Goal: Information Seeking & Learning: Learn about a topic

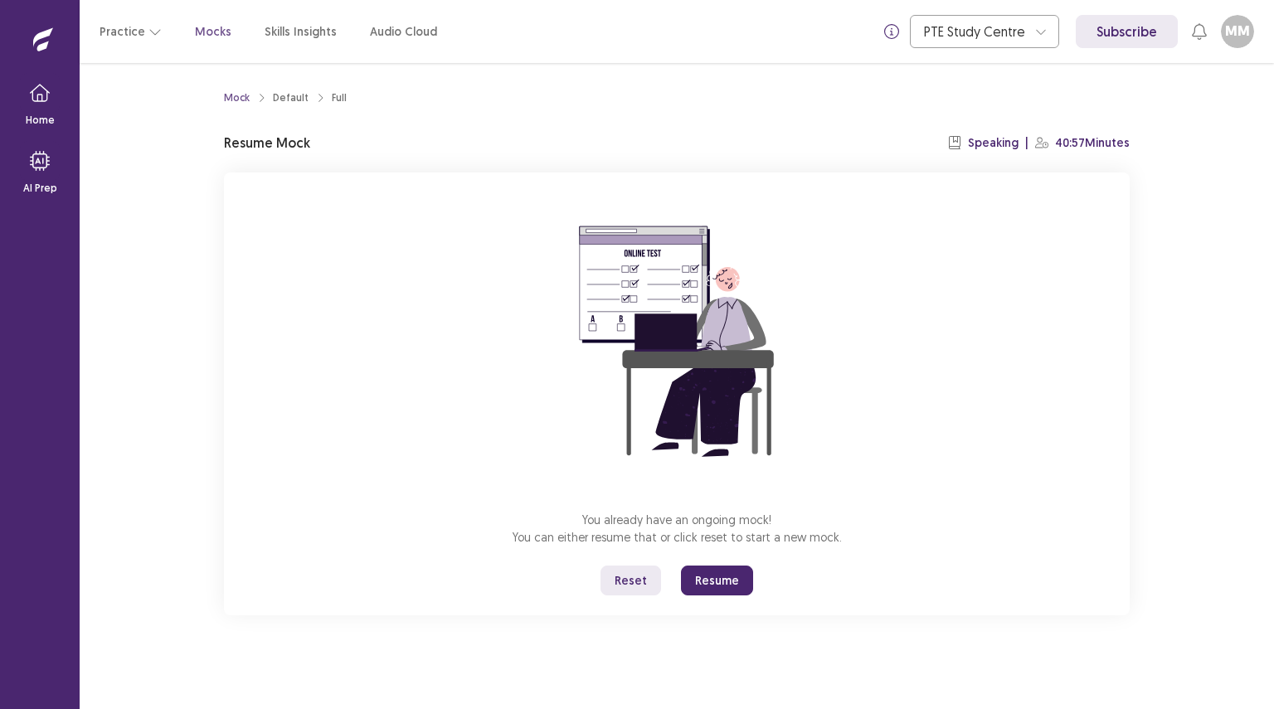
click at [625, 582] on button "Reset" at bounding box center [631, 581] width 61 height 30
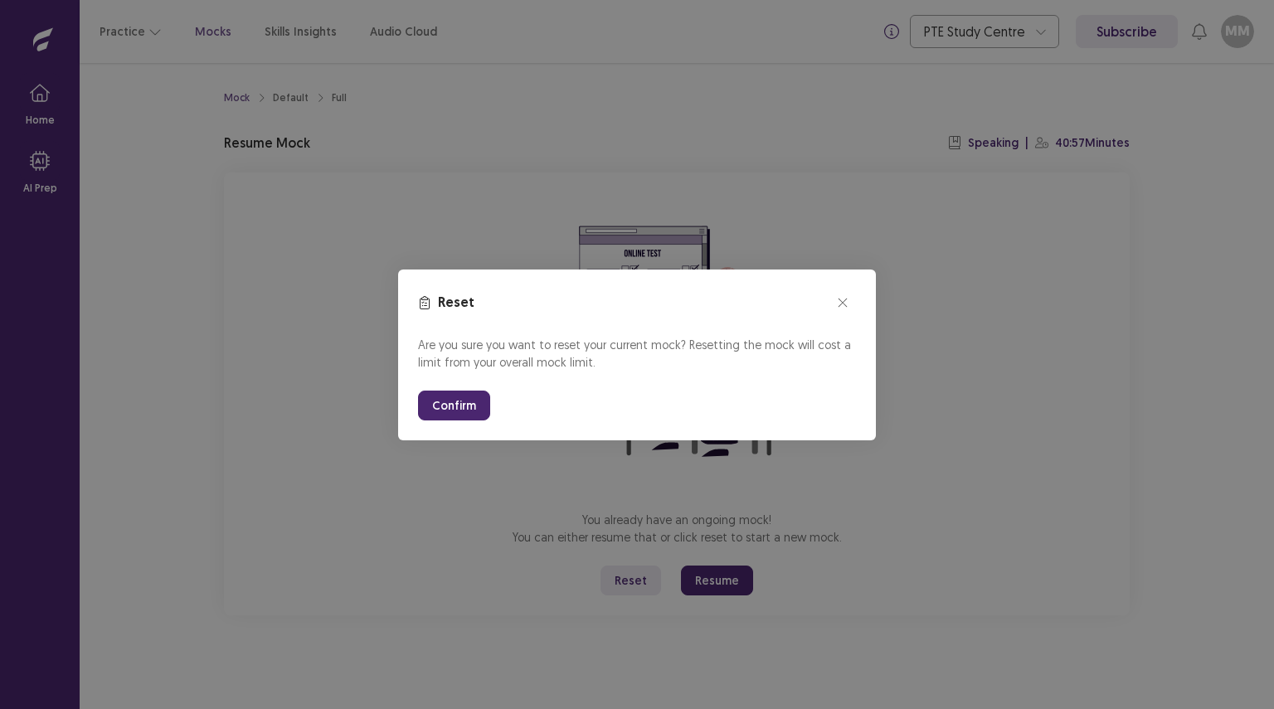
click at [451, 397] on button "Confirm" at bounding box center [454, 406] width 72 height 30
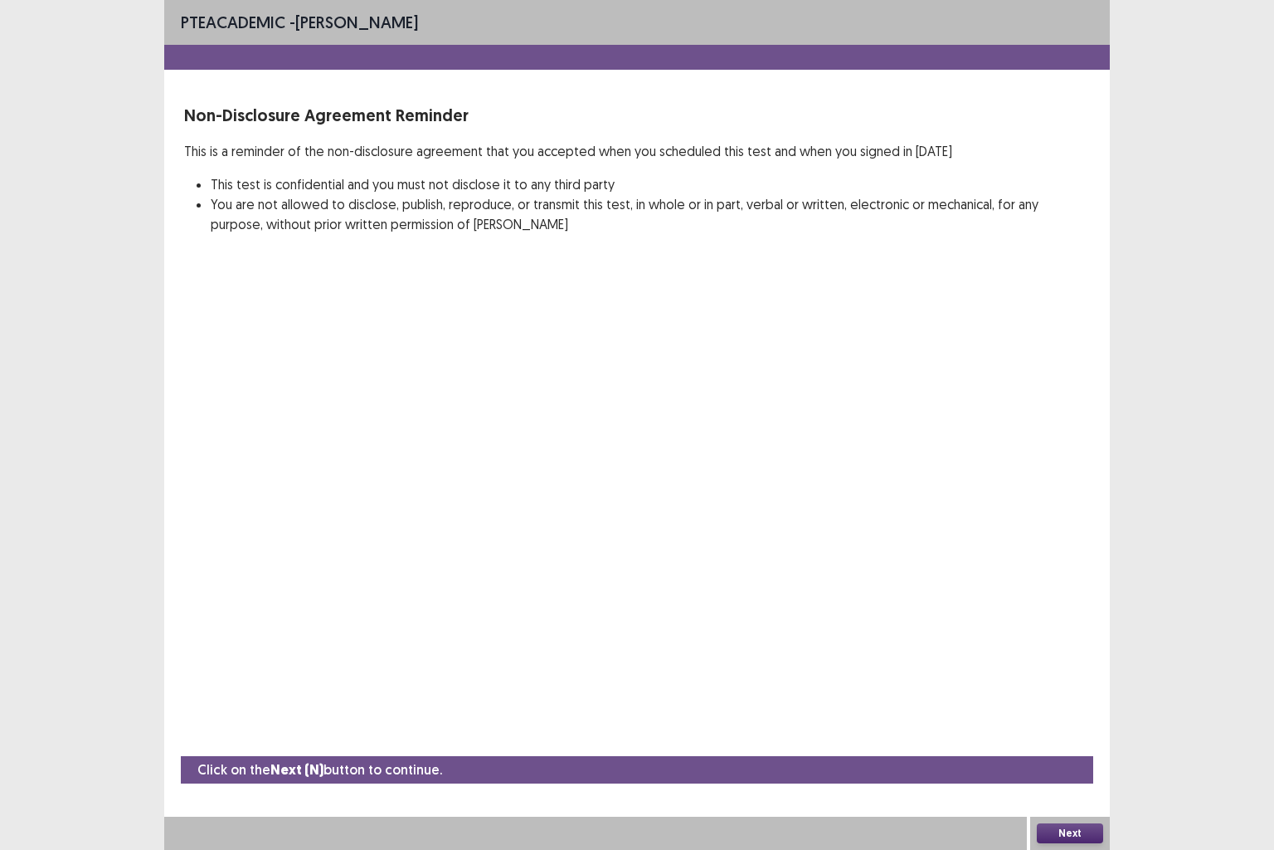
click at [1084, 709] on button "Next" at bounding box center [1070, 833] width 66 height 20
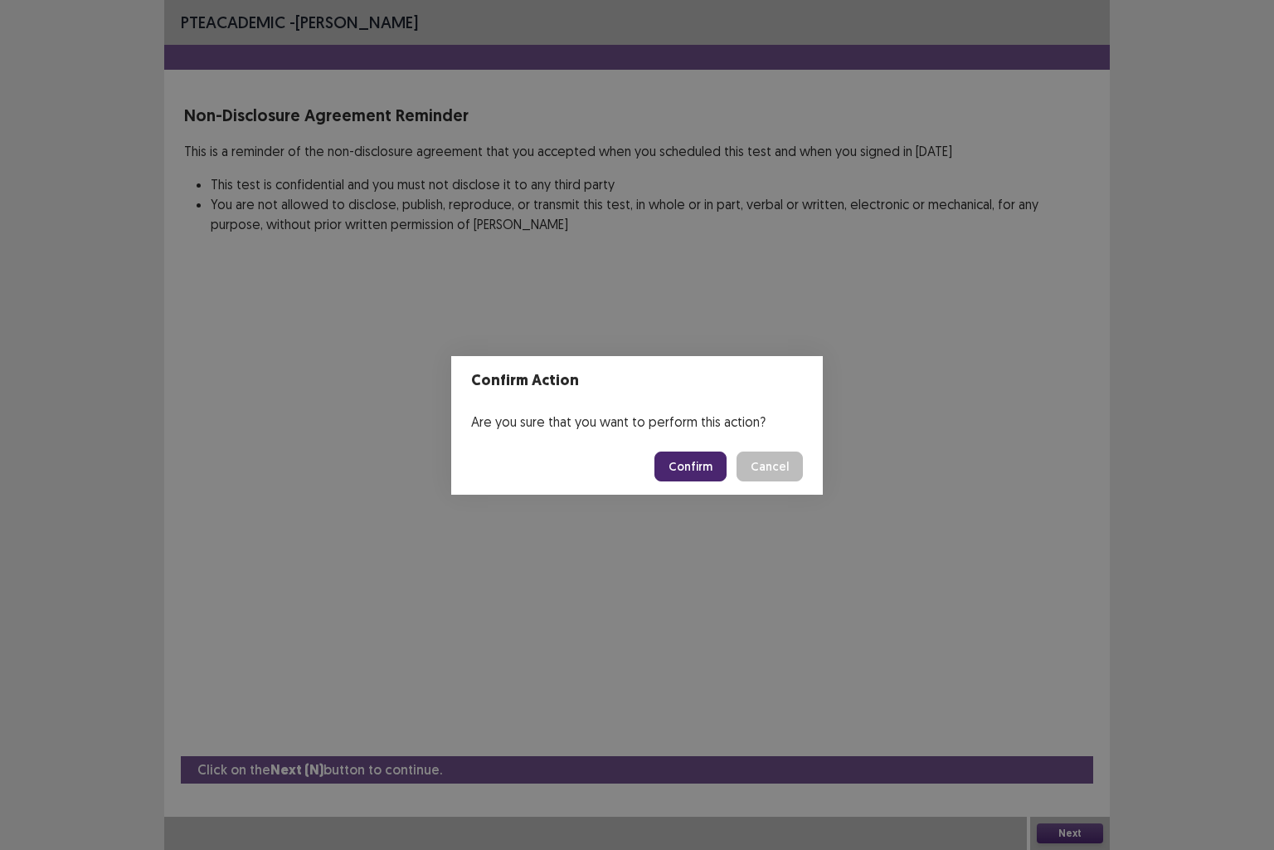
click at [693, 465] on button "Confirm" at bounding box center [691, 466] width 72 height 30
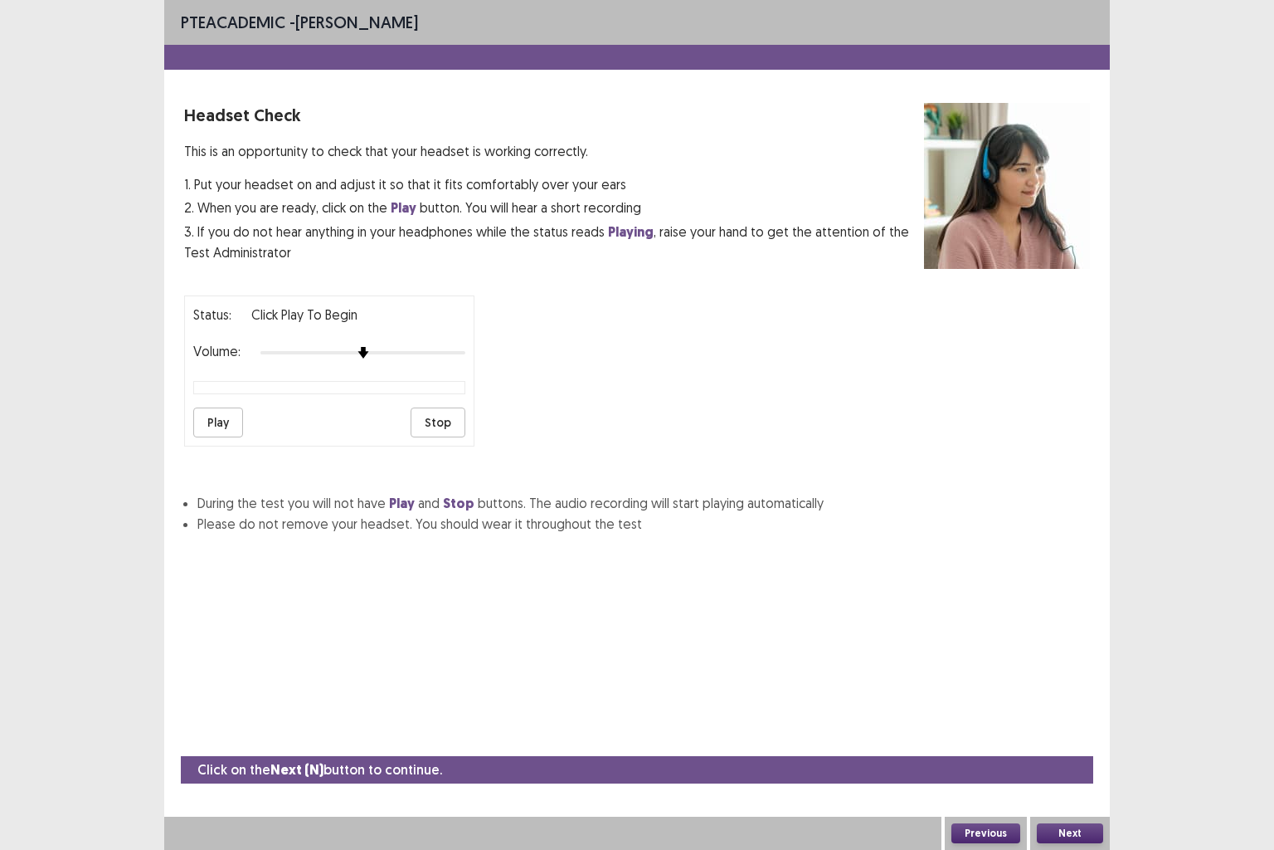
click at [218, 426] on button "Play" at bounding box center [218, 422] width 50 height 30
click at [389, 357] on div at bounding box center [363, 352] width 205 height 13
click at [1069, 709] on button "Next" at bounding box center [1070, 833] width 66 height 20
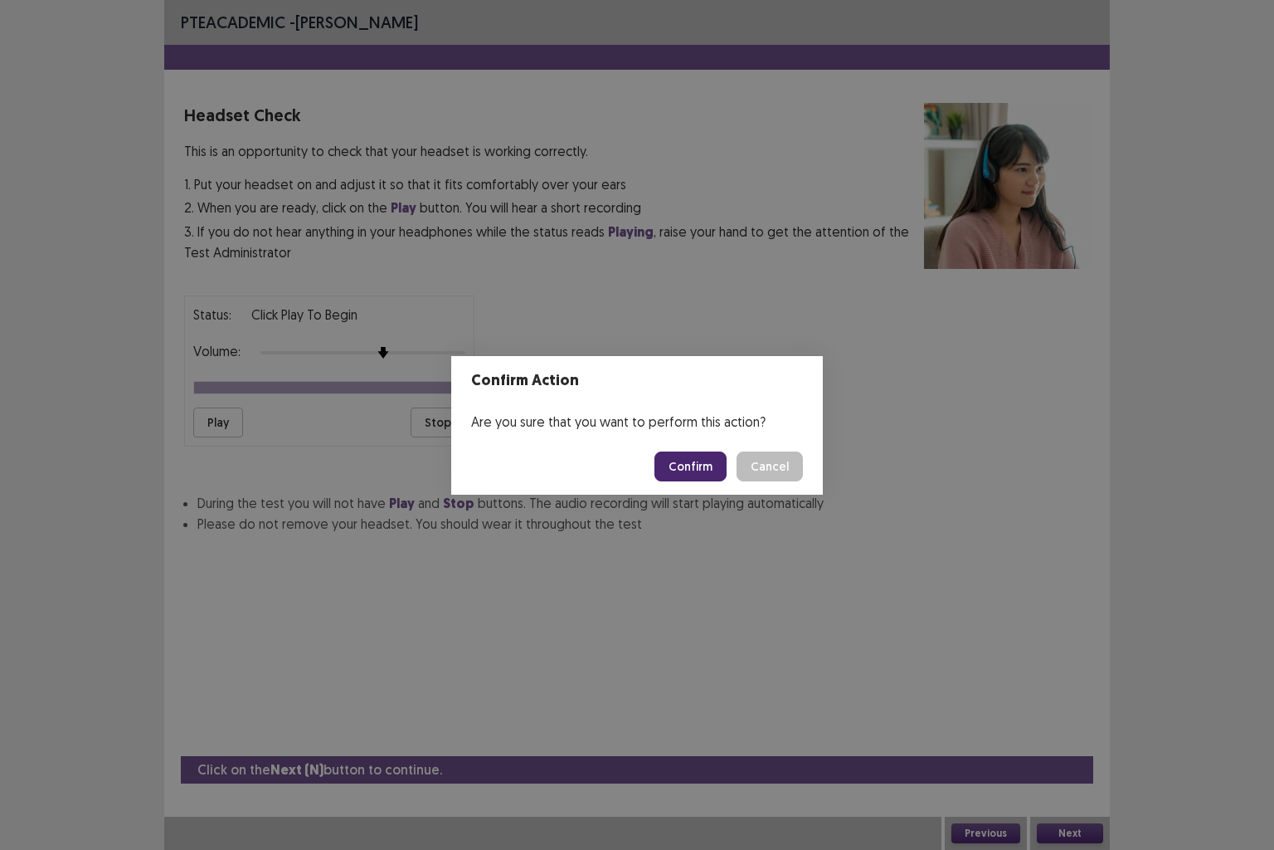
click at [683, 467] on button "Confirm" at bounding box center [691, 466] width 72 height 30
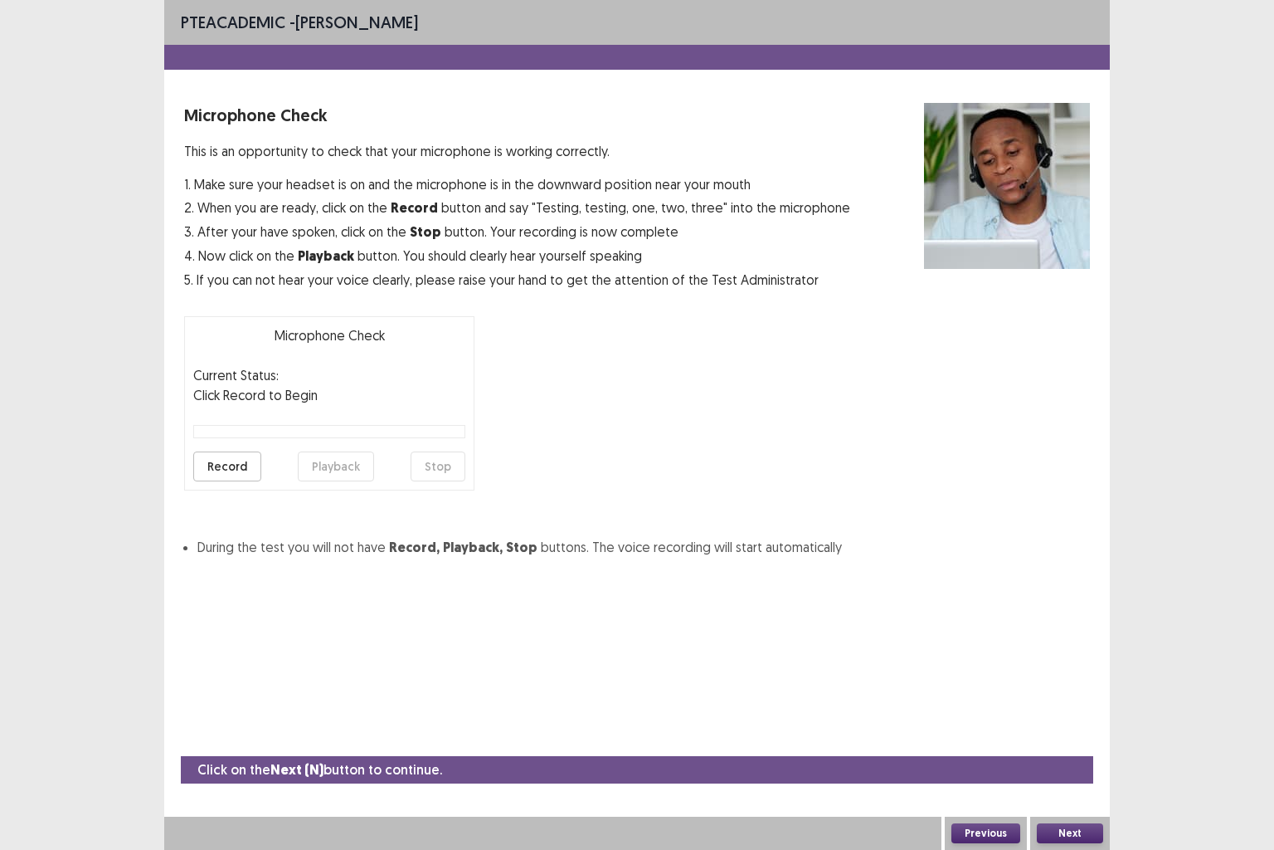
click at [225, 468] on button "Record" at bounding box center [227, 466] width 68 height 30
click at [446, 475] on button "Stop" at bounding box center [438, 466] width 55 height 30
click at [324, 472] on button "Playback" at bounding box center [336, 466] width 76 height 30
click at [1062, 709] on button "Next" at bounding box center [1070, 833] width 66 height 20
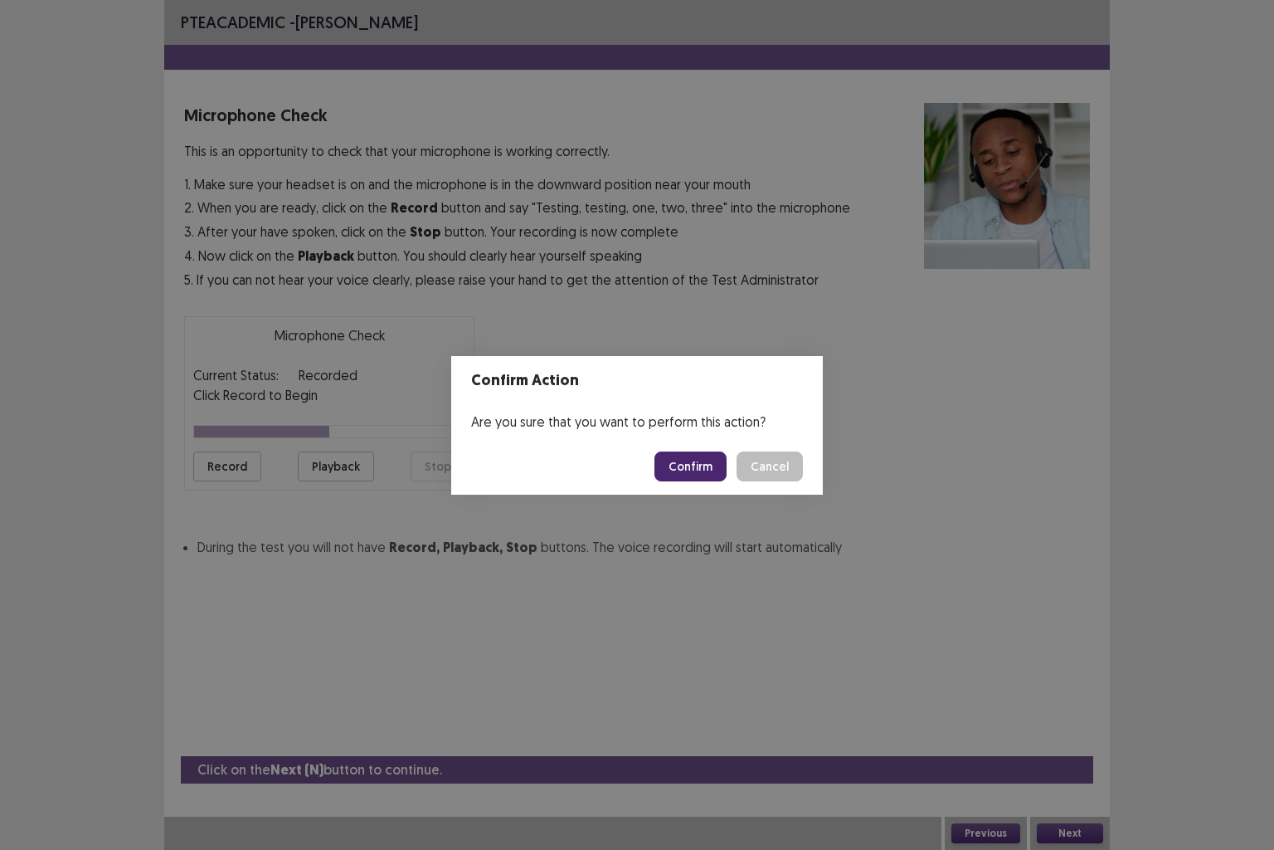
click at [684, 470] on button "Confirm" at bounding box center [691, 466] width 72 height 30
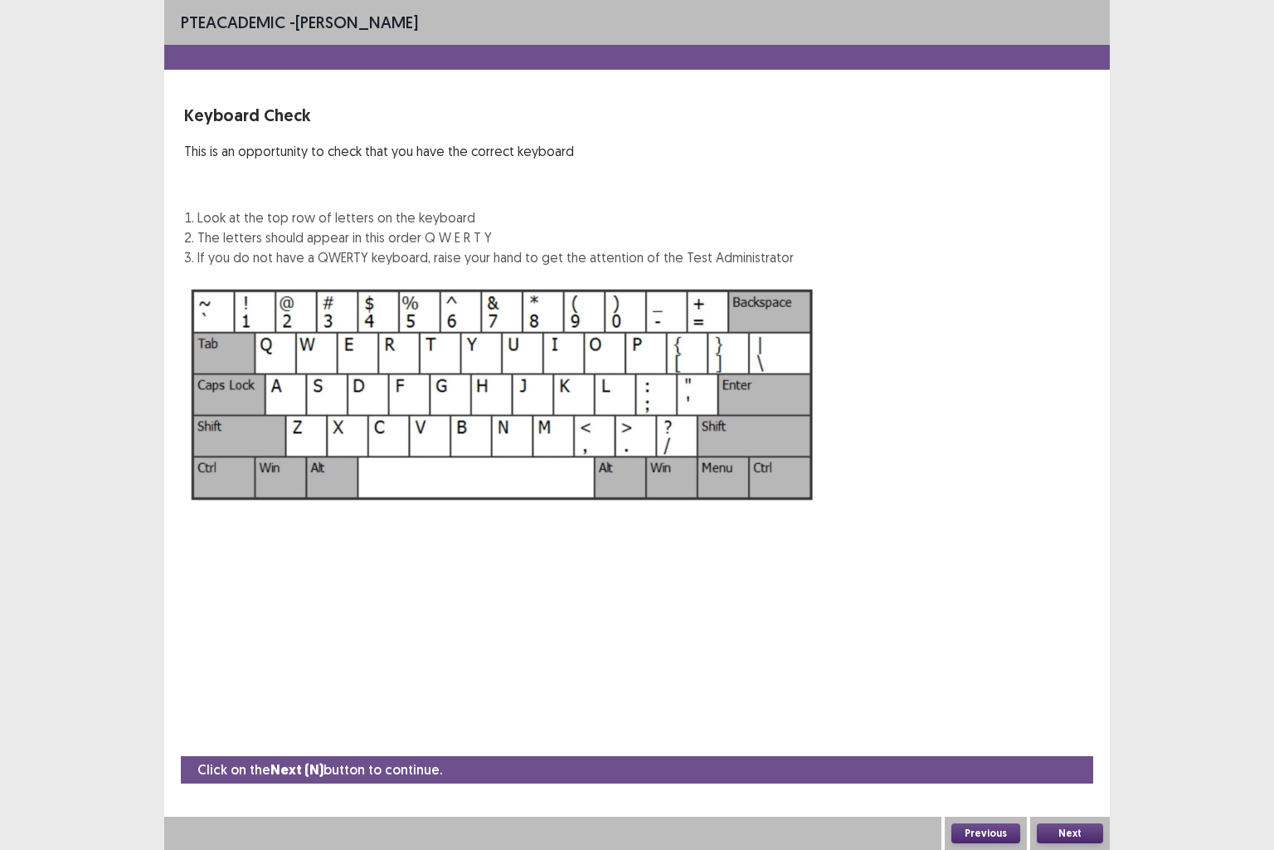
click at [1053, 709] on button "Next" at bounding box center [1070, 833] width 66 height 20
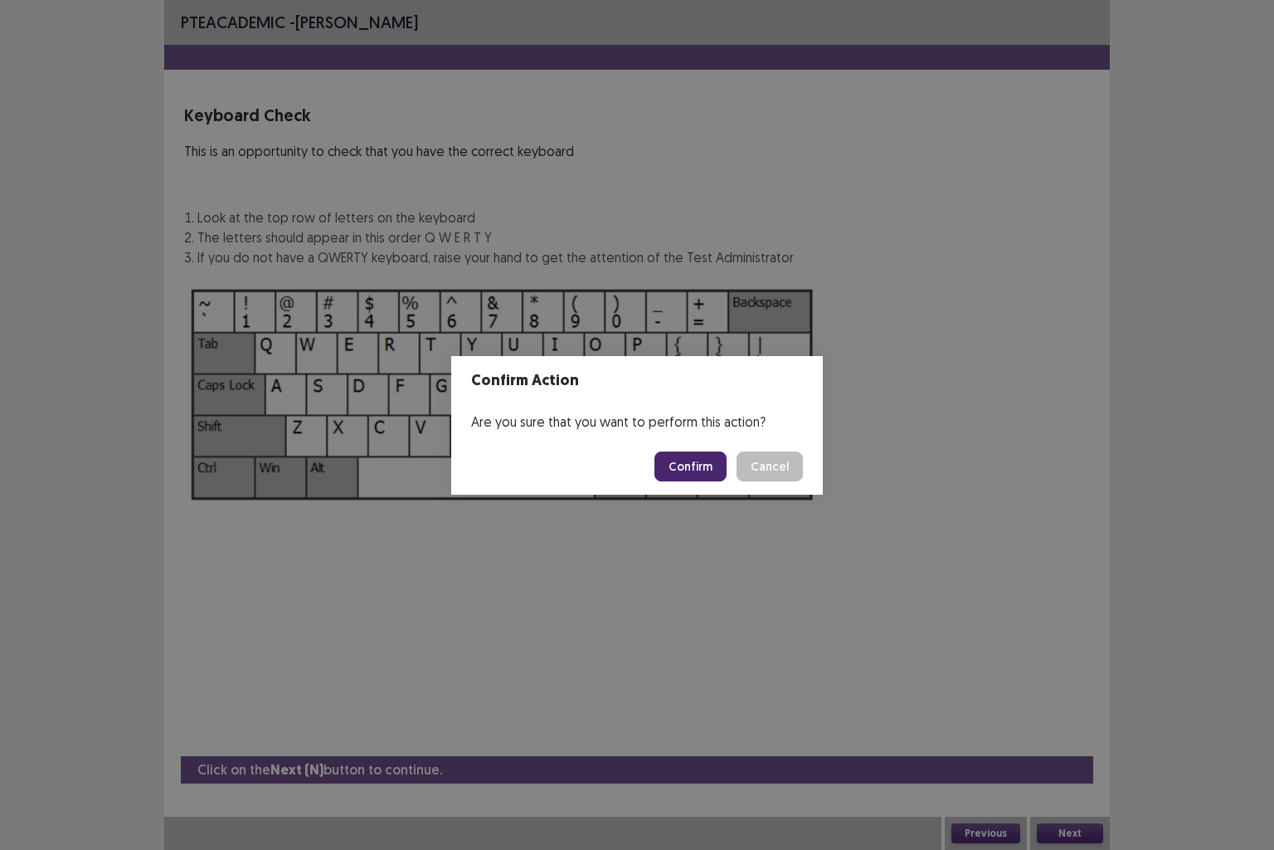
click at [685, 460] on button "Confirm" at bounding box center [691, 466] width 72 height 30
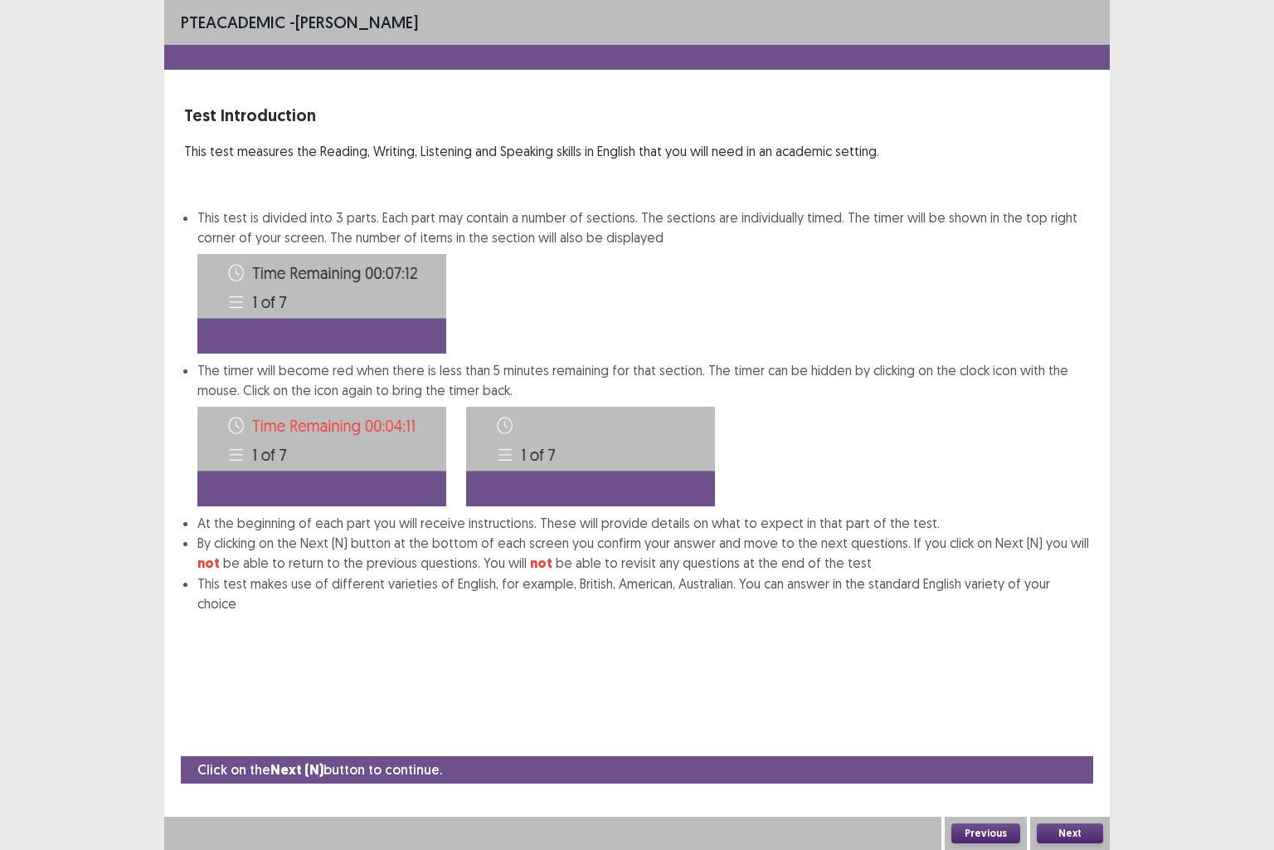
click at [1077, 709] on button "Next" at bounding box center [1070, 833] width 66 height 20
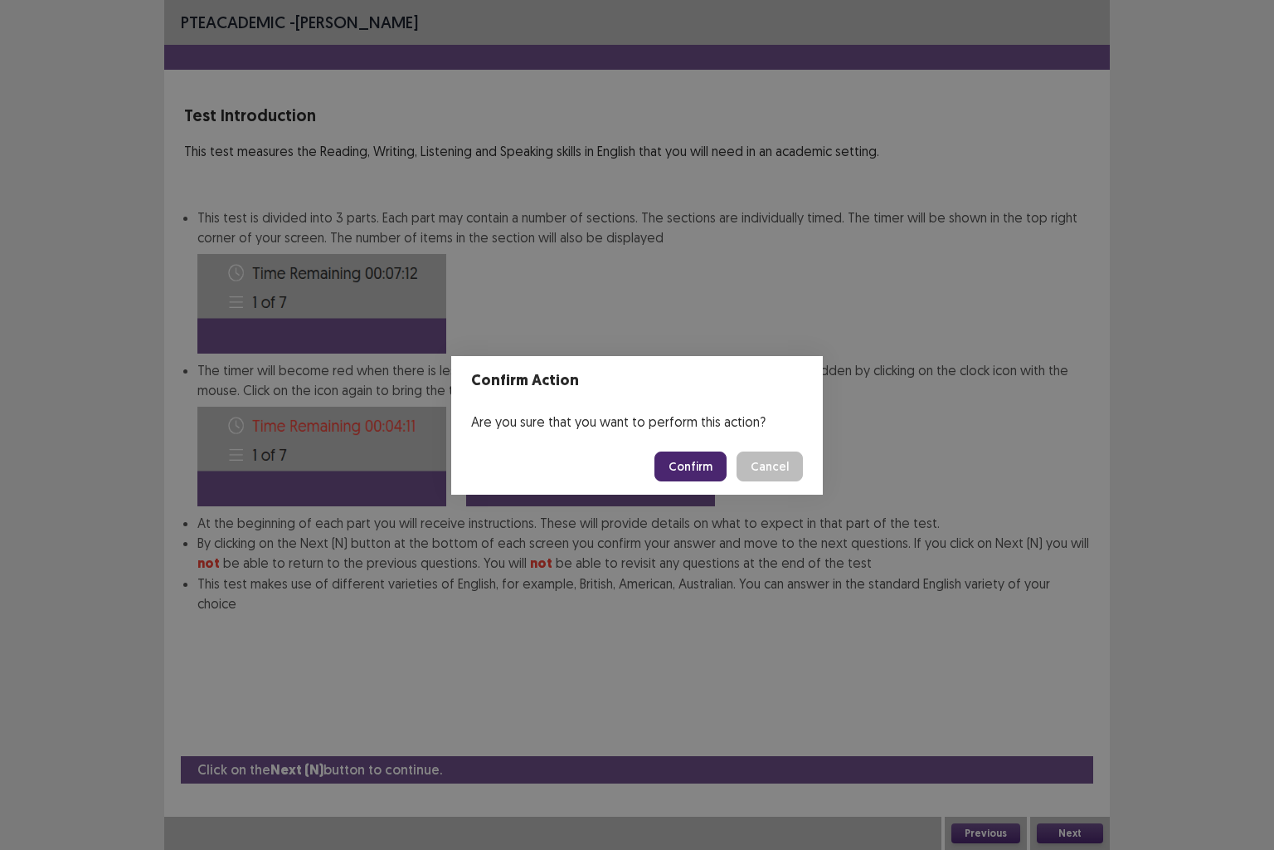
click at [691, 470] on button "Confirm" at bounding box center [691, 466] width 72 height 30
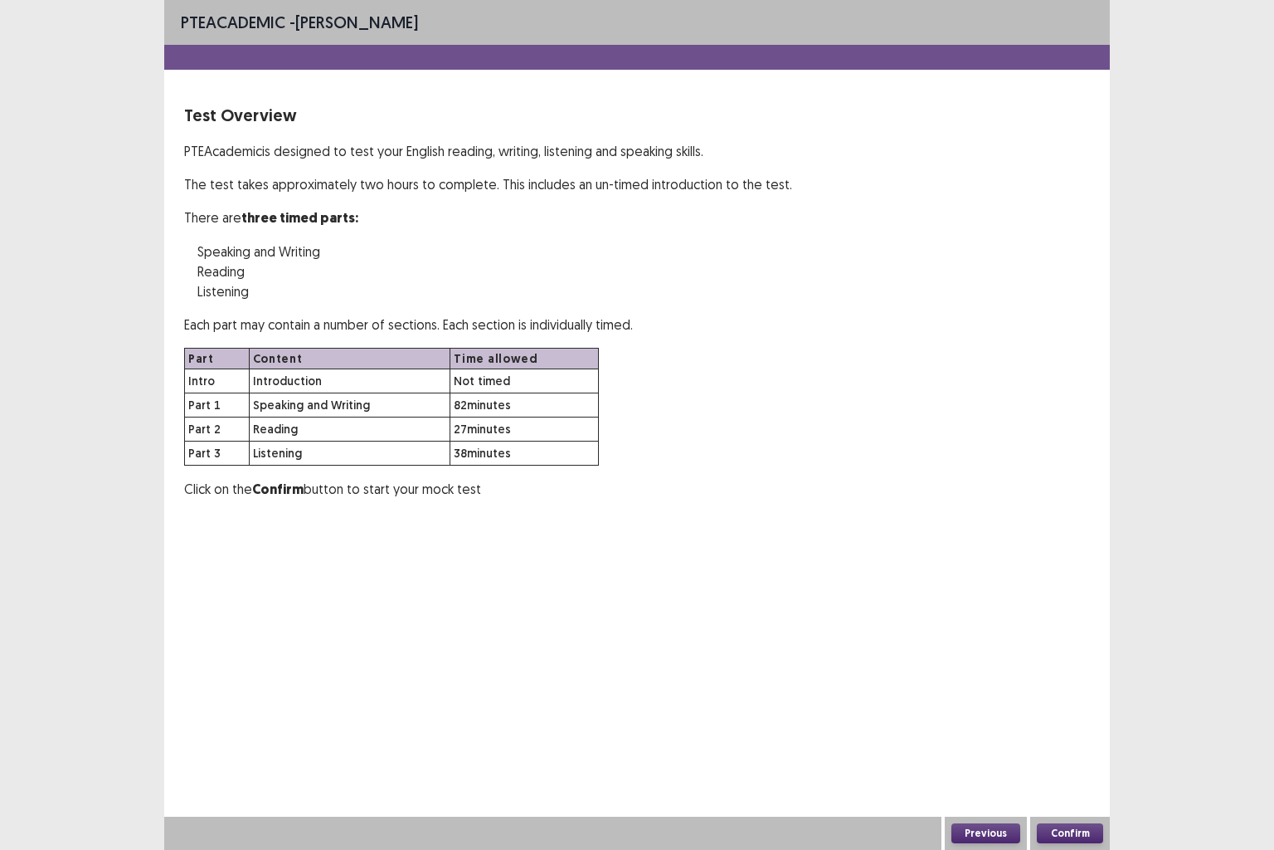
click at [1069, 709] on button "Confirm" at bounding box center [1070, 833] width 66 height 20
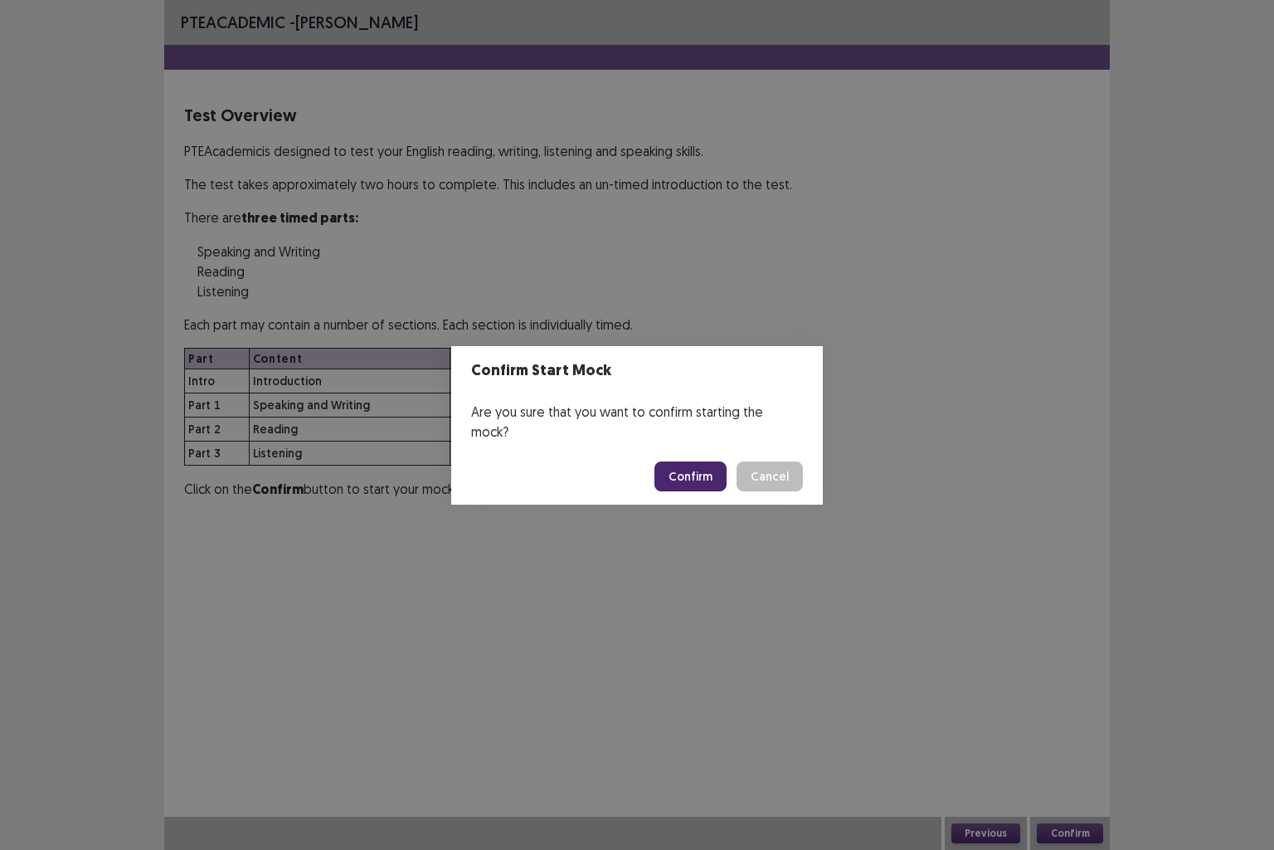
click at [766, 470] on button "Cancel" at bounding box center [770, 476] width 66 height 30
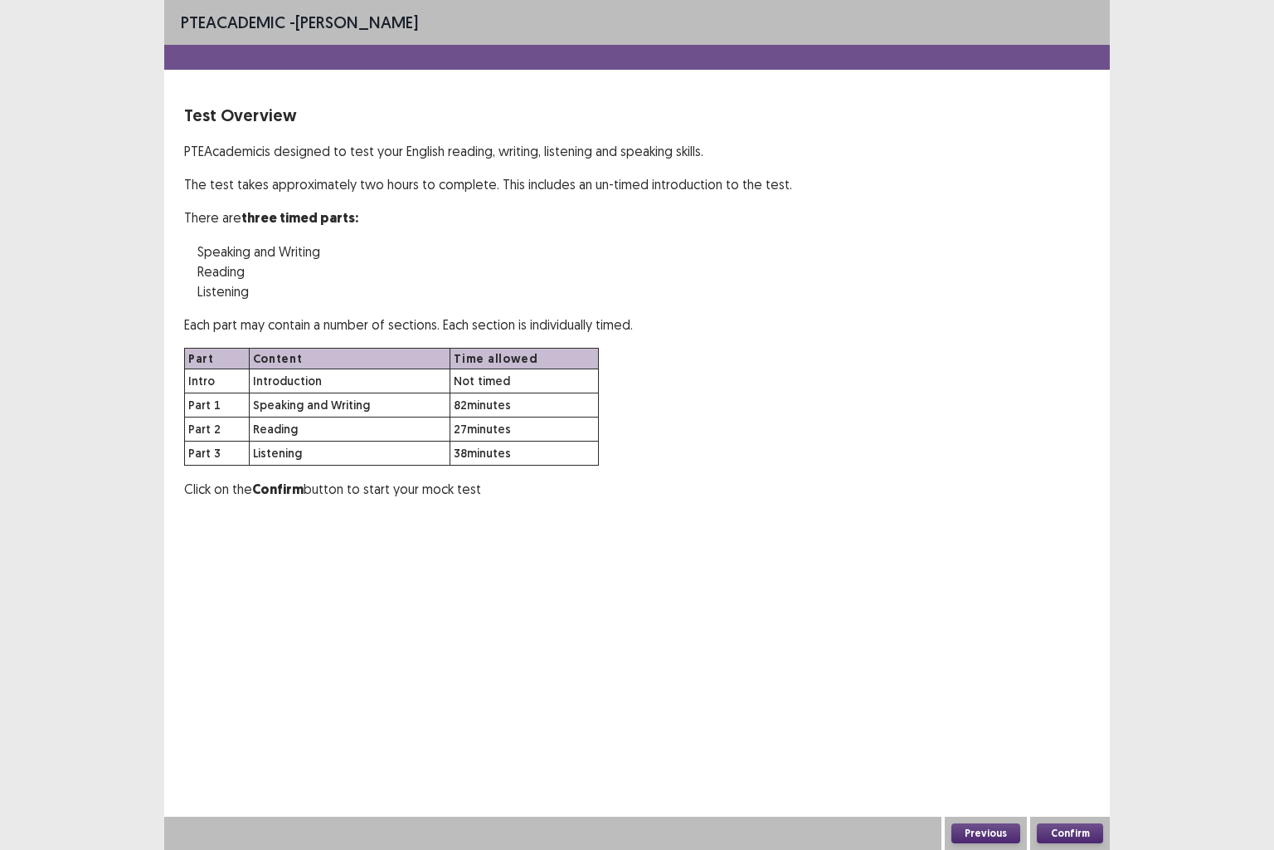
click at [1077, 709] on button "Confirm" at bounding box center [1070, 833] width 66 height 20
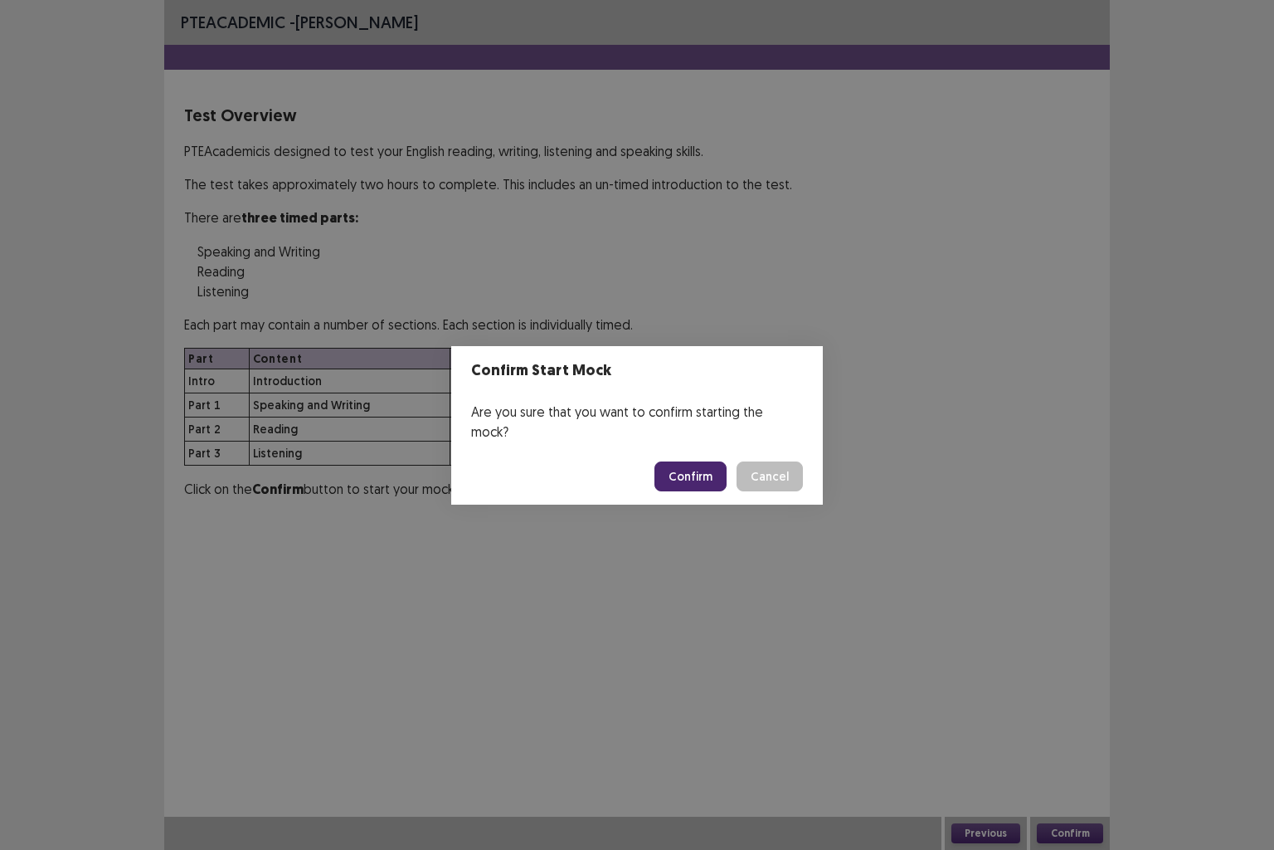
click at [694, 465] on button "Confirm" at bounding box center [691, 476] width 72 height 30
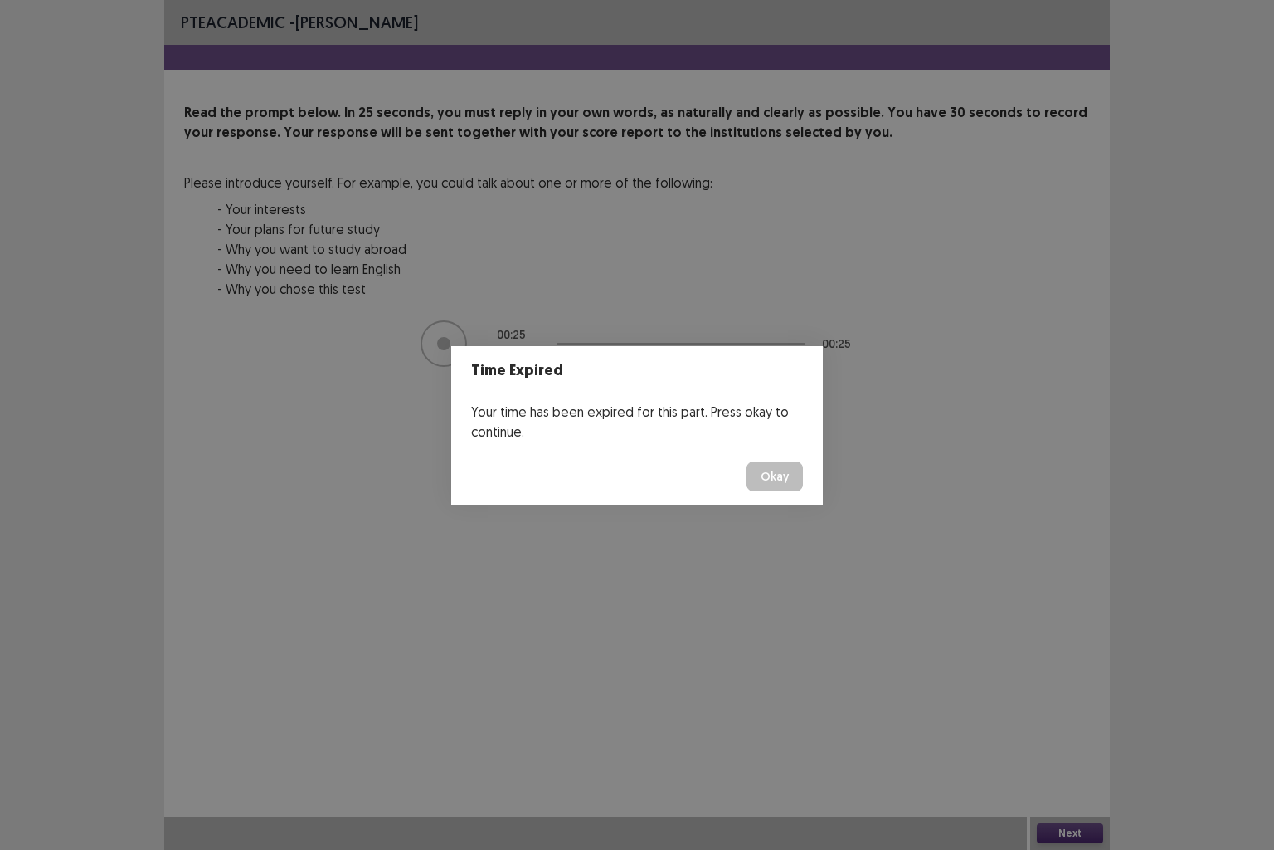
click at [781, 473] on button "Okay" at bounding box center [775, 476] width 56 height 30
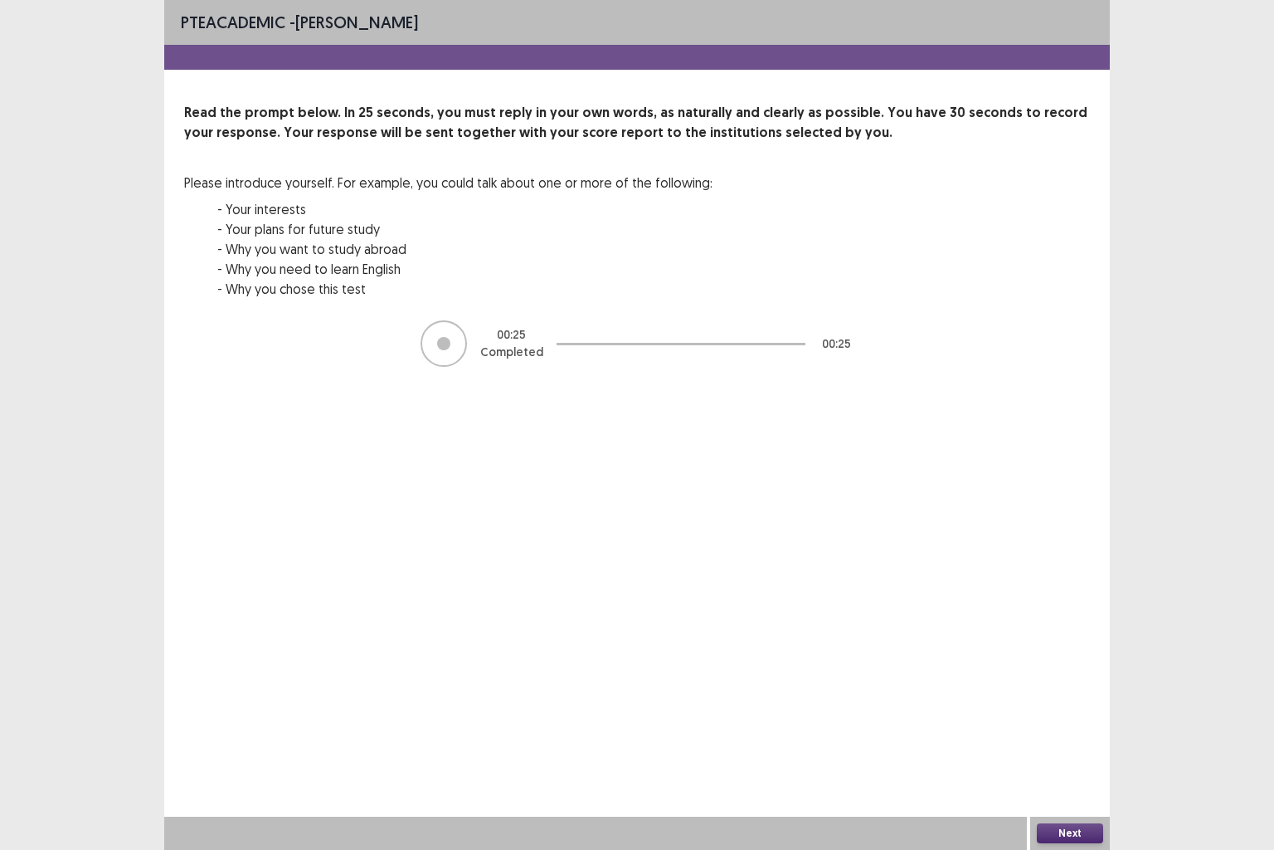
click at [1059, 709] on button "Next" at bounding box center [1070, 833] width 66 height 20
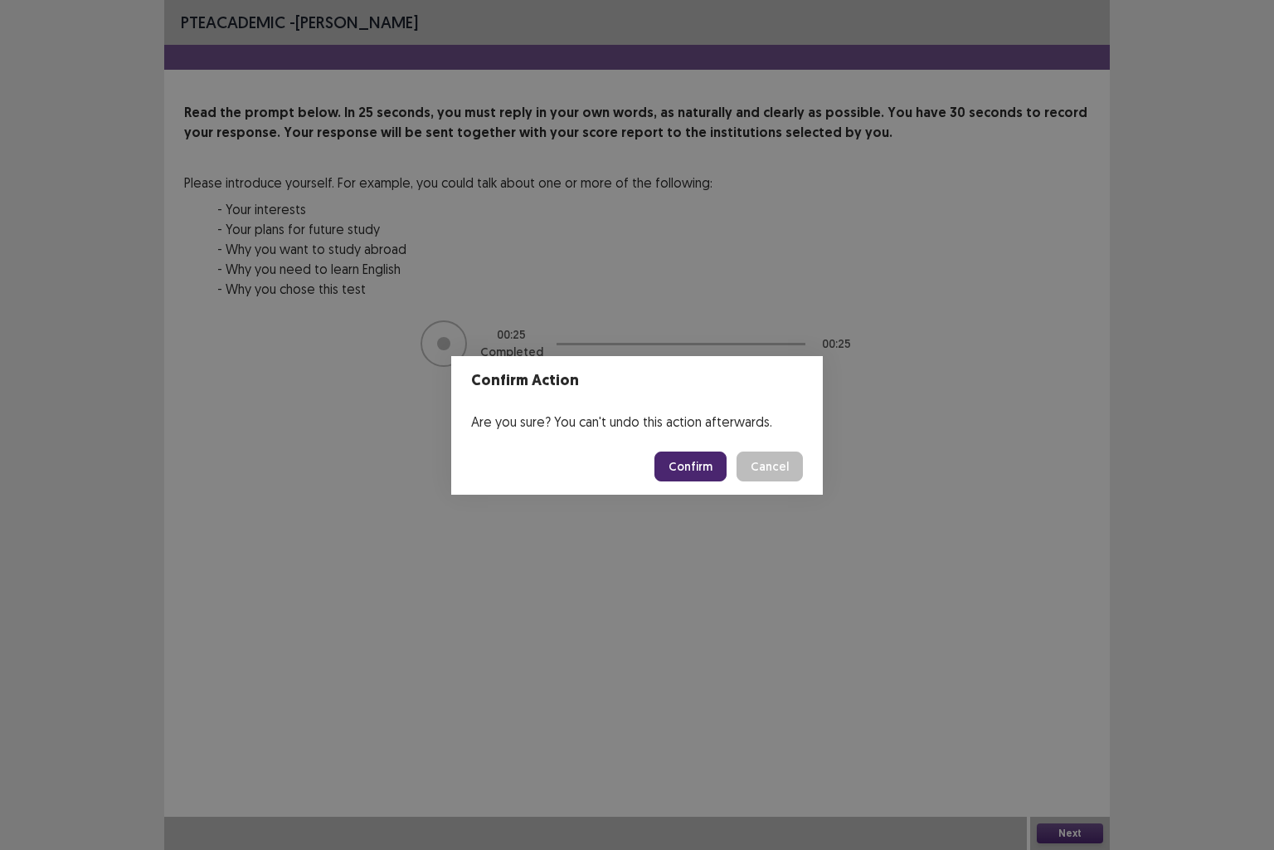
click at [700, 468] on button "Confirm" at bounding box center [691, 466] width 72 height 30
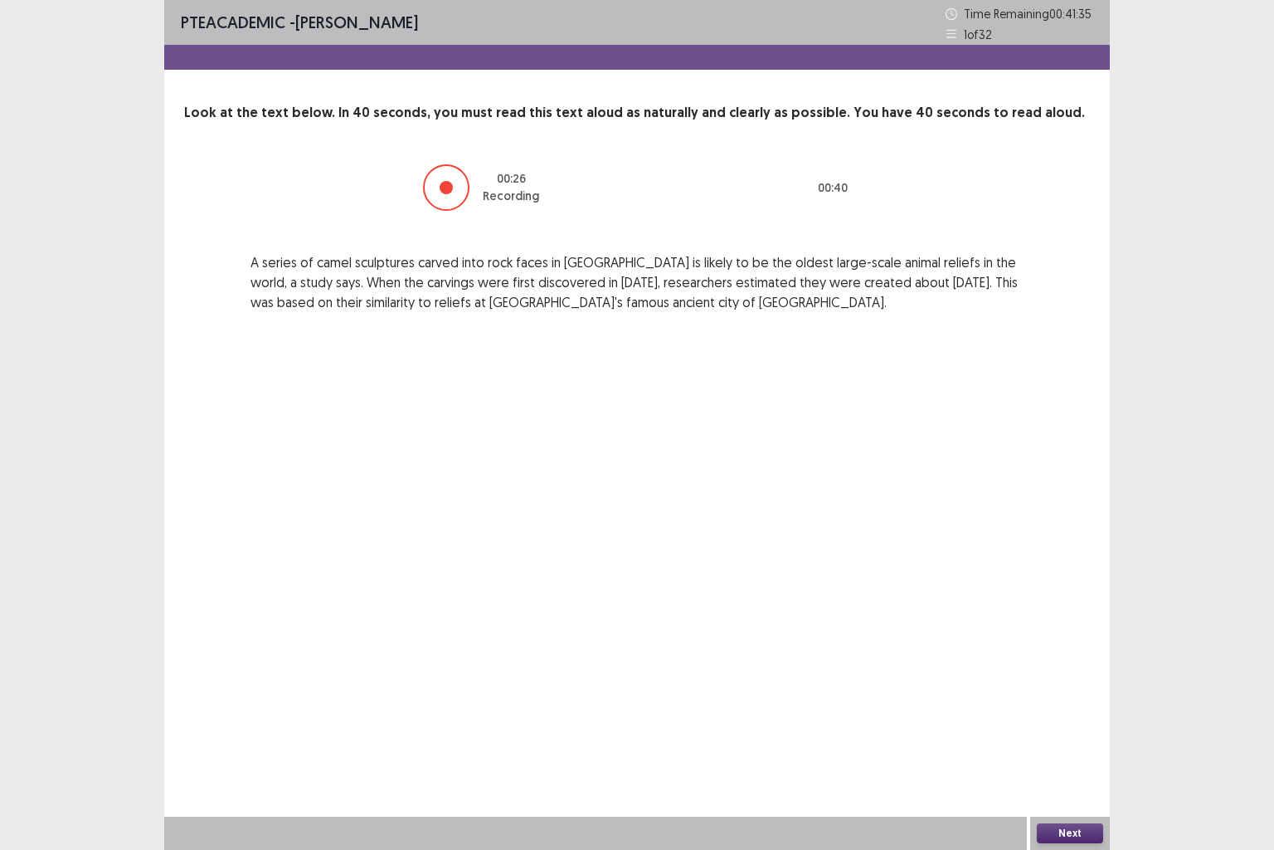
click at [456, 194] on div at bounding box center [446, 187] width 46 height 46
click at [1055, 709] on div "Next" at bounding box center [1071, 832] width 80 height 33
click at [1059, 709] on button "Next" at bounding box center [1070, 833] width 66 height 20
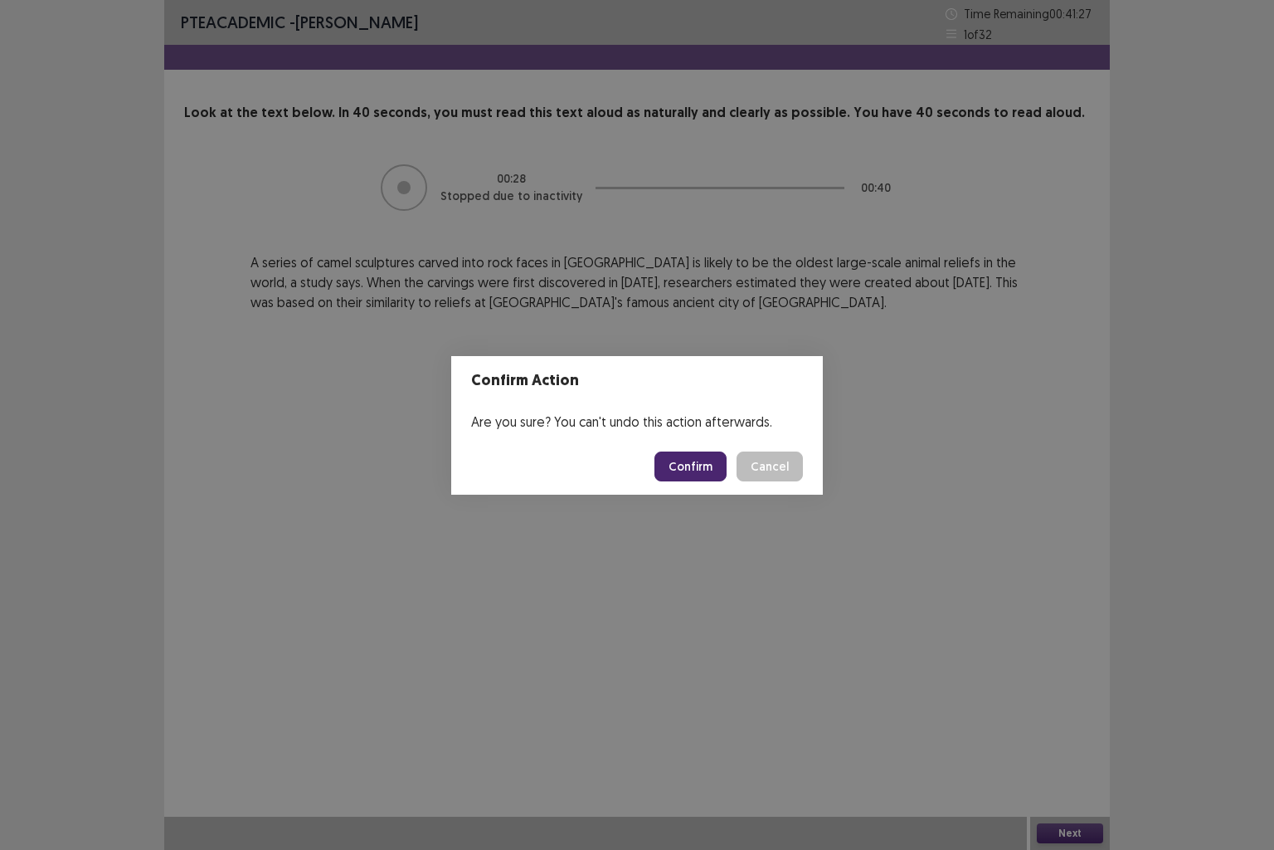
click at [683, 458] on button "Confirm" at bounding box center [691, 466] width 72 height 30
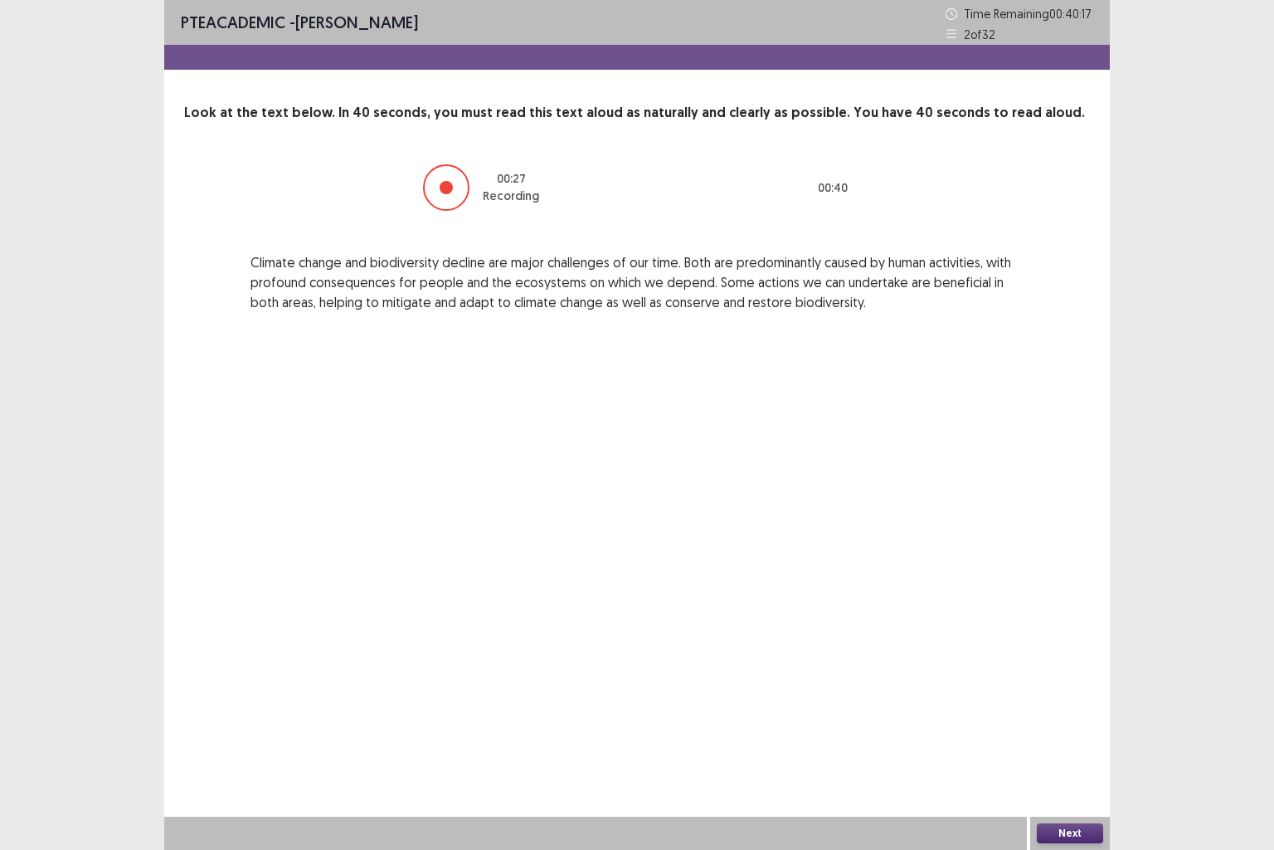
click at [446, 193] on div at bounding box center [446, 187] width 13 height 13
click at [1078, 709] on button "Next" at bounding box center [1070, 833] width 66 height 20
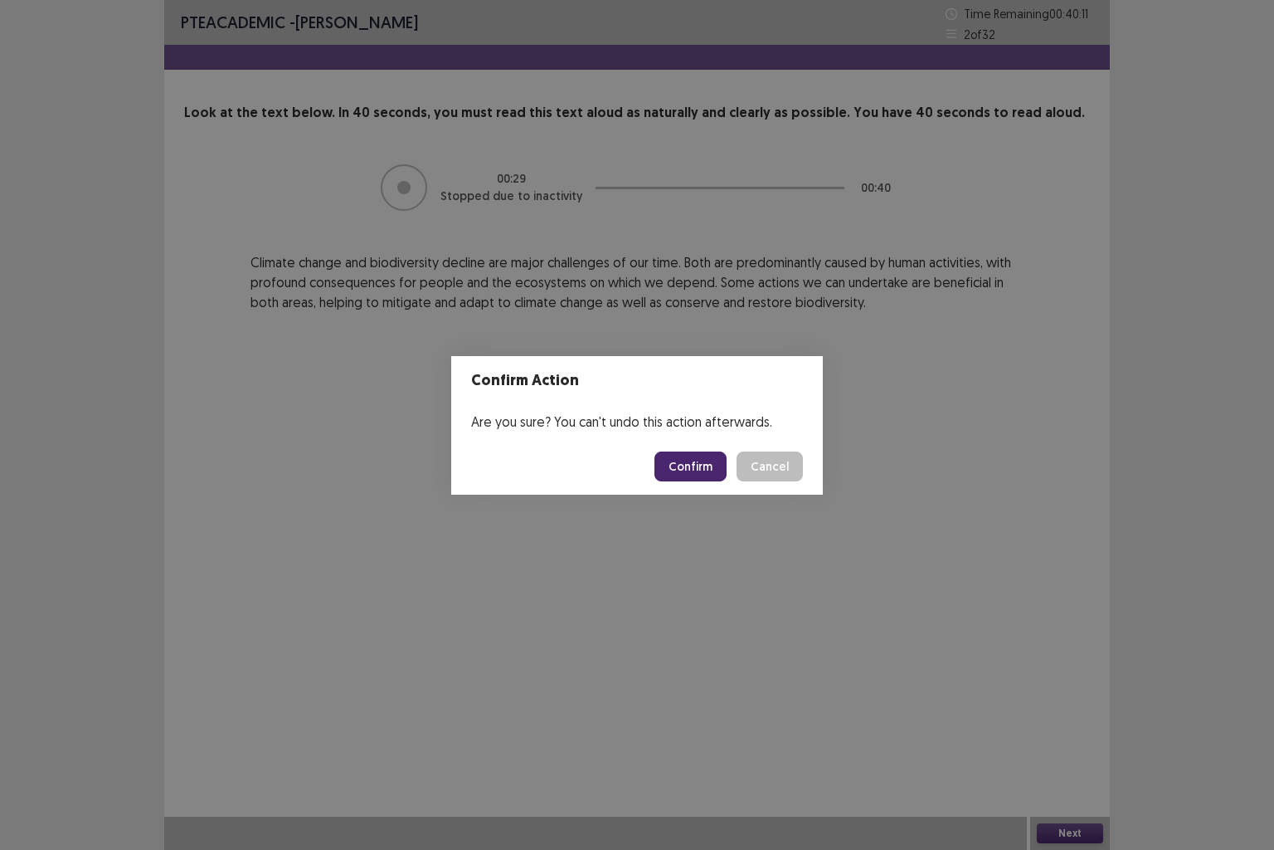
click at [686, 463] on button "Confirm" at bounding box center [691, 466] width 72 height 30
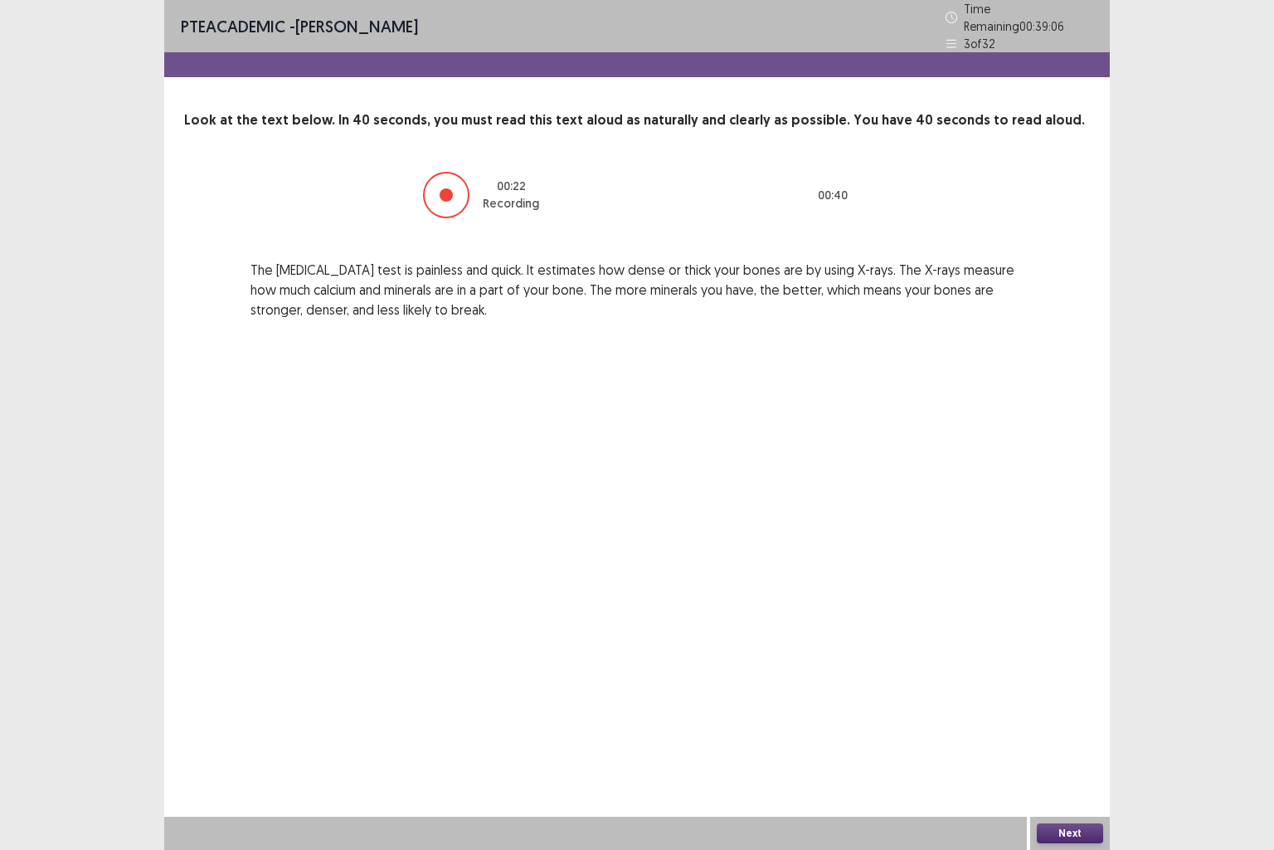
click at [452, 188] on div at bounding box center [446, 194] width 13 height 13
click at [1070, 709] on button "Next" at bounding box center [1070, 833] width 66 height 20
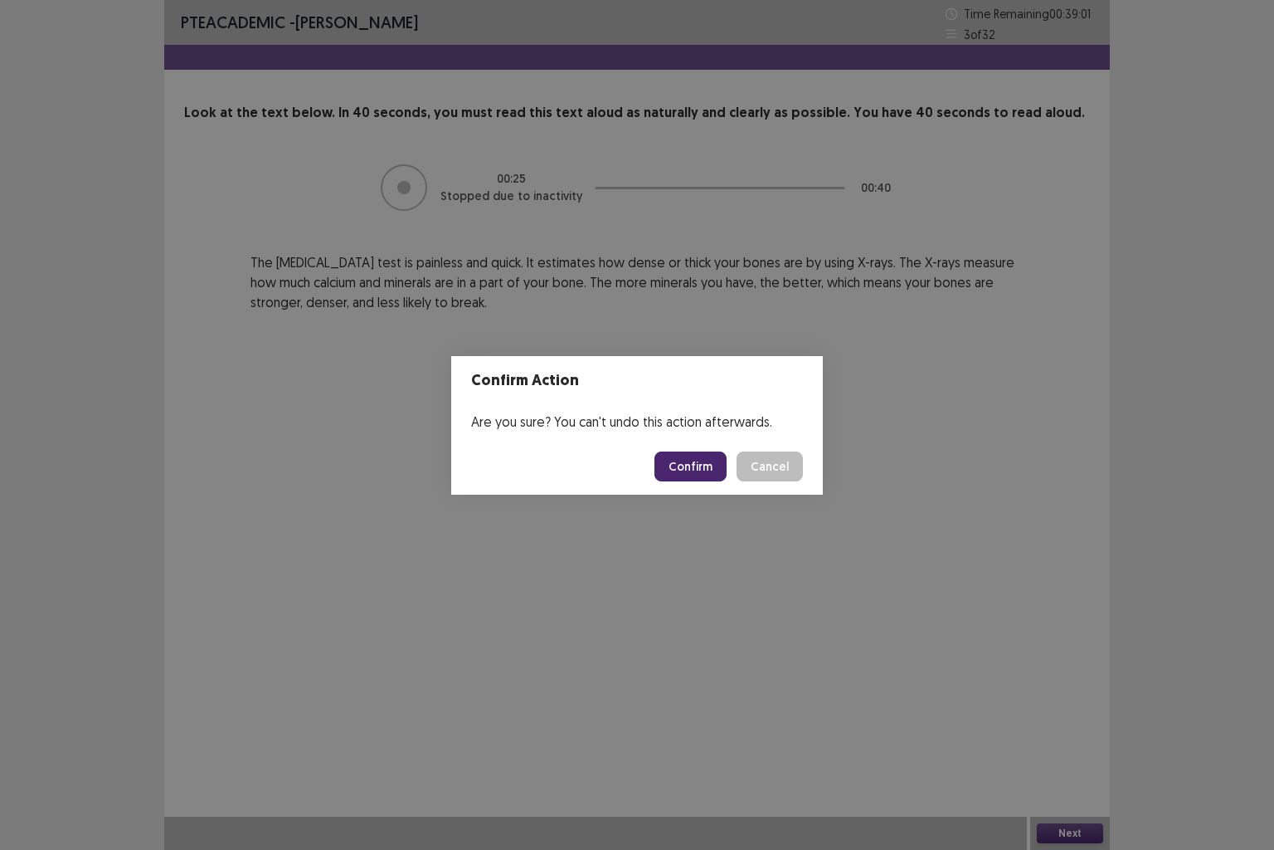
click at [691, 467] on button "Confirm" at bounding box center [691, 466] width 72 height 30
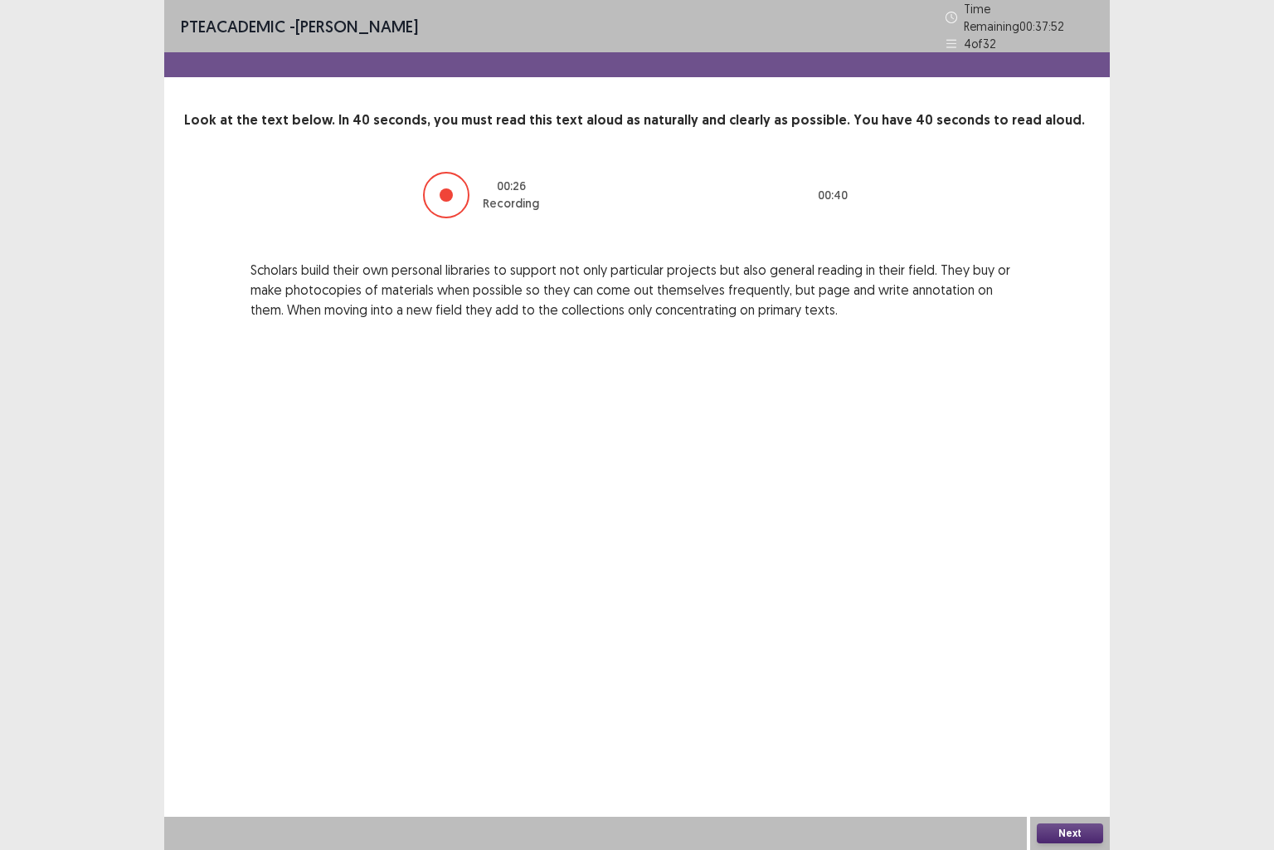
click at [452, 188] on div at bounding box center [446, 194] width 13 height 13
click at [1065, 709] on button "Next" at bounding box center [1070, 833] width 66 height 20
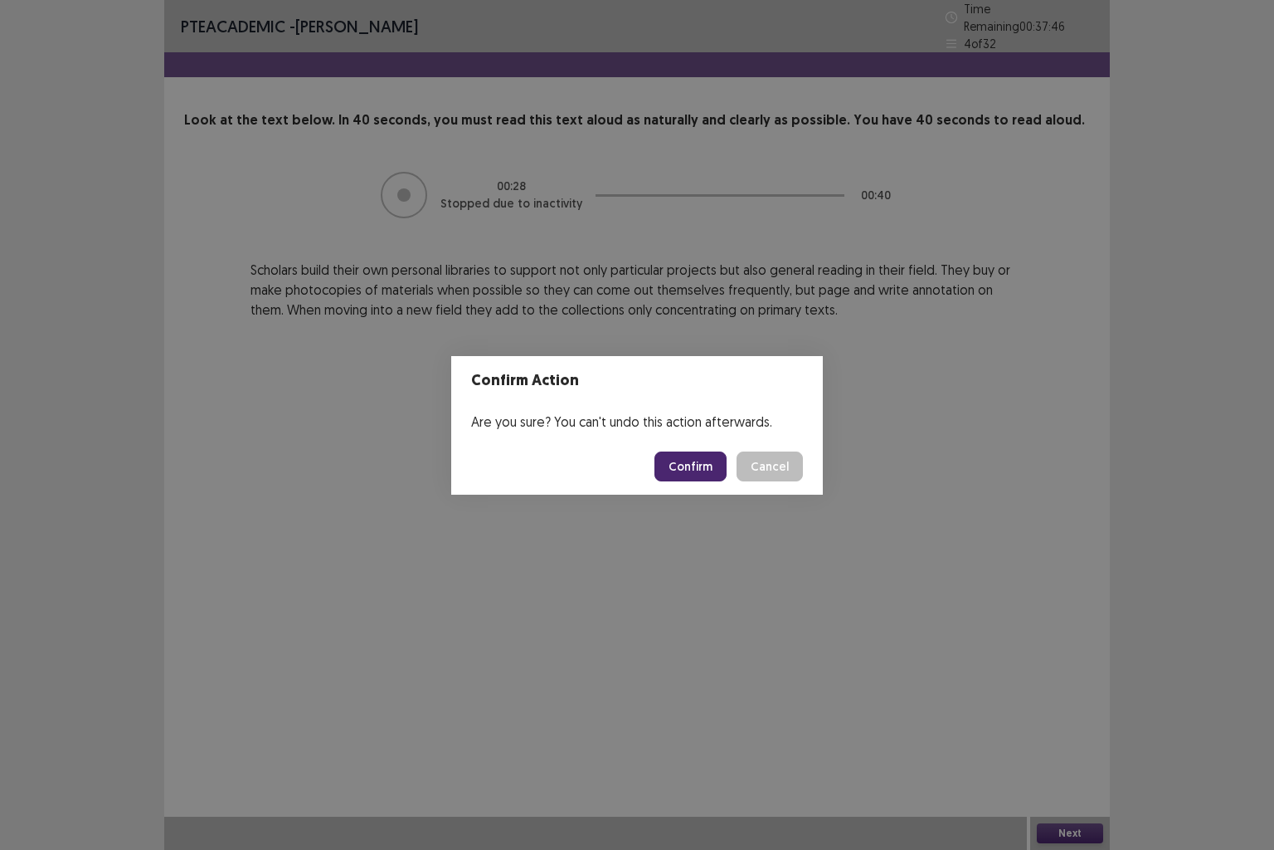
click at [705, 462] on button "Confirm" at bounding box center [691, 466] width 72 height 30
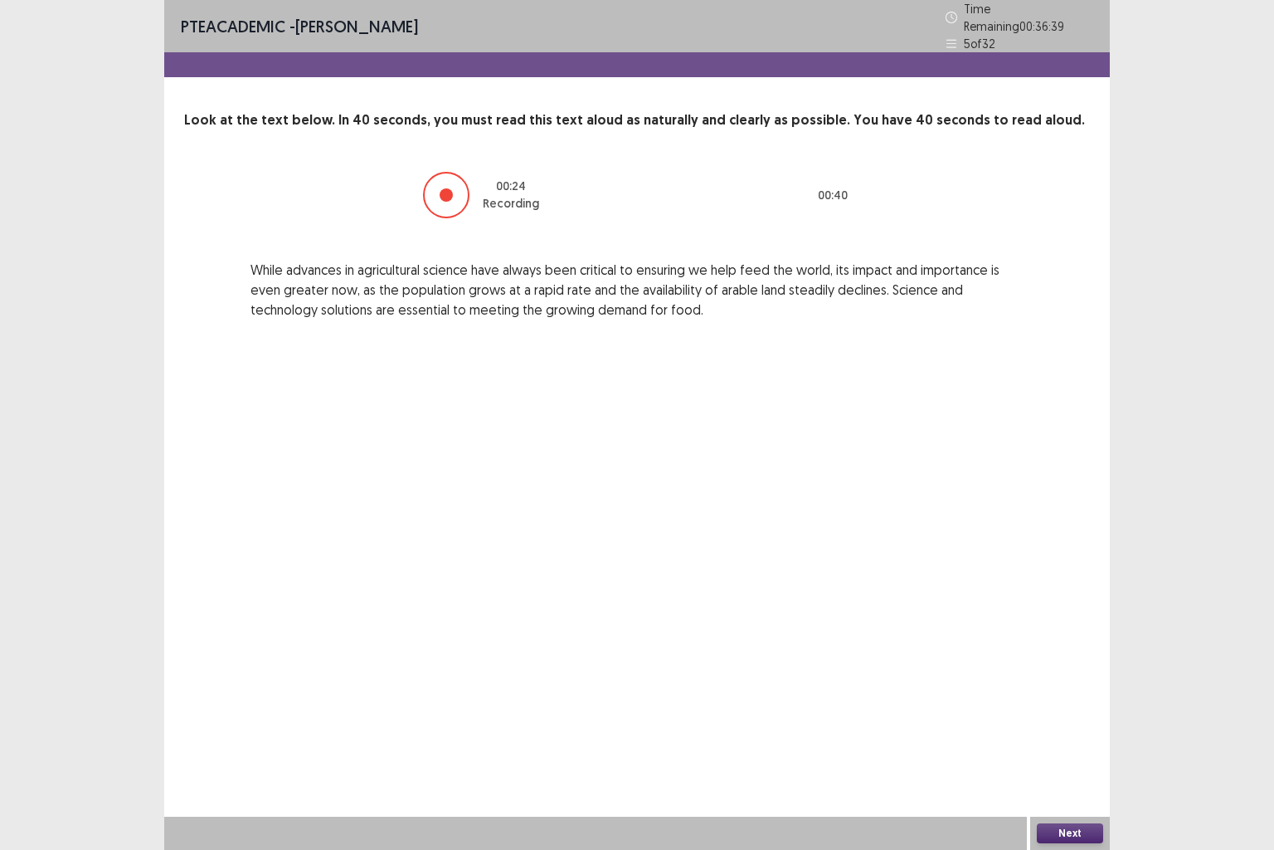
click at [459, 182] on div at bounding box center [446, 195] width 46 height 46
click at [448, 188] on div at bounding box center [446, 194] width 13 height 13
click at [1060, 709] on button "Next" at bounding box center [1070, 833] width 66 height 20
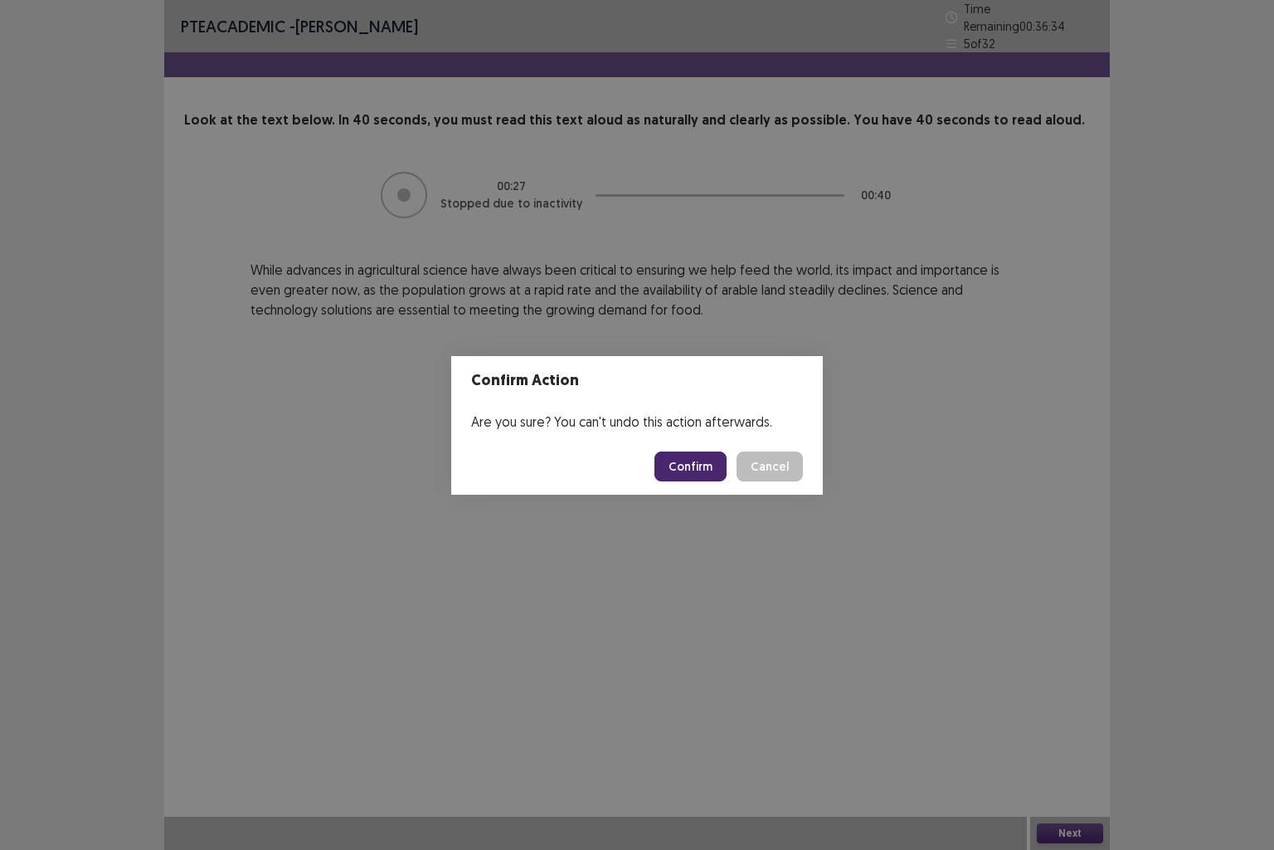
click at [690, 466] on button "Confirm" at bounding box center [691, 466] width 72 height 30
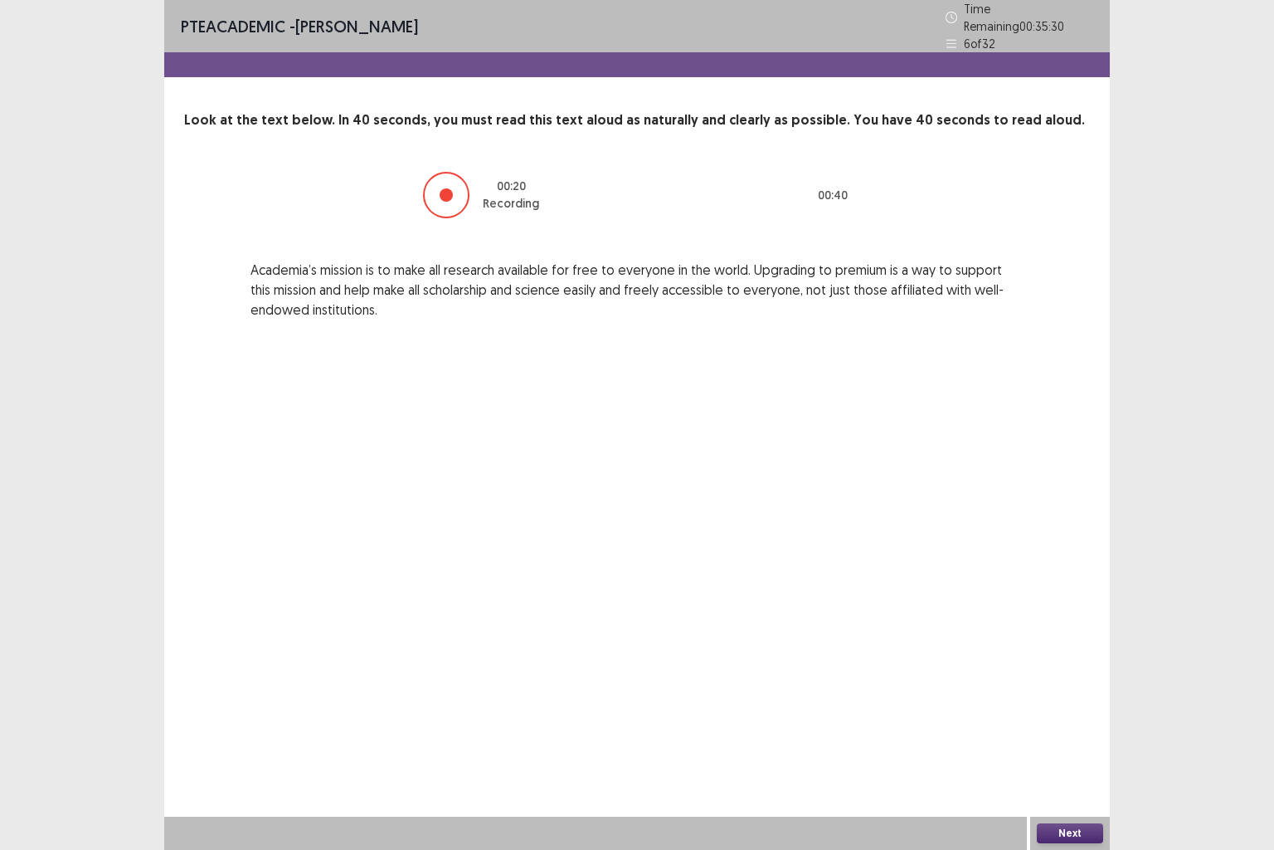
click at [451, 192] on div at bounding box center [446, 194] width 13 height 13
click at [1064, 709] on button "Next" at bounding box center [1070, 833] width 66 height 20
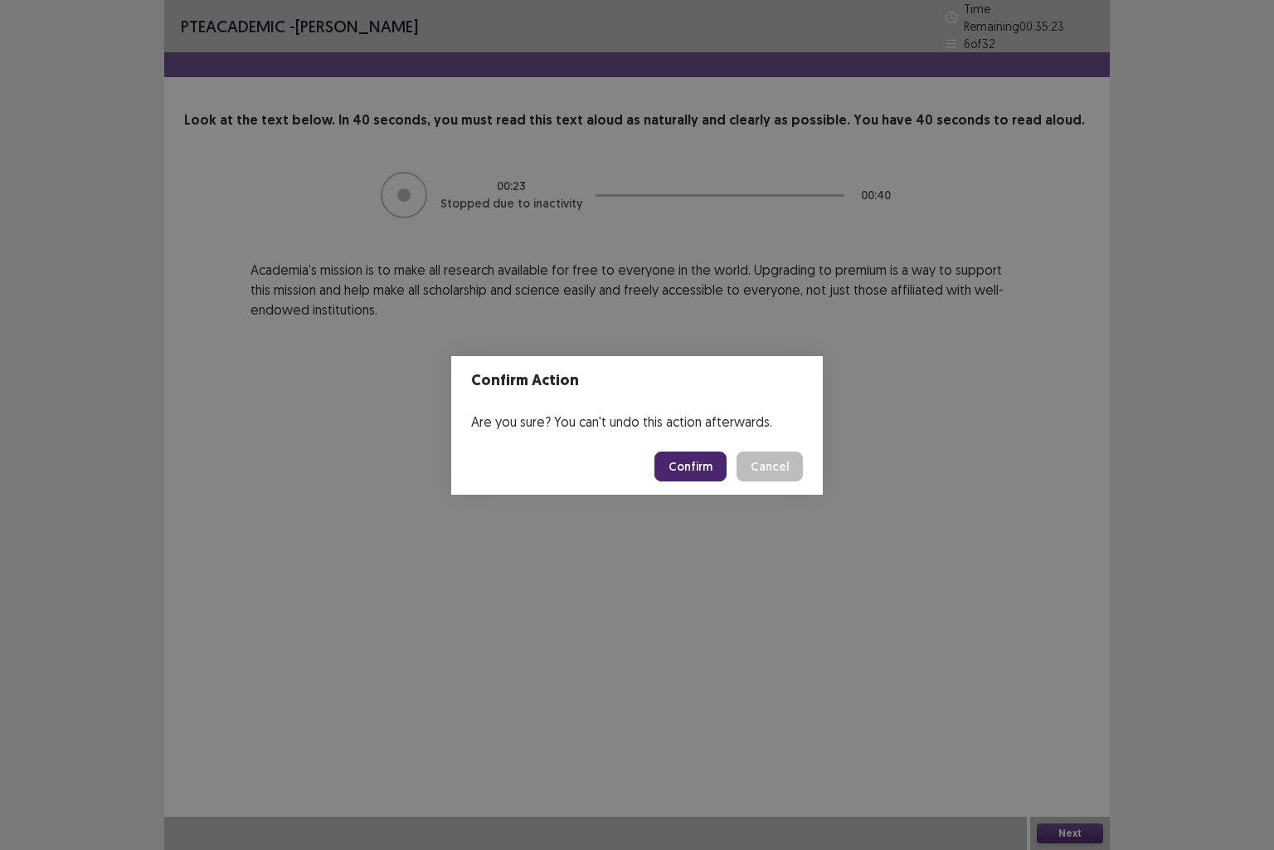
click at [692, 470] on button "Confirm" at bounding box center [691, 466] width 72 height 30
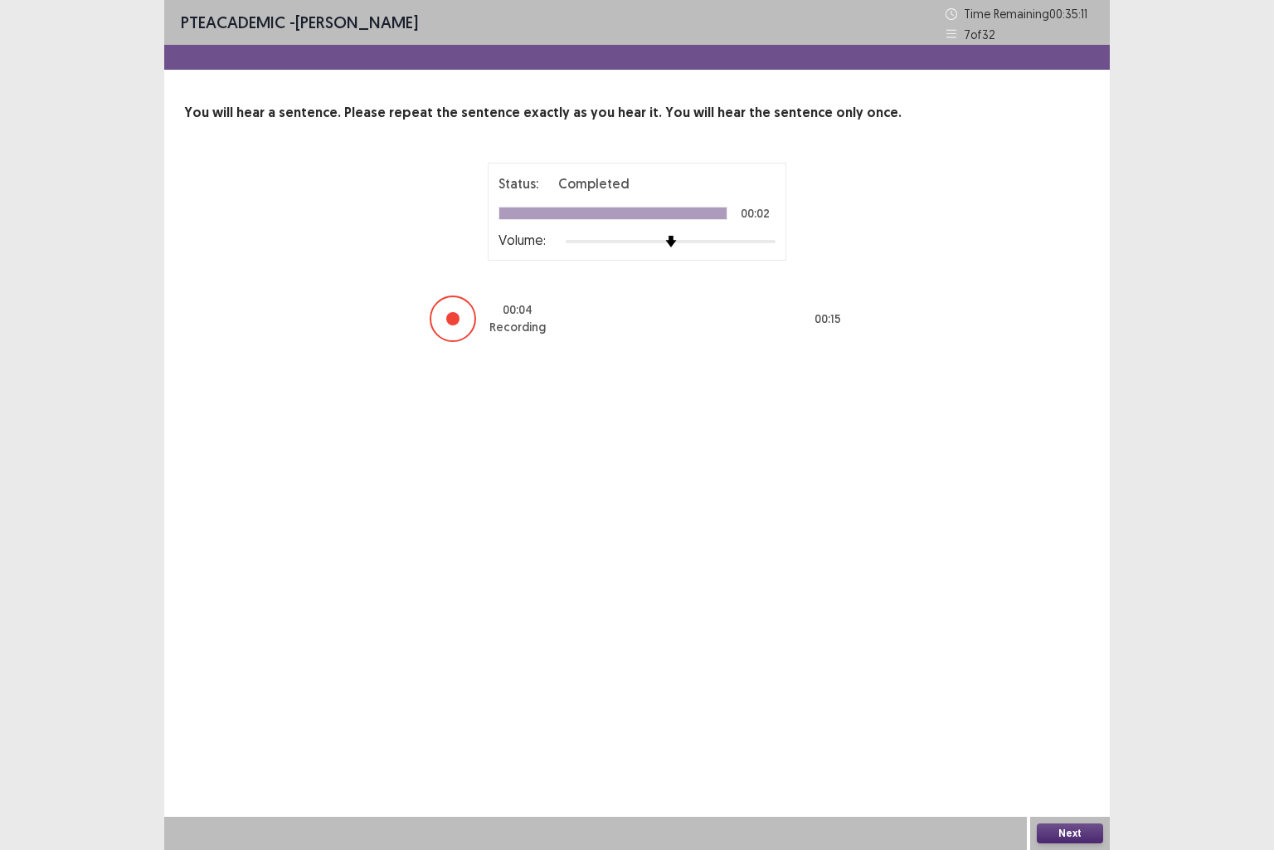
click at [454, 319] on div at bounding box center [452, 318] width 13 height 13
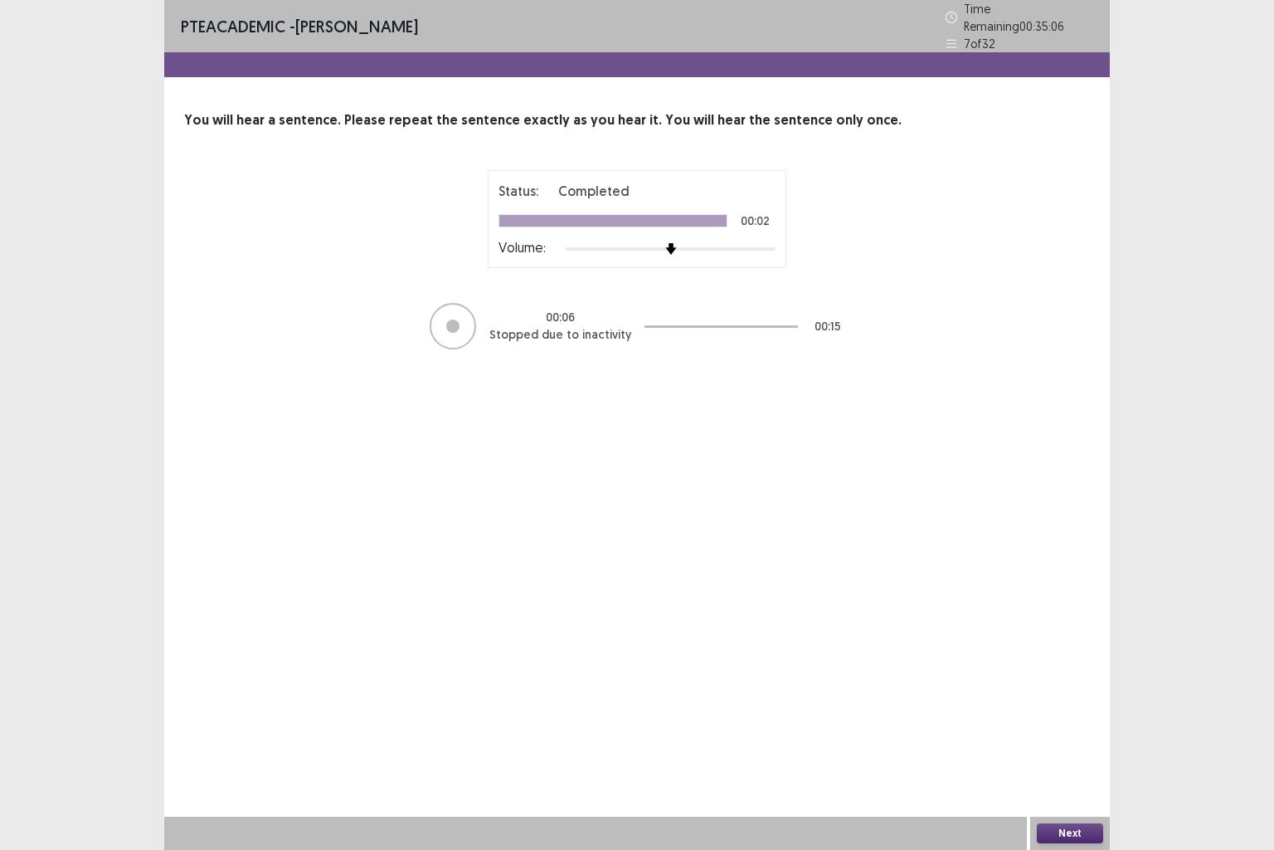
click at [1054, 709] on button "Next" at bounding box center [1070, 833] width 66 height 20
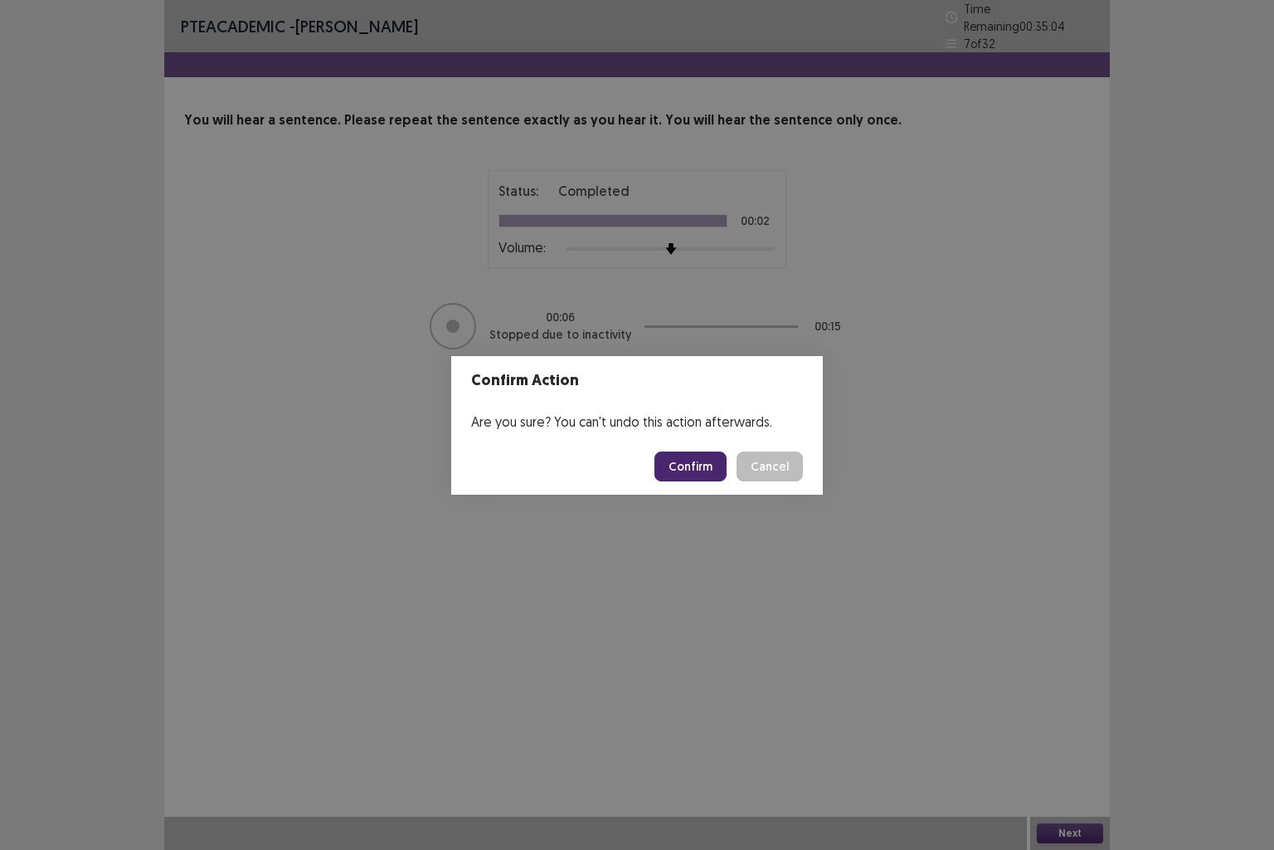
click at [694, 465] on button "Confirm" at bounding box center [691, 466] width 72 height 30
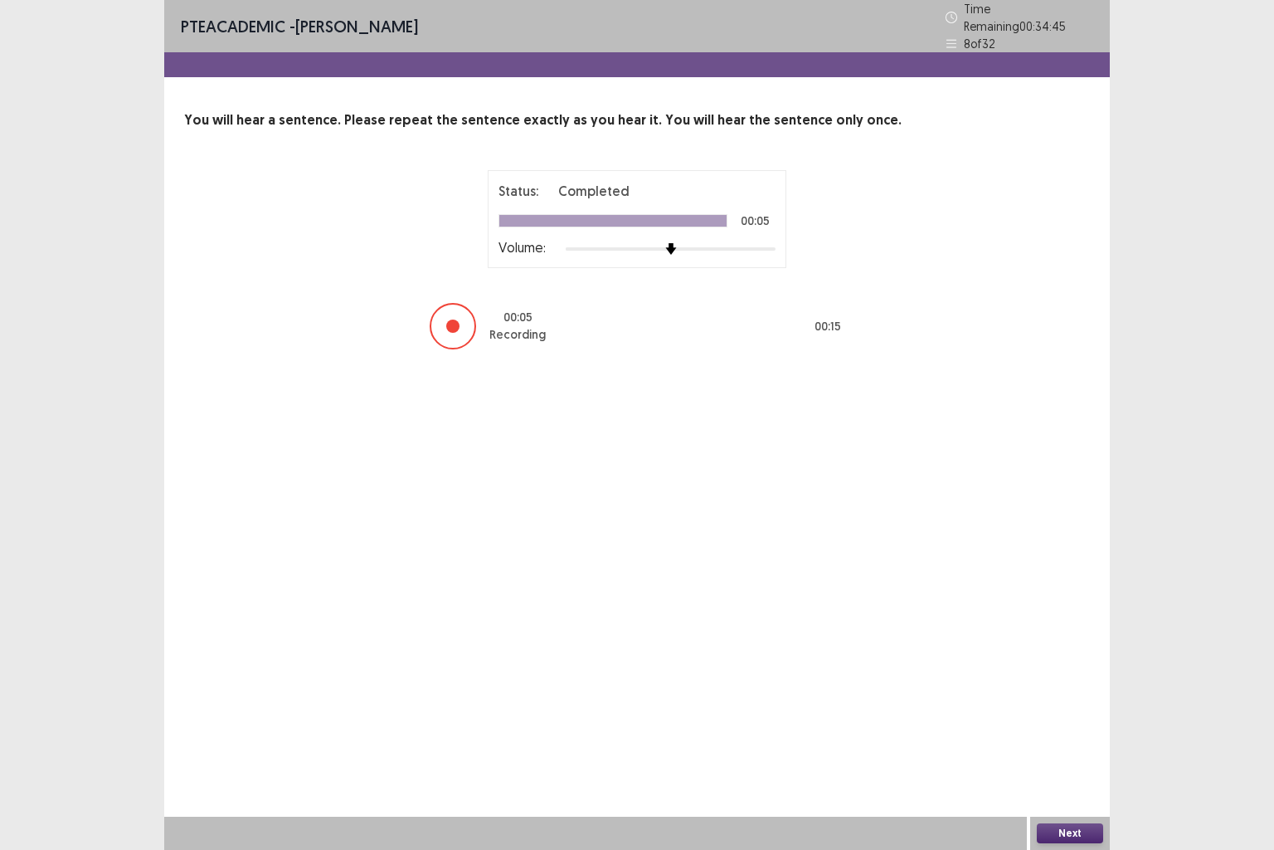
click at [453, 319] on div at bounding box center [452, 325] width 13 height 13
click at [1059, 709] on button "Next" at bounding box center [1070, 833] width 66 height 20
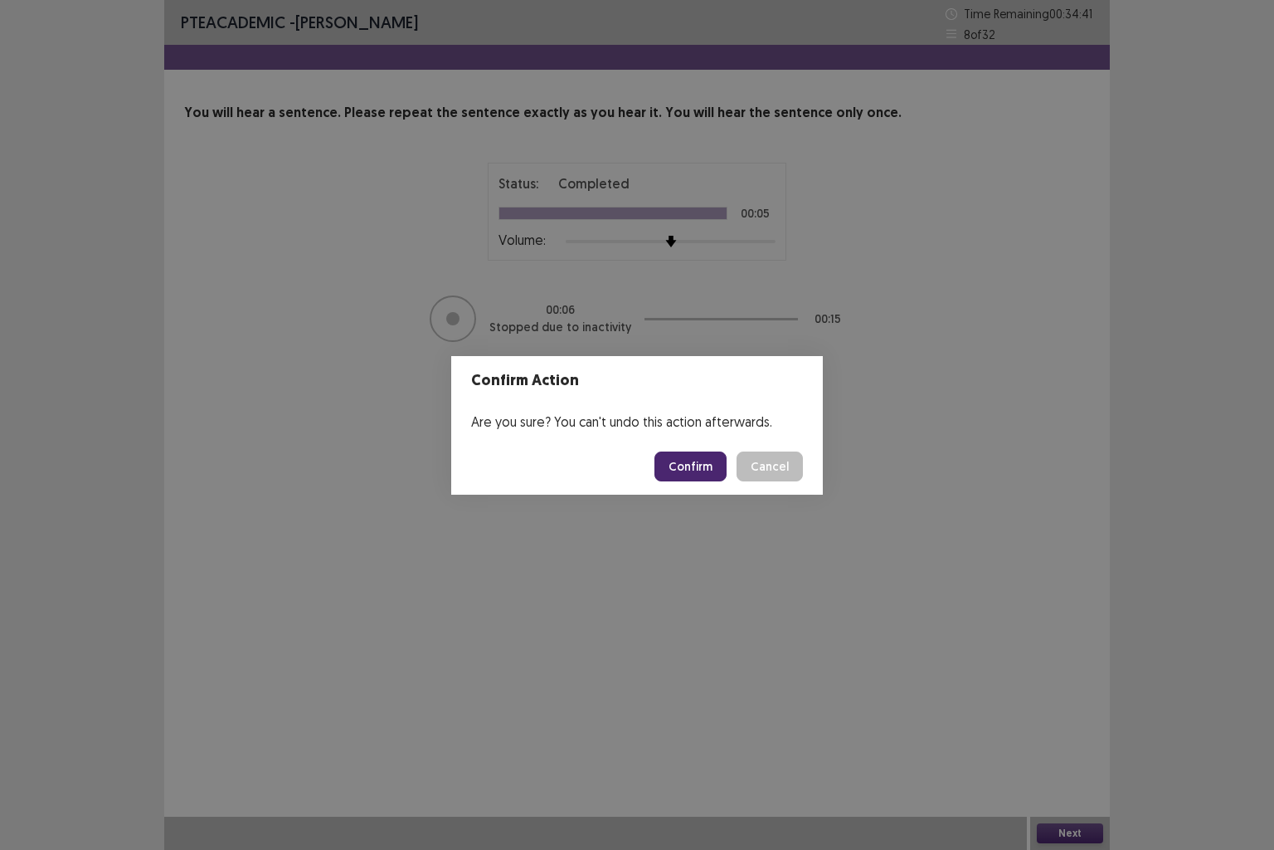
click at [697, 461] on button "Confirm" at bounding box center [691, 466] width 72 height 30
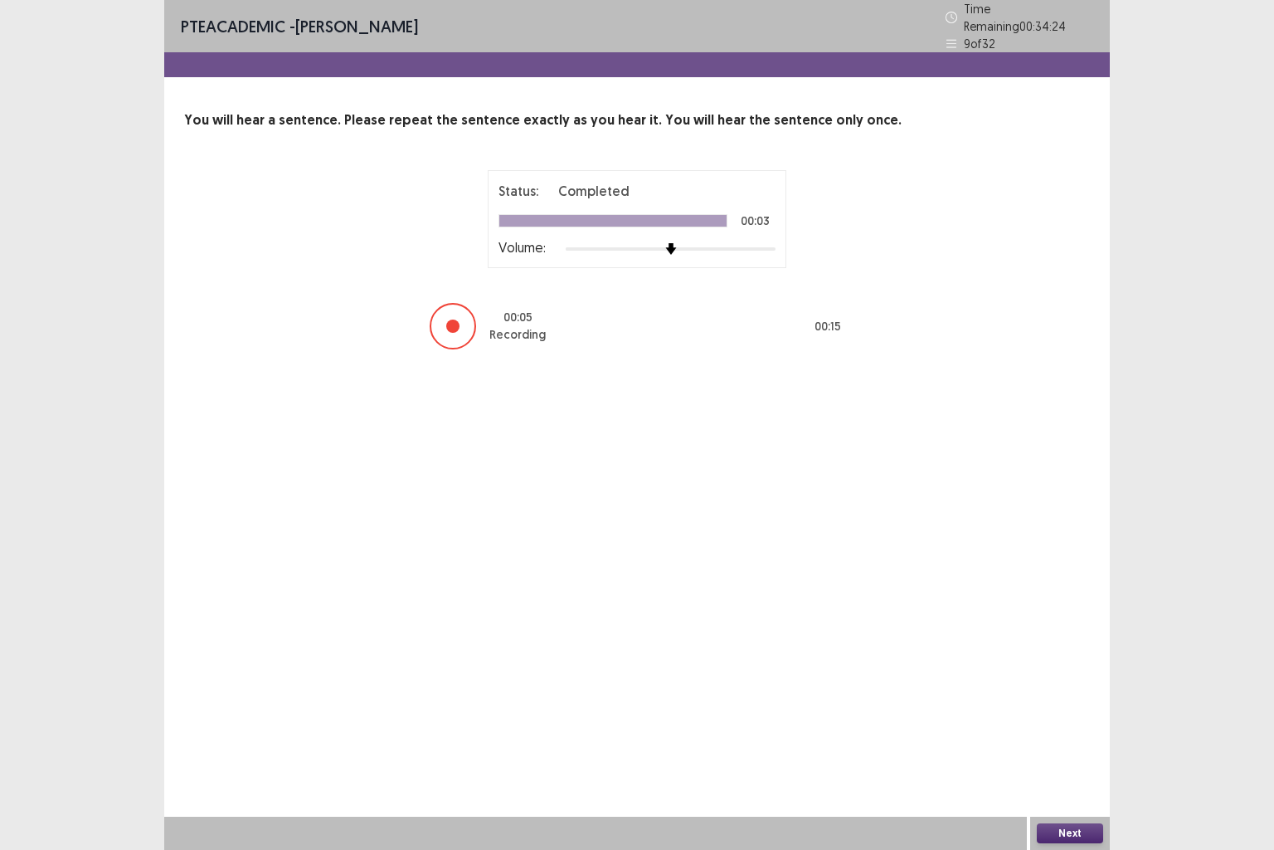
click at [456, 319] on div at bounding box center [452, 325] width 13 height 13
click at [1059, 709] on button "Next" at bounding box center [1070, 833] width 66 height 20
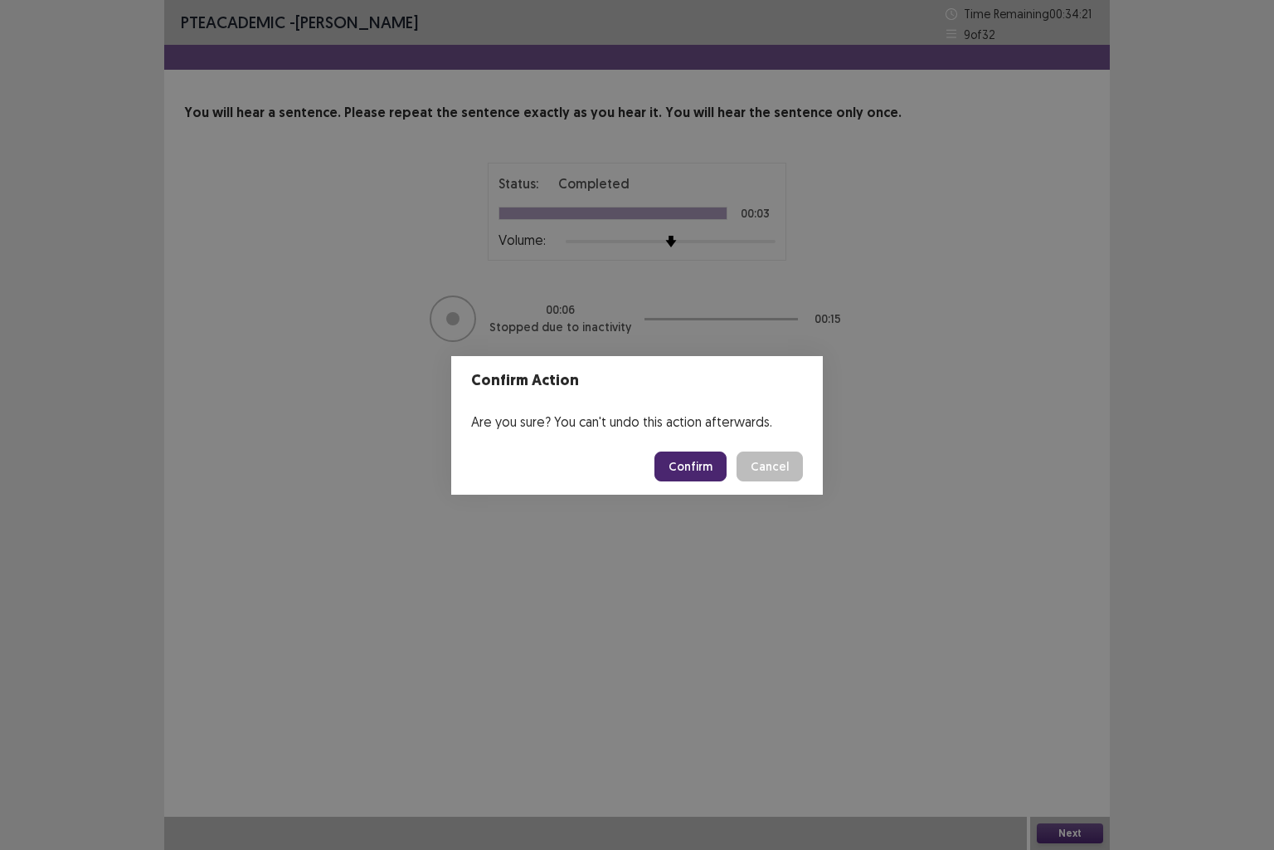
click at [680, 463] on button "Confirm" at bounding box center [691, 466] width 72 height 30
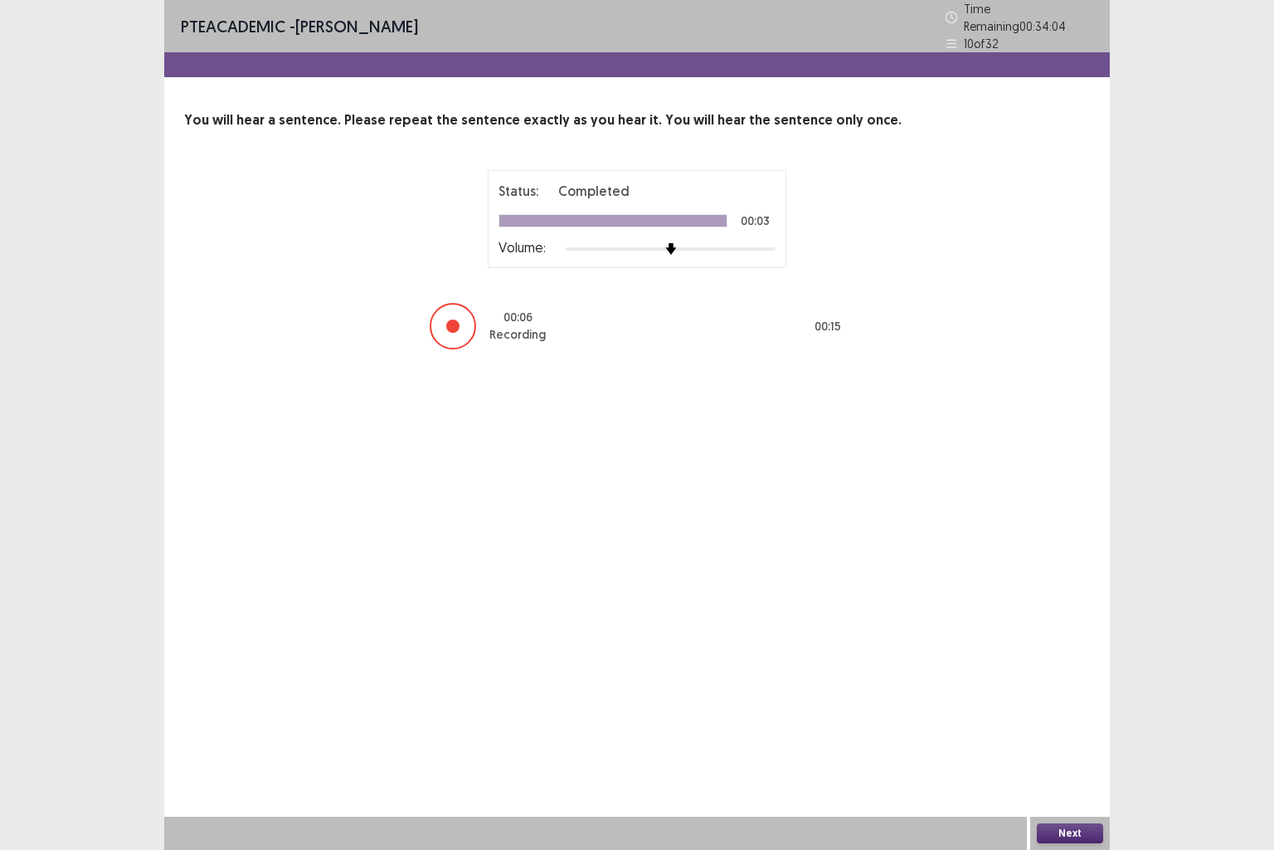
click at [452, 319] on div at bounding box center [452, 325] width 13 height 13
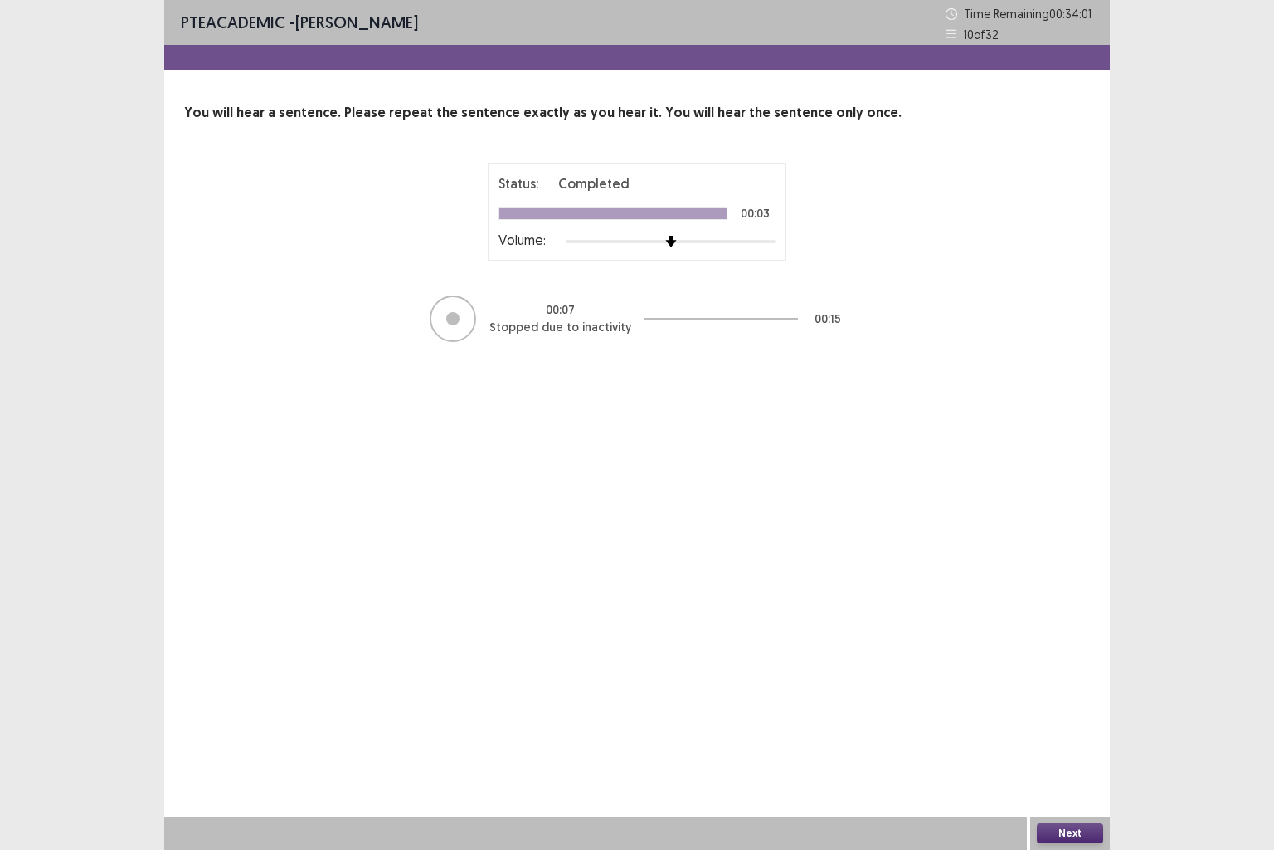
click at [1050, 709] on button "Next" at bounding box center [1070, 833] width 66 height 20
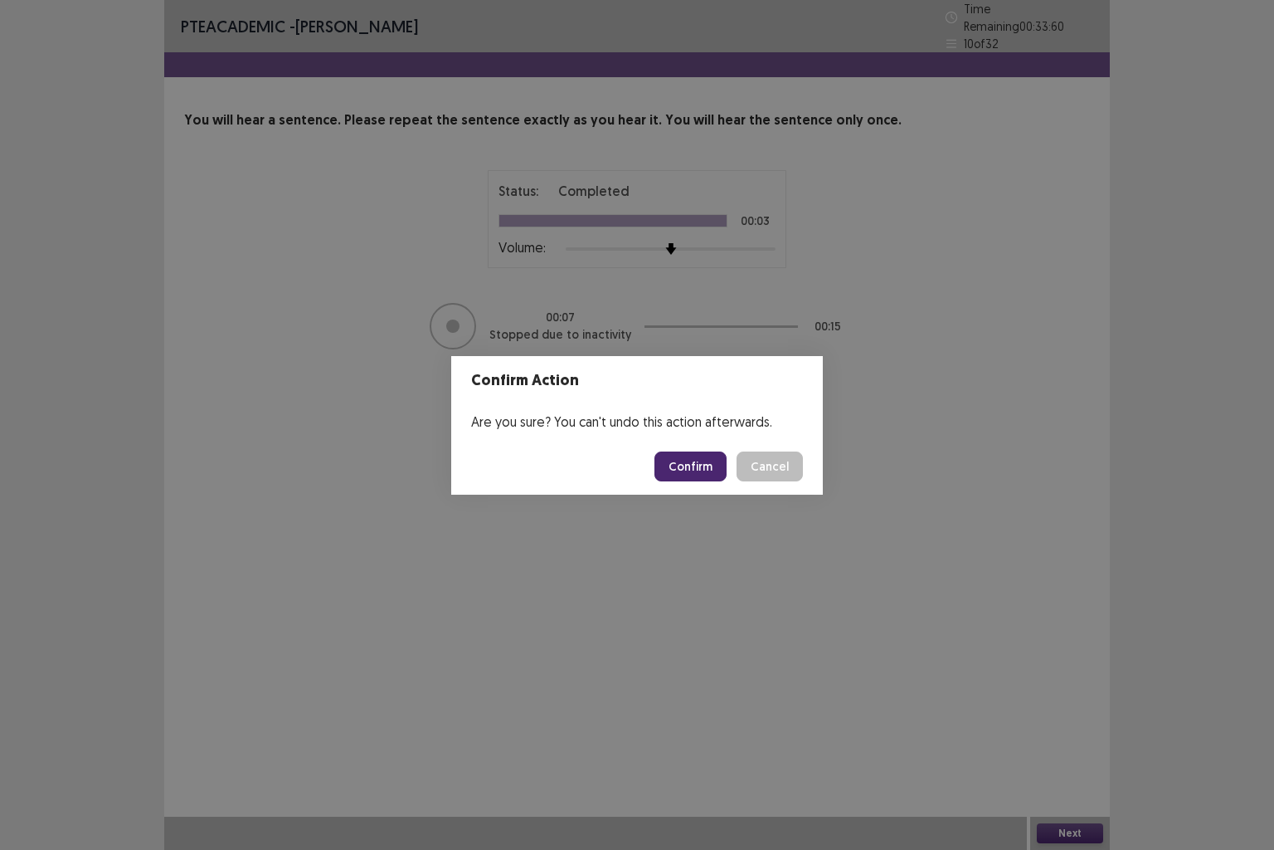
click at [699, 462] on button "Confirm" at bounding box center [691, 466] width 72 height 30
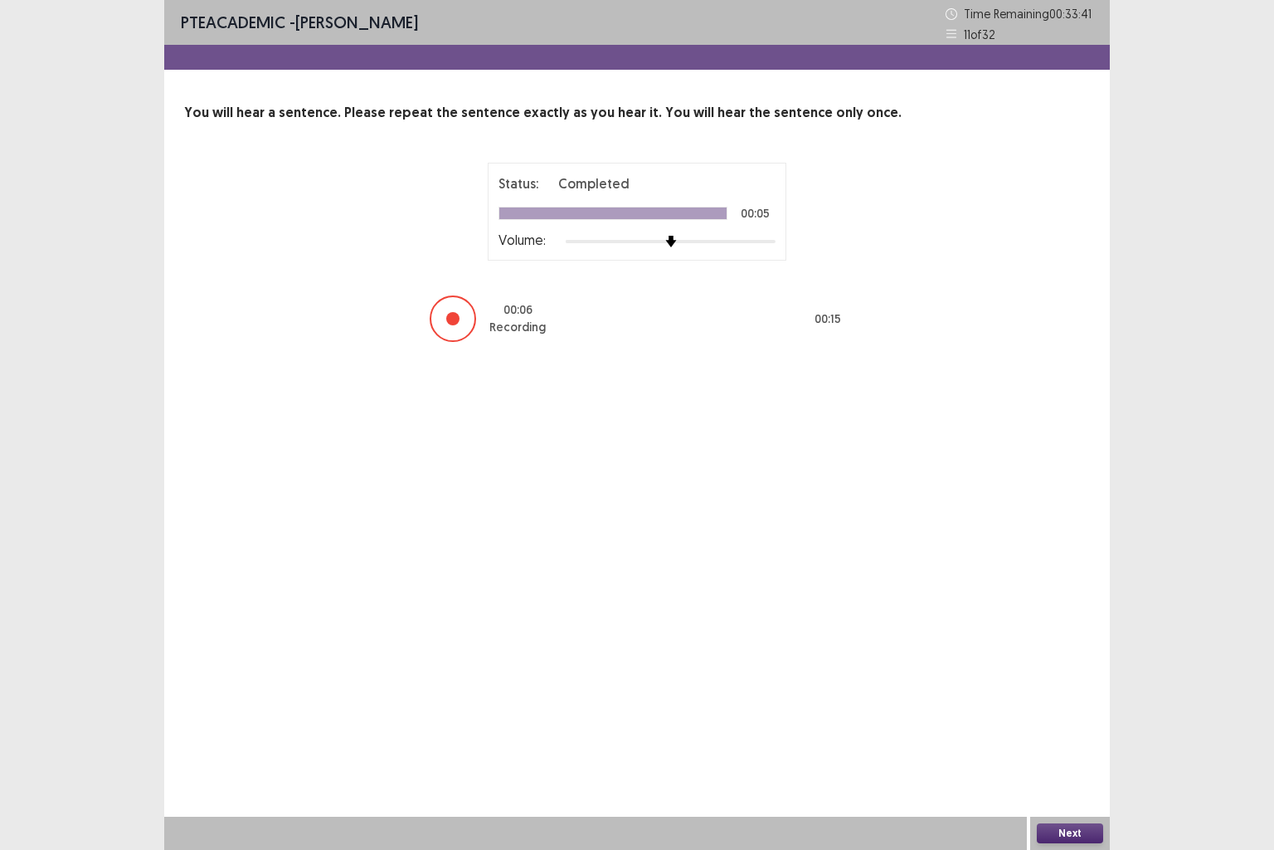
click at [456, 321] on div at bounding box center [452, 318] width 13 height 13
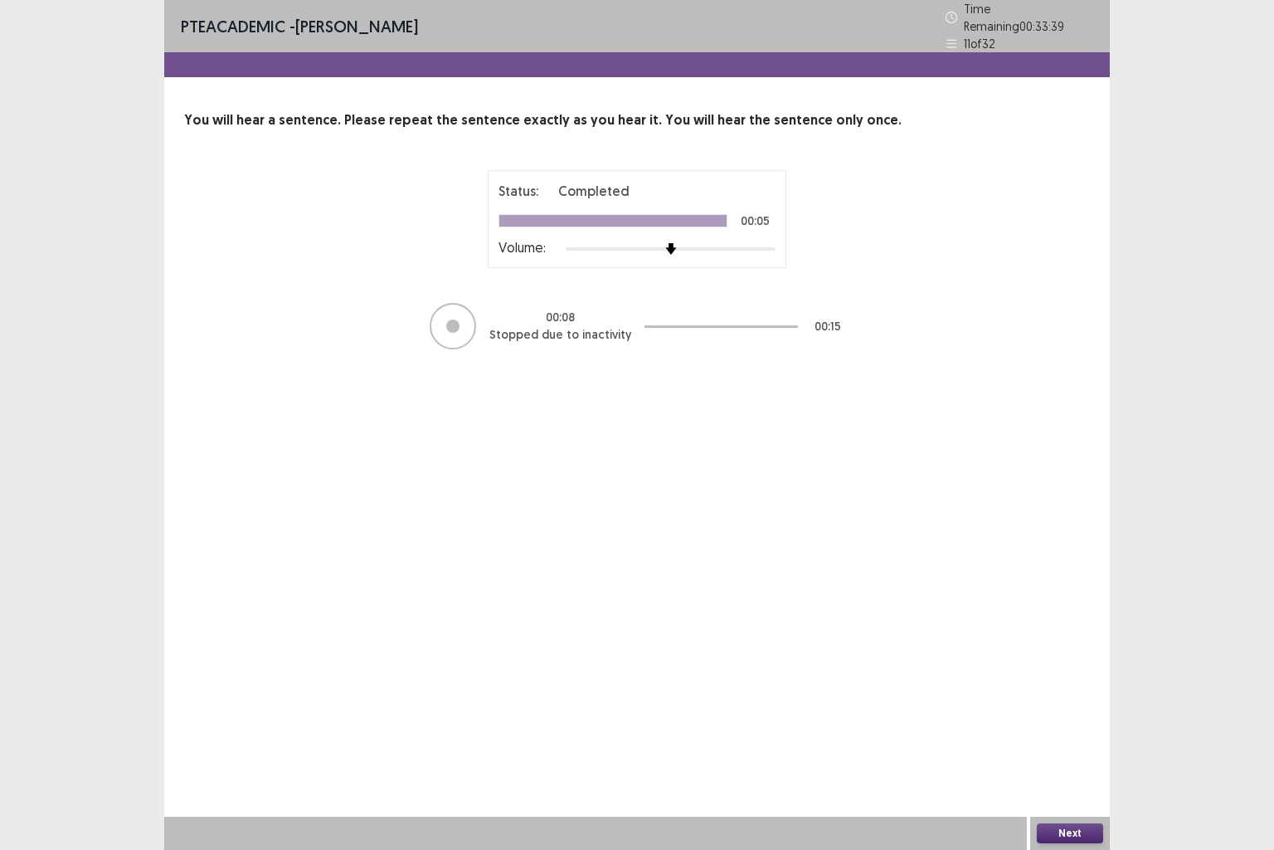
click at [456, 321] on div at bounding box center [452, 325] width 13 height 13
click at [1074, 709] on button "Next" at bounding box center [1070, 833] width 66 height 20
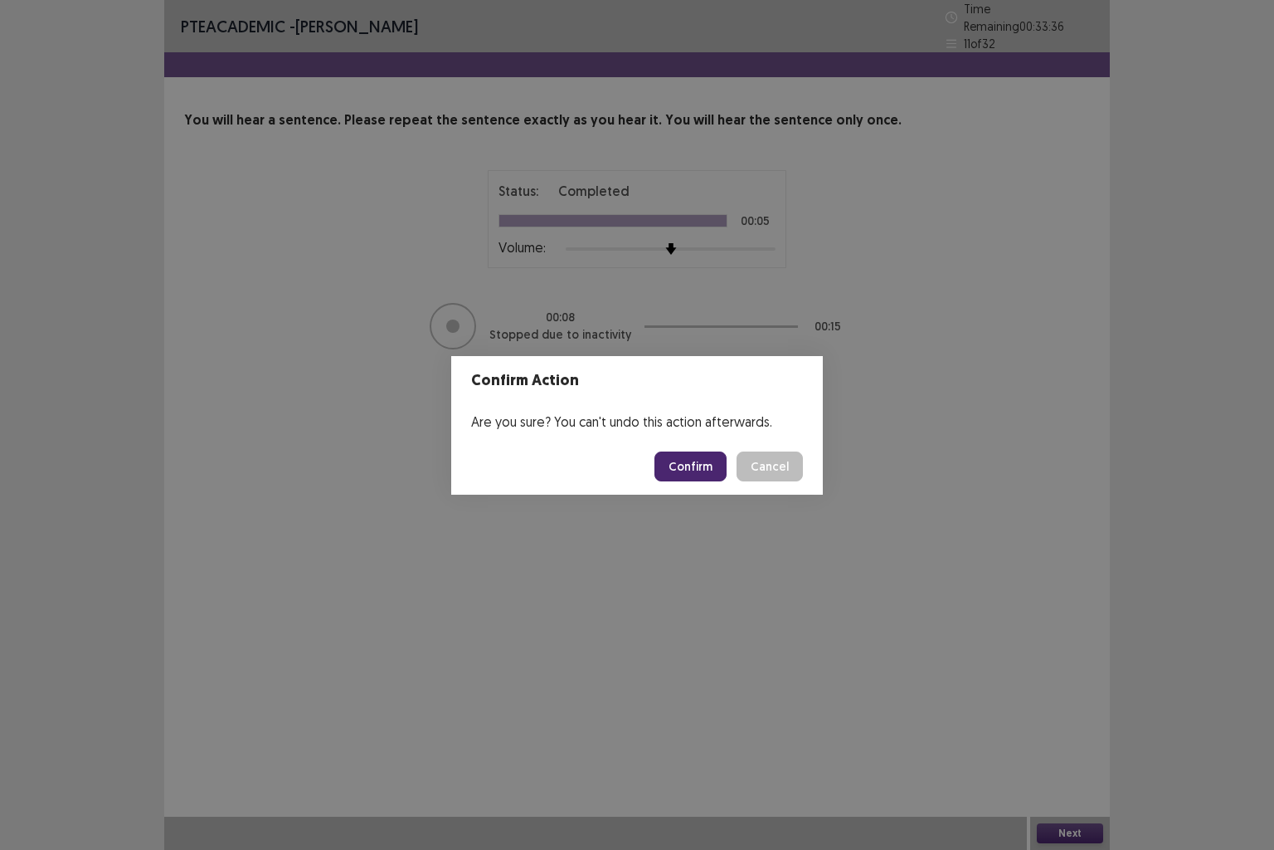
click at [683, 464] on button "Confirm" at bounding box center [691, 466] width 72 height 30
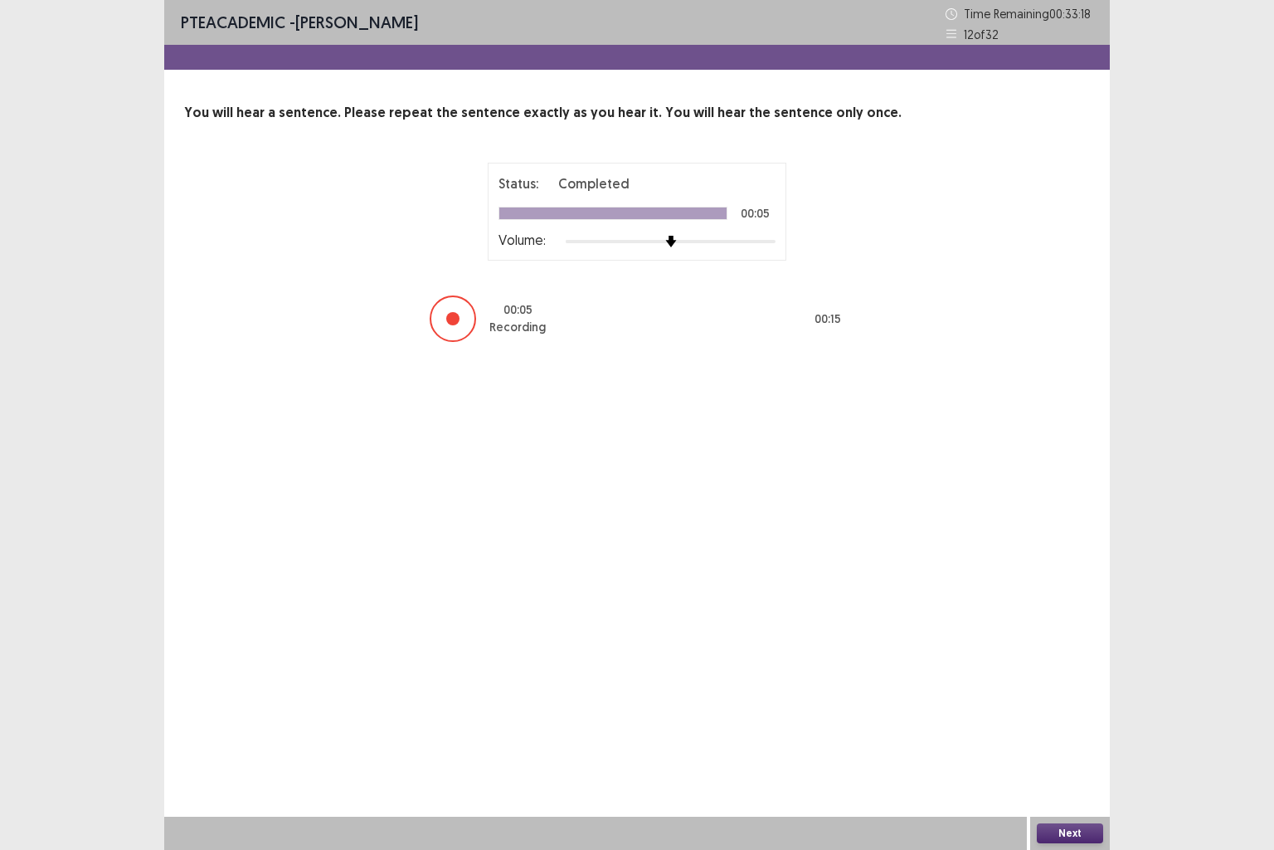
click at [454, 318] on div at bounding box center [452, 318] width 13 height 13
click at [1052, 709] on button "Next" at bounding box center [1070, 833] width 66 height 20
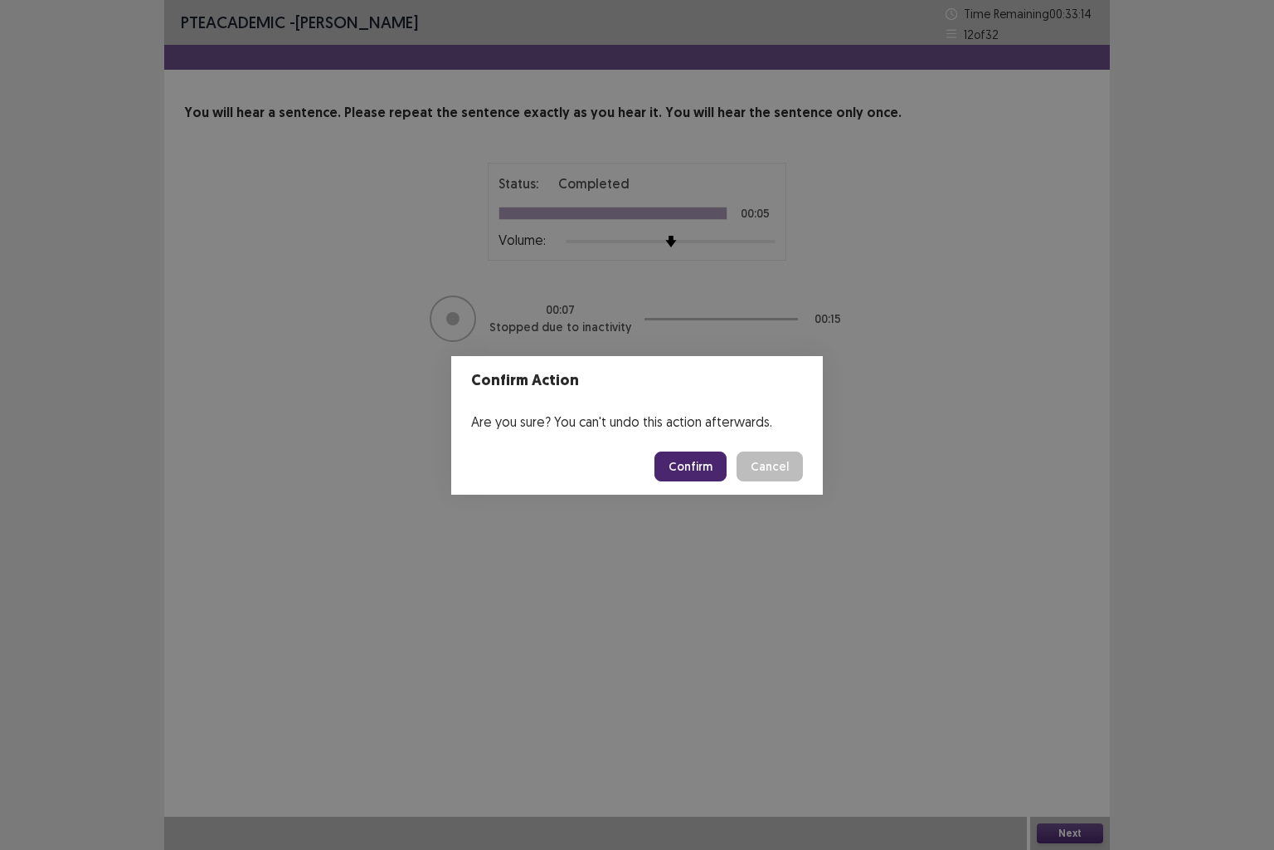
click at [696, 469] on button "Confirm" at bounding box center [691, 466] width 72 height 30
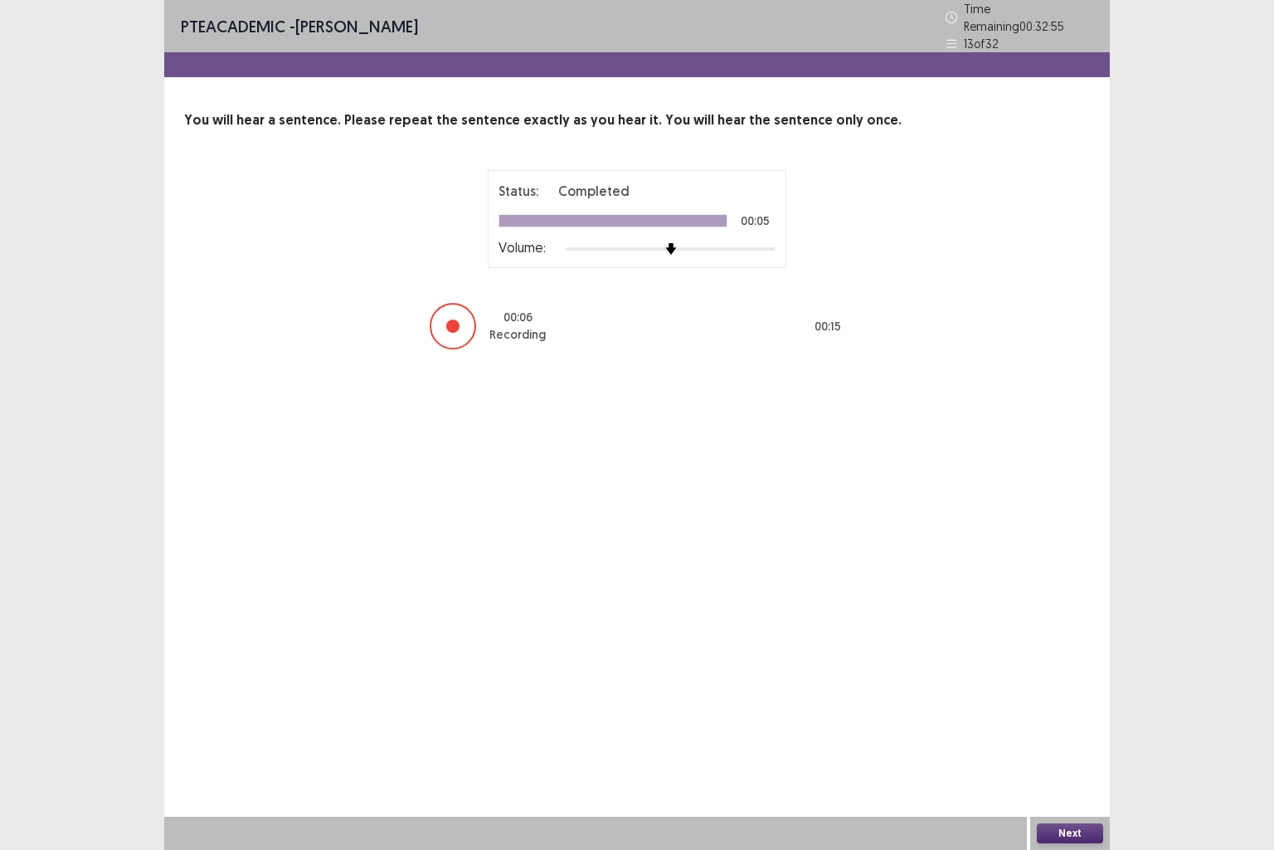
click at [454, 319] on div at bounding box center [452, 325] width 13 height 13
click at [1055, 709] on button "Next" at bounding box center [1070, 833] width 66 height 20
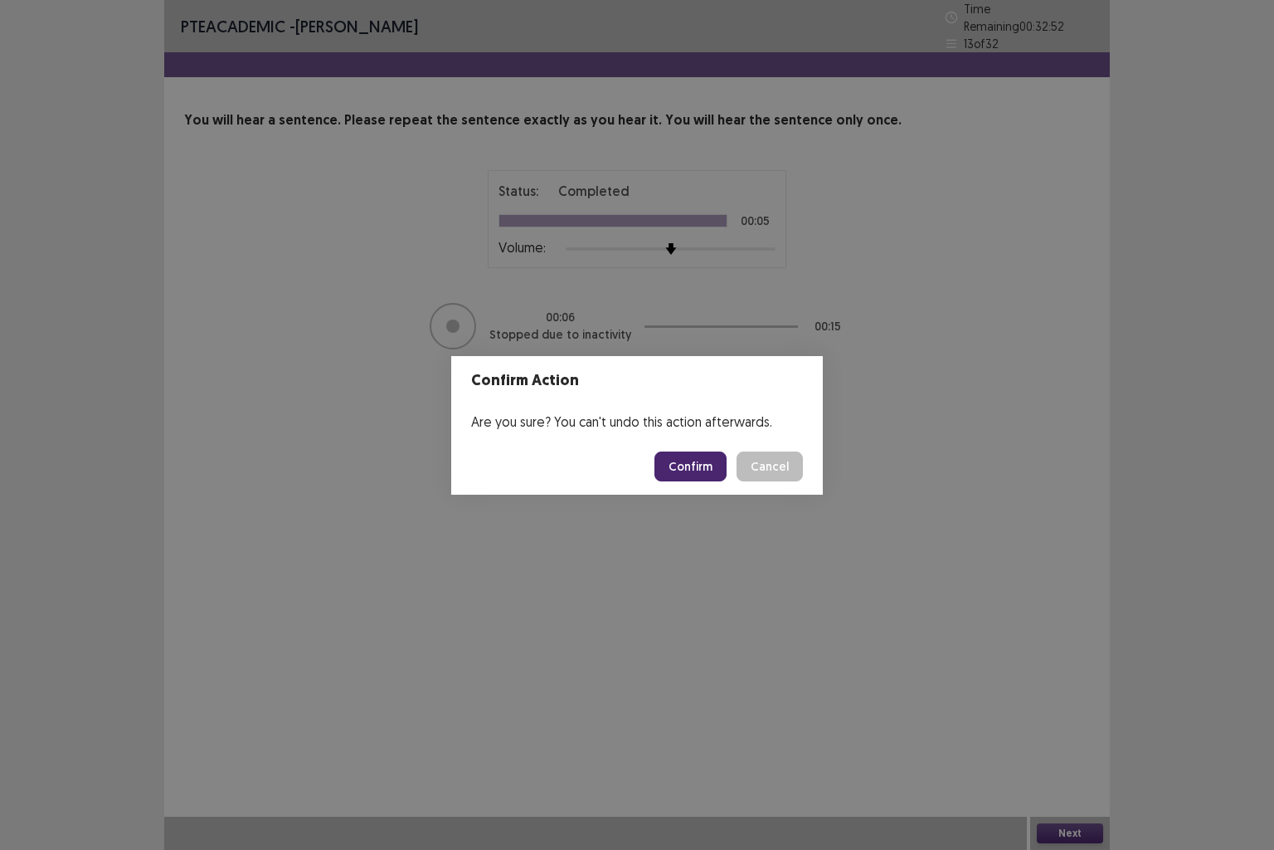
click at [685, 482] on footer "Confirm Cancel" at bounding box center [637, 466] width 372 height 56
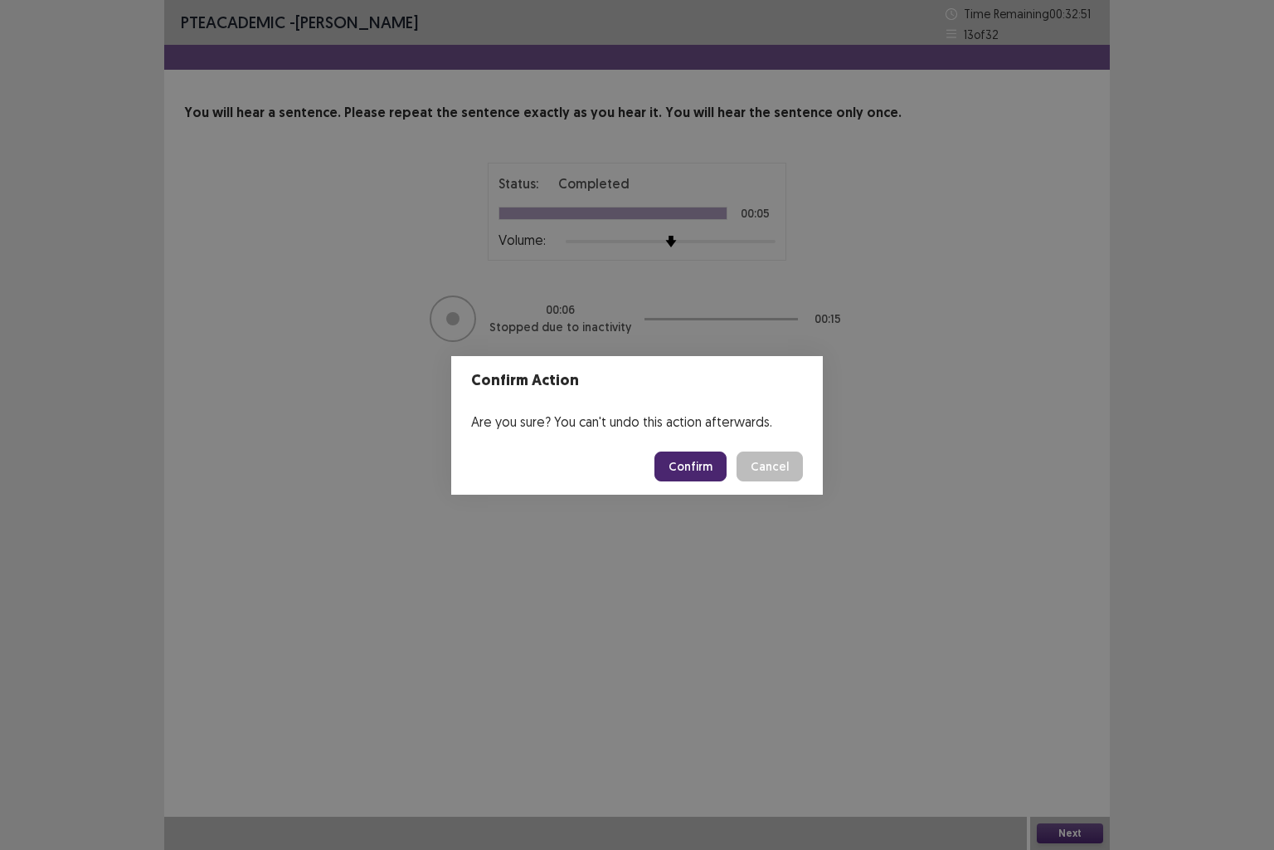
click at [686, 465] on button "Confirm" at bounding box center [691, 466] width 72 height 30
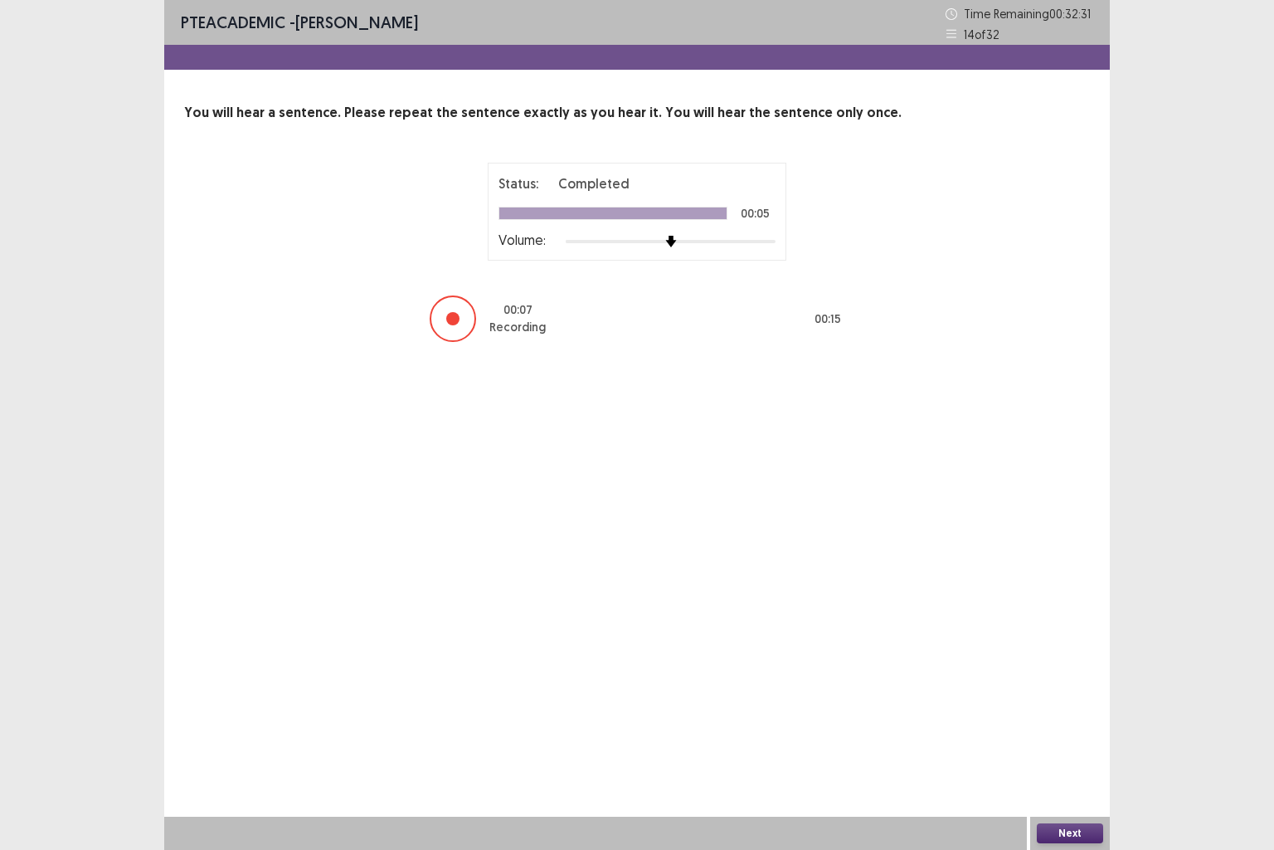
click at [449, 319] on div at bounding box center [452, 318] width 13 height 13
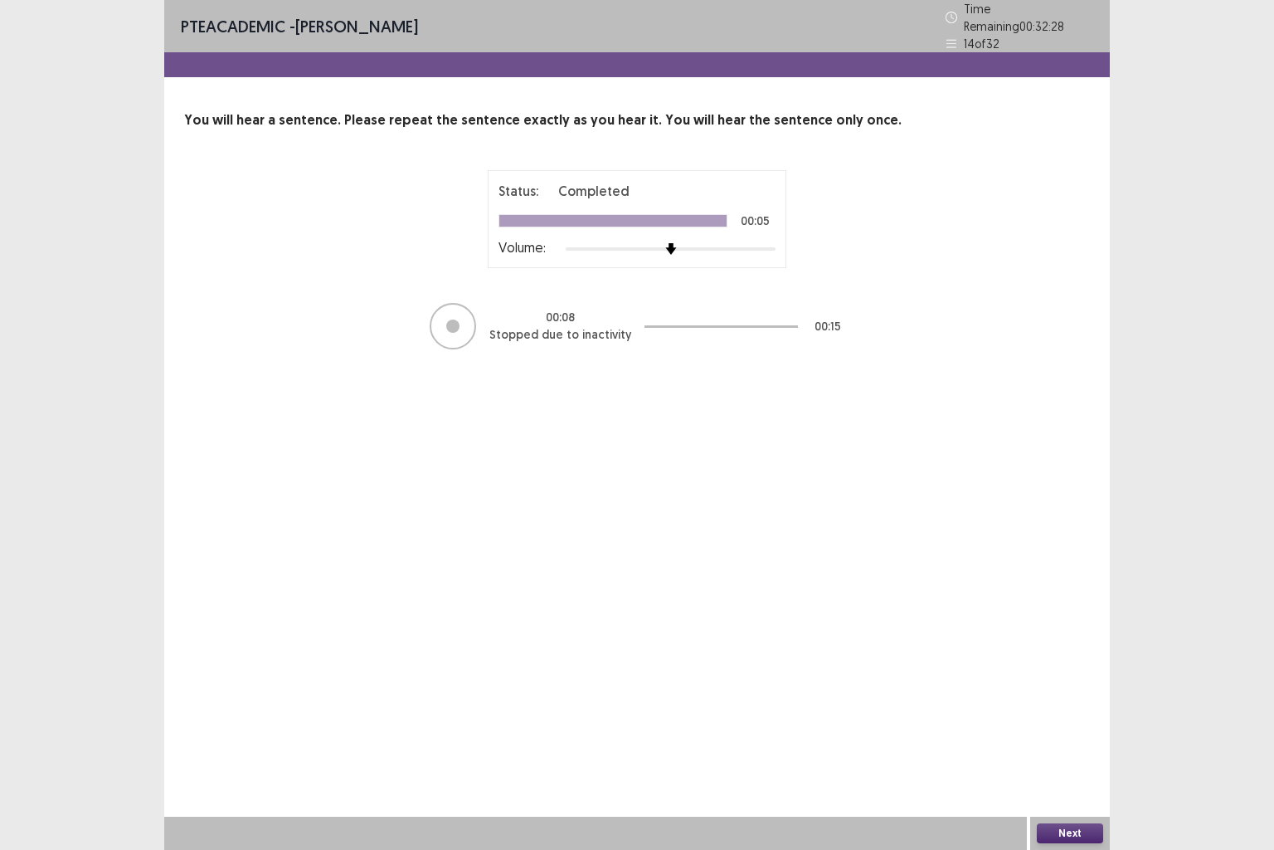
click at [1053, 709] on button "Next" at bounding box center [1070, 833] width 66 height 20
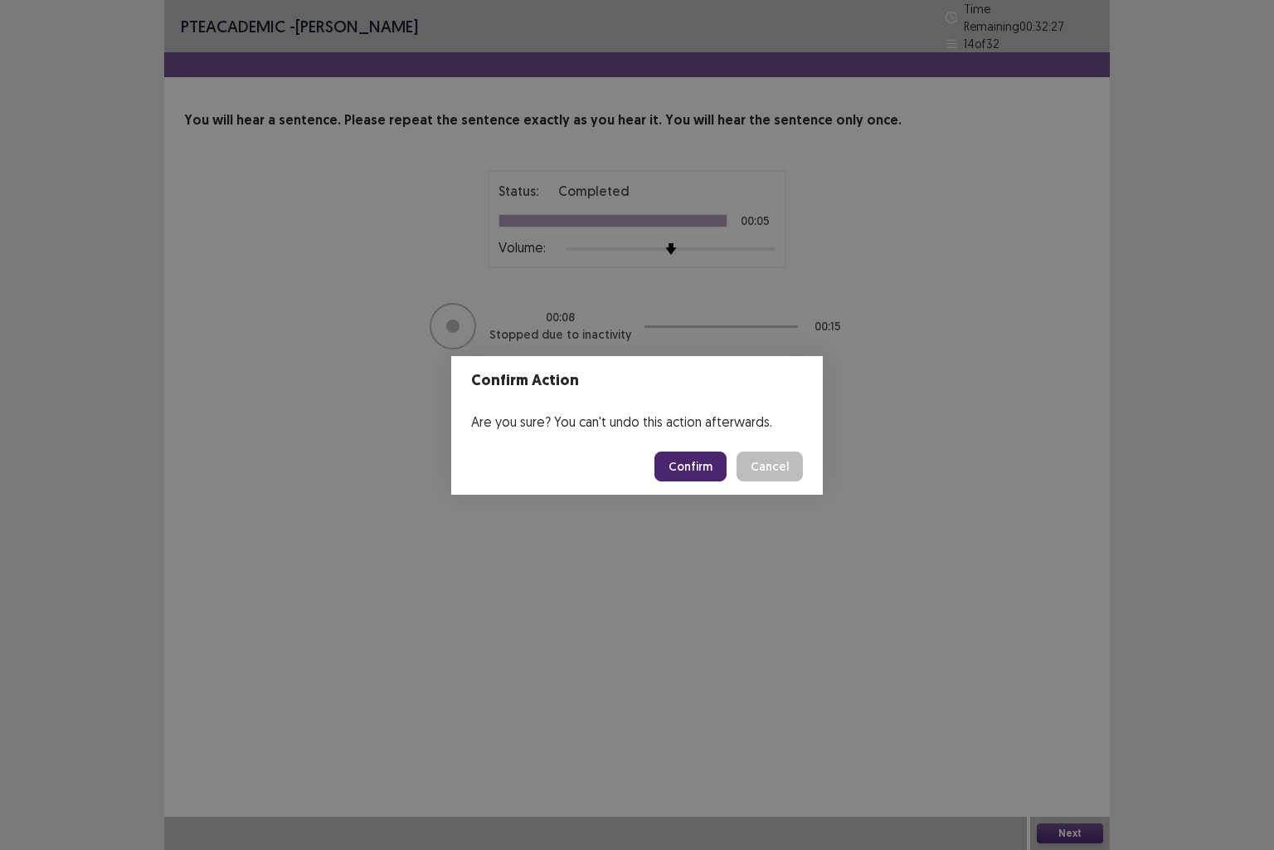
click at [684, 471] on button "Confirm" at bounding box center [691, 466] width 72 height 30
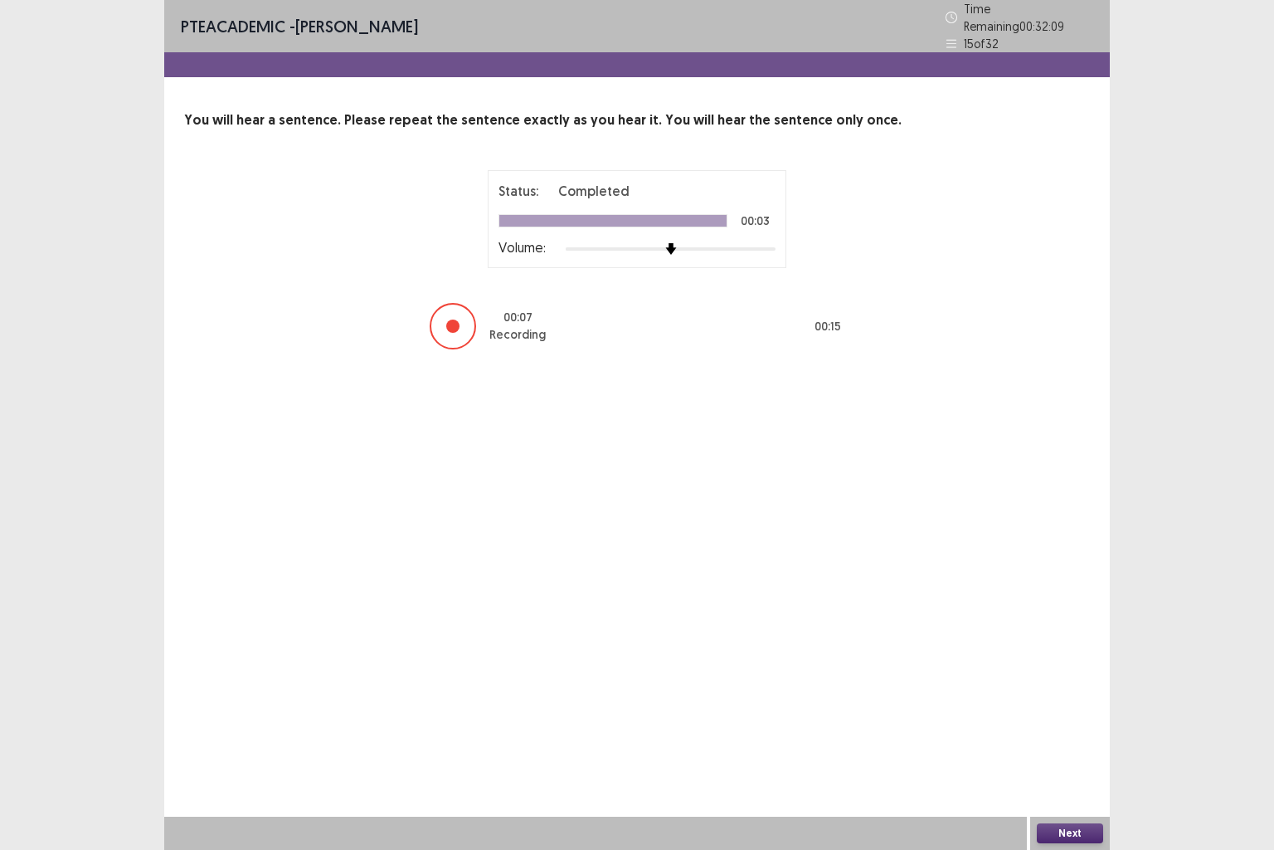
click at [454, 321] on div at bounding box center [452, 325] width 13 height 13
click at [1061, 709] on button "Next" at bounding box center [1070, 833] width 66 height 20
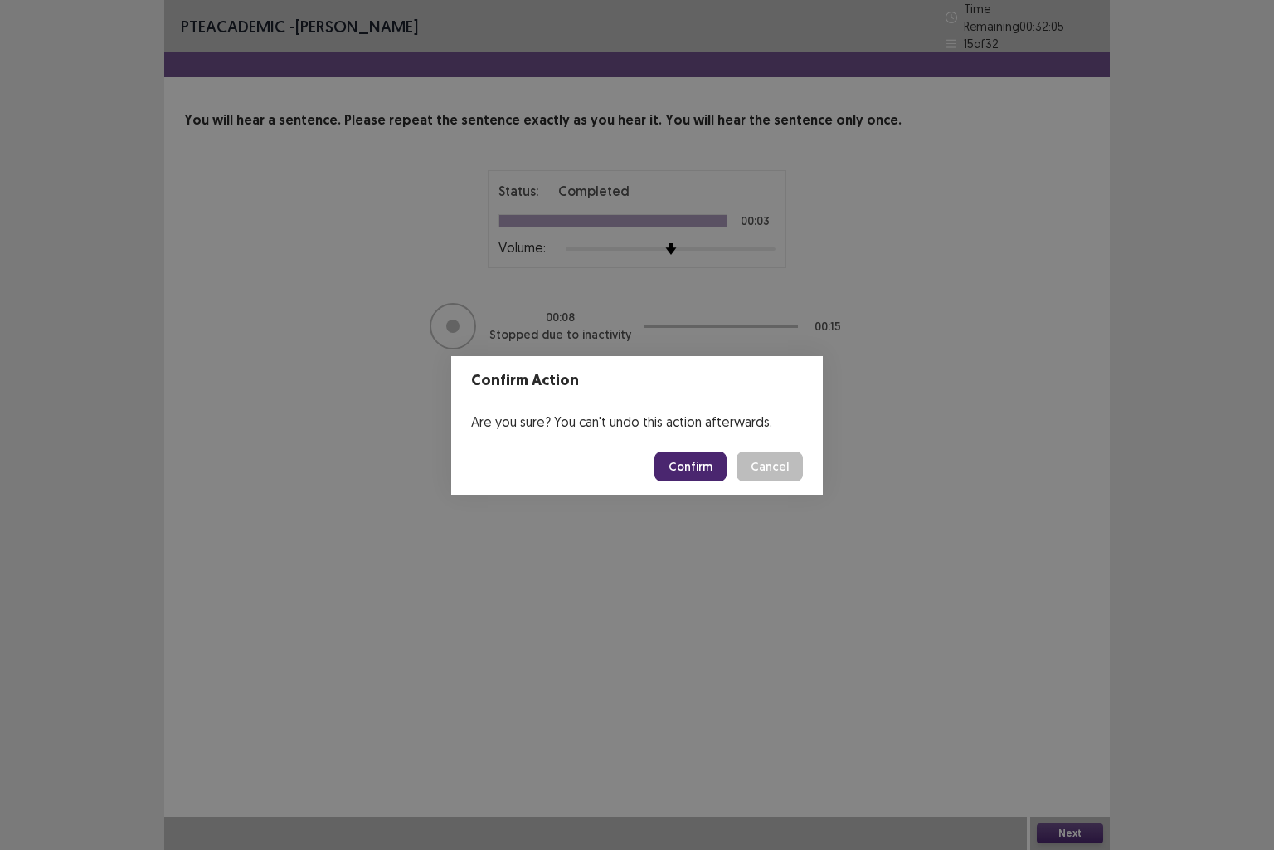
click at [704, 469] on button "Confirm" at bounding box center [691, 466] width 72 height 30
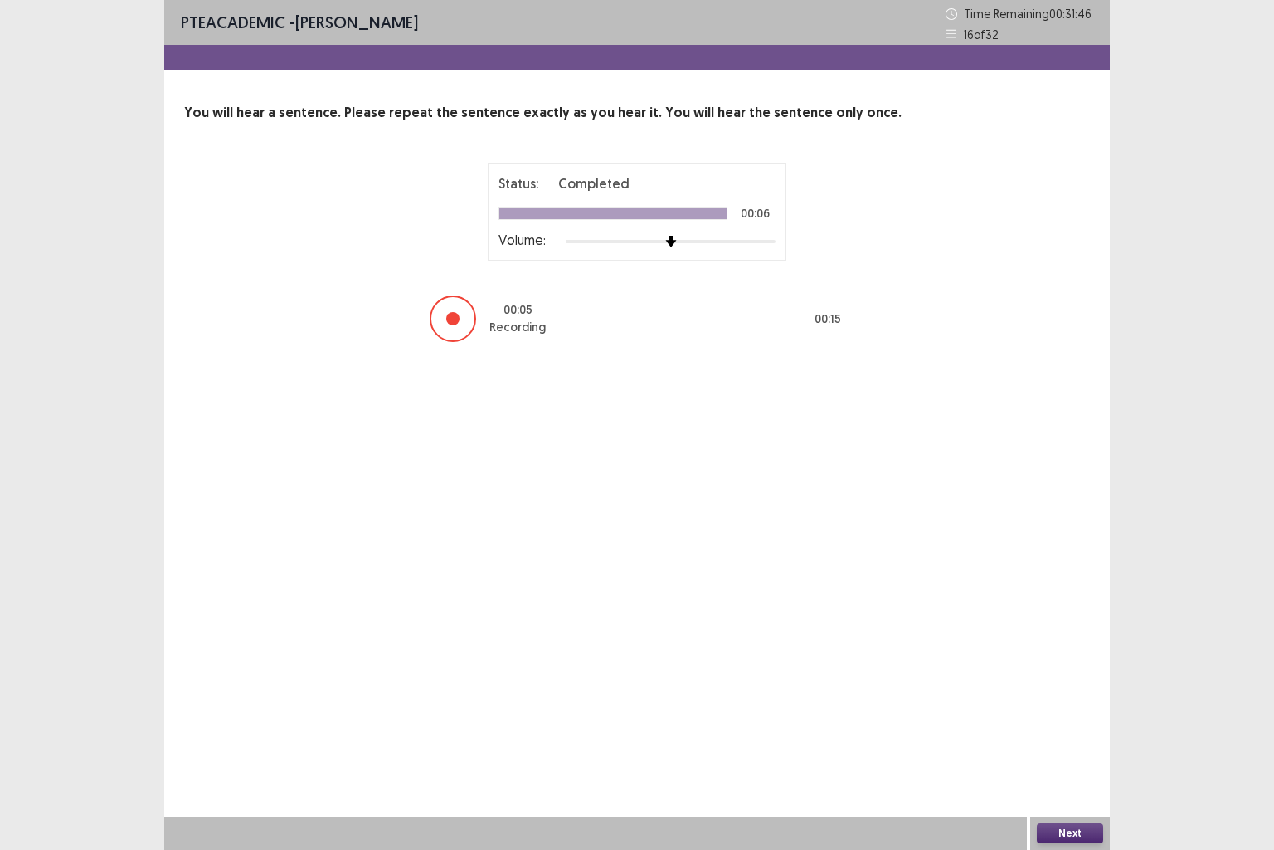
click at [451, 319] on div at bounding box center [452, 318] width 13 height 13
click at [1063, 709] on button "Next" at bounding box center [1070, 833] width 66 height 20
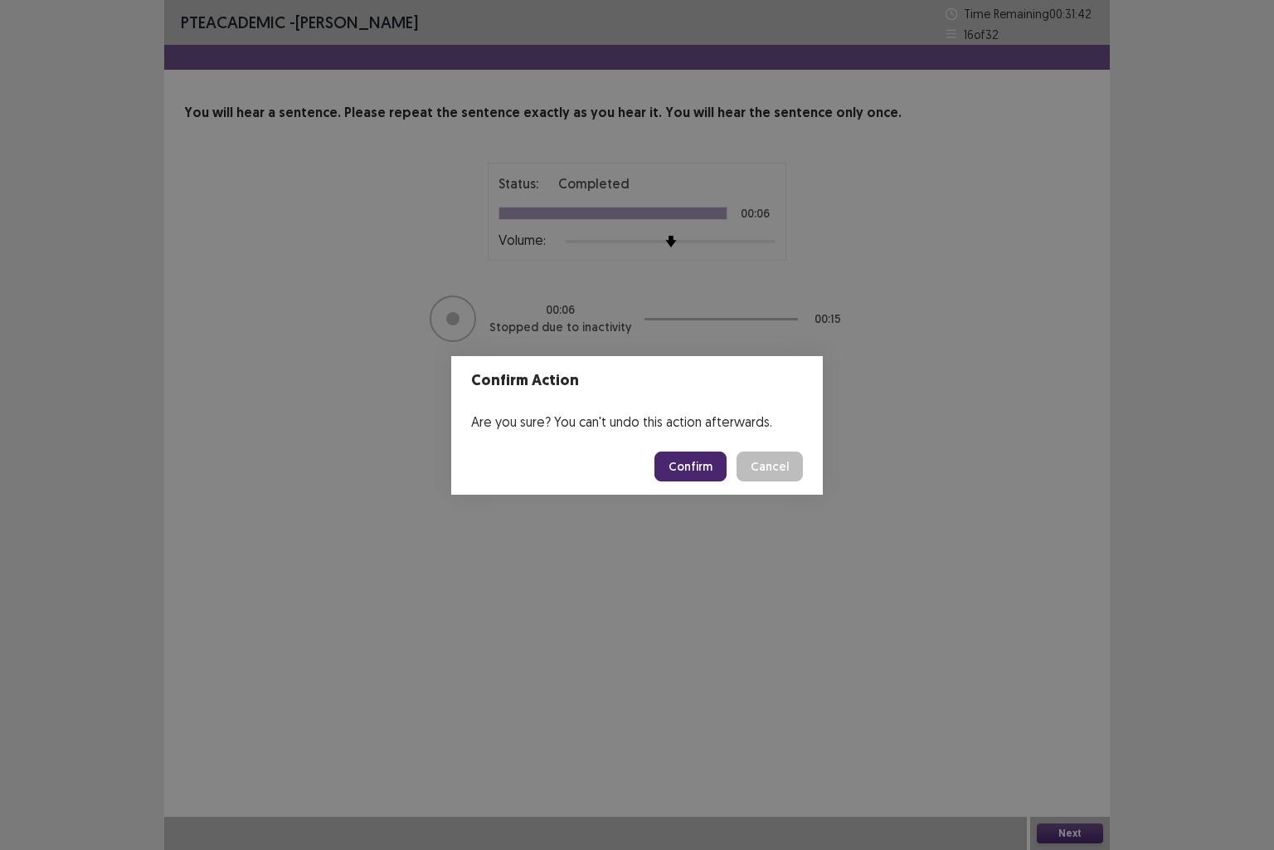
click at [682, 462] on button "Confirm" at bounding box center [691, 466] width 72 height 30
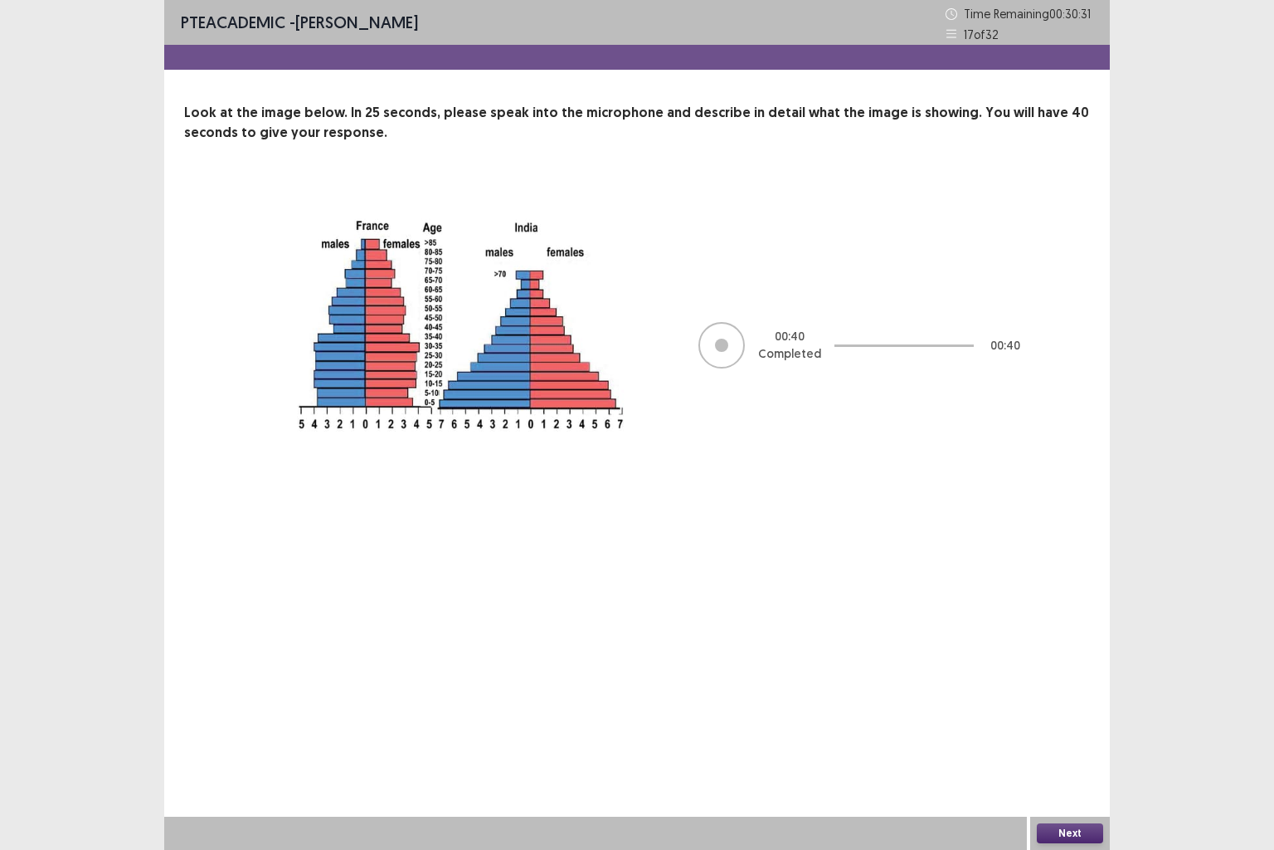
click at [1067, 709] on button "Next" at bounding box center [1070, 833] width 66 height 20
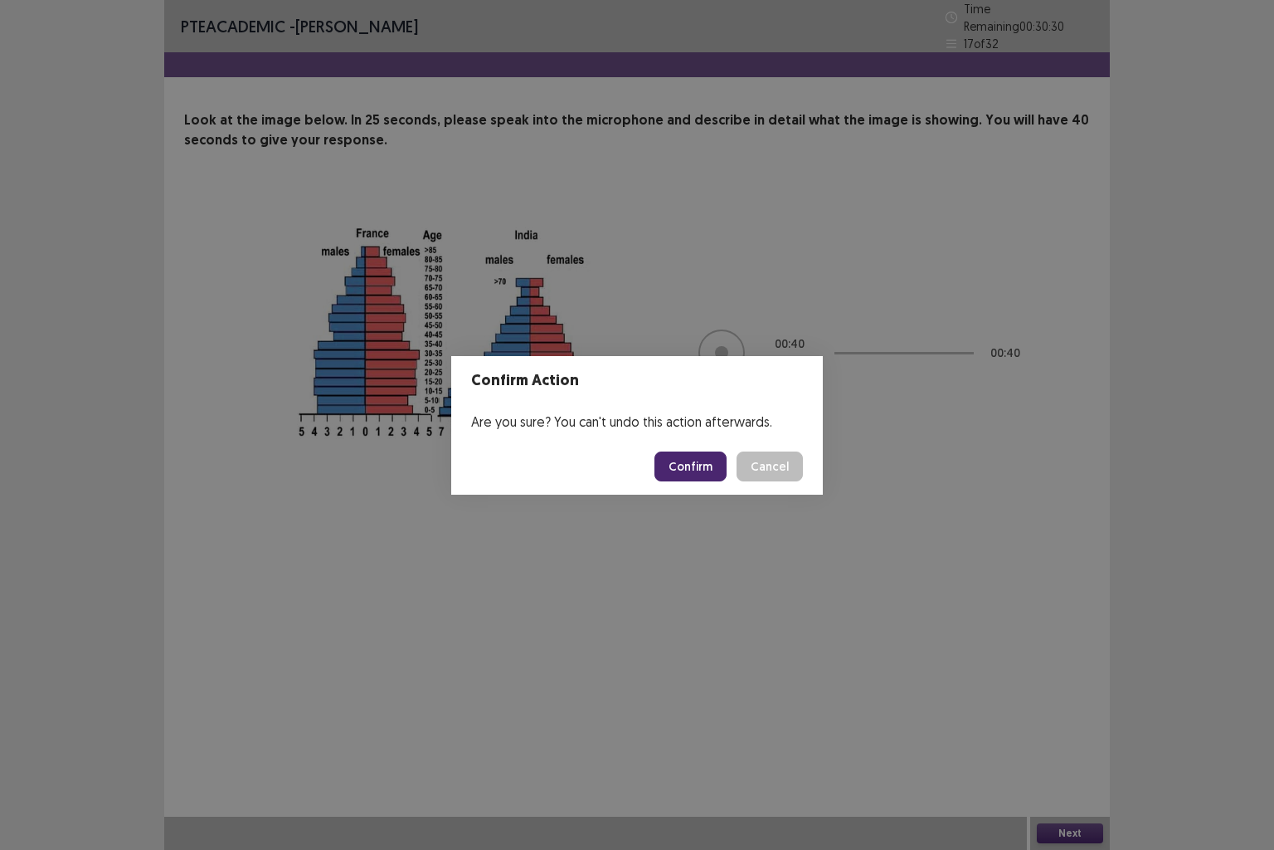
click at [703, 476] on button "Confirm" at bounding box center [691, 466] width 72 height 30
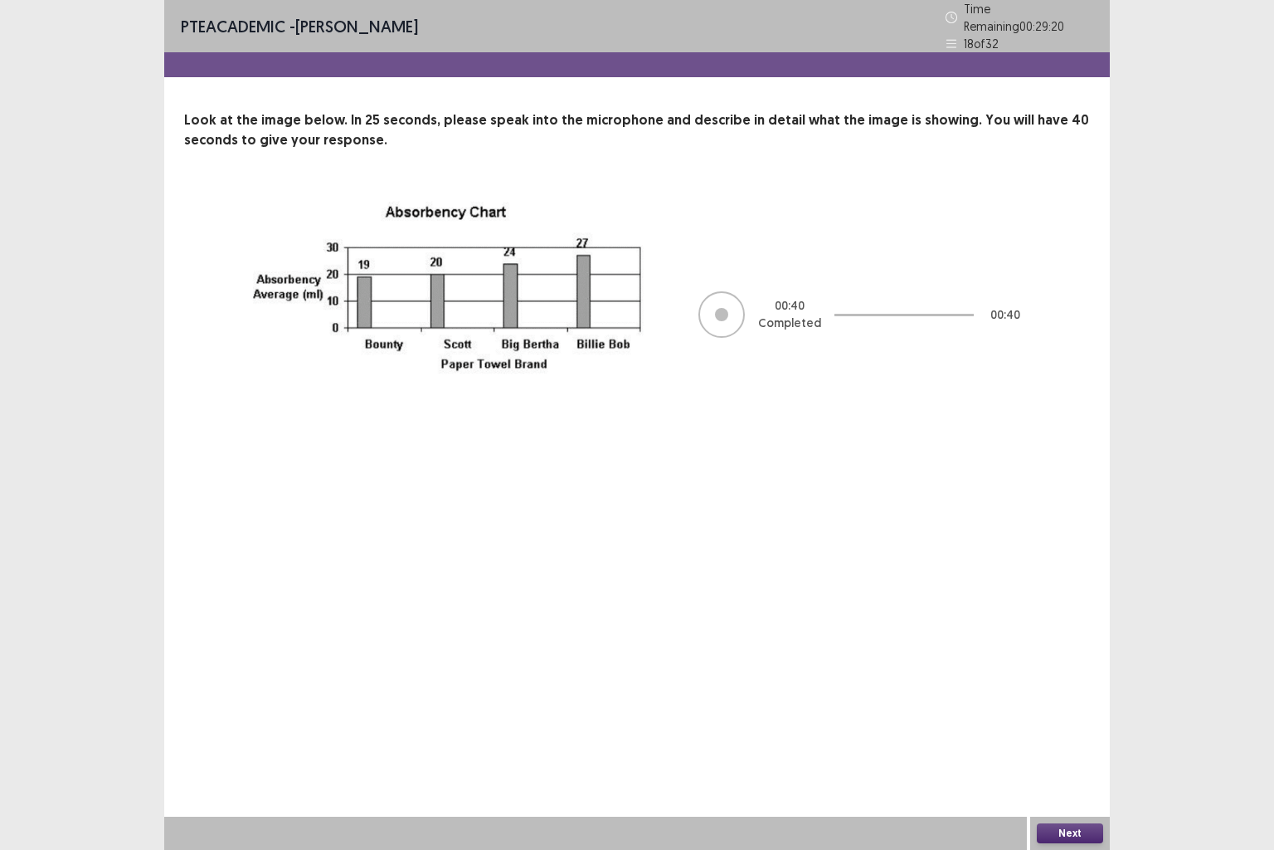
click at [1070, 709] on button "Next" at bounding box center [1070, 833] width 66 height 20
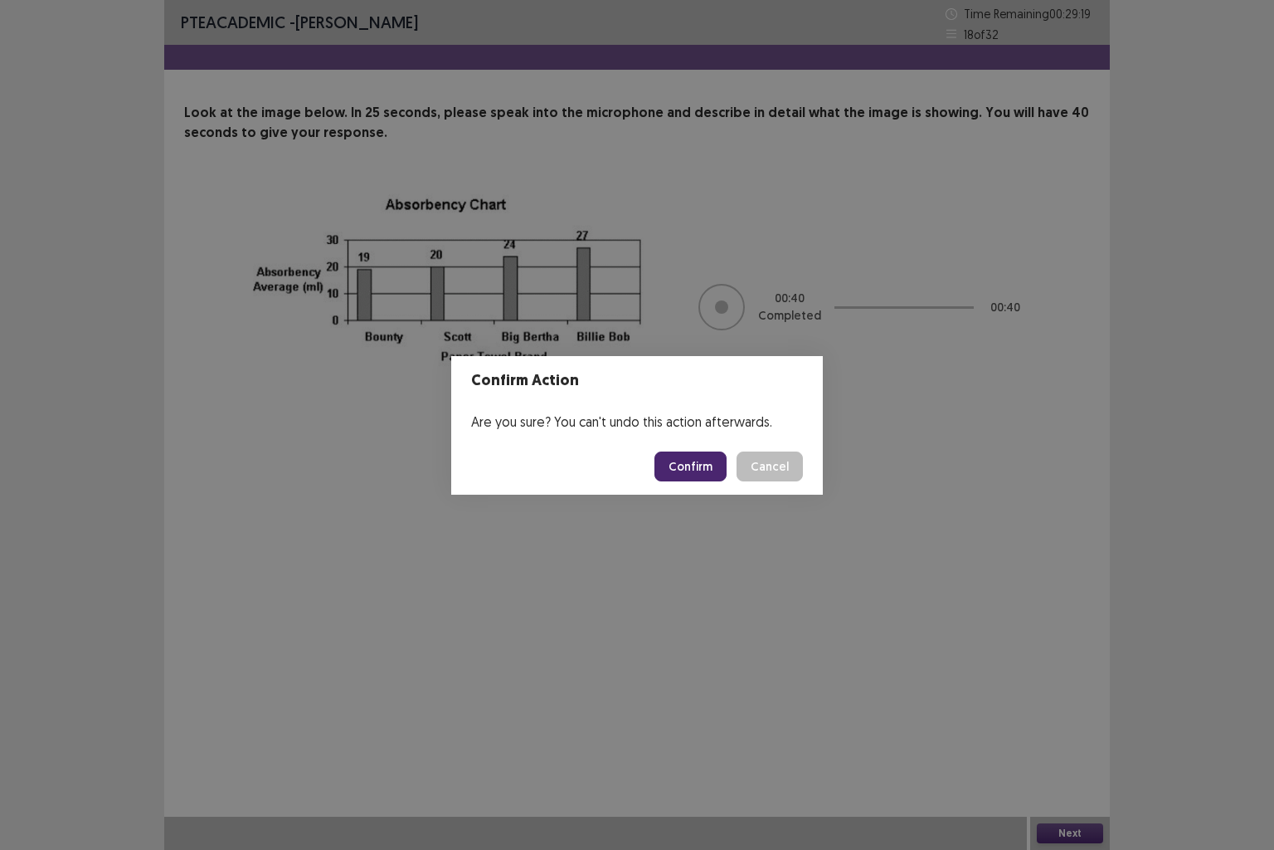
click at [677, 473] on button "Confirm" at bounding box center [691, 466] width 72 height 30
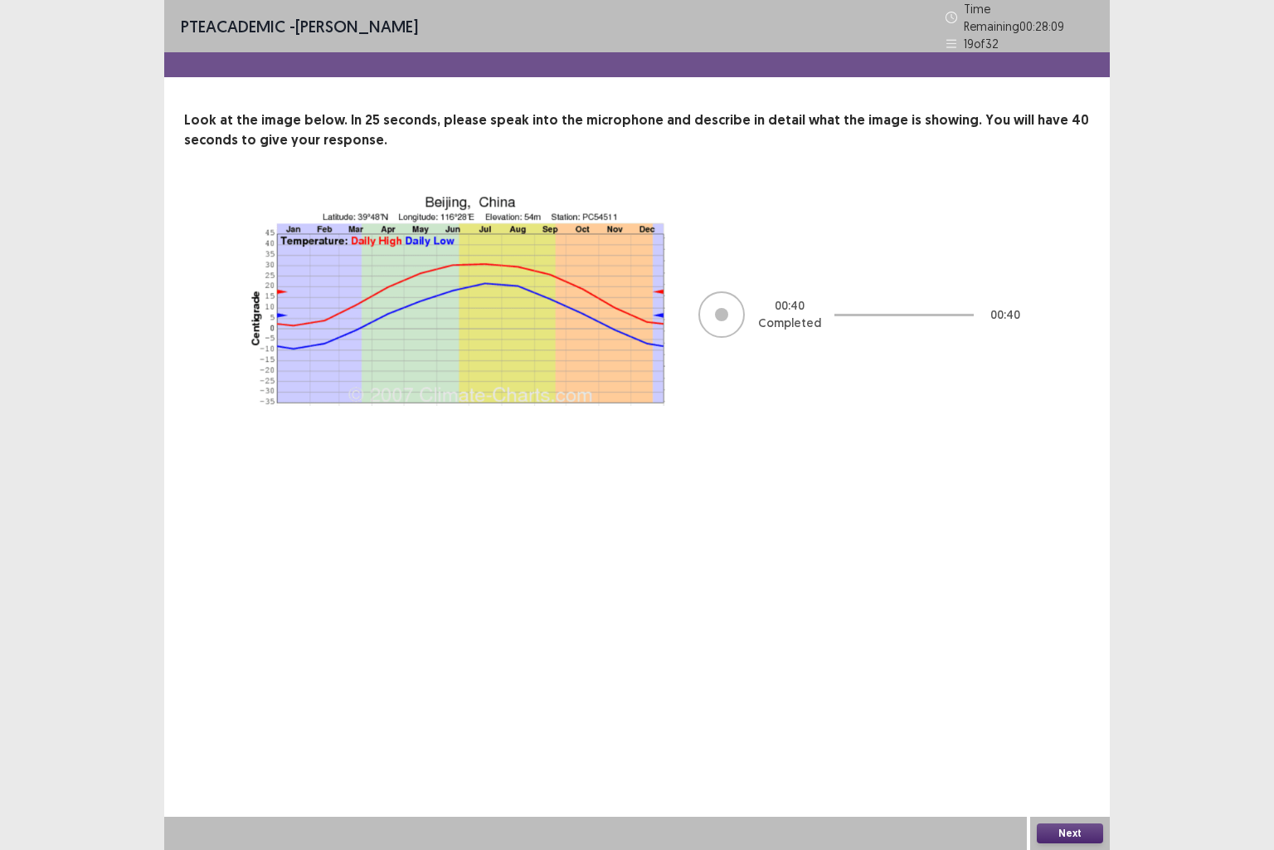
click at [1085, 709] on button "Next" at bounding box center [1070, 833] width 66 height 20
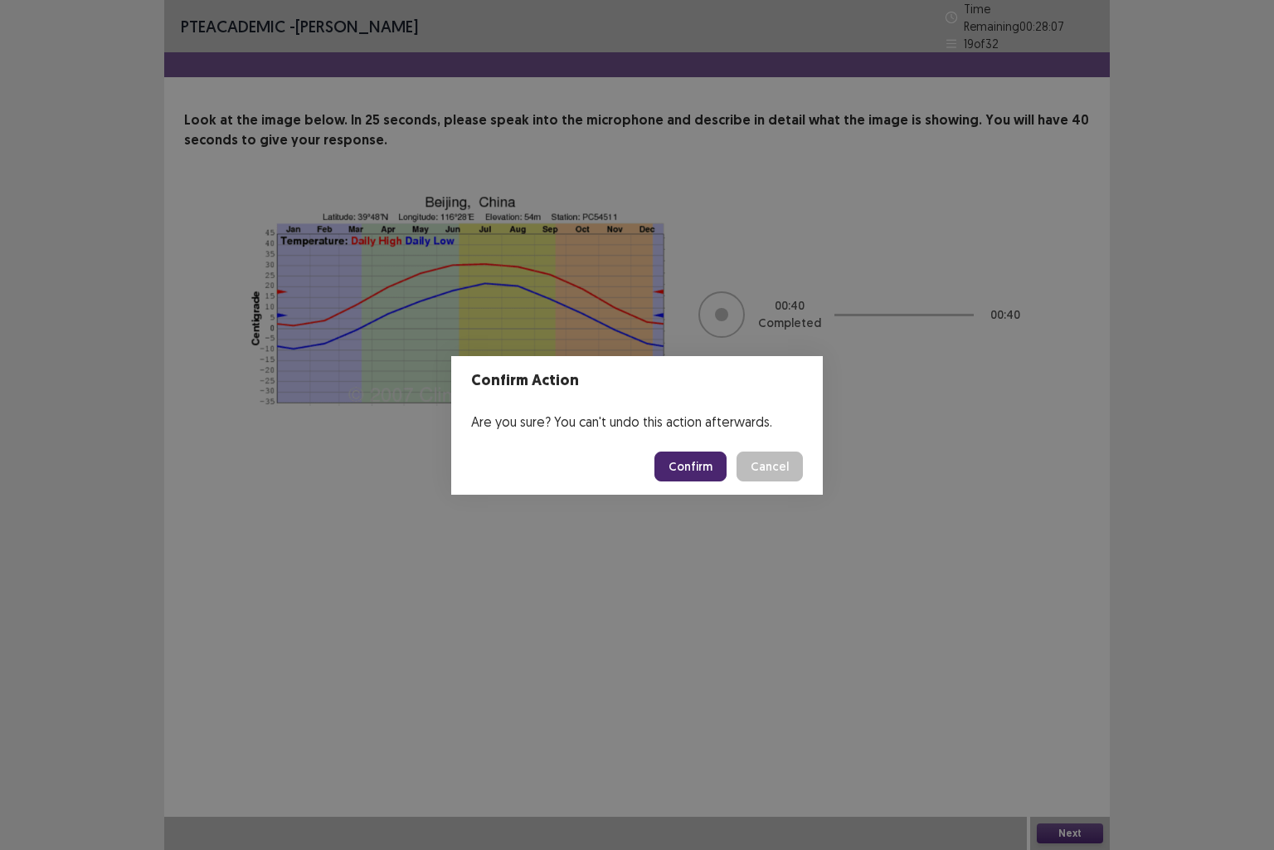
click at [691, 470] on button "Confirm" at bounding box center [691, 466] width 72 height 30
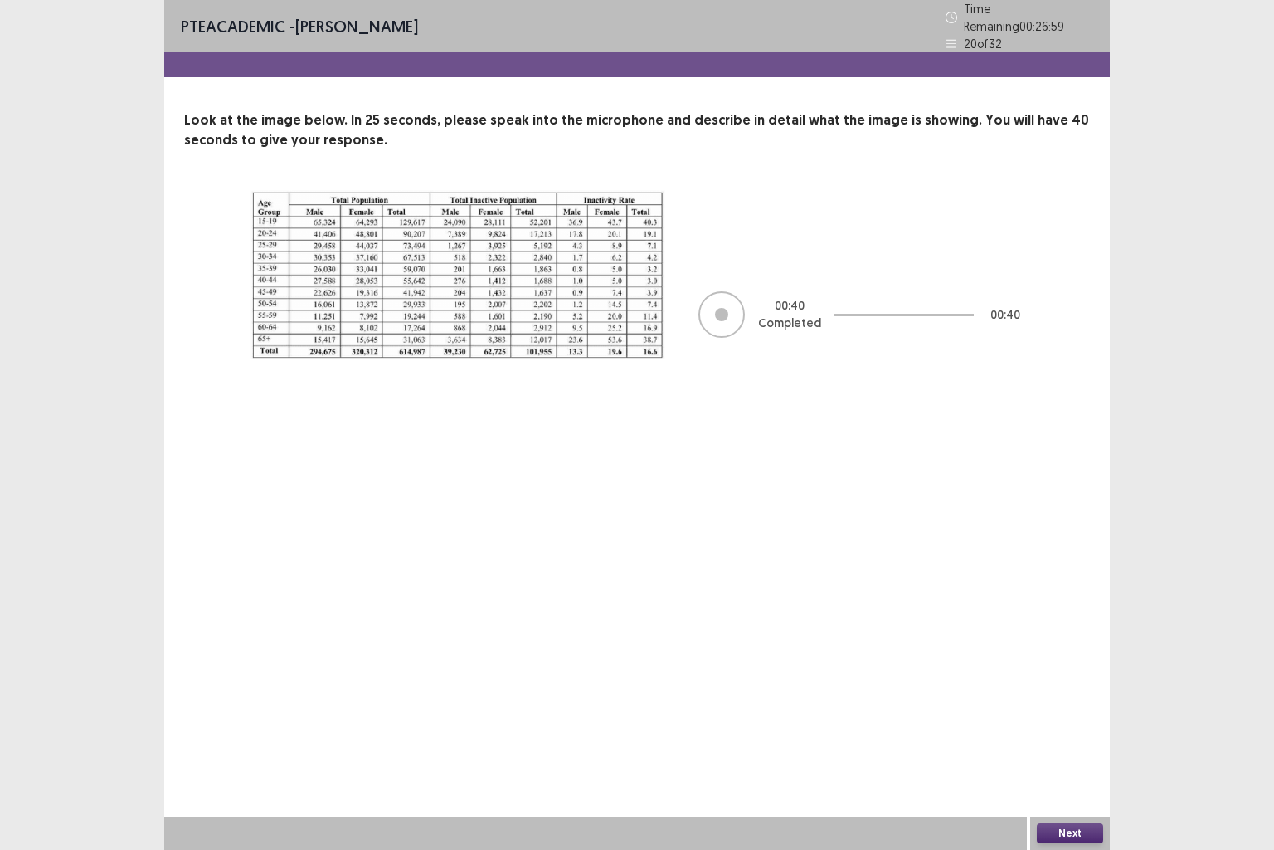
click at [1079, 709] on button "Next" at bounding box center [1070, 833] width 66 height 20
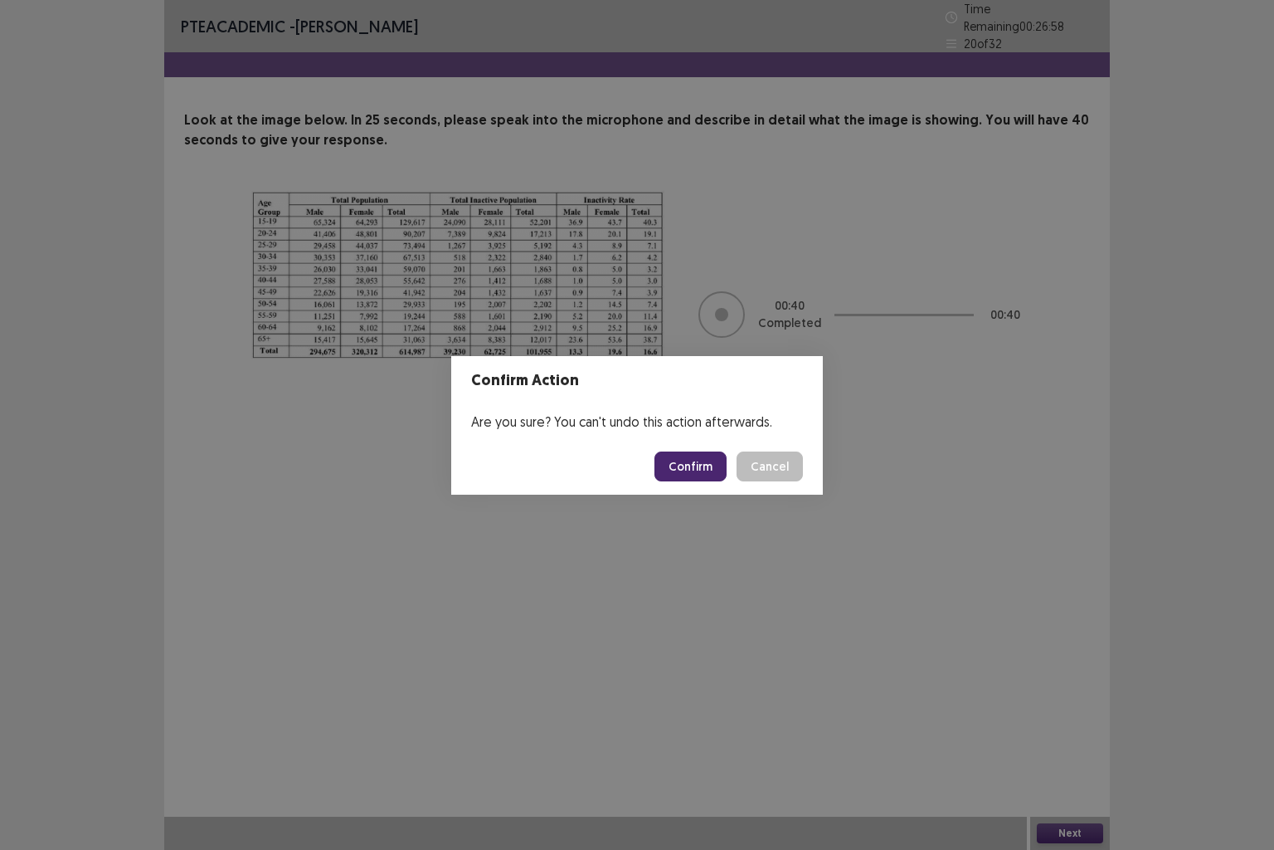
click at [678, 458] on button "Confirm" at bounding box center [691, 466] width 72 height 30
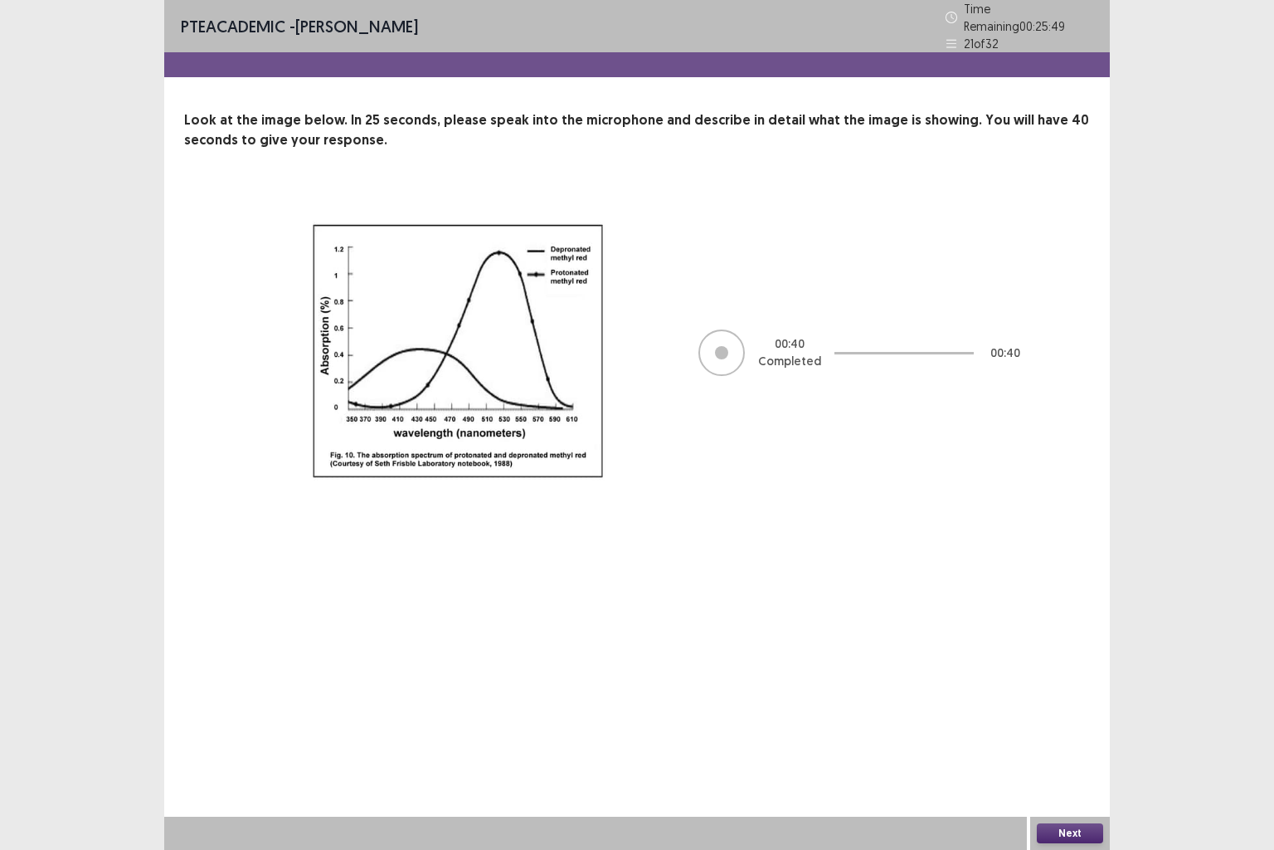
click at [1067, 709] on button "Next" at bounding box center [1070, 833] width 66 height 20
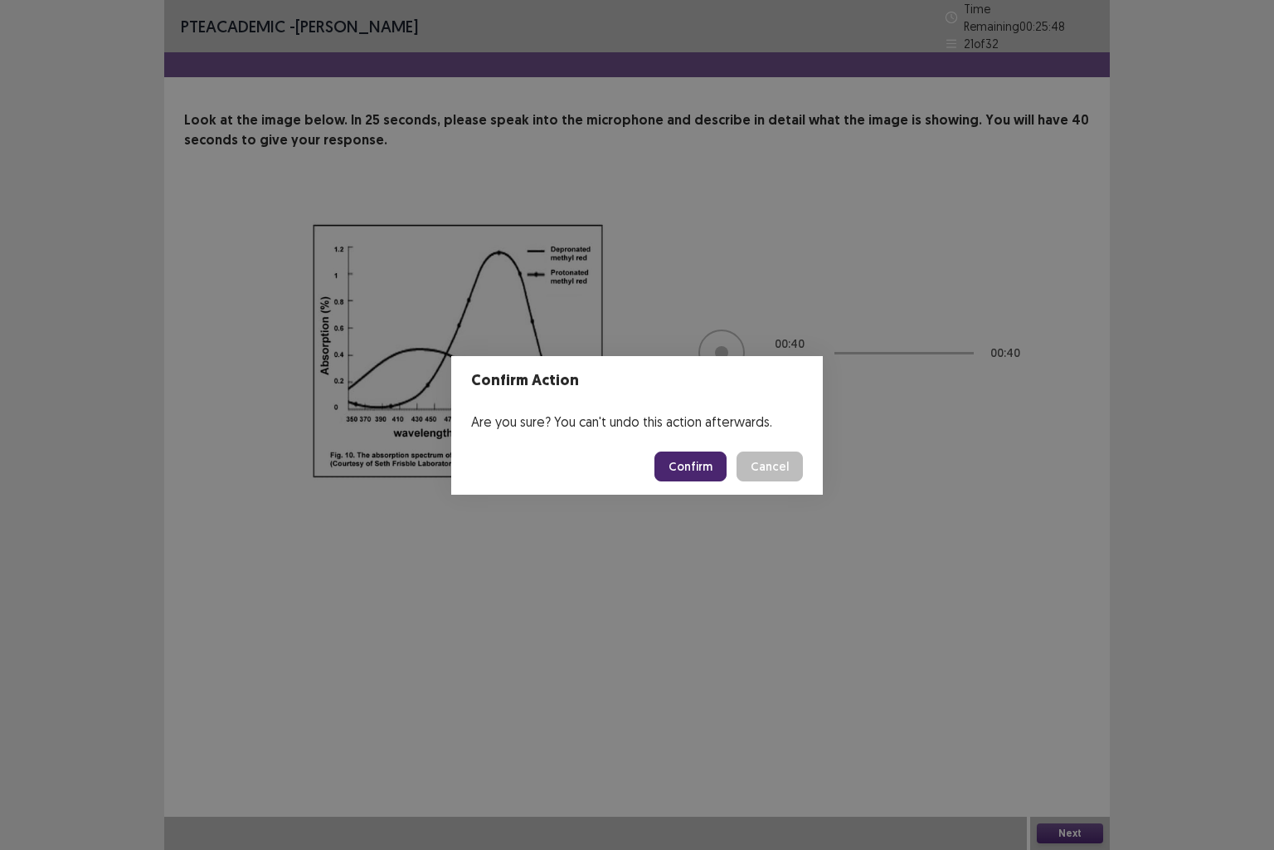
click at [693, 473] on button "Confirm" at bounding box center [691, 466] width 72 height 30
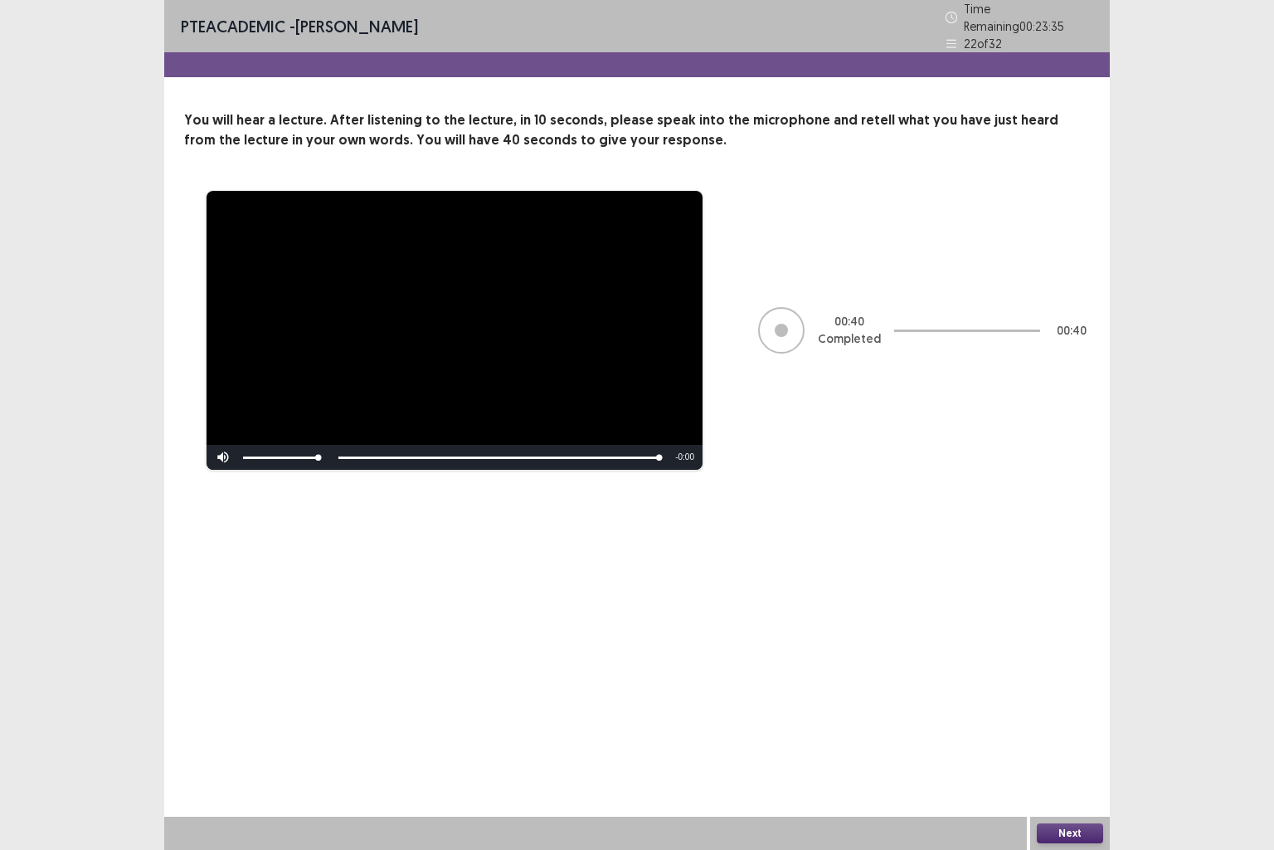
click at [1079, 709] on button "Next" at bounding box center [1070, 833] width 66 height 20
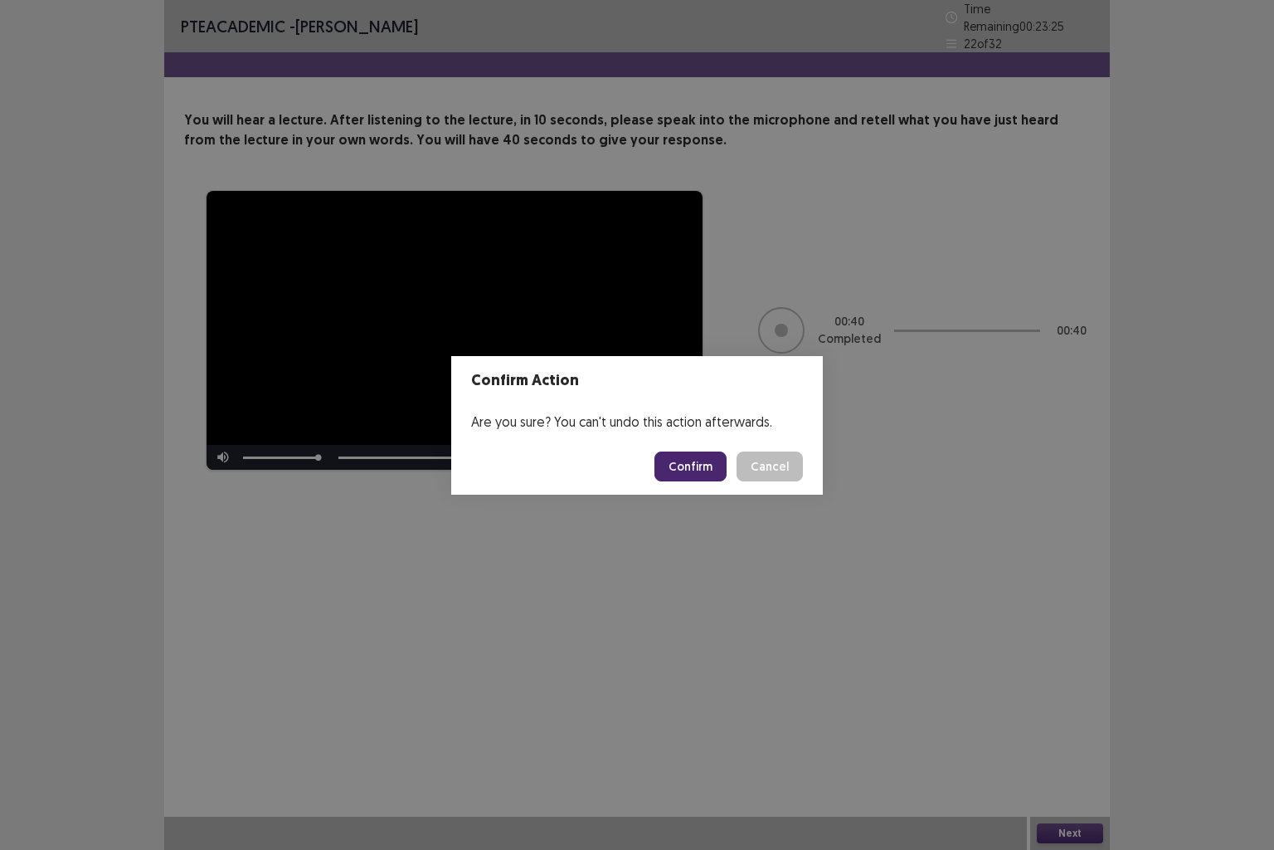
click at [689, 452] on button "Confirm" at bounding box center [691, 466] width 72 height 30
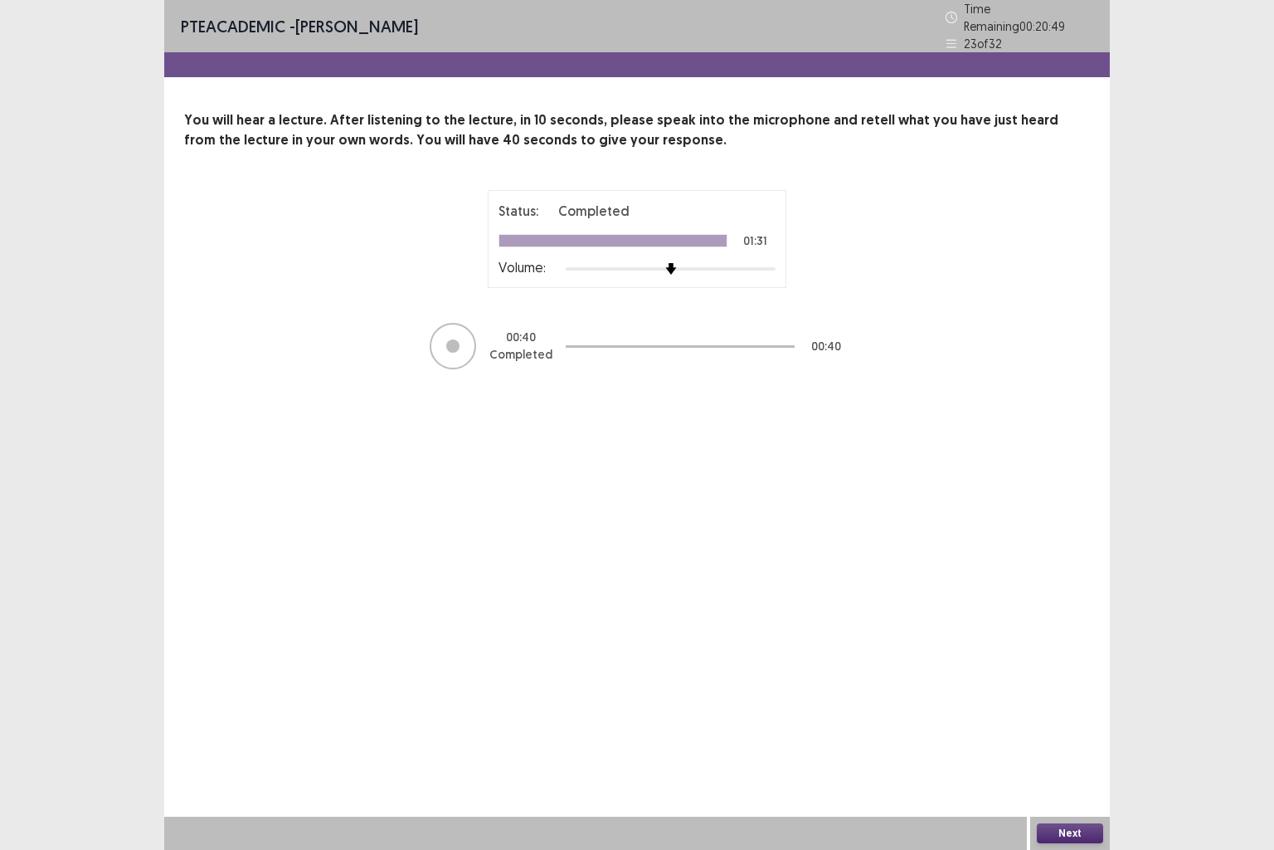
drag, startPoint x: 1274, startPoint y: 8, endPoint x: 674, endPoint y: 529, distance: 794.1
click at [674, 529] on div "PTE academic - [PERSON_NAME] Time Remaining 00 : 20 : 49 23 of 32 You will hear…" at bounding box center [637, 425] width 946 height 850
click at [1072, 709] on button "Next" at bounding box center [1070, 833] width 66 height 20
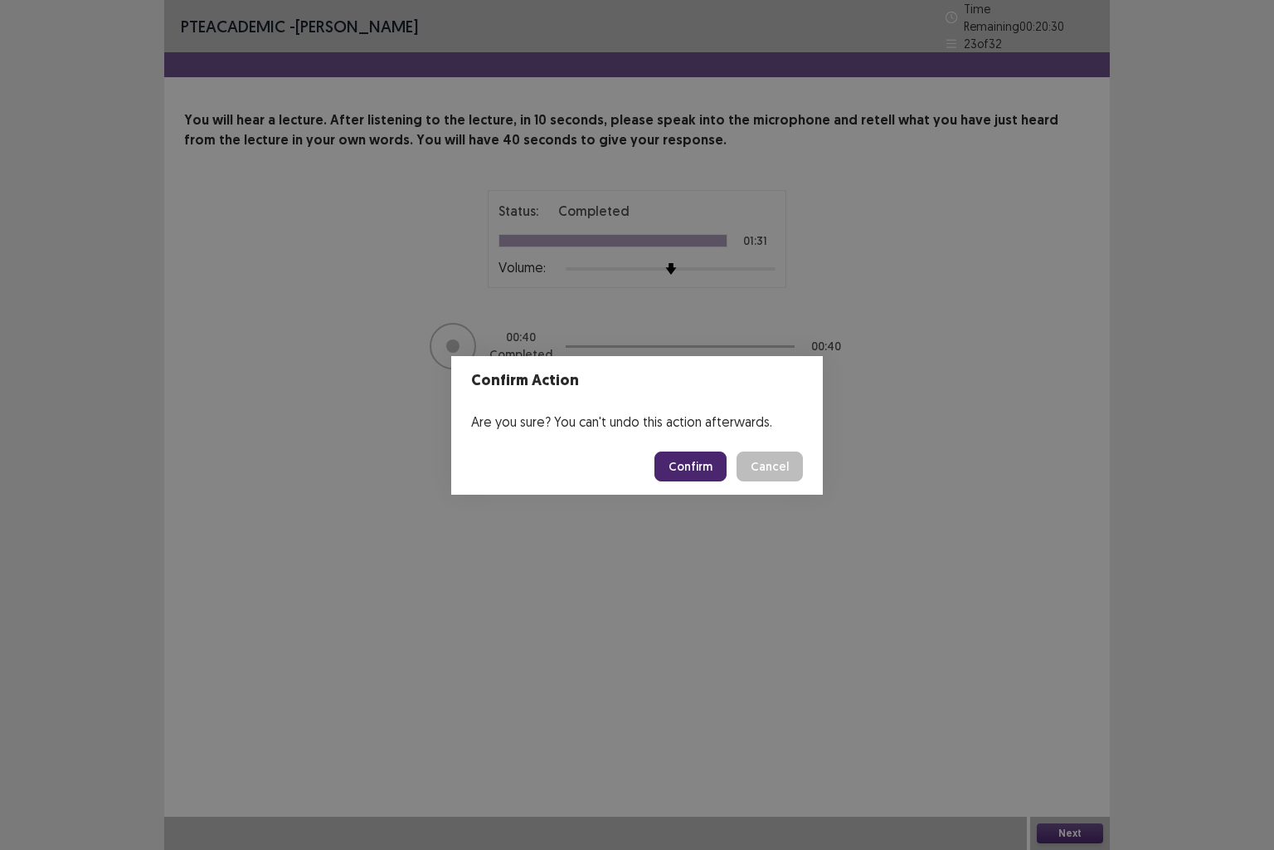
click at [696, 472] on button "Confirm" at bounding box center [691, 466] width 72 height 30
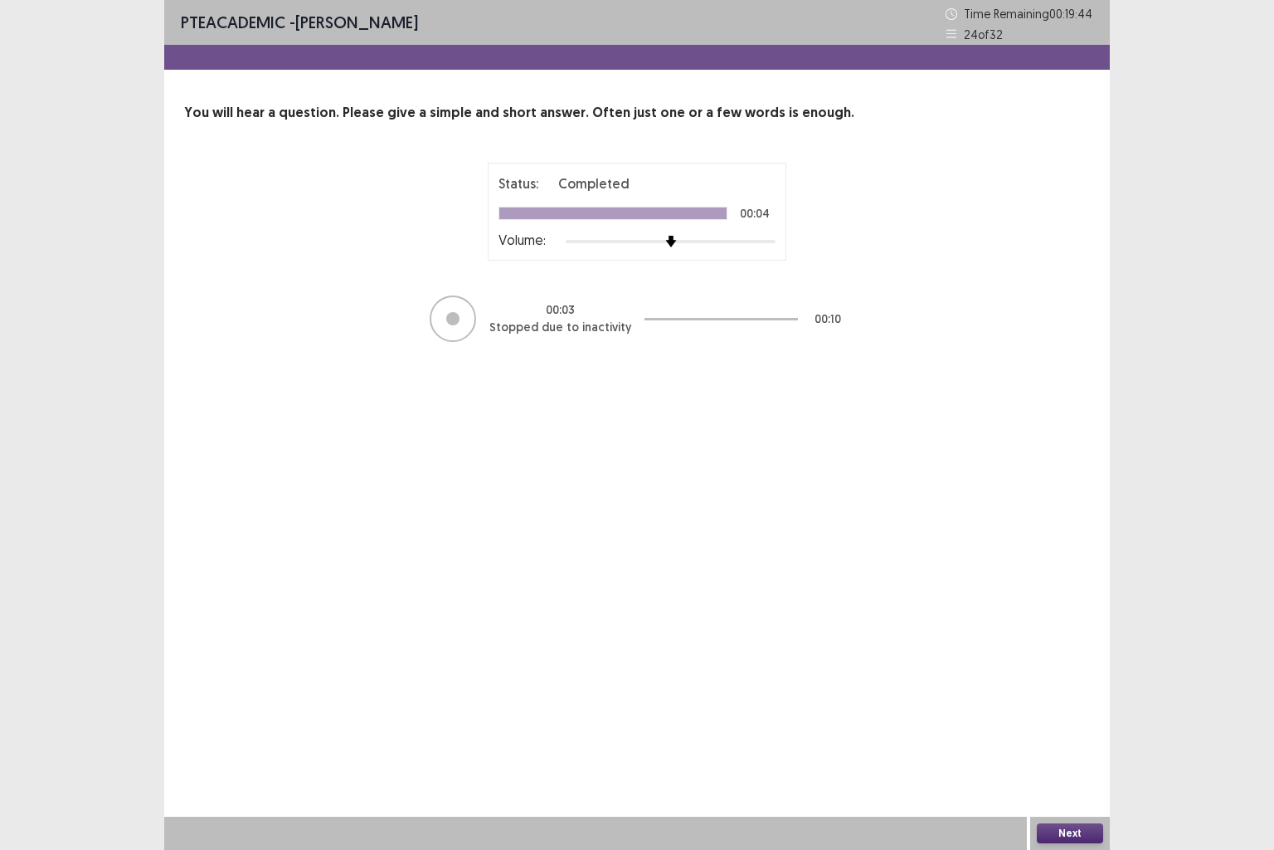
click at [1078, 709] on button "Next" at bounding box center [1070, 833] width 66 height 20
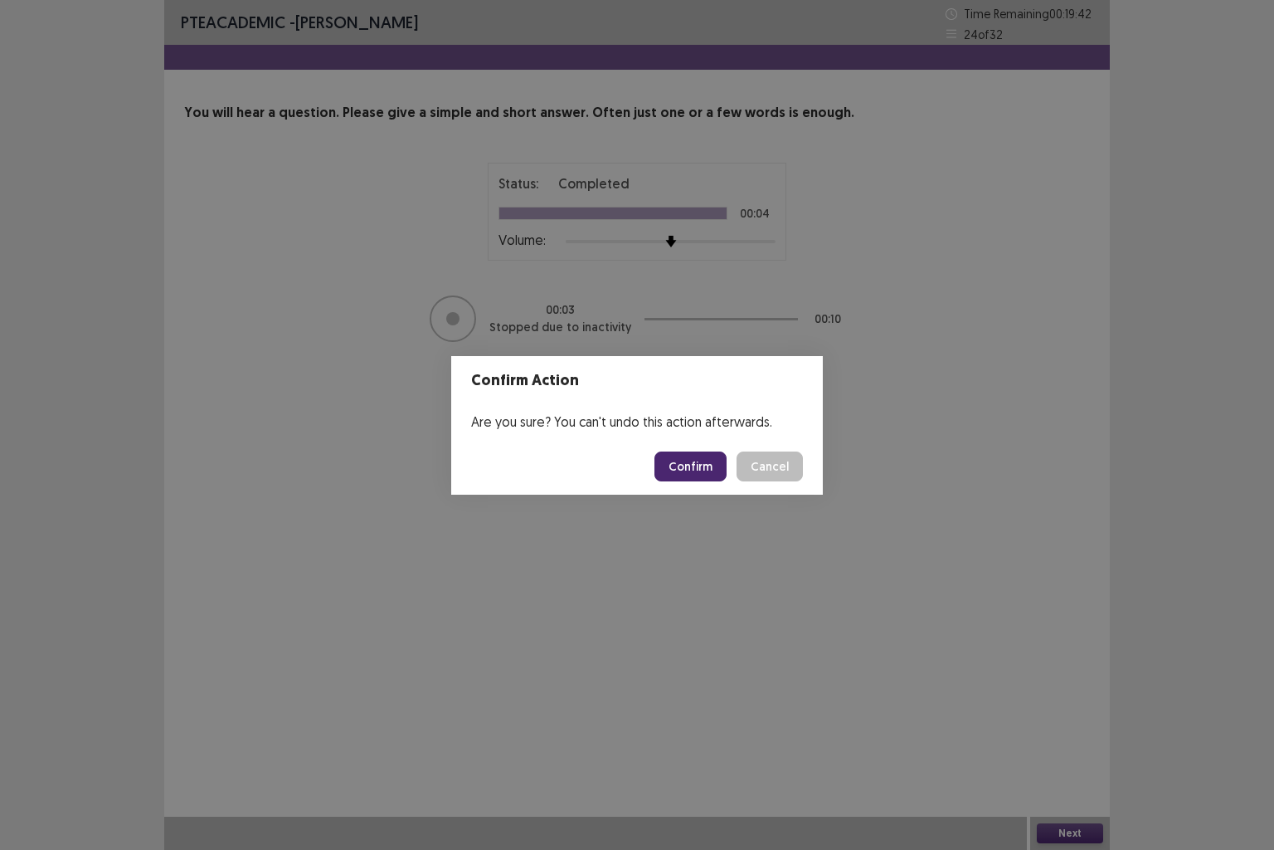
click at [700, 464] on button "Confirm" at bounding box center [691, 466] width 72 height 30
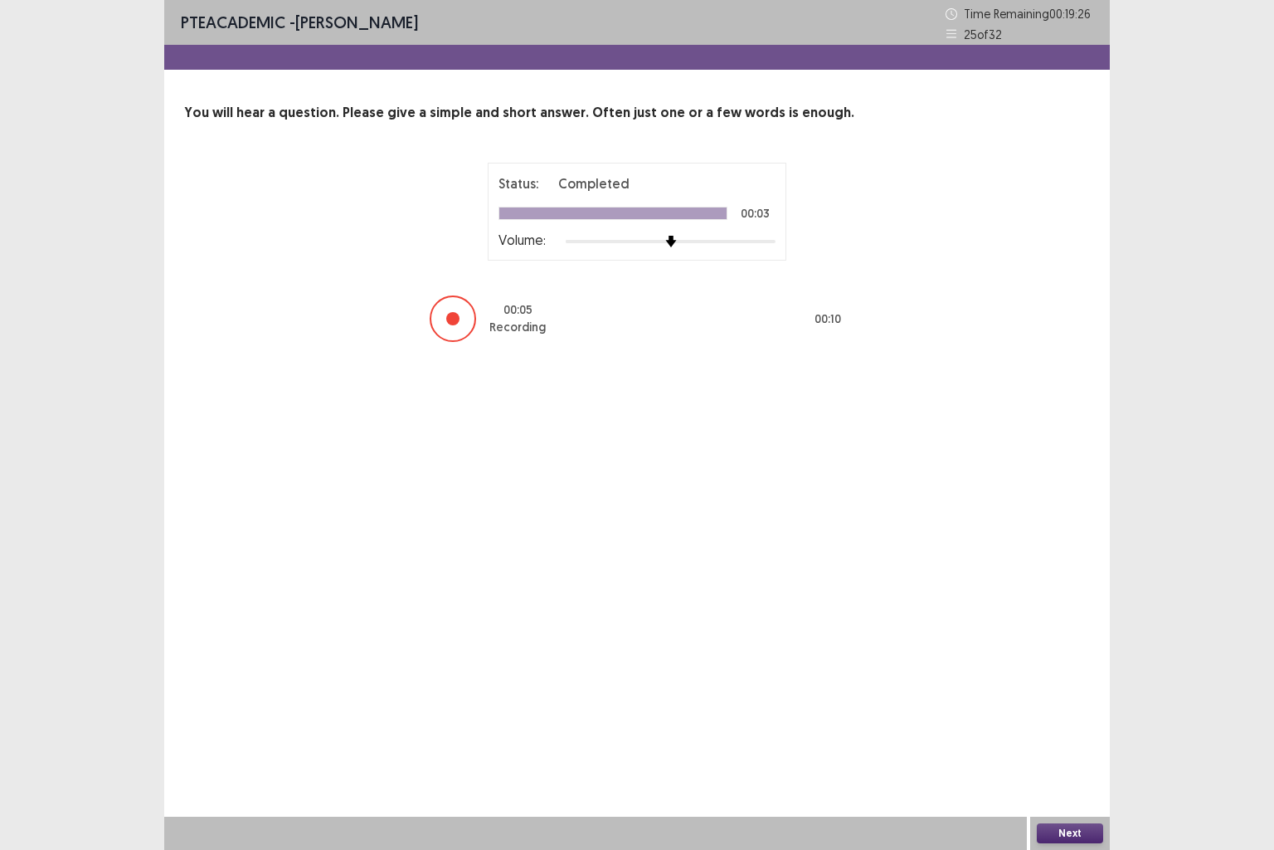
click at [1079, 709] on button "Next" at bounding box center [1070, 833] width 66 height 20
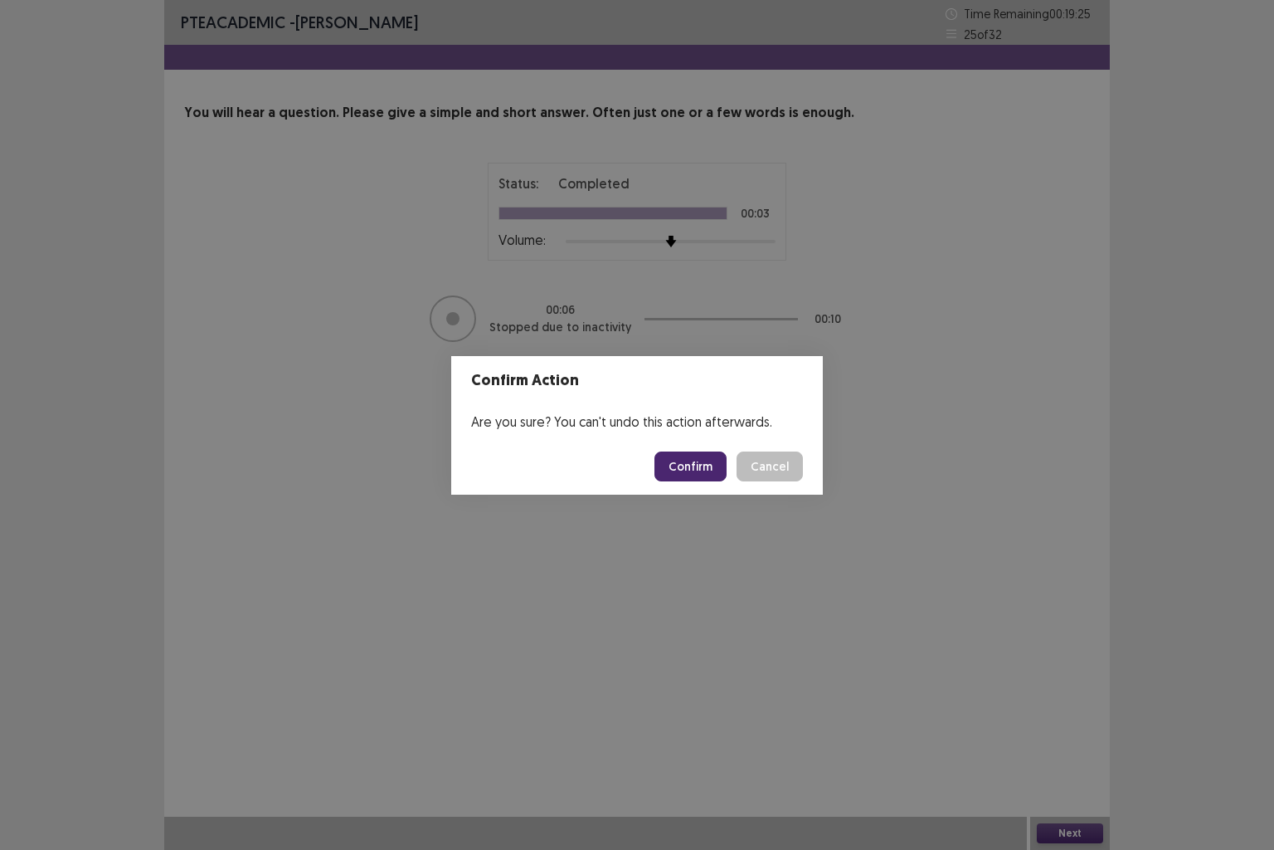
click at [689, 466] on button "Confirm" at bounding box center [691, 466] width 72 height 30
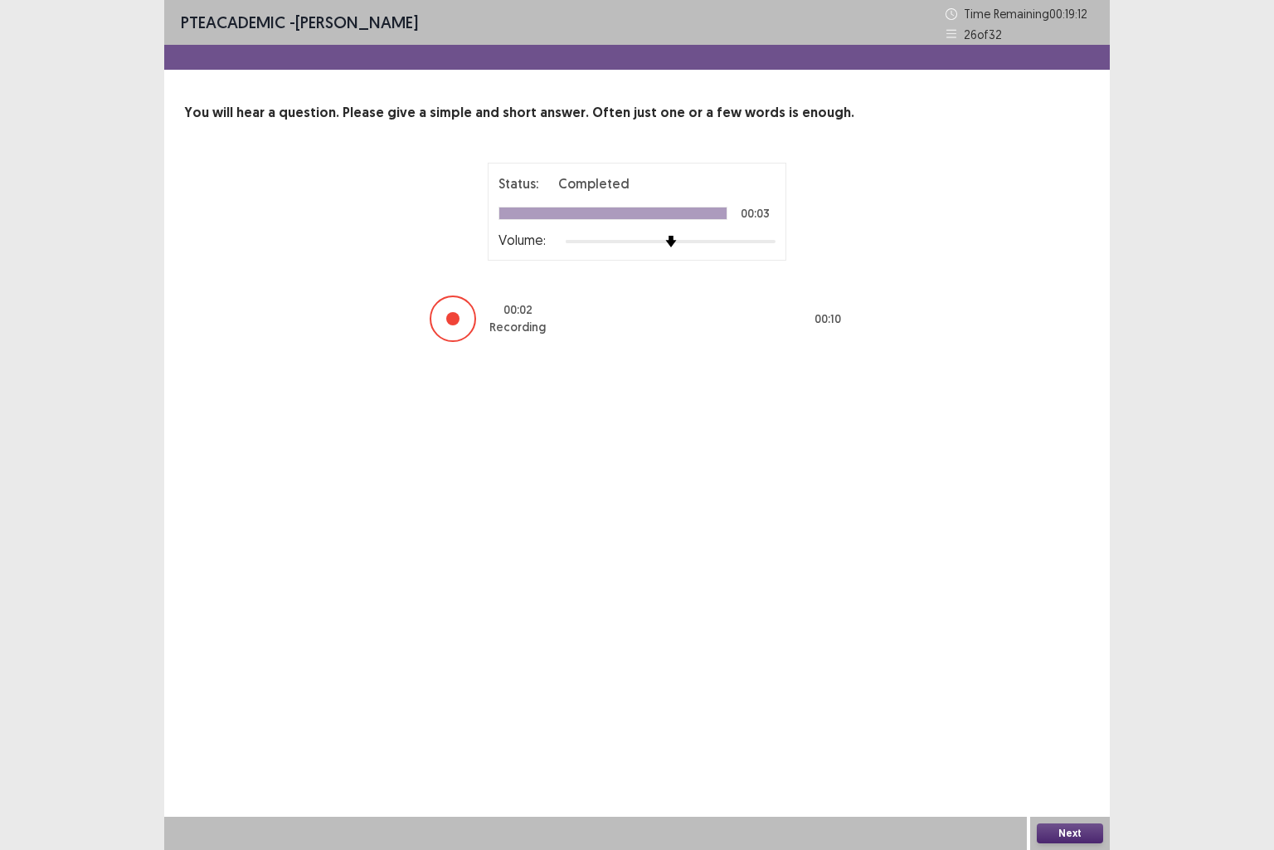
click at [1065, 709] on button "Next" at bounding box center [1070, 833] width 66 height 20
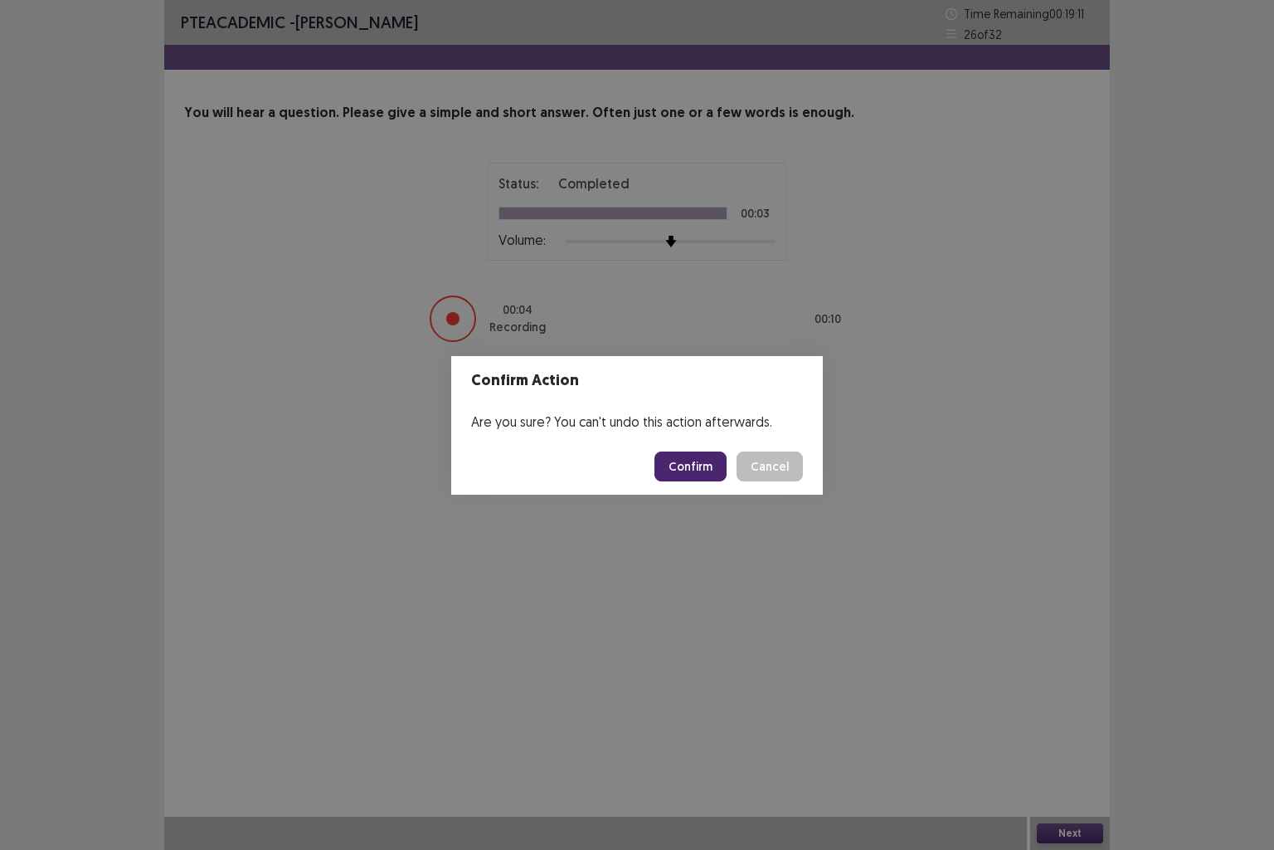
click at [679, 465] on button "Confirm" at bounding box center [691, 466] width 72 height 30
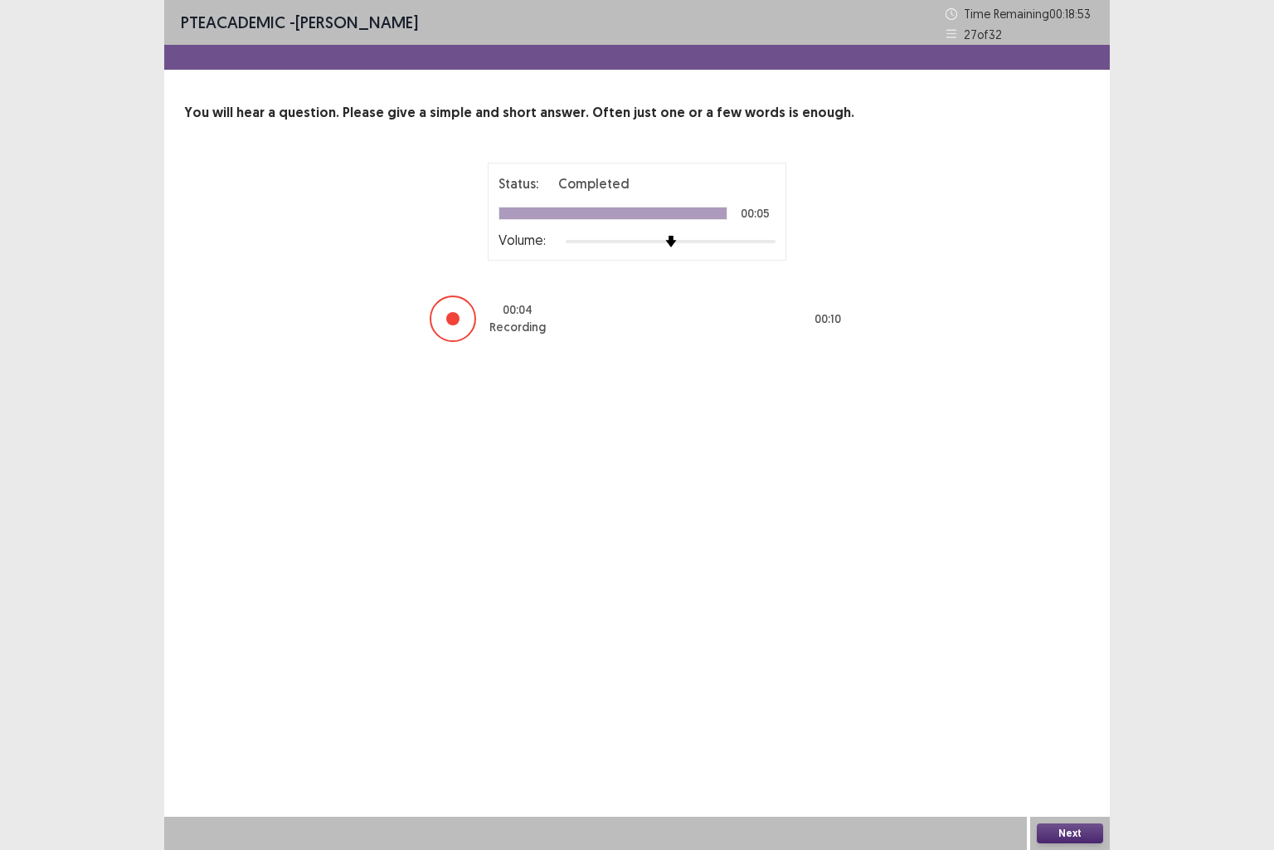
click at [1058, 709] on button "Next" at bounding box center [1070, 833] width 66 height 20
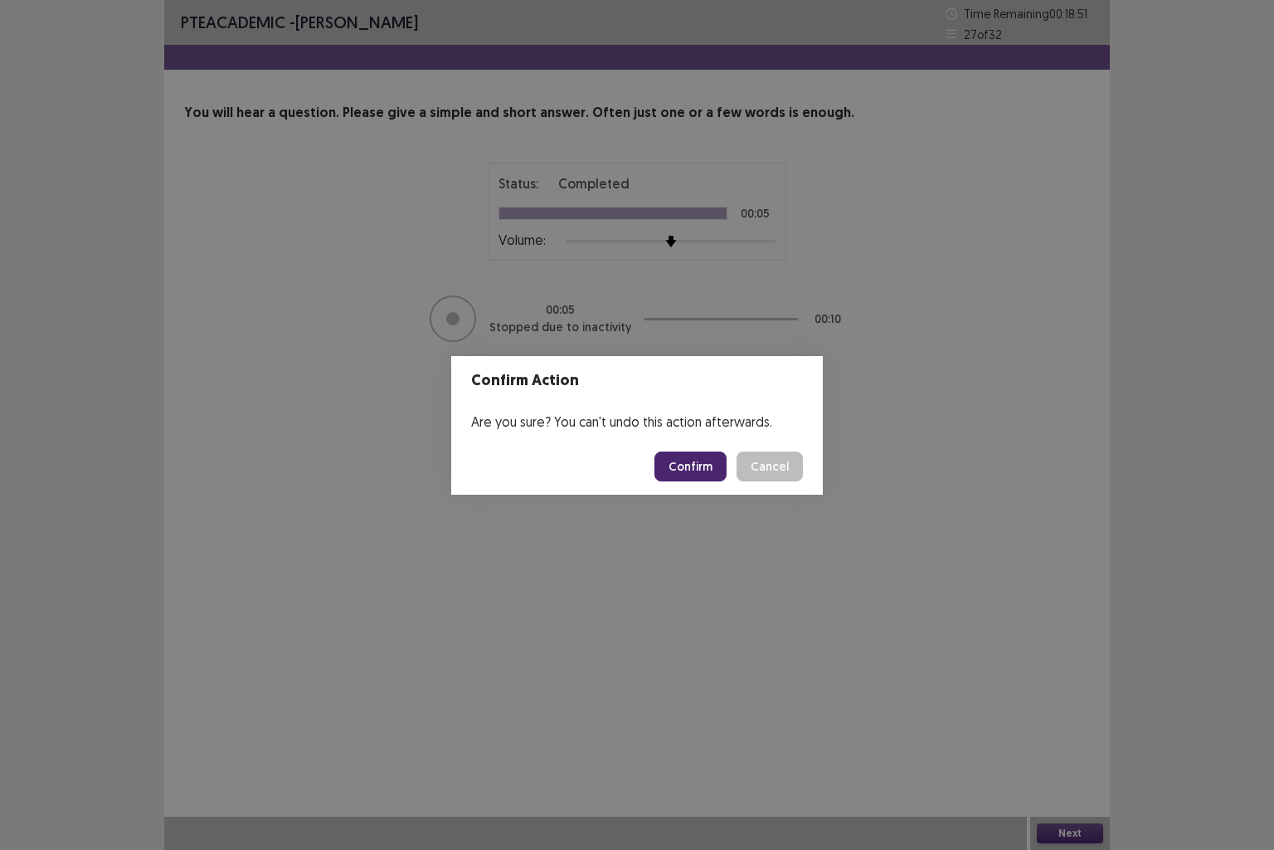
click at [702, 468] on button "Confirm" at bounding box center [691, 466] width 72 height 30
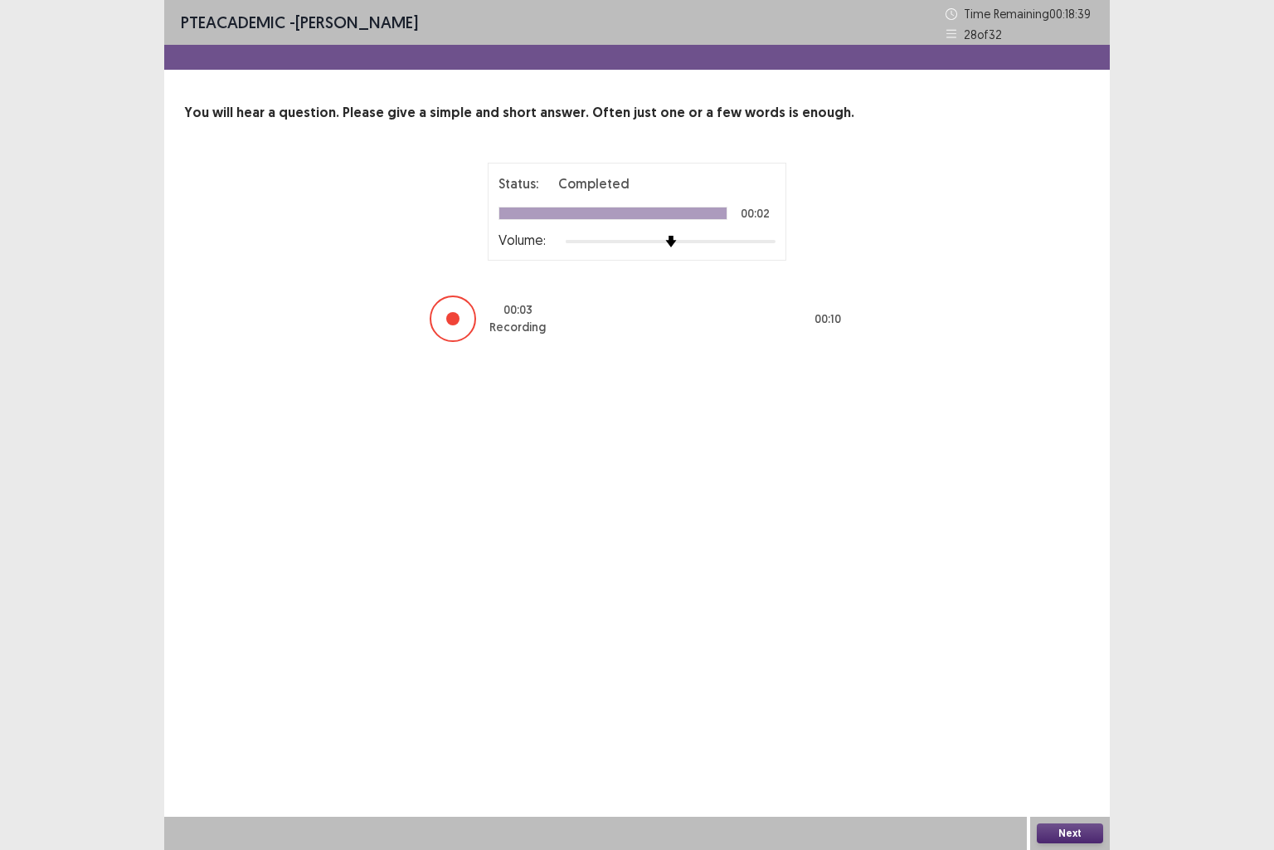
click at [1077, 709] on button "Next" at bounding box center [1070, 833] width 66 height 20
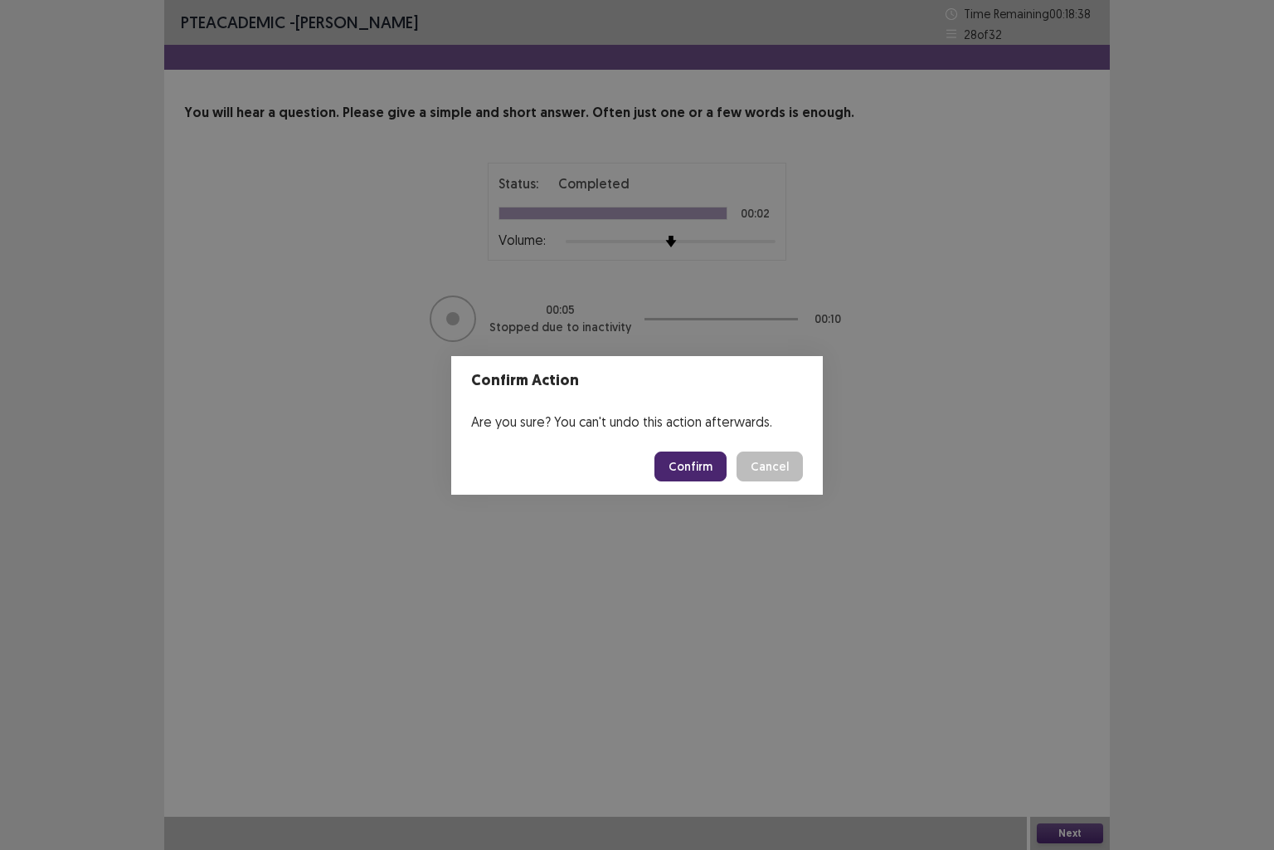
click at [689, 474] on button "Confirm" at bounding box center [691, 466] width 72 height 30
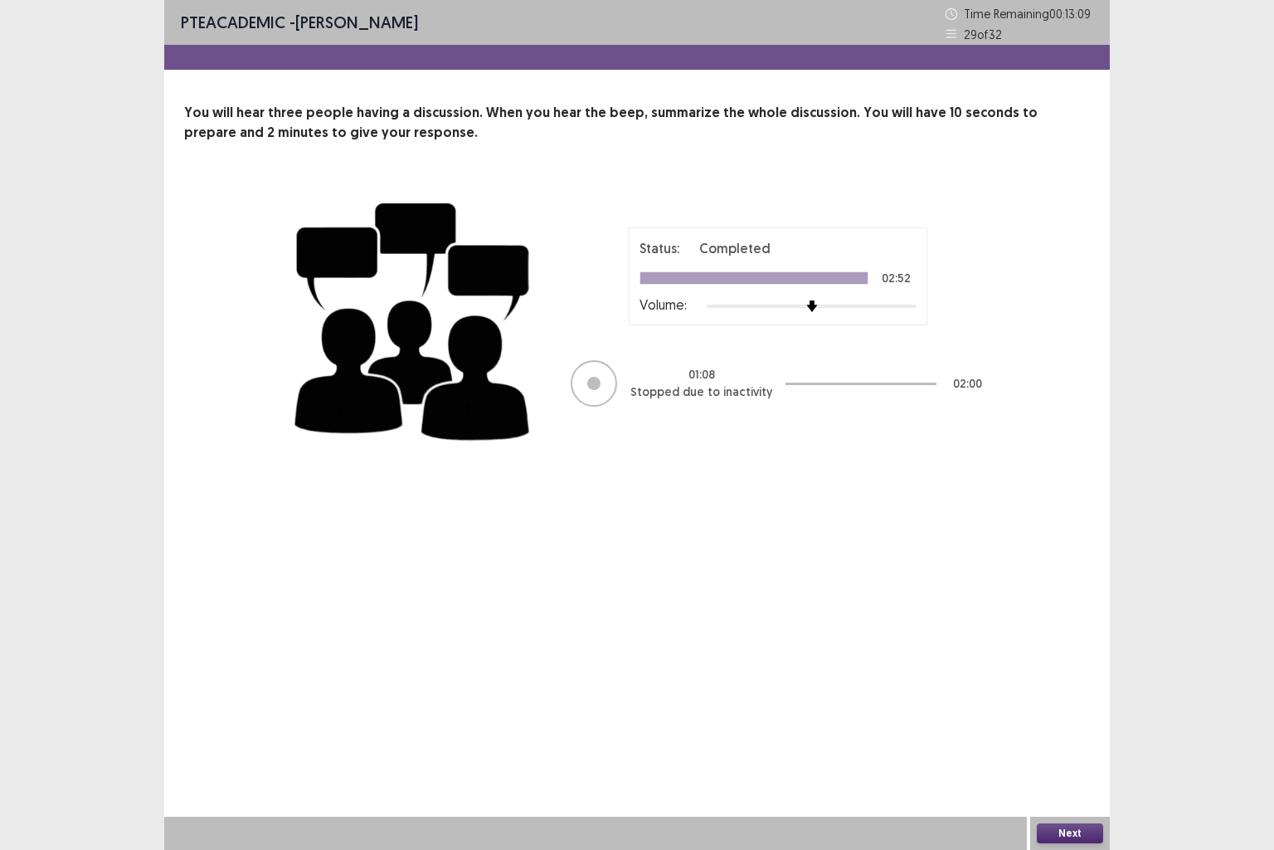
click at [1044, 709] on button "Next" at bounding box center [1070, 833] width 66 height 20
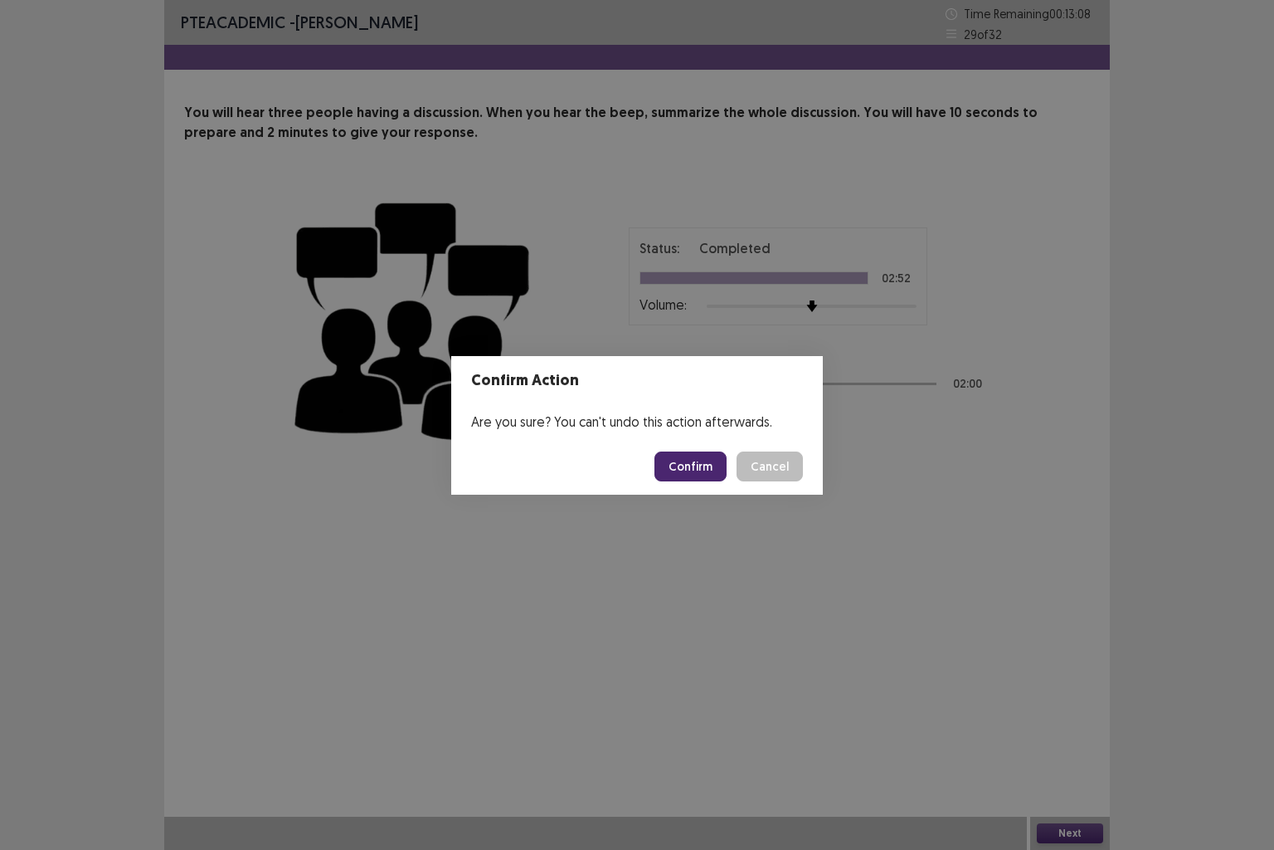
click at [702, 474] on button "Confirm" at bounding box center [691, 466] width 72 height 30
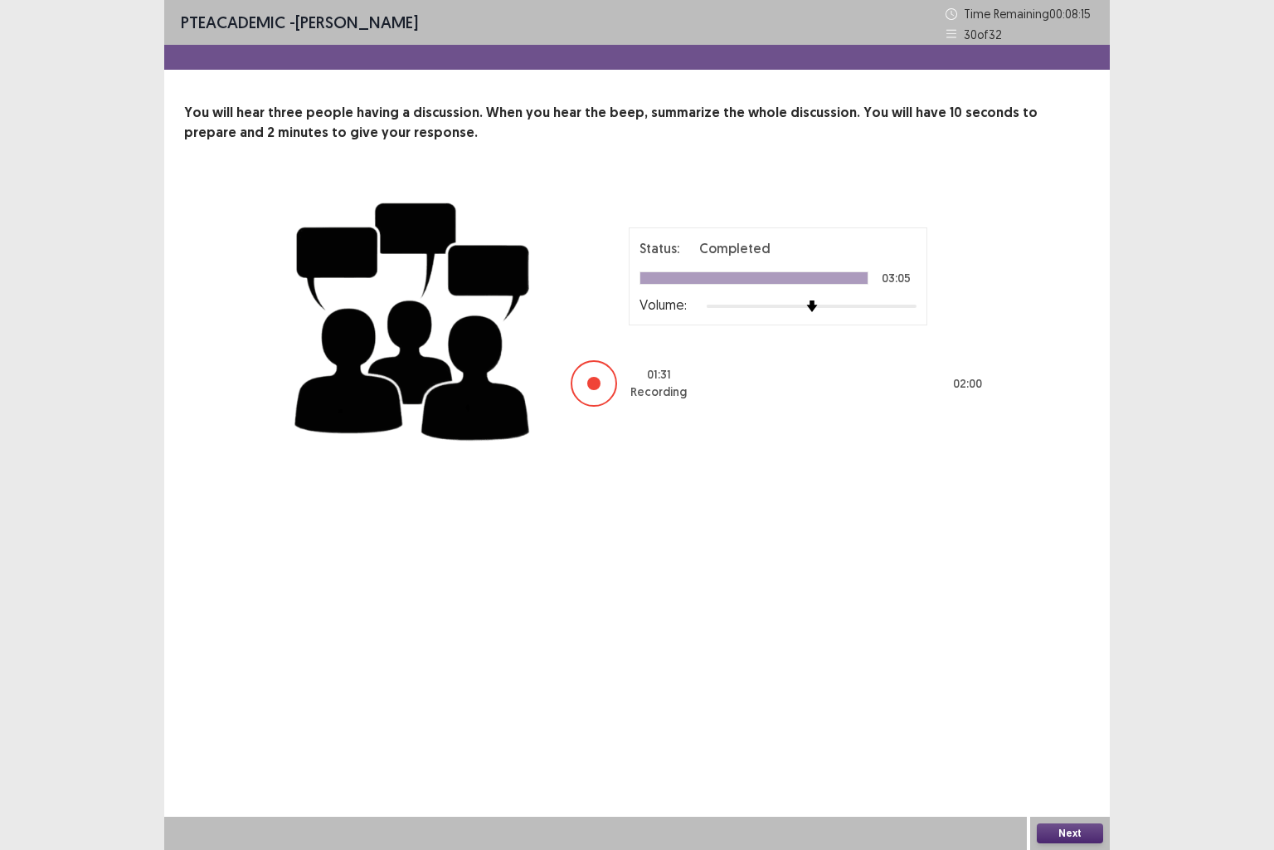
click at [587, 382] on div at bounding box center [593, 383] width 13 height 13
click at [1062, 709] on button "Next" at bounding box center [1070, 833] width 66 height 20
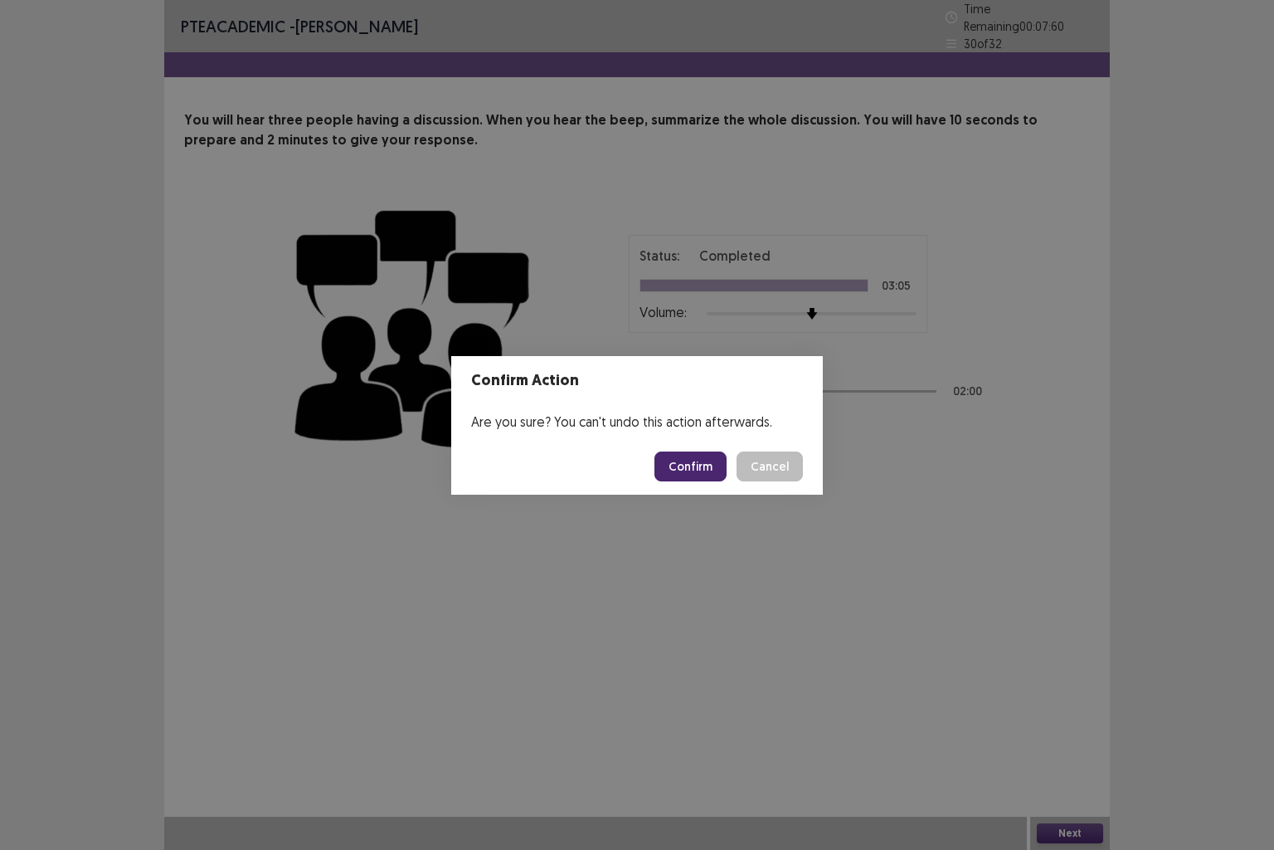
click at [693, 462] on button "Confirm" at bounding box center [691, 466] width 72 height 30
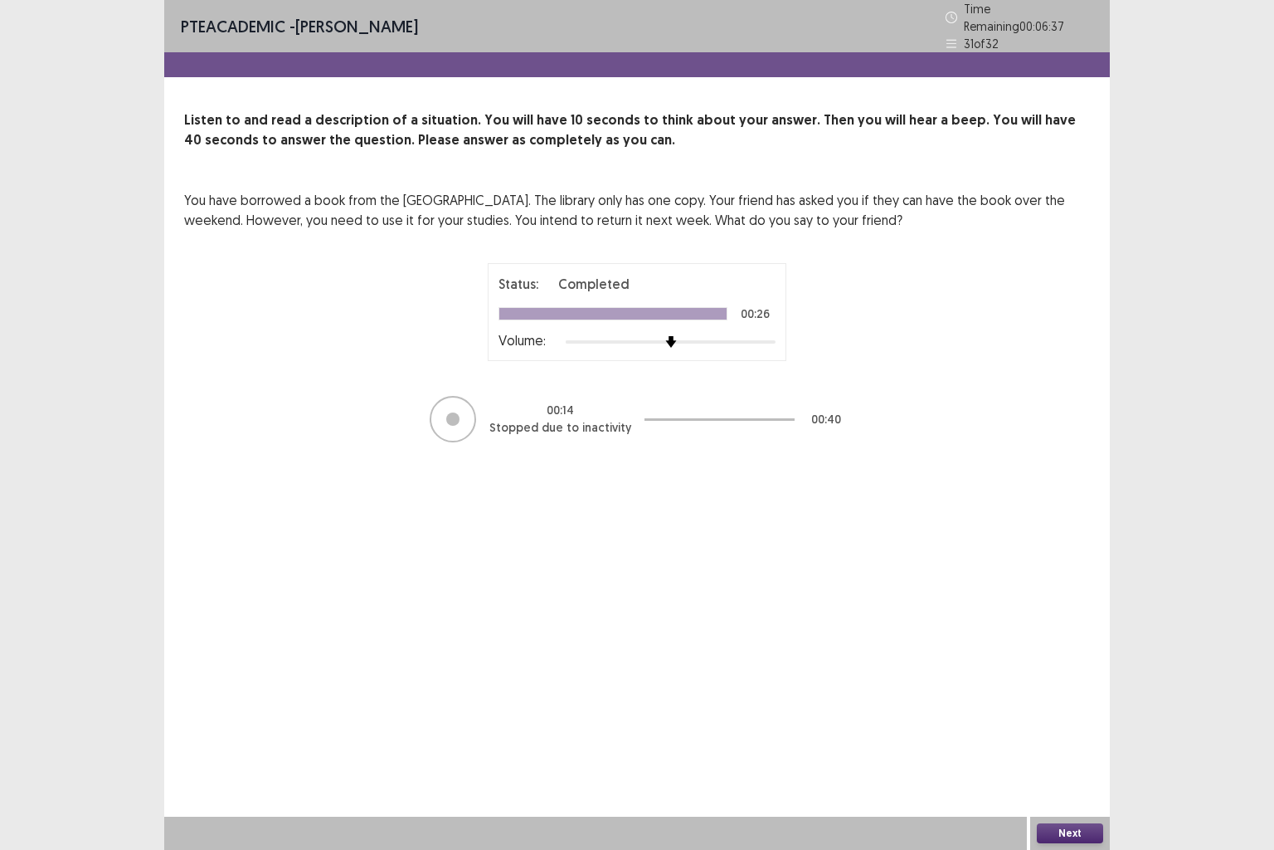
click at [1066, 709] on button "Next" at bounding box center [1070, 833] width 66 height 20
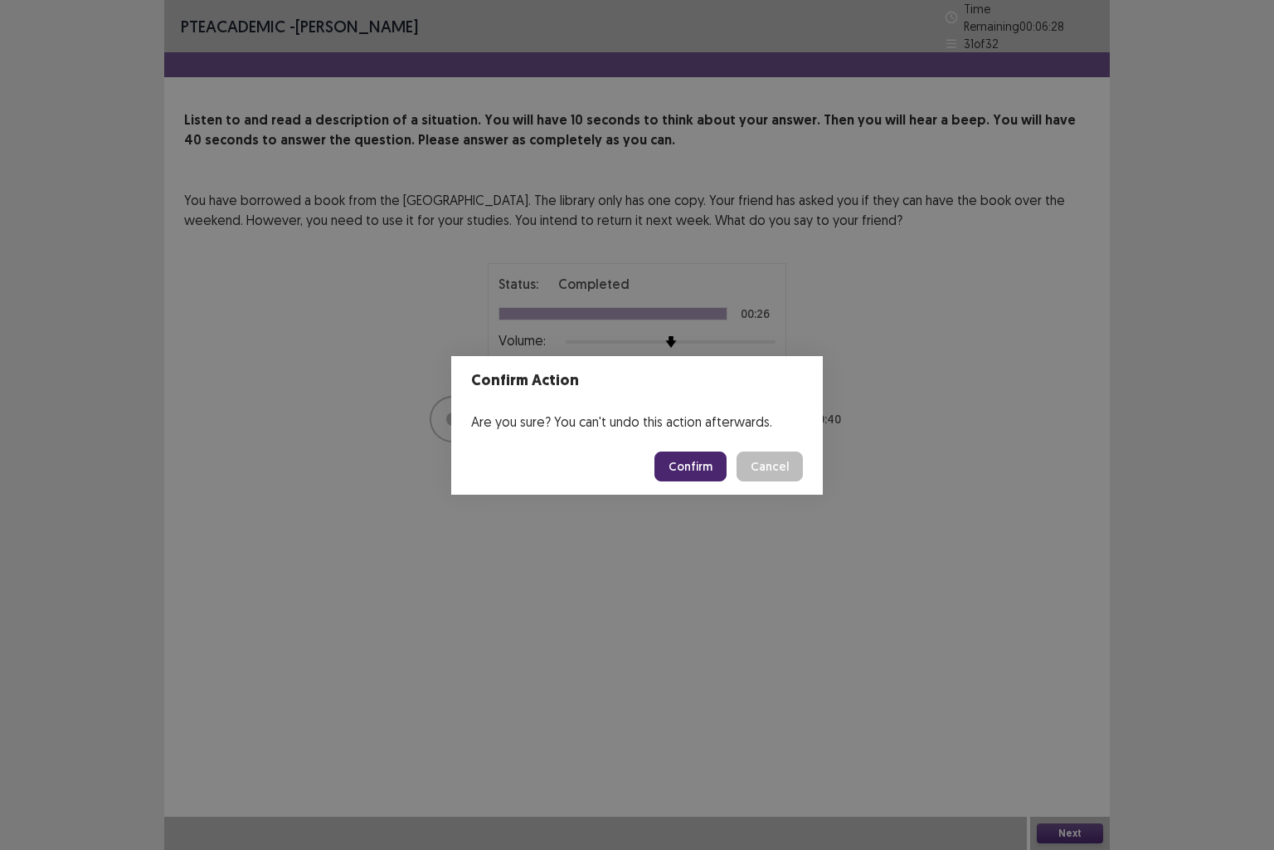
click at [671, 463] on button "Confirm" at bounding box center [691, 466] width 72 height 30
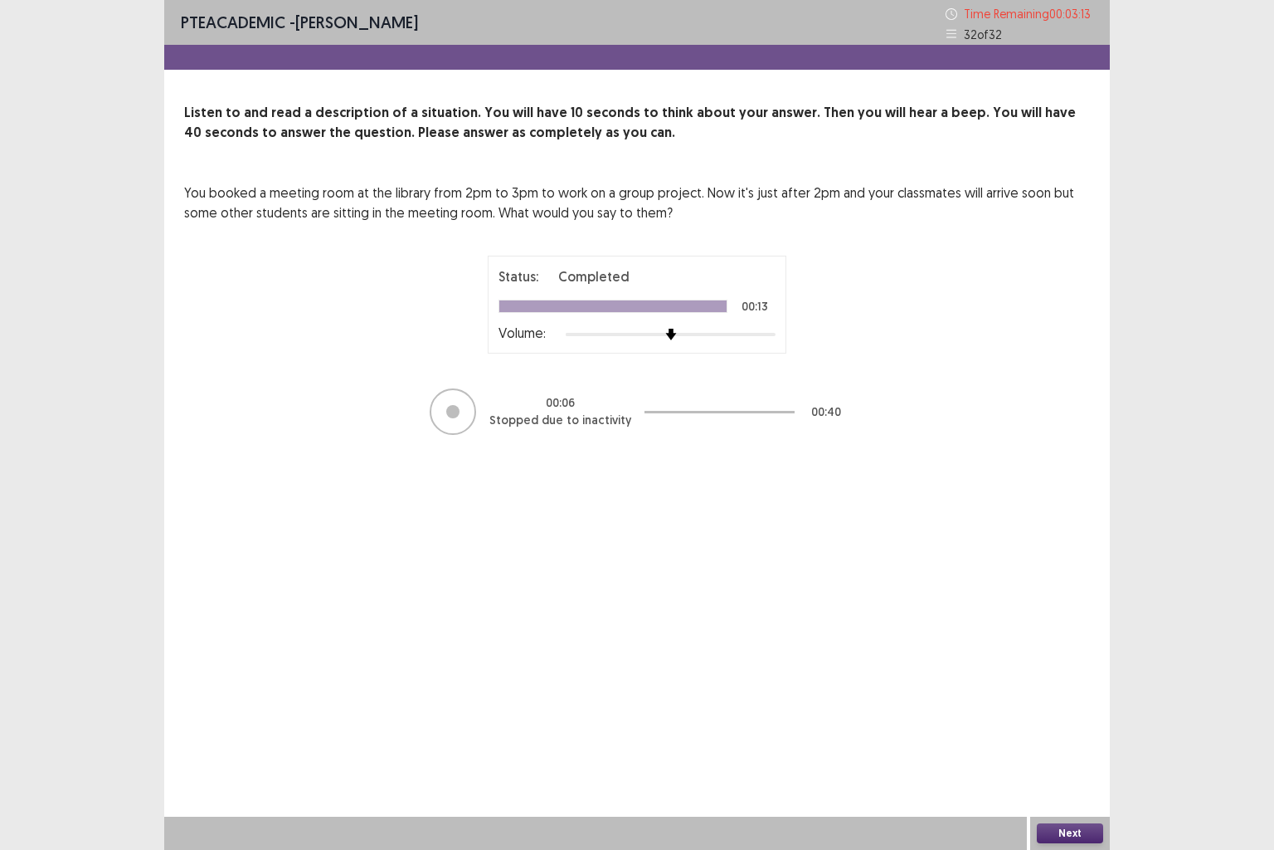
click at [1062, 709] on button "Next" at bounding box center [1070, 833] width 66 height 20
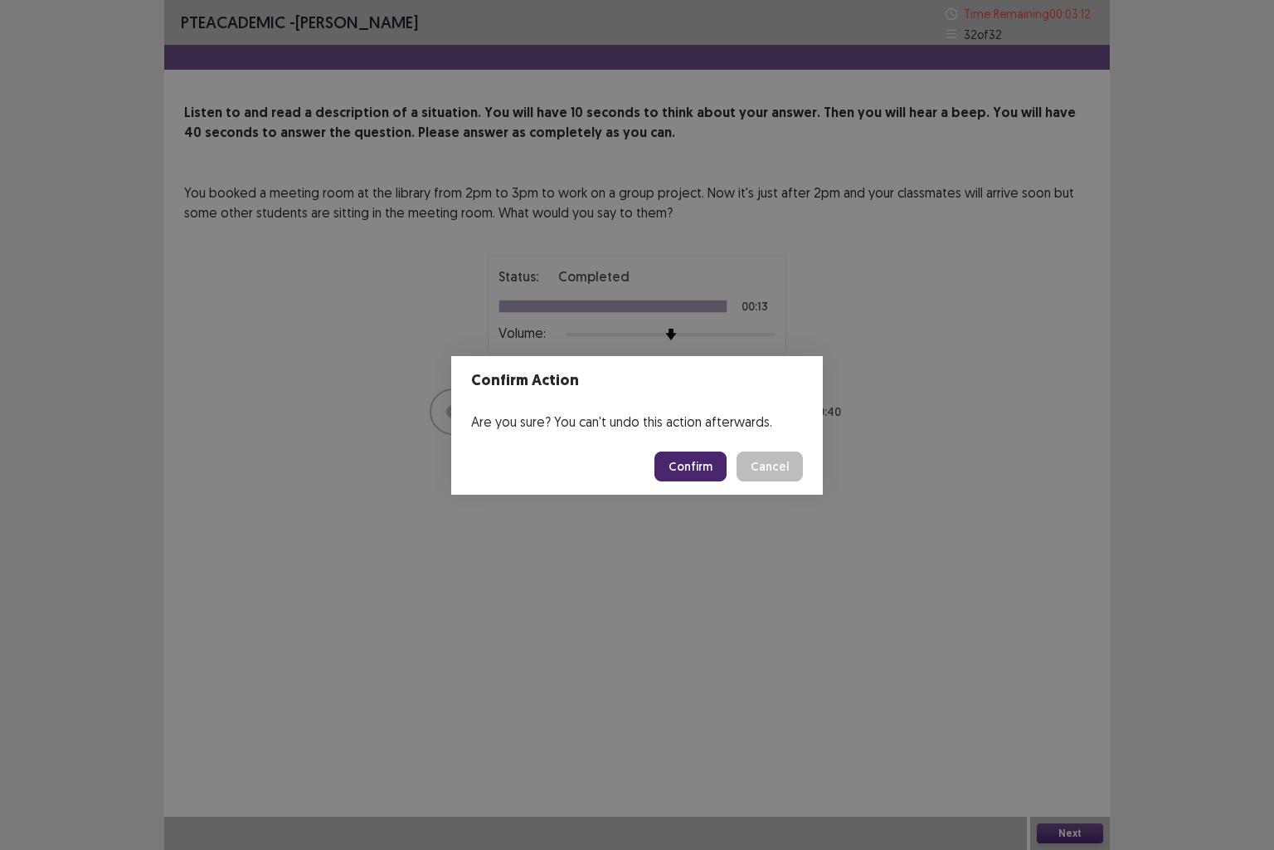
click at [697, 461] on button "Confirm" at bounding box center [691, 466] width 72 height 30
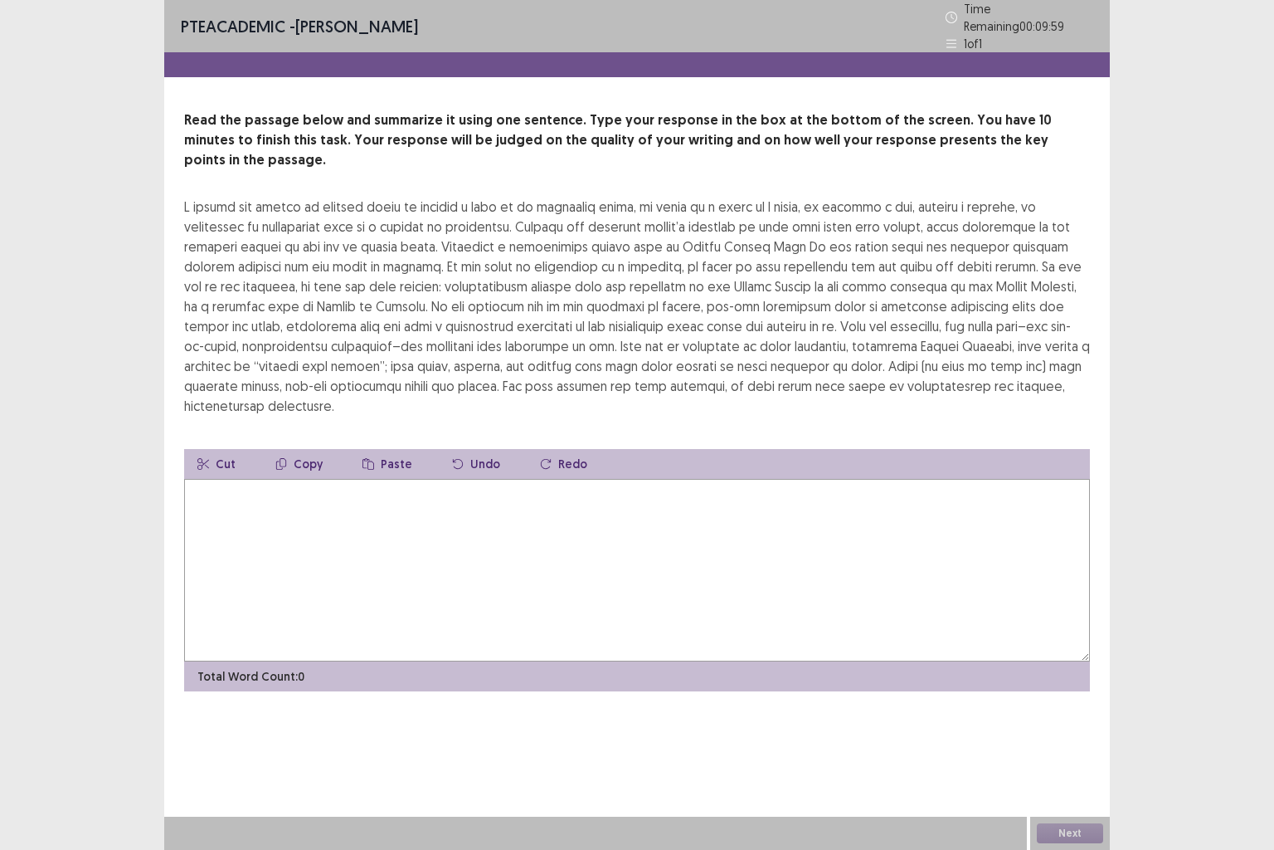
click at [539, 501] on textarea at bounding box center [637, 570] width 906 height 183
type textarea "*"
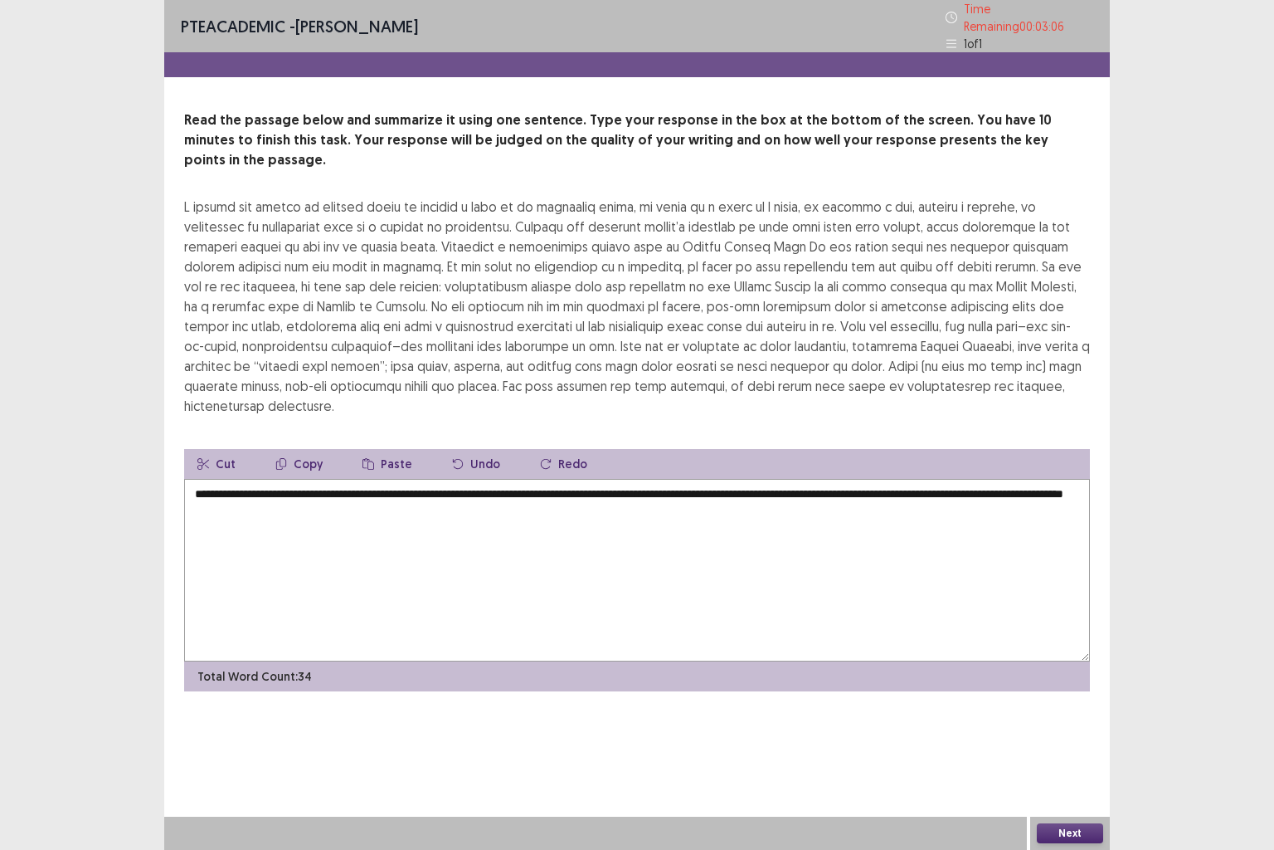
type textarea "**********"
click at [1089, 709] on button "Next" at bounding box center [1070, 833] width 66 height 20
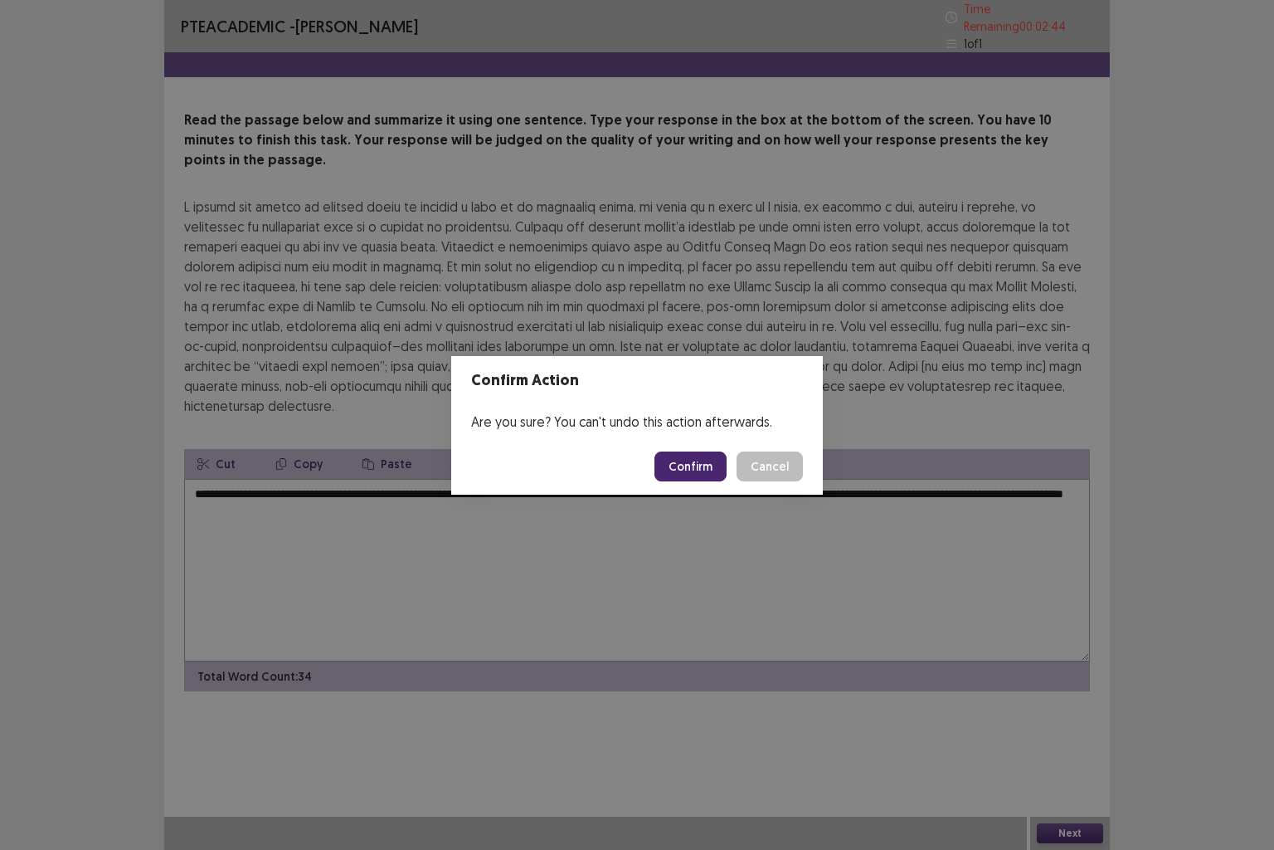
click at [787, 460] on button "Cancel" at bounding box center [770, 466] width 66 height 30
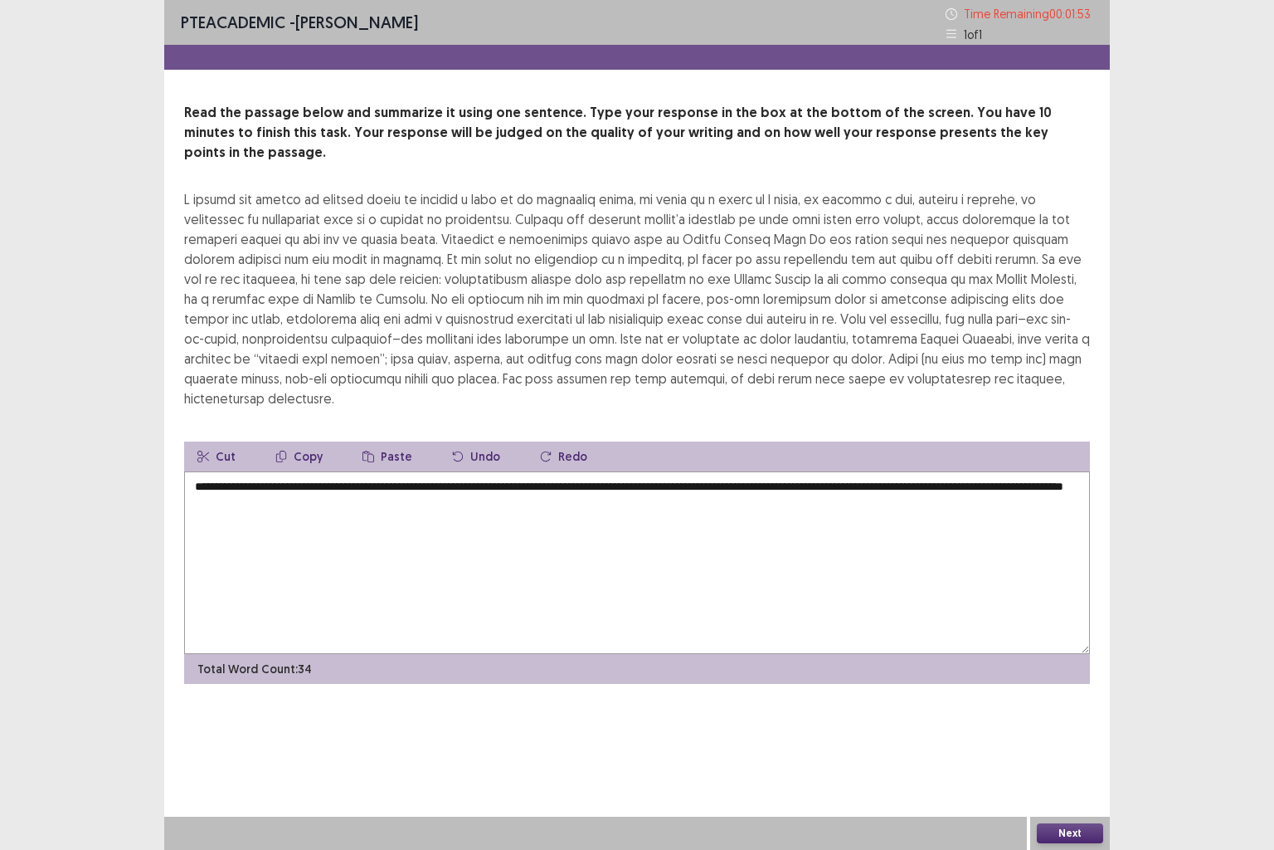
click at [559, 471] on textarea "**********" at bounding box center [637, 562] width 906 height 183
click at [1053, 709] on button "Next" at bounding box center [1070, 833] width 66 height 20
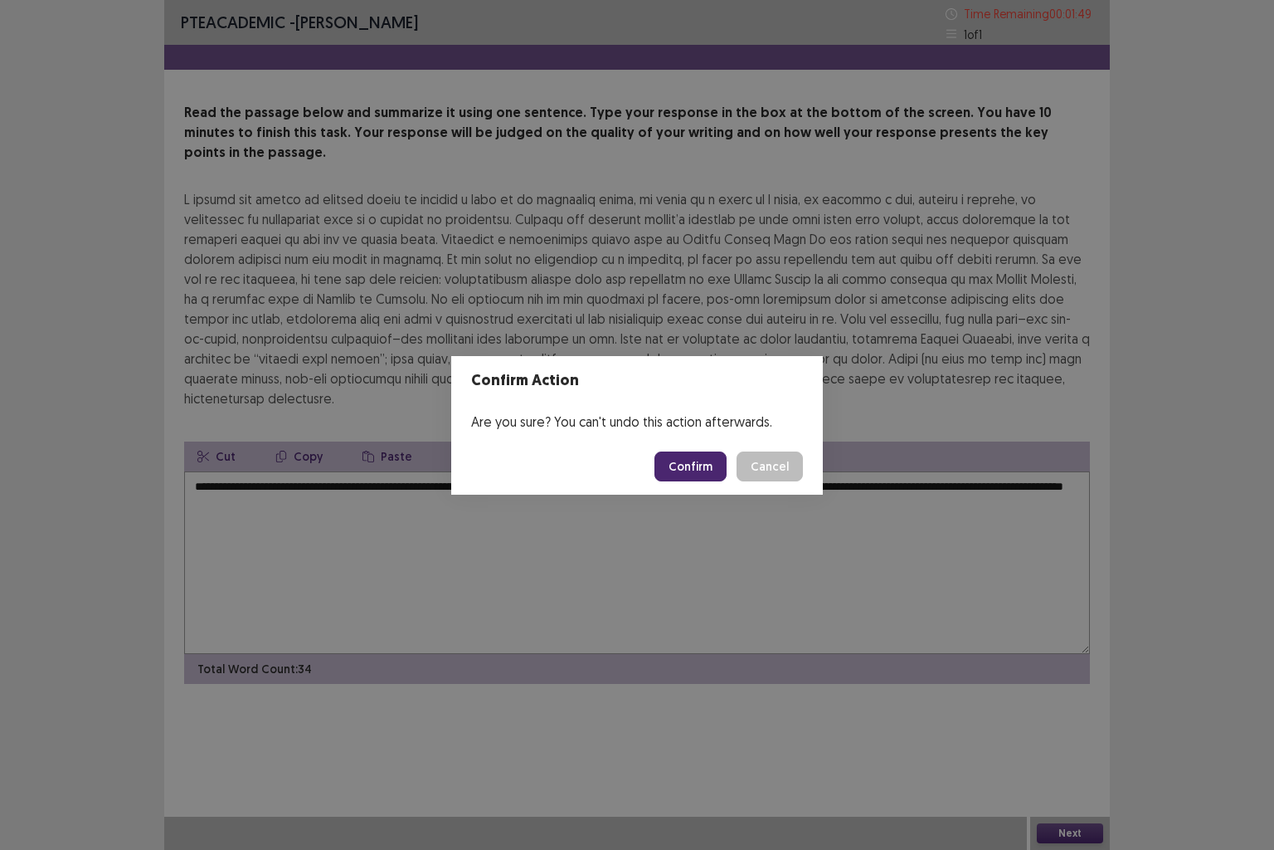
click at [692, 473] on button "Confirm" at bounding box center [691, 466] width 72 height 30
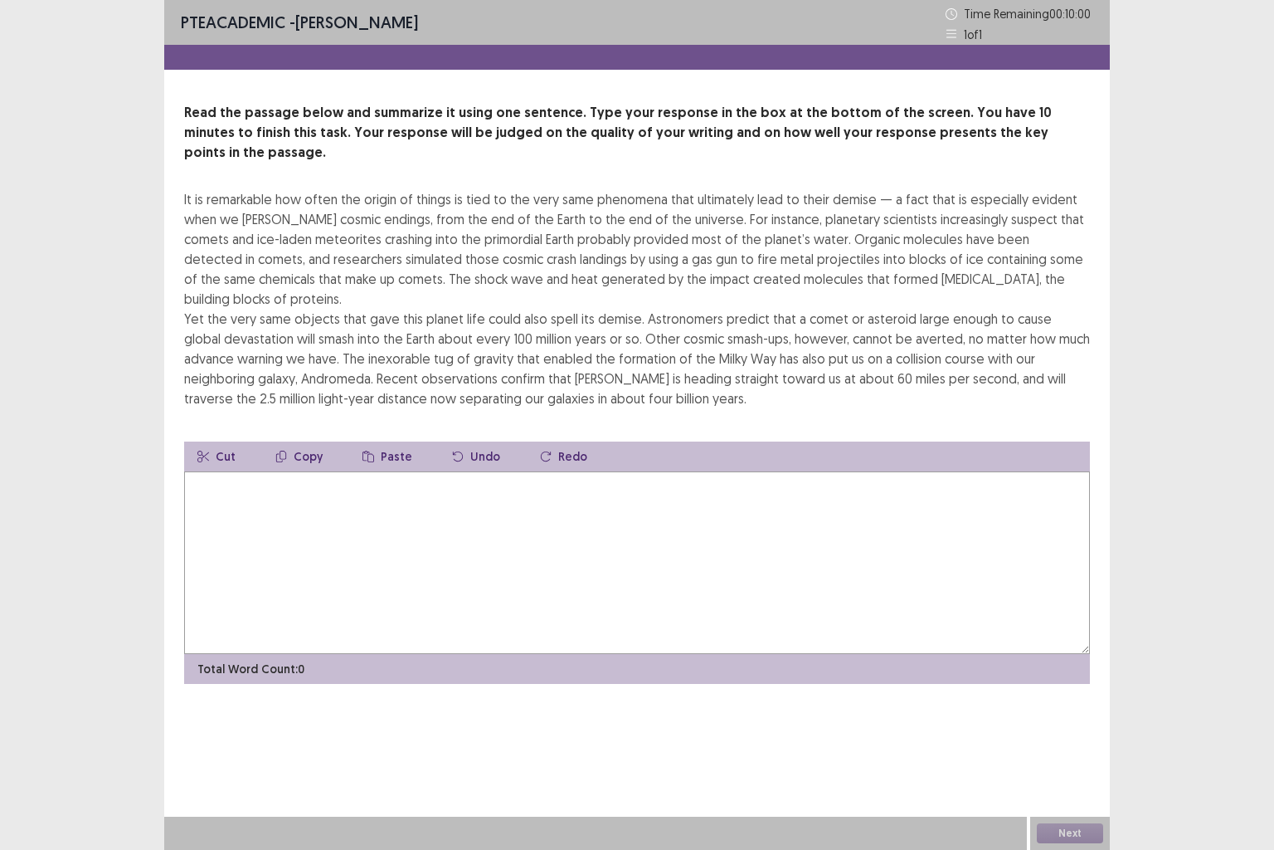
click at [594, 506] on textarea at bounding box center [637, 562] width 906 height 183
click at [197, 474] on textarea "**********" at bounding box center [637, 562] width 906 height 183
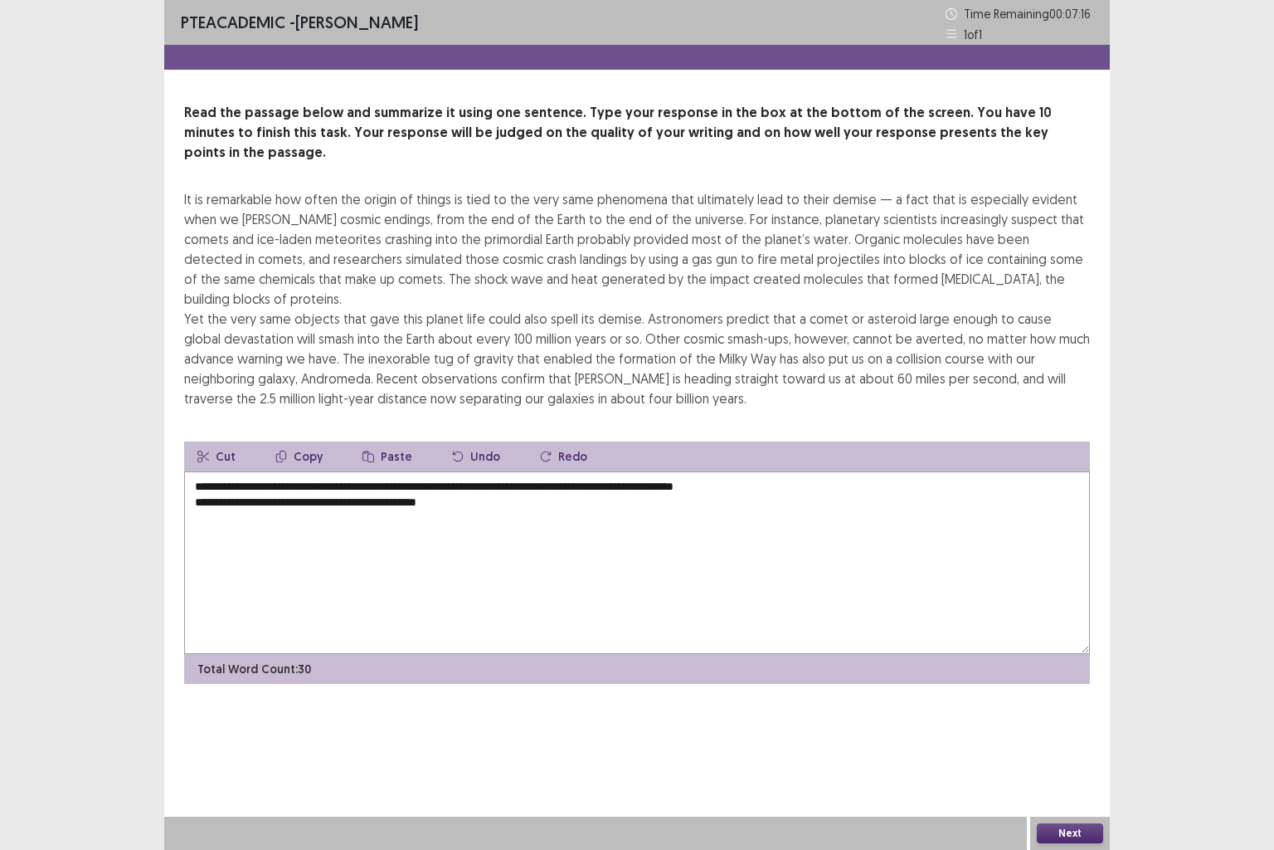
click at [517, 493] on textarea "**********" at bounding box center [637, 562] width 906 height 183
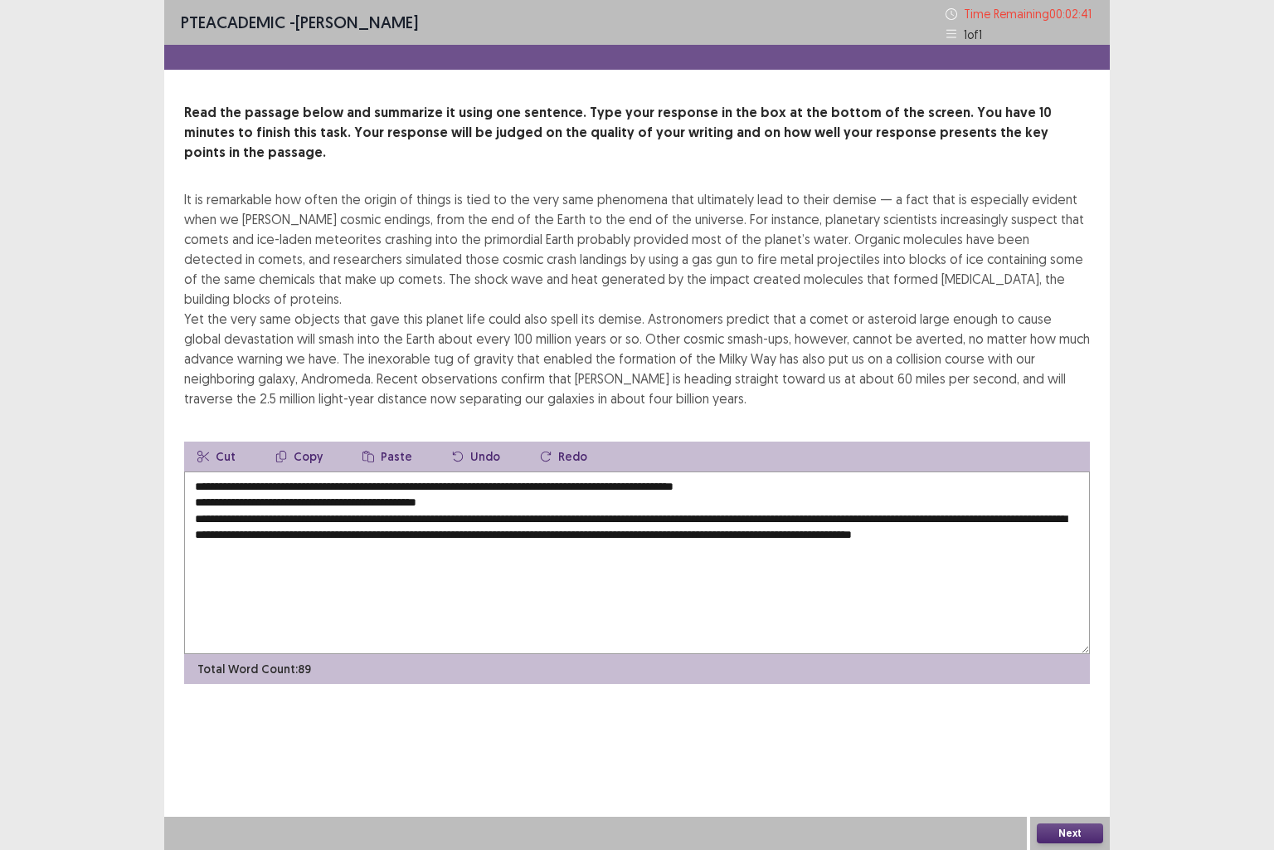
drag, startPoint x: 800, startPoint y: 468, endPoint x: 174, endPoint y: 455, distance: 625.8
click at [174, 455] on div "Read the passage below and summarize it using one sentence. Type your response …" at bounding box center [637, 393] width 946 height 581
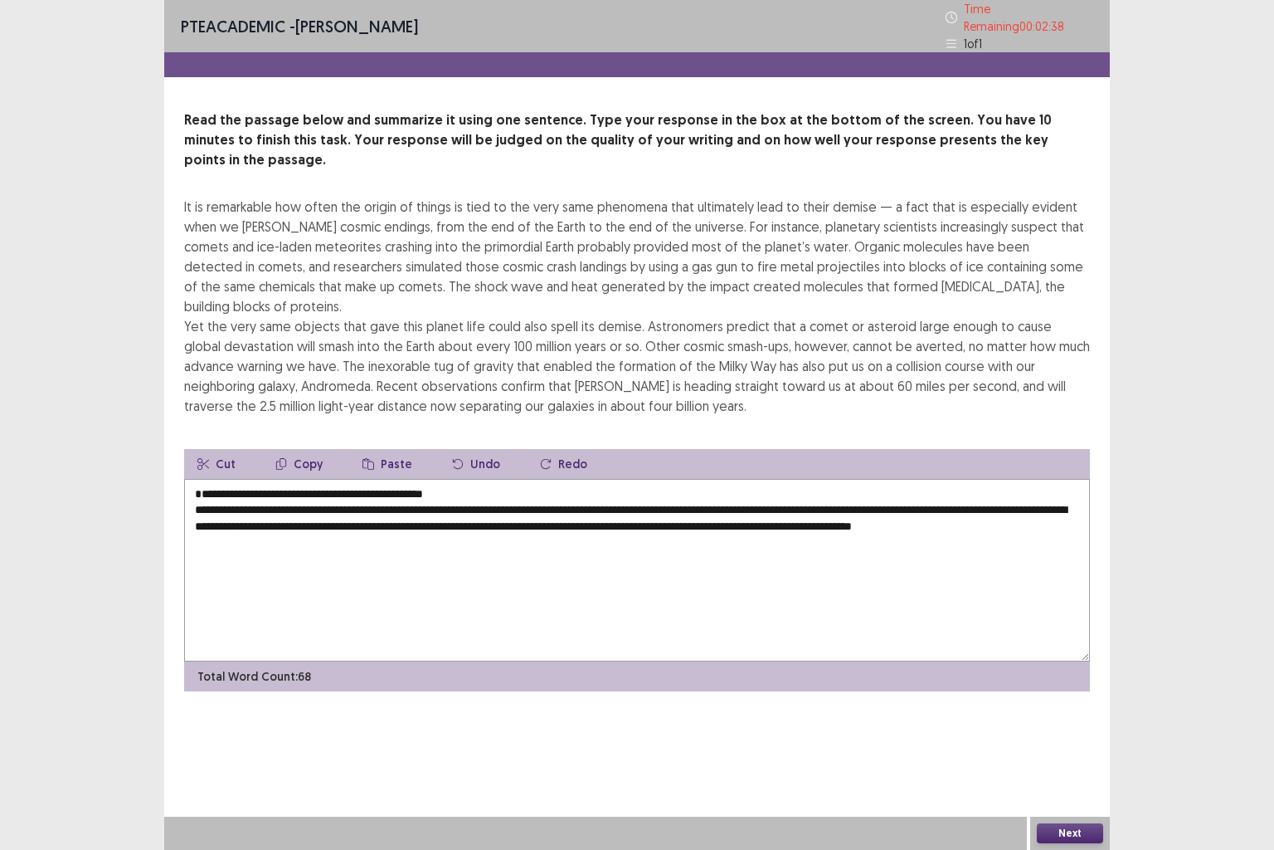
click at [195, 486] on textarea "**********" at bounding box center [637, 570] width 906 height 183
click at [193, 490] on textarea "**********" at bounding box center [637, 570] width 906 height 183
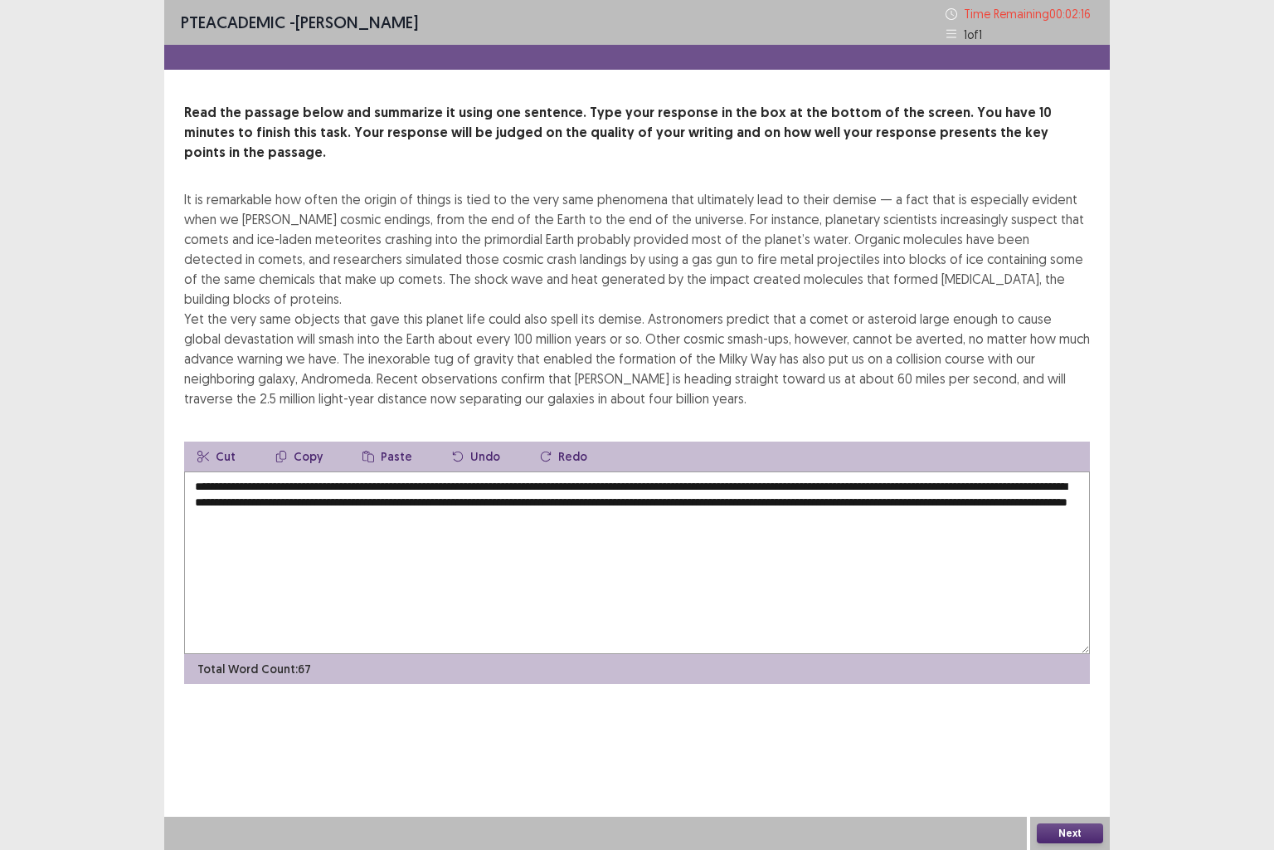
type textarea "**********"
click at [1055, 709] on button "Next" at bounding box center [1070, 833] width 66 height 20
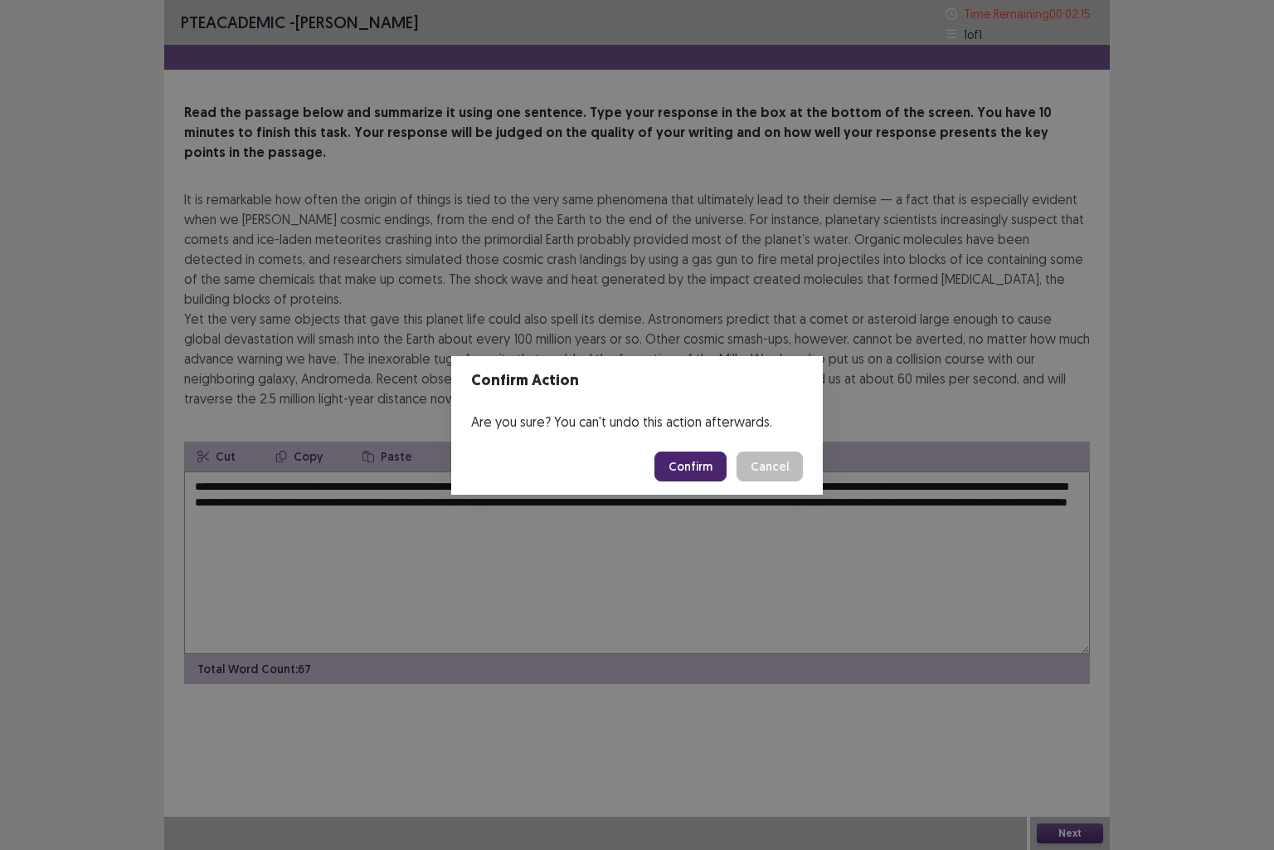
click at [709, 466] on button "Confirm" at bounding box center [691, 466] width 72 height 30
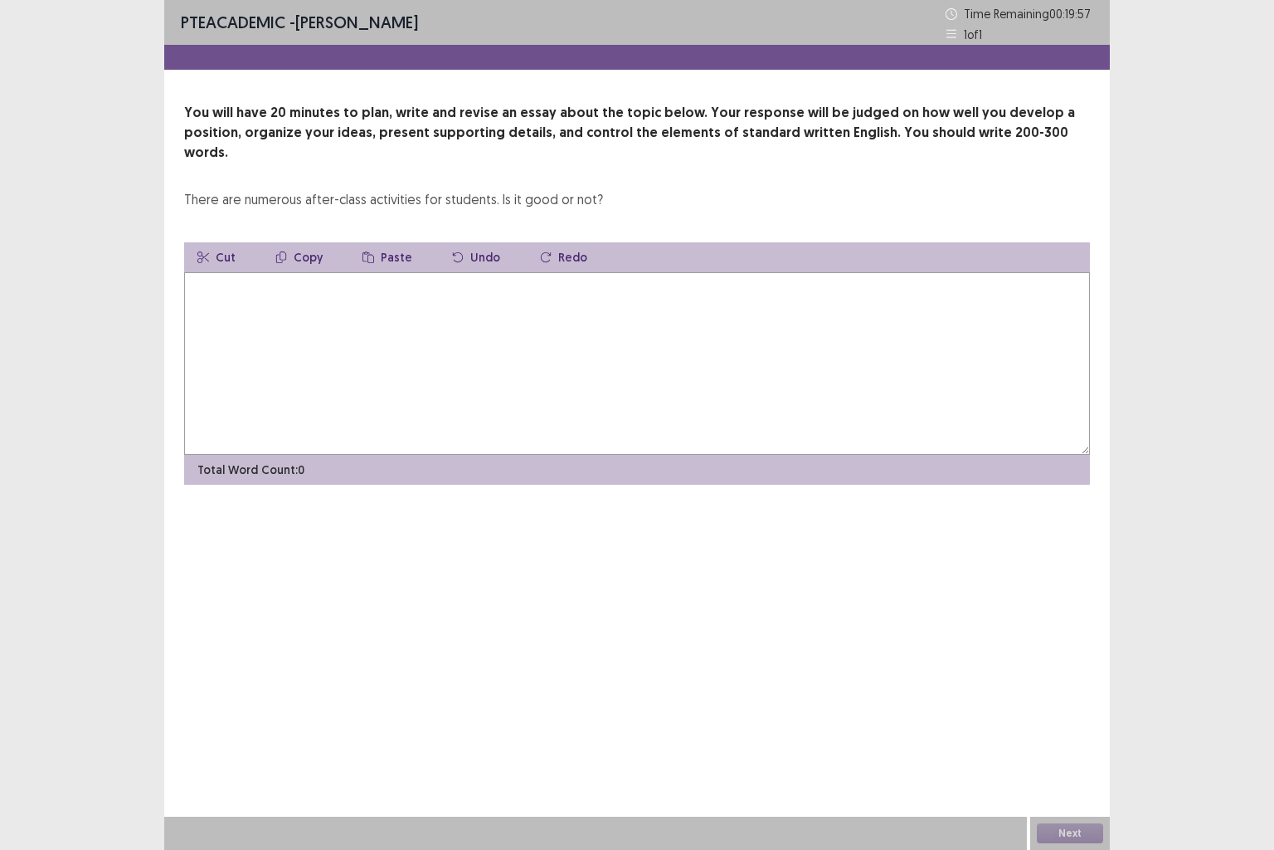
click at [401, 305] on textarea at bounding box center [637, 363] width 906 height 183
click at [390, 318] on textarea at bounding box center [637, 363] width 906 height 183
click at [509, 277] on textarea "**********" at bounding box center [637, 363] width 906 height 183
click at [512, 272] on textarea "**********" at bounding box center [637, 363] width 906 height 183
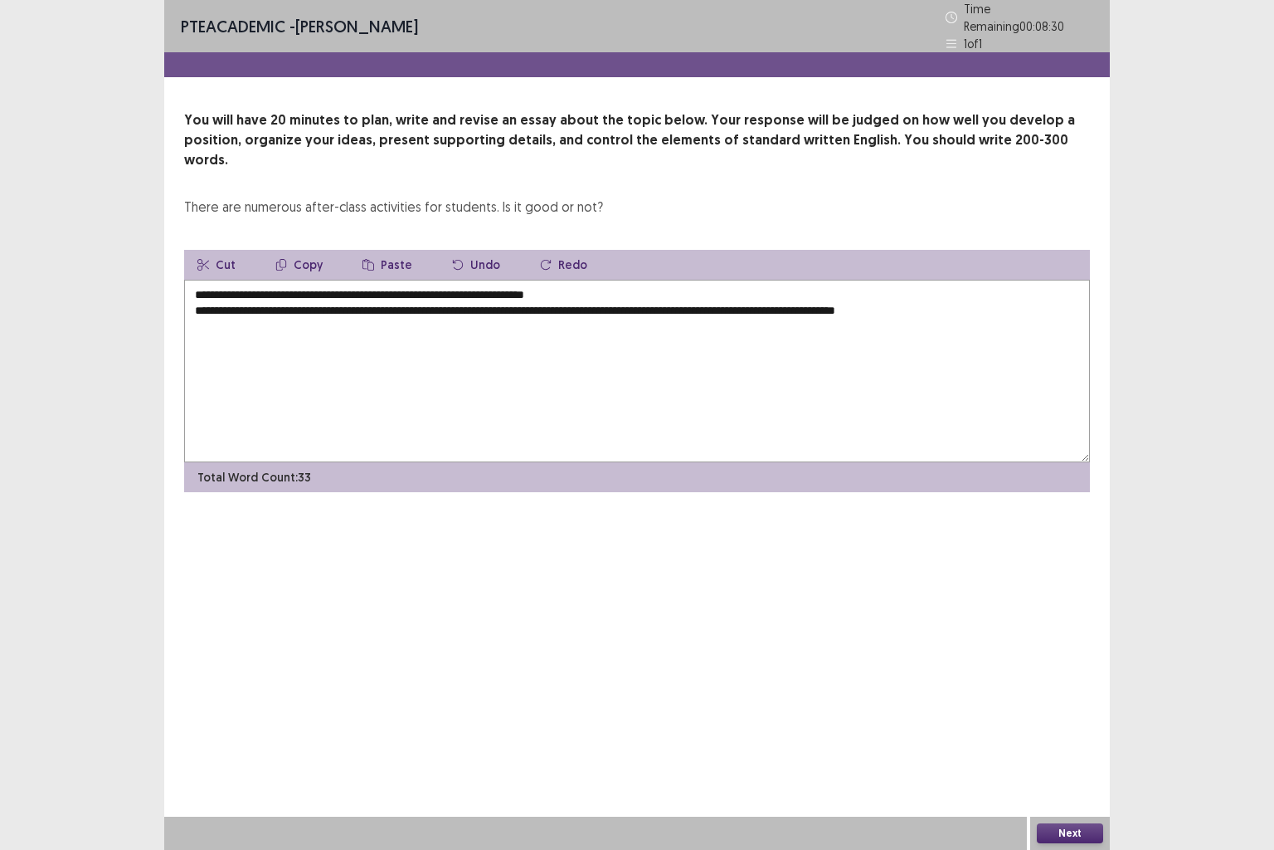
type textarea "**********"
click at [1042, 709] on button "Next" at bounding box center [1070, 833] width 66 height 20
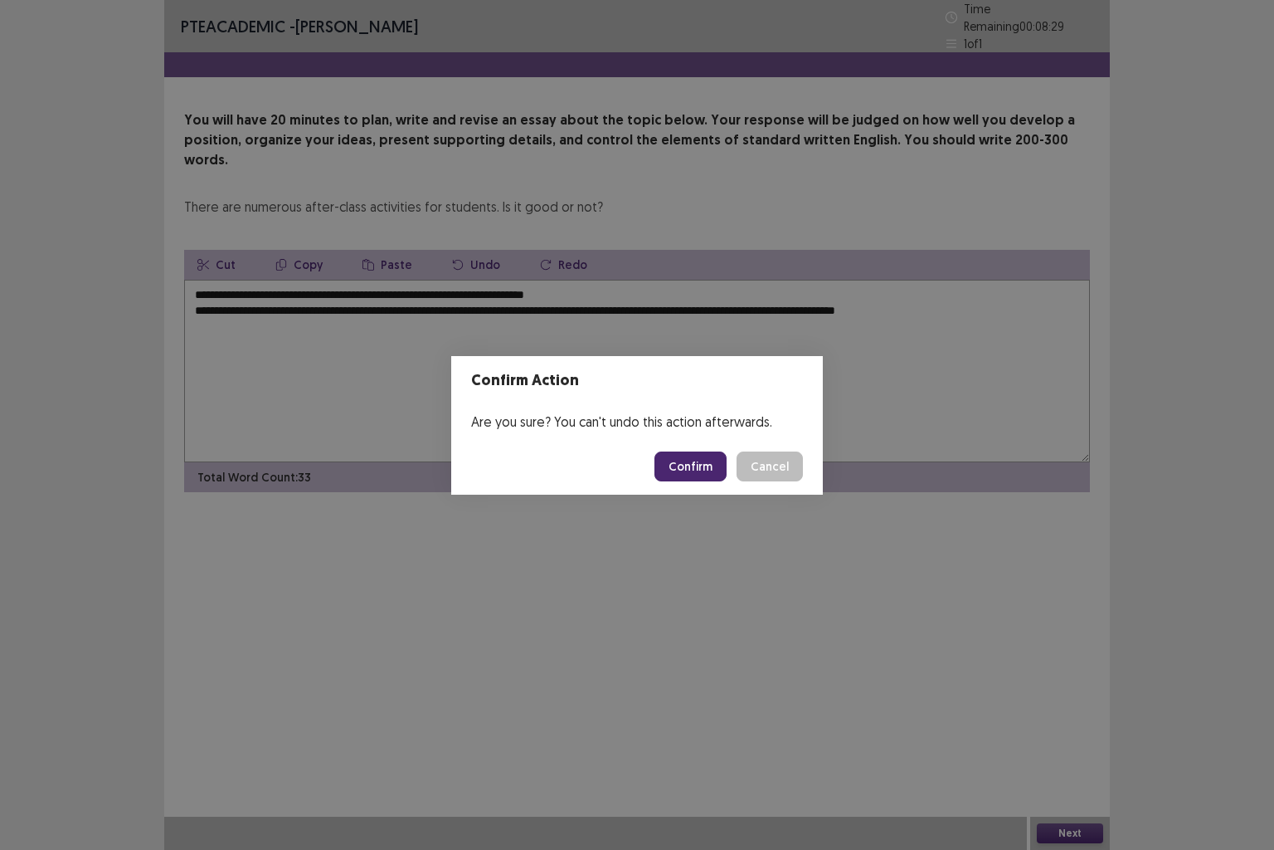
click at [690, 461] on button "Confirm" at bounding box center [691, 466] width 72 height 30
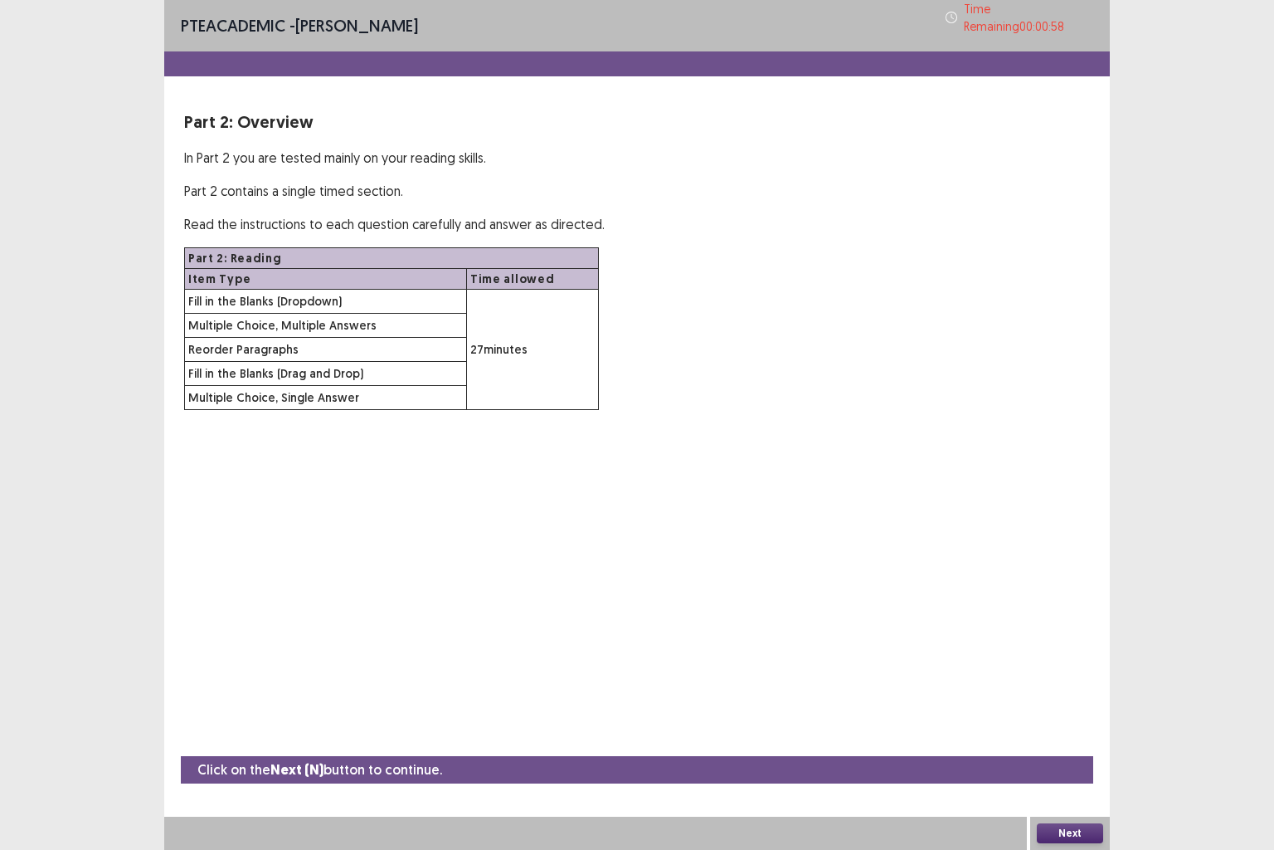
click at [1074, 709] on button "Next" at bounding box center [1070, 833] width 66 height 20
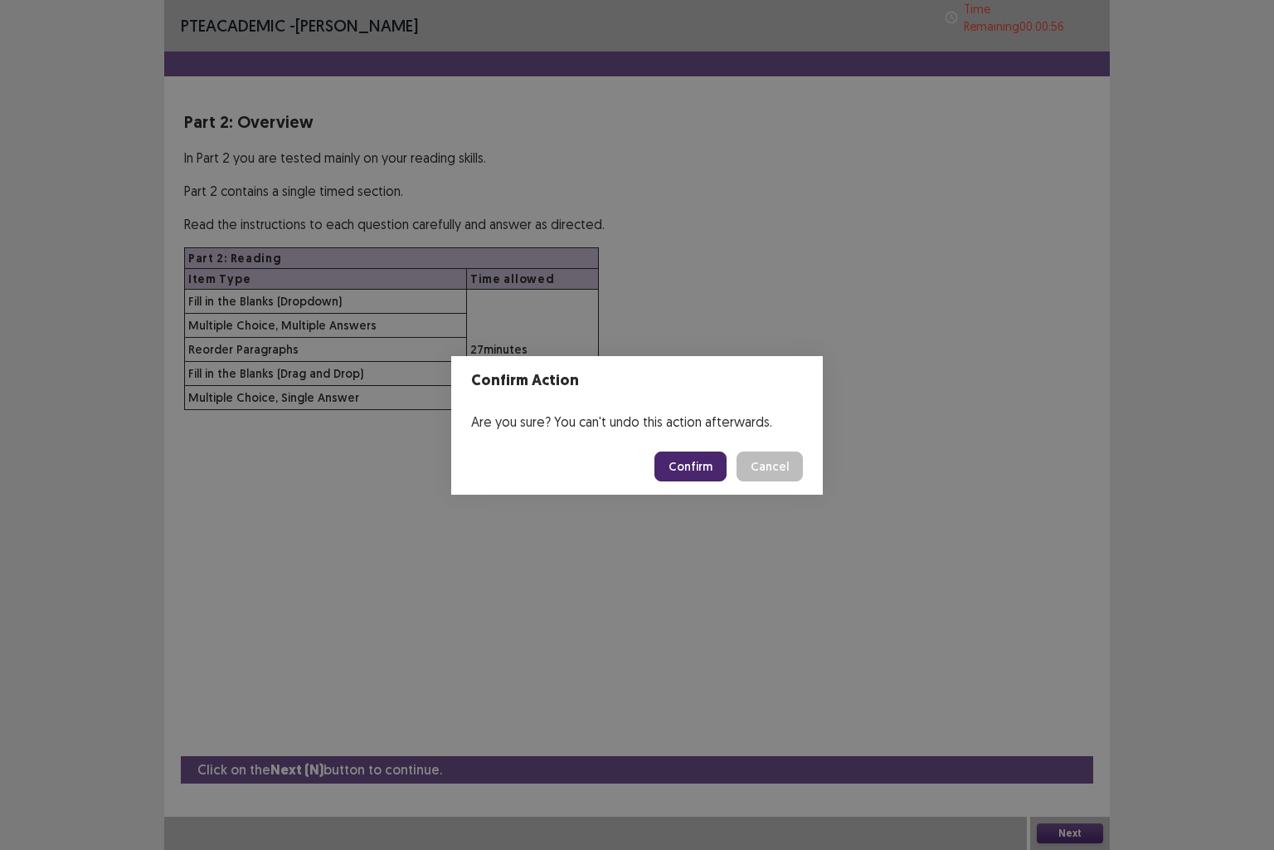
click at [638, 550] on div "Confirm Action Are you sure? You can't undo this action afterwards. Confirm Can…" at bounding box center [637, 425] width 1274 height 850
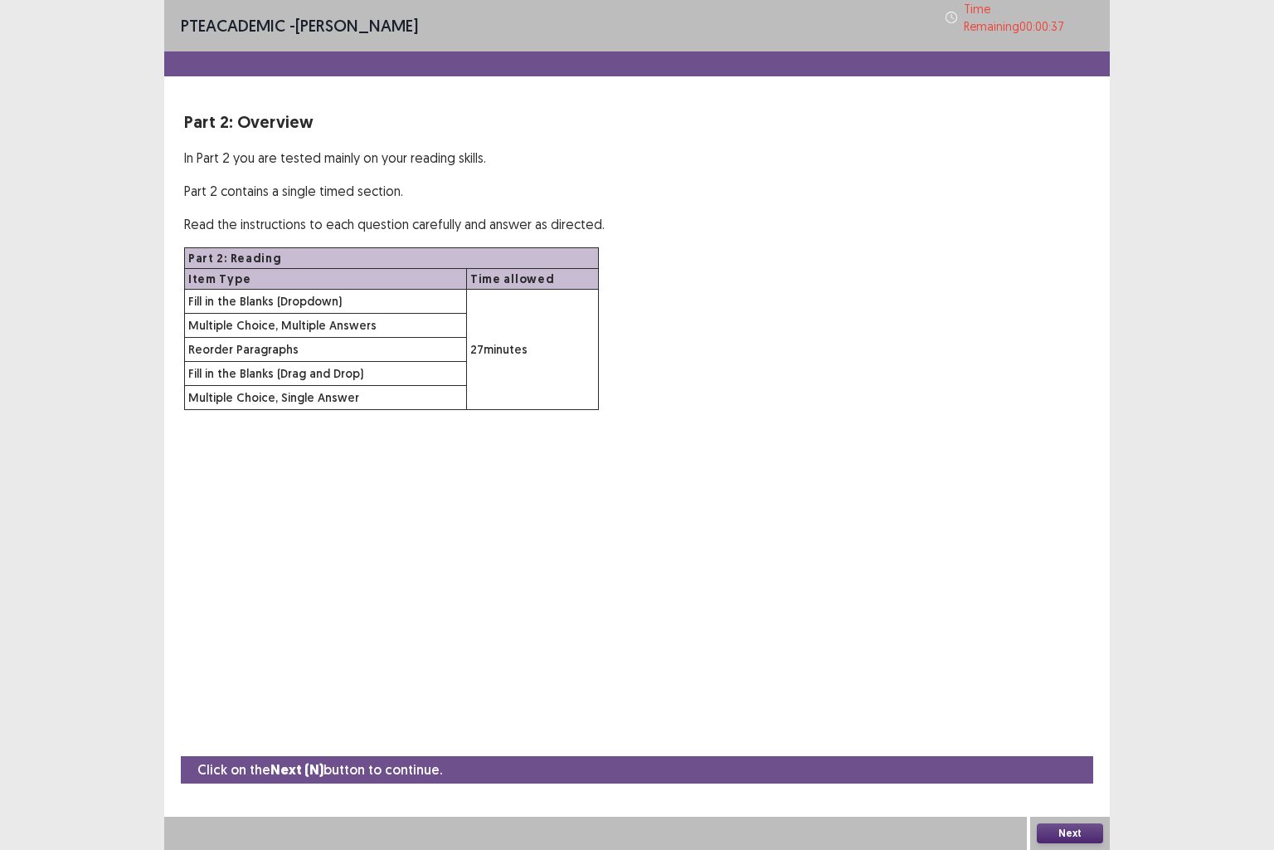
click at [1084, 709] on button "Next" at bounding box center [1070, 833] width 66 height 20
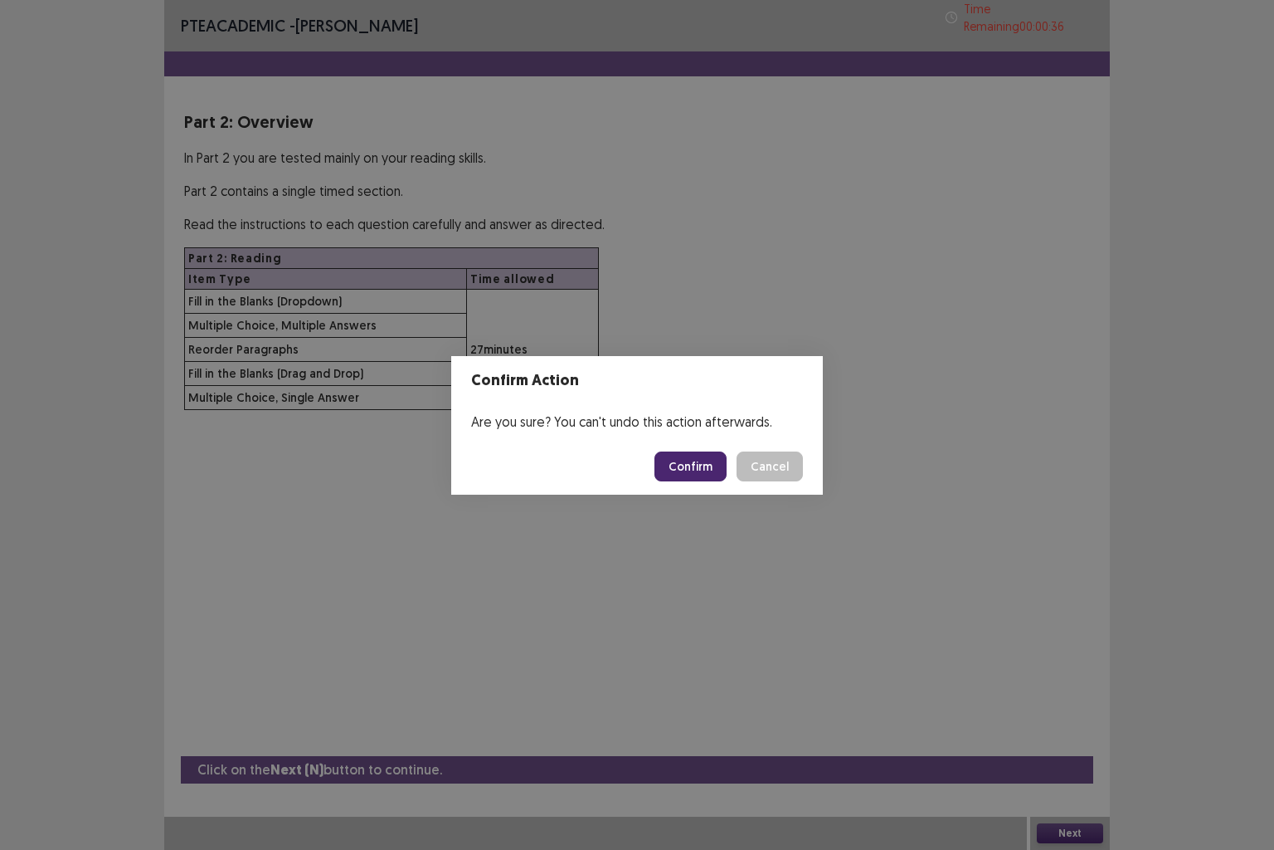
click at [689, 467] on button "Confirm" at bounding box center [691, 466] width 72 height 30
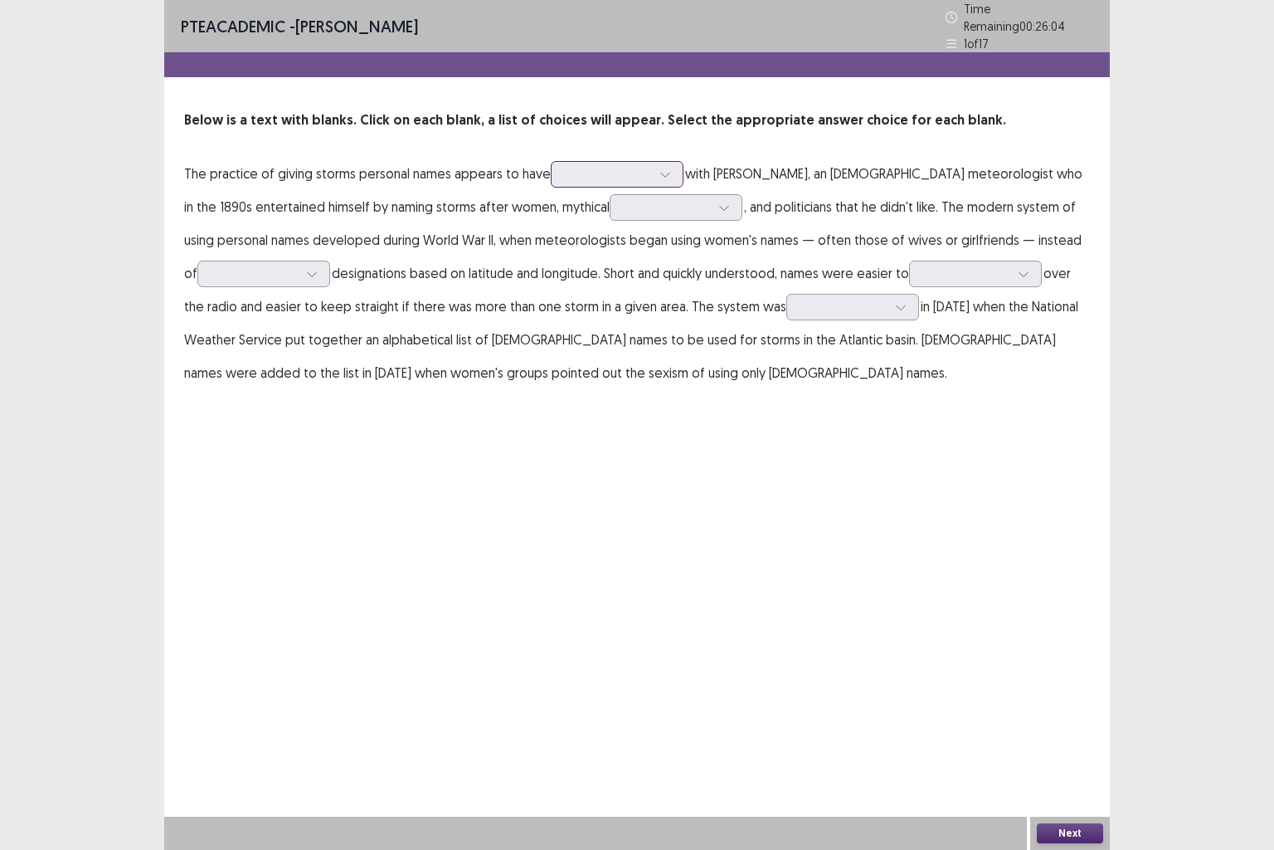
click at [590, 170] on div at bounding box center [608, 174] width 86 height 16
click at [374, 220] on p "The practice of giving storms personal names appears to have with [PERSON_NAME]…" at bounding box center [637, 273] width 906 height 232
click at [587, 172] on div at bounding box center [608, 174] width 86 height 16
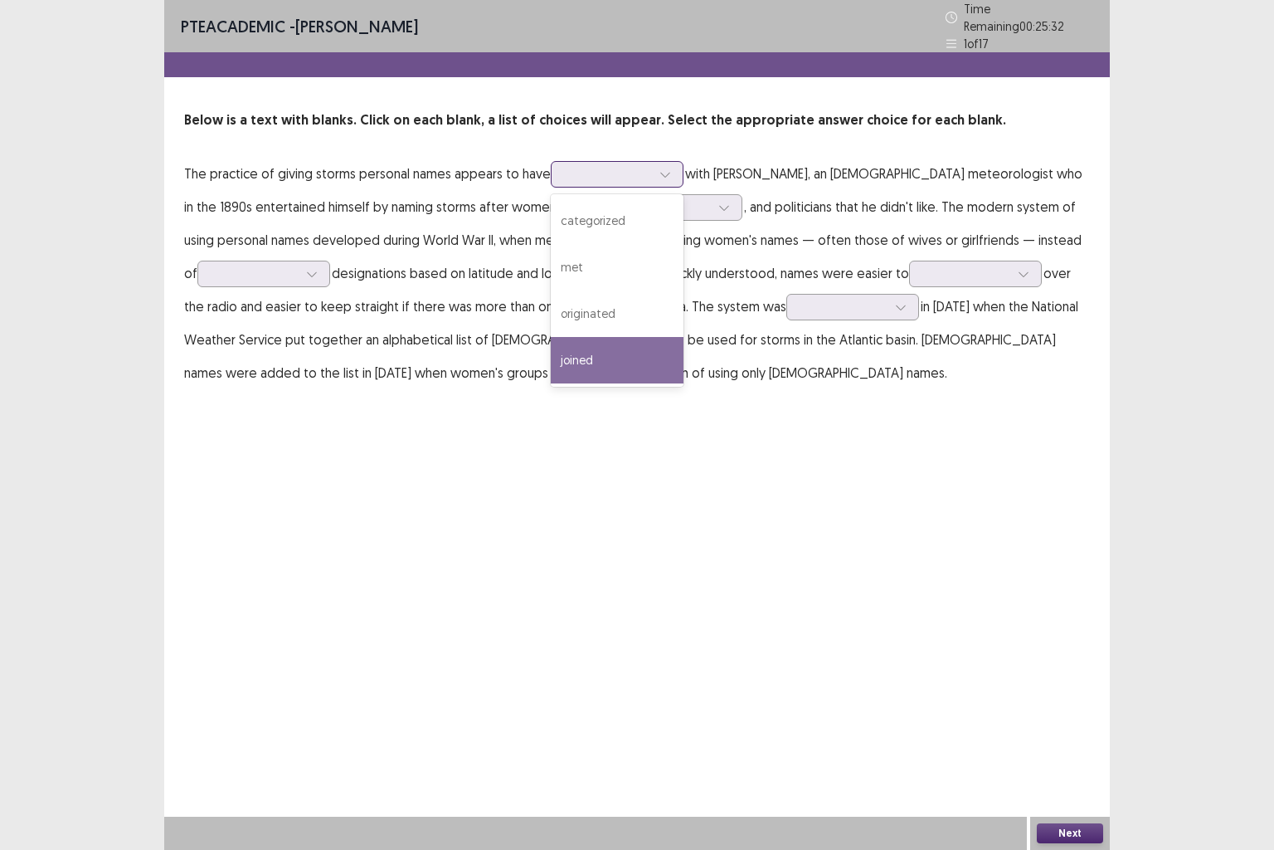
click at [607, 343] on div "joined" at bounding box center [617, 360] width 133 height 46
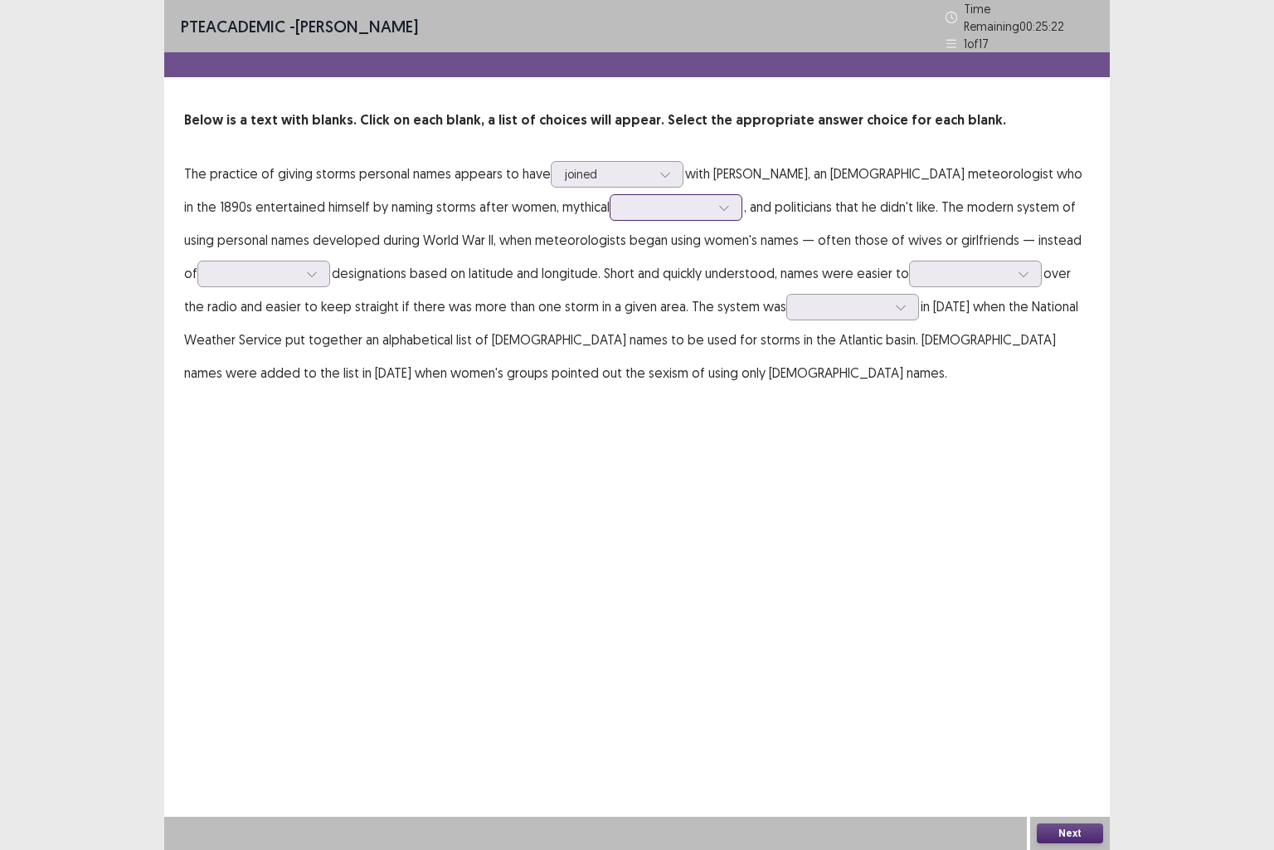
click at [624, 202] on div at bounding box center [667, 207] width 86 height 16
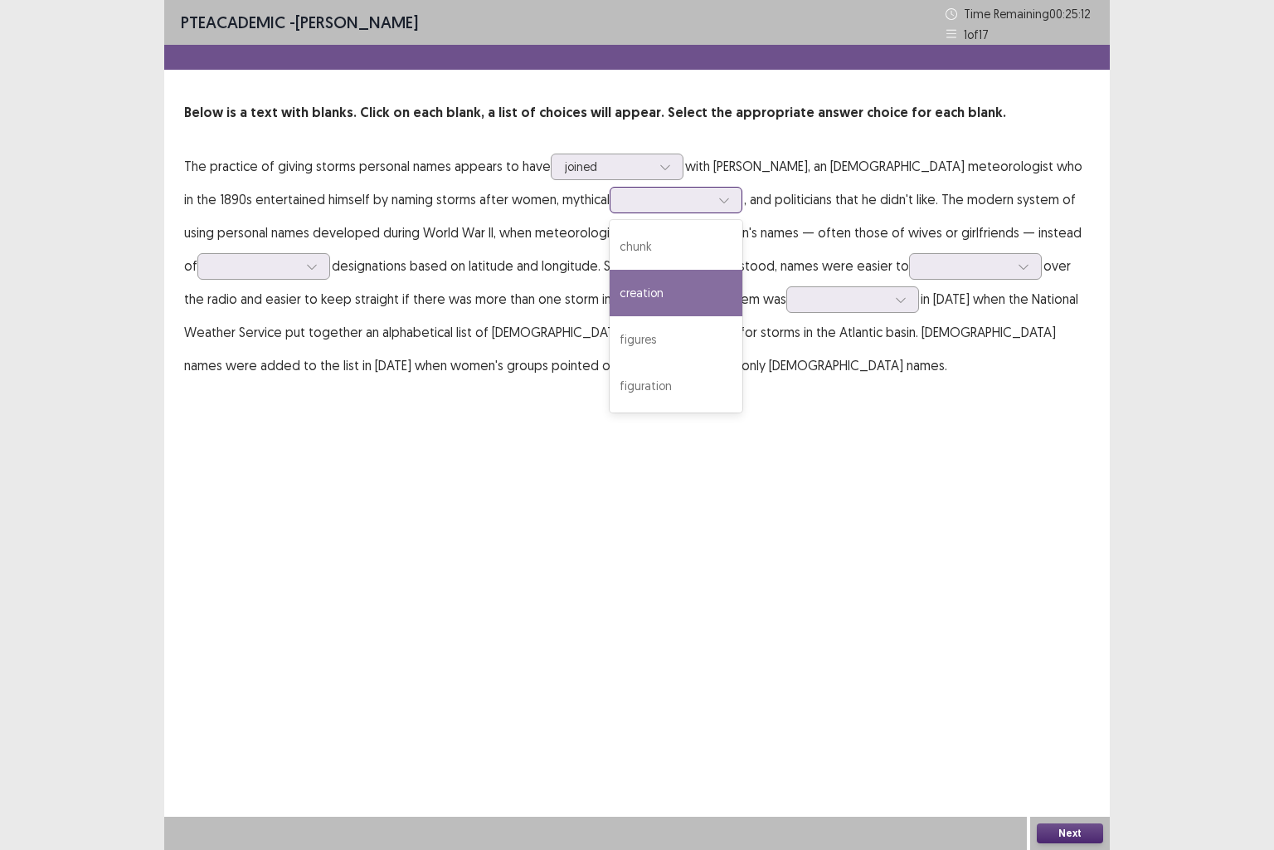
click at [610, 289] on div "creation" at bounding box center [676, 293] width 133 height 46
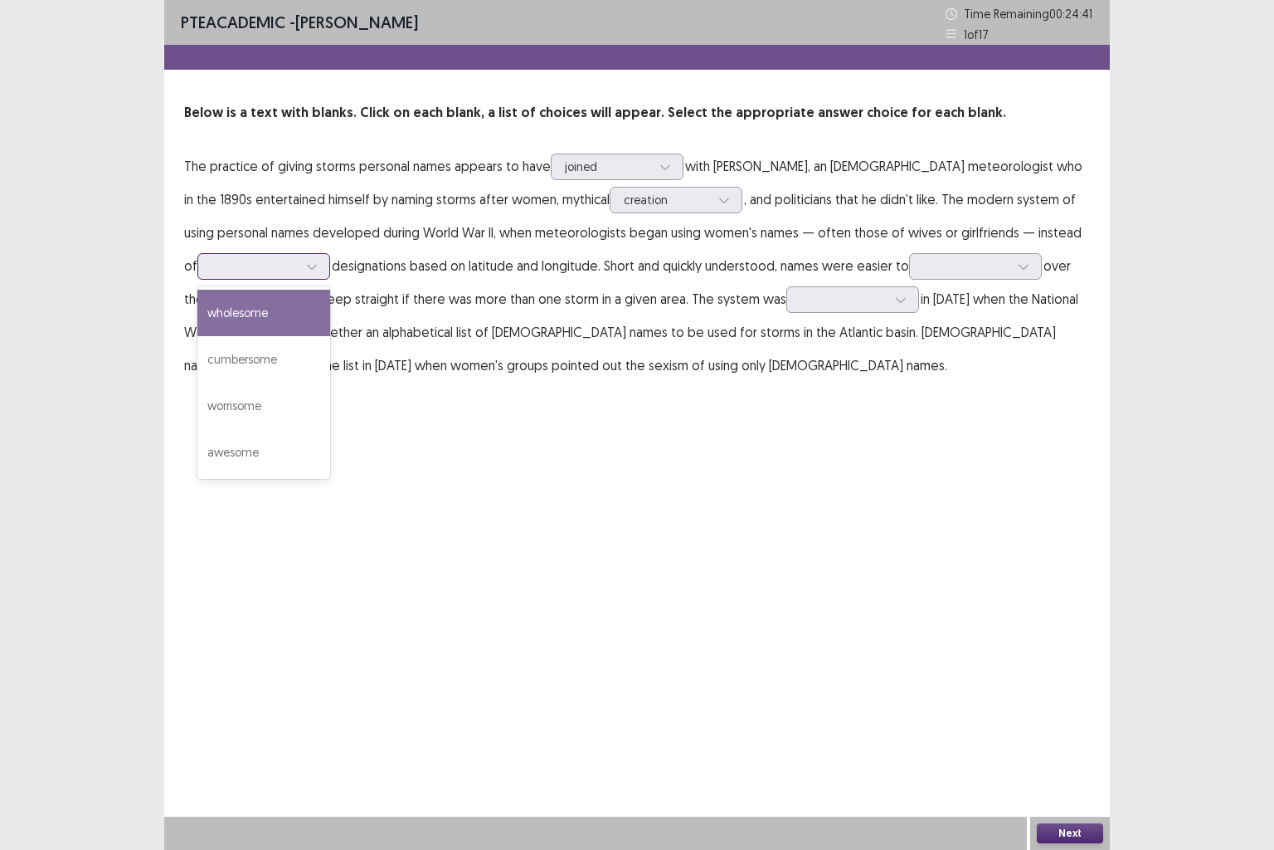
click at [275, 267] on div at bounding box center [255, 266] width 86 height 16
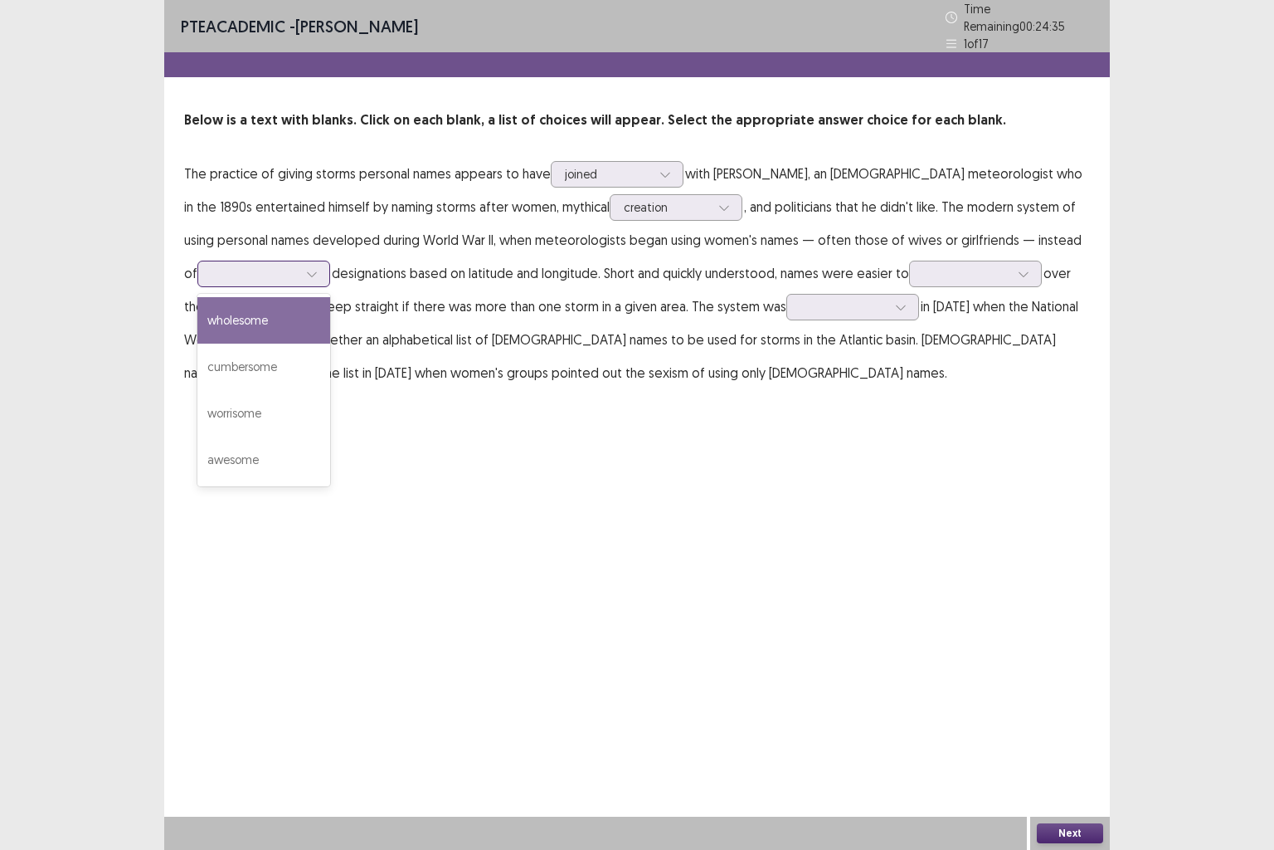
click at [261, 314] on div "wholesome" at bounding box center [263, 320] width 133 height 46
click at [929, 271] on div at bounding box center [966, 274] width 86 height 16
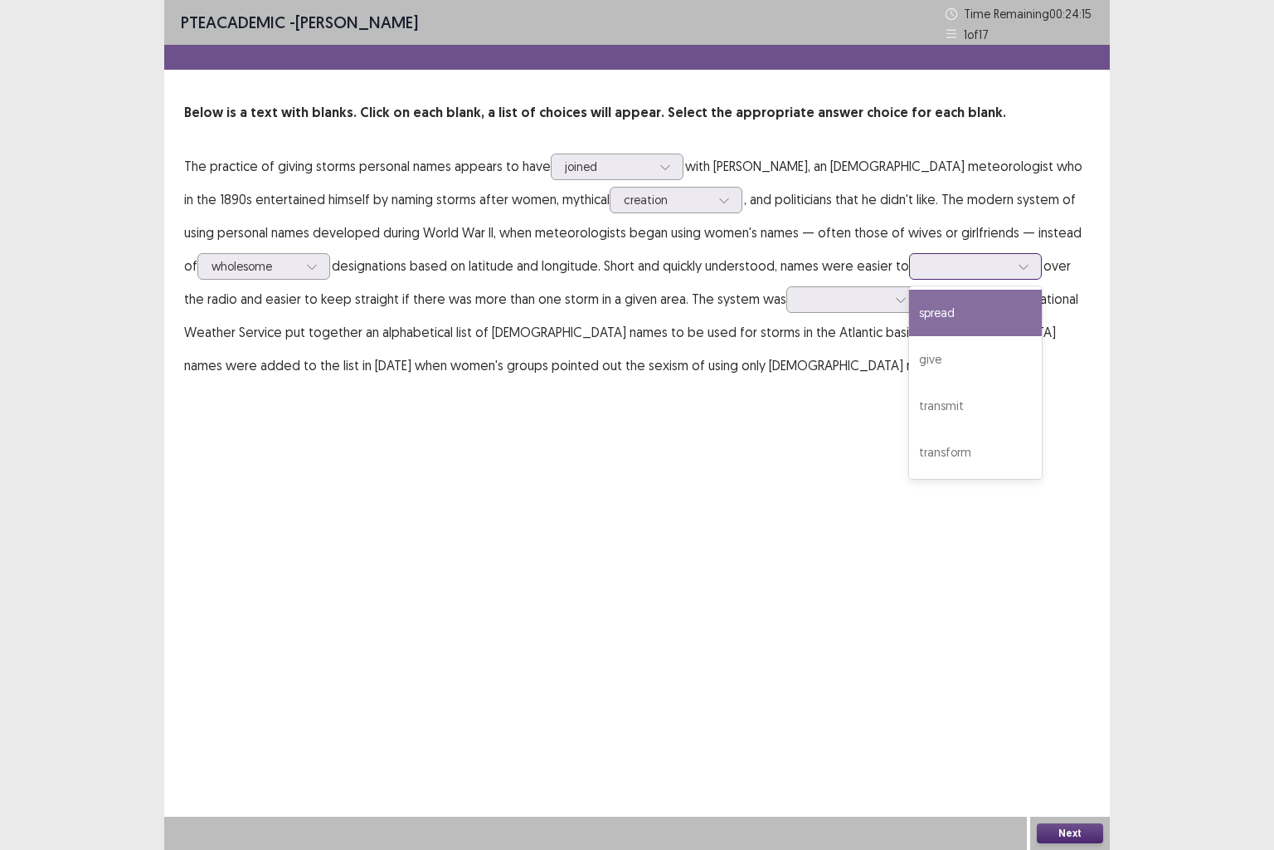
click at [923, 320] on div "spread" at bounding box center [975, 313] width 133 height 46
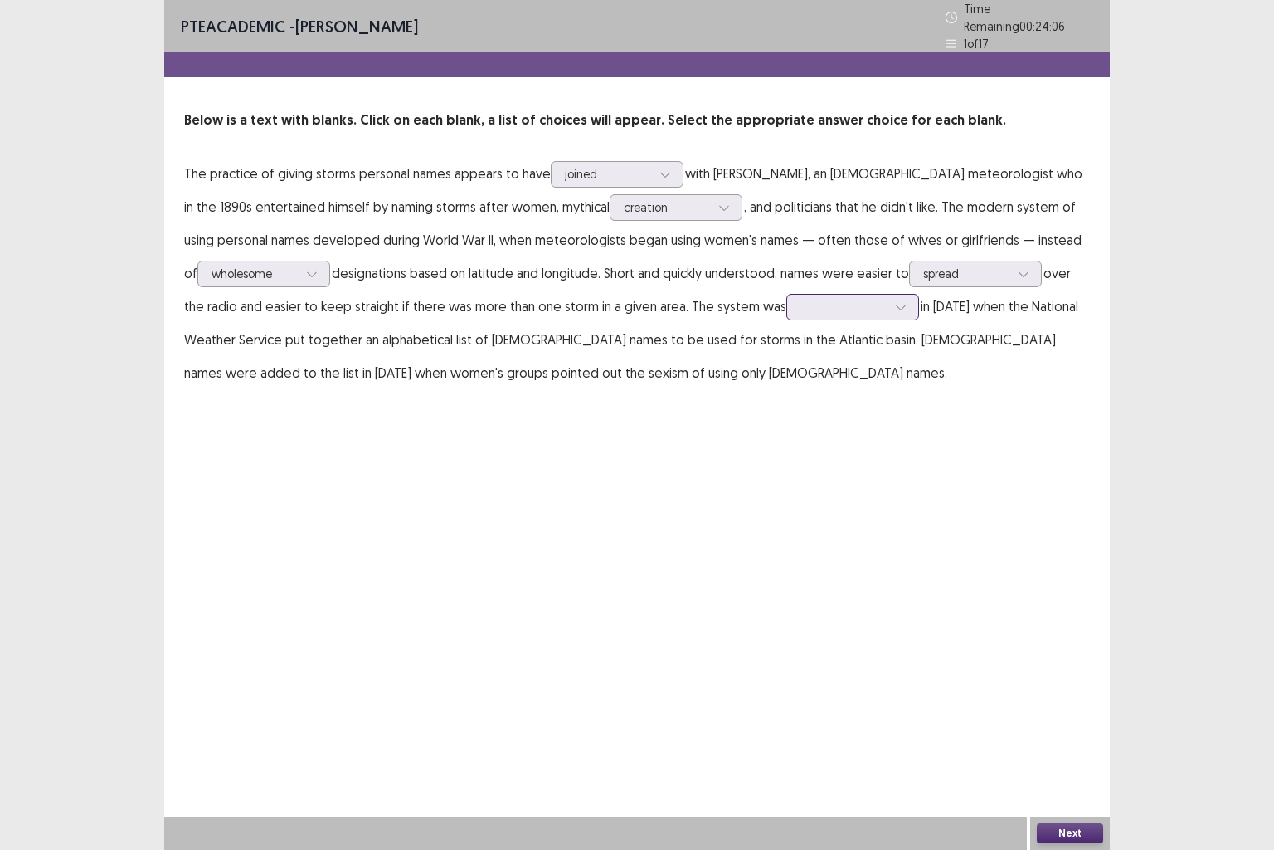
click at [801, 301] on div at bounding box center [844, 307] width 86 height 16
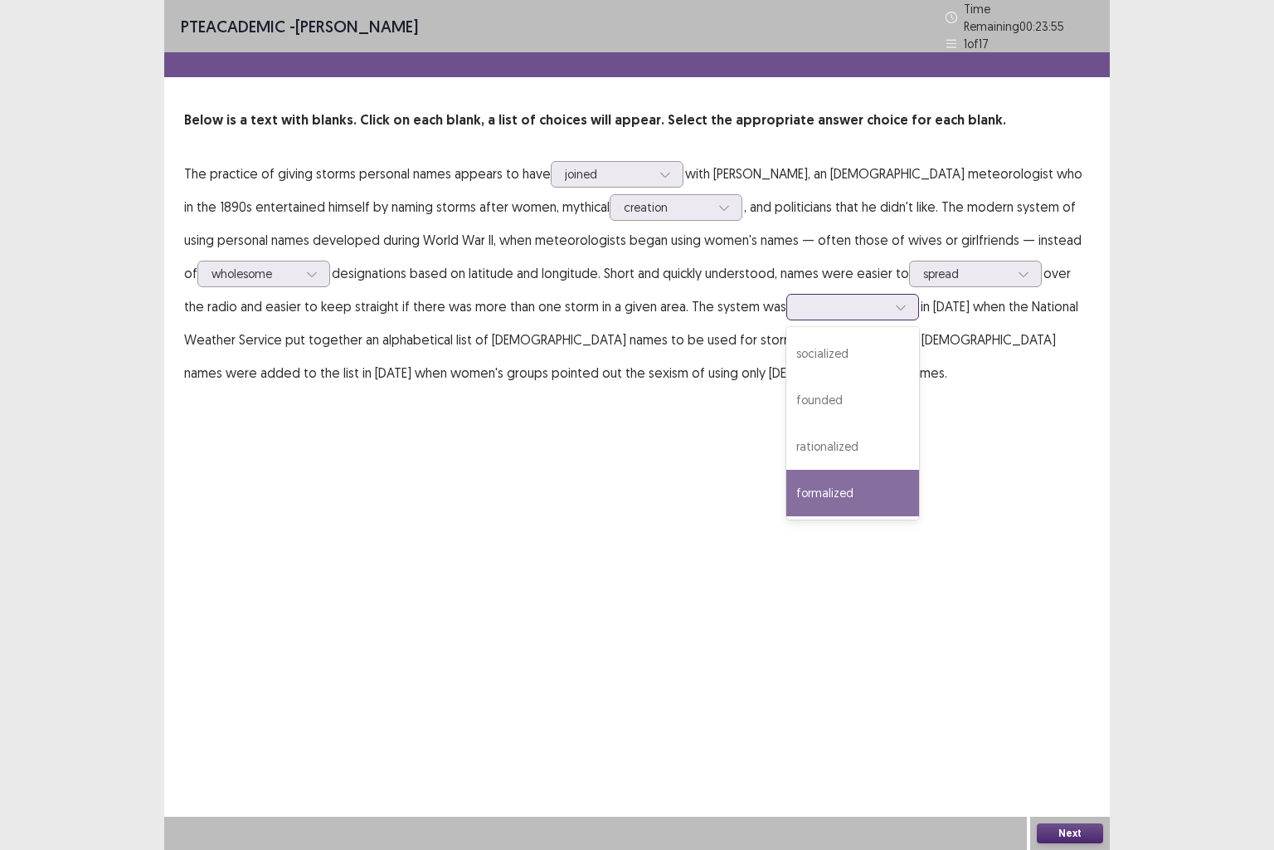
click at [822, 475] on div "formalized" at bounding box center [853, 493] width 133 height 46
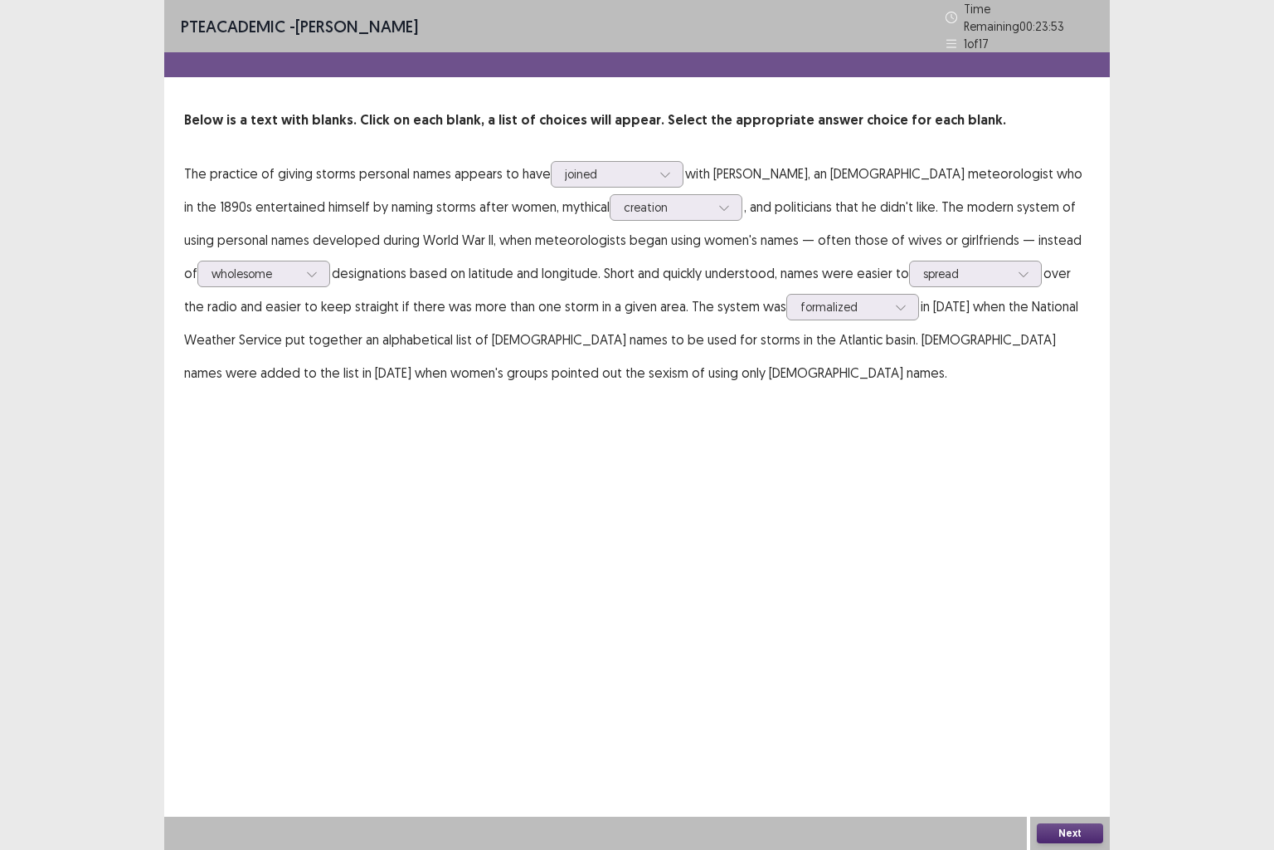
click at [1073, 709] on button "Next" at bounding box center [1070, 833] width 66 height 20
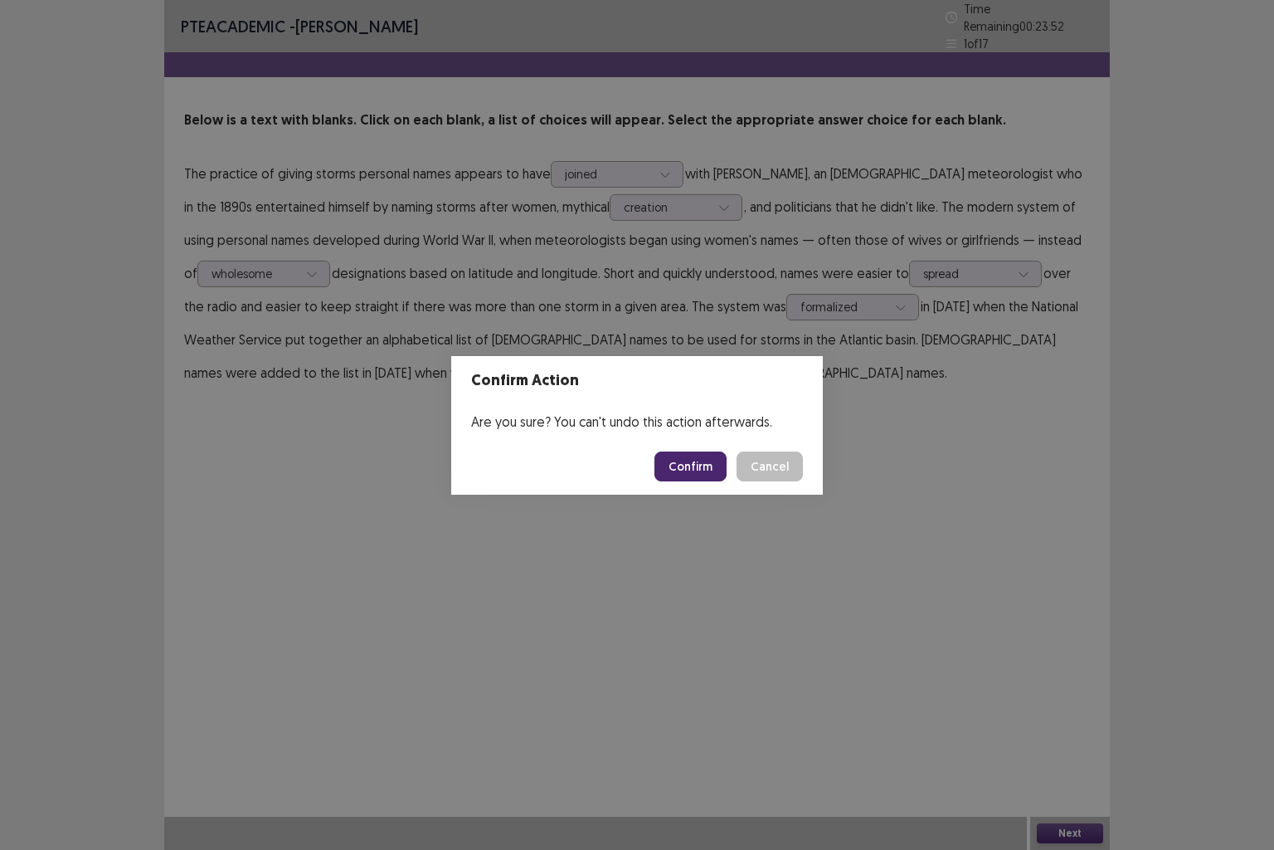
click at [699, 475] on button "Confirm" at bounding box center [691, 466] width 72 height 30
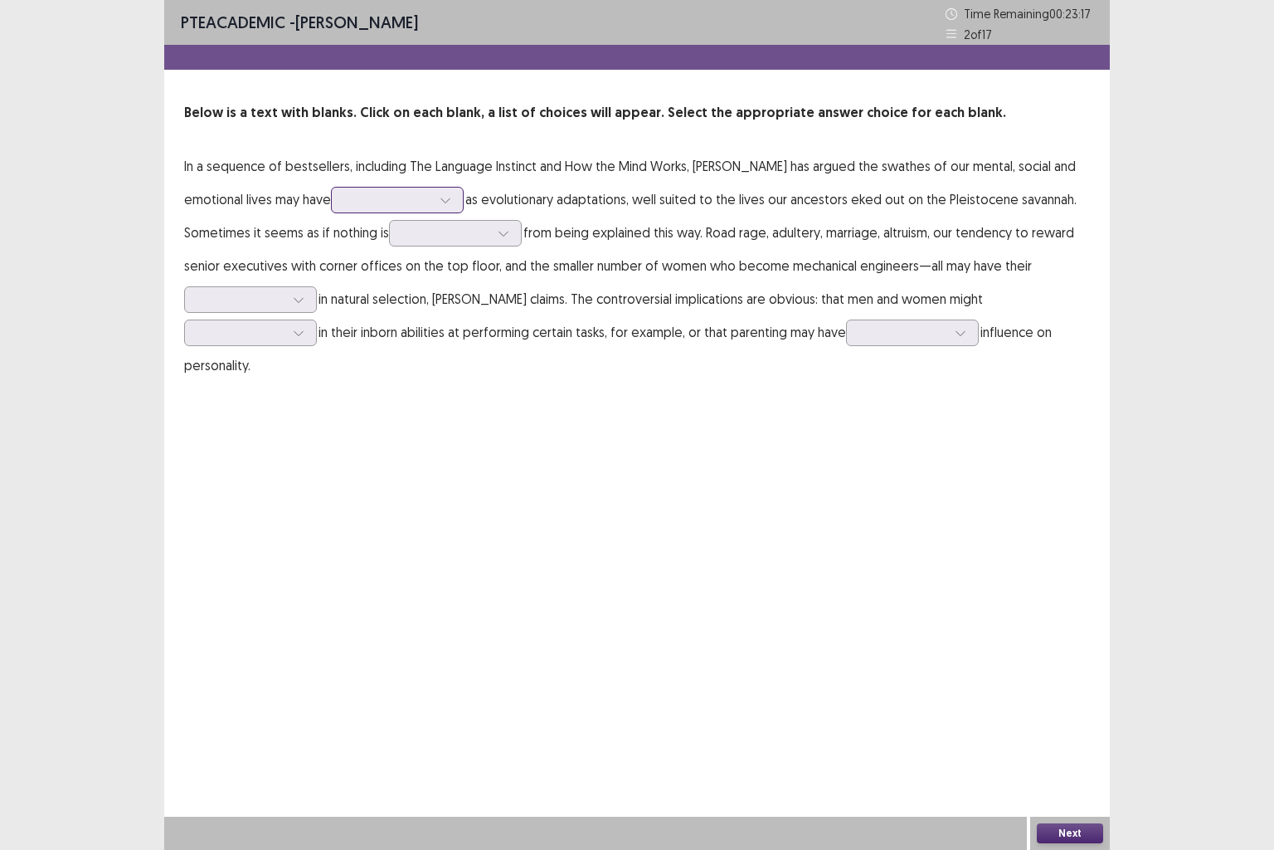
click at [433, 198] on div at bounding box center [445, 200] width 25 height 25
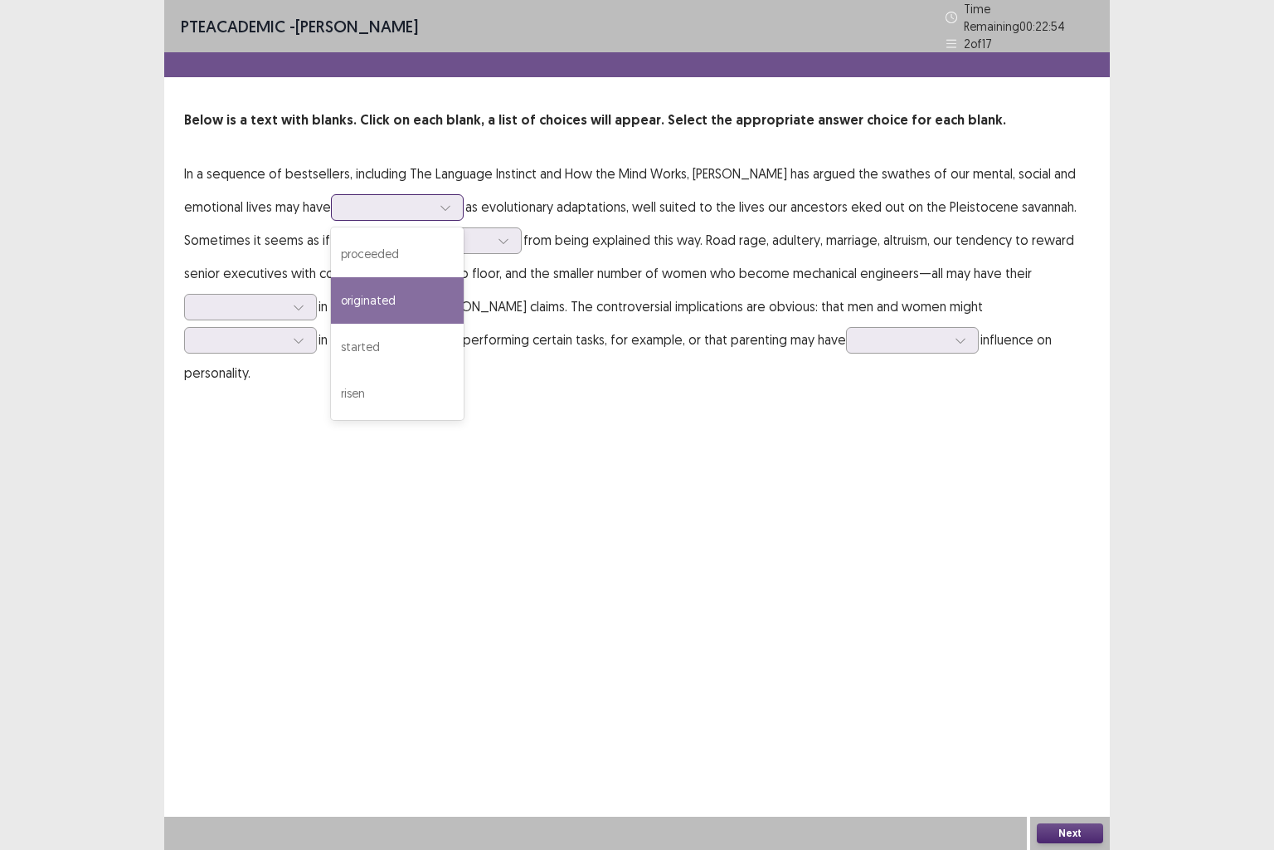
click at [331, 290] on div "originated" at bounding box center [397, 300] width 133 height 46
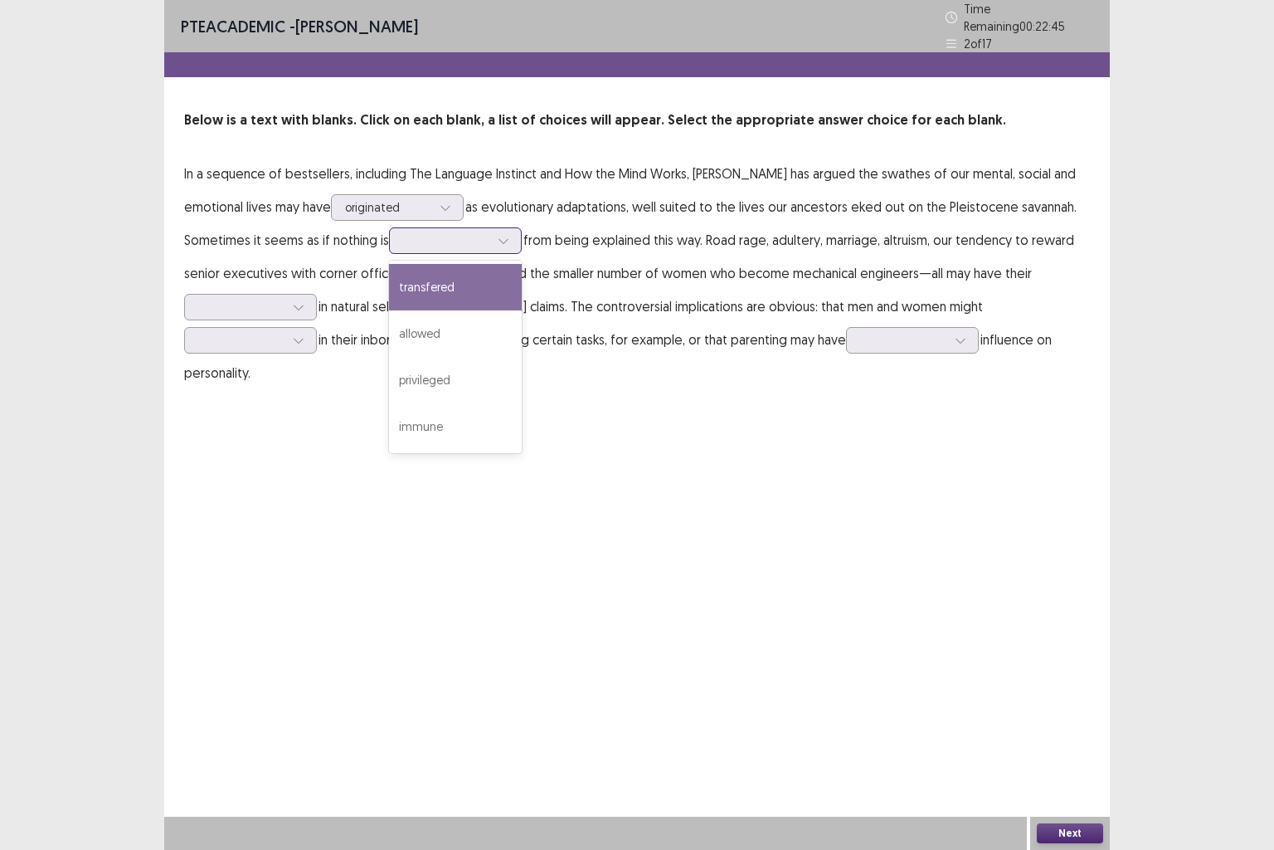
click at [403, 236] on div at bounding box center [446, 240] width 86 height 16
click at [403, 232] on div at bounding box center [446, 240] width 86 height 16
click at [262, 253] on p "In a sequence of bestsellers, including The Language Instinct and How the Mind …" at bounding box center [637, 273] width 906 height 232
click at [403, 239] on div at bounding box center [446, 240] width 86 height 16
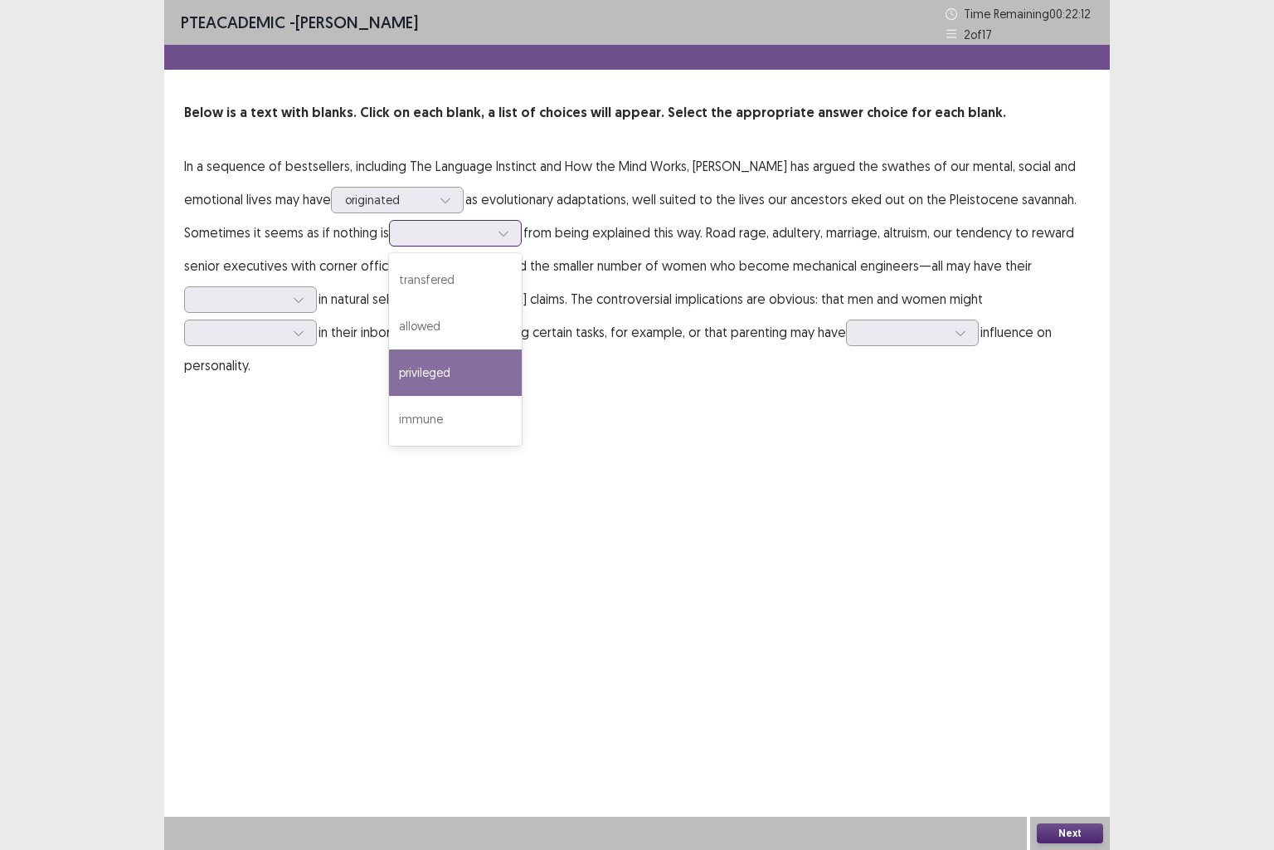
click at [389, 363] on div "privileged" at bounding box center [455, 372] width 133 height 46
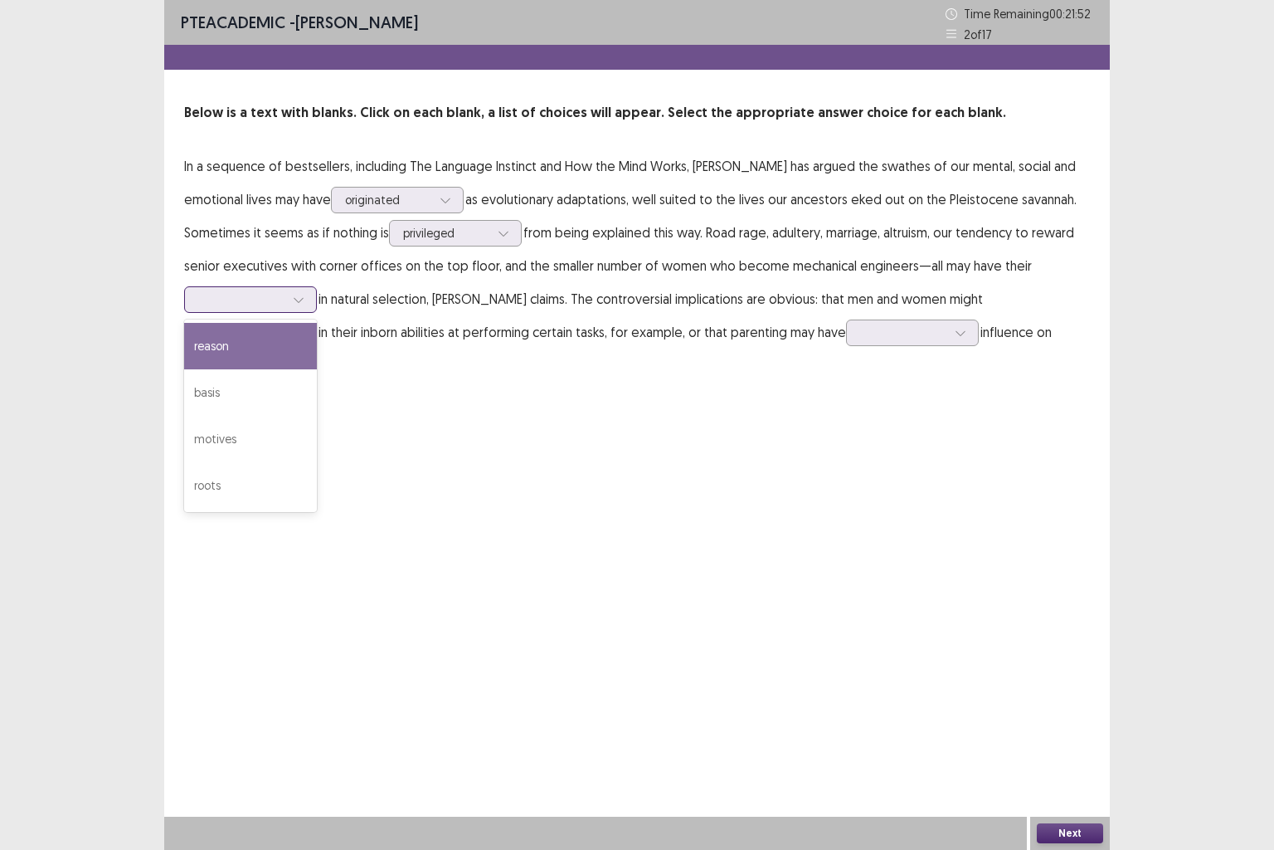
click at [295, 301] on icon at bounding box center [299, 300] width 12 height 12
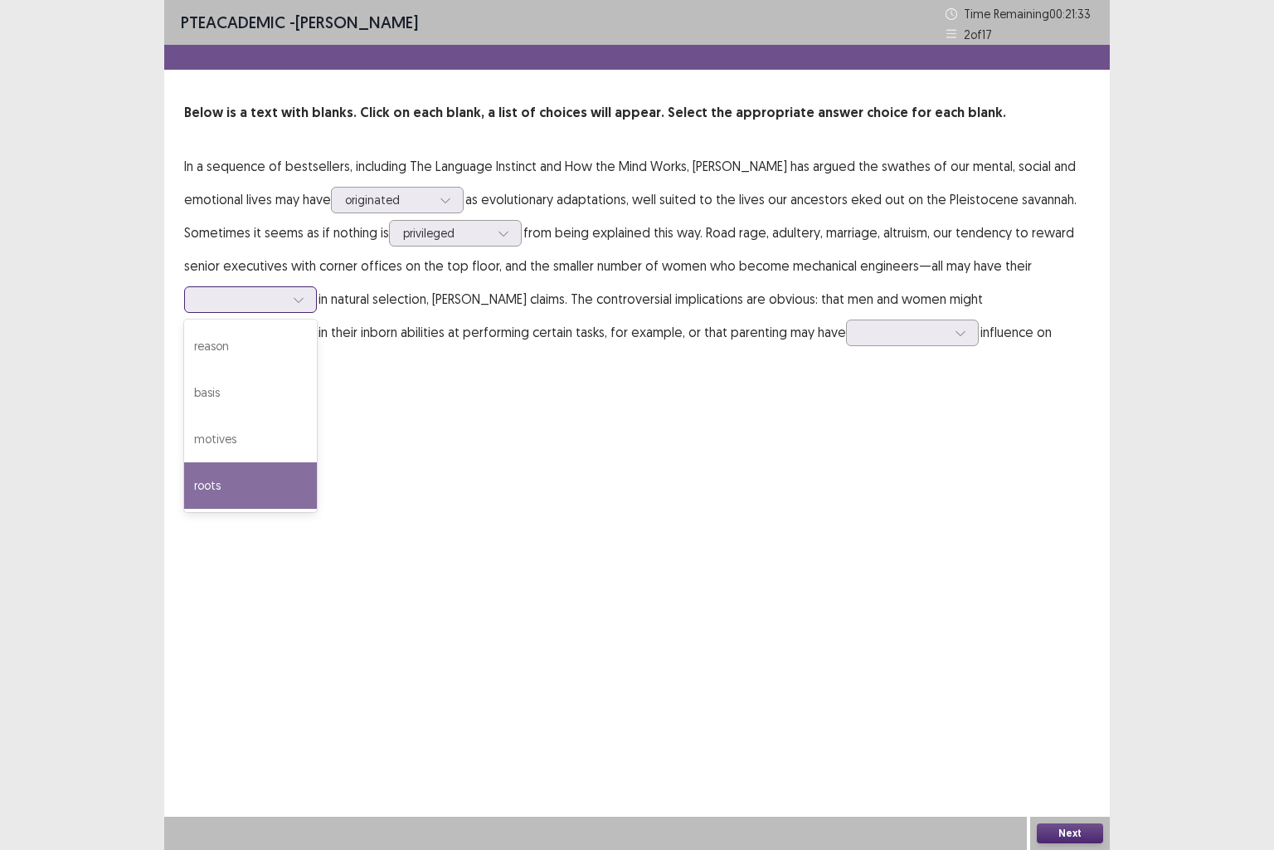
click at [268, 480] on div "roots" at bounding box center [250, 485] width 133 height 46
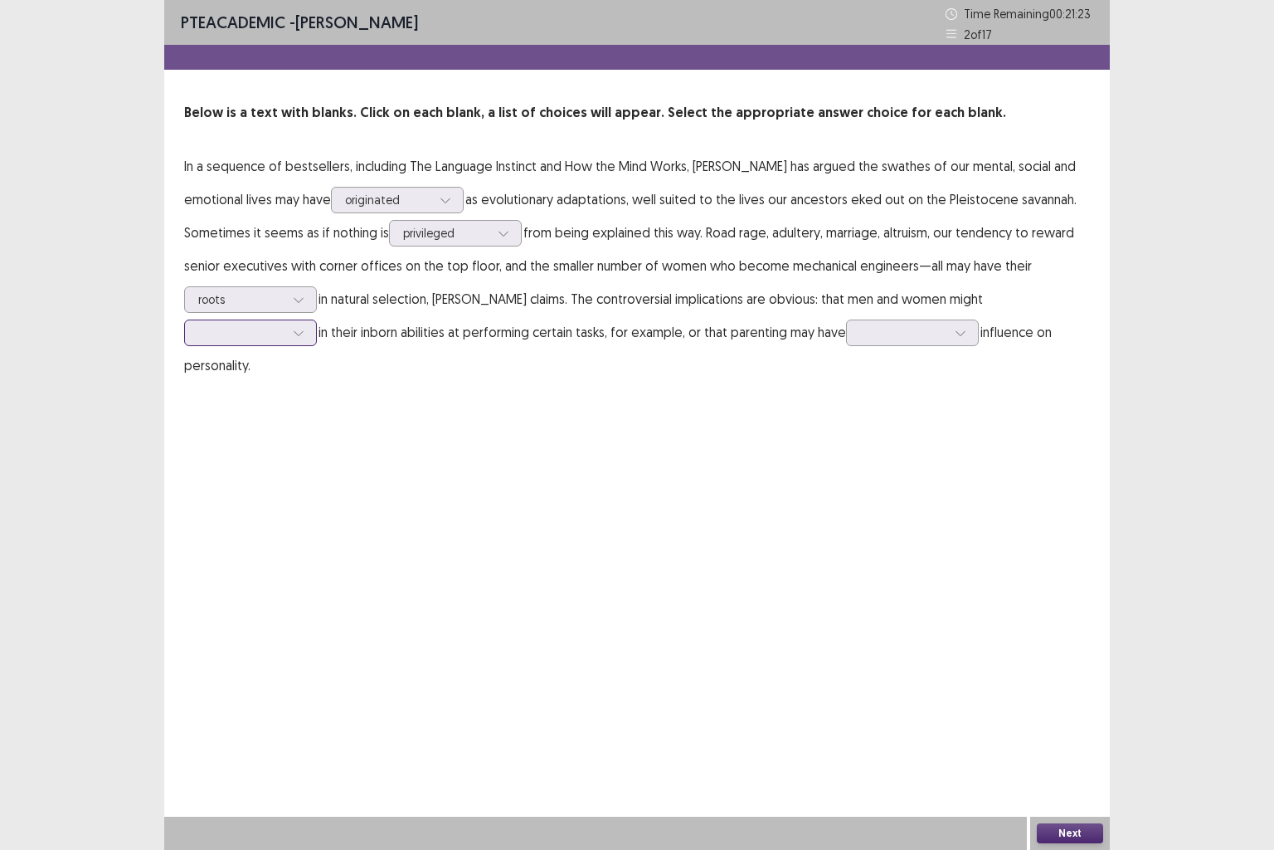
click at [285, 324] on div at bounding box center [241, 332] width 86 height 16
click at [317, 449] on div "break" at bounding box center [250, 472] width 133 height 46
click at [860, 334] on div at bounding box center [903, 332] width 86 height 16
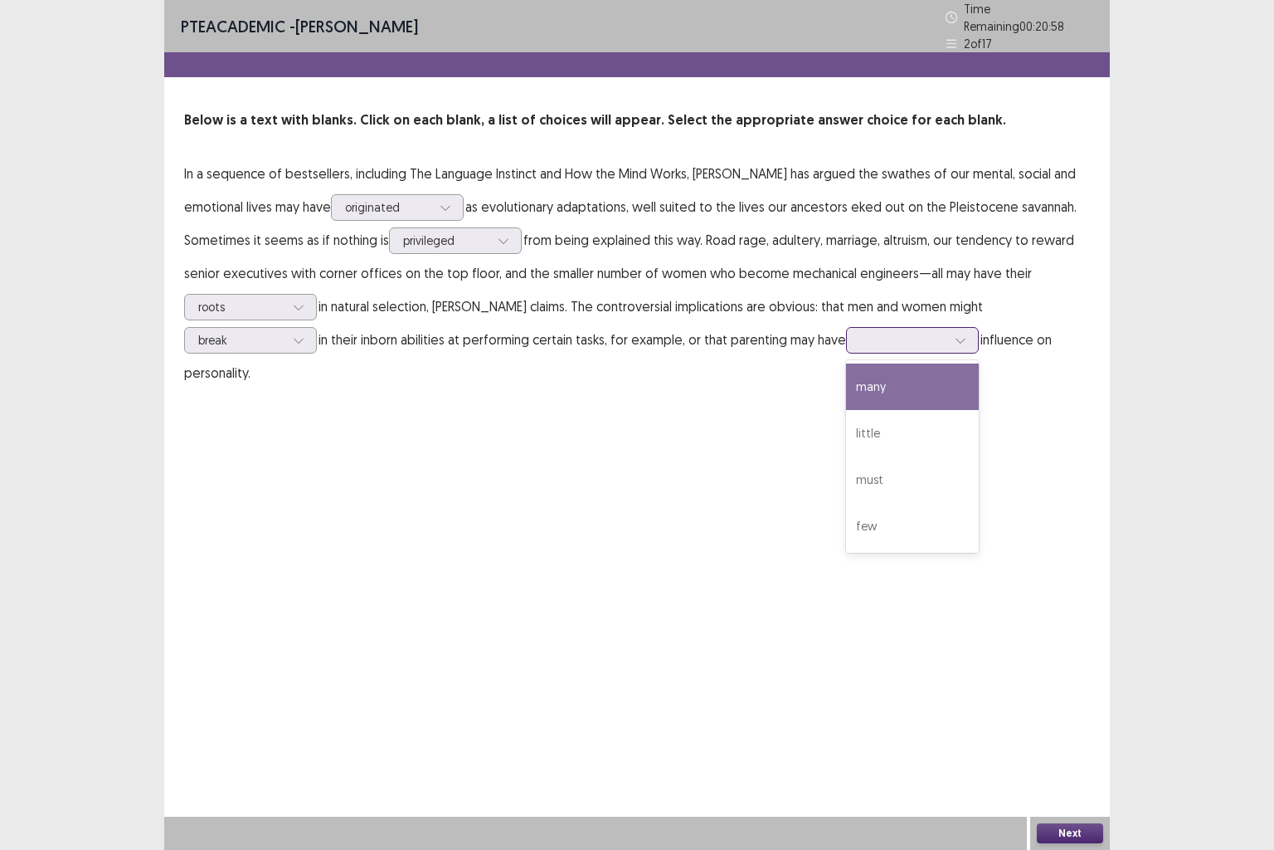
click at [846, 385] on div "many" at bounding box center [912, 386] width 133 height 46
click at [1088, 709] on button "Next" at bounding box center [1070, 833] width 66 height 20
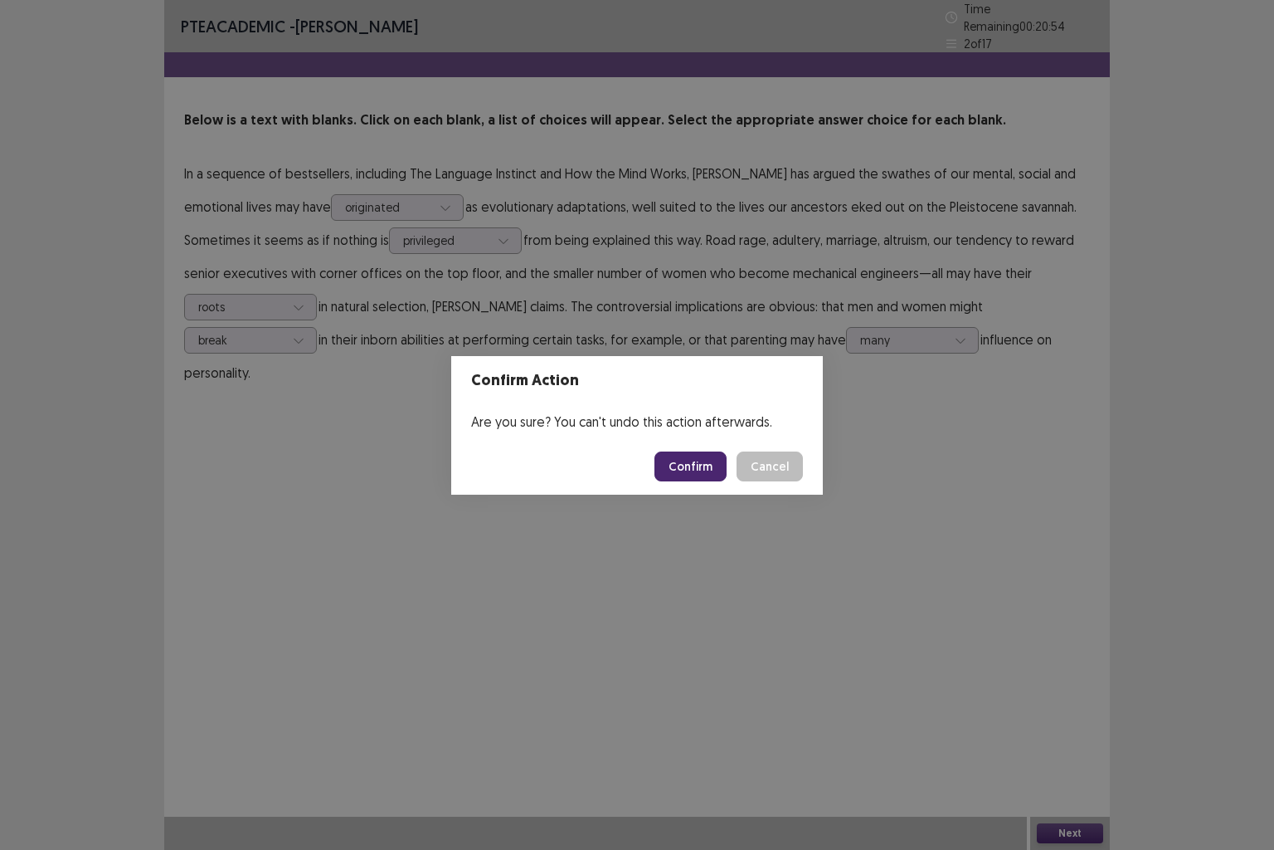
click at [691, 476] on button "Confirm" at bounding box center [691, 466] width 72 height 30
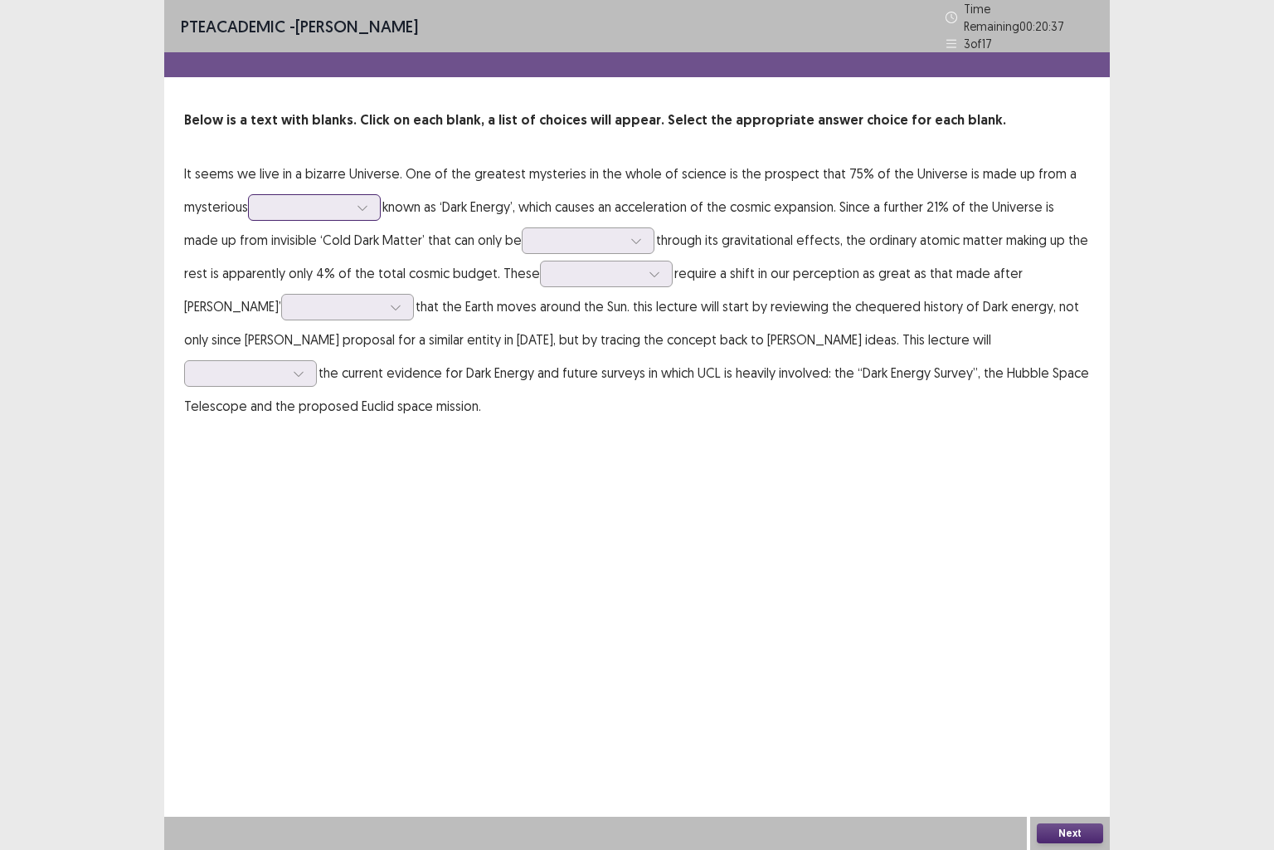
click at [299, 208] on div at bounding box center [305, 207] width 86 height 16
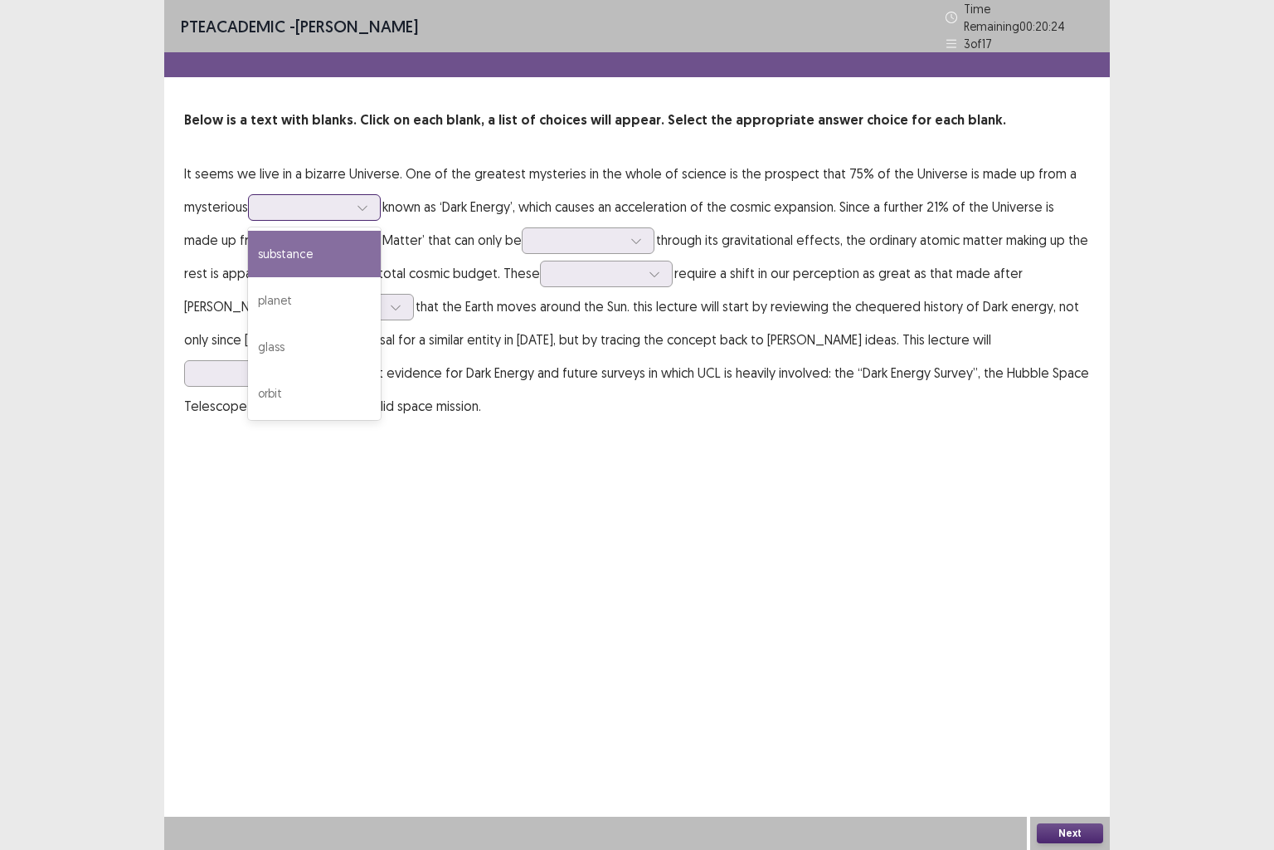
click at [306, 251] on div "substance" at bounding box center [314, 254] width 133 height 46
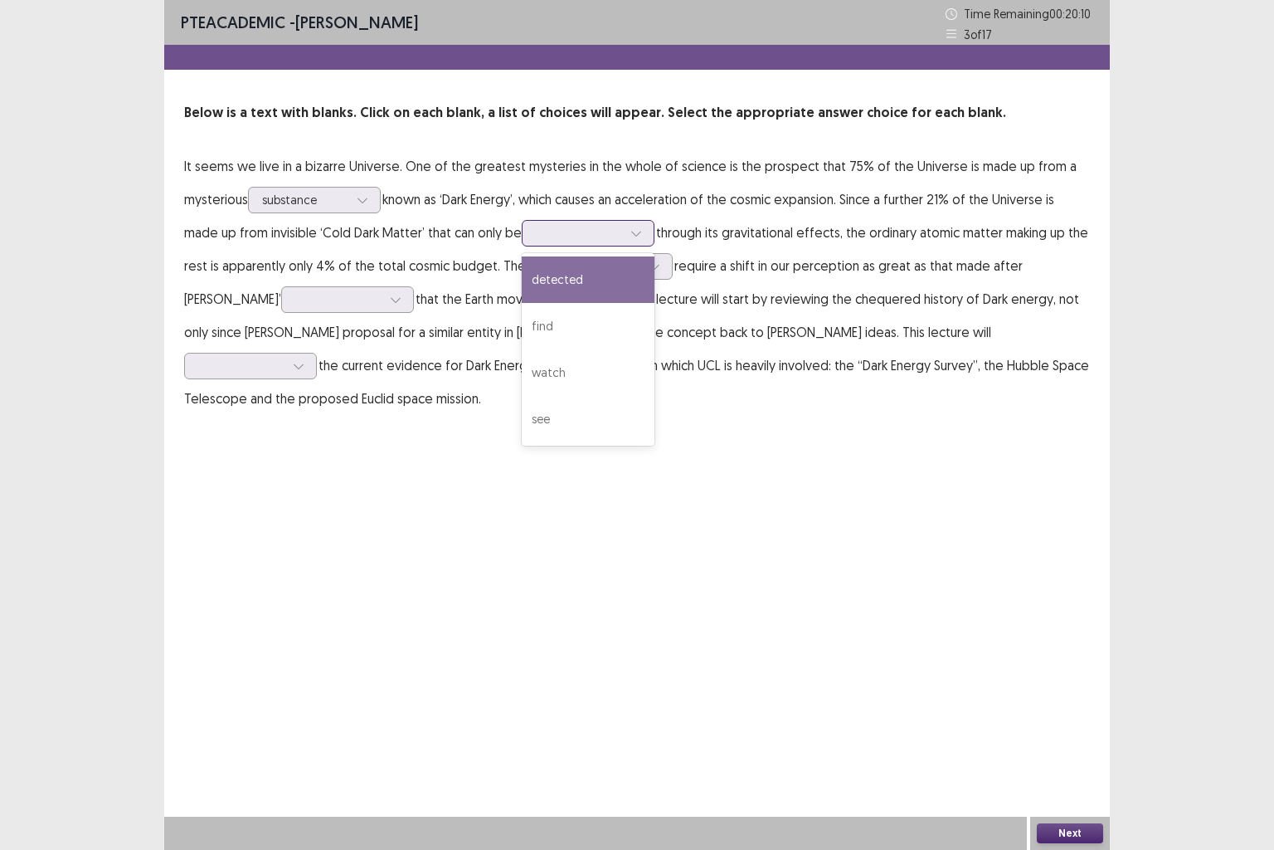
click at [552, 231] on div at bounding box center [579, 233] width 86 height 16
click at [592, 277] on div "detected" at bounding box center [588, 279] width 133 height 46
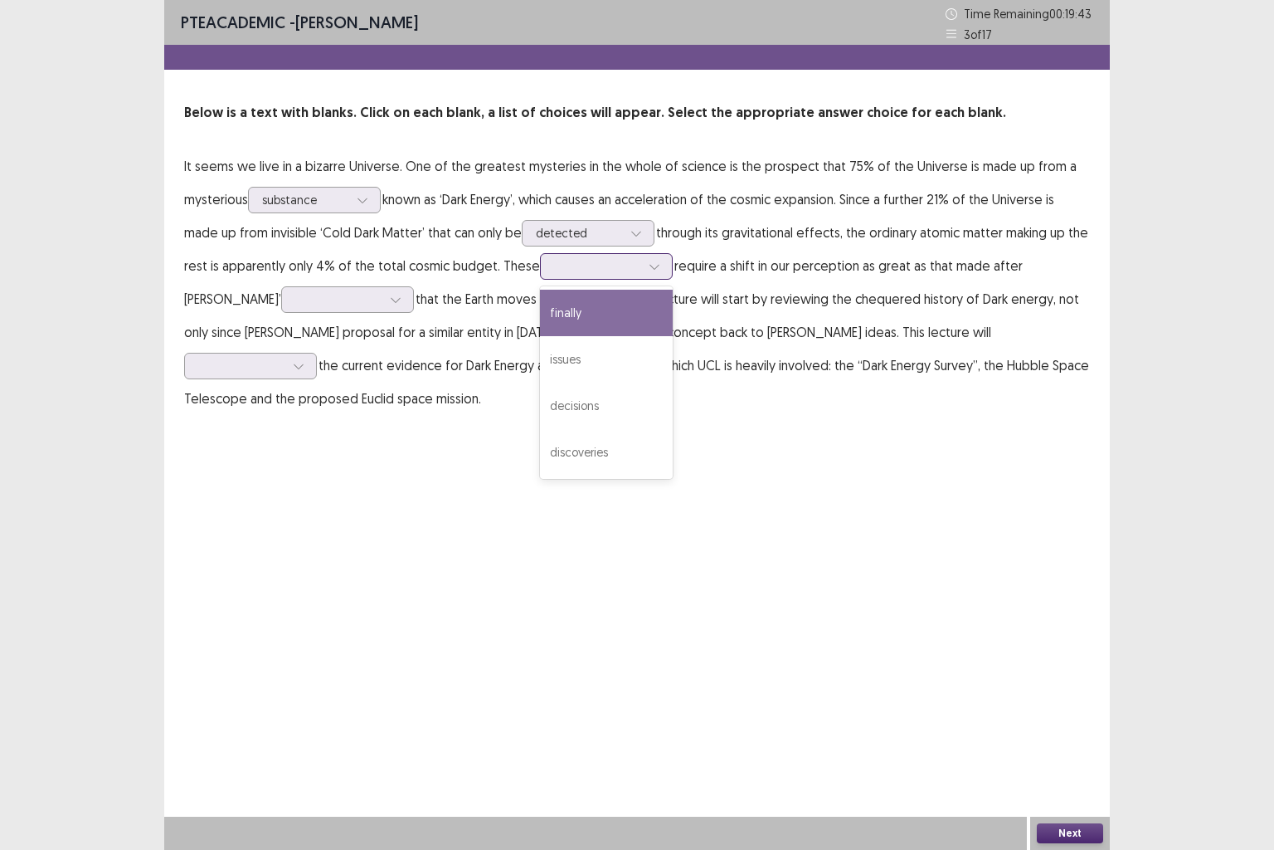
click at [597, 267] on div at bounding box center [597, 266] width 86 height 16
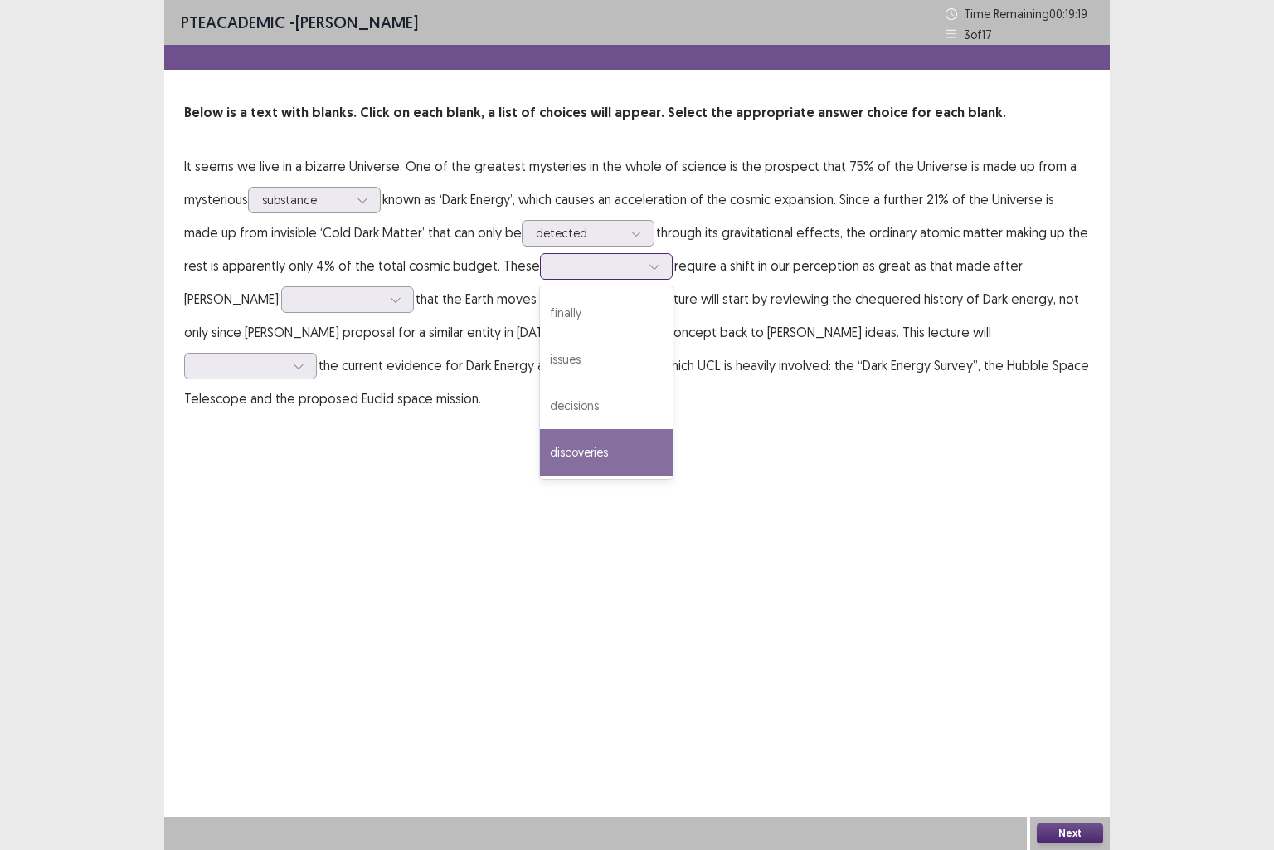
click at [585, 448] on div "discoveries" at bounding box center [606, 452] width 133 height 46
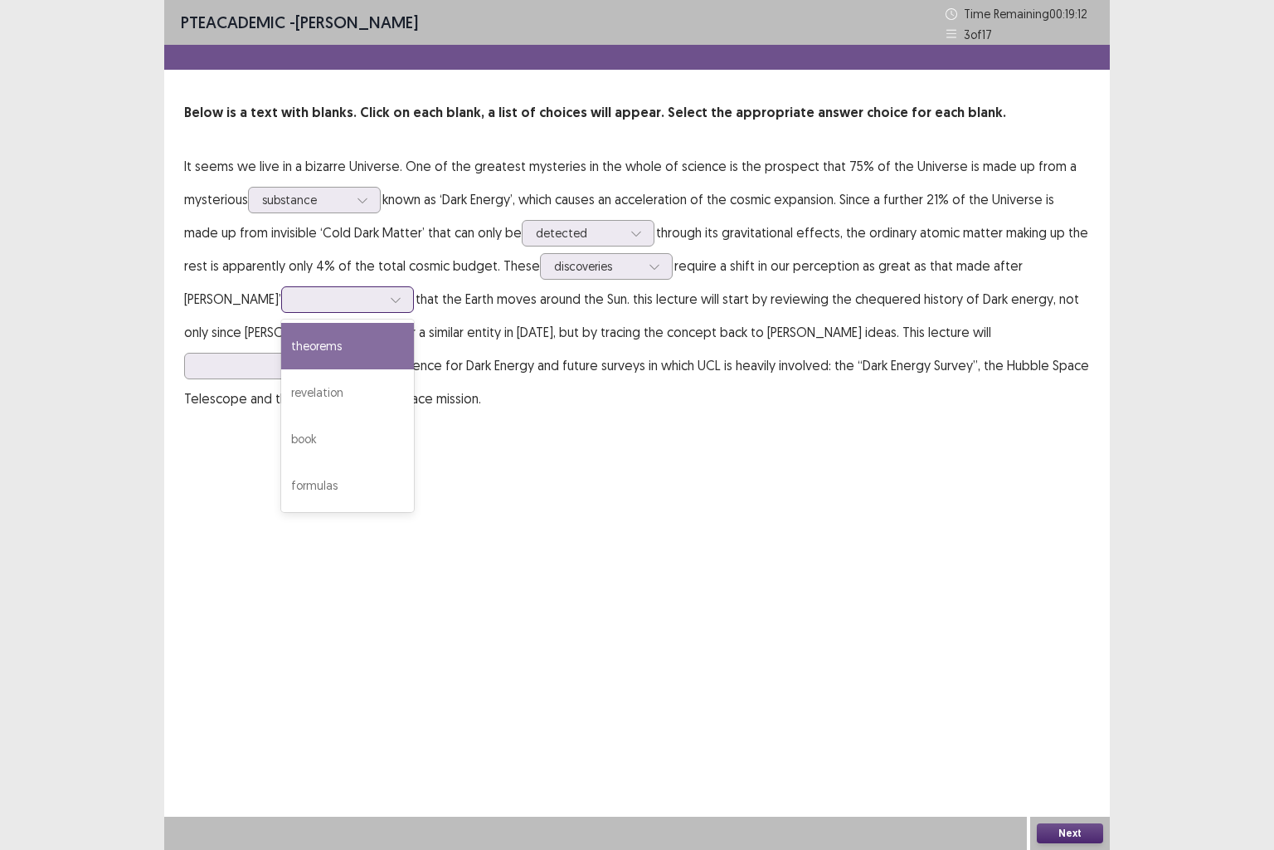
click at [295, 305] on div at bounding box center [338, 299] width 86 height 16
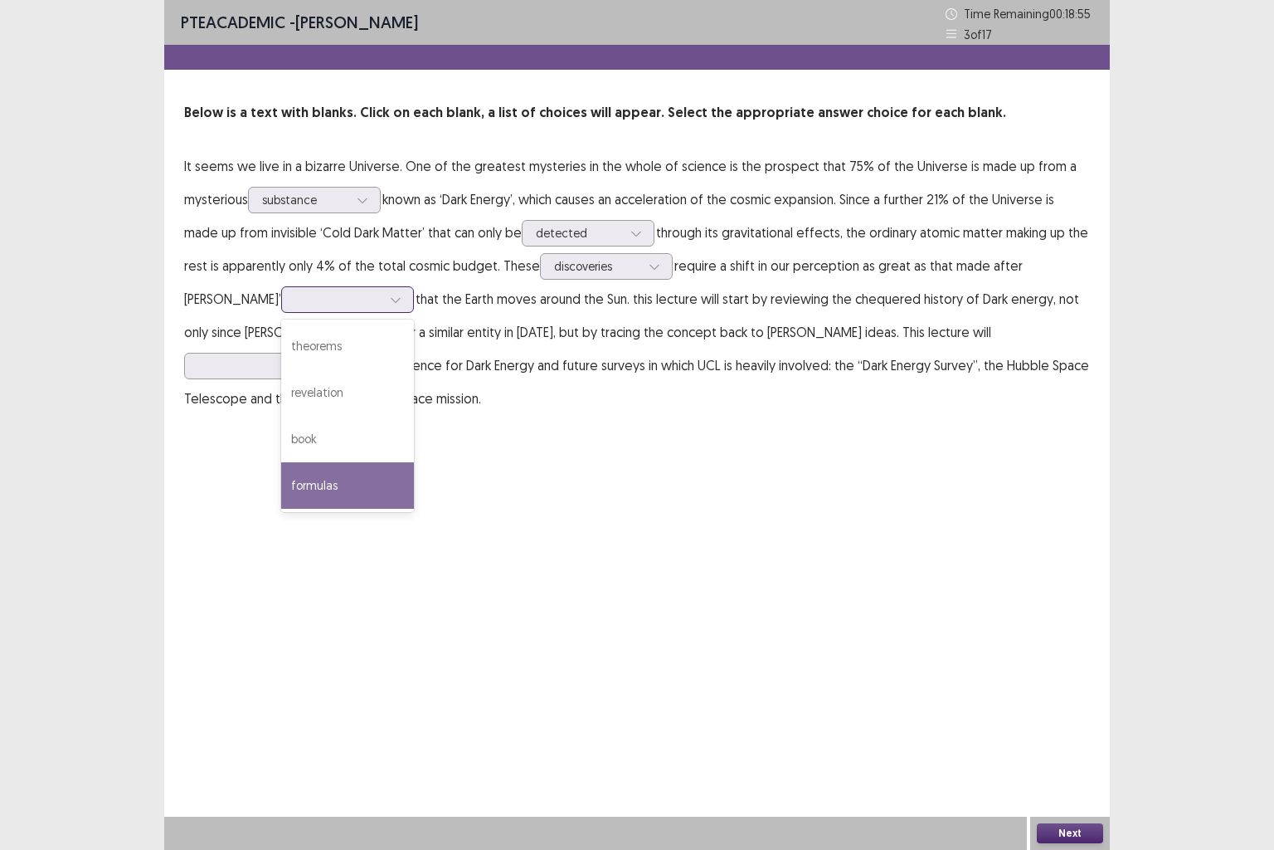
click at [281, 484] on div "formulas" at bounding box center [347, 485] width 133 height 46
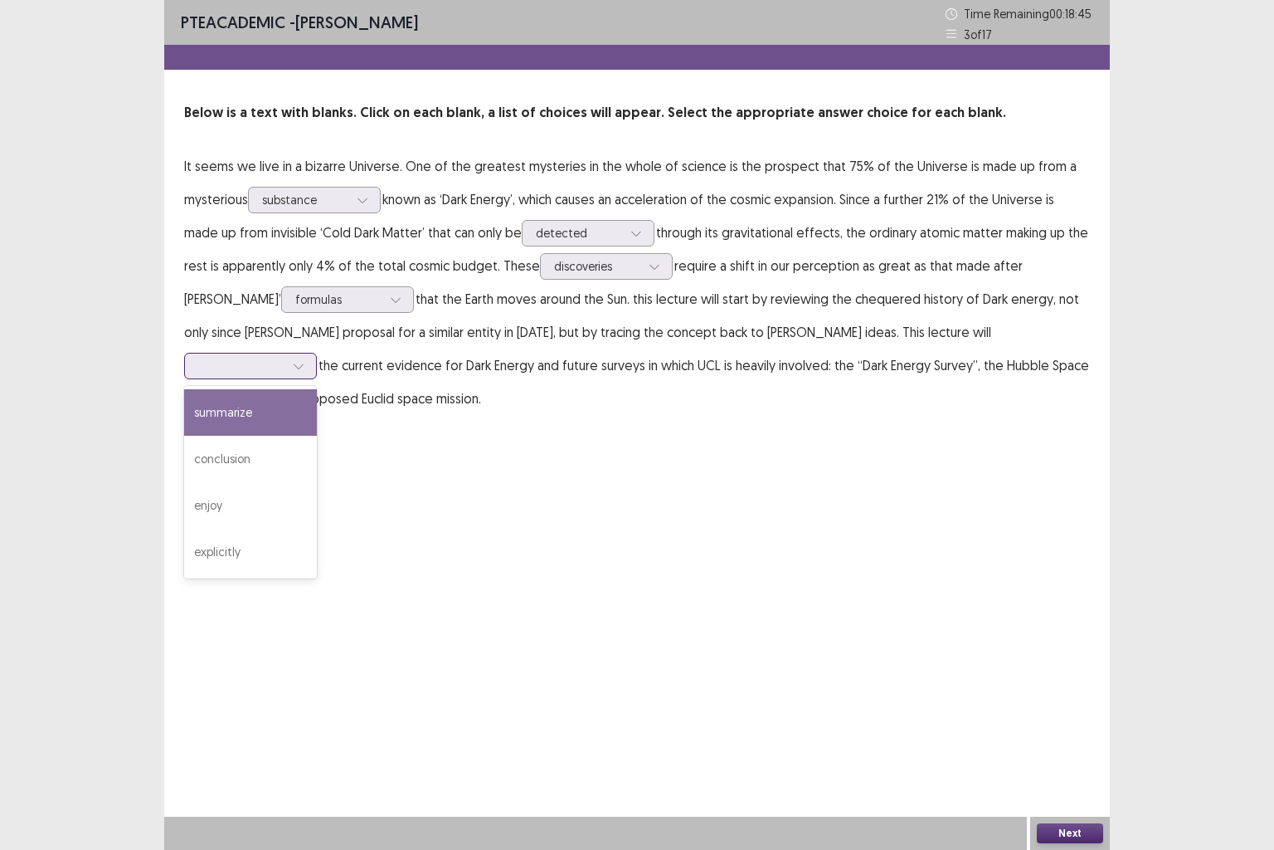
click at [285, 358] on div at bounding box center [241, 366] width 86 height 16
click at [317, 389] on div "summarize" at bounding box center [250, 412] width 133 height 46
click at [1060, 709] on button "Next" at bounding box center [1070, 833] width 66 height 20
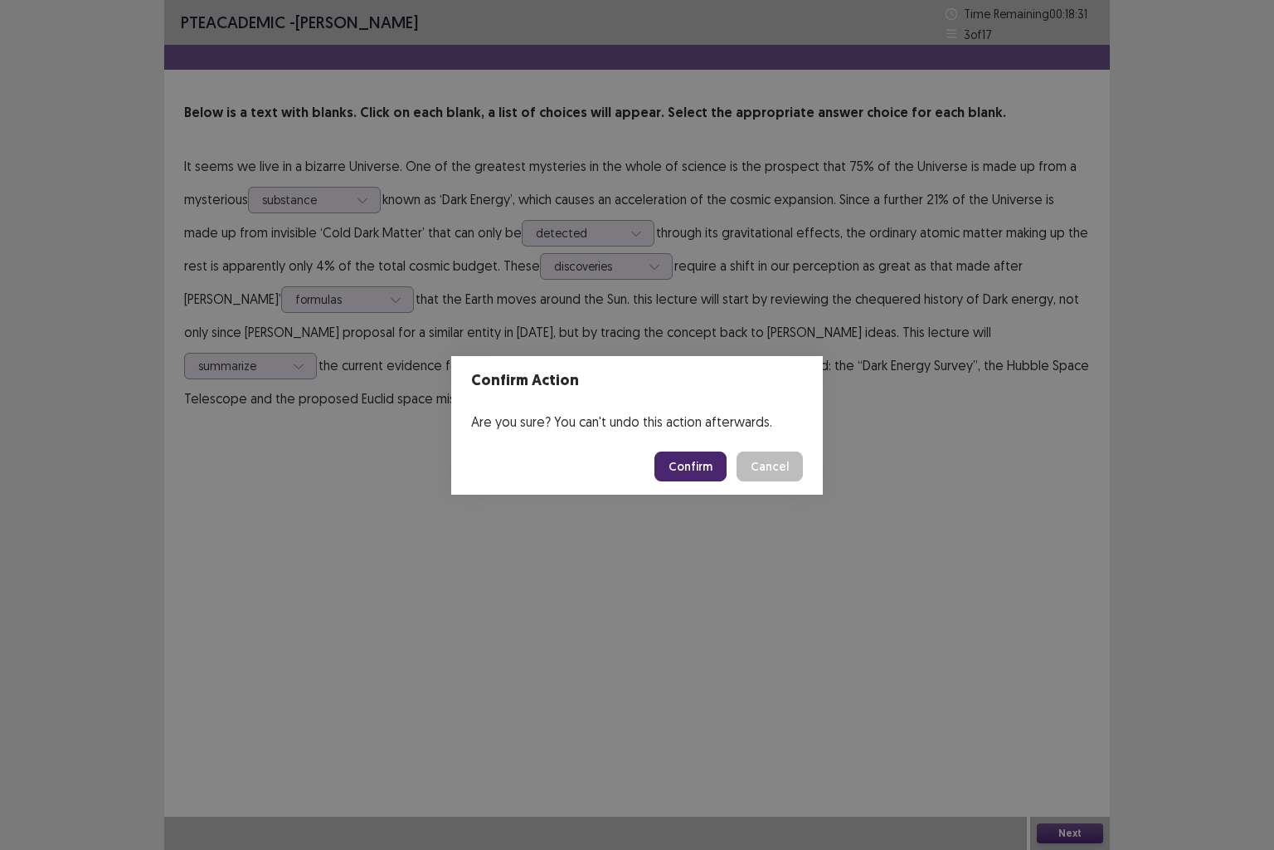
click at [693, 461] on button "Confirm" at bounding box center [691, 466] width 72 height 30
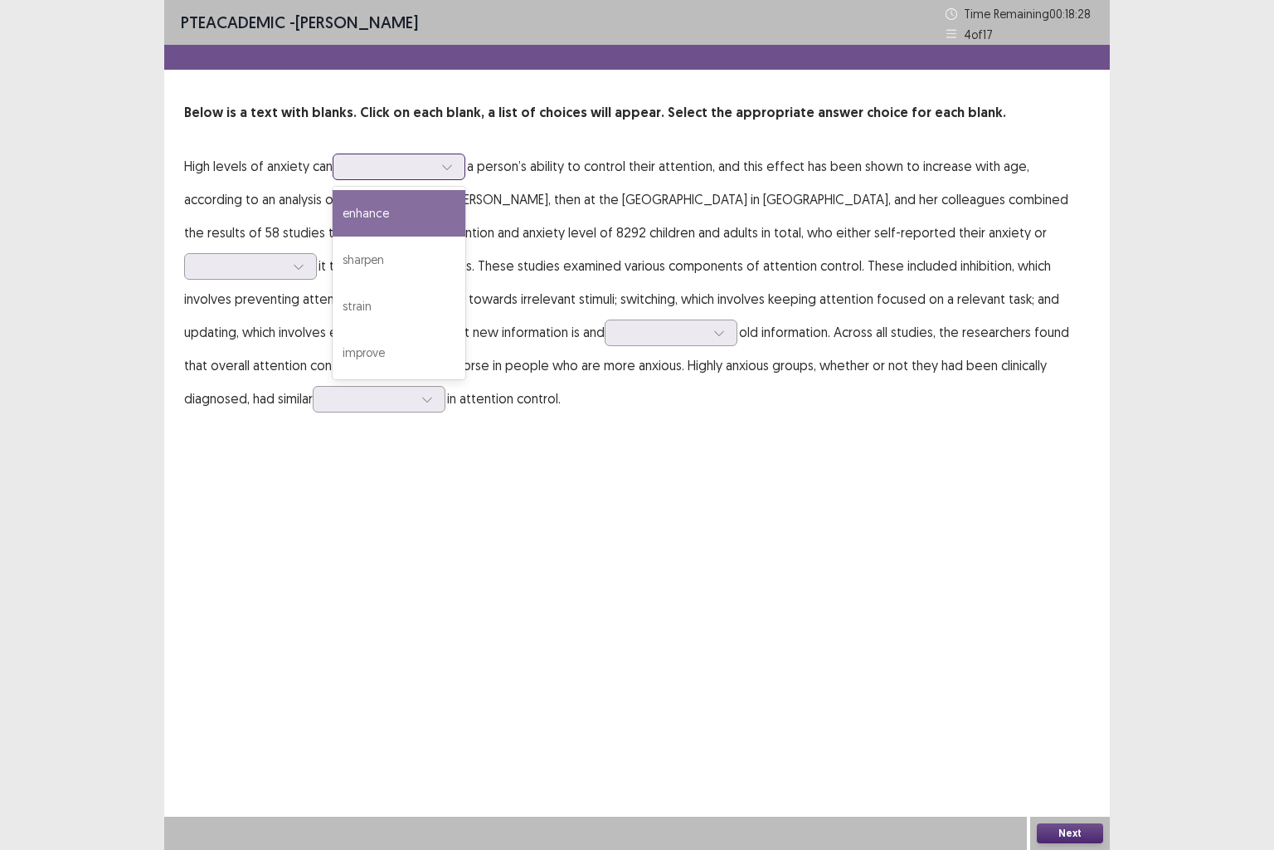
click at [431, 173] on div at bounding box center [390, 166] width 86 height 16
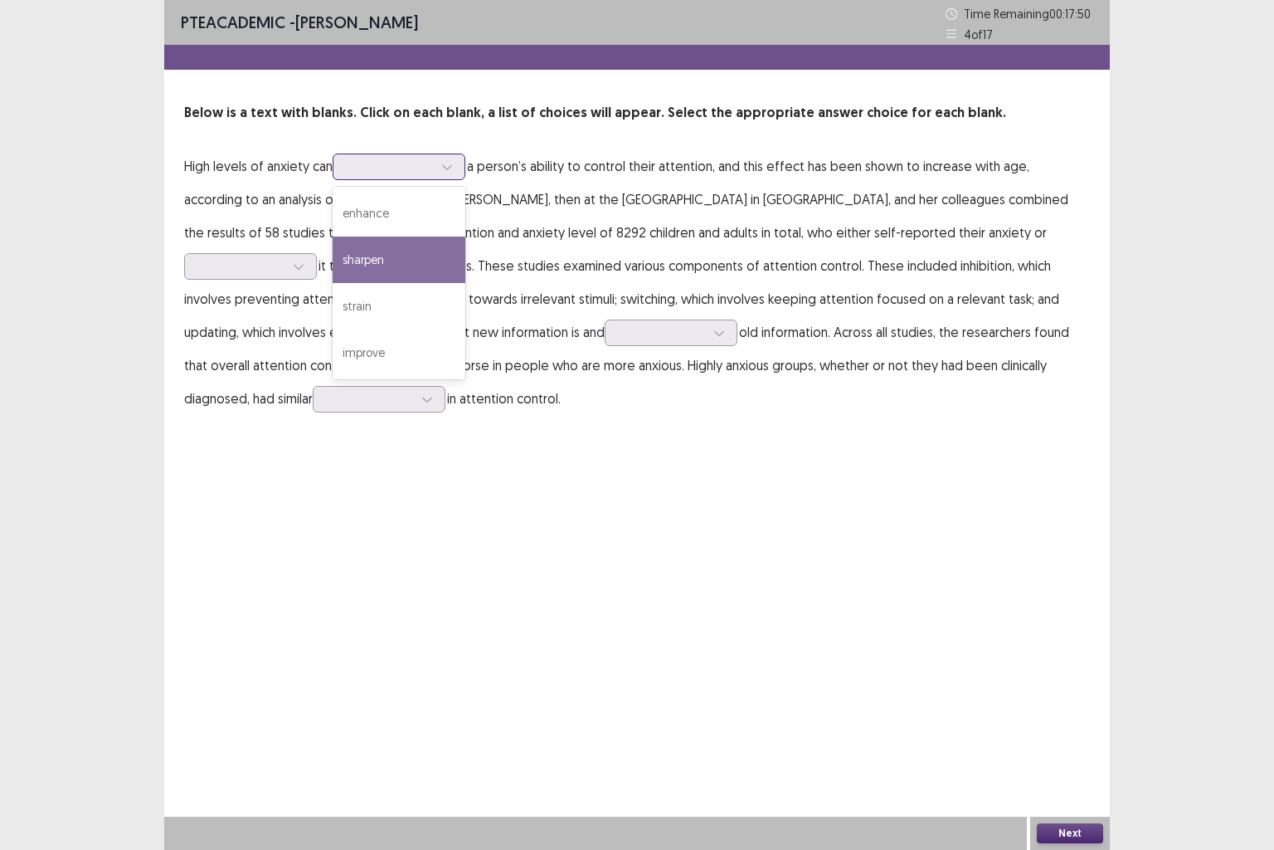
click at [404, 268] on div "sharpen" at bounding box center [399, 259] width 133 height 46
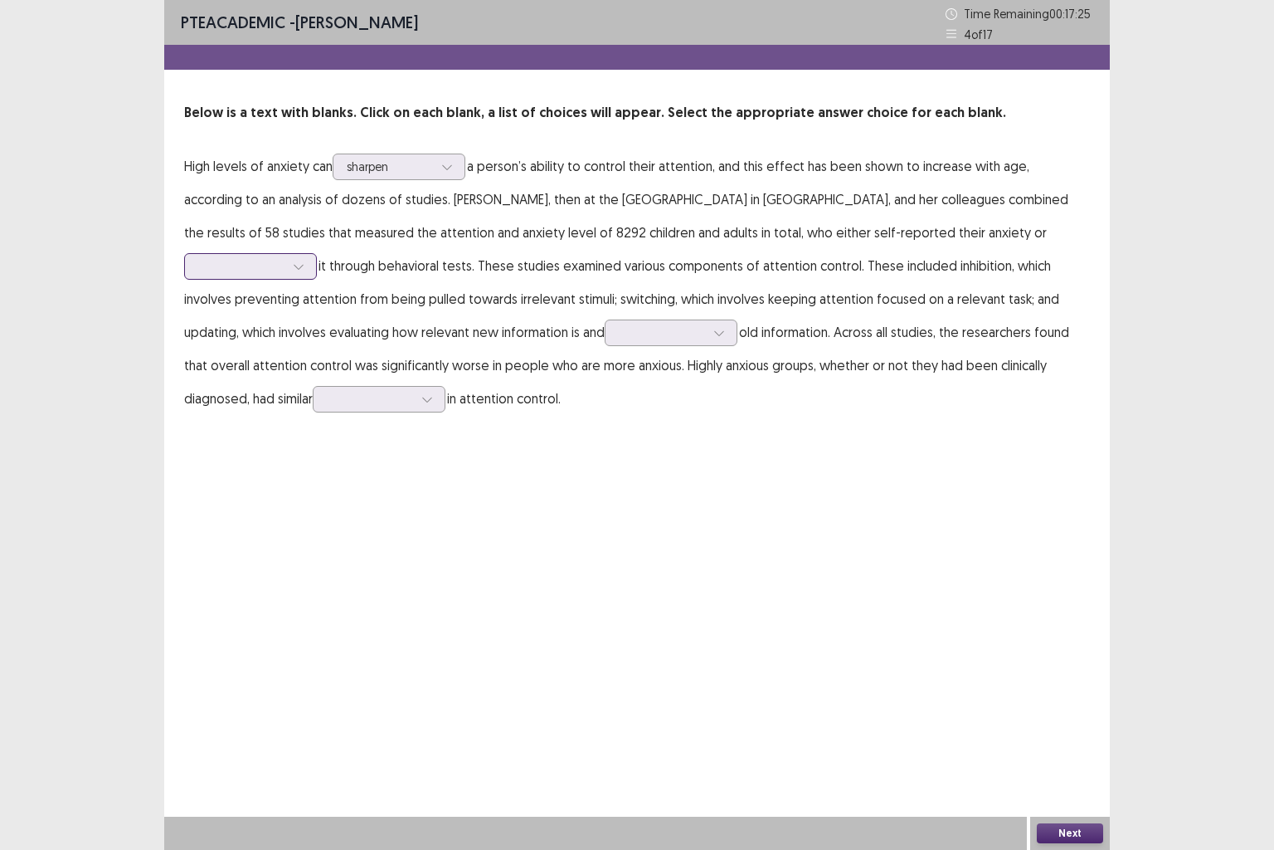
click at [285, 258] on div at bounding box center [241, 266] width 86 height 16
click at [317, 290] on div "disguised" at bounding box center [250, 313] width 133 height 46
click at [619, 334] on div at bounding box center [662, 332] width 86 height 16
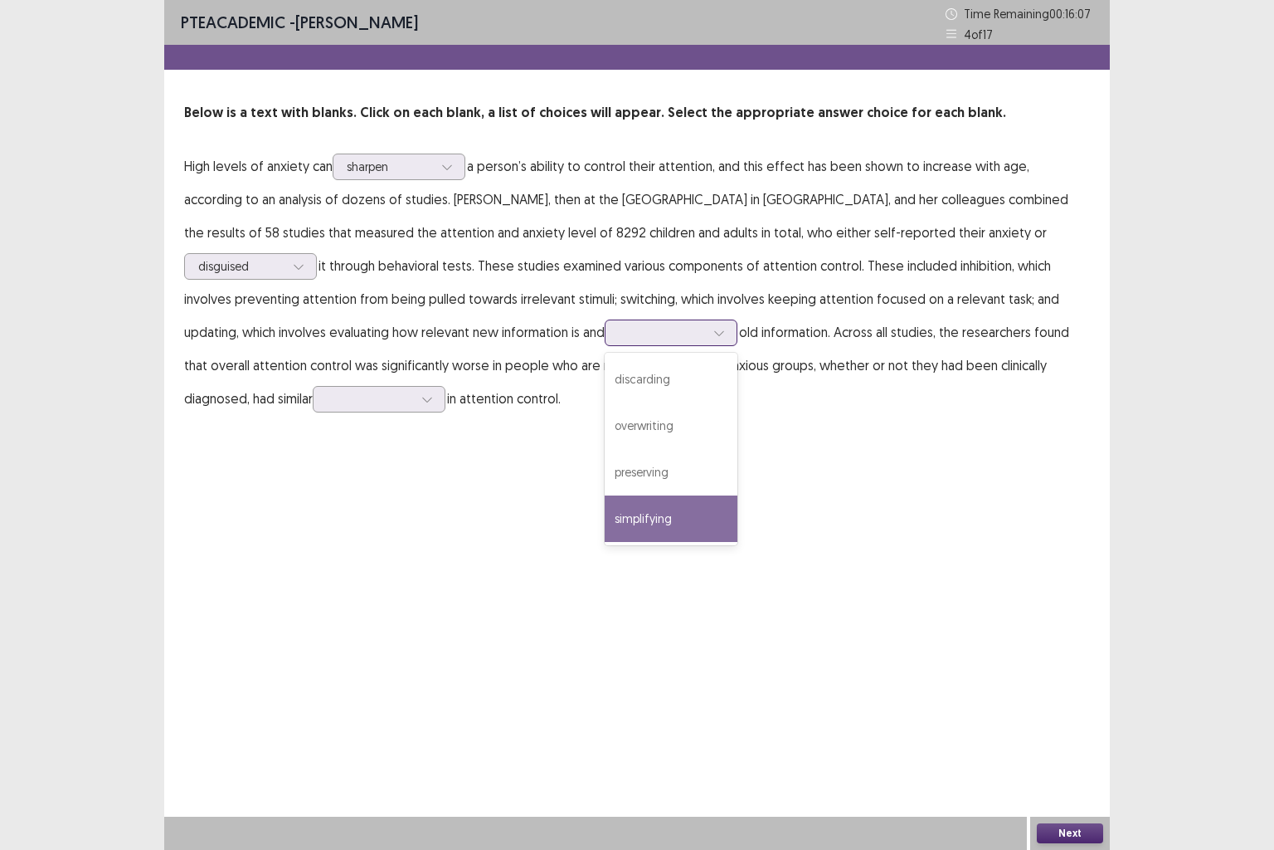
click at [605, 505] on div "simplifying" at bounding box center [671, 518] width 133 height 46
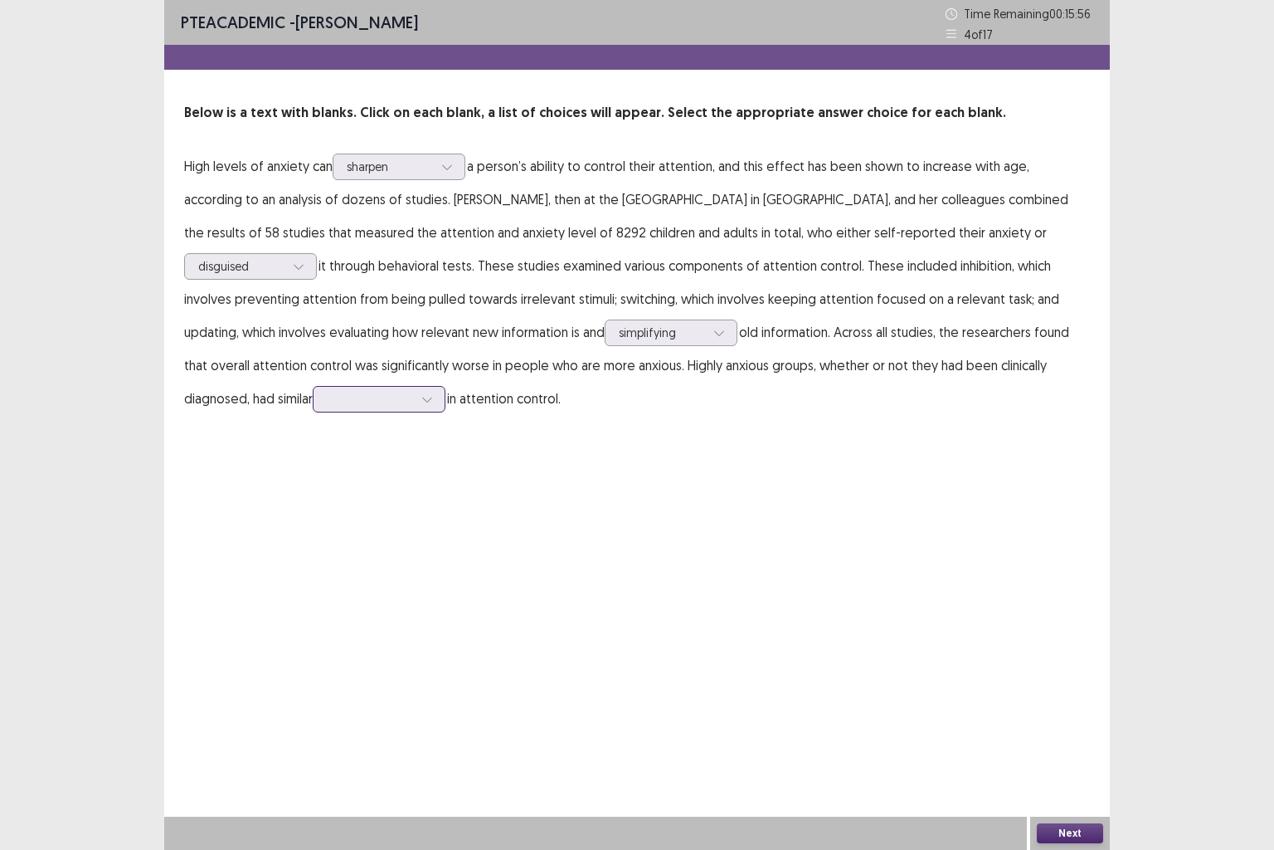
click at [327, 402] on div at bounding box center [370, 399] width 86 height 16
click at [313, 453] on div "surpluses" at bounding box center [379, 445] width 133 height 46
click at [1072, 709] on button "Next" at bounding box center [1070, 833] width 66 height 20
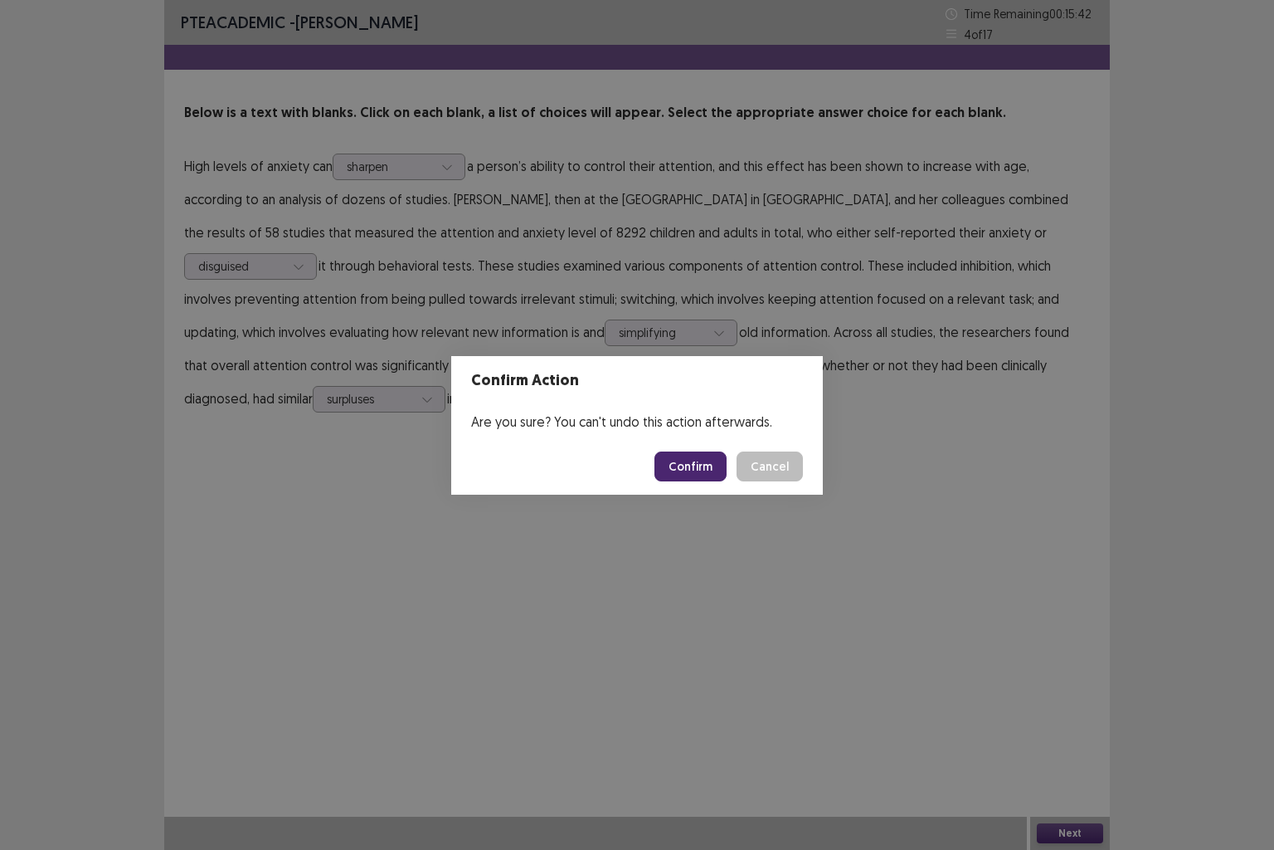
click at [704, 475] on button "Confirm" at bounding box center [691, 466] width 72 height 30
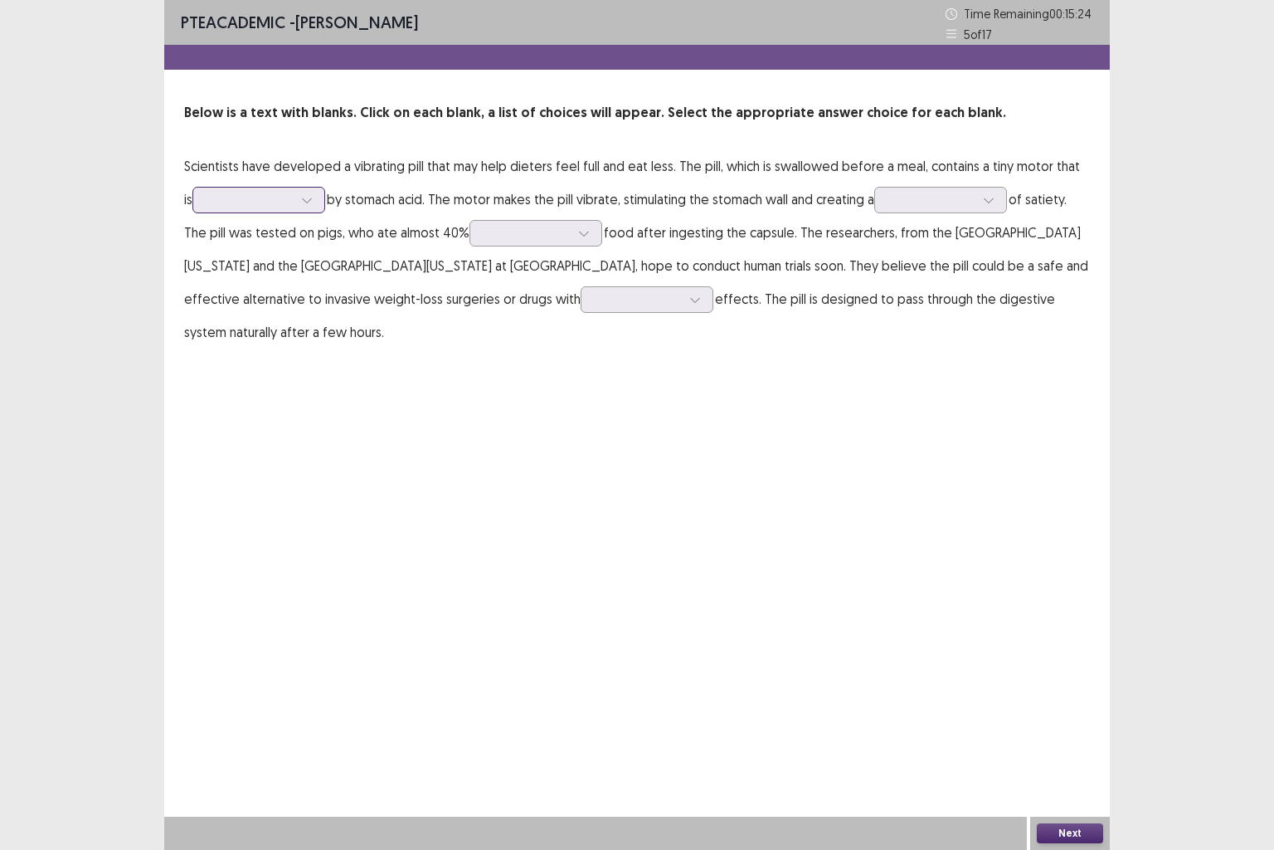
click at [255, 201] on div at bounding box center [250, 200] width 86 height 16
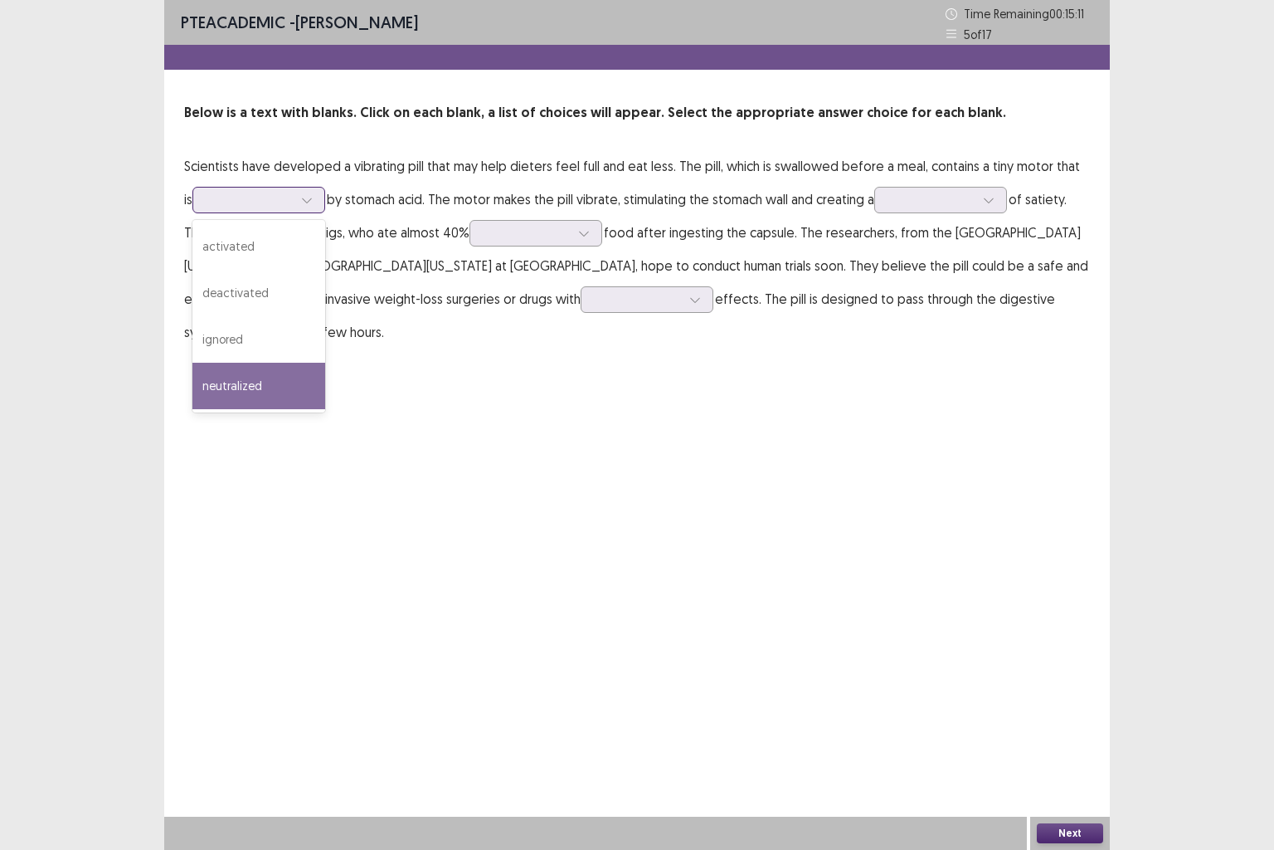
click at [245, 391] on div "neutralized" at bounding box center [258, 386] width 133 height 46
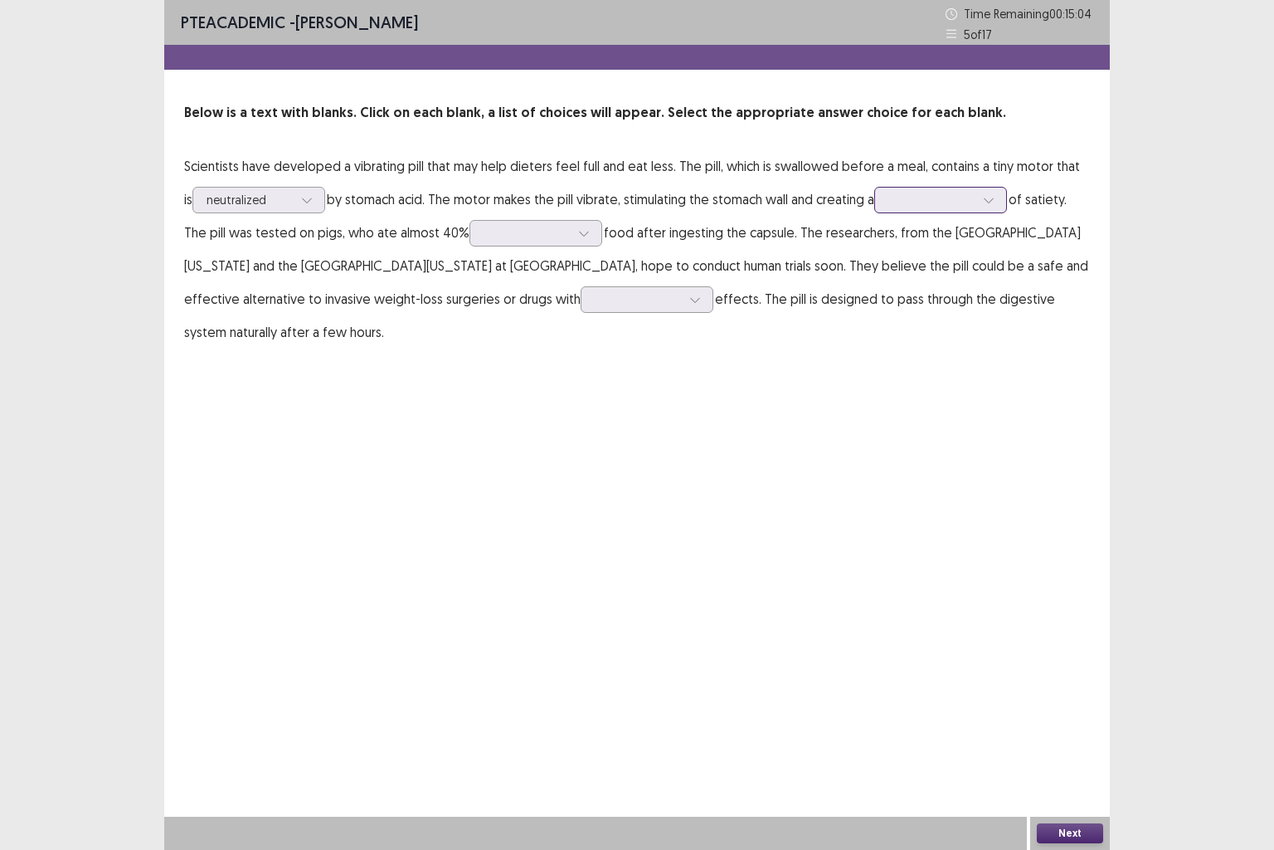
click at [902, 195] on div at bounding box center [932, 200] width 86 height 16
click at [914, 300] on div "hindrance" at bounding box center [941, 293] width 133 height 46
click at [484, 236] on div at bounding box center [527, 233] width 86 height 16
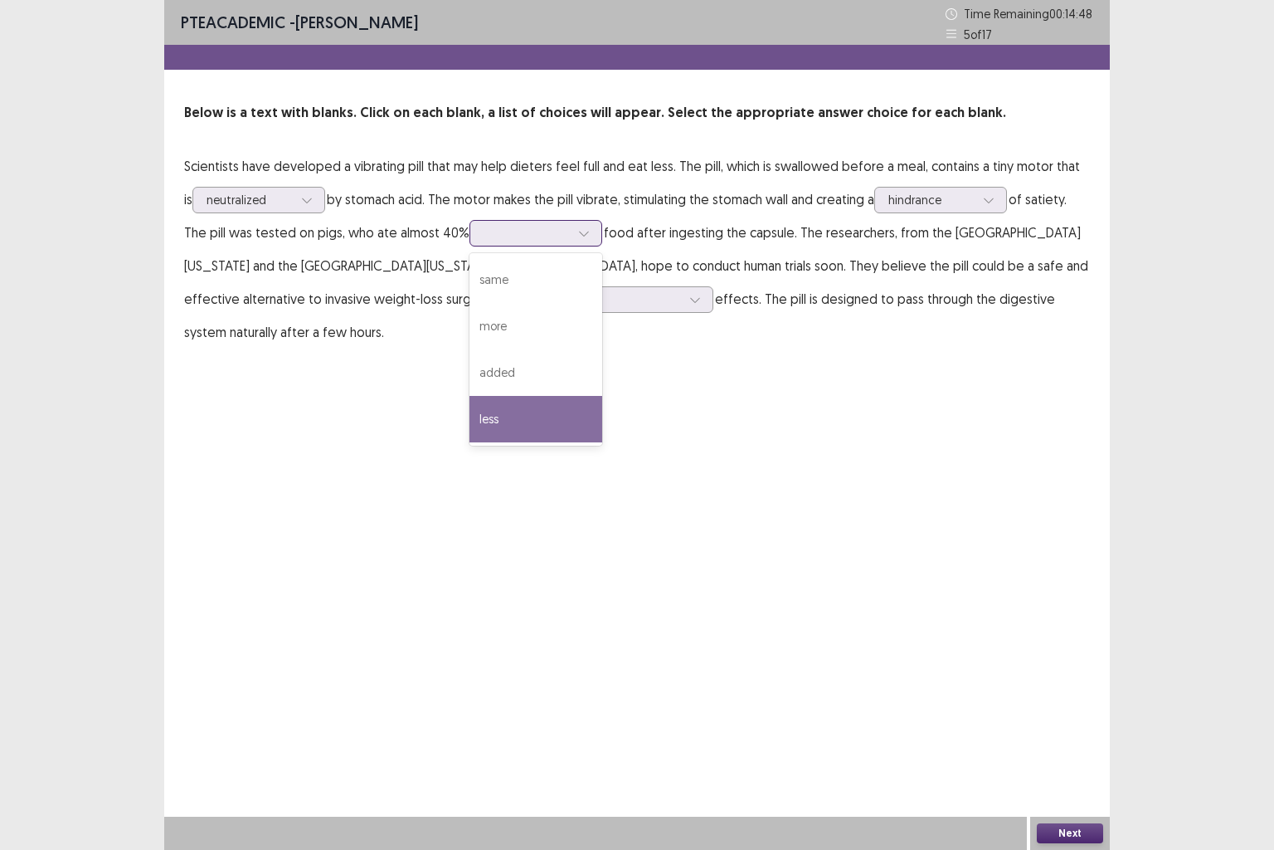
click at [524, 402] on div "less" at bounding box center [536, 419] width 133 height 46
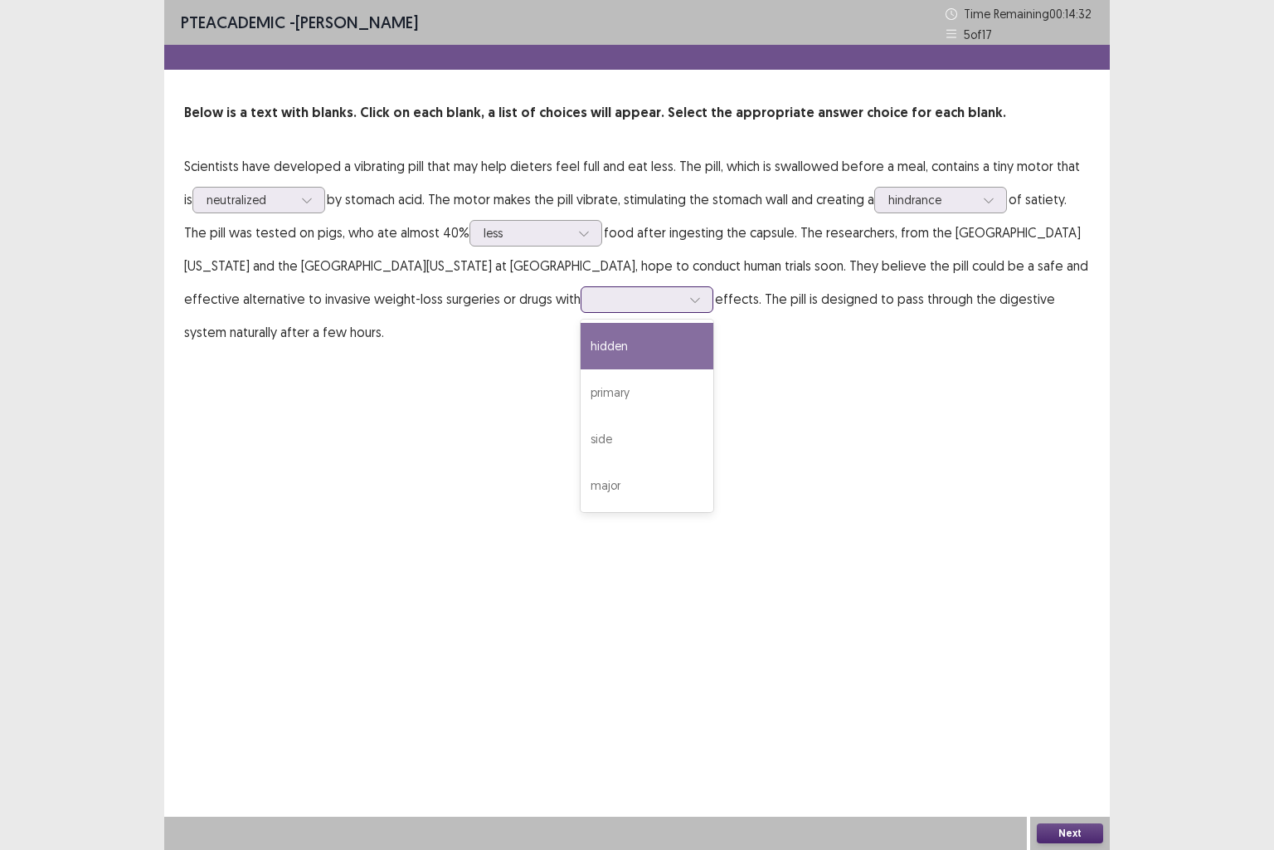
click at [595, 300] on input "text" at bounding box center [596, 299] width 3 height 12
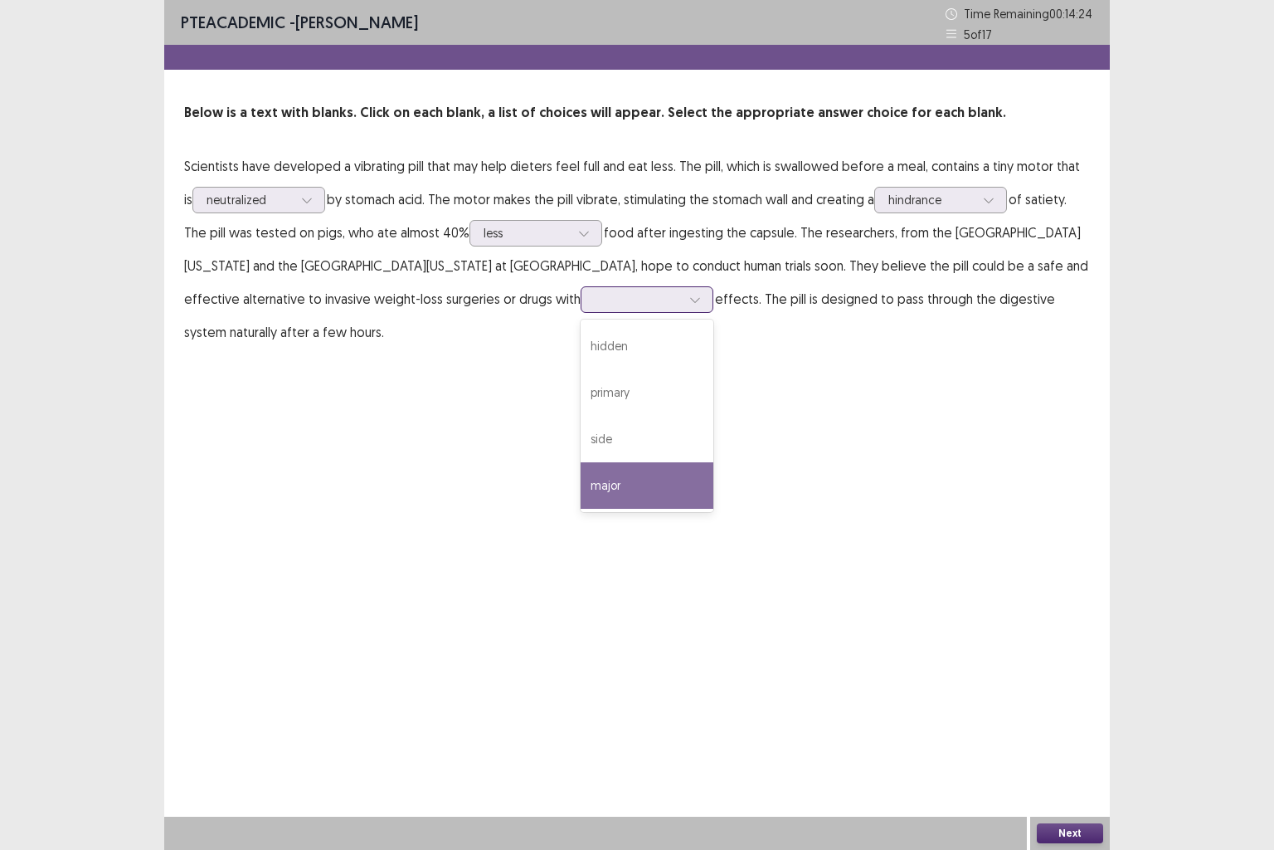
click at [581, 487] on div "major" at bounding box center [647, 485] width 133 height 46
click at [1070, 709] on button "Next" at bounding box center [1070, 833] width 66 height 20
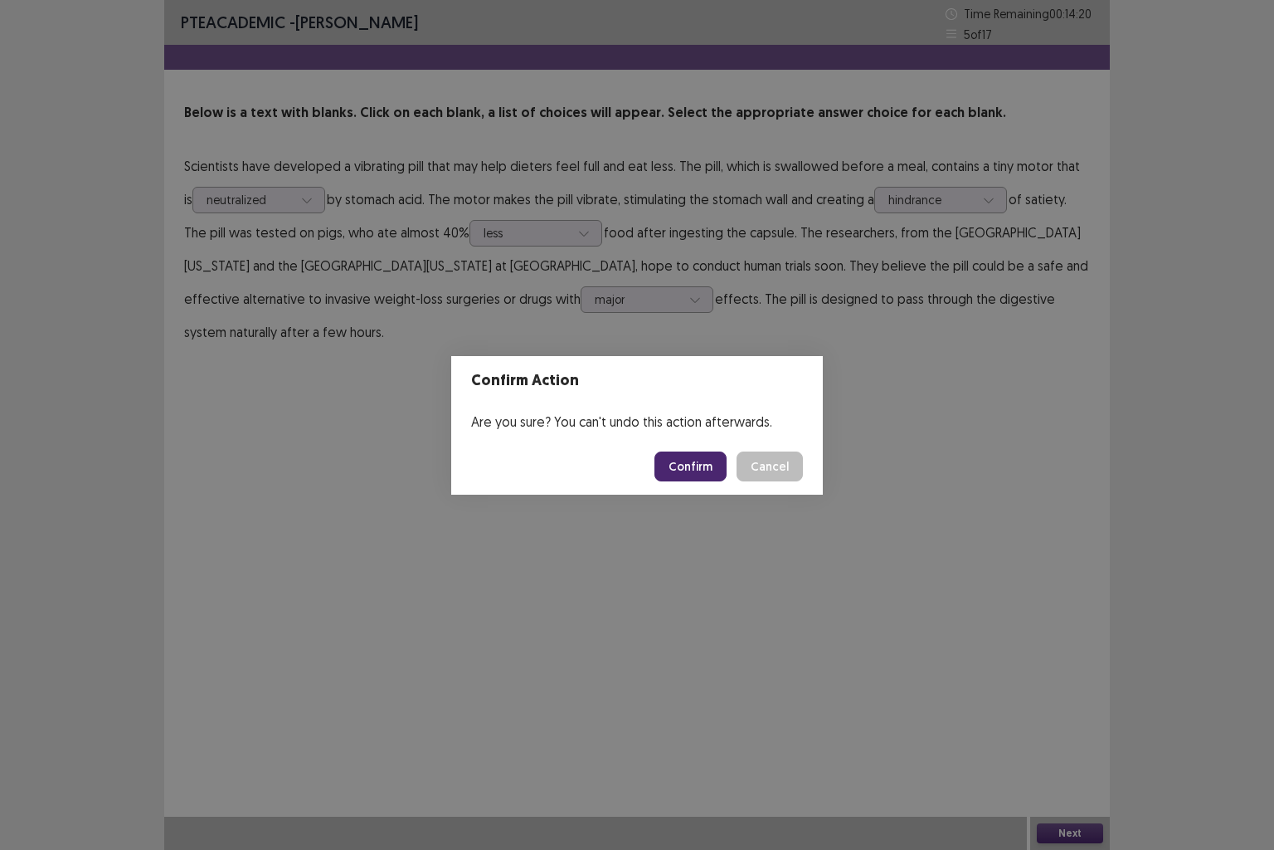
click at [762, 465] on button "Cancel" at bounding box center [770, 466] width 66 height 30
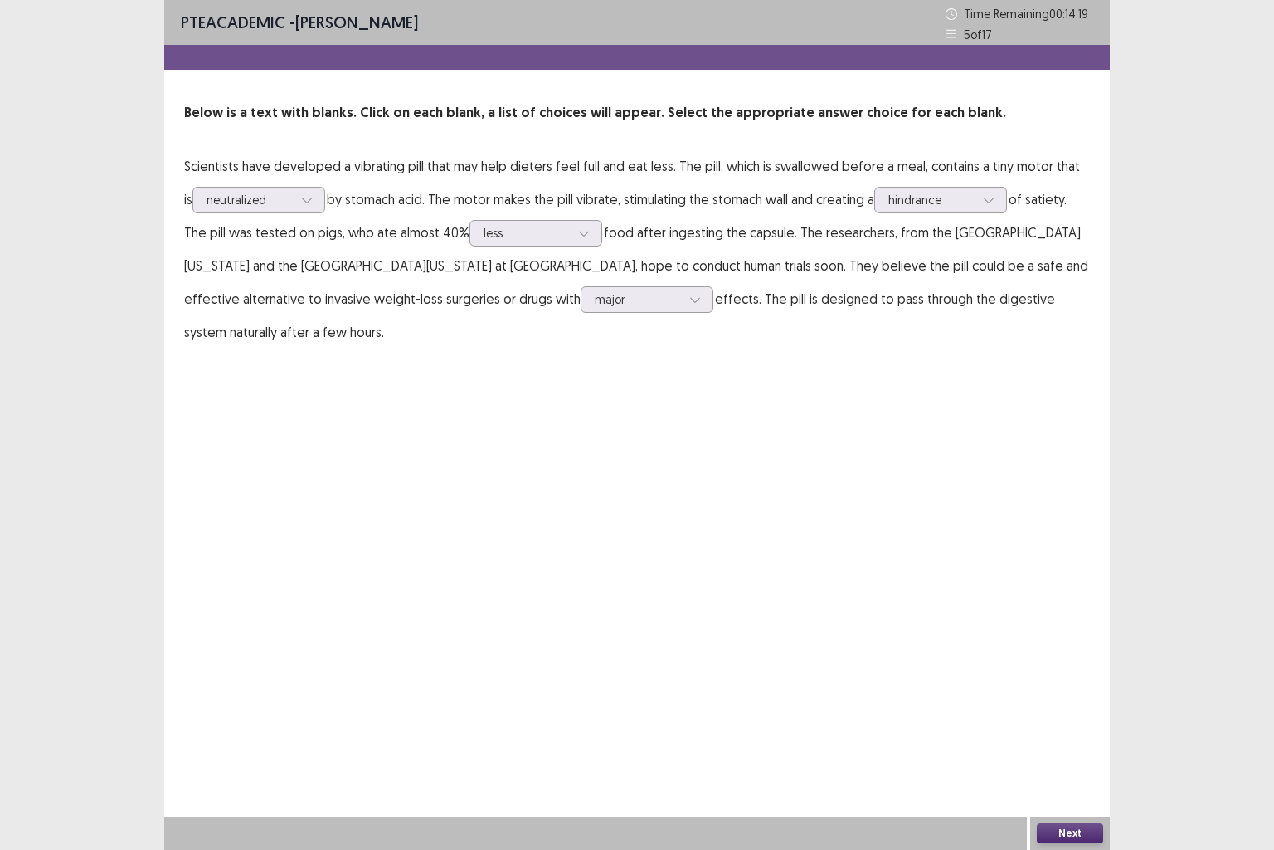
click at [534, 313] on p "Scientists have developed a vibrating pill that may help dieters feel full and …" at bounding box center [637, 248] width 906 height 199
click at [595, 295] on div at bounding box center [638, 299] width 86 height 16
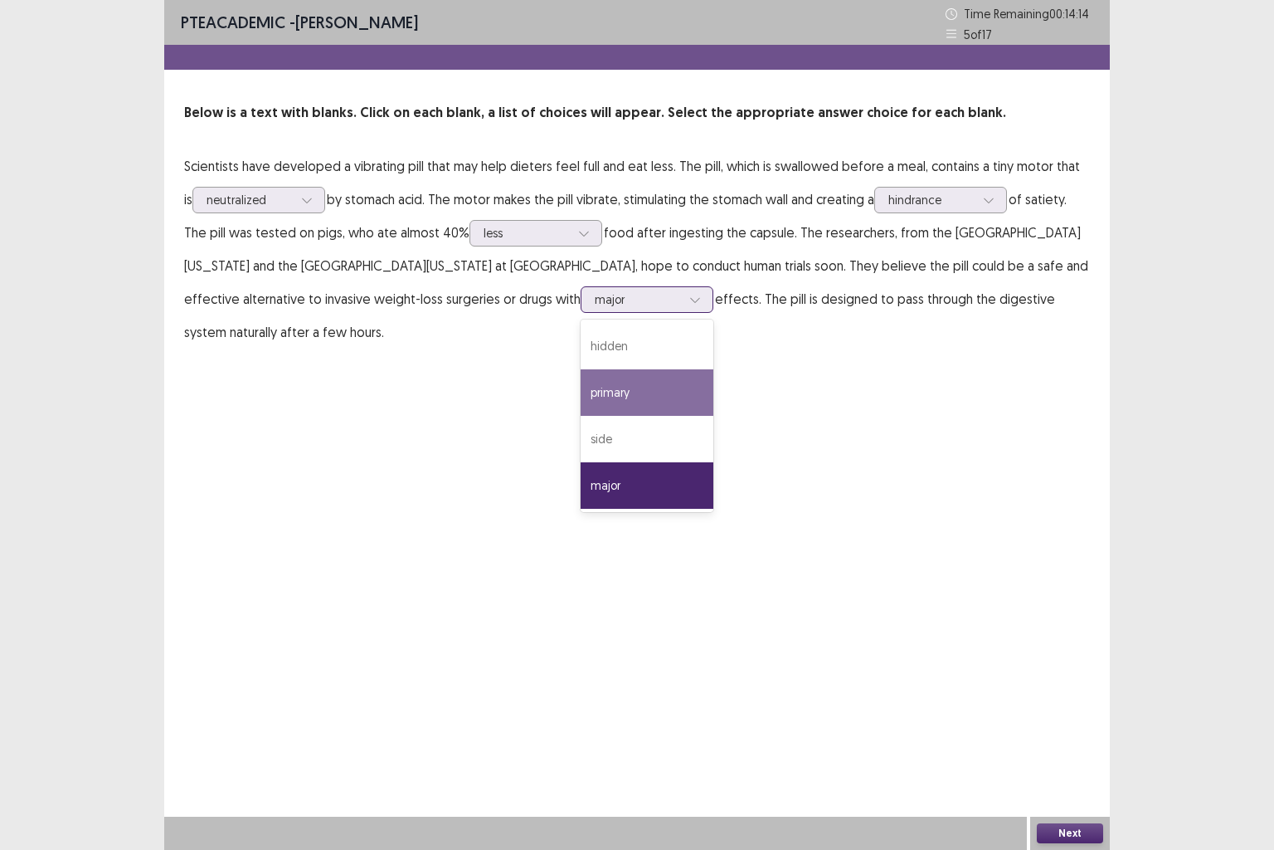
click at [581, 392] on div "primary" at bounding box center [647, 392] width 133 height 46
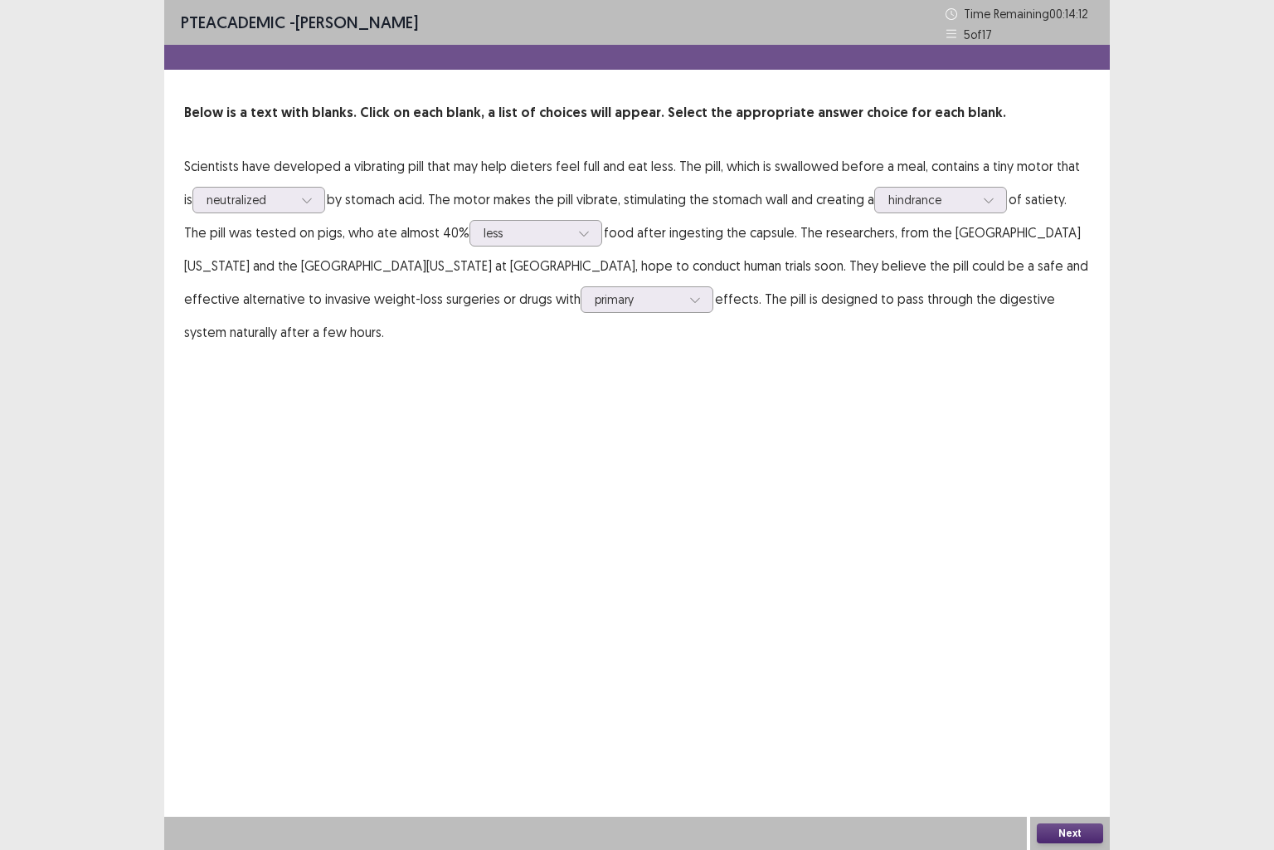
click at [1054, 709] on button "Next" at bounding box center [1070, 833] width 66 height 20
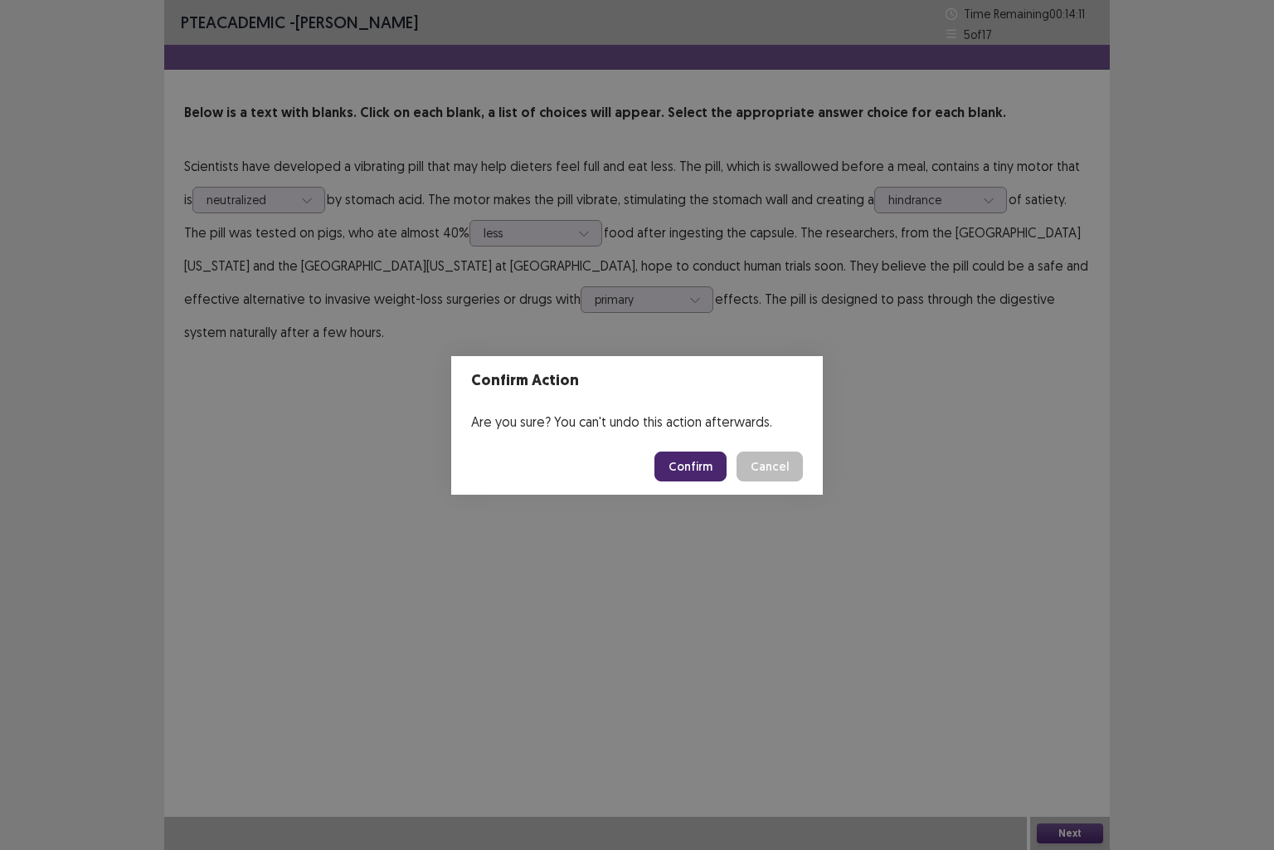
click at [692, 465] on button "Confirm" at bounding box center [691, 466] width 72 height 30
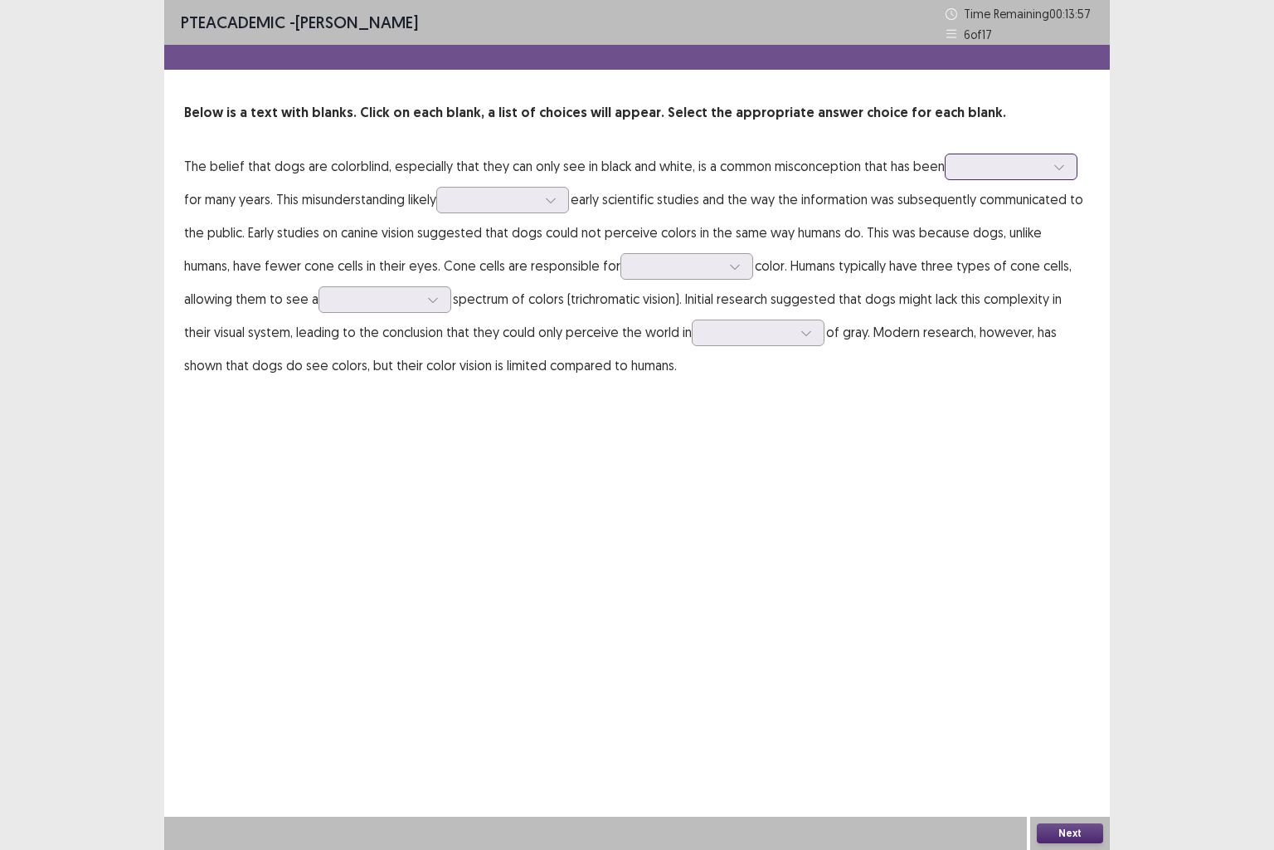
click at [958, 169] on div at bounding box center [1003, 166] width 90 height 19
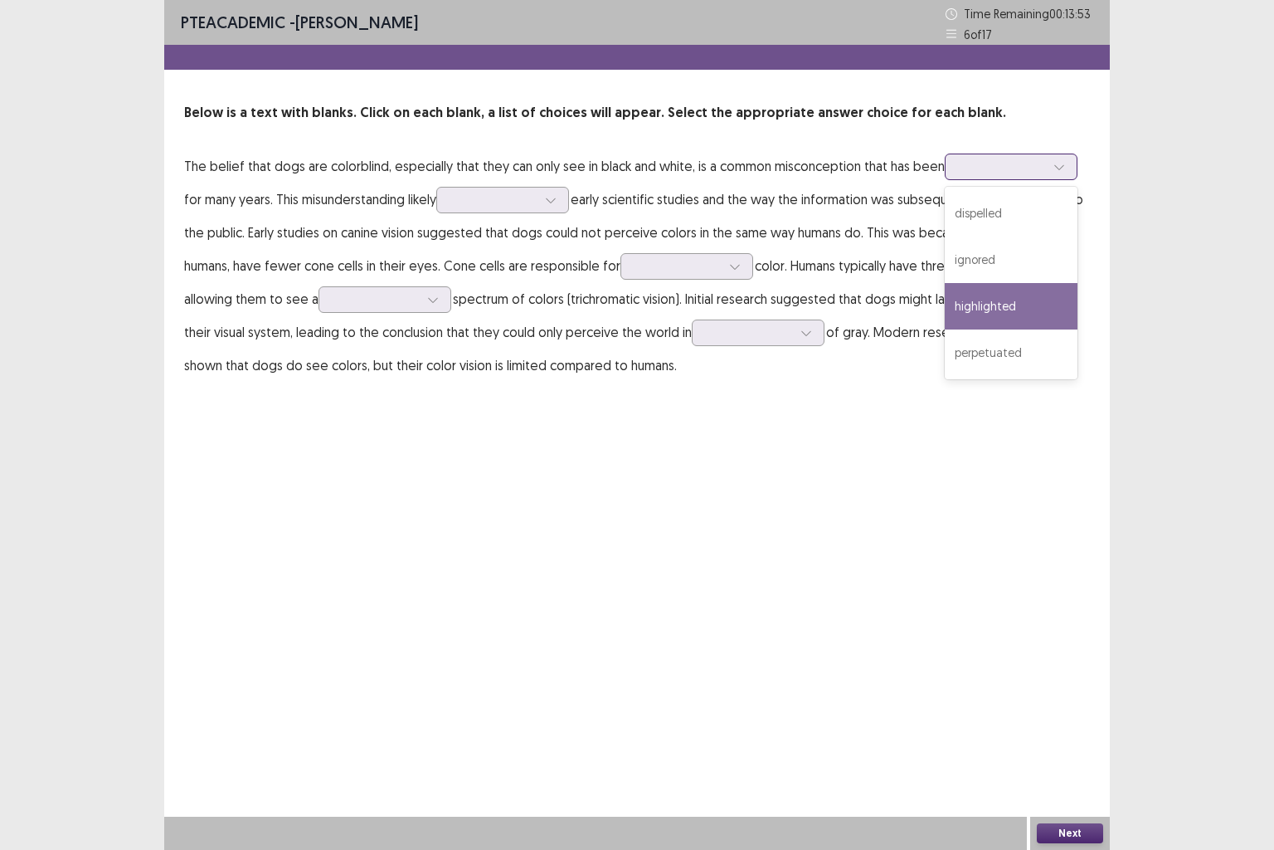
click at [990, 304] on div "highlighted" at bounding box center [1011, 306] width 133 height 46
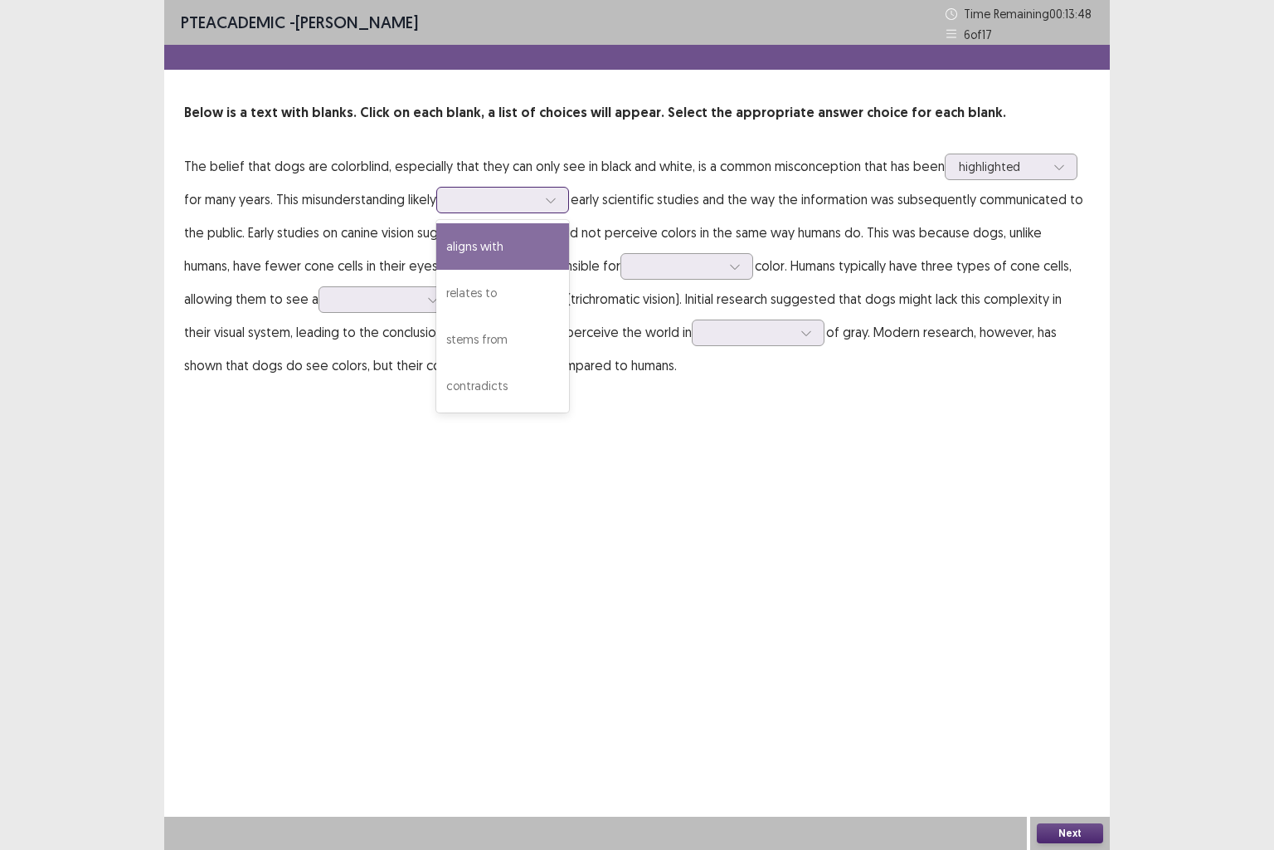
click at [474, 204] on div at bounding box center [494, 200] width 86 height 16
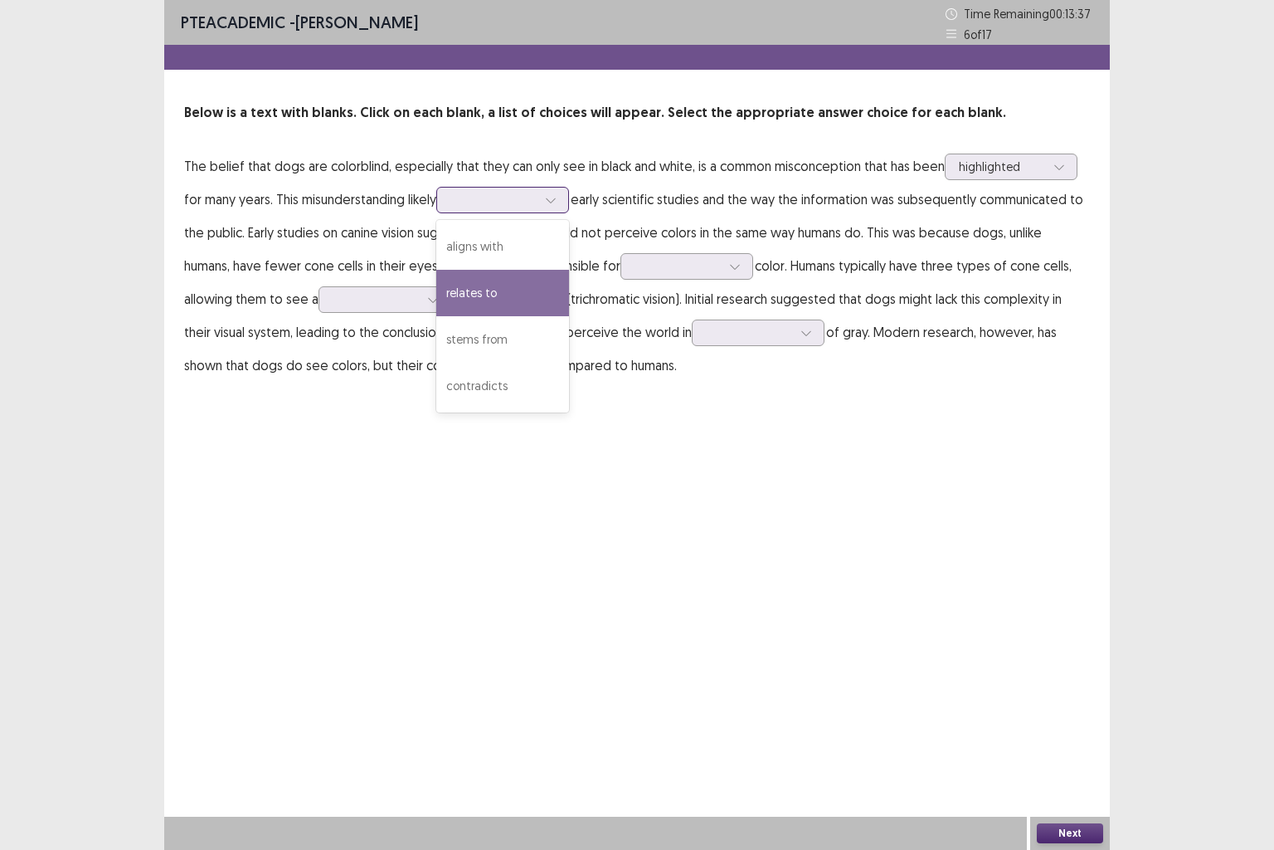
click at [531, 294] on div "relates to" at bounding box center [502, 293] width 133 height 46
click at [531, 294] on p "The belief that dogs are colorblind, especially that they can only see in black…" at bounding box center [637, 265] width 906 height 232
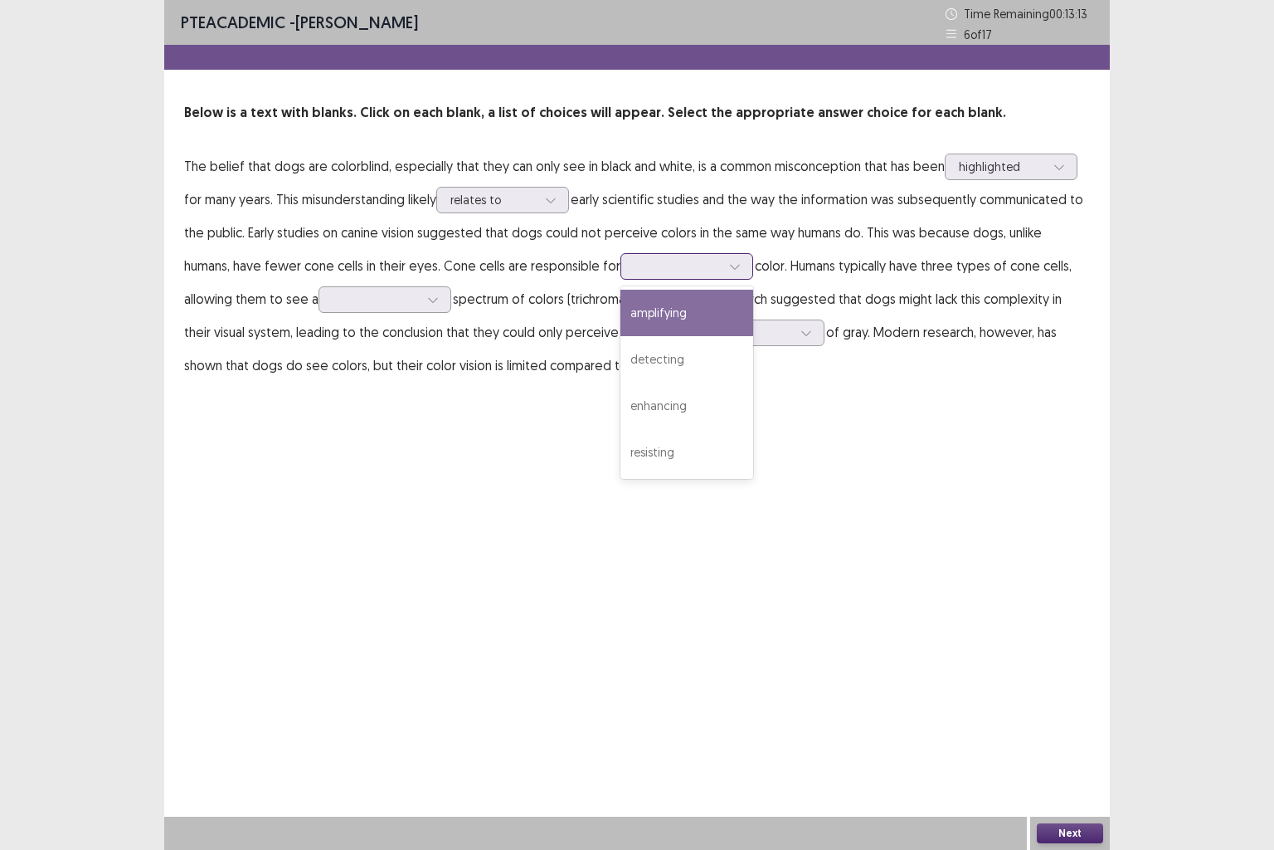
click at [640, 266] on div at bounding box center [678, 266] width 86 height 16
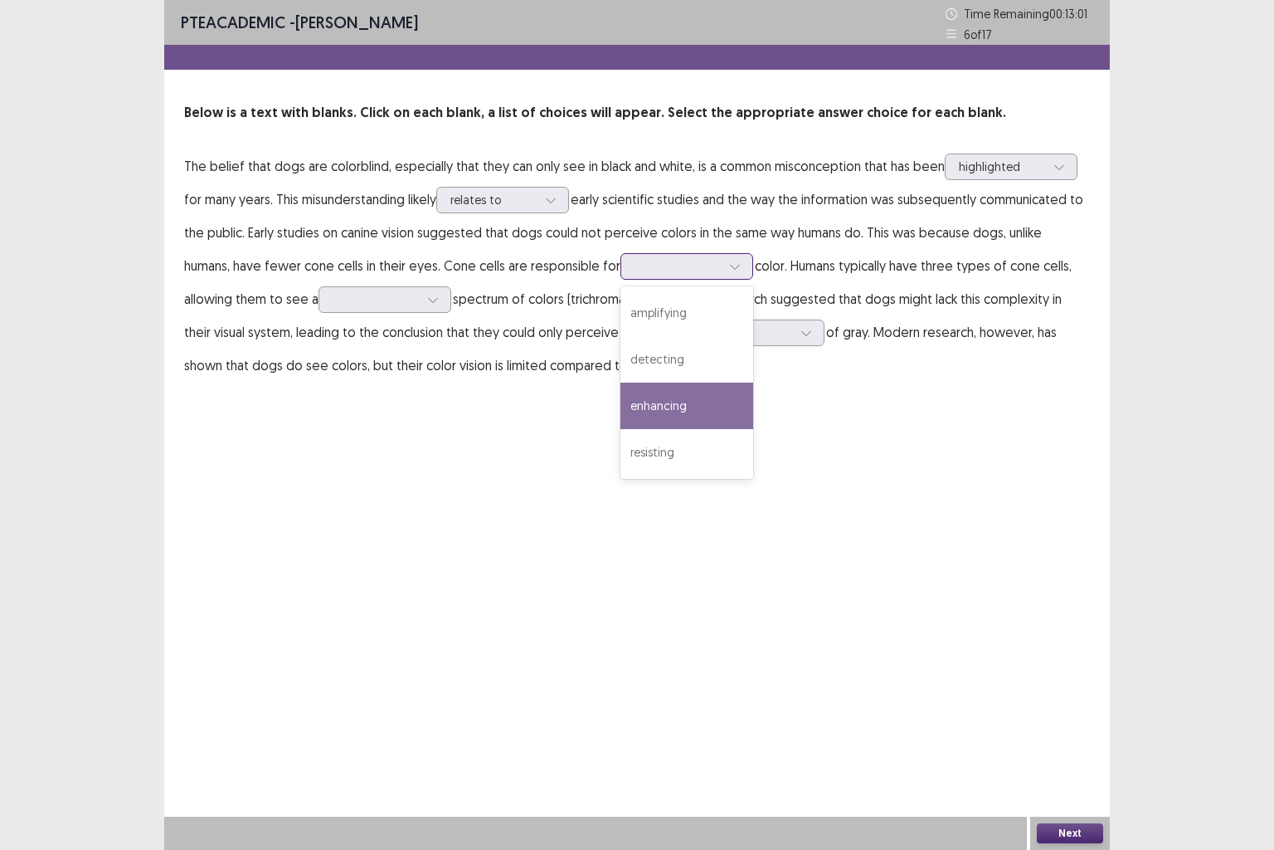
click at [696, 403] on div "enhancing" at bounding box center [687, 406] width 133 height 46
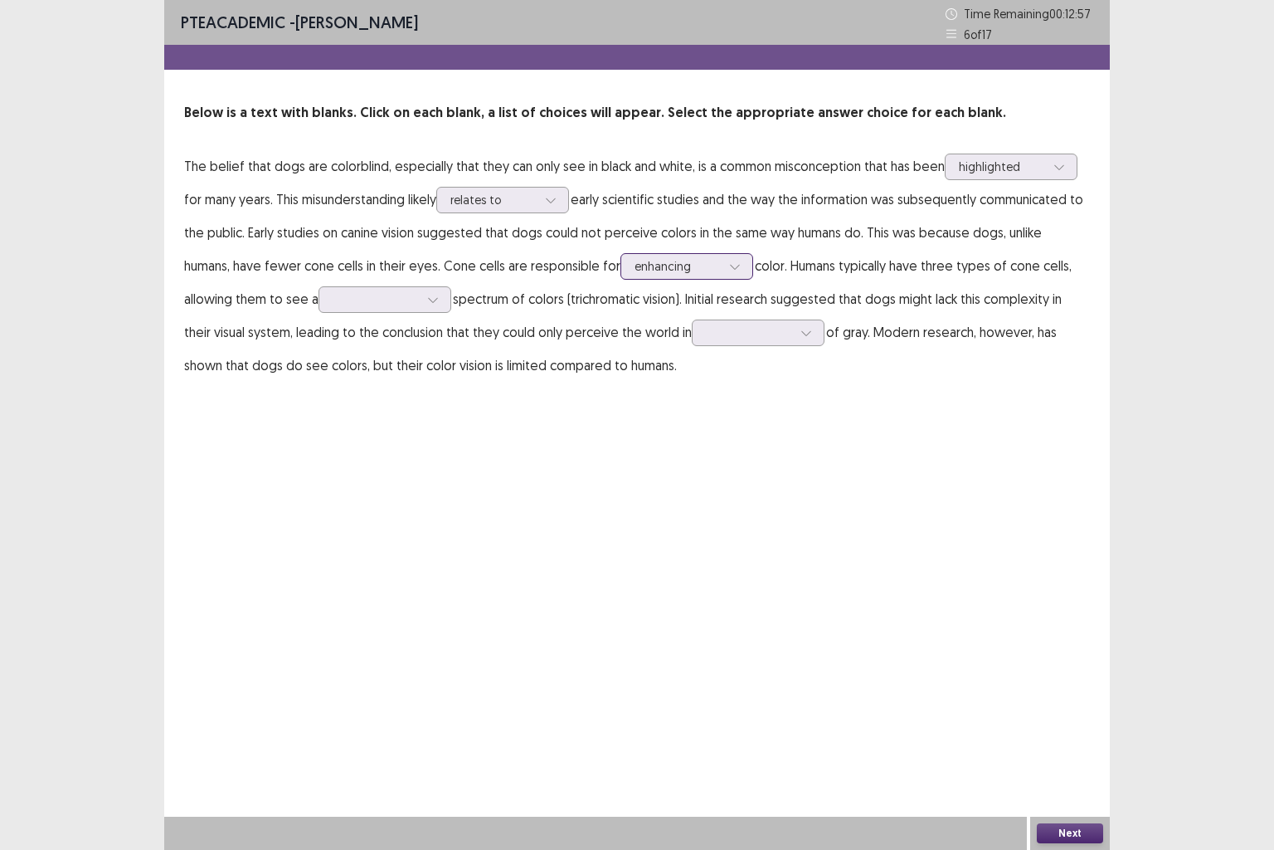
click at [665, 267] on div at bounding box center [678, 266] width 86 height 16
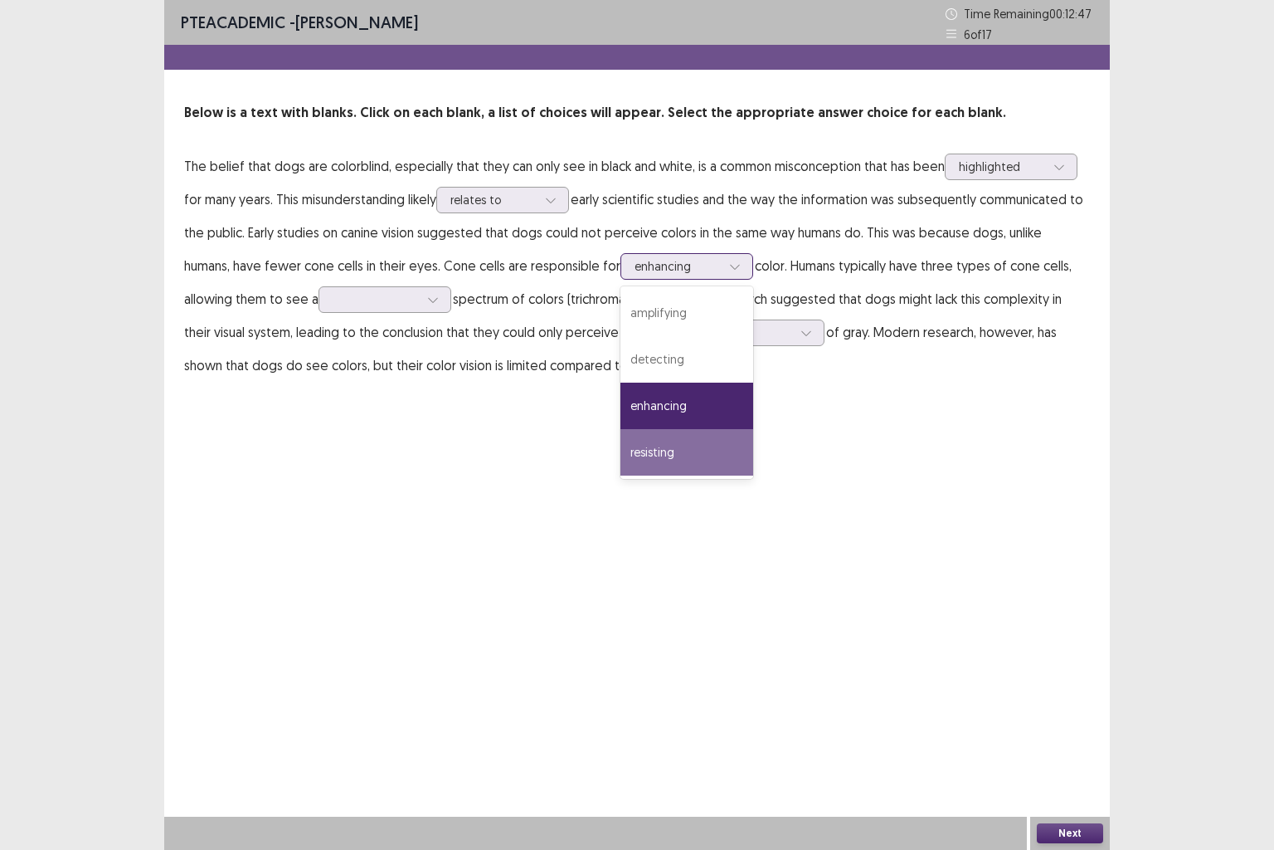
click at [689, 445] on div "resisting" at bounding box center [687, 452] width 133 height 46
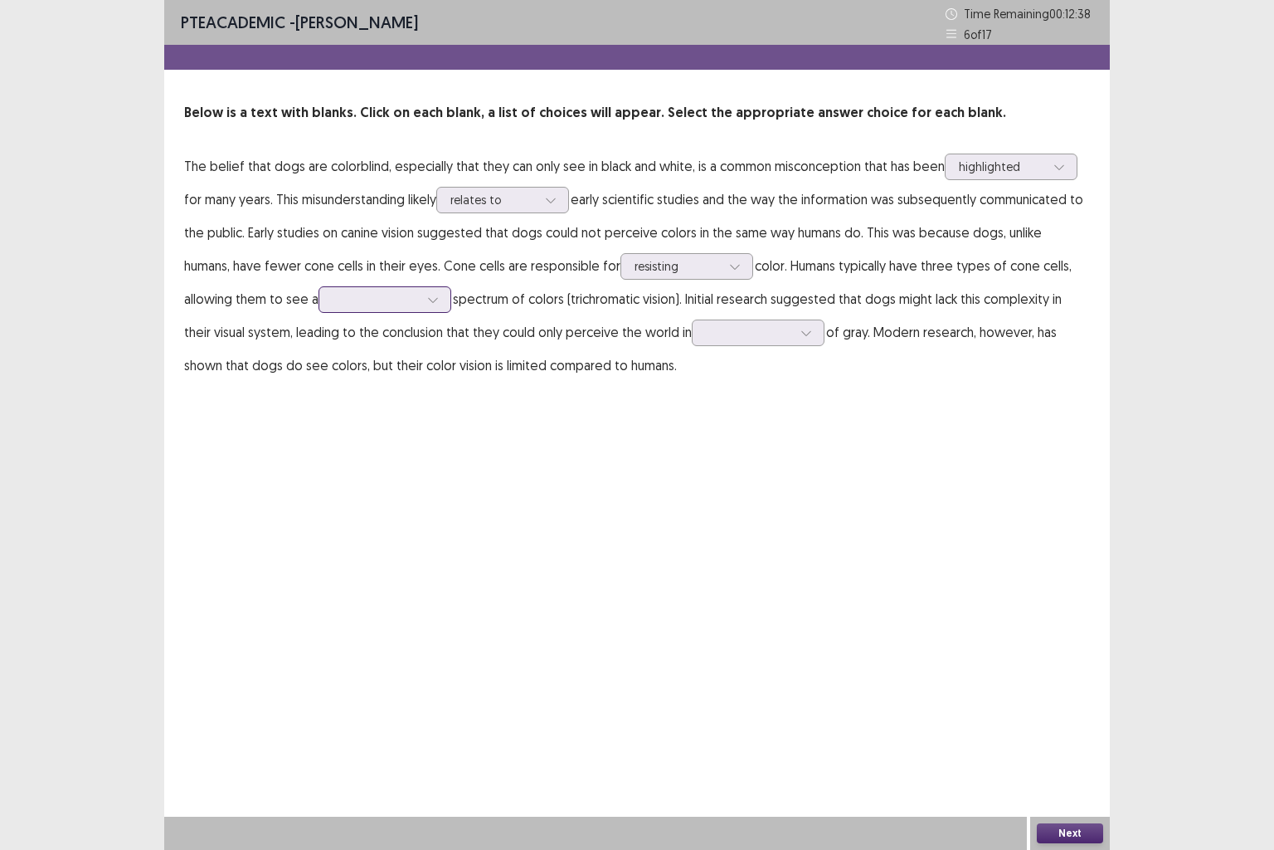
click at [336, 301] on input "text" at bounding box center [334, 299] width 3 height 12
click at [368, 392] on div "complex" at bounding box center [385, 392] width 133 height 46
click at [724, 333] on div at bounding box center [749, 332] width 86 height 16
click at [733, 511] on div "shades" at bounding box center [758, 518] width 133 height 46
click at [1053, 709] on button "Next" at bounding box center [1070, 833] width 66 height 20
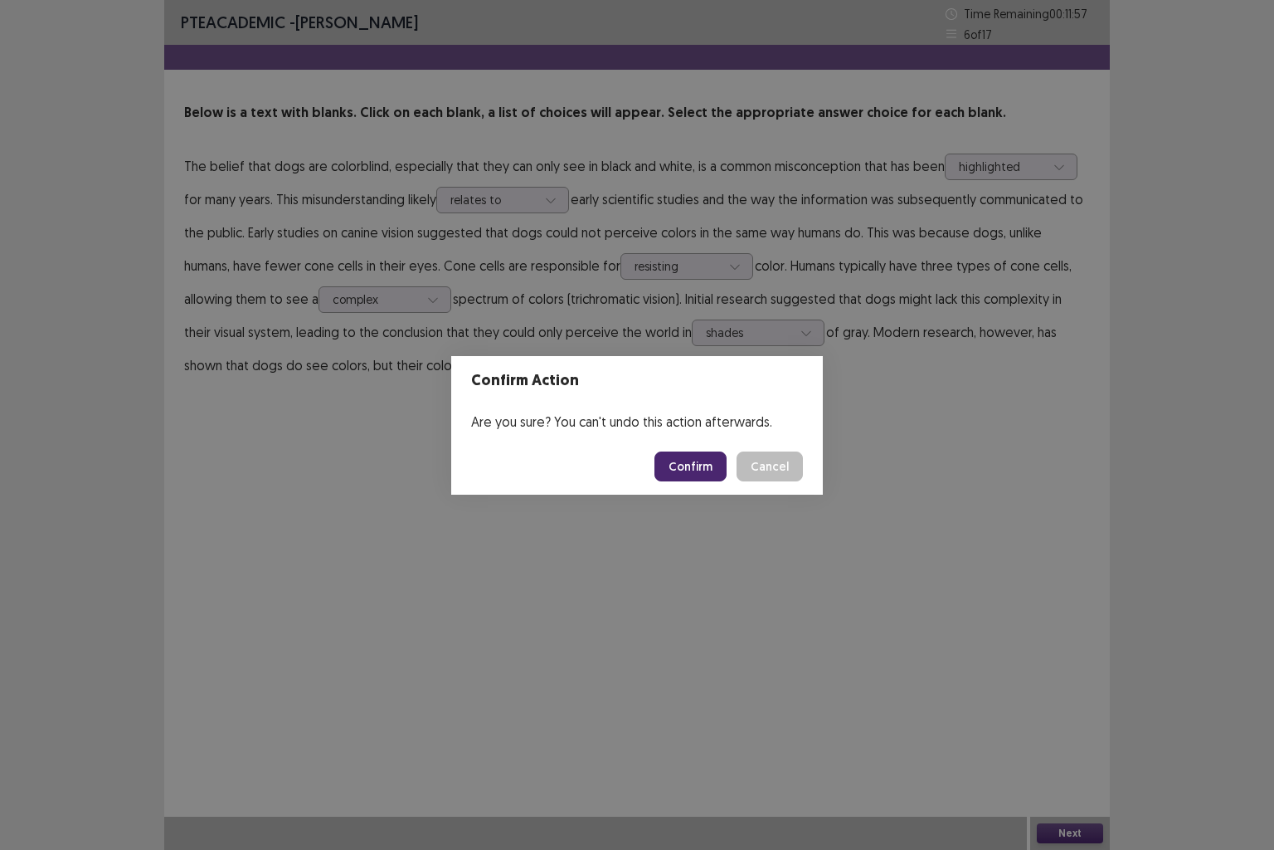
click at [667, 446] on footer "Confirm Cancel" at bounding box center [637, 466] width 372 height 56
click at [685, 460] on button "Confirm" at bounding box center [691, 466] width 72 height 30
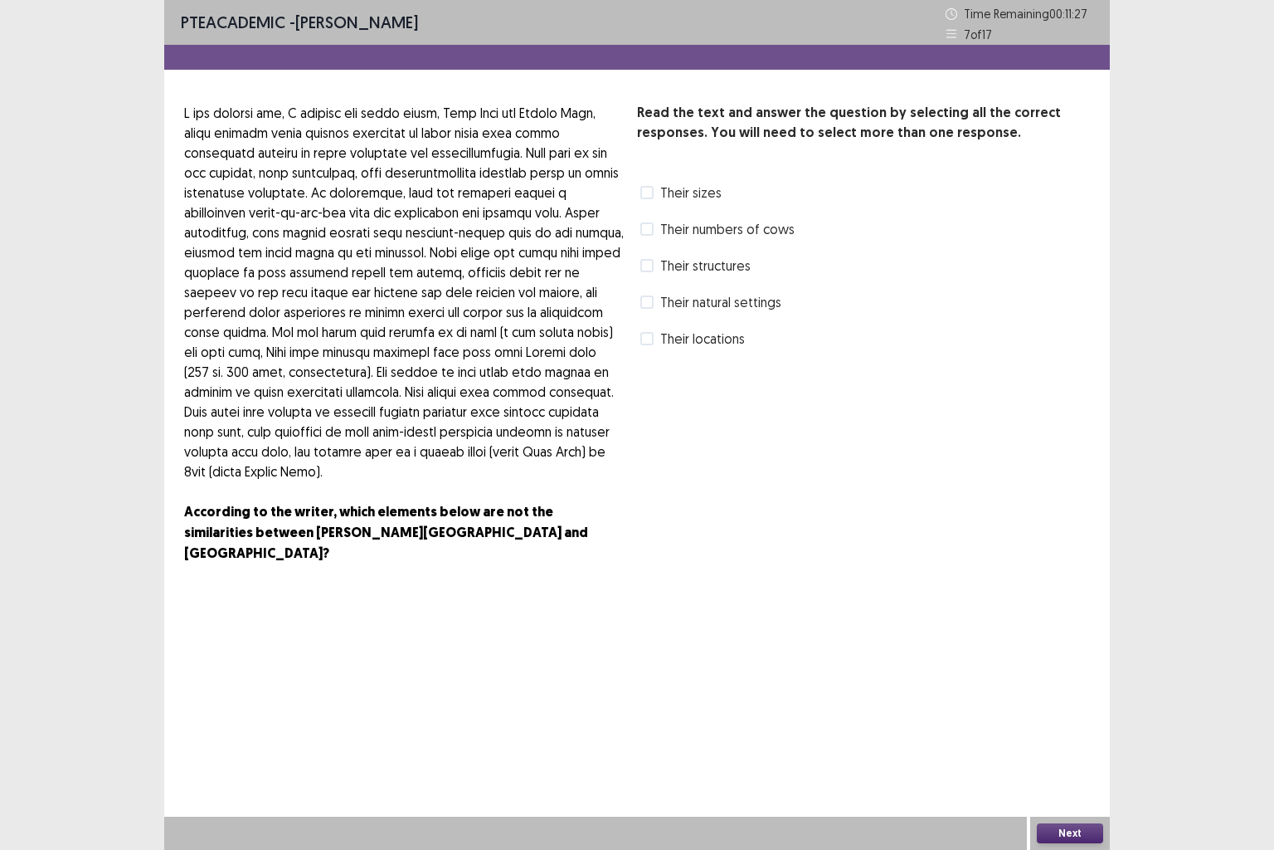
click at [649, 306] on span at bounding box center [647, 301] width 13 height 13
click at [1078, 709] on button "Next" at bounding box center [1070, 833] width 66 height 20
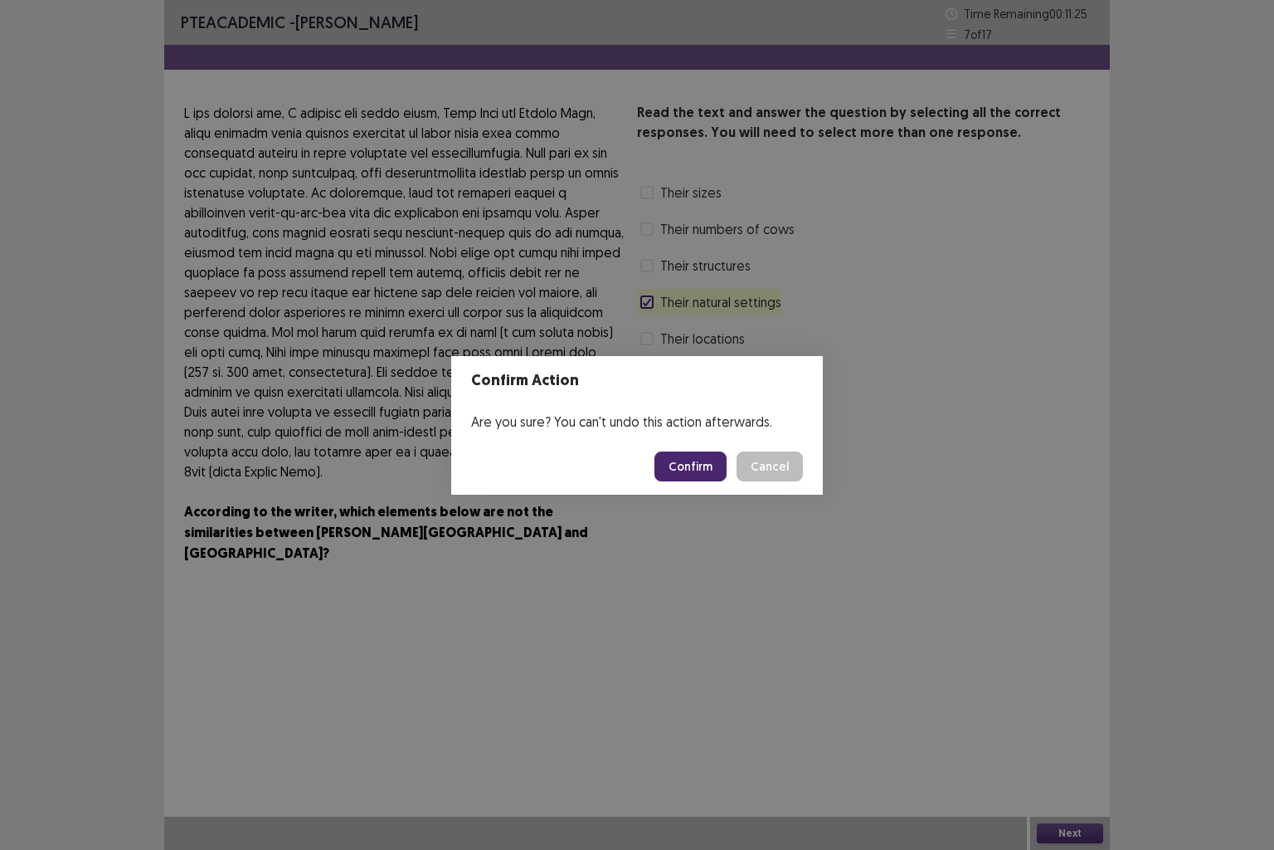
click at [669, 458] on button "Confirm" at bounding box center [691, 466] width 72 height 30
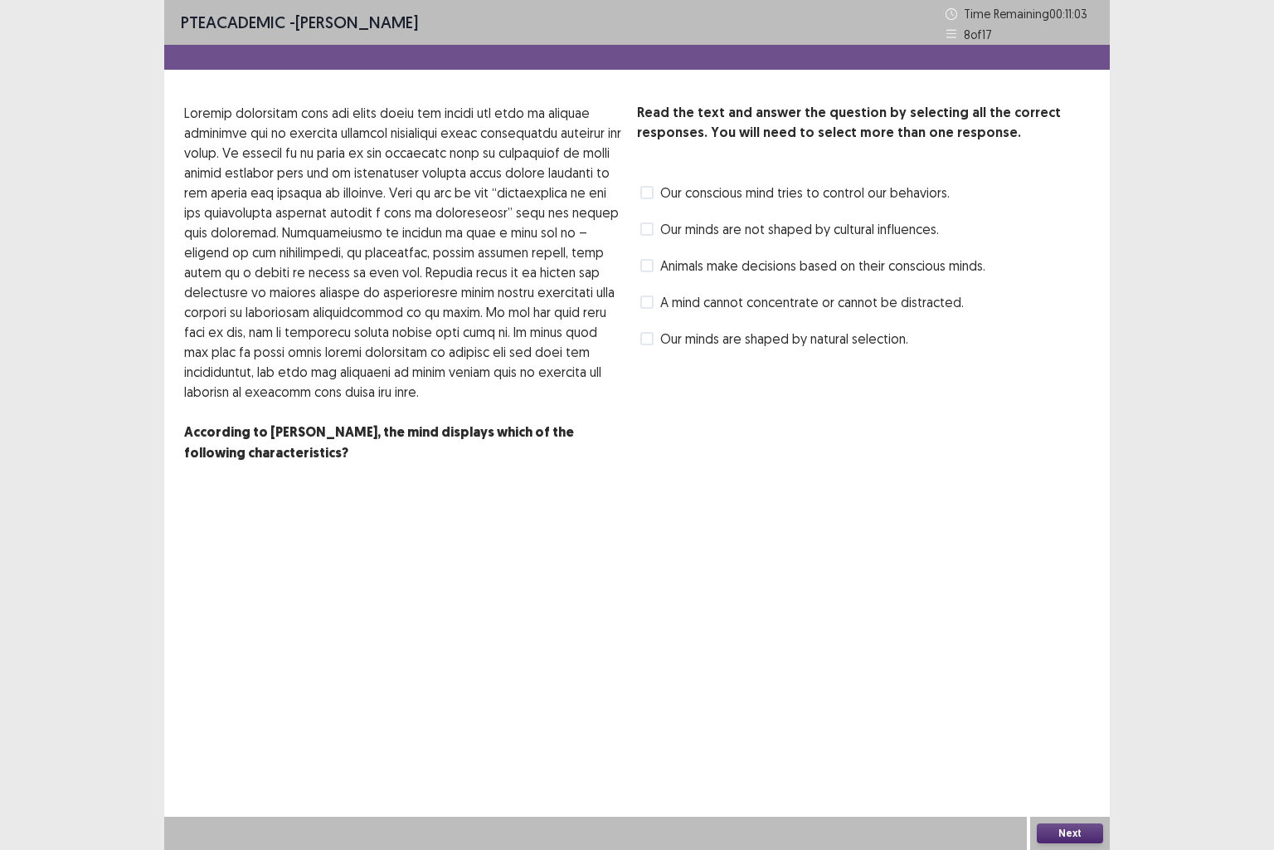
click at [641, 330] on label "Our minds are shaped by natural selection." at bounding box center [775, 339] width 268 height 20
click at [1080, 709] on button "Next" at bounding box center [1070, 833] width 66 height 20
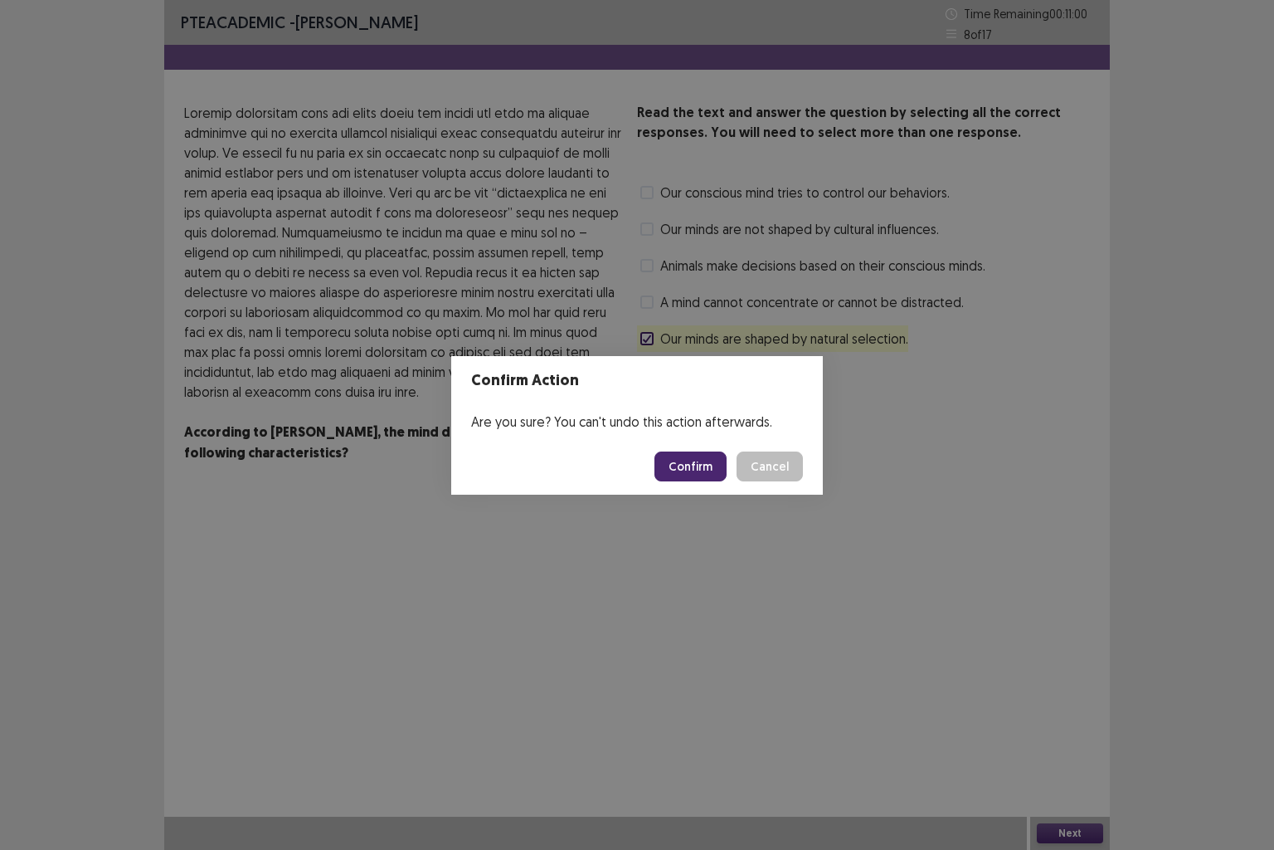
click at [678, 451] on button "Confirm" at bounding box center [691, 466] width 72 height 30
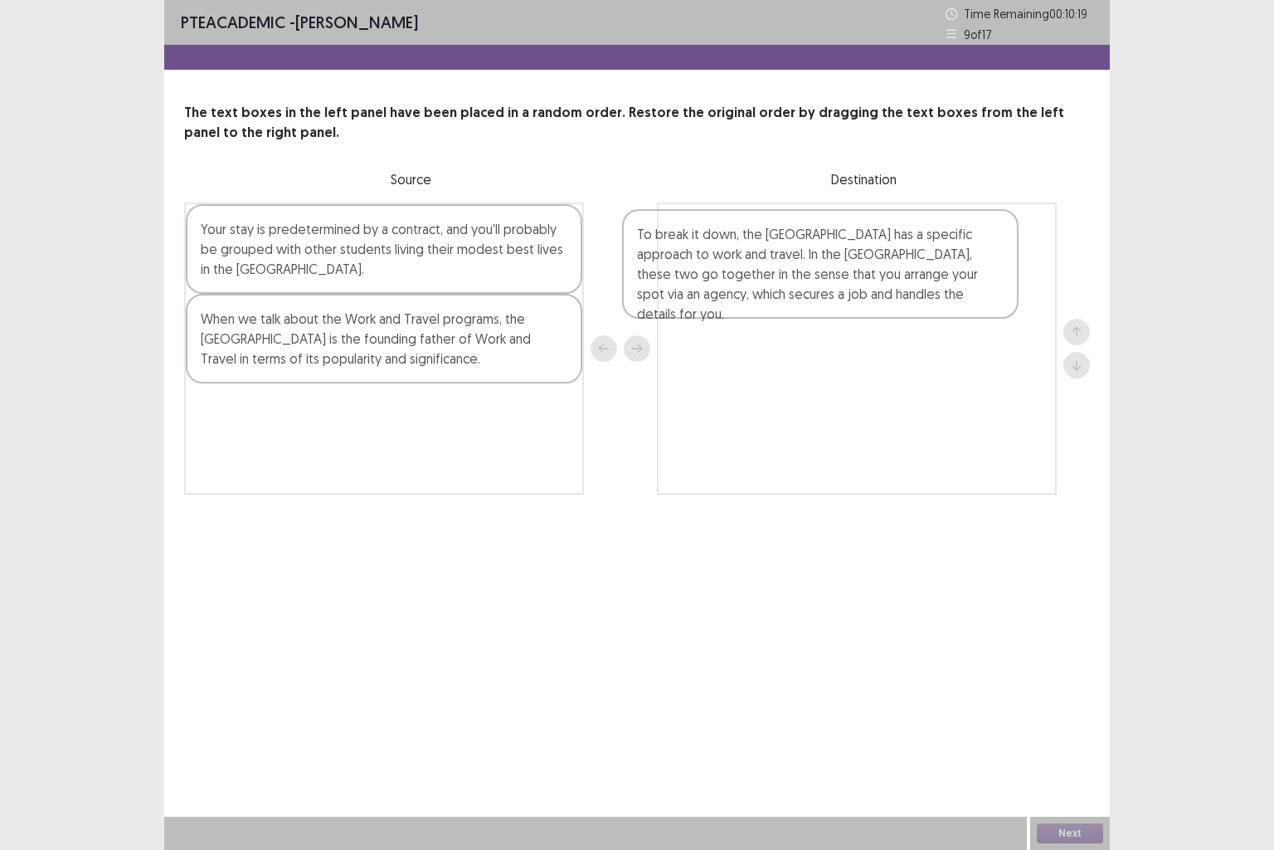
drag, startPoint x: 379, startPoint y: 455, endPoint x: 832, endPoint y: 272, distance: 488.4
click at [832, 272] on div "Your stay is predetermined by a contract, and you'll probably be grouped with o…" at bounding box center [637, 348] width 906 height 292
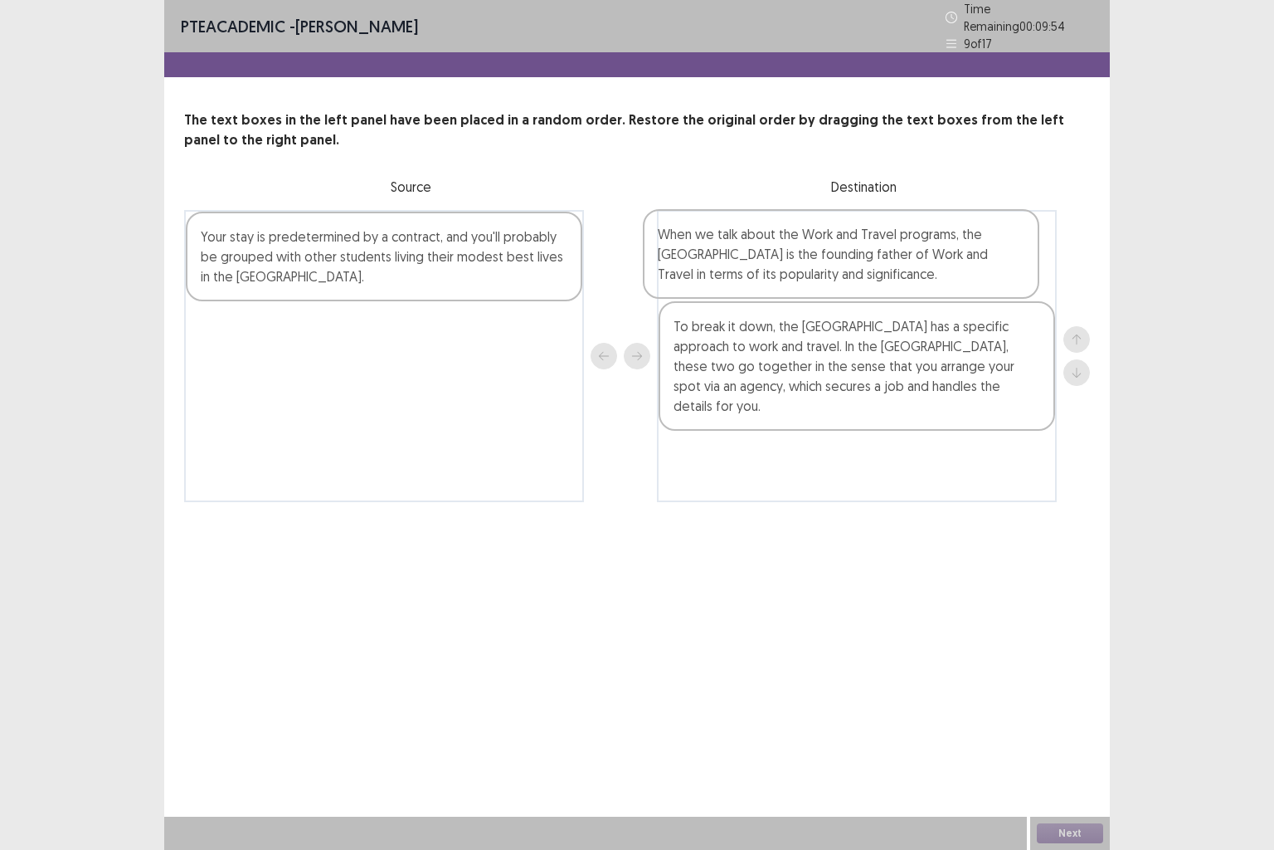
drag, startPoint x: 498, startPoint y: 344, endPoint x: 959, endPoint y: 257, distance: 469.3
click at [959, 257] on div "Your stay is predetermined by a contract, and you'll probably be grouped with o…" at bounding box center [637, 356] width 906 height 292
click at [959, 257] on div "To break it down, the [GEOGRAPHIC_DATA] has a specific approach to work and tra…" at bounding box center [857, 356] width 400 height 292
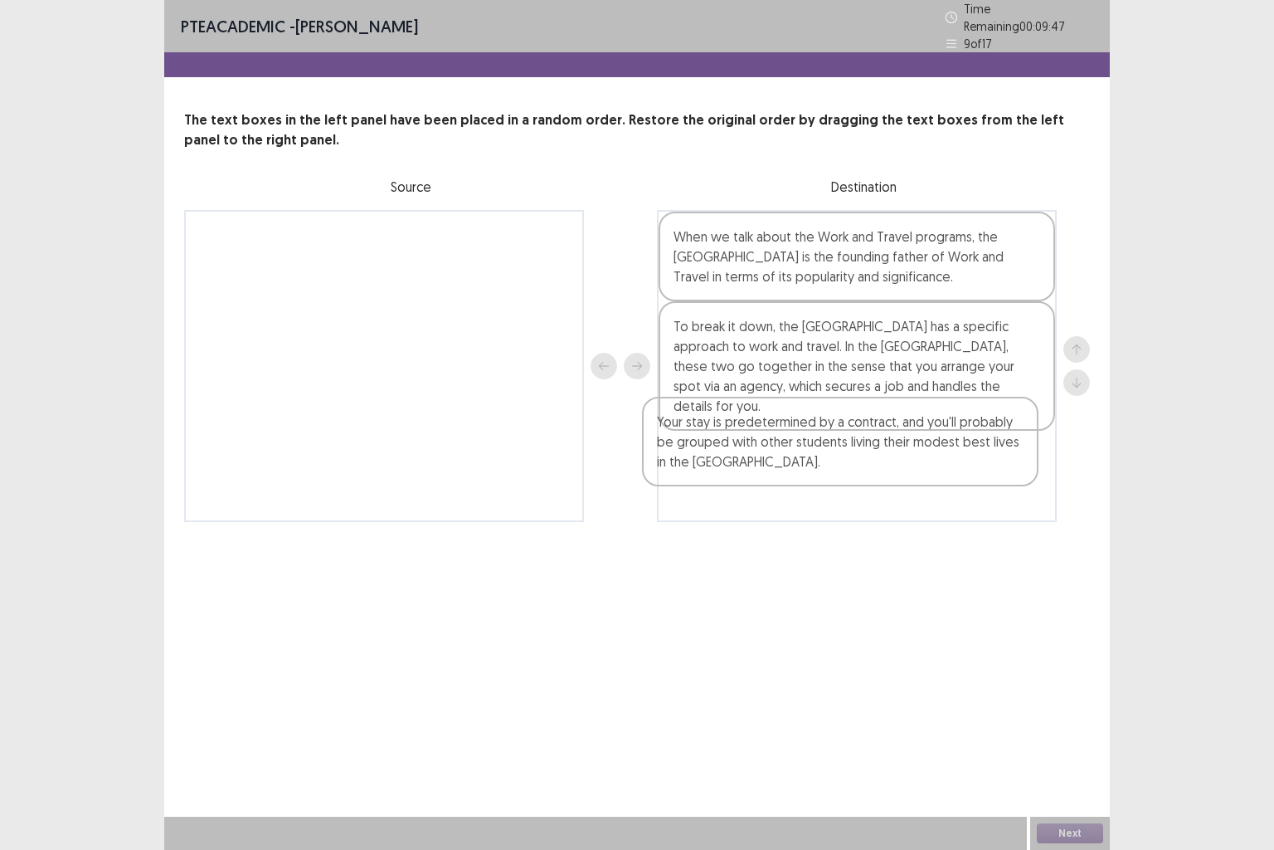
drag, startPoint x: 414, startPoint y: 240, endPoint x: 877, endPoint y: 438, distance: 503.7
click at [877, 438] on div "Your stay is predetermined by a contract, and you'll probably be grouped with o…" at bounding box center [637, 366] width 906 height 312
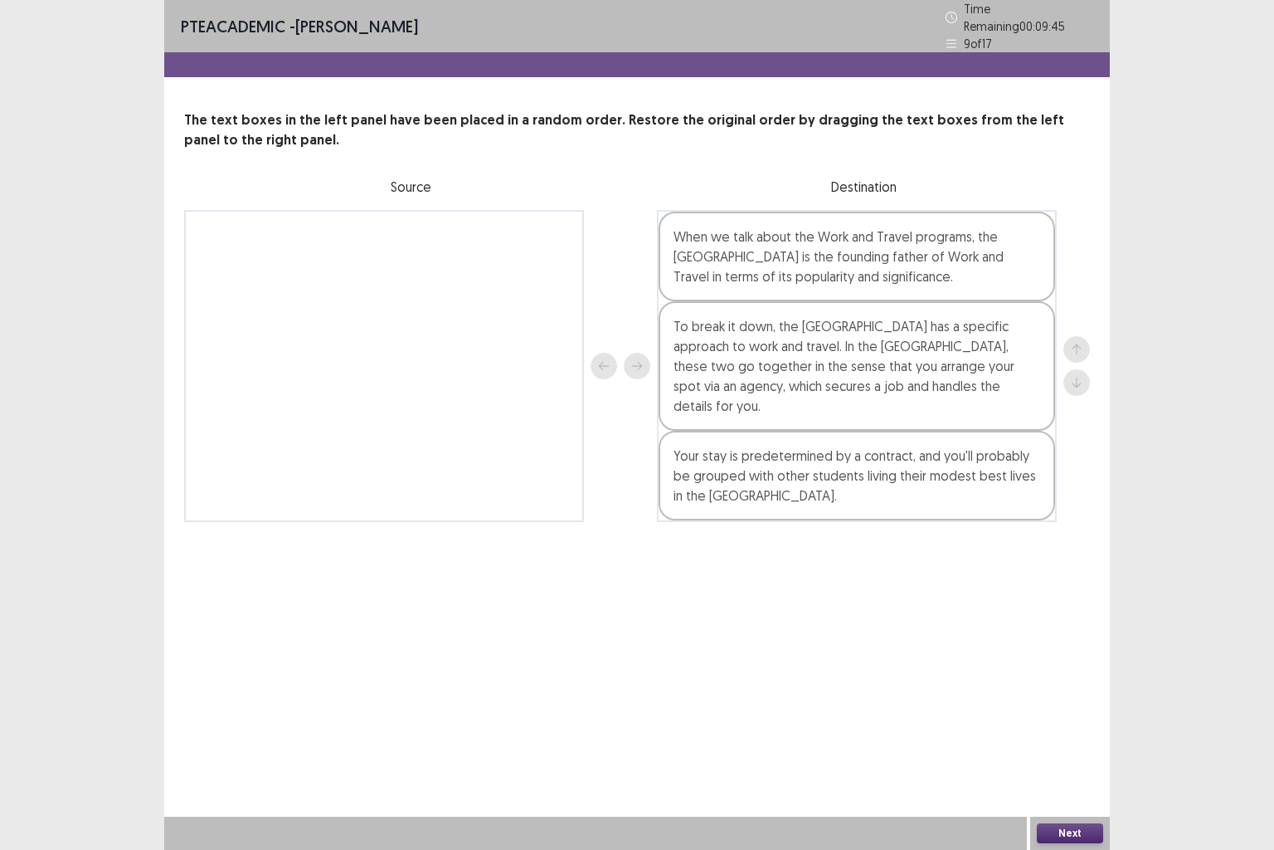
click at [1075, 709] on button "Next" at bounding box center [1070, 833] width 66 height 20
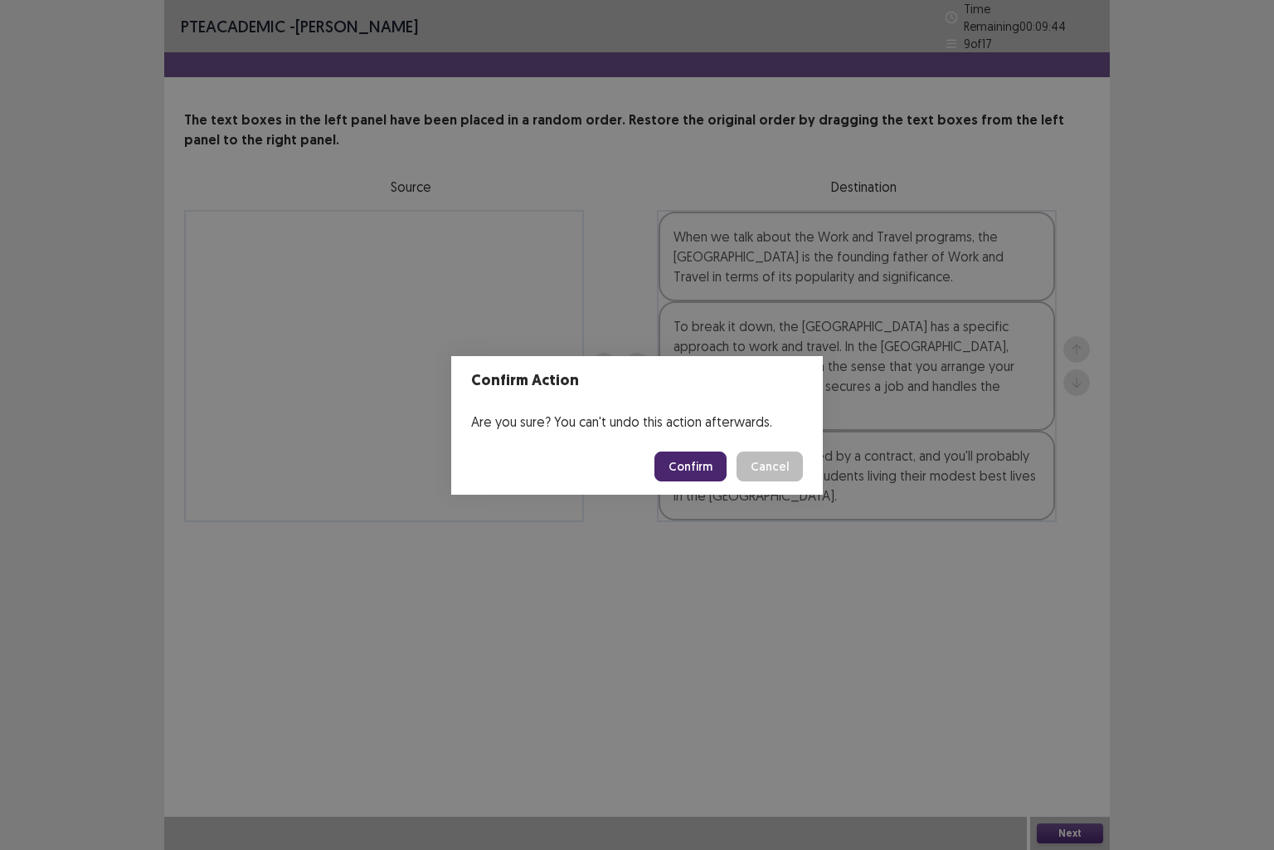
click at [682, 451] on button "Confirm" at bounding box center [691, 466] width 72 height 30
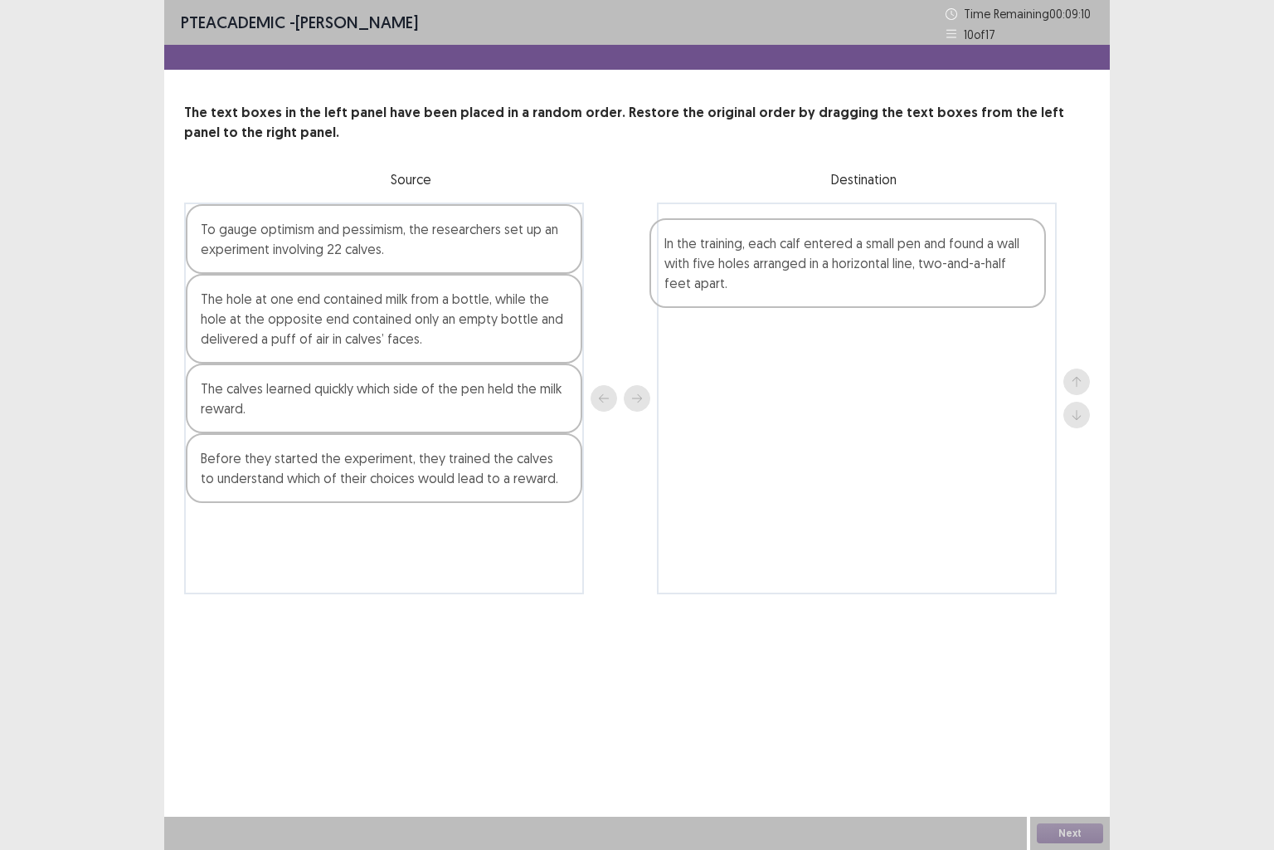
drag, startPoint x: 368, startPoint y: 268, endPoint x: 844, endPoint y: 282, distance: 475.6
click at [844, 282] on div "In the training, each calf entered a small pen and found a wall with five holes…" at bounding box center [637, 398] width 906 height 392
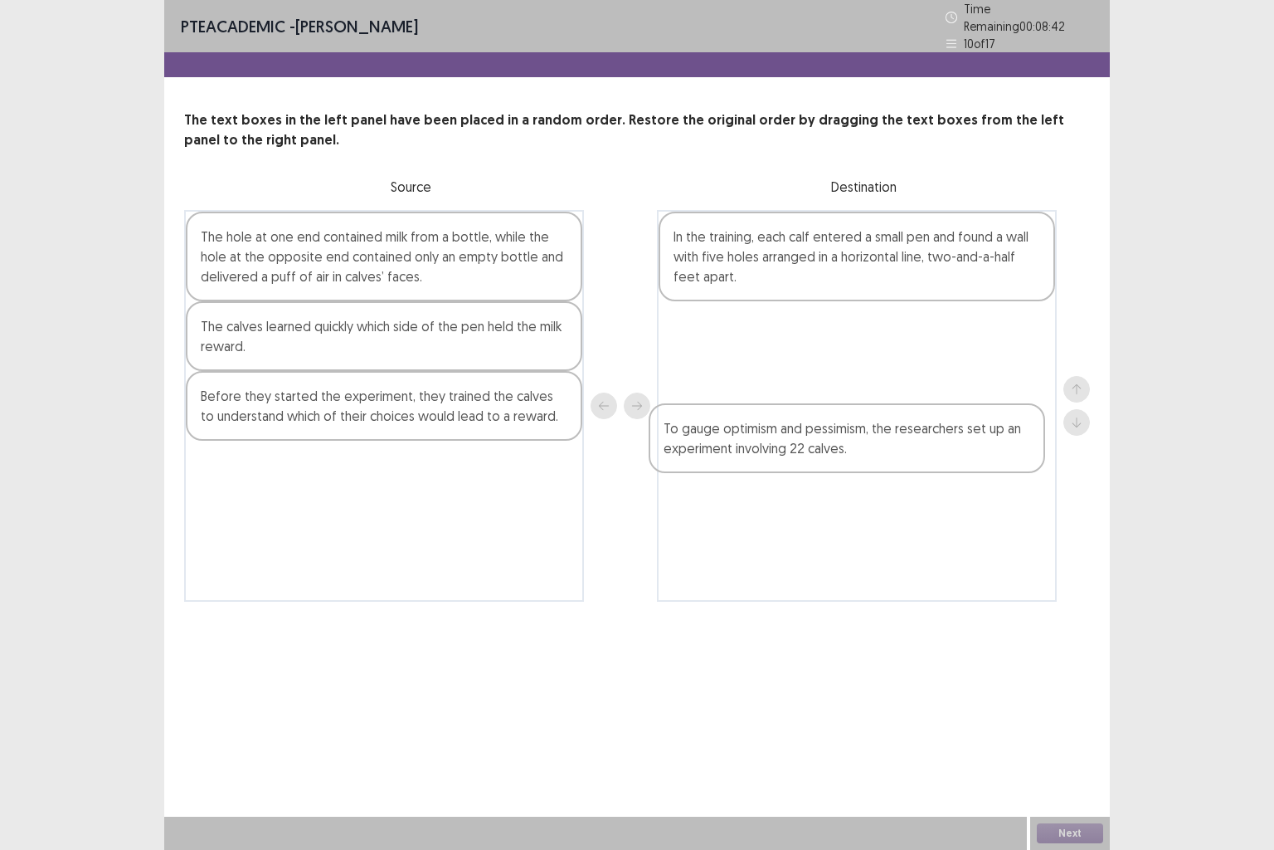
drag, startPoint x: 423, startPoint y: 253, endPoint x: 892, endPoint y: 456, distance: 510.6
click at [892, 456] on div "To gauge optimism and pessimism, the researchers set up an experiment involving…" at bounding box center [637, 406] width 906 height 392
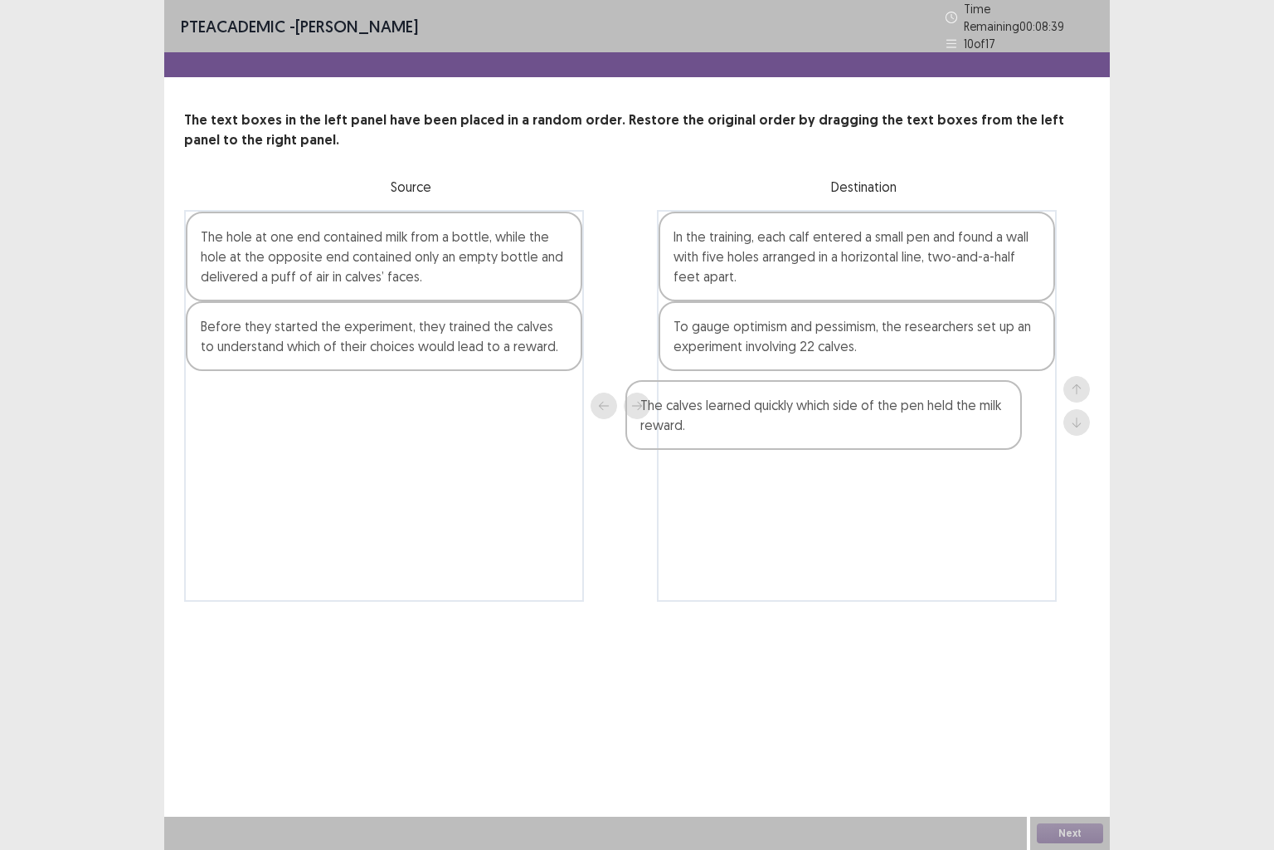
drag, startPoint x: 427, startPoint y: 331, endPoint x: 887, endPoint y: 417, distance: 467.5
click at [887, 417] on div "The hole at one end contained milk from a bottle, while the hole at the opposit…" at bounding box center [637, 406] width 906 height 392
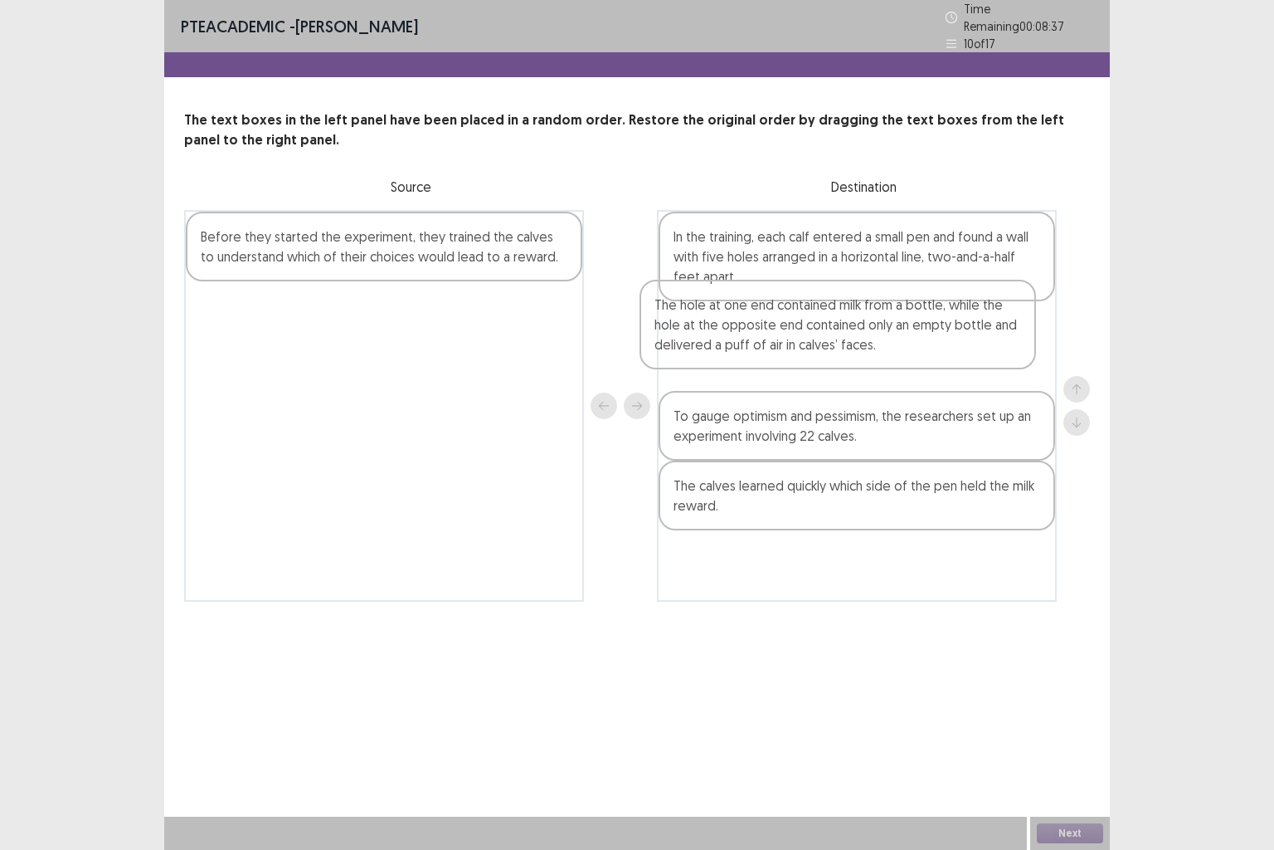
drag, startPoint x: 441, startPoint y: 250, endPoint x: 913, endPoint y: 328, distance: 478.5
click at [913, 328] on div "The hole at one end contained milk from a bottle, while the hole at the opposit…" at bounding box center [637, 406] width 906 height 392
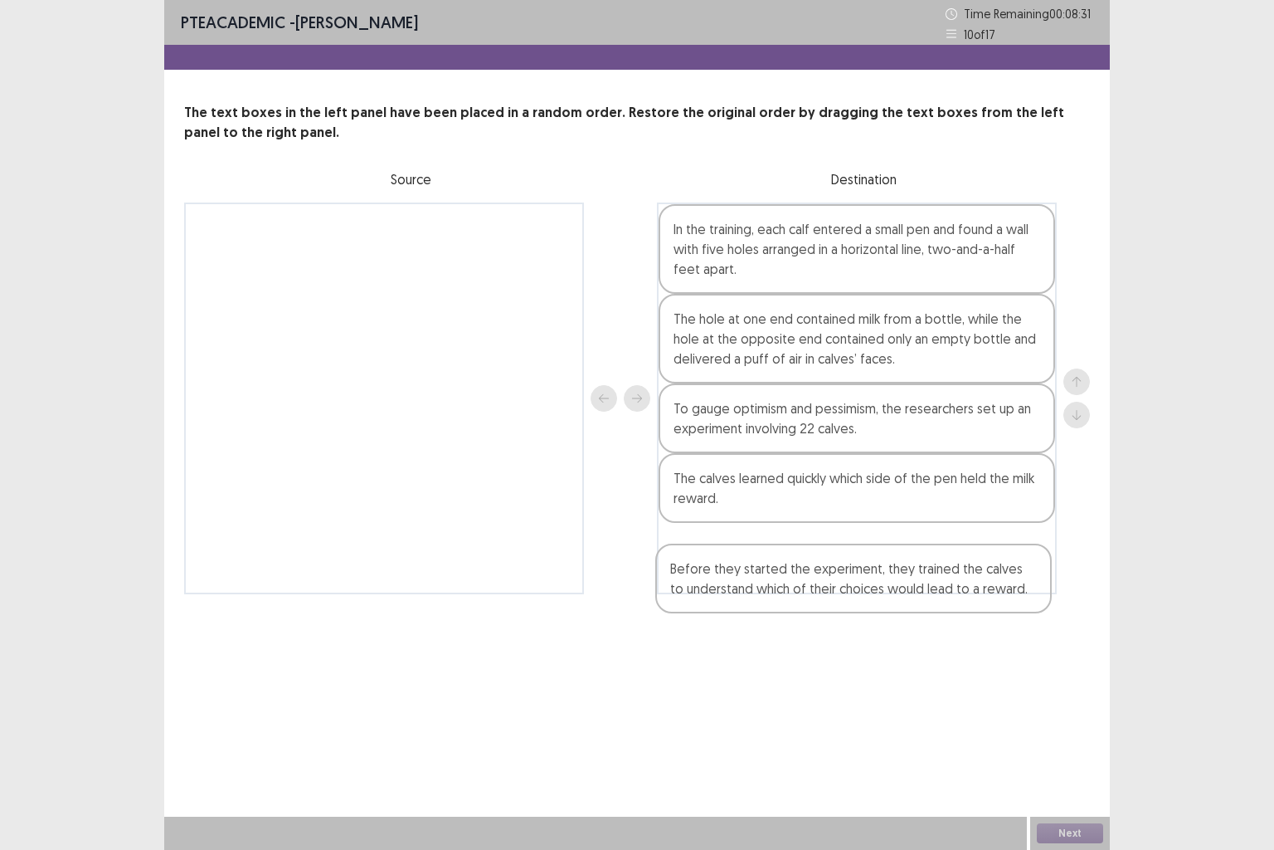
drag, startPoint x: 456, startPoint y: 249, endPoint x: 926, endPoint y: 594, distance: 583.5
click at [926, 594] on div "PTE academic - [PERSON_NAME] Time Remaining 00 : 08 : 31 10 of 17 The text boxe…" at bounding box center [637, 313] width 946 height 627
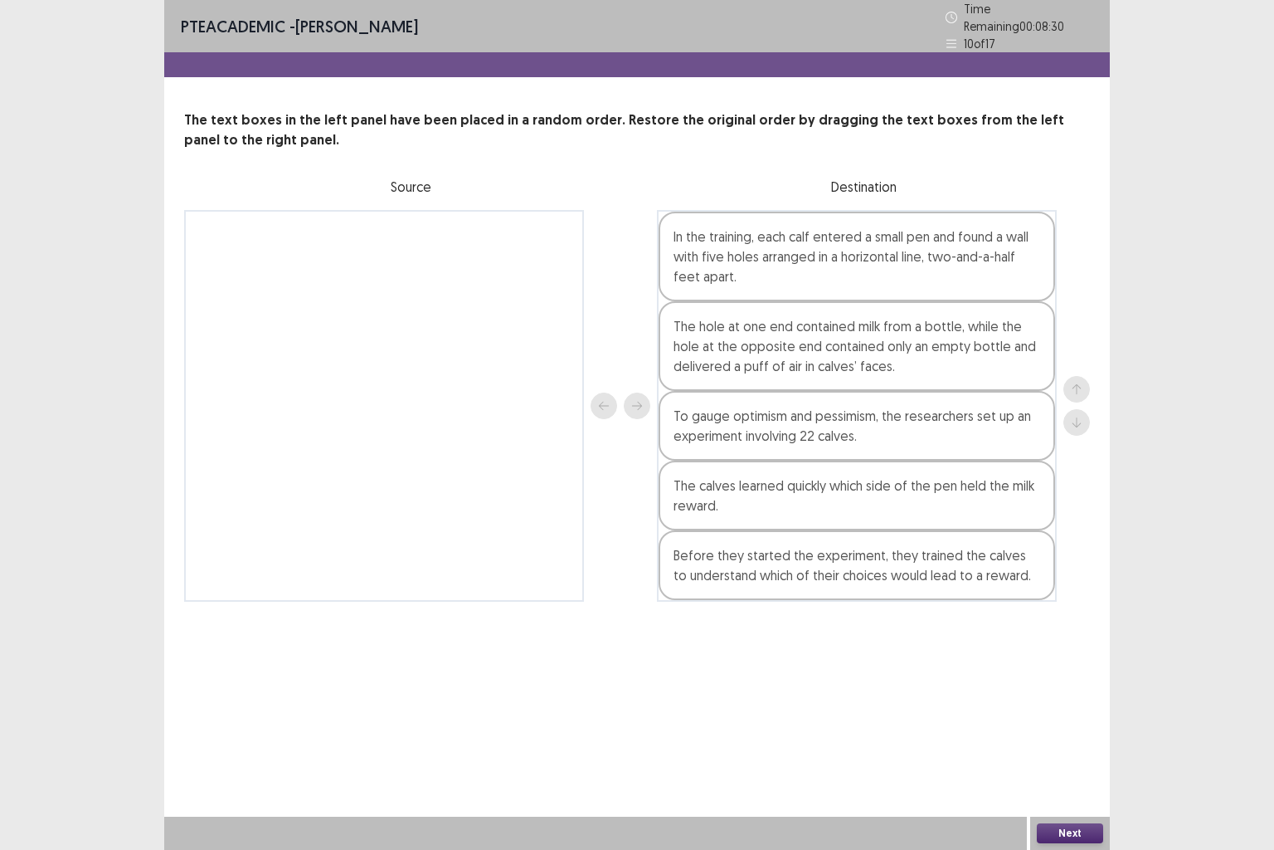
click at [1084, 709] on button "Next" at bounding box center [1070, 833] width 66 height 20
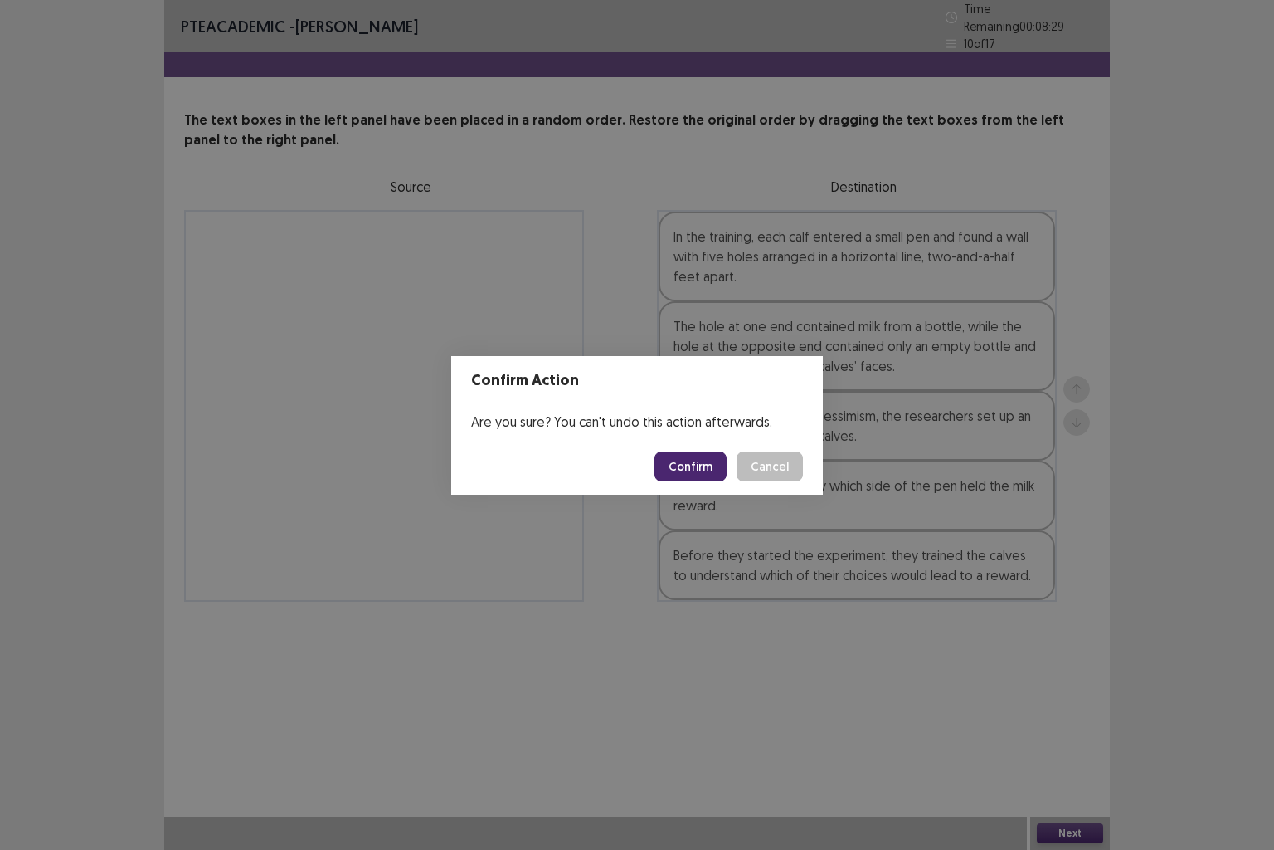
click at [685, 467] on button "Confirm" at bounding box center [691, 466] width 72 height 30
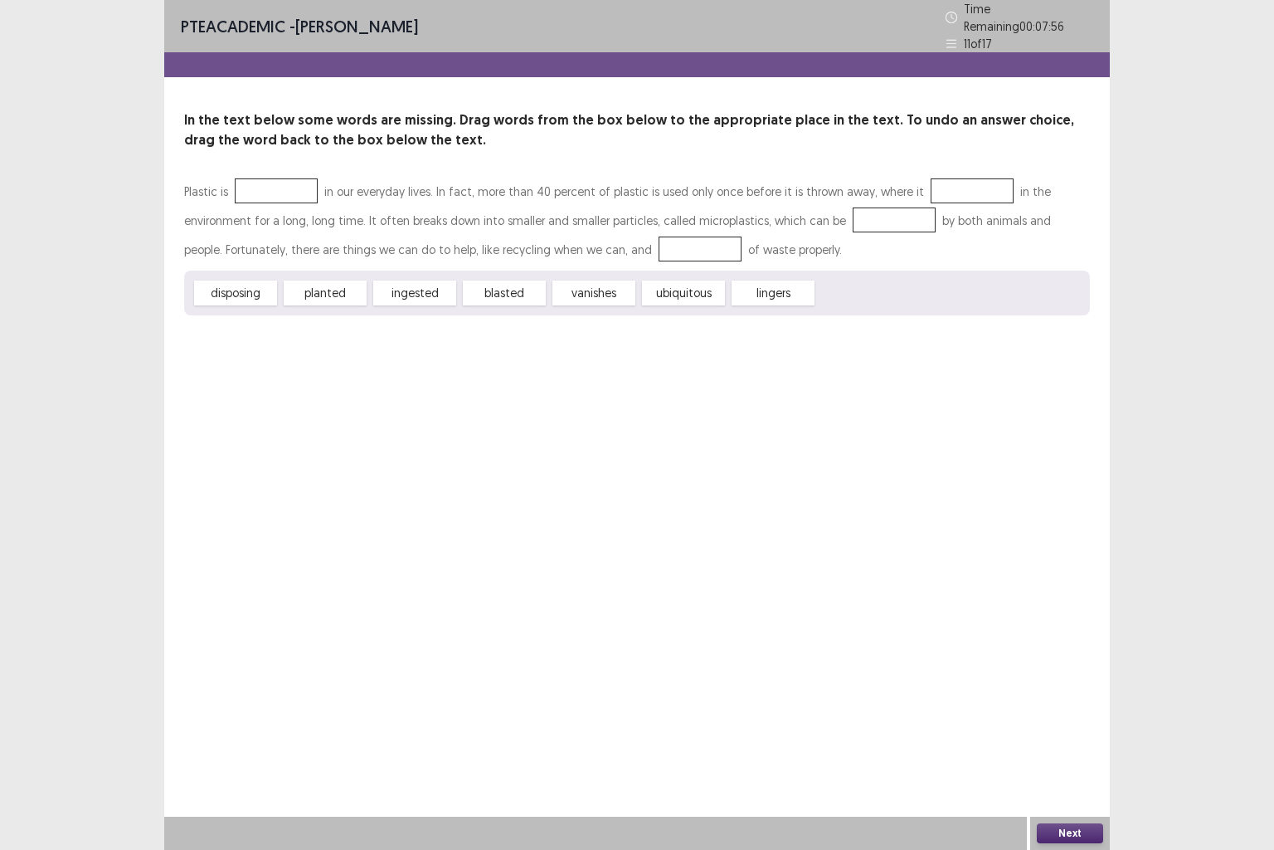
click at [319, 288] on div "planted" at bounding box center [325, 292] width 83 height 25
drag, startPoint x: 329, startPoint y: 280, endPoint x: 275, endPoint y: 183, distance: 110.7
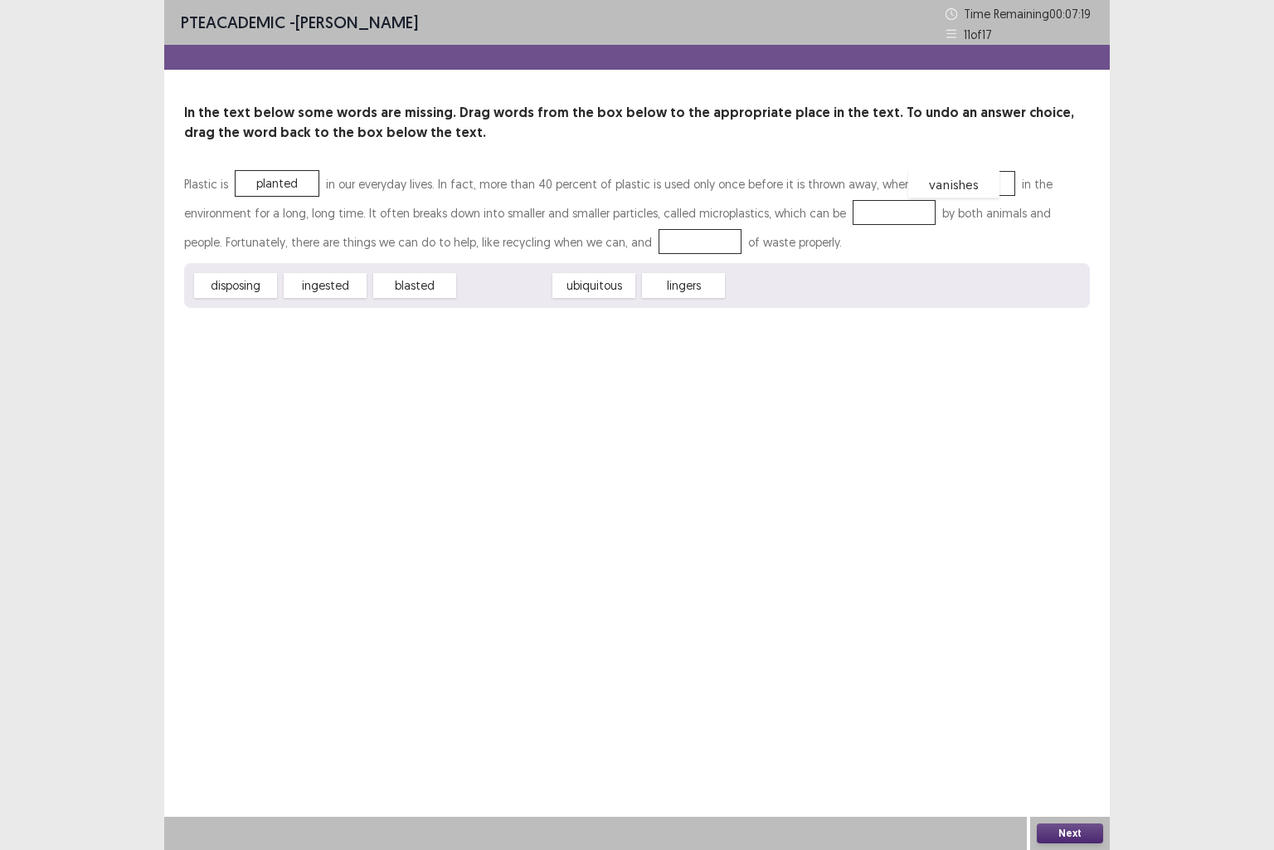
drag, startPoint x: 501, startPoint y: 290, endPoint x: 951, endPoint y: 189, distance: 461.0
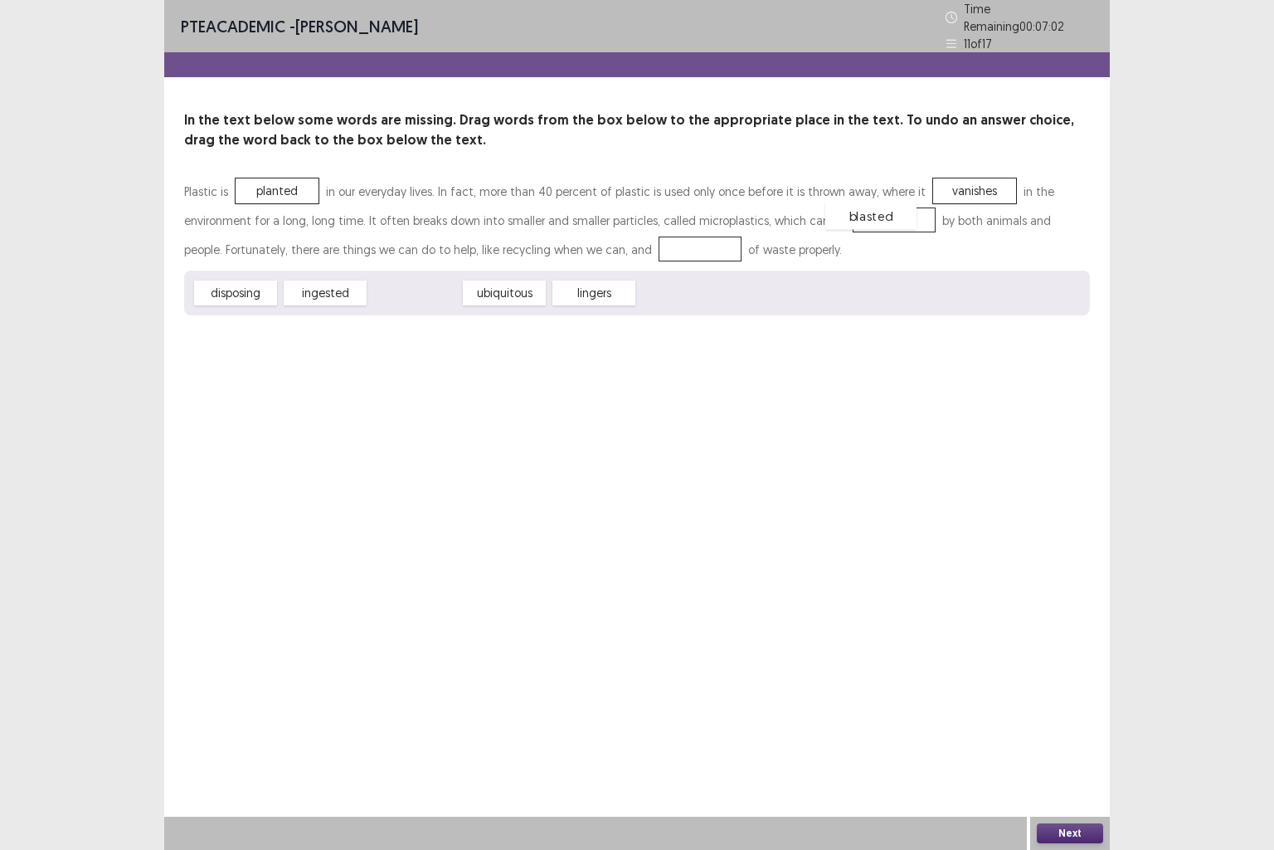
drag, startPoint x: 405, startPoint y: 286, endPoint x: 861, endPoint y: 209, distance: 462.8
drag, startPoint x: 492, startPoint y: 294, endPoint x: 550, endPoint y: 302, distance: 58.7
click at [560, 298] on div "lingers" at bounding box center [583, 283] width 91 height 27
drag, startPoint x: 412, startPoint y: 292, endPoint x: 647, endPoint y: 246, distance: 239.4
click at [1040, 709] on button "Next" at bounding box center [1070, 833] width 66 height 20
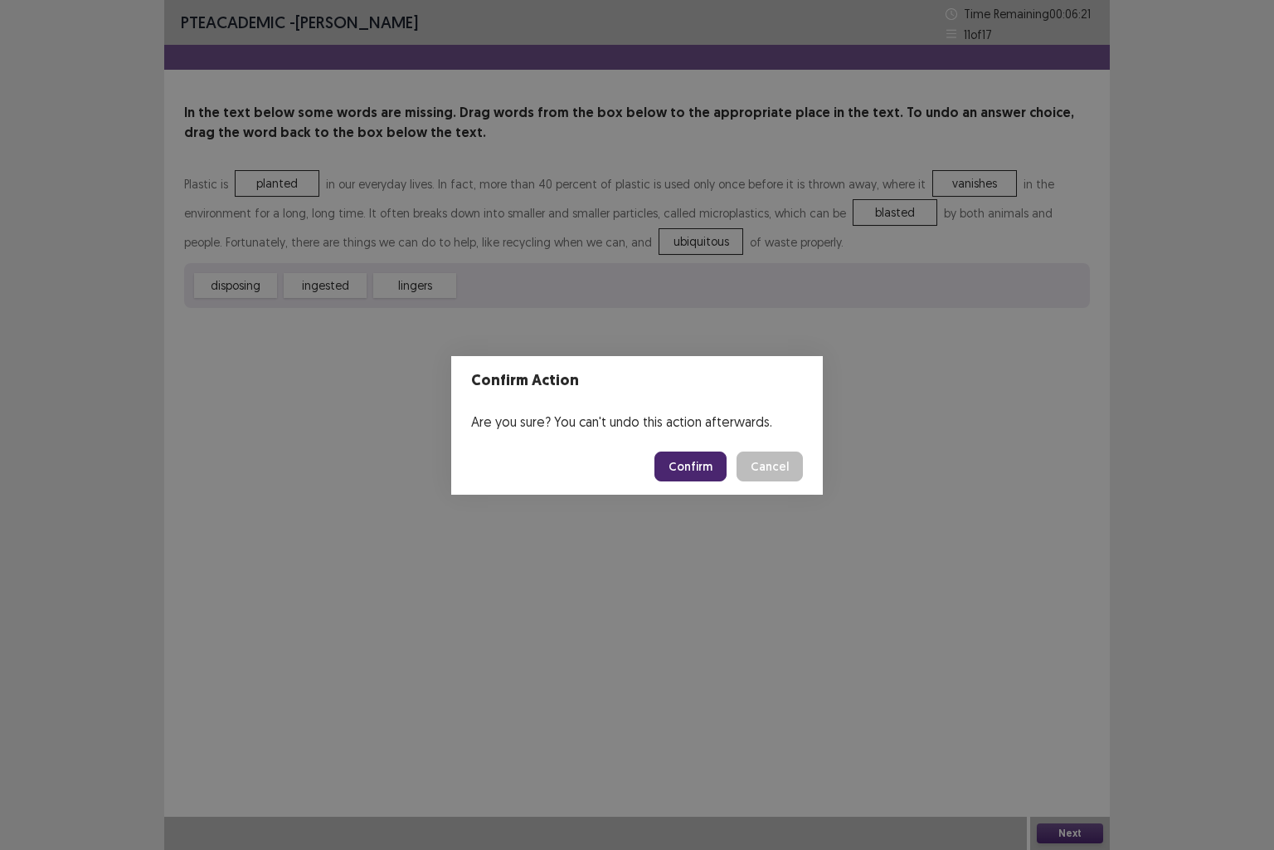
click at [674, 465] on button "Confirm" at bounding box center [691, 466] width 72 height 30
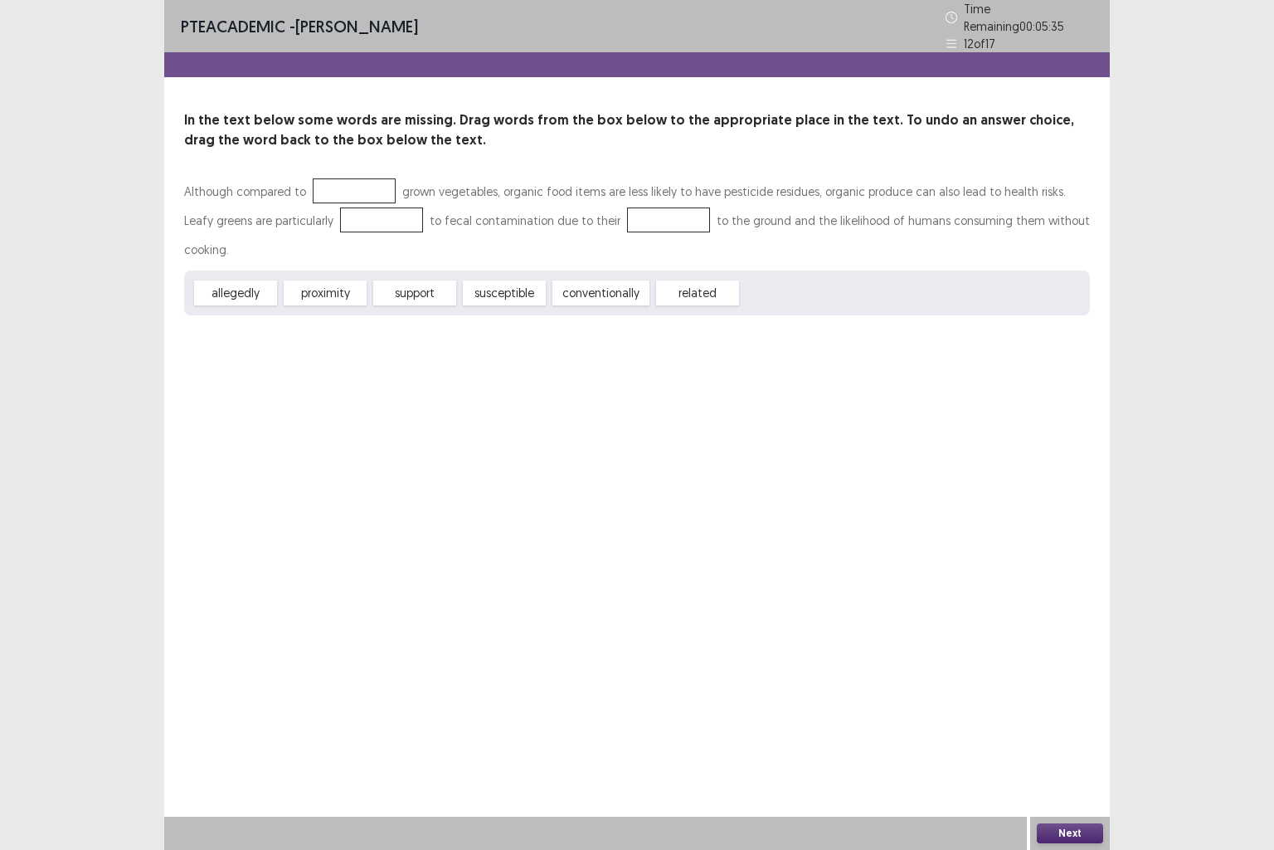
click at [603, 280] on div "conventionally" at bounding box center [601, 292] width 97 height 25
drag, startPoint x: 603, startPoint y: 256, endPoint x: 369, endPoint y: 178, distance: 246.4
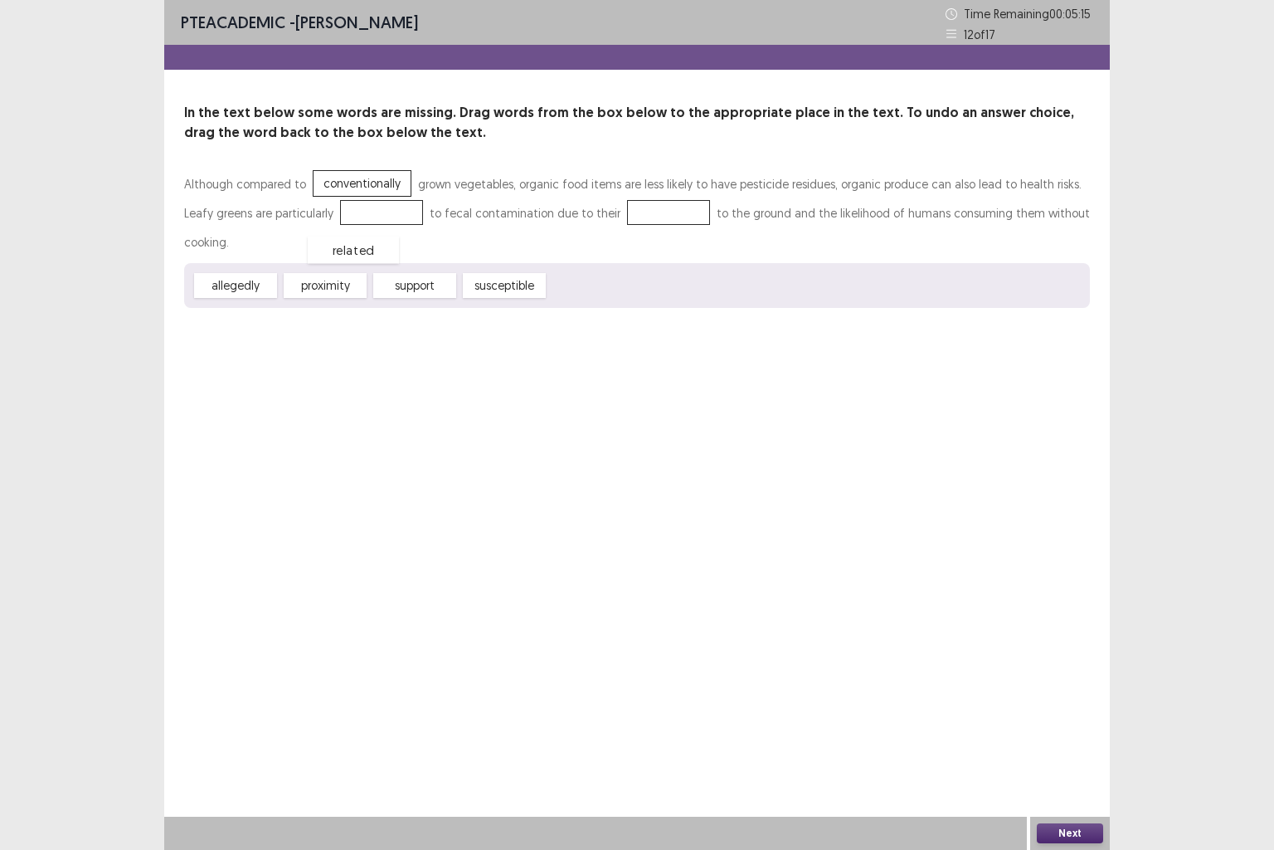
drag, startPoint x: 584, startPoint y: 254, endPoint x: 344, endPoint y: 218, distance: 243.3
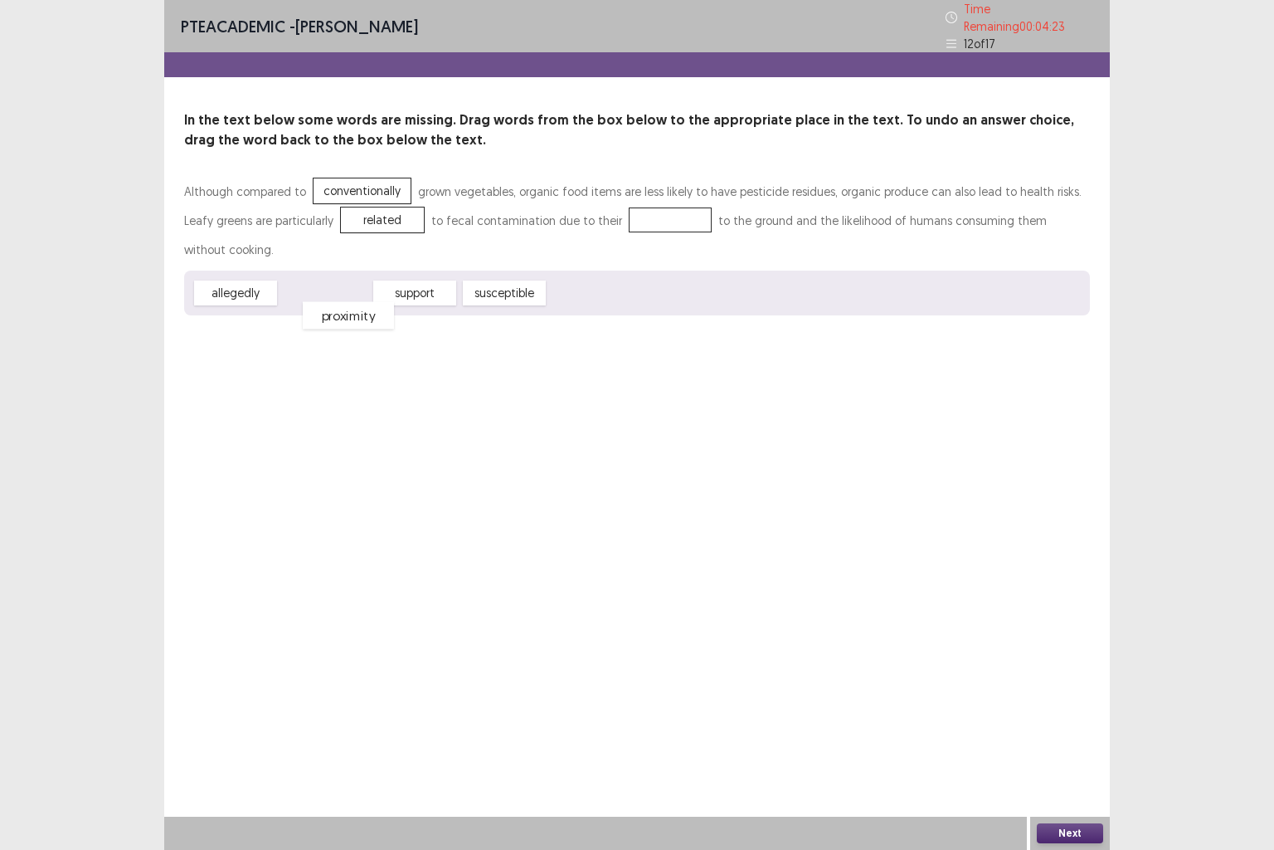
drag, startPoint x: 339, startPoint y: 260, endPoint x: 362, endPoint y: 282, distance: 32.3
click at [362, 302] on div "proximity" at bounding box center [348, 315] width 91 height 27
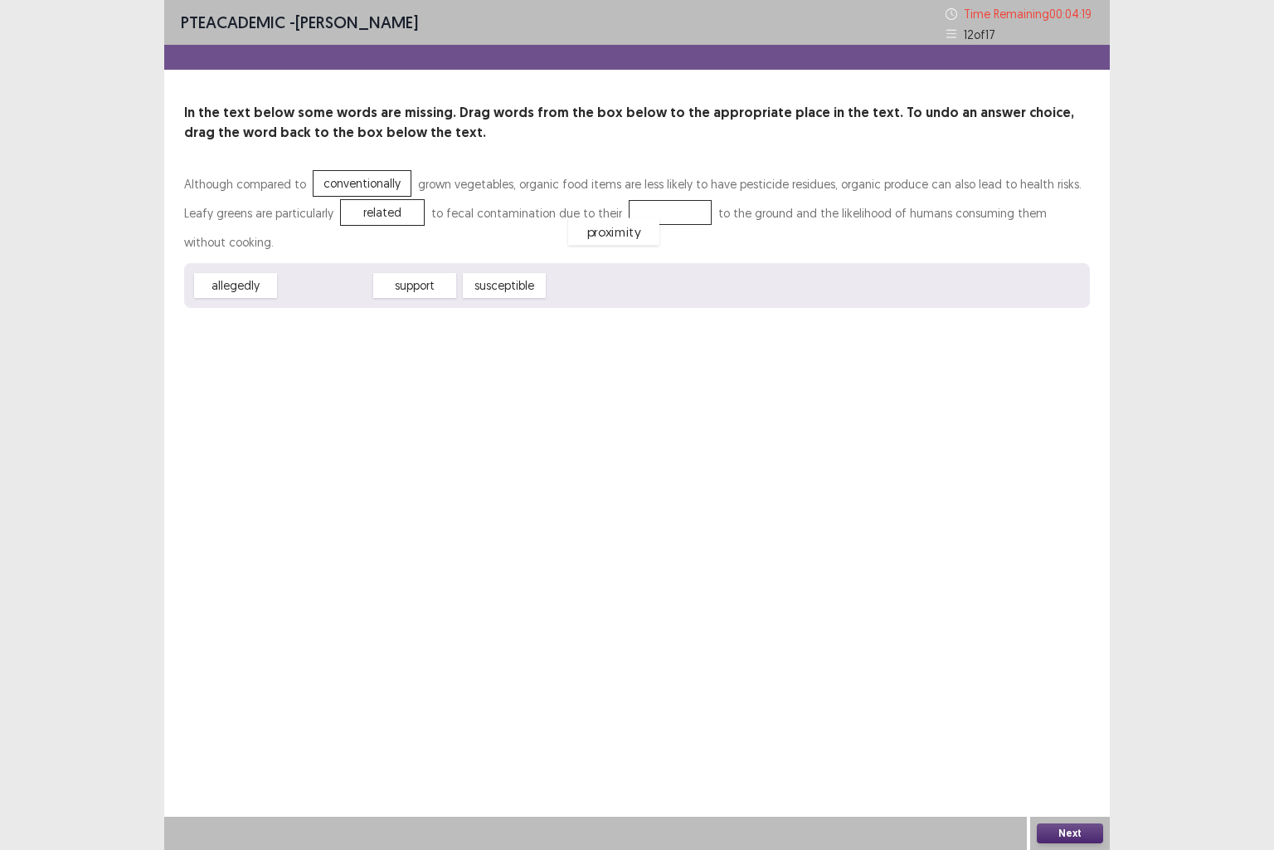
drag, startPoint x: 345, startPoint y: 257, endPoint x: 636, endPoint y: 203, distance: 295.4
click at [1043, 709] on button "Next" at bounding box center [1070, 833] width 66 height 20
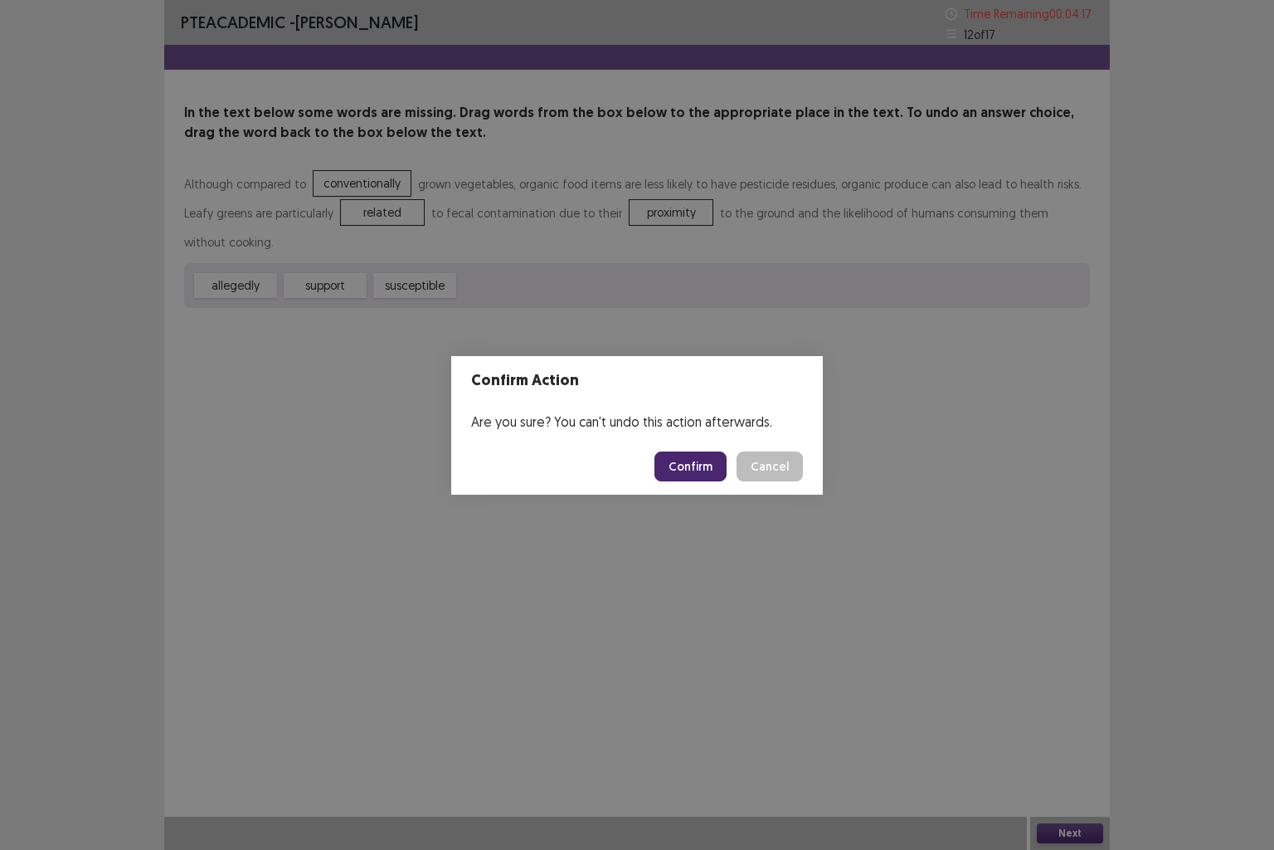
click at [677, 438] on footer "Confirm Cancel" at bounding box center [637, 466] width 372 height 56
click at [687, 463] on button "Confirm" at bounding box center [691, 466] width 72 height 30
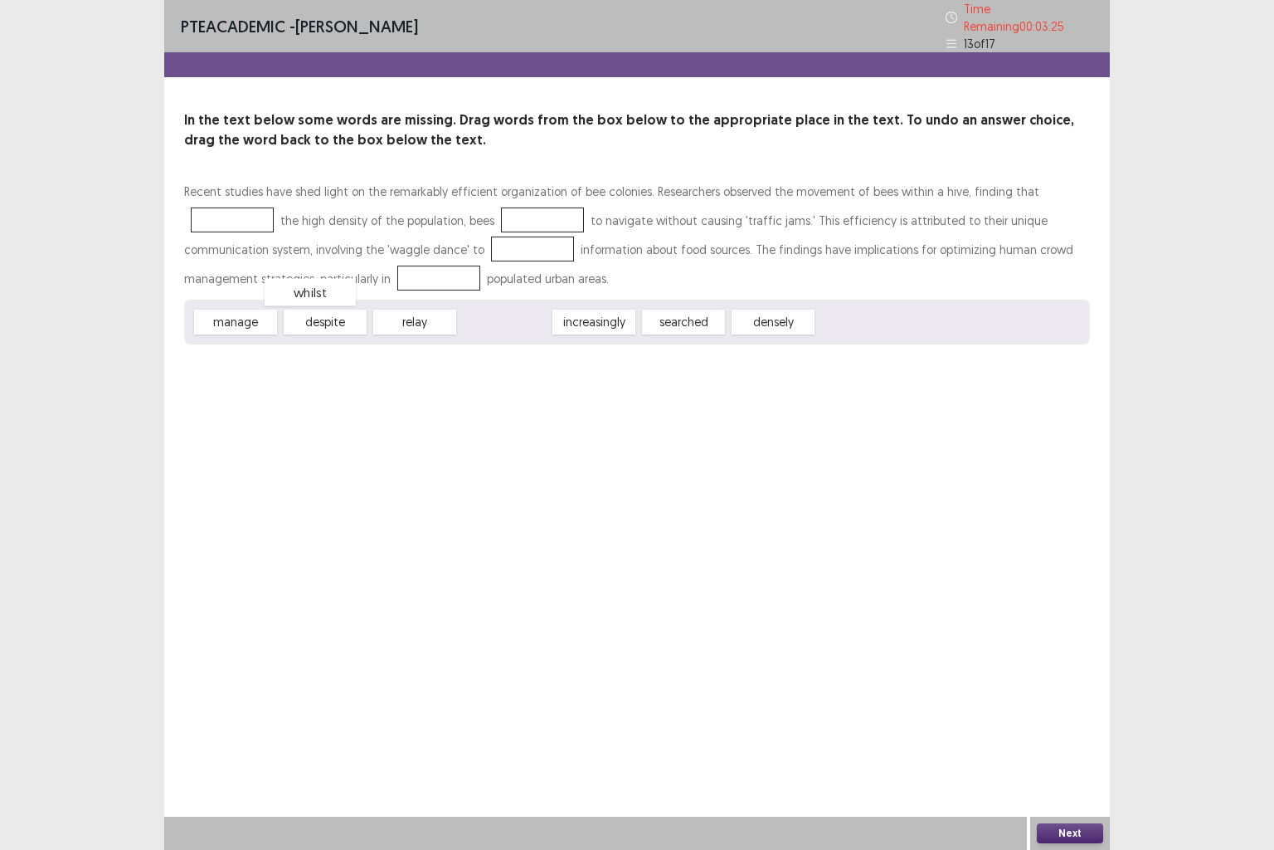
drag, startPoint x: 490, startPoint y: 312, endPoint x: 295, endPoint y: 281, distance: 196.6
click at [398, 273] on div "whilst" at bounding box center [439, 278] width 83 height 25
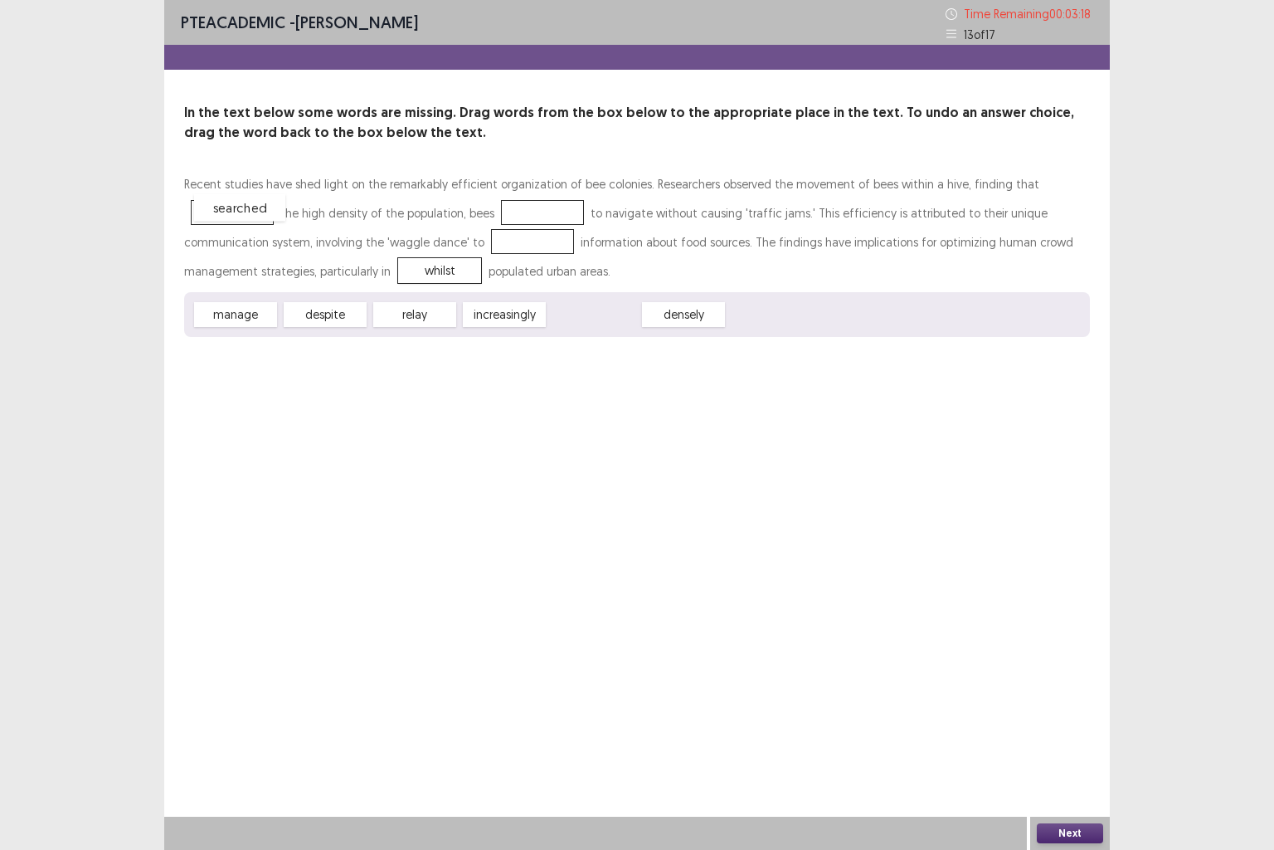
drag, startPoint x: 578, startPoint y: 314, endPoint x: 224, endPoint y: 207, distance: 370.1
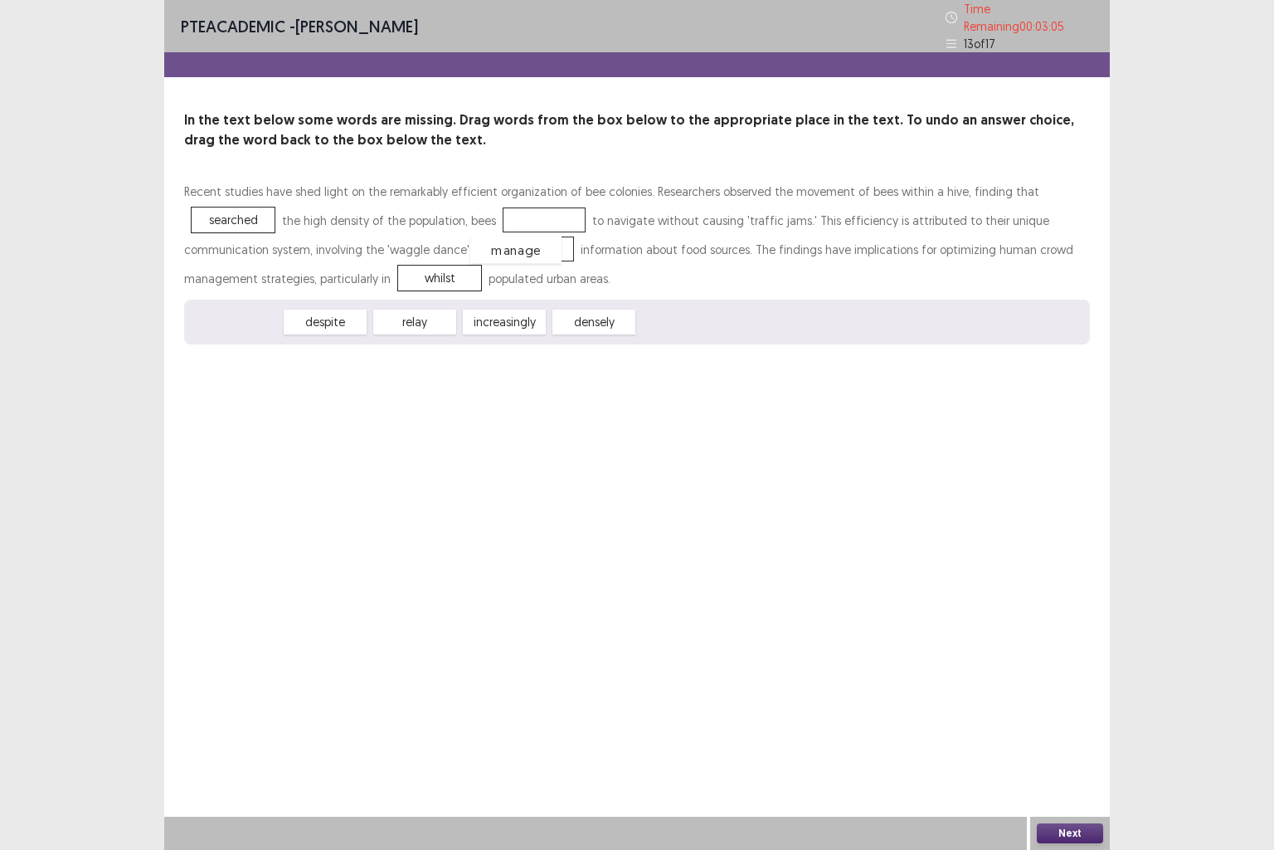
drag, startPoint x: 269, startPoint y: 315, endPoint x: 549, endPoint y: 244, distance: 289.4
drag, startPoint x: 344, startPoint y: 314, endPoint x: 566, endPoint y: 204, distance: 247.1
drag, startPoint x: 578, startPoint y: 197, endPoint x: 568, endPoint y: 205, distance: 12.4
click at [568, 205] on div "Recent studies have shed light on the remarkably efficient organization of bee …" at bounding box center [637, 235] width 906 height 116
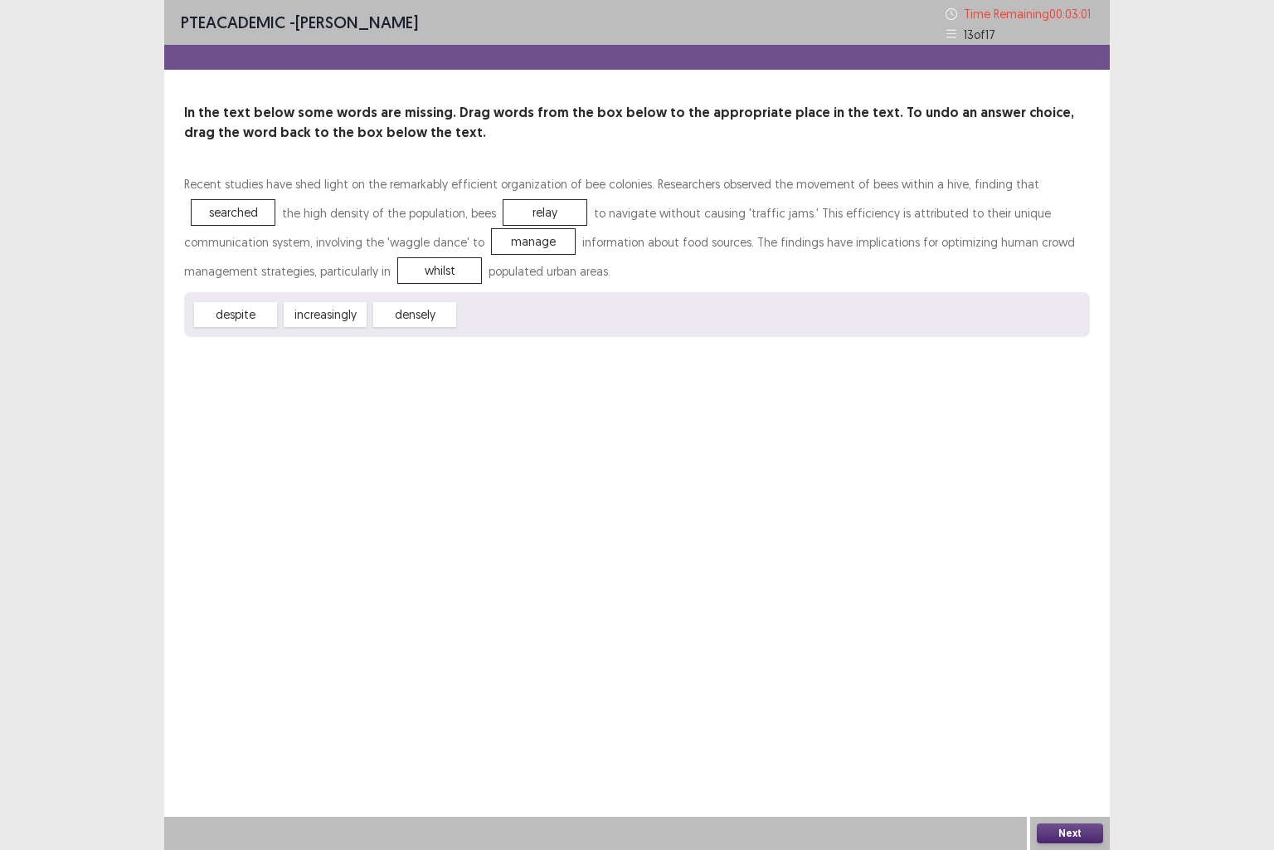
click at [1103, 709] on div "Next" at bounding box center [1071, 832] width 80 height 33
click at [1084, 709] on button "Next" at bounding box center [1070, 833] width 66 height 20
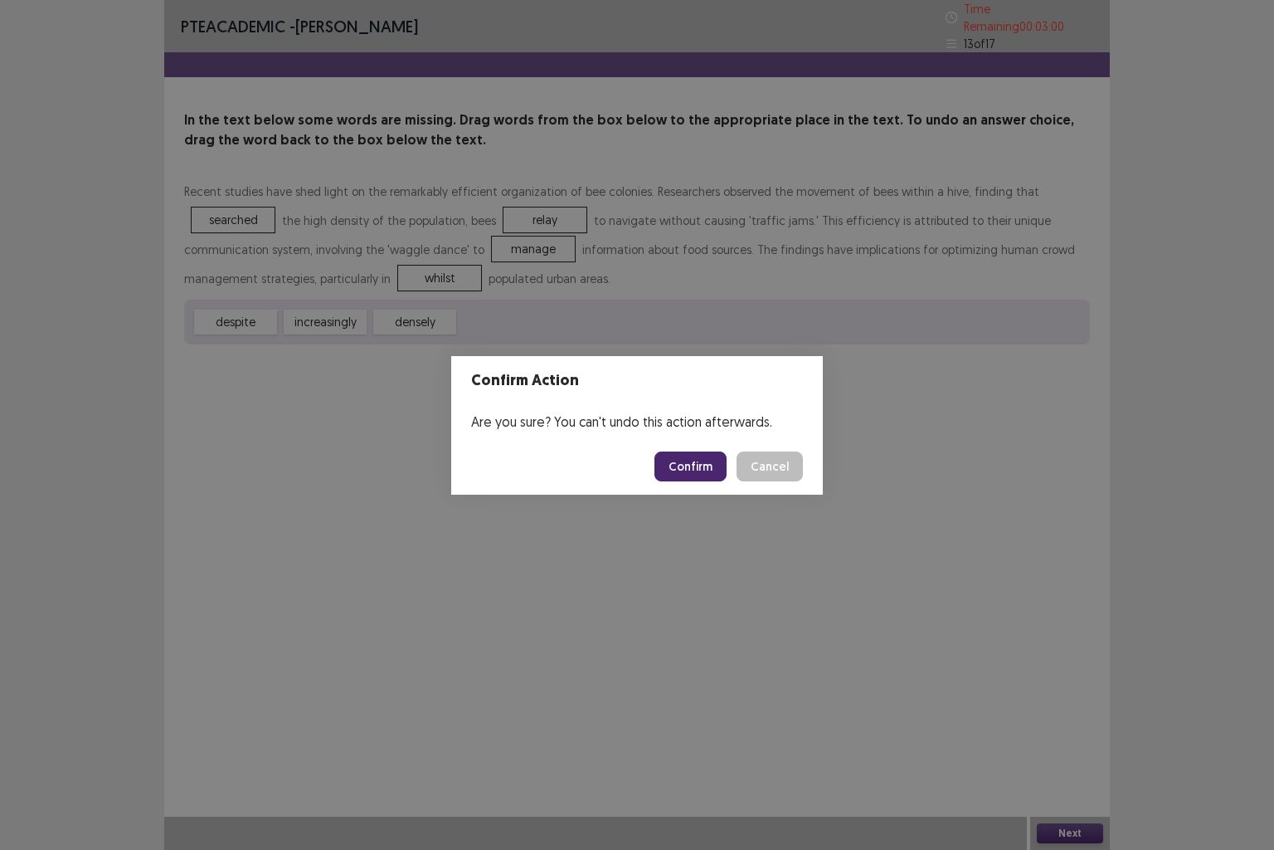
click at [681, 465] on button "Confirm" at bounding box center [691, 466] width 72 height 30
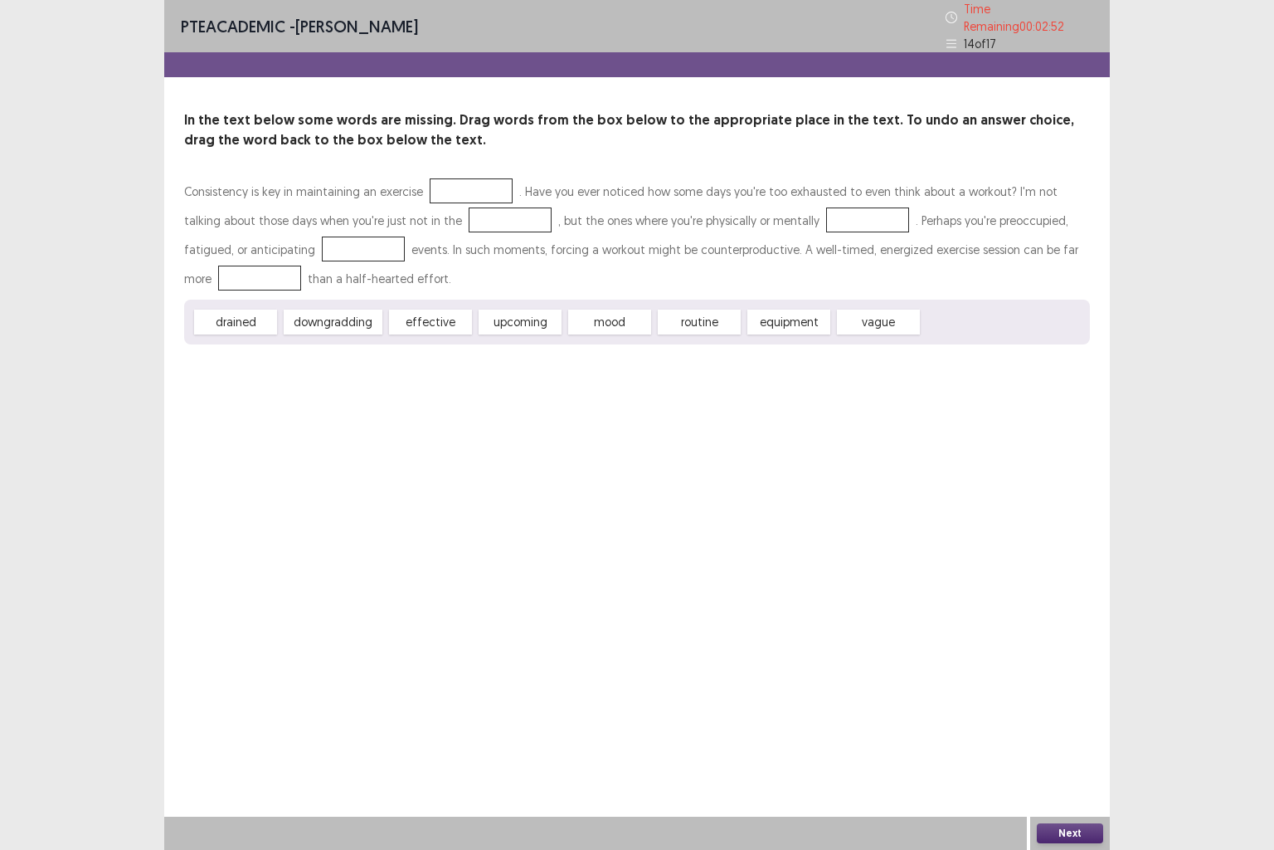
click at [700, 318] on div "routine" at bounding box center [699, 321] width 83 height 25
drag, startPoint x: 700, startPoint y: 318, endPoint x: 463, endPoint y: 191, distance: 269.1
click at [785, 310] on div "vague" at bounding box center [789, 321] width 83 height 25
drag, startPoint x: 421, startPoint y: 312, endPoint x: 226, endPoint y: 268, distance: 199.9
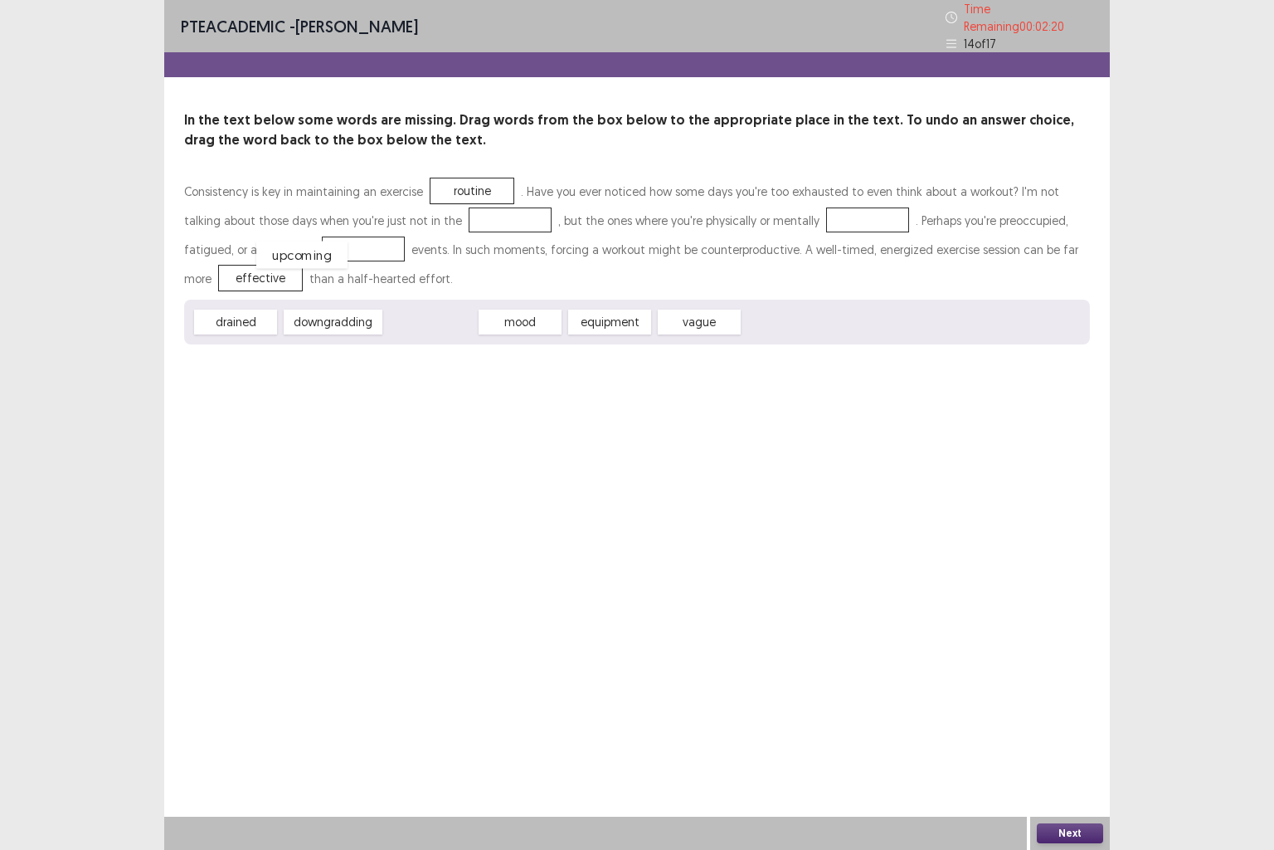
drag, startPoint x: 413, startPoint y: 317, endPoint x: 282, endPoint y: 249, distance: 147.7
click at [319, 244] on div "upcoming" at bounding box center [364, 249] width 91 height 27
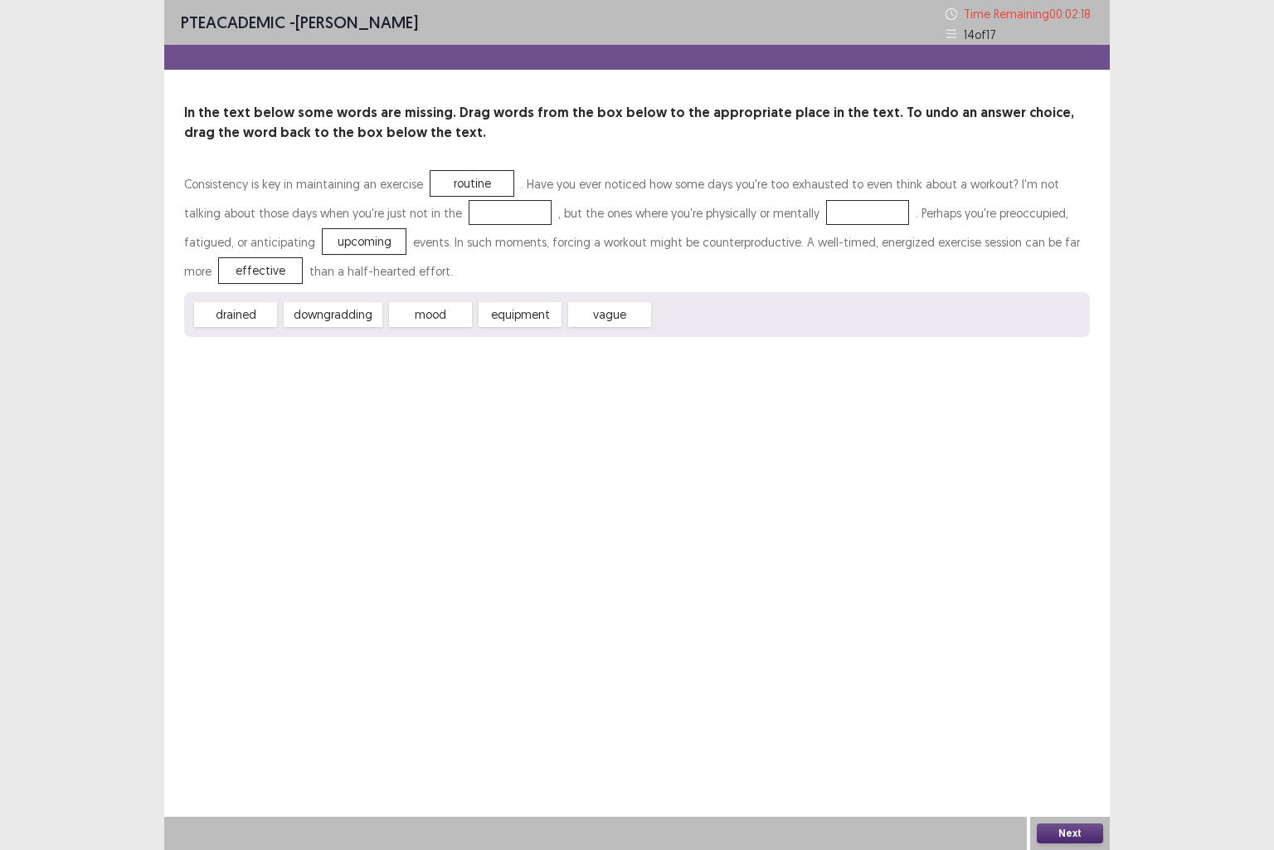
click at [498, 317] on div "equipment" at bounding box center [520, 314] width 83 height 25
drag, startPoint x: 340, startPoint y: 315, endPoint x: 808, endPoint y: 212, distance: 479.3
click at [1079, 709] on button "Next" at bounding box center [1070, 833] width 66 height 20
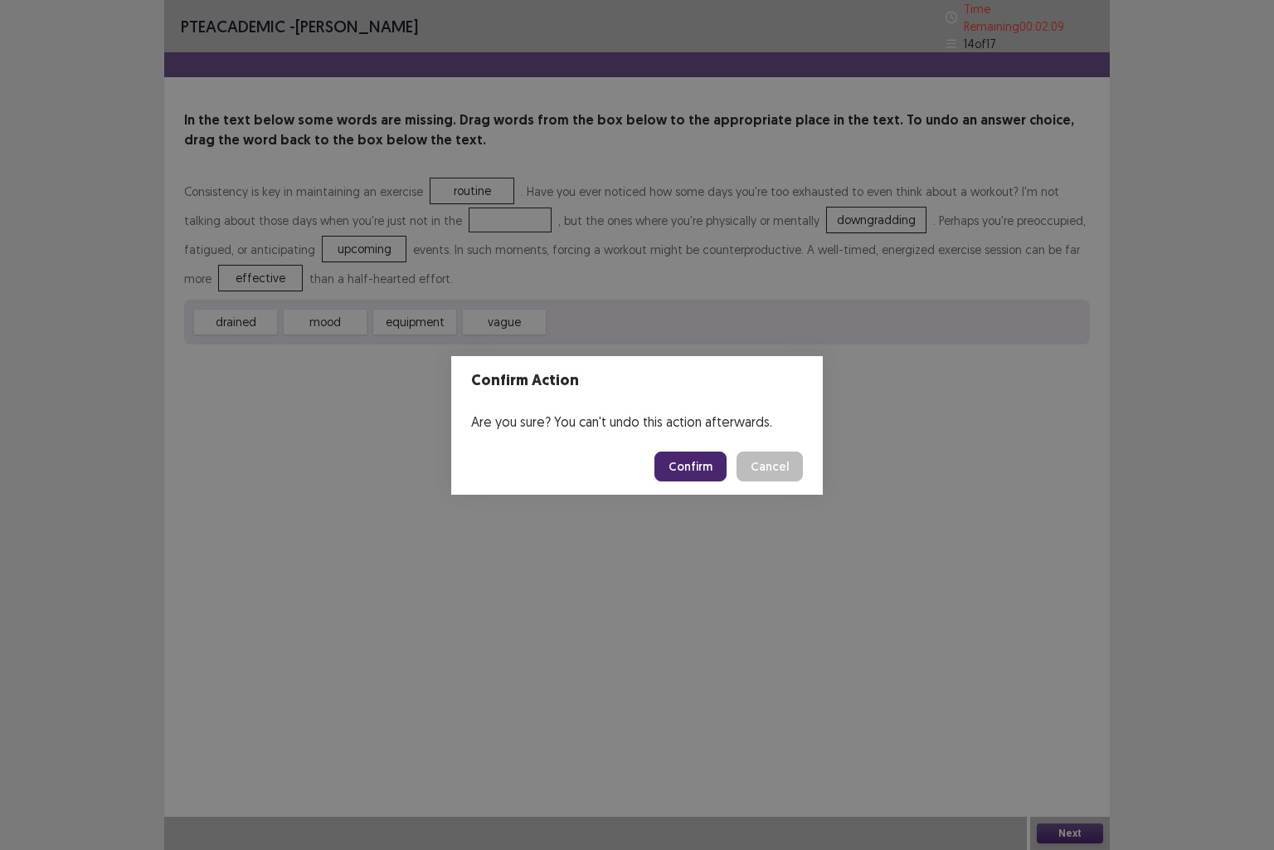
click at [676, 462] on button "Confirm" at bounding box center [691, 466] width 72 height 30
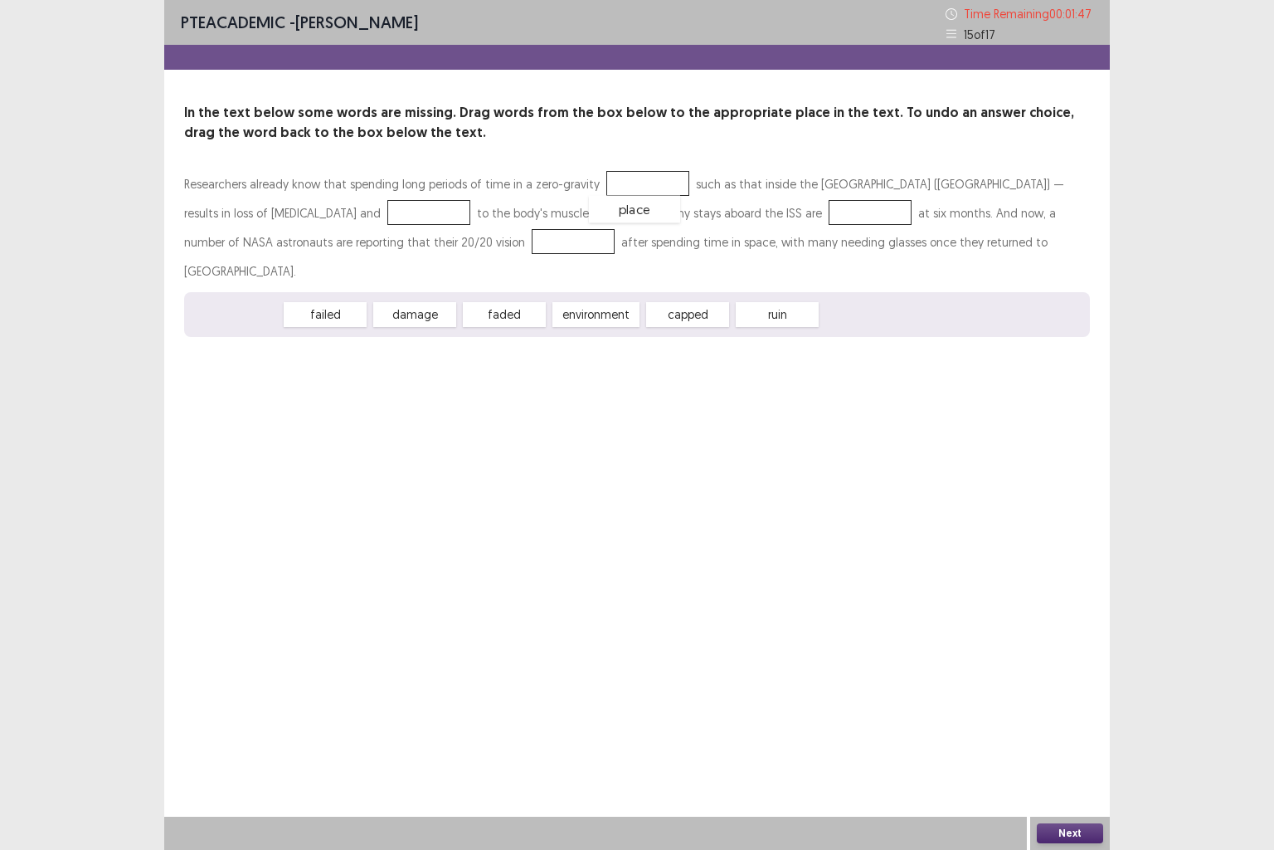
drag, startPoint x: 246, startPoint y: 283, endPoint x: 647, endPoint y: 177, distance: 415.4
drag, startPoint x: 500, startPoint y: 287, endPoint x: 289, endPoint y: 211, distance: 224.9
drag, startPoint x: 407, startPoint y: 289, endPoint x: 703, endPoint y: 212, distance: 305.9
drag, startPoint x: 492, startPoint y: 293, endPoint x: 487, endPoint y: 311, distance: 18.9
click at [487, 311] on div "ruin" at bounding box center [461, 311] width 91 height 27
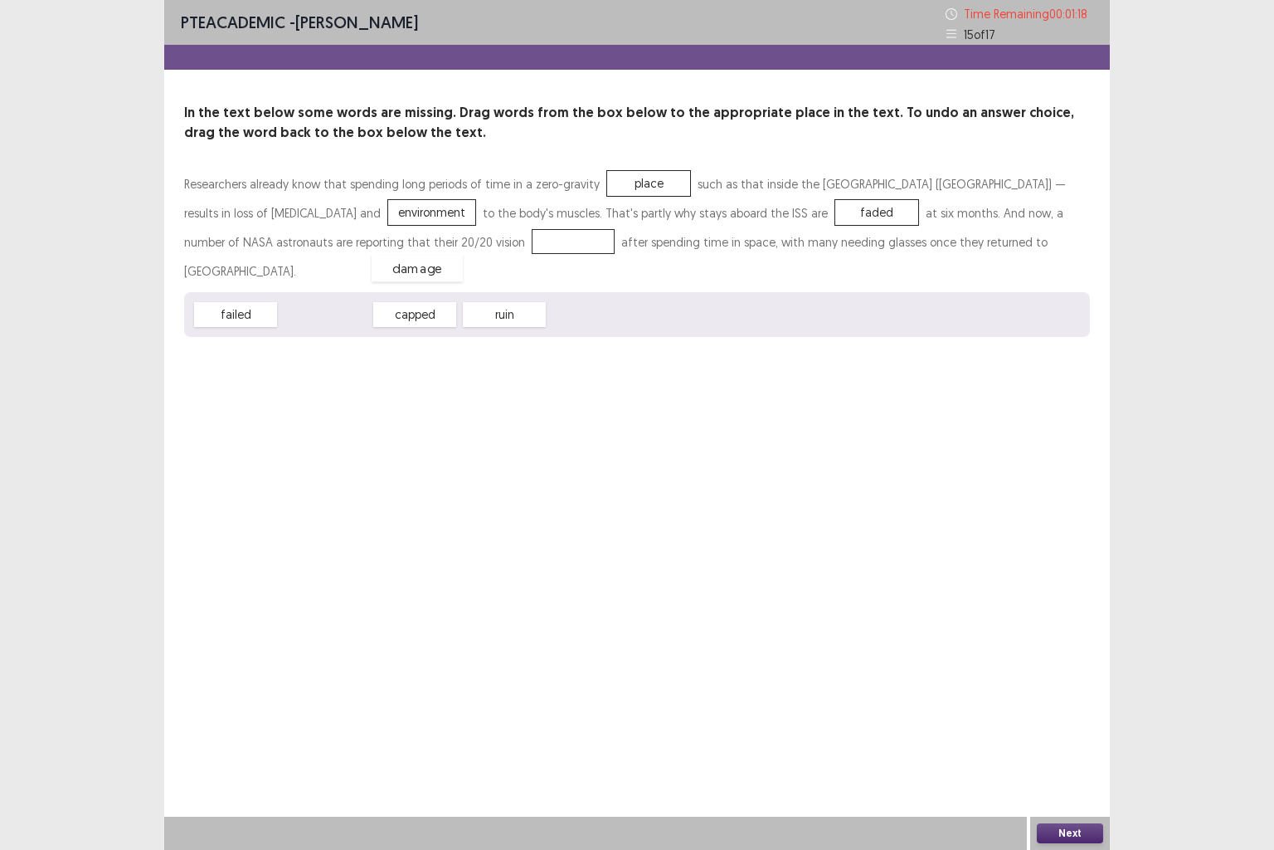
drag, startPoint x: 331, startPoint y: 290, endPoint x: 421, endPoint y: 243, distance: 100.9
click at [1091, 709] on button "Next" at bounding box center [1070, 833] width 66 height 20
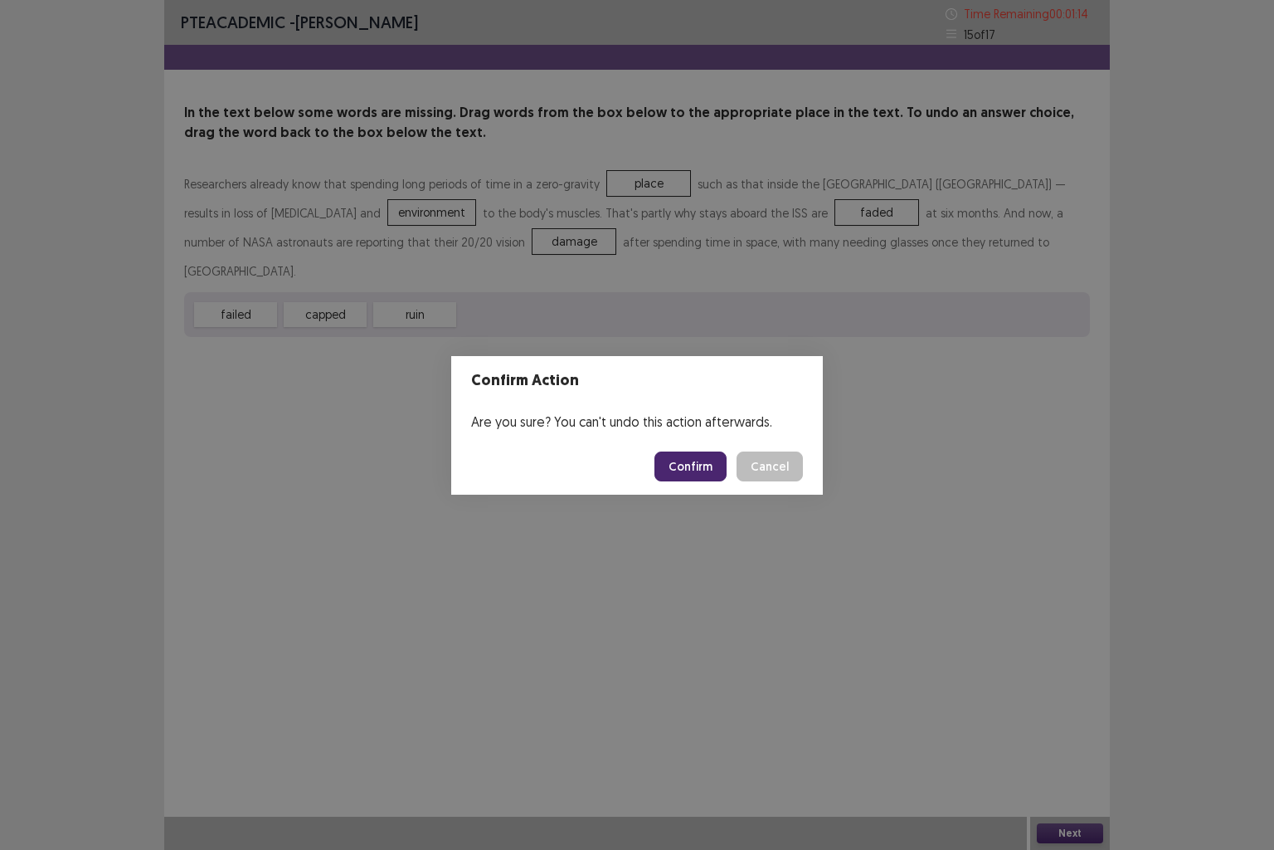
click at [685, 466] on button "Confirm" at bounding box center [691, 466] width 72 height 30
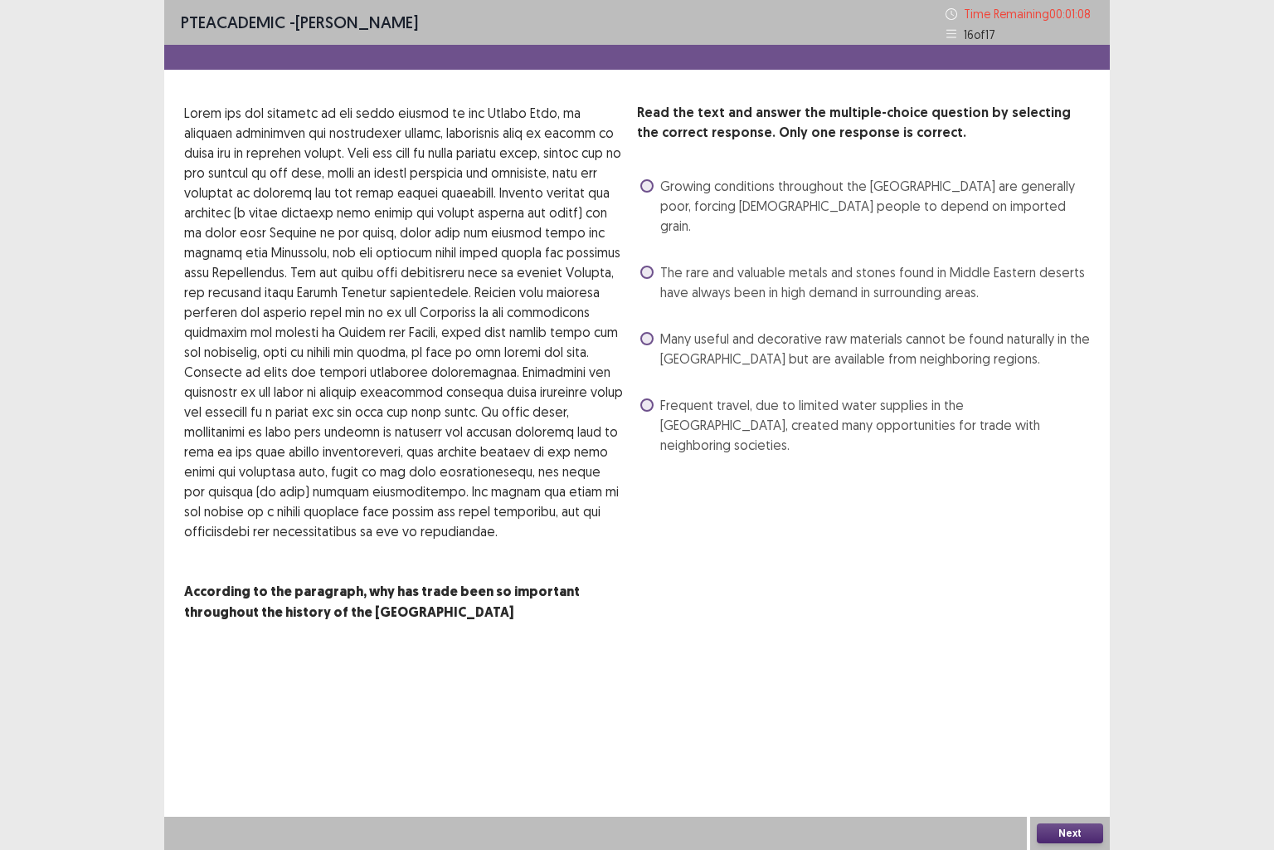
click at [644, 183] on span at bounding box center [647, 185] width 13 height 13
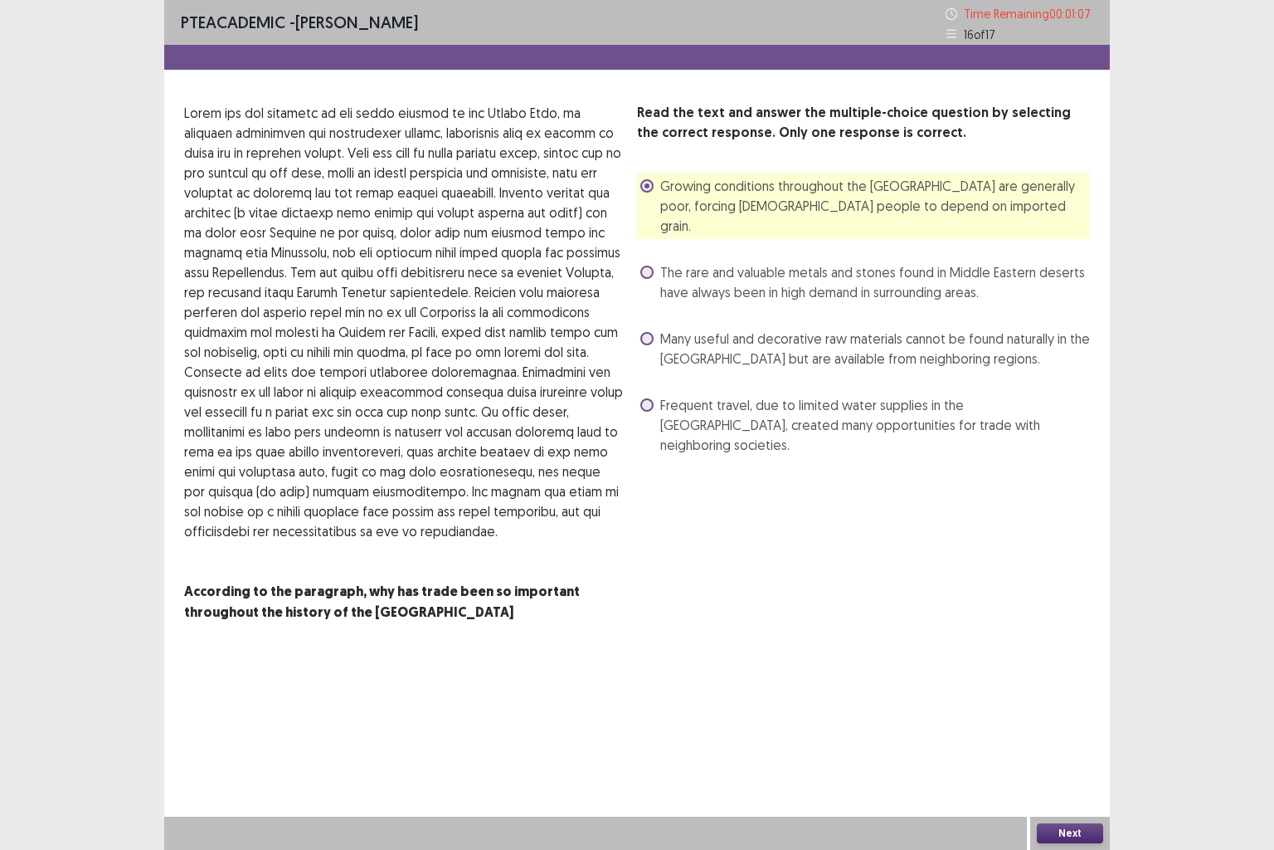
click at [1043, 709] on div "Next" at bounding box center [1071, 832] width 80 height 33
click at [1051, 709] on div "Next" at bounding box center [1071, 832] width 80 height 33
click at [1062, 709] on button "Next" at bounding box center [1070, 833] width 66 height 20
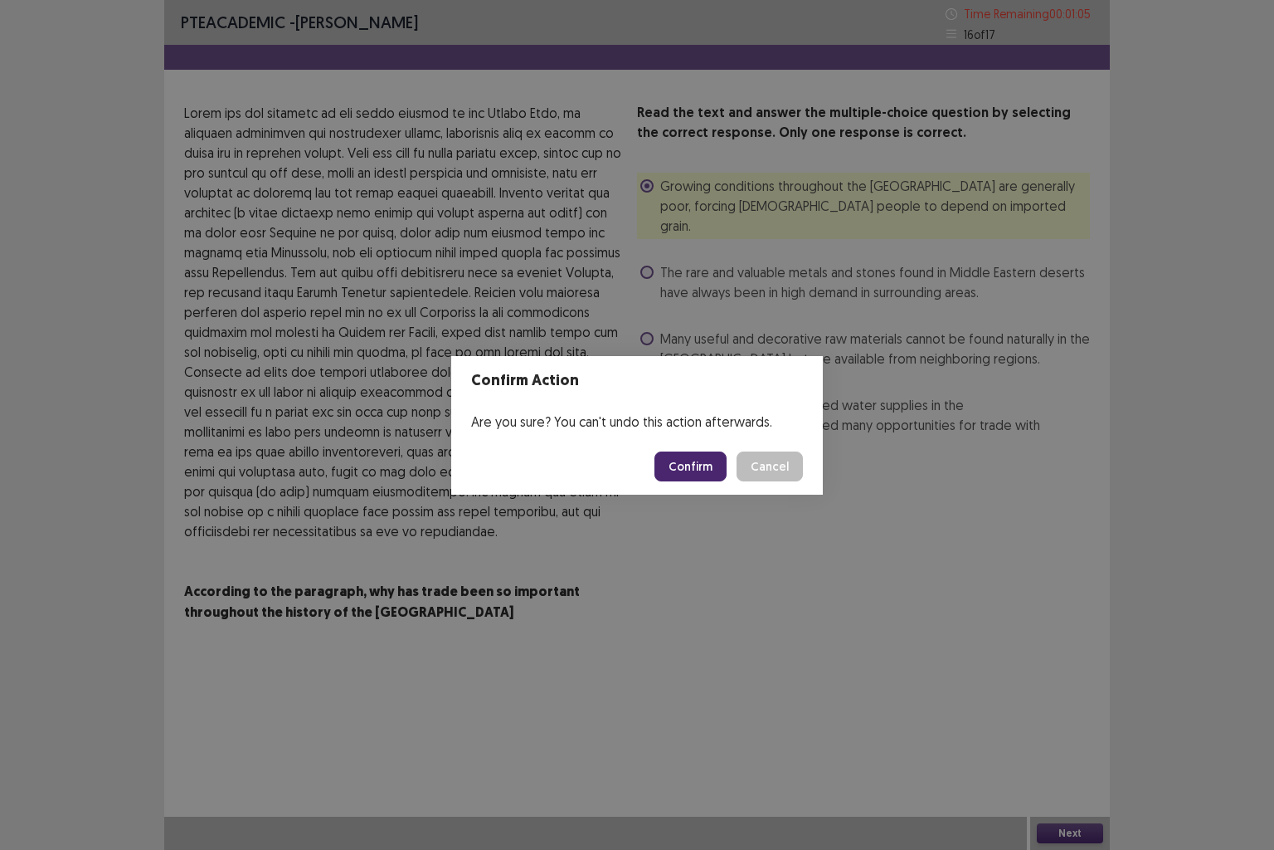
click at [690, 460] on button "Confirm" at bounding box center [691, 466] width 72 height 30
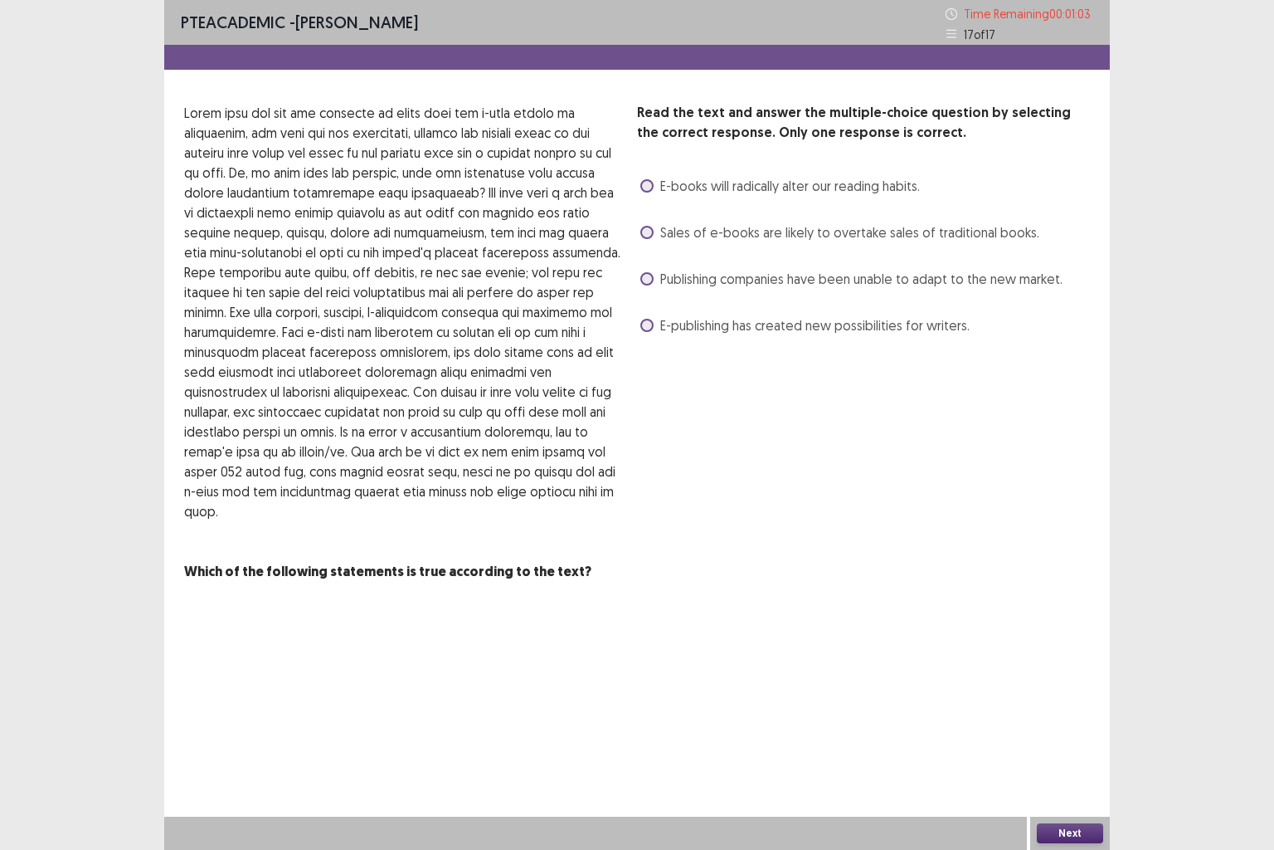
click at [646, 275] on span at bounding box center [647, 278] width 13 height 13
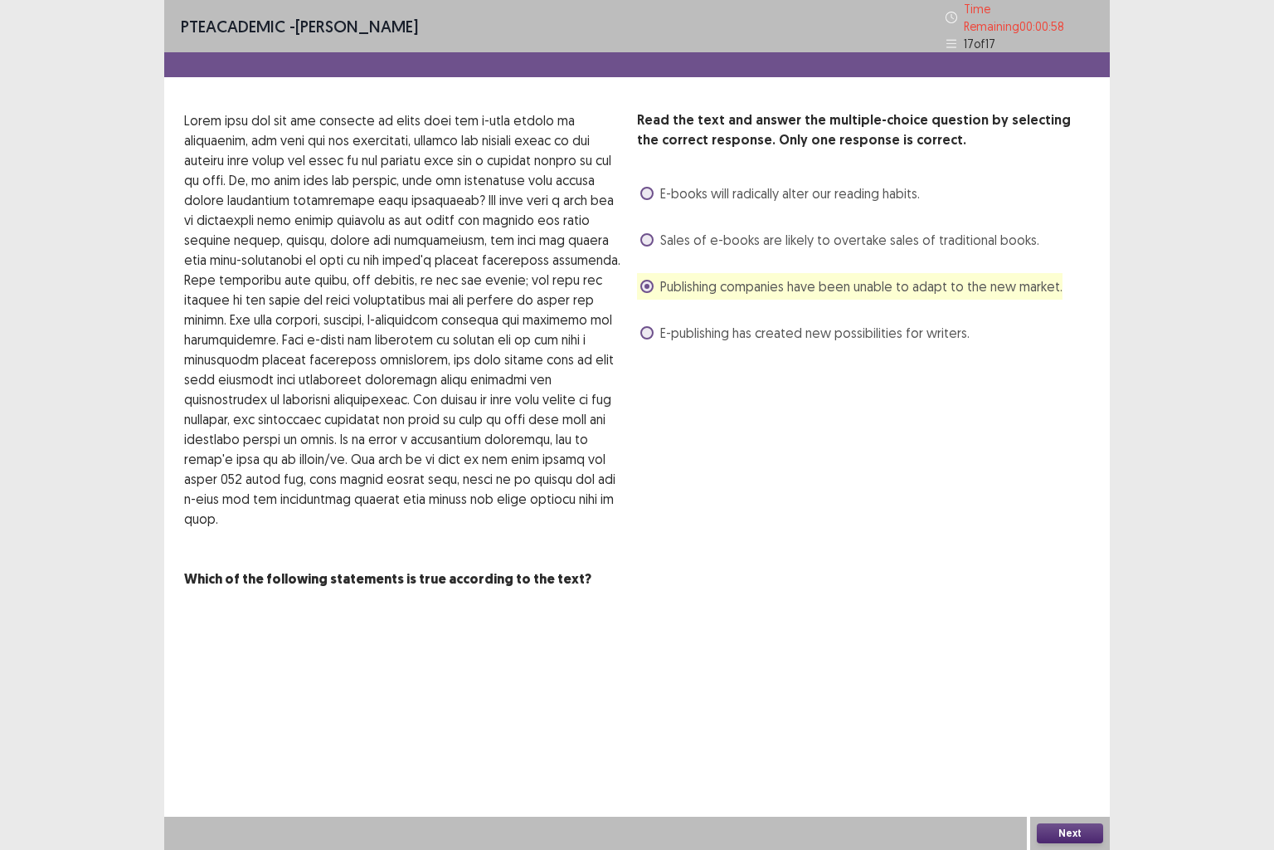
click at [646, 233] on span at bounding box center [647, 239] width 13 height 13
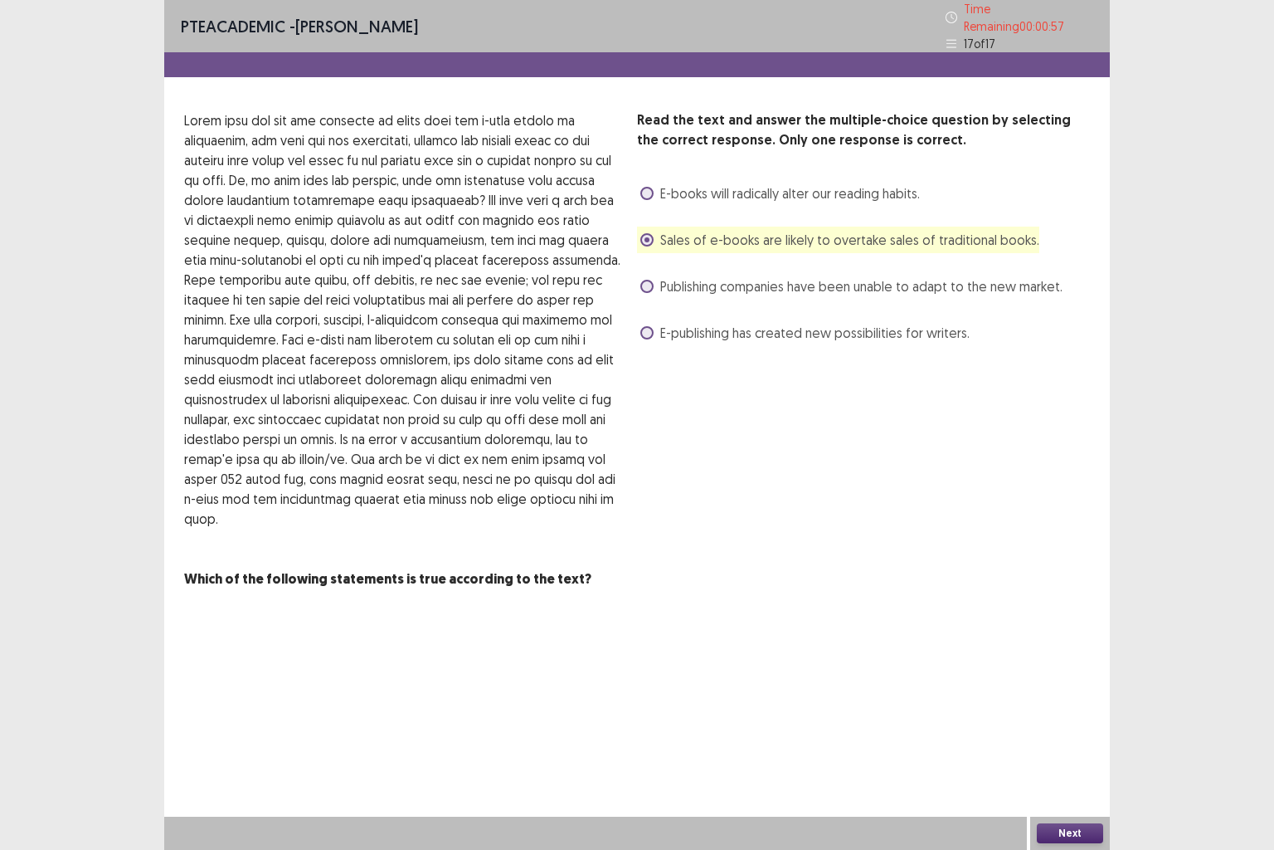
click at [1071, 709] on button "Next" at bounding box center [1070, 833] width 66 height 20
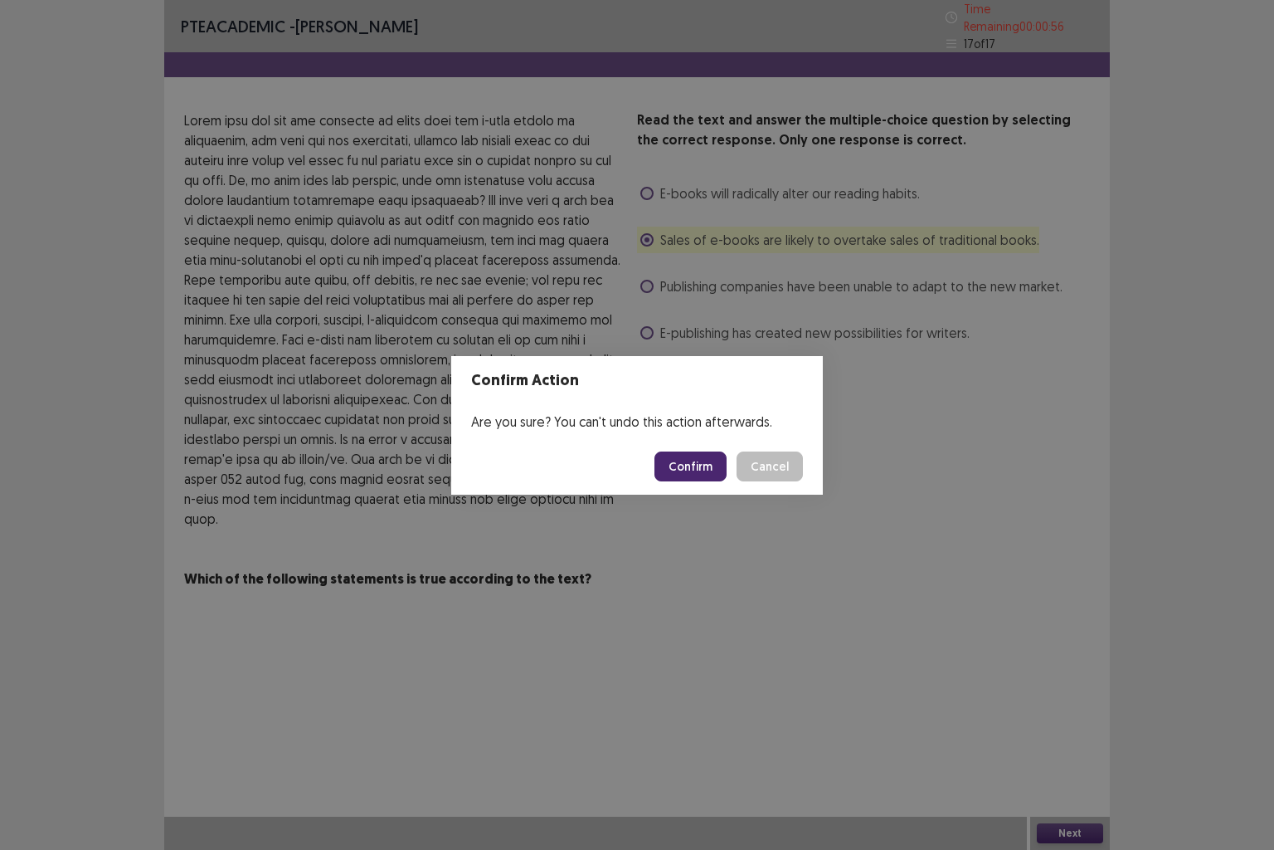
click at [695, 475] on button "Confirm" at bounding box center [691, 466] width 72 height 30
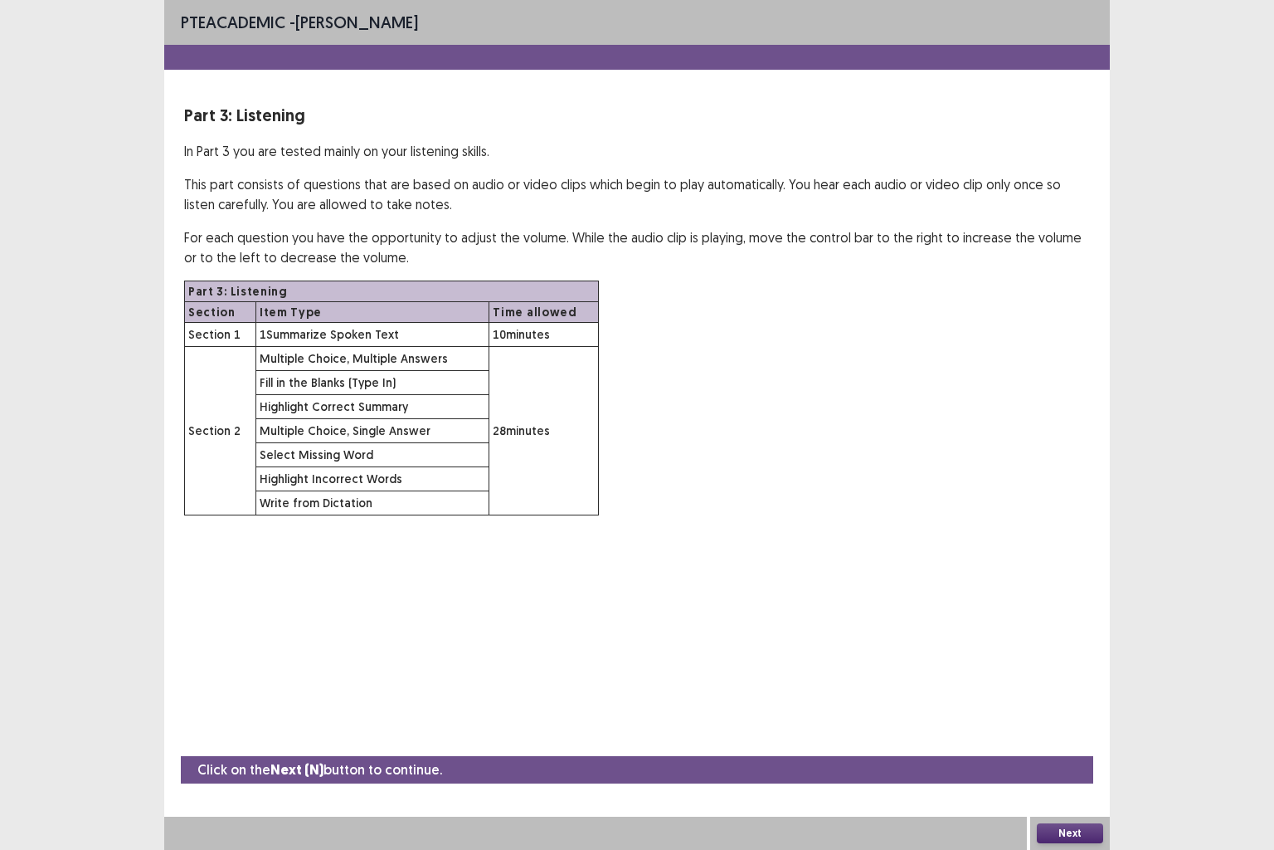
click at [1067, 709] on button "Next" at bounding box center [1070, 833] width 66 height 20
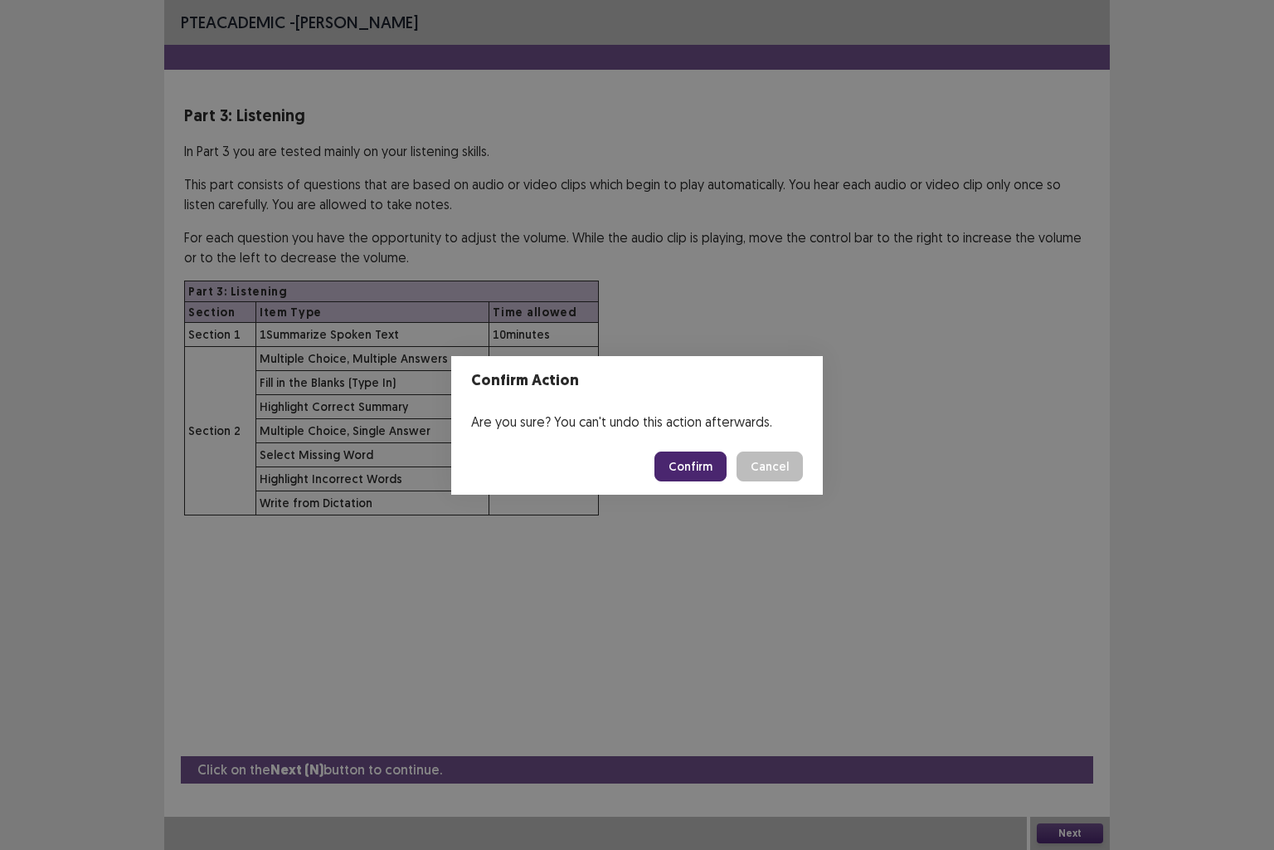
click at [690, 461] on button "Confirm" at bounding box center [691, 466] width 72 height 30
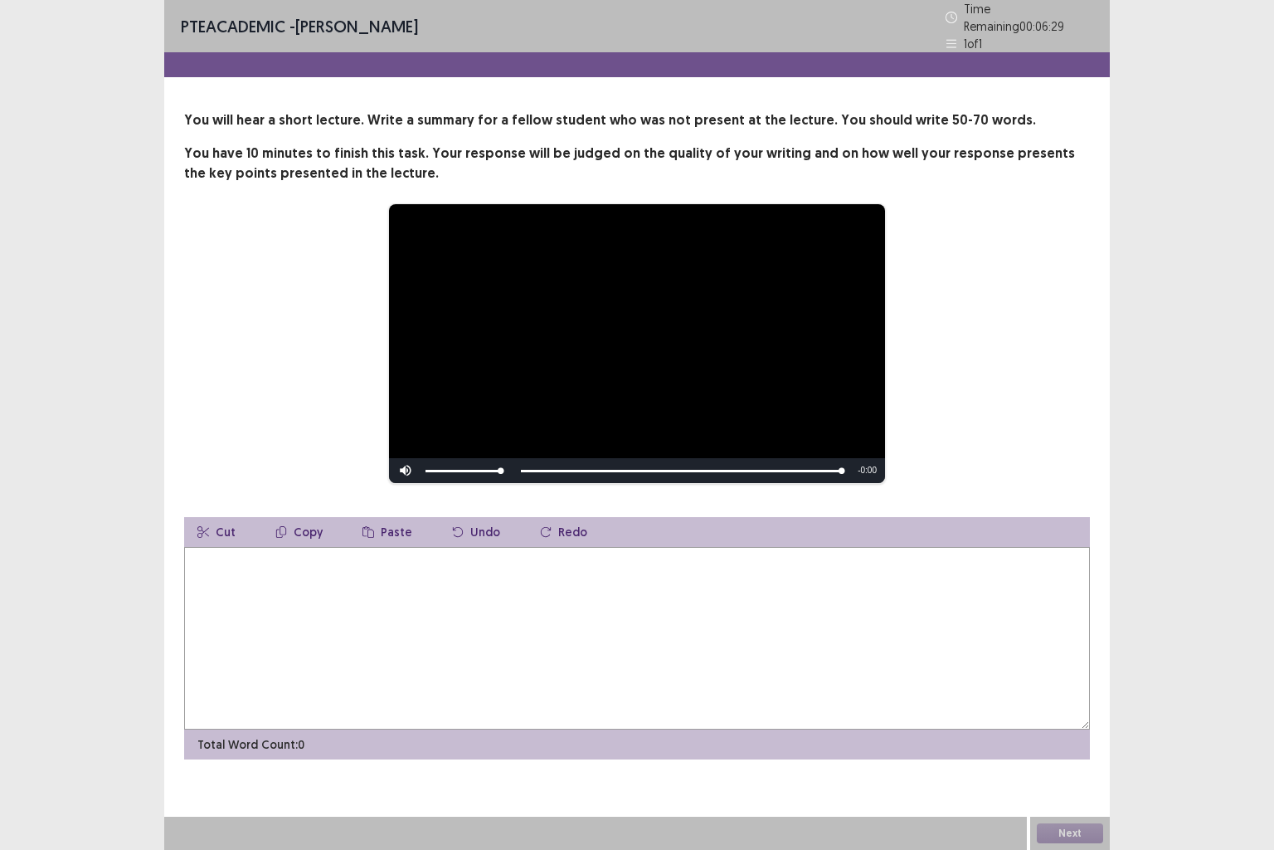
click at [356, 621] on textarea at bounding box center [637, 638] width 906 height 183
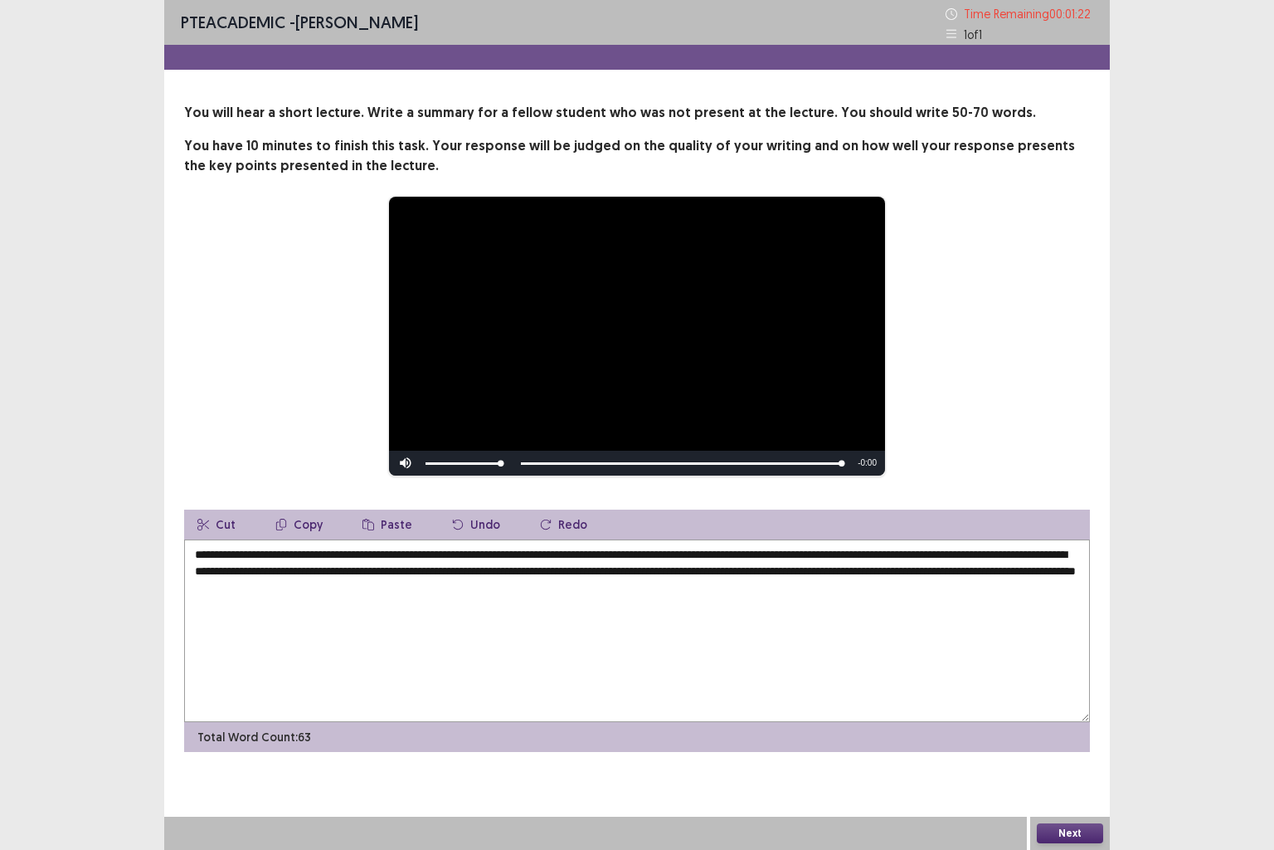
type textarea "**********"
click at [1059, 709] on button "Next" at bounding box center [1070, 833] width 66 height 20
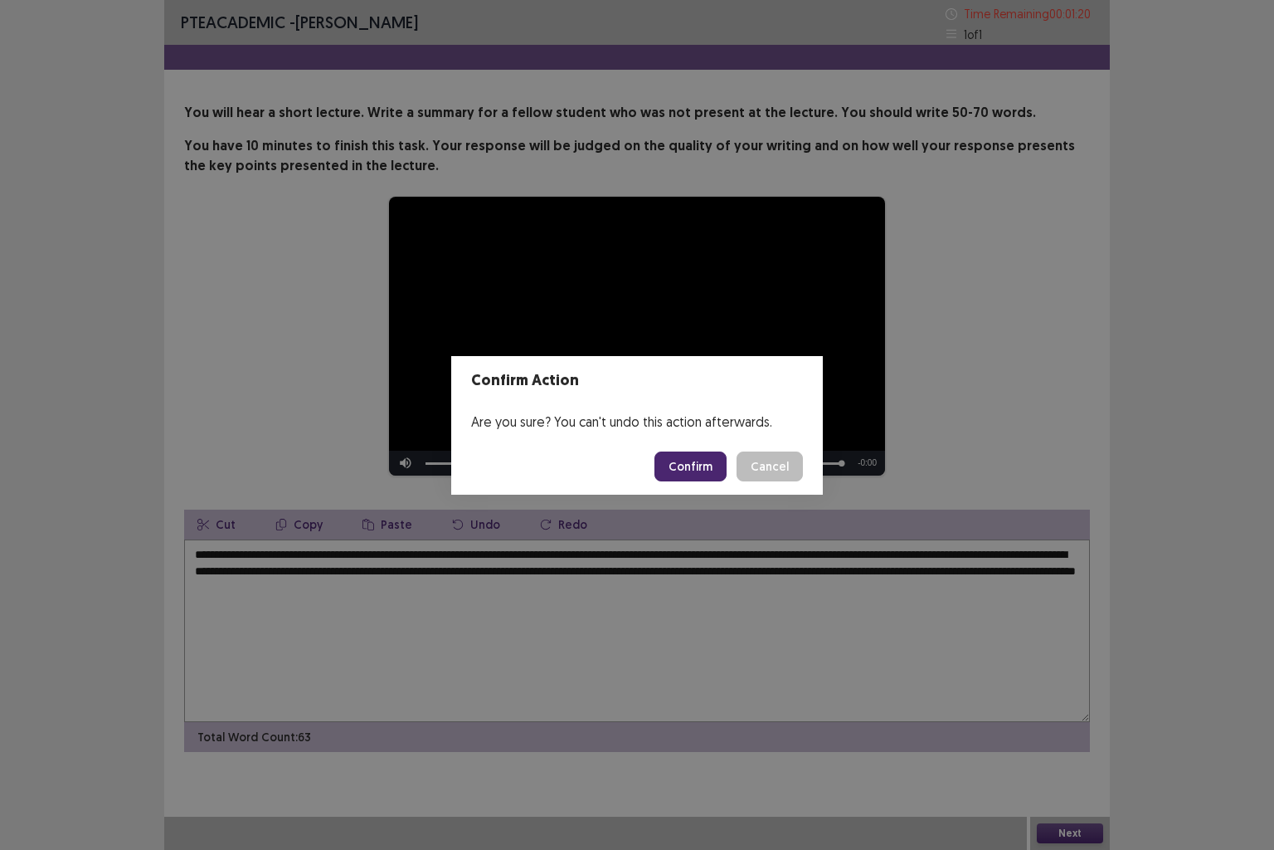
click at [685, 469] on button "Confirm" at bounding box center [691, 466] width 72 height 30
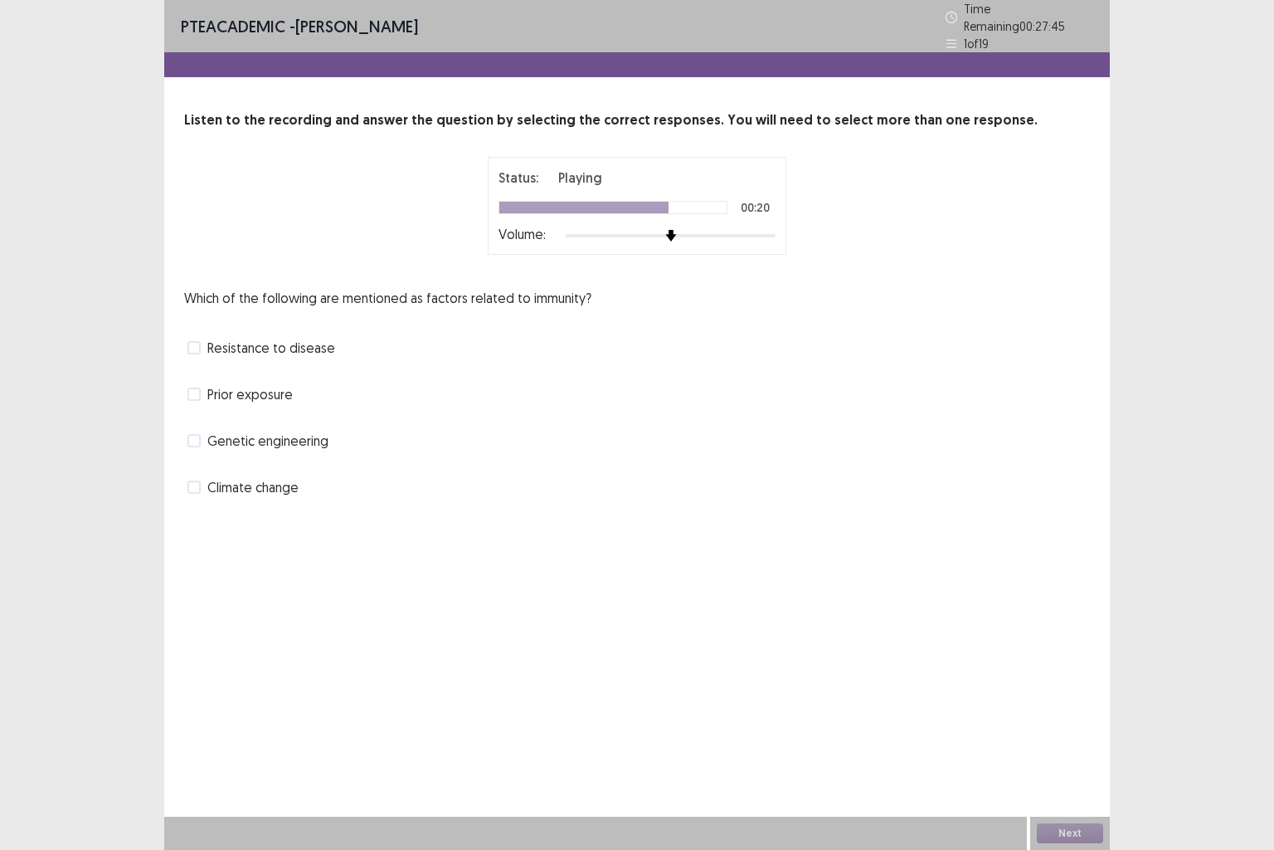
click at [194, 436] on span at bounding box center [194, 440] width 13 height 13
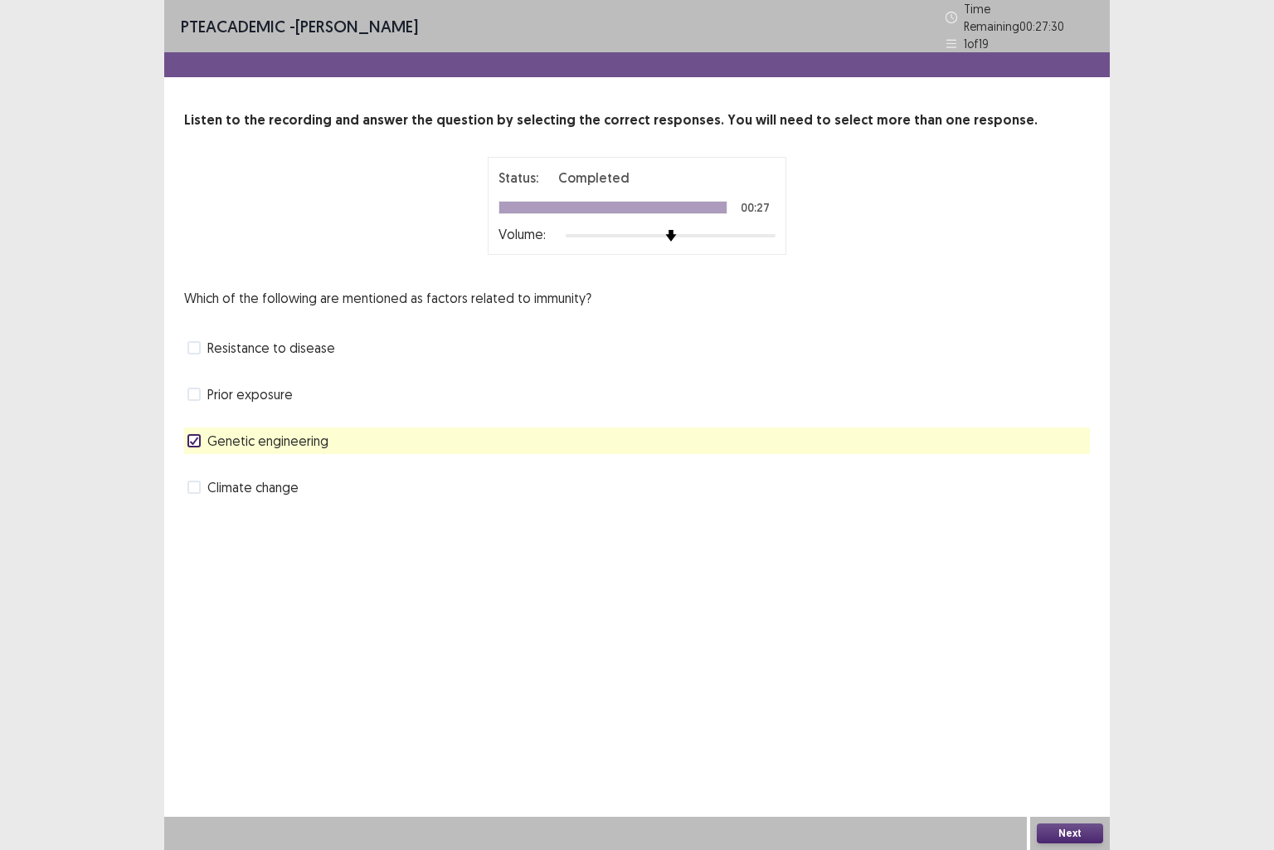
click at [198, 388] on span at bounding box center [194, 393] width 13 height 13
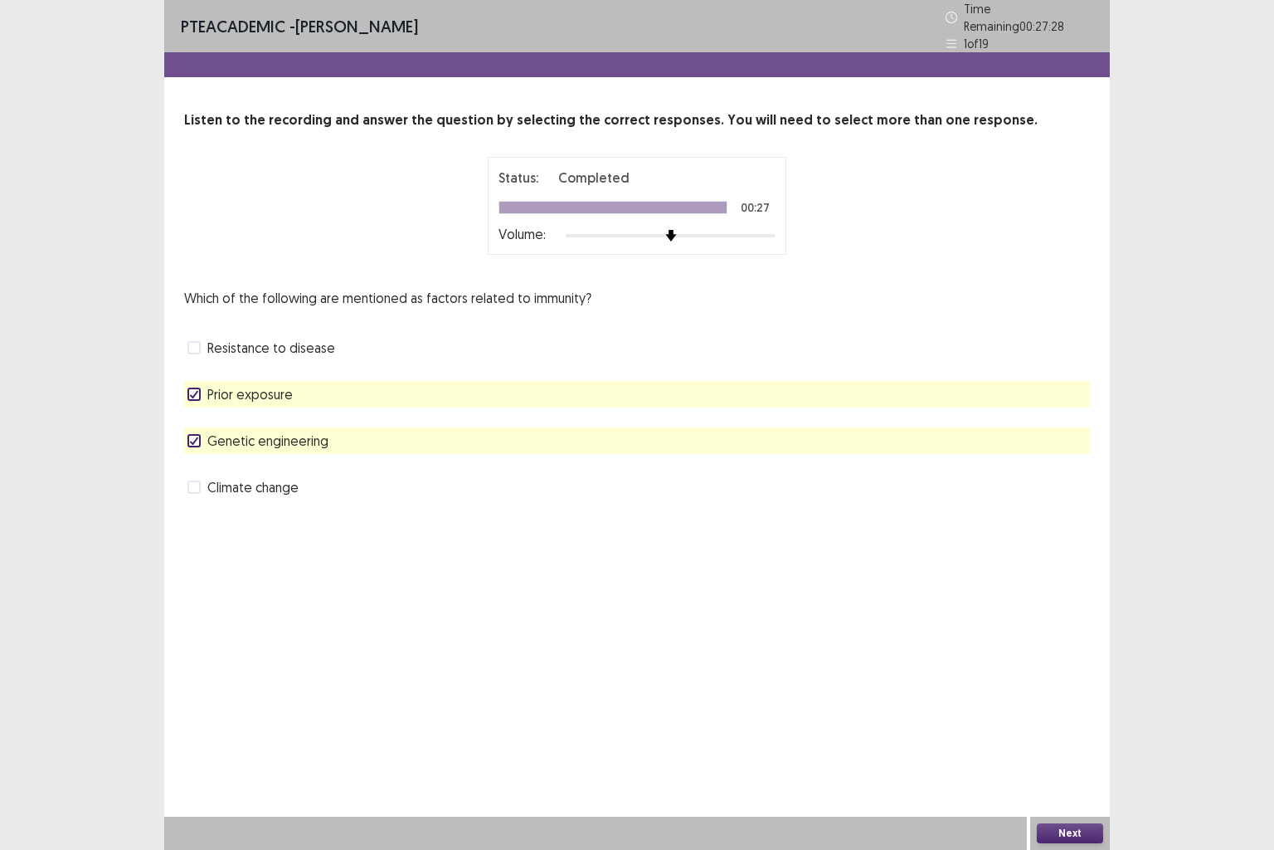
click at [1068, 709] on button "Next" at bounding box center [1070, 833] width 66 height 20
click at [1060, 709] on button "Next" at bounding box center [1070, 833] width 66 height 20
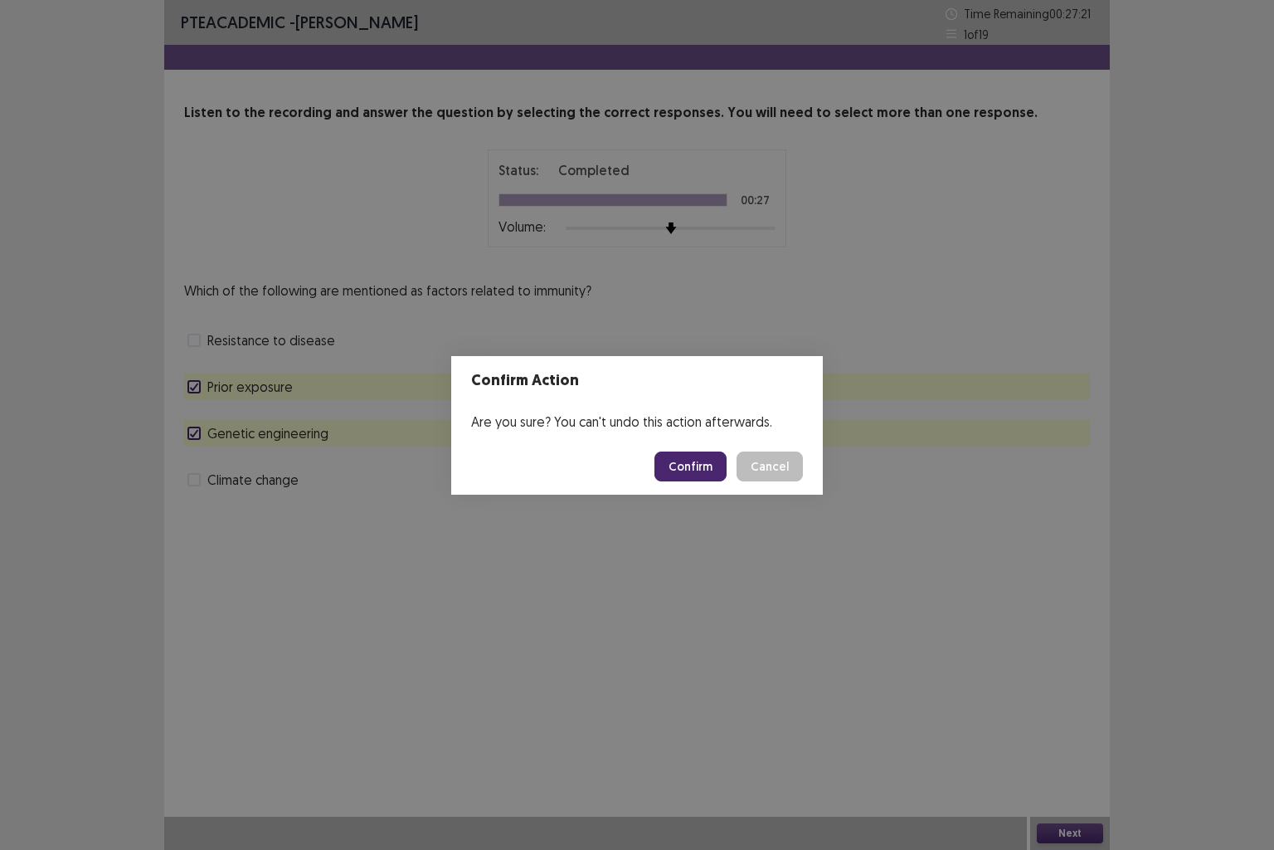
click at [677, 465] on button "Confirm" at bounding box center [691, 466] width 72 height 30
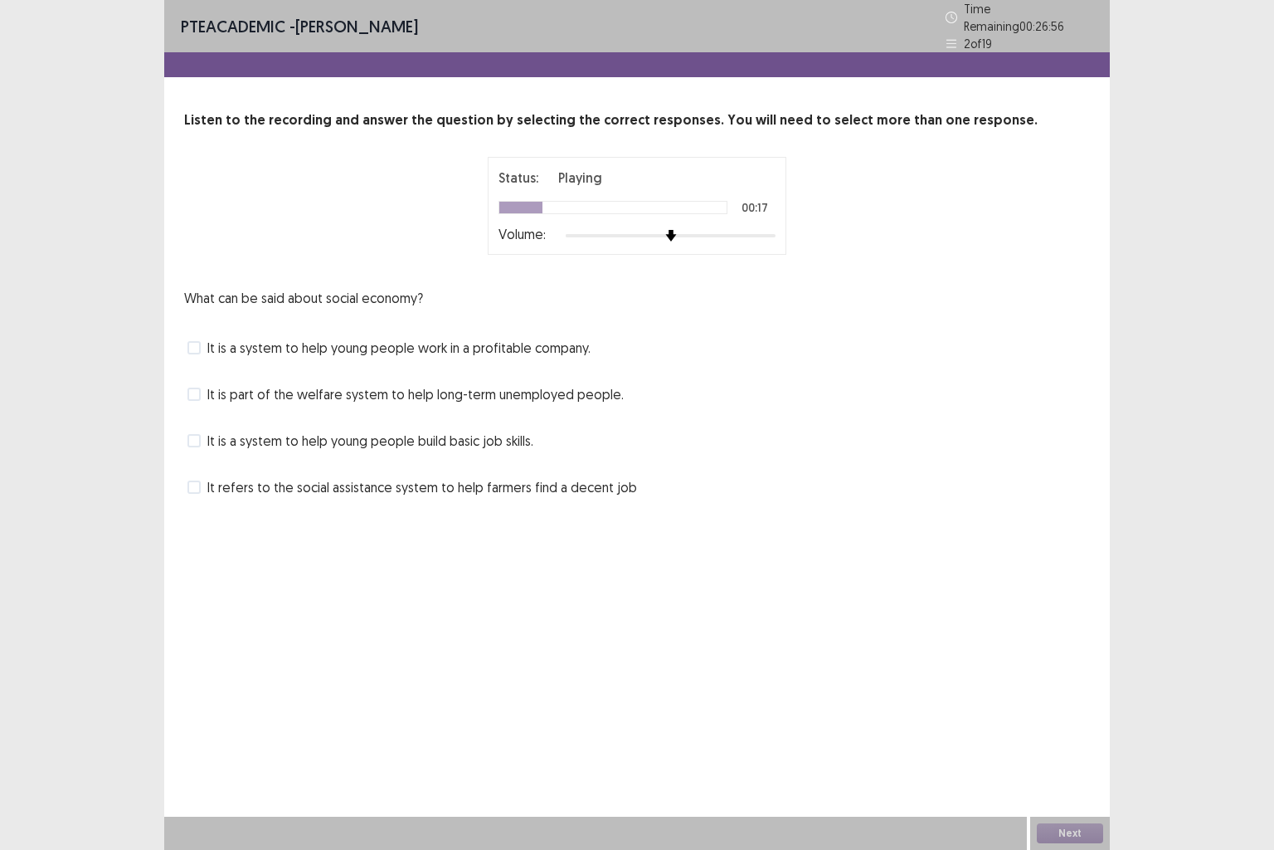
click at [203, 480] on label "It refers to the social assistance system to help farmers find a decent job" at bounding box center [413, 487] width 450 height 20
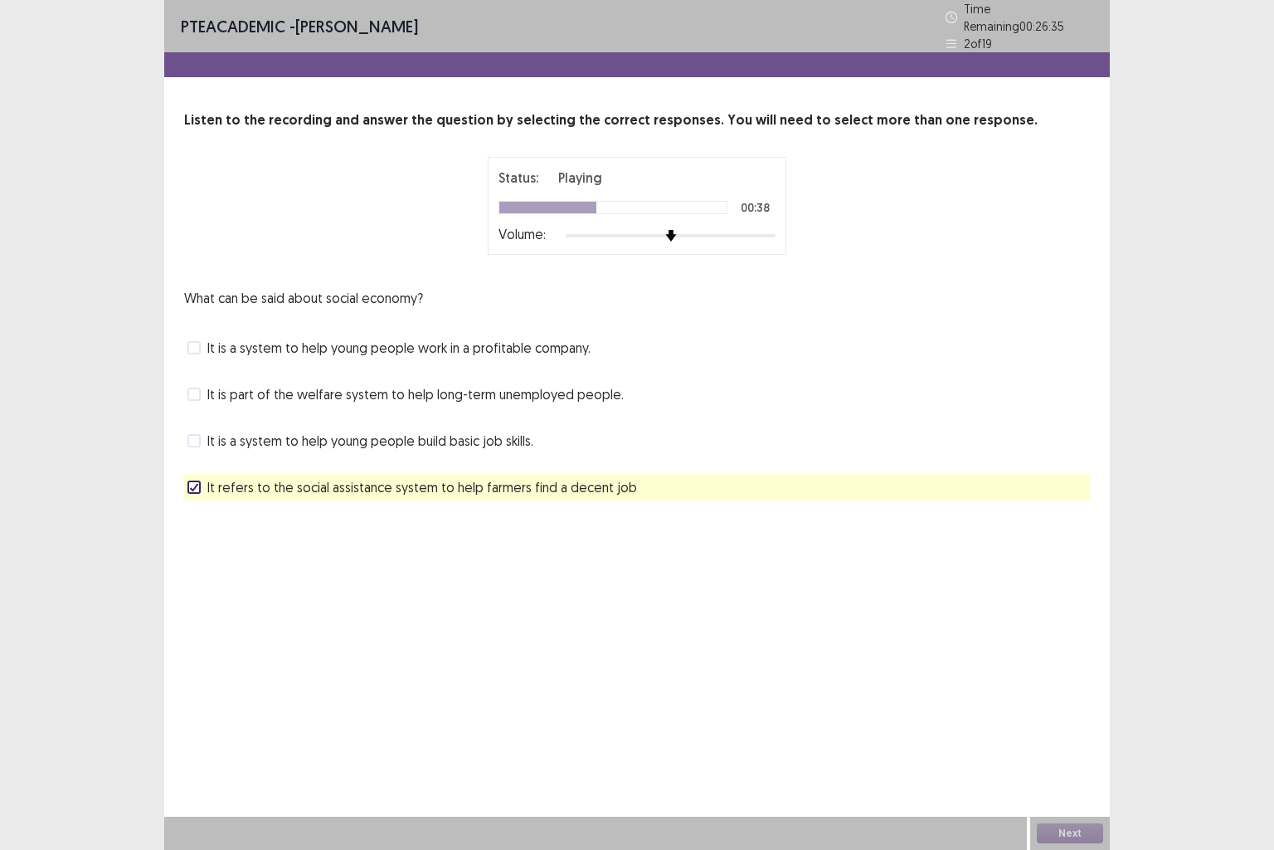
click at [197, 344] on span at bounding box center [194, 347] width 13 height 13
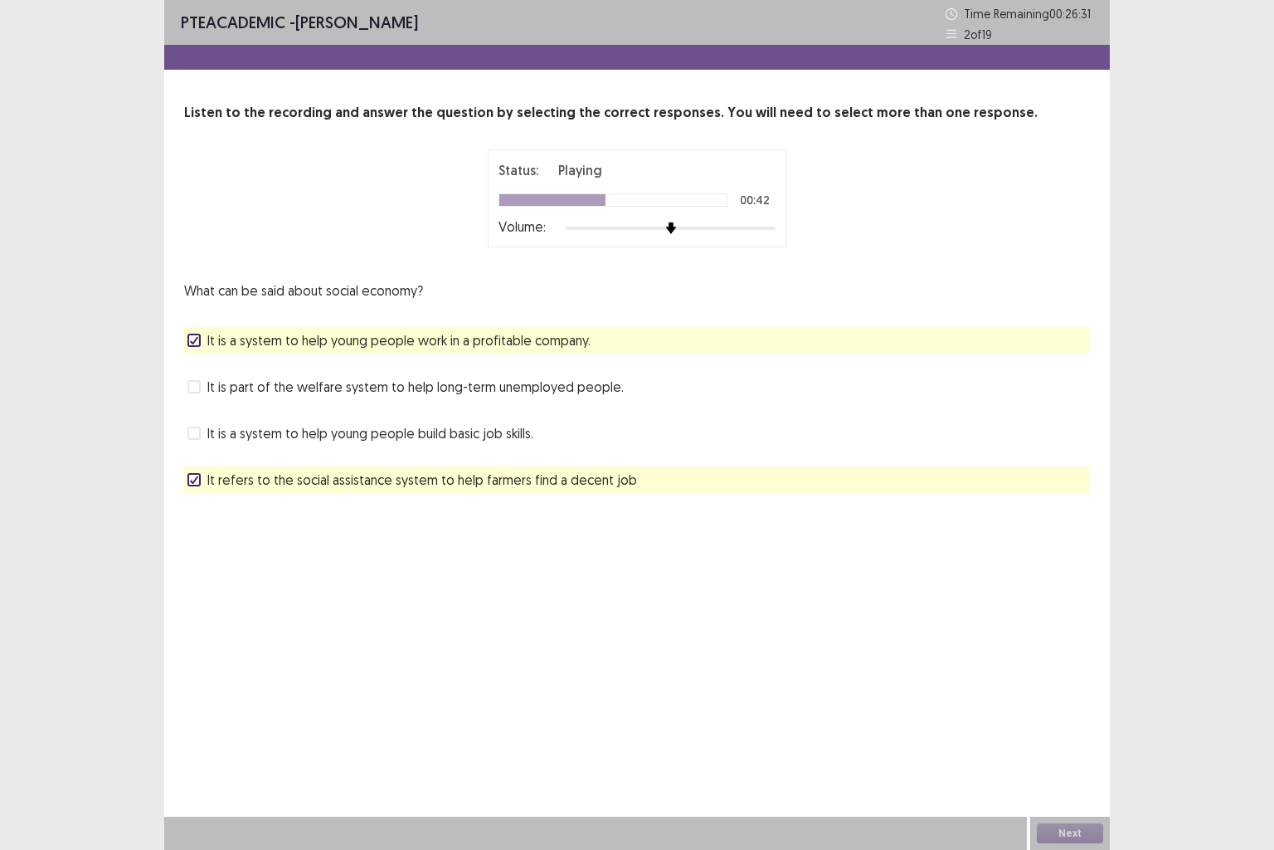
click at [186, 475] on div "It refers to the social assistance system to help farmers find a decent job" at bounding box center [637, 479] width 906 height 27
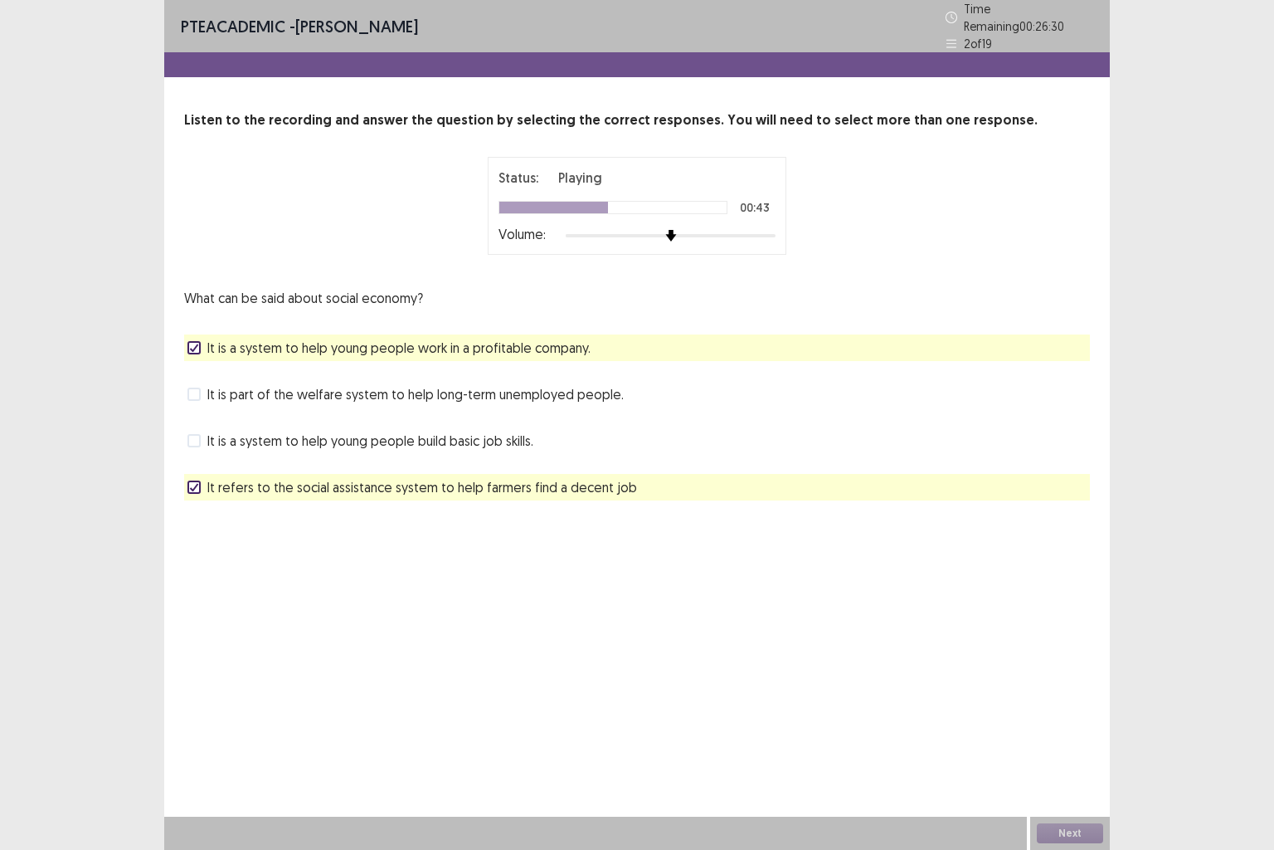
click at [193, 483] on icon at bounding box center [194, 487] width 10 height 8
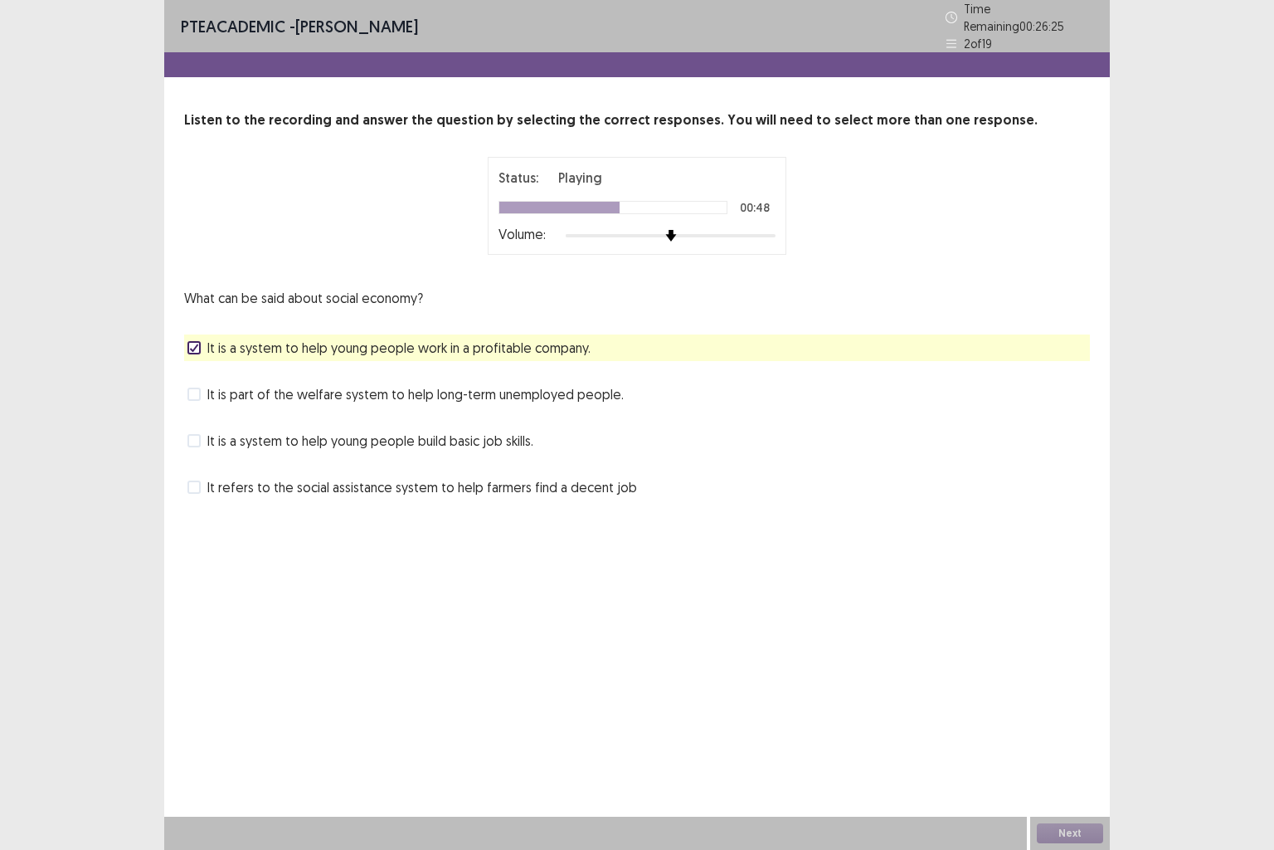
click at [196, 391] on span at bounding box center [194, 393] width 13 height 13
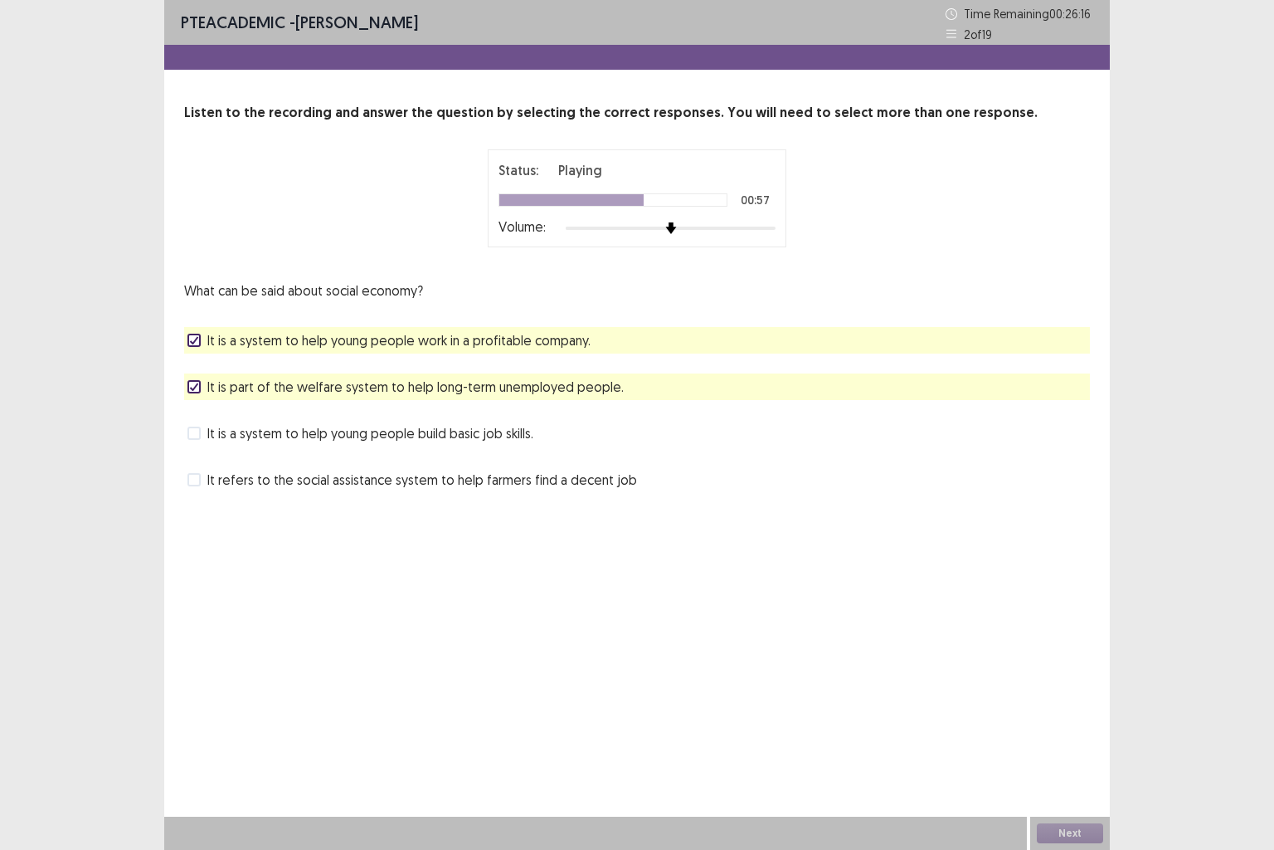
click at [193, 431] on span at bounding box center [194, 432] width 13 height 13
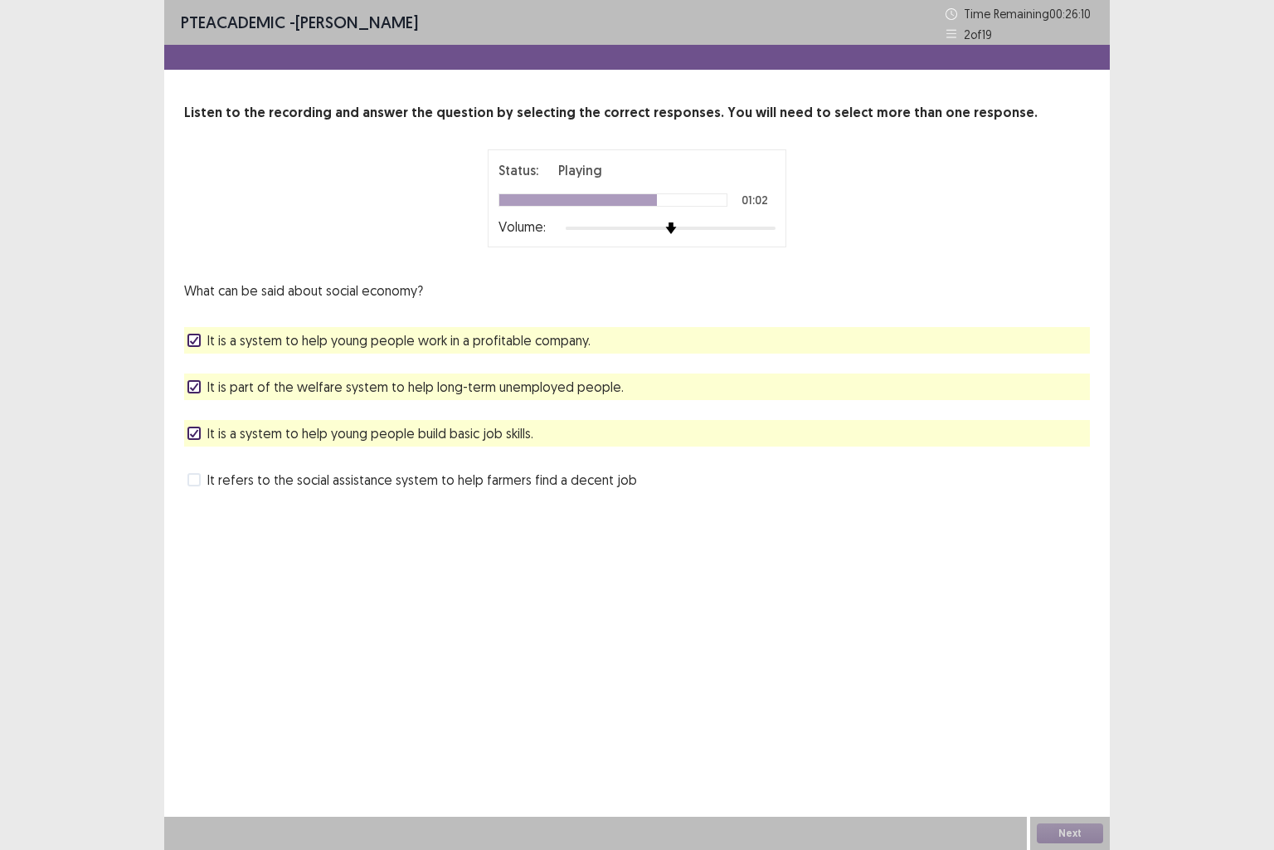
click at [194, 385] on icon at bounding box center [194, 387] width 10 height 8
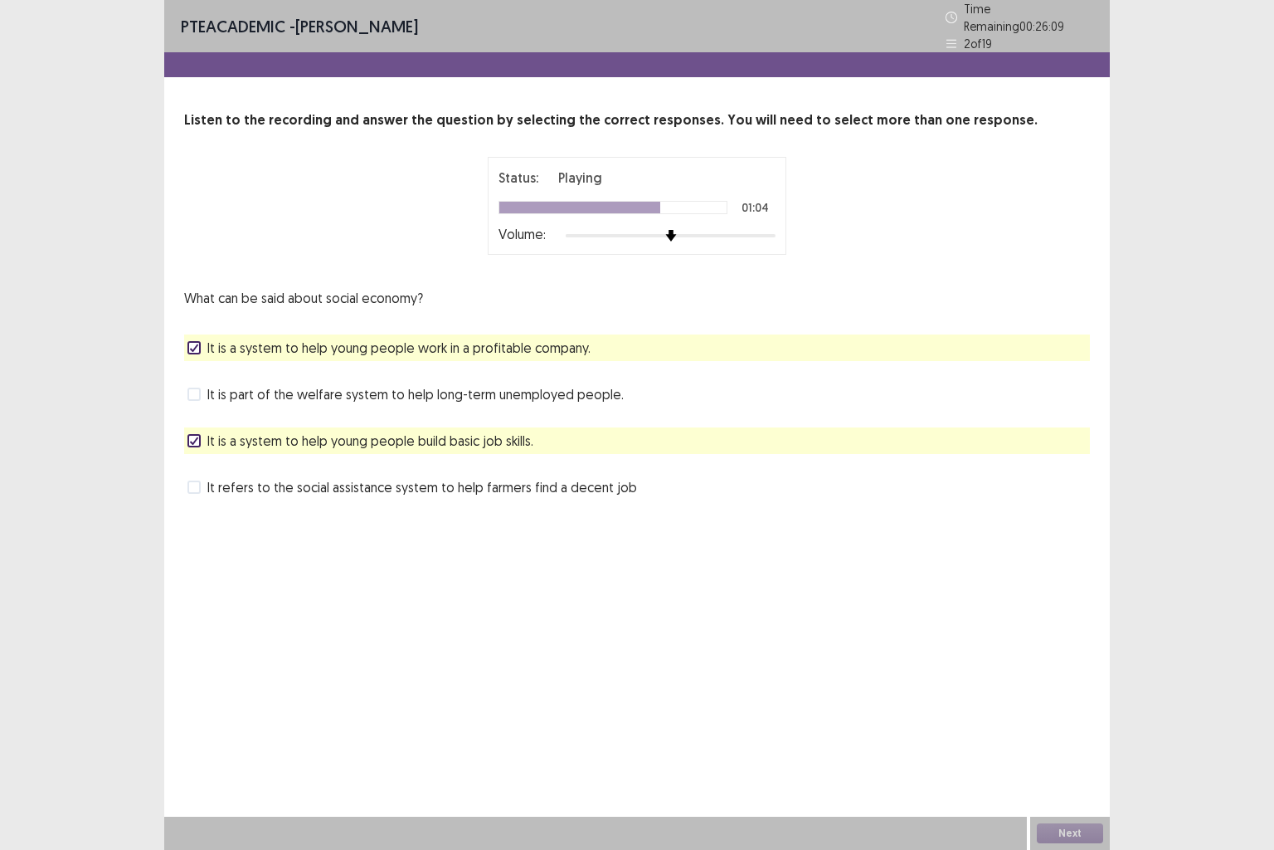
click at [195, 344] on polyline at bounding box center [194, 347] width 7 height 7
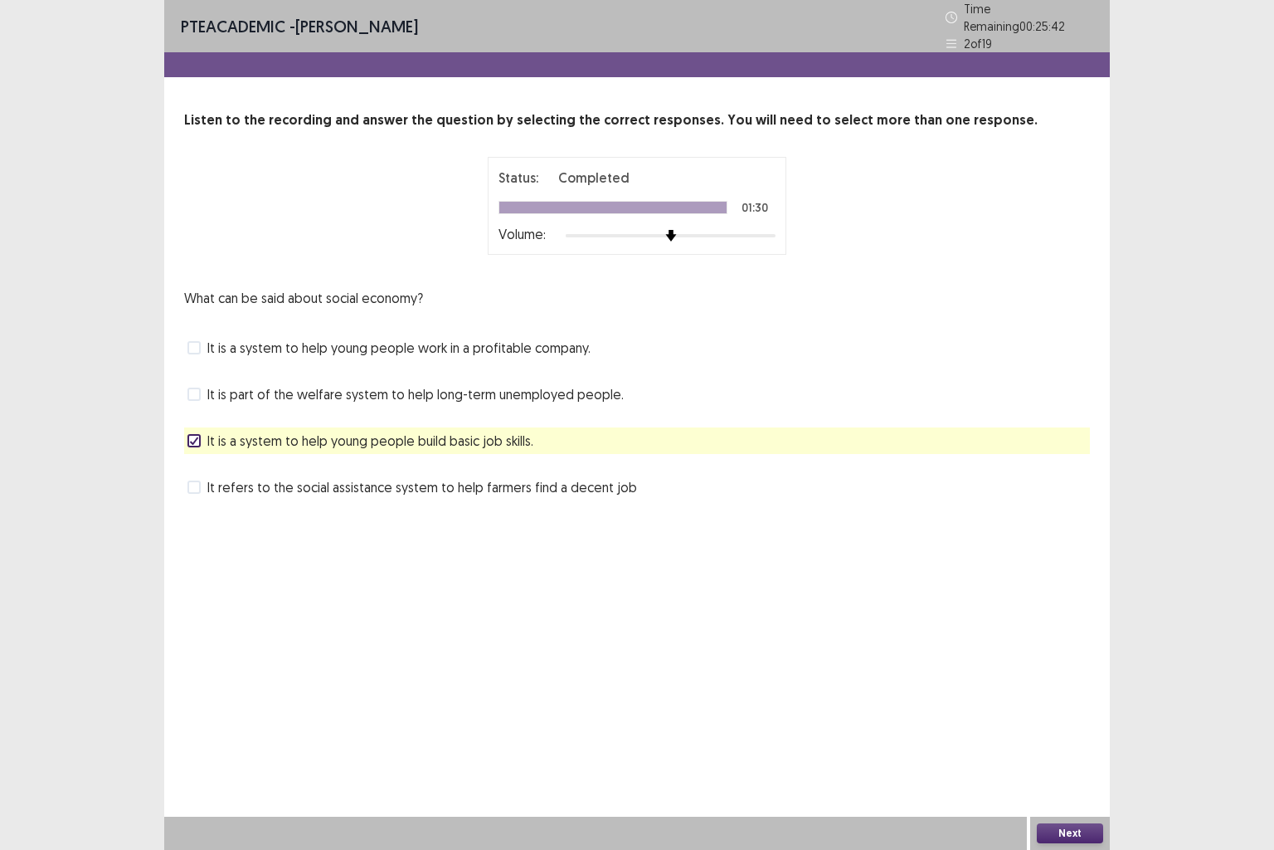
click at [1081, 709] on button "Next" at bounding box center [1070, 833] width 66 height 20
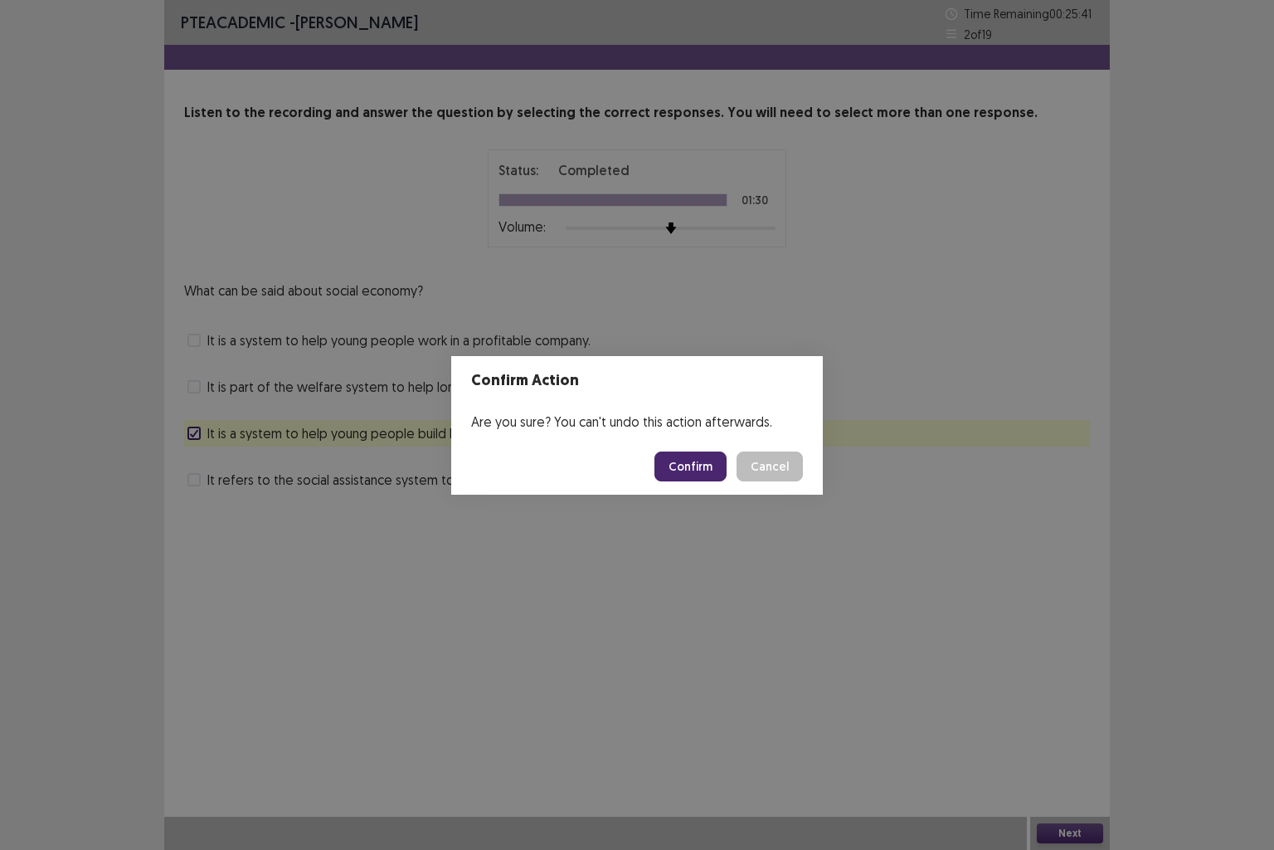
click at [681, 465] on button "Confirm" at bounding box center [691, 466] width 72 height 30
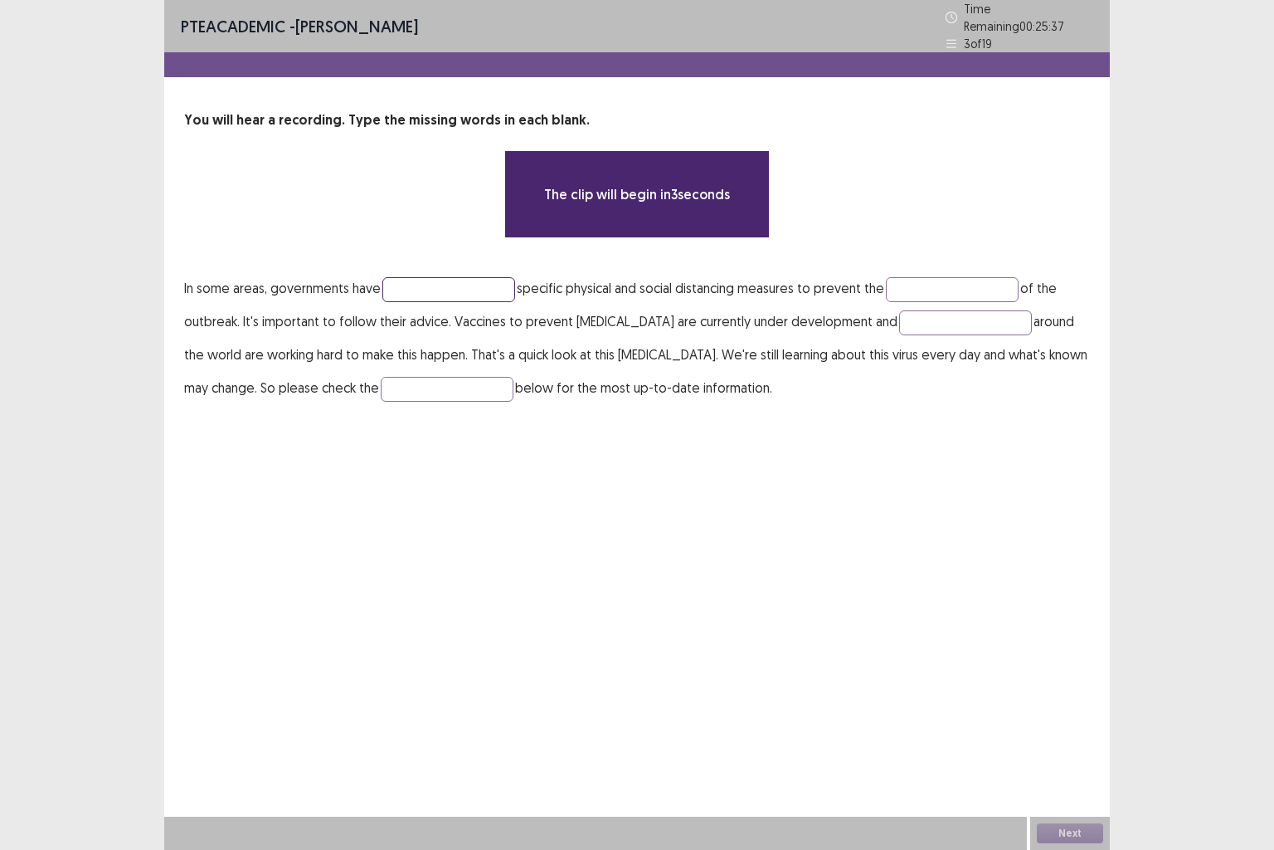
click at [446, 290] on input "text" at bounding box center [449, 289] width 133 height 25
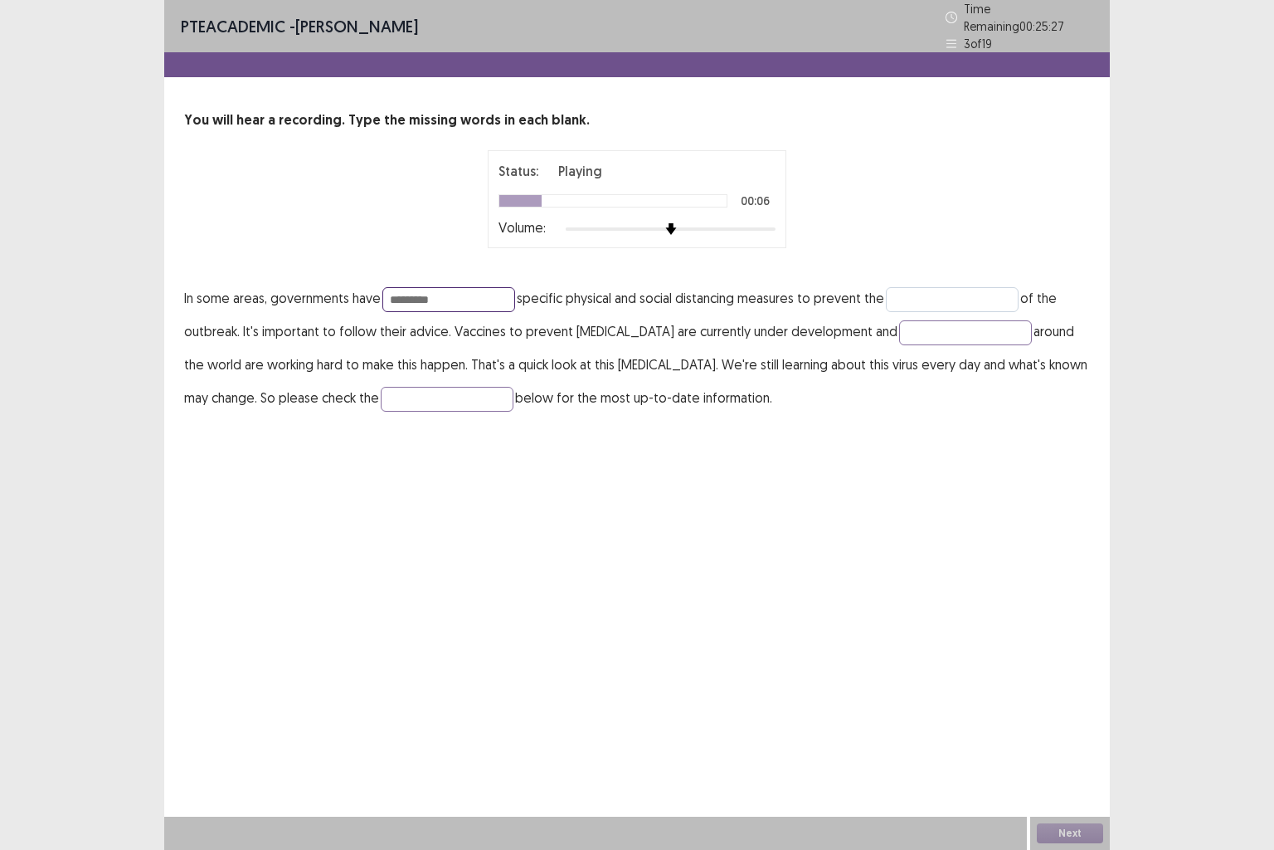
type input "*********"
click at [938, 287] on input "text" at bounding box center [952, 299] width 133 height 25
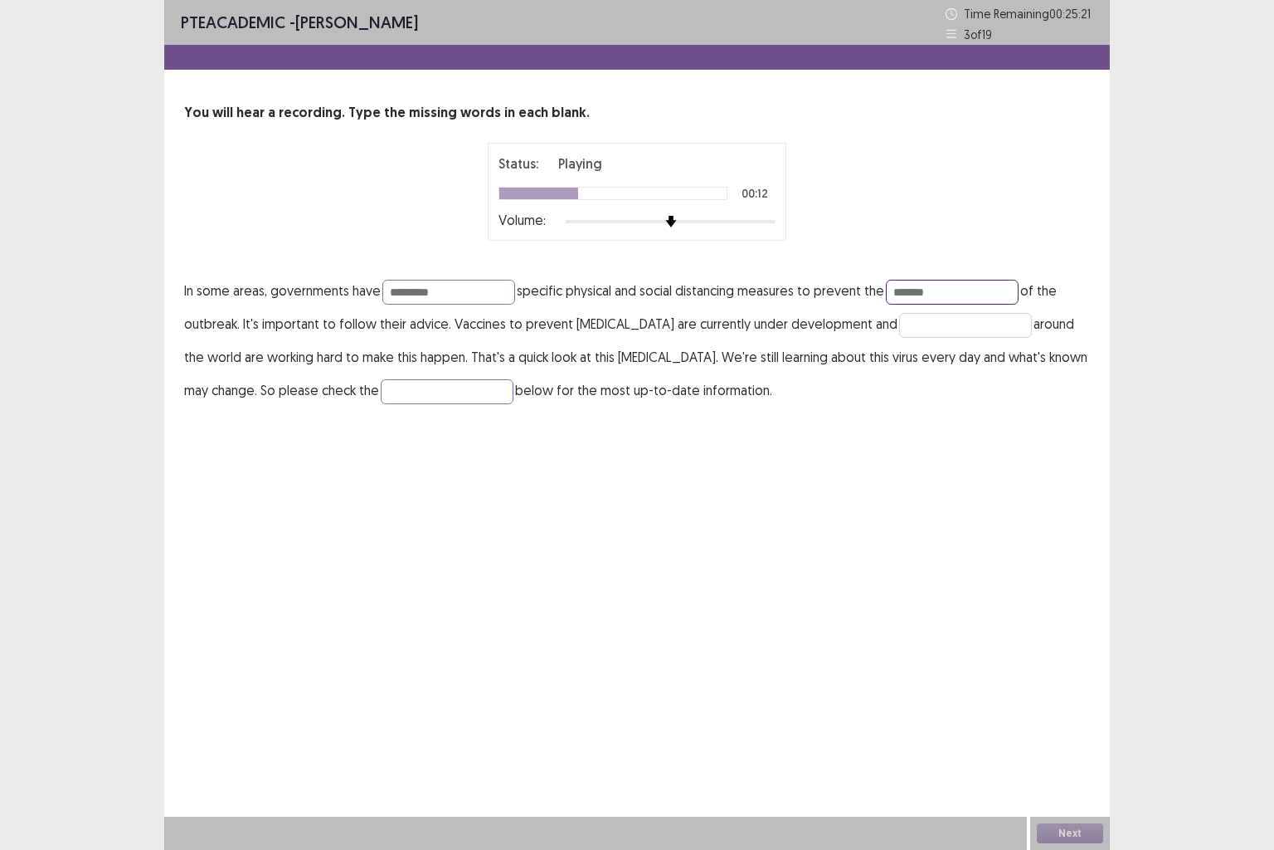
type input "*******"
click at [903, 332] on input "text" at bounding box center [965, 325] width 133 height 25
type input "********"
click at [482, 399] on input "text" at bounding box center [447, 391] width 133 height 25
type input "*******"
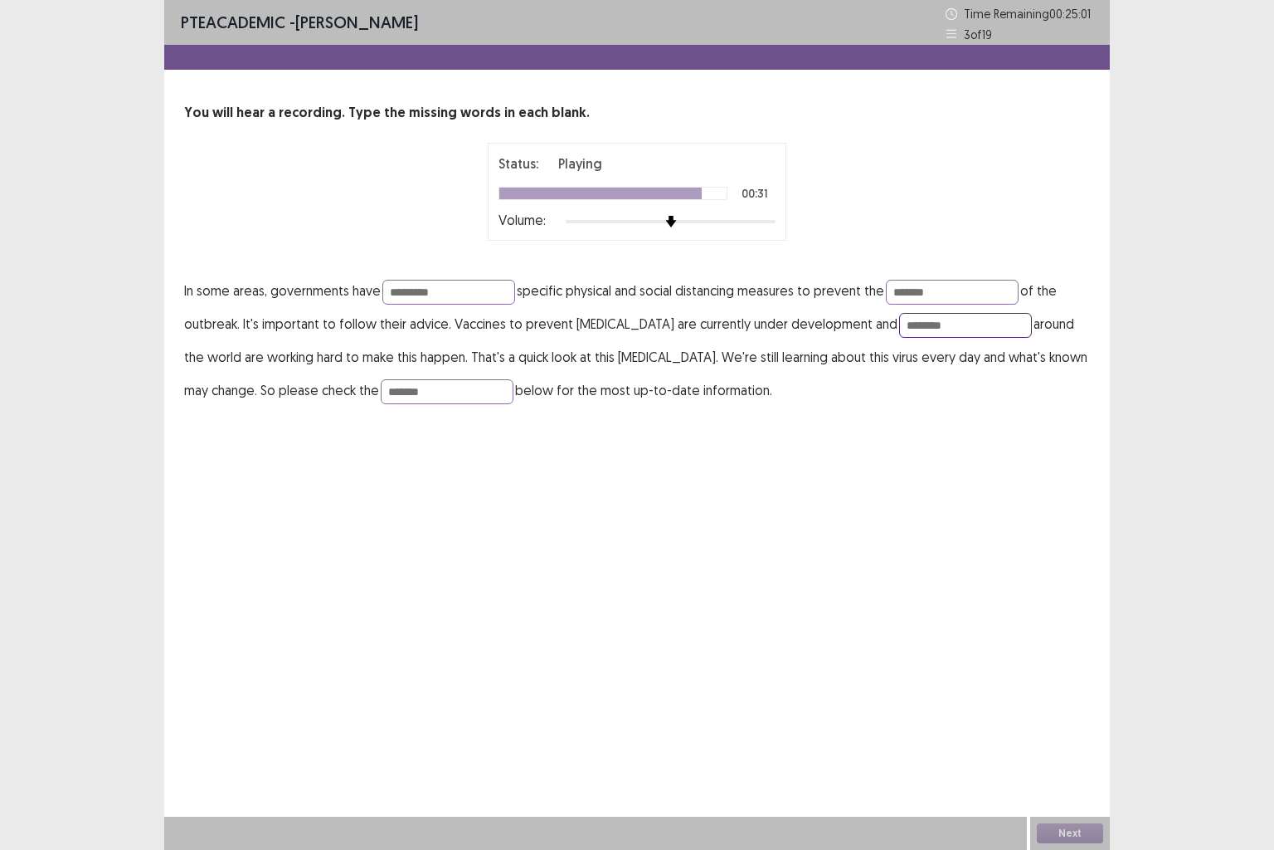
click at [919, 331] on input "********" at bounding box center [965, 325] width 133 height 25
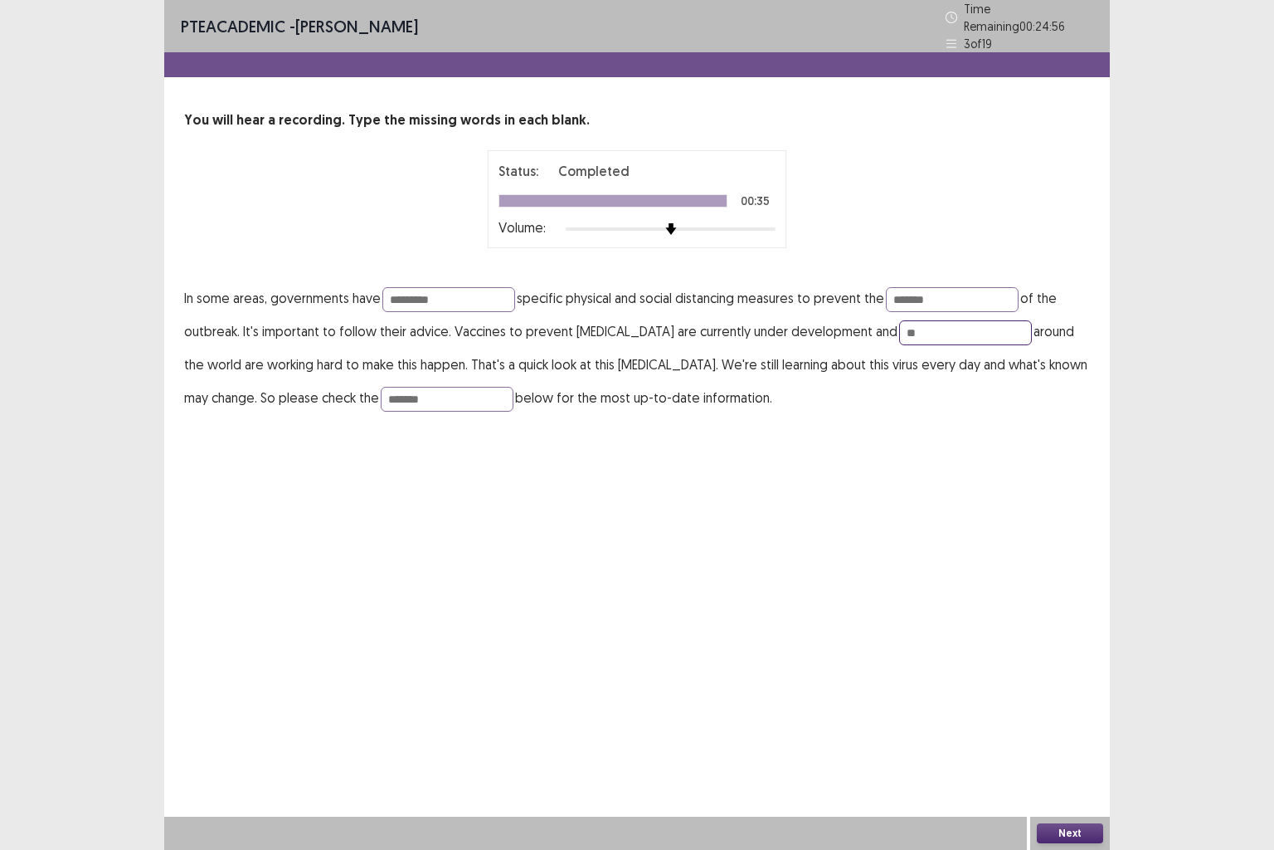
type input "*"
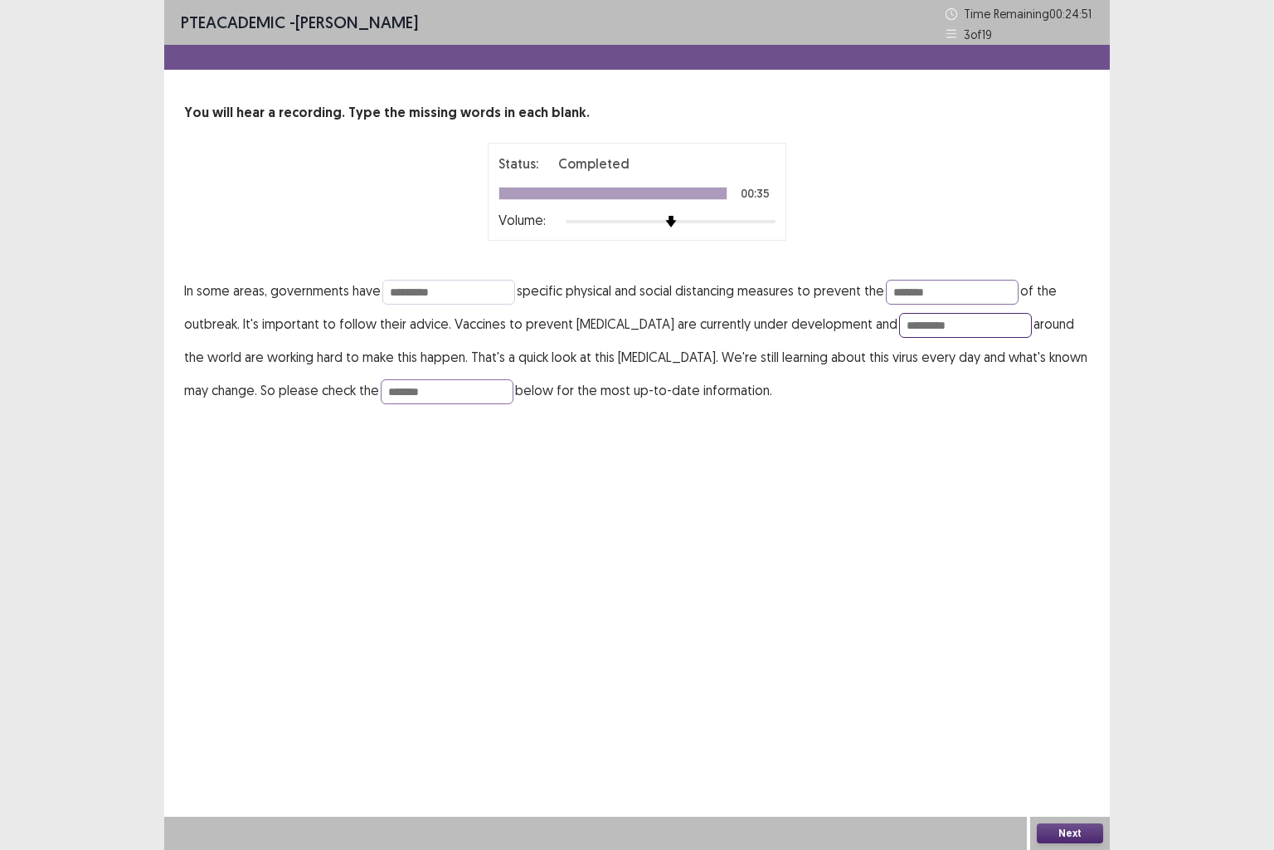
type input "*********"
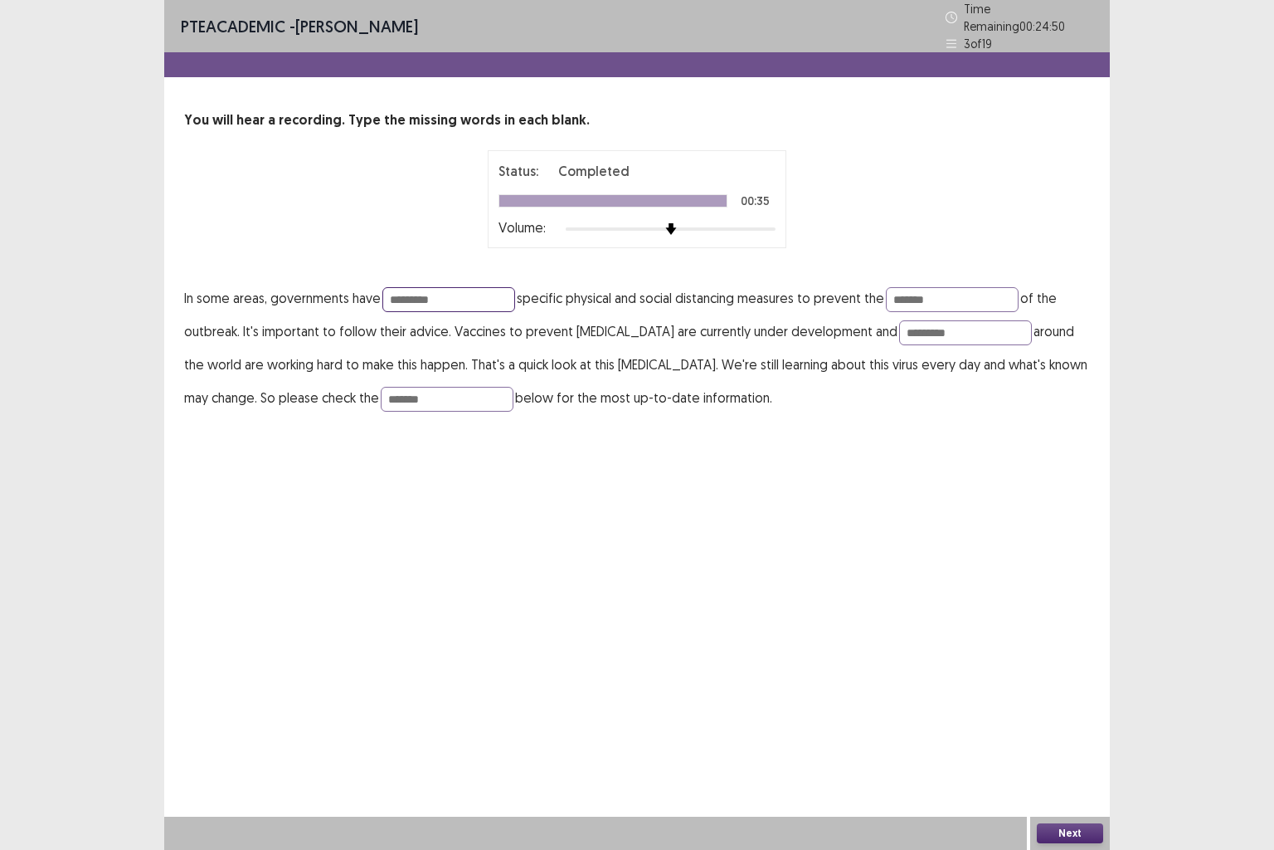
drag, startPoint x: 472, startPoint y: 292, endPoint x: 341, endPoint y: 291, distance: 131.1
click at [341, 291] on p "In some areas, governments have ********* specific physical and social distanci…" at bounding box center [637, 347] width 906 height 133
type input "**********"
click at [958, 295] on input "*******" at bounding box center [952, 299] width 133 height 25
type input "**********"
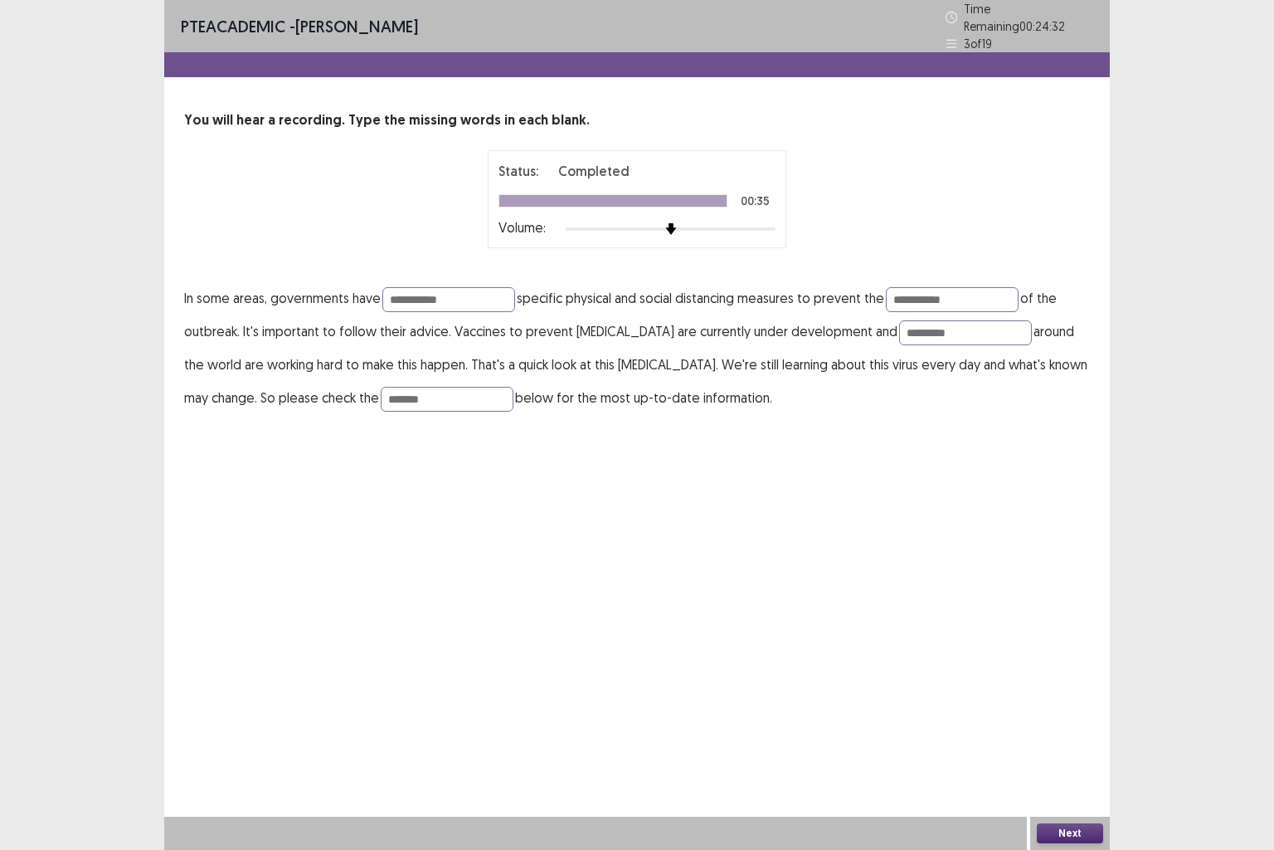
click at [1070, 709] on button "Next" at bounding box center [1070, 833] width 66 height 20
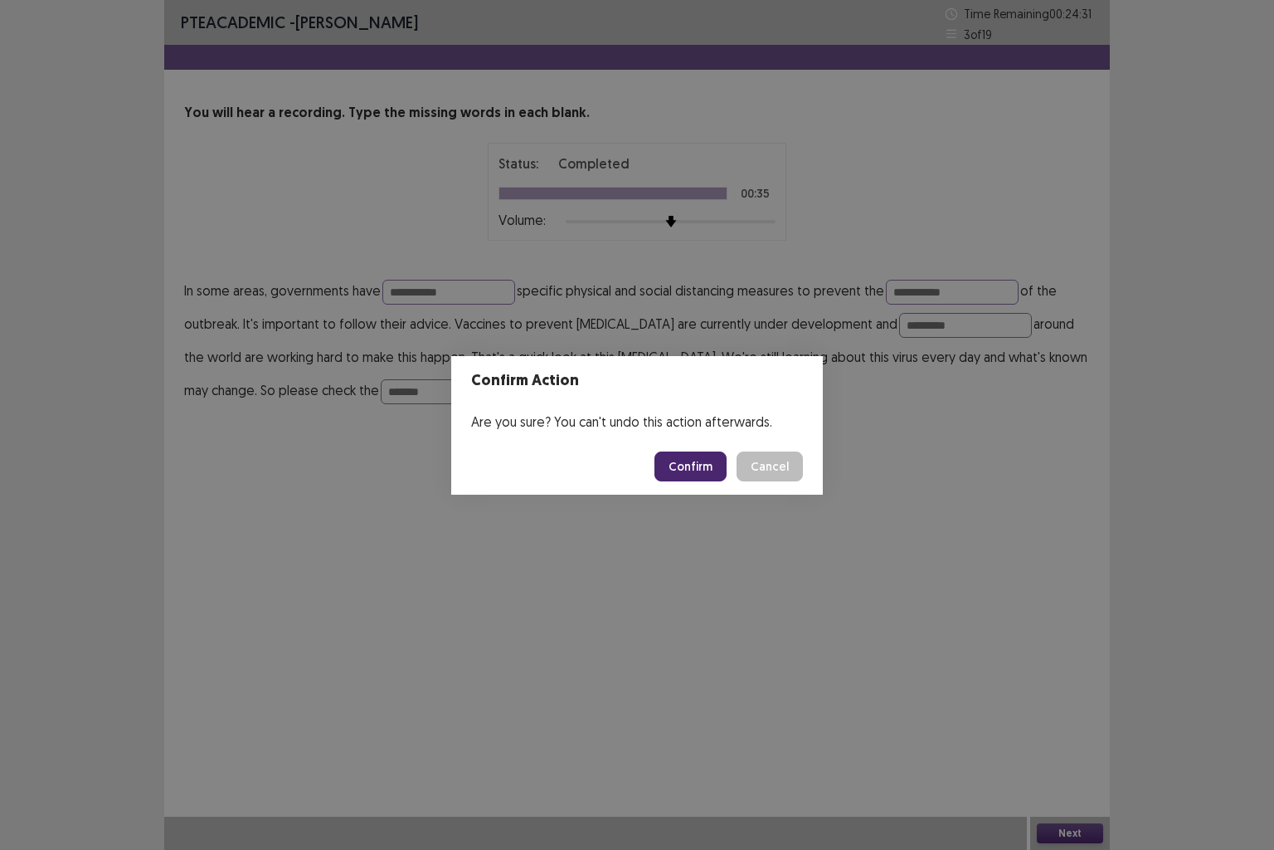
click at [705, 477] on button "Confirm" at bounding box center [691, 466] width 72 height 30
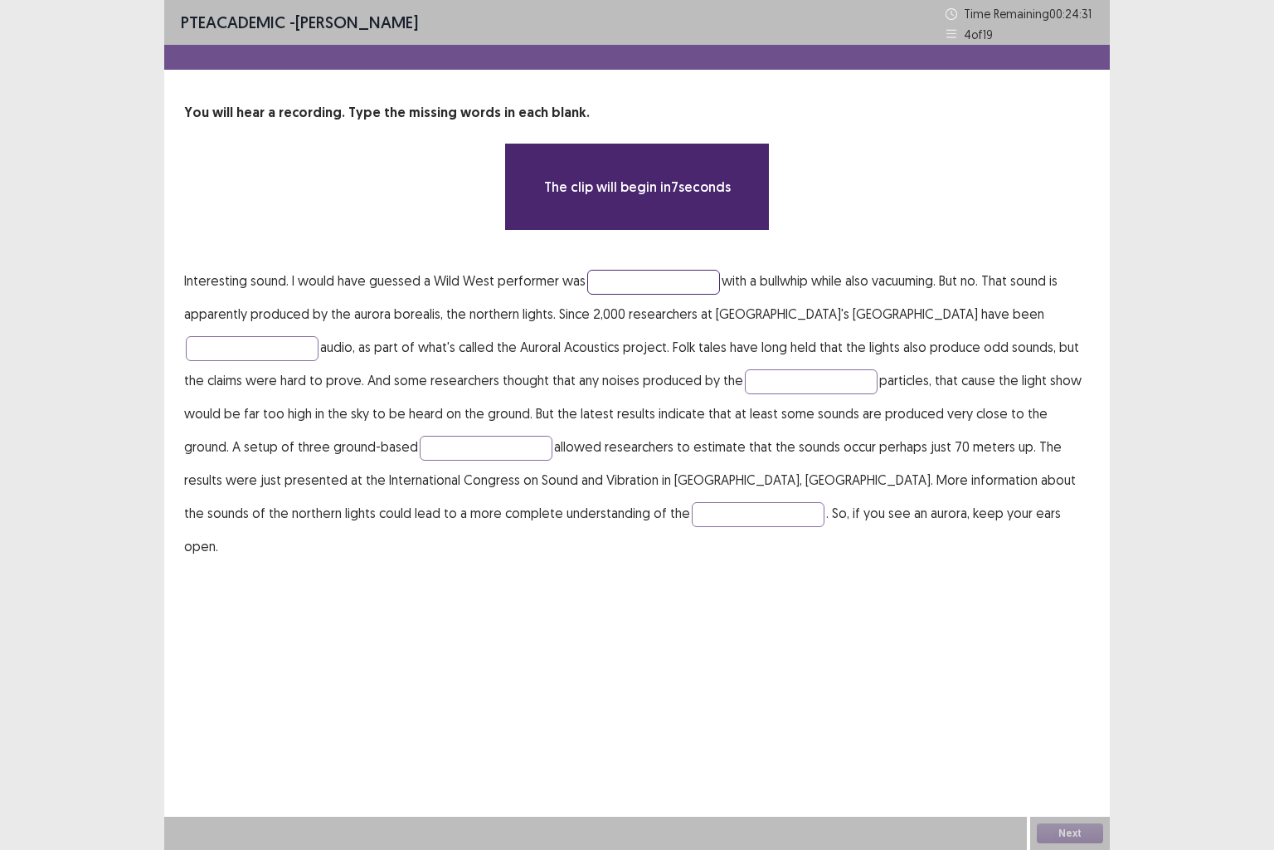
click at [626, 277] on input "text" at bounding box center [653, 282] width 133 height 25
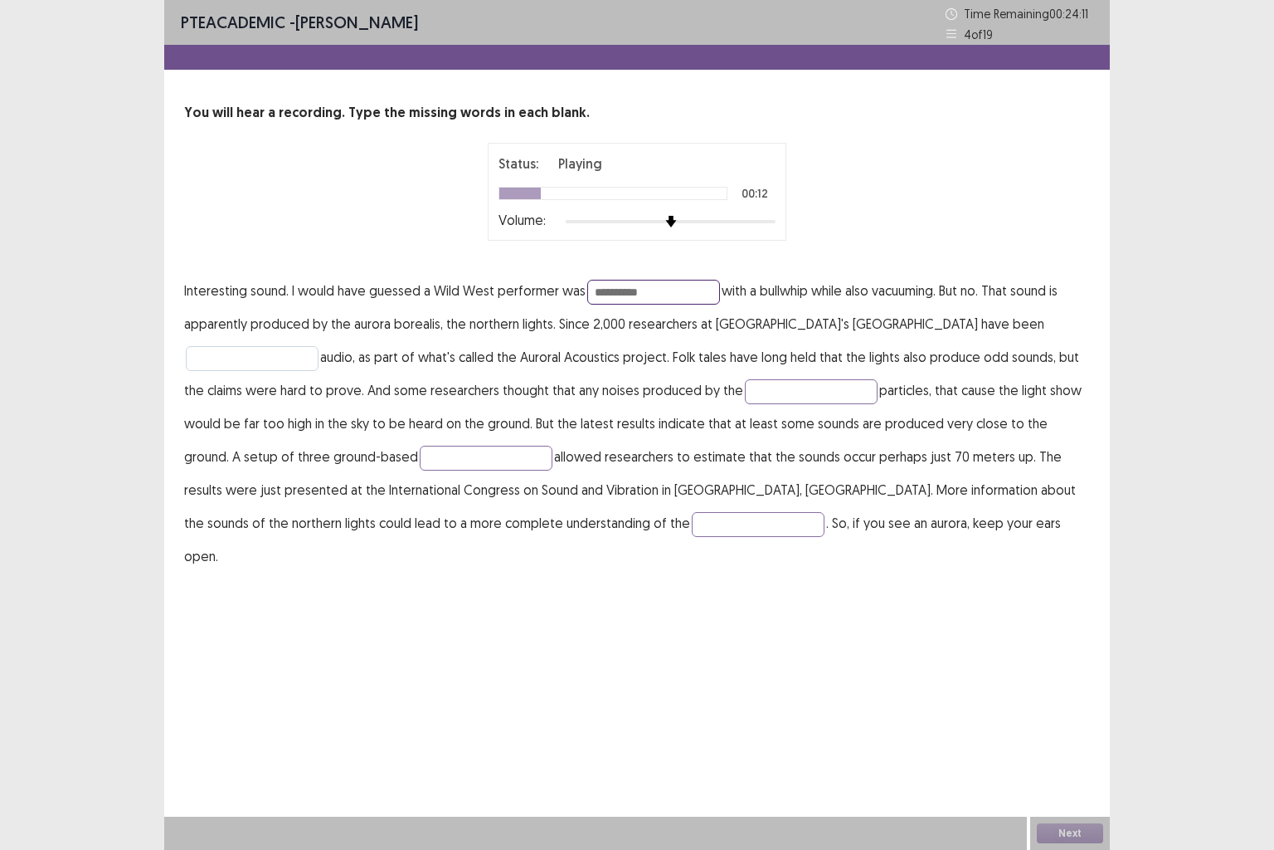
type input "**********"
click at [319, 346] on input "text" at bounding box center [252, 358] width 133 height 25
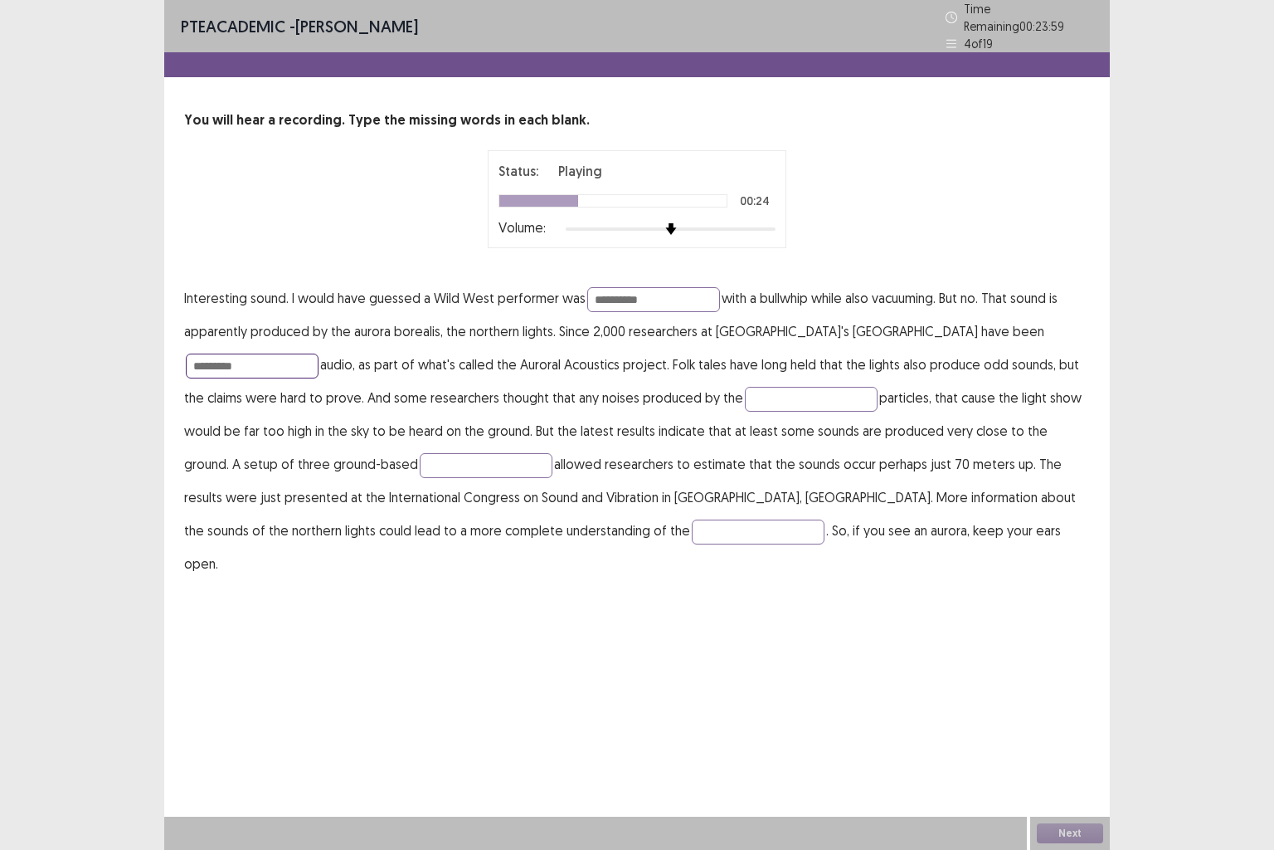
type input "*********"
click at [667, 405] on p "**********" at bounding box center [637, 430] width 906 height 299
click at [745, 393] on input "text" at bounding box center [811, 399] width 133 height 25
type input "********"
click at [420, 456] on input "text" at bounding box center [486, 465] width 133 height 25
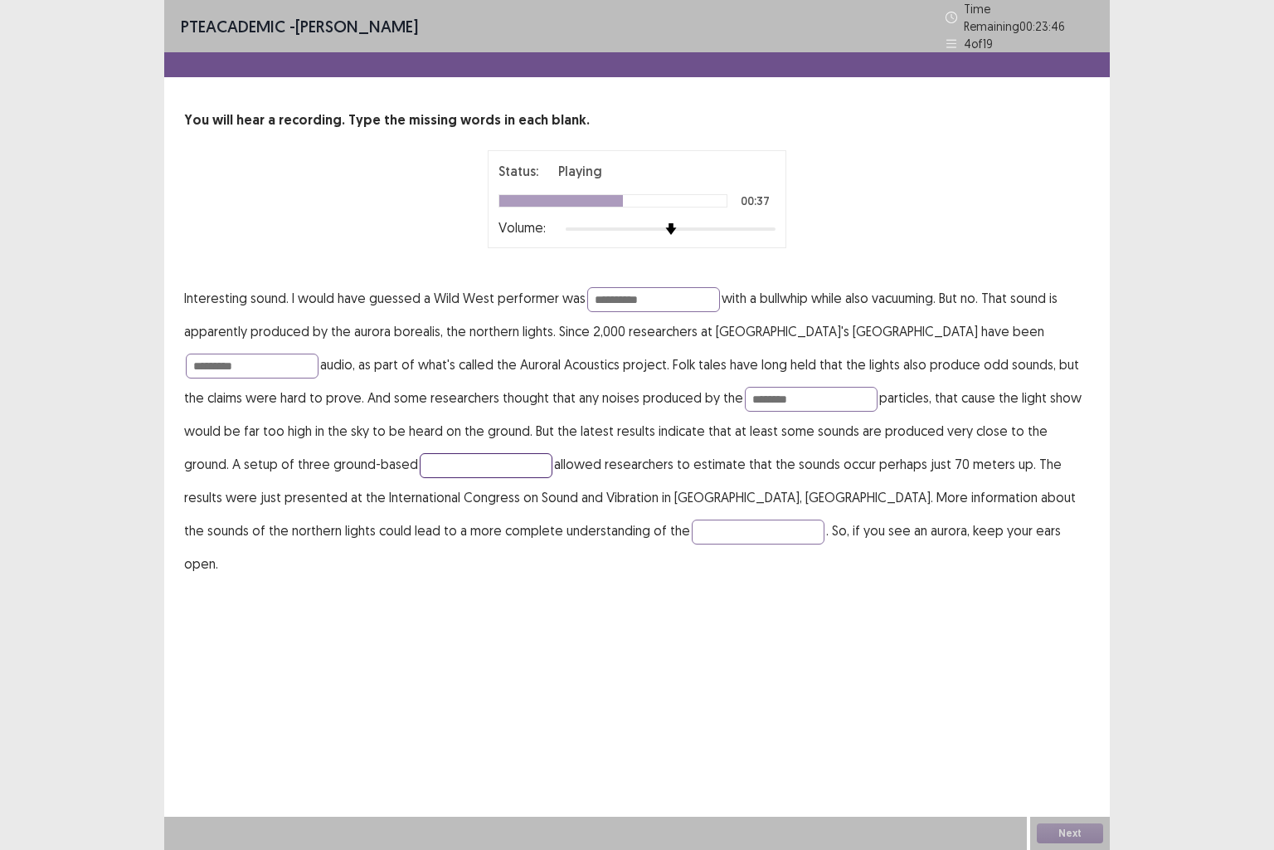
click at [420, 456] on input "text" at bounding box center [486, 465] width 133 height 25
type input "**********"
click at [692, 520] on input "text" at bounding box center [758, 531] width 133 height 25
type input "*********"
drag, startPoint x: 655, startPoint y: 296, endPoint x: 490, endPoint y: 295, distance: 165.1
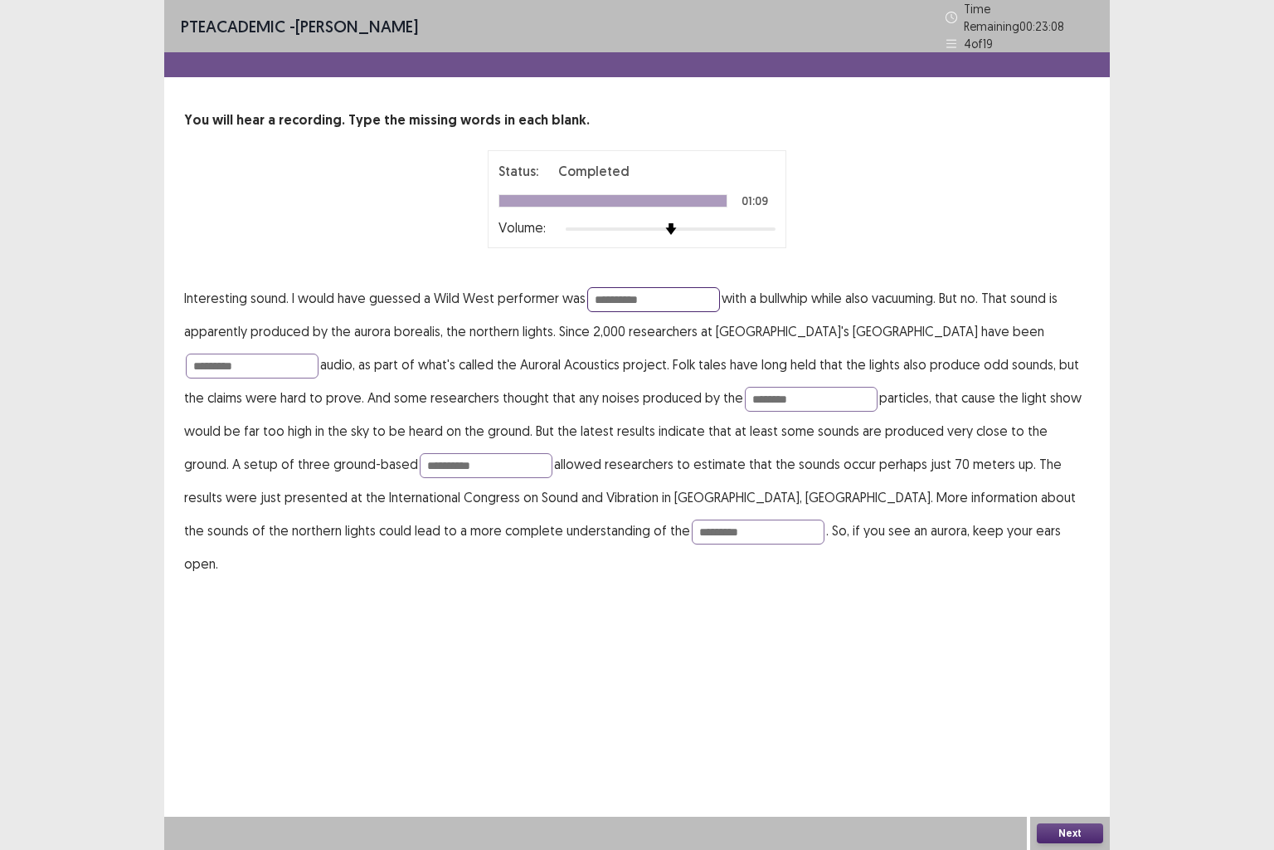
click at [490, 295] on p "**********" at bounding box center [637, 430] width 906 height 299
type input "**********"
drag, startPoint x: 998, startPoint y: 331, endPoint x: 797, endPoint y: 309, distance: 202.9
click at [797, 309] on p "**********" at bounding box center [637, 430] width 906 height 299
type input "**********"
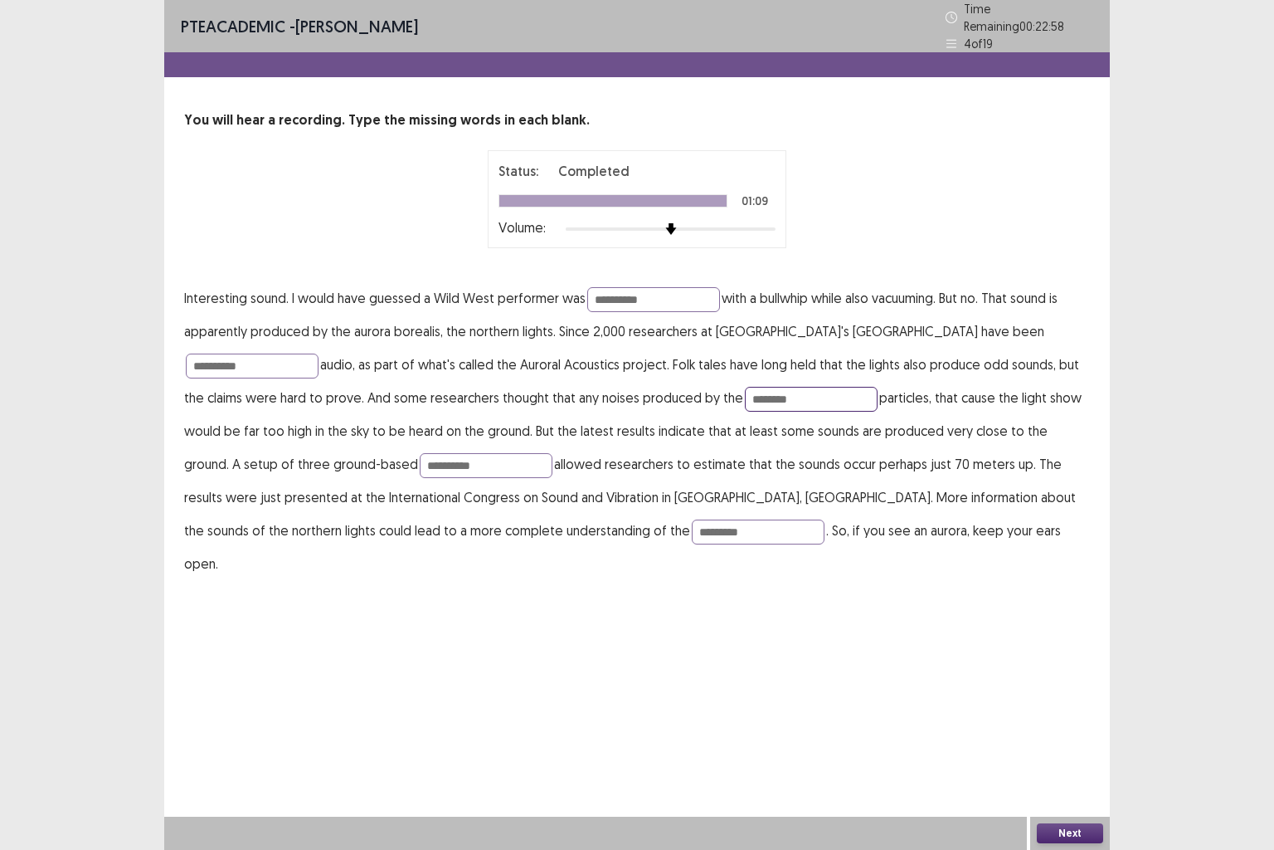
drag, startPoint x: 680, startPoint y: 396, endPoint x: 561, endPoint y: 378, distance: 119.9
click at [562, 378] on p "**********" at bounding box center [637, 430] width 906 height 299
type input "*********"
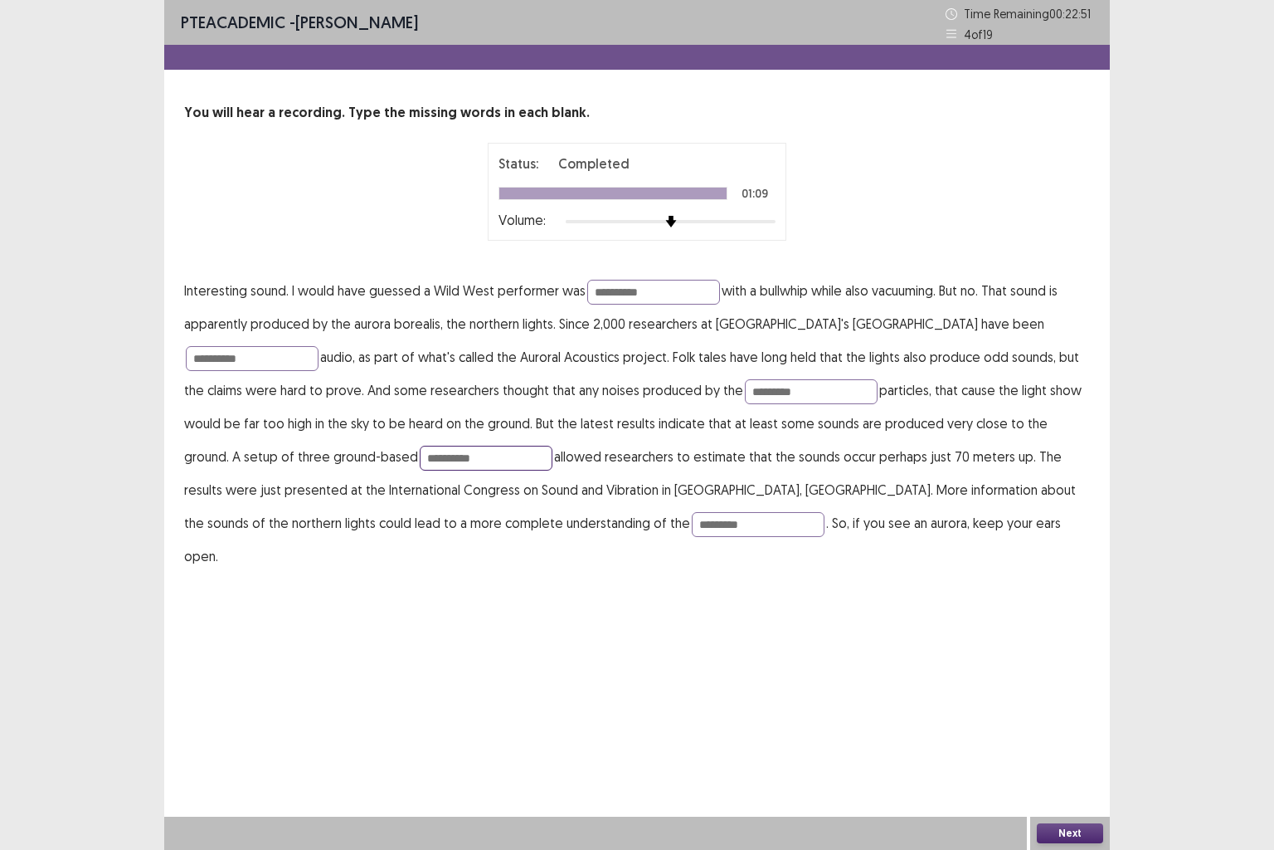
drag, startPoint x: 319, startPoint y: 458, endPoint x: 71, endPoint y: 441, distance: 248.7
click at [71, 441] on div "**********" at bounding box center [637, 425] width 1274 height 850
type input "**********"
drag, startPoint x: 399, startPoint y: 527, endPoint x: 197, endPoint y: 497, distance: 204.6
click at [197, 498] on p "**********" at bounding box center [637, 423] width 906 height 299
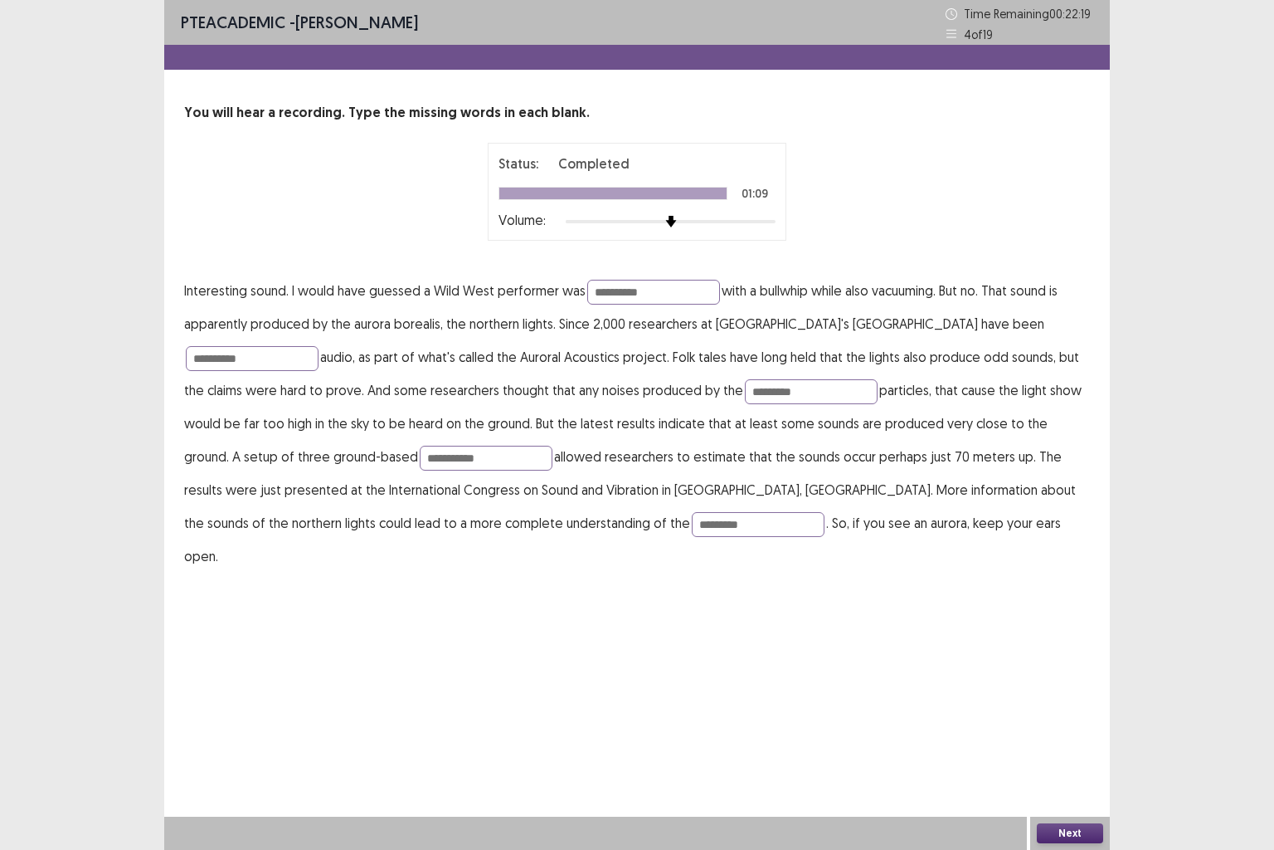
click at [197, 498] on p "**********" at bounding box center [637, 423] width 906 height 299
type input "**********"
click at [1055, 709] on button "Next" at bounding box center [1070, 833] width 66 height 20
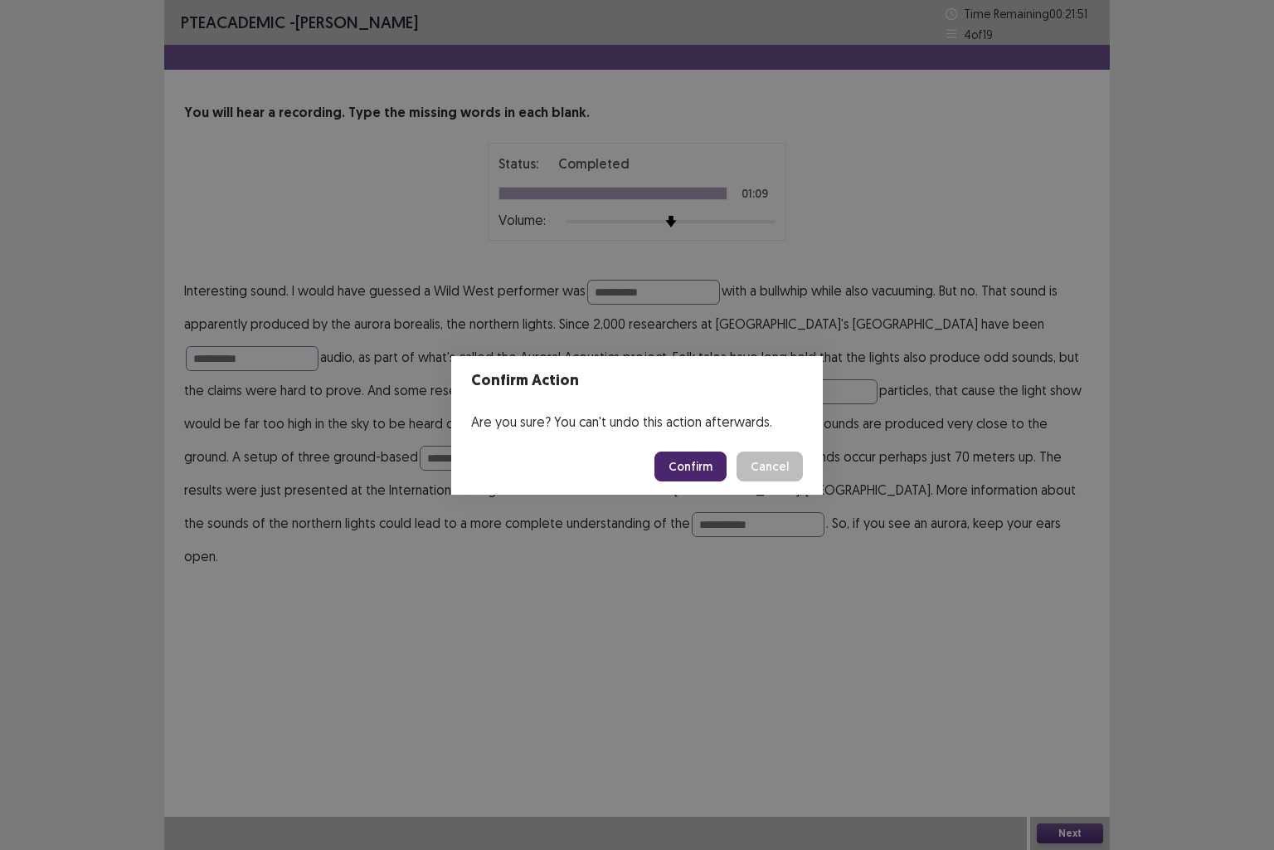
click at [685, 463] on button "Confirm" at bounding box center [691, 466] width 72 height 30
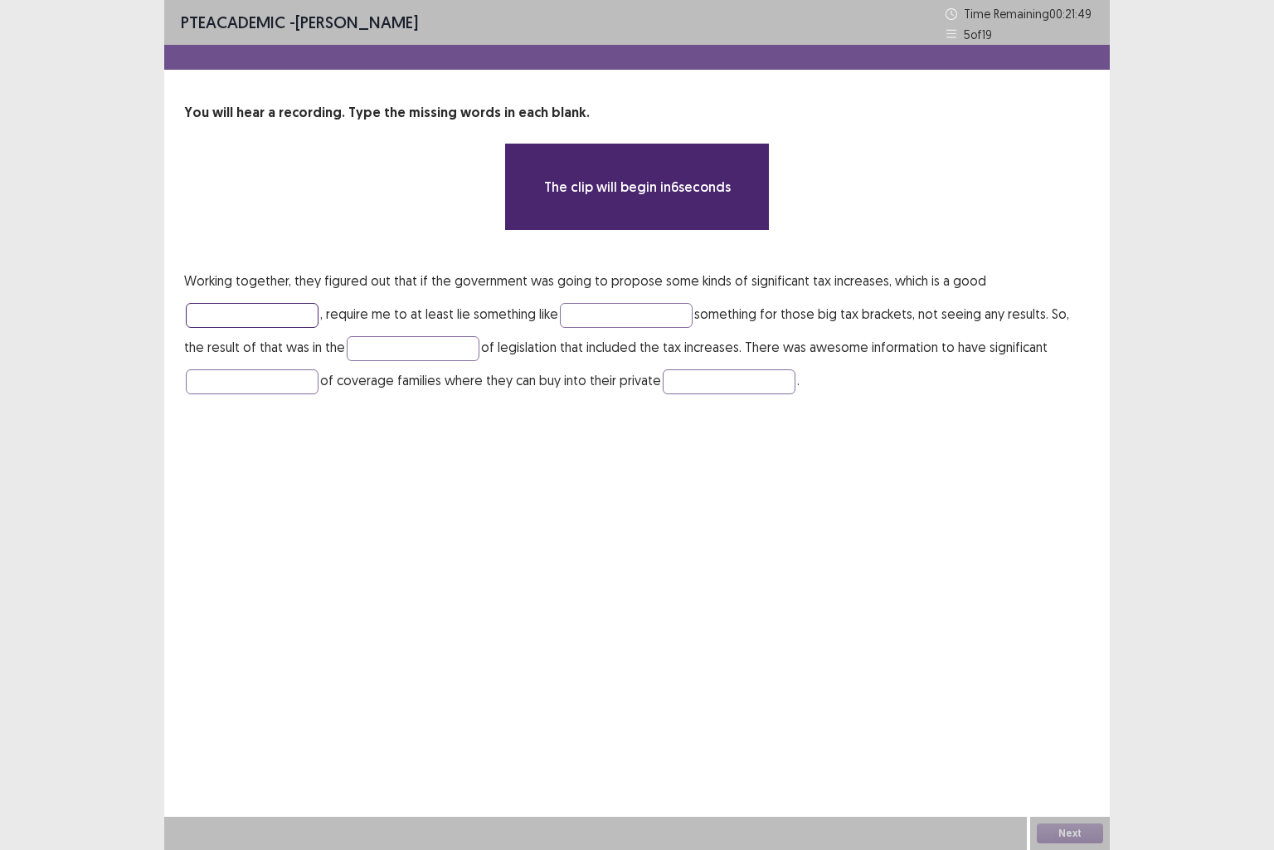
click at [270, 313] on input "text" at bounding box center [252, 315] width 133 height 25
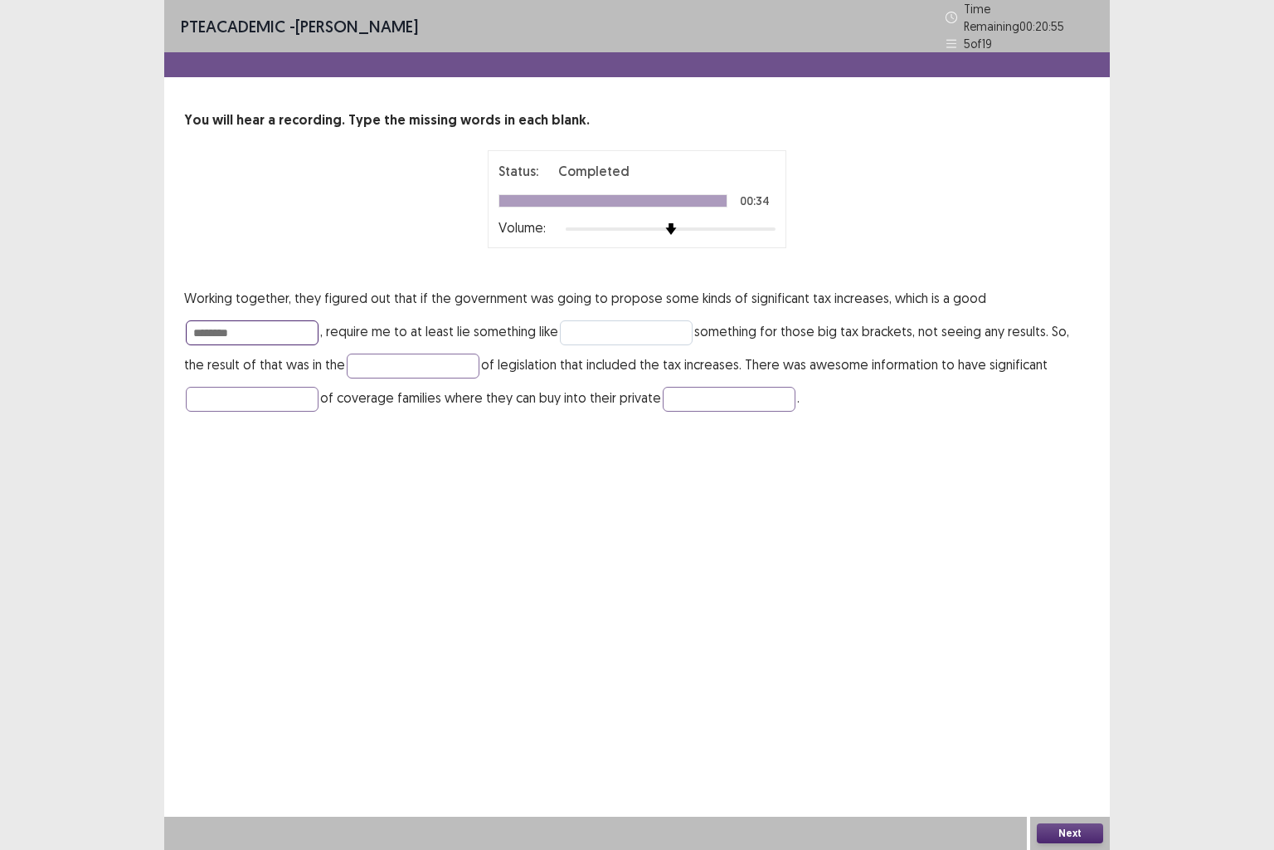
type input "********"
click at [634, 329] on input "text" at bounding box center [626, 332] width 133 height 25
type input "*******"
click at [415, 362] on input "text" at bounding box center [413, 365] width 133 height 25
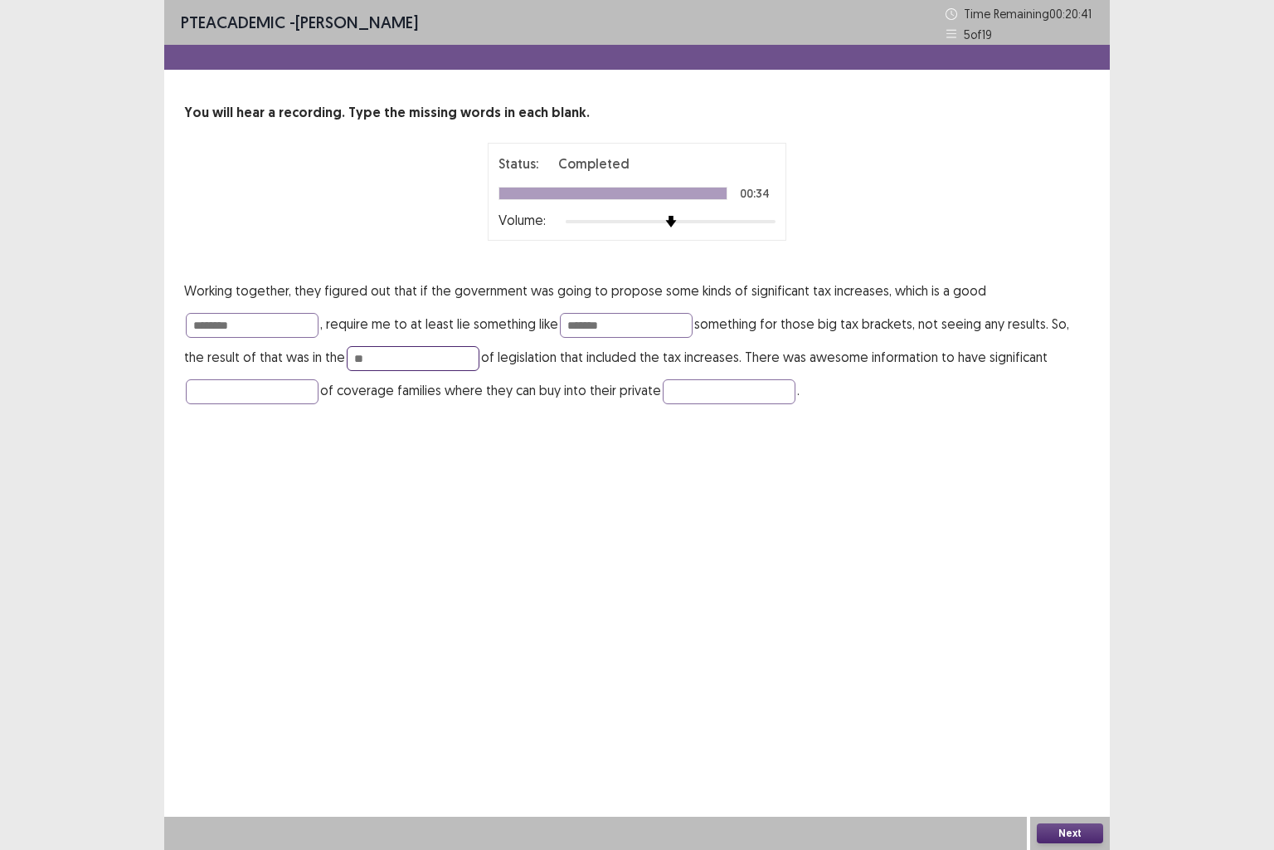
type input "*"
type input "*******"
click at [285, 383] on input "text" at bounding box center [252, 391] width 133 height 25
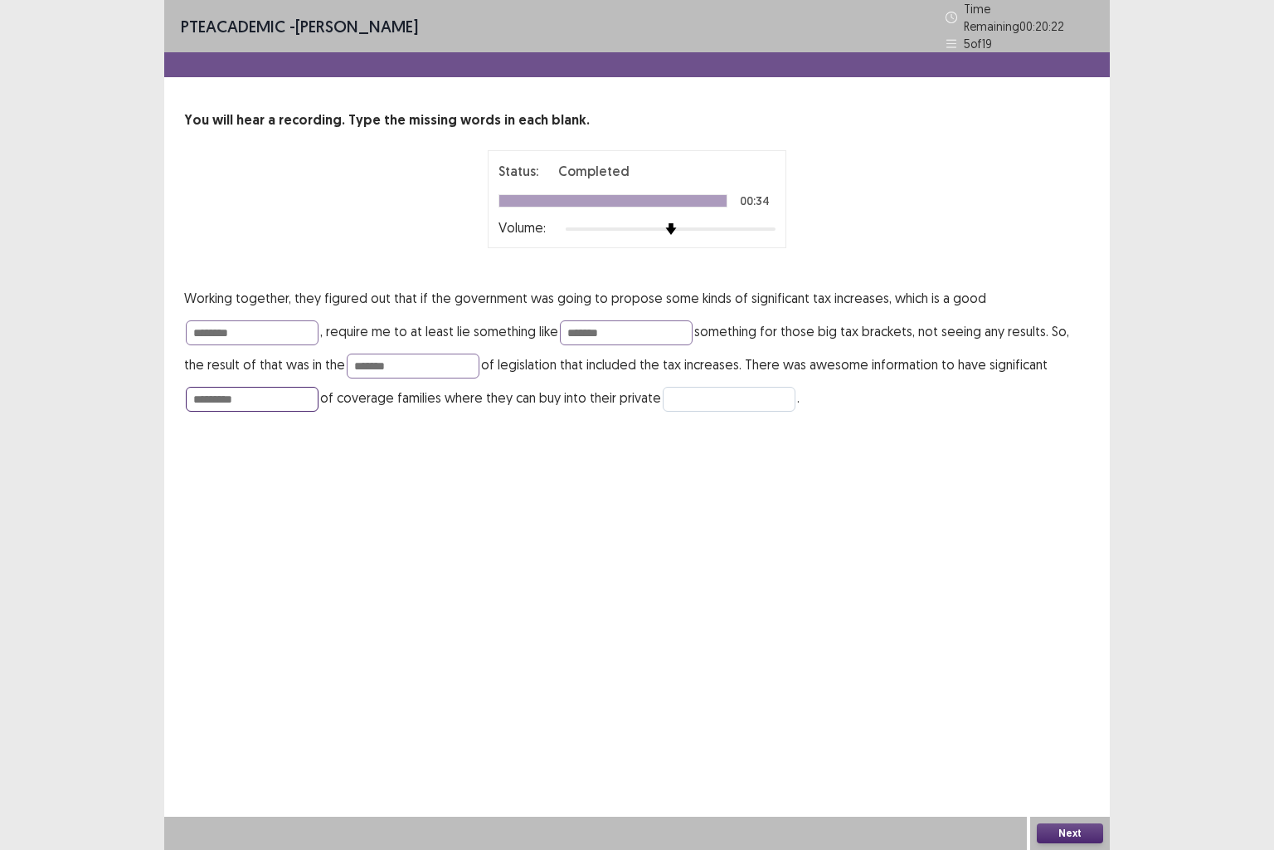
type input "*********"
click at [695, 392] on input "text" at bounding box center [729, 399] width 133 height 25
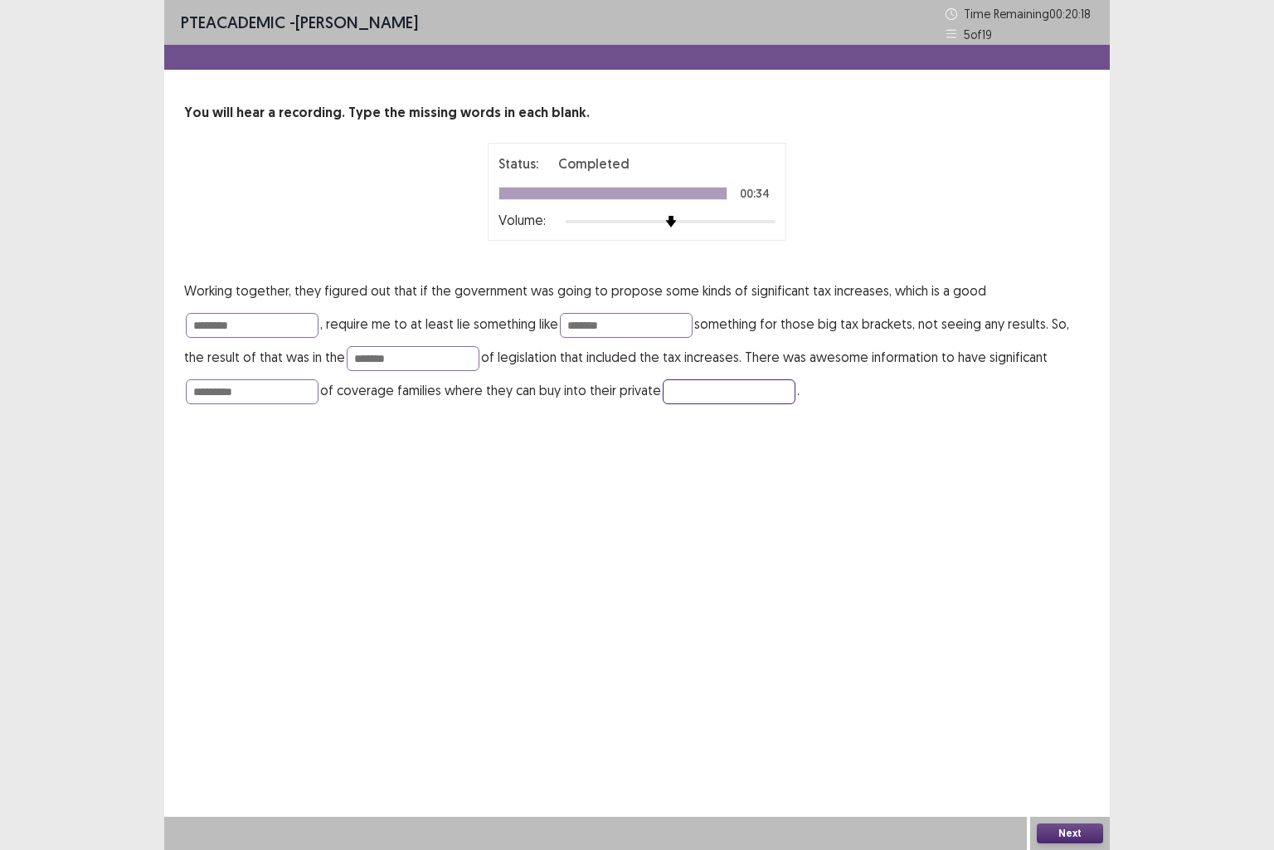
type input "*"
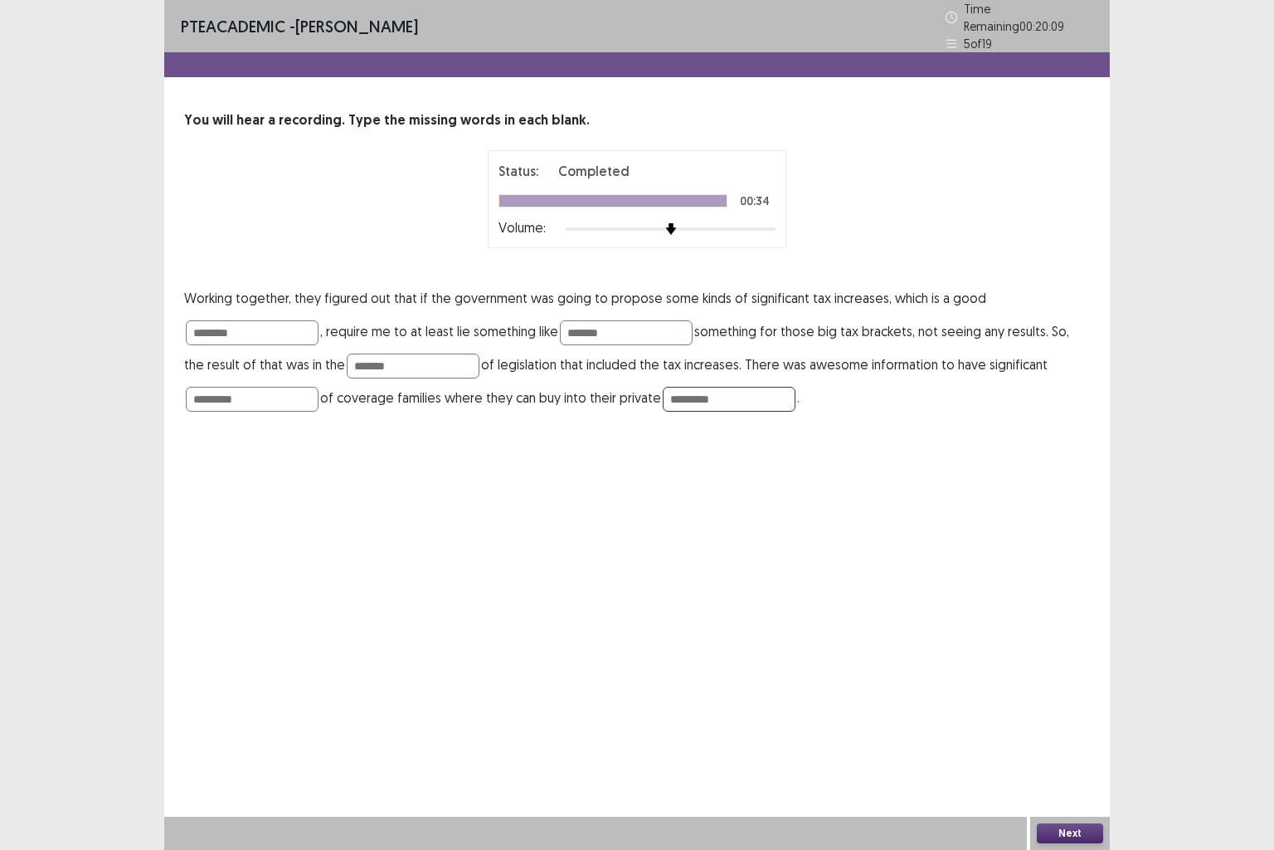
type input "*********"
click at [1074, 709] on button "Next" at bounding box center [1070, 833] width 66 height 20
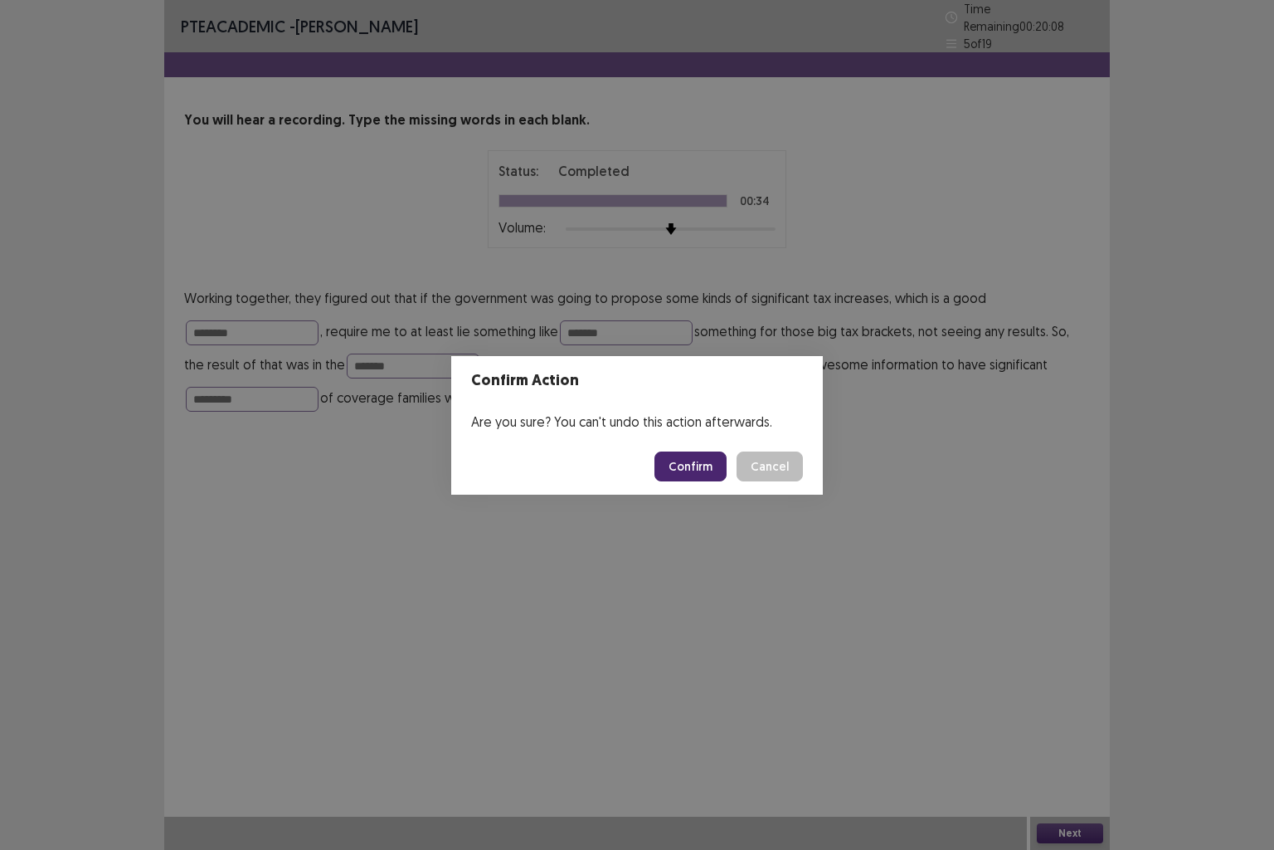
click at [697, 473] on button "Confirm" at bounding box center [691, 466] width 72 height 30
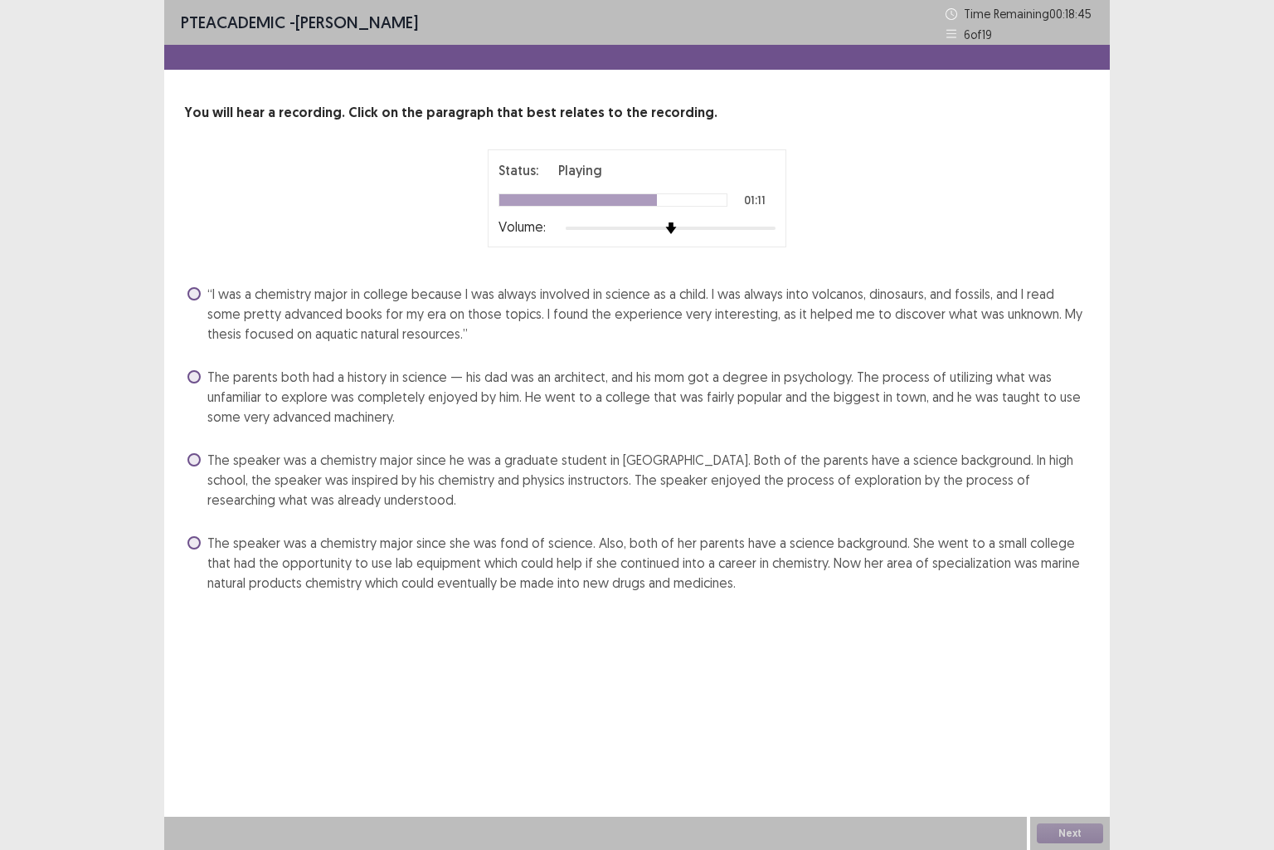
click at [197, 546] on span at bounding box center [194, 542] width 13 height 13
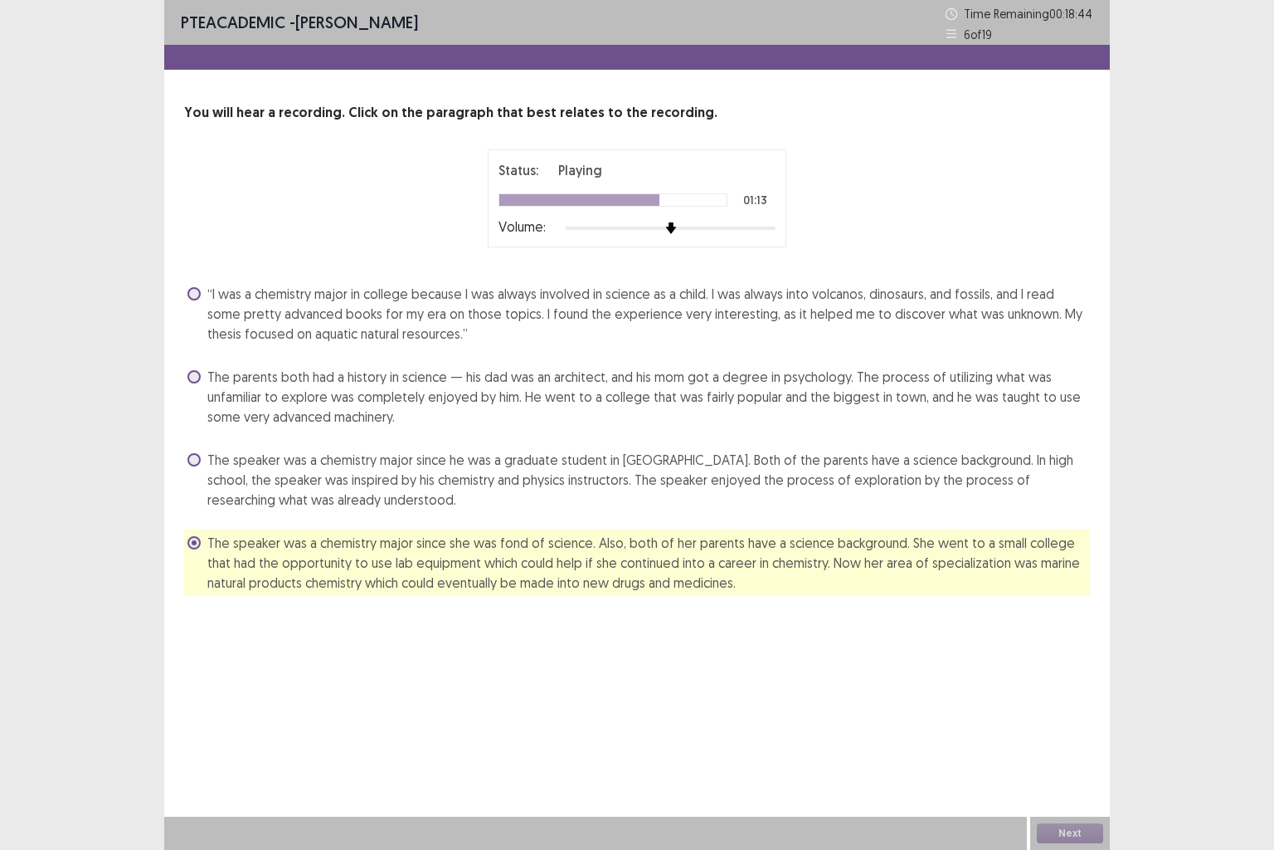
click at [197, 464] on span at bounding box center [194, 459] width 13 height 13
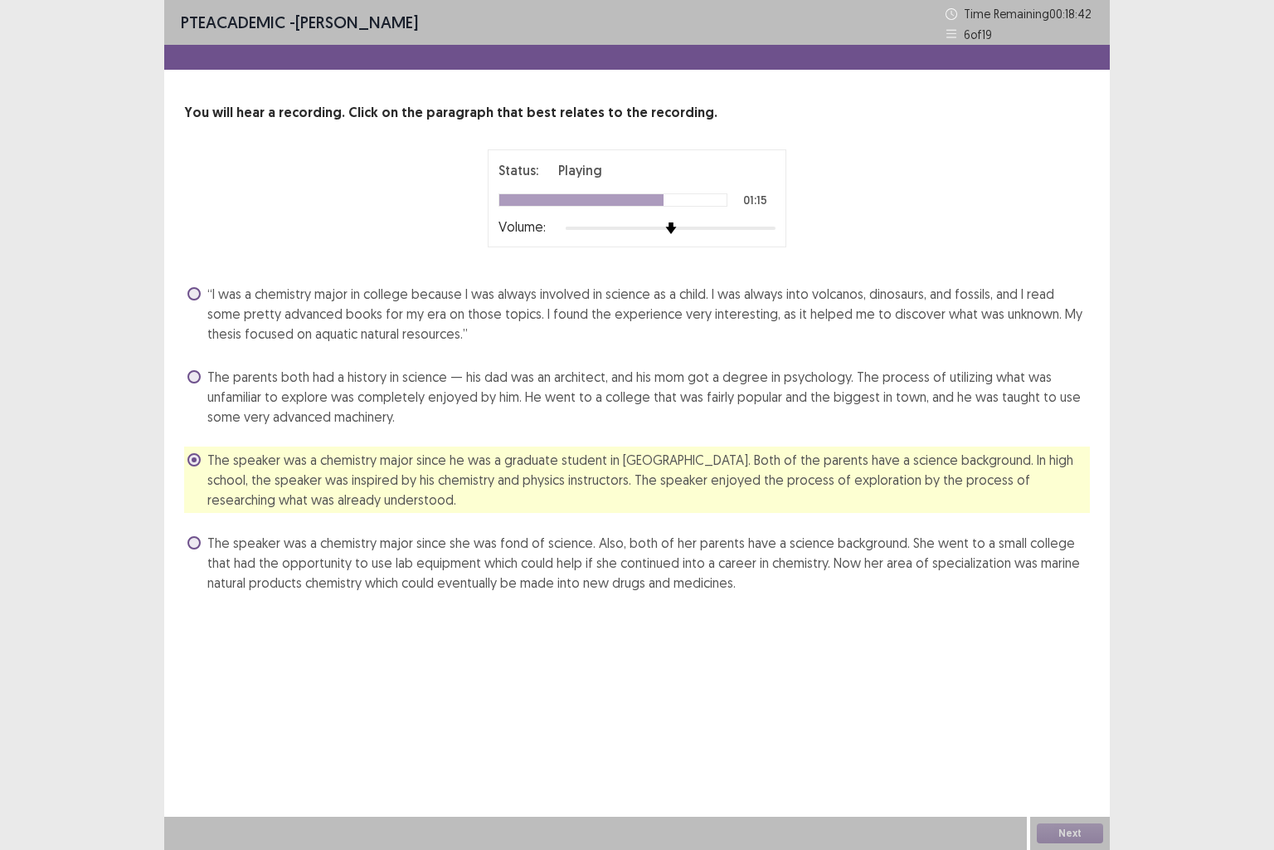
click at [194, 548] on span at bounding box center [194, 542] width 13 height 13
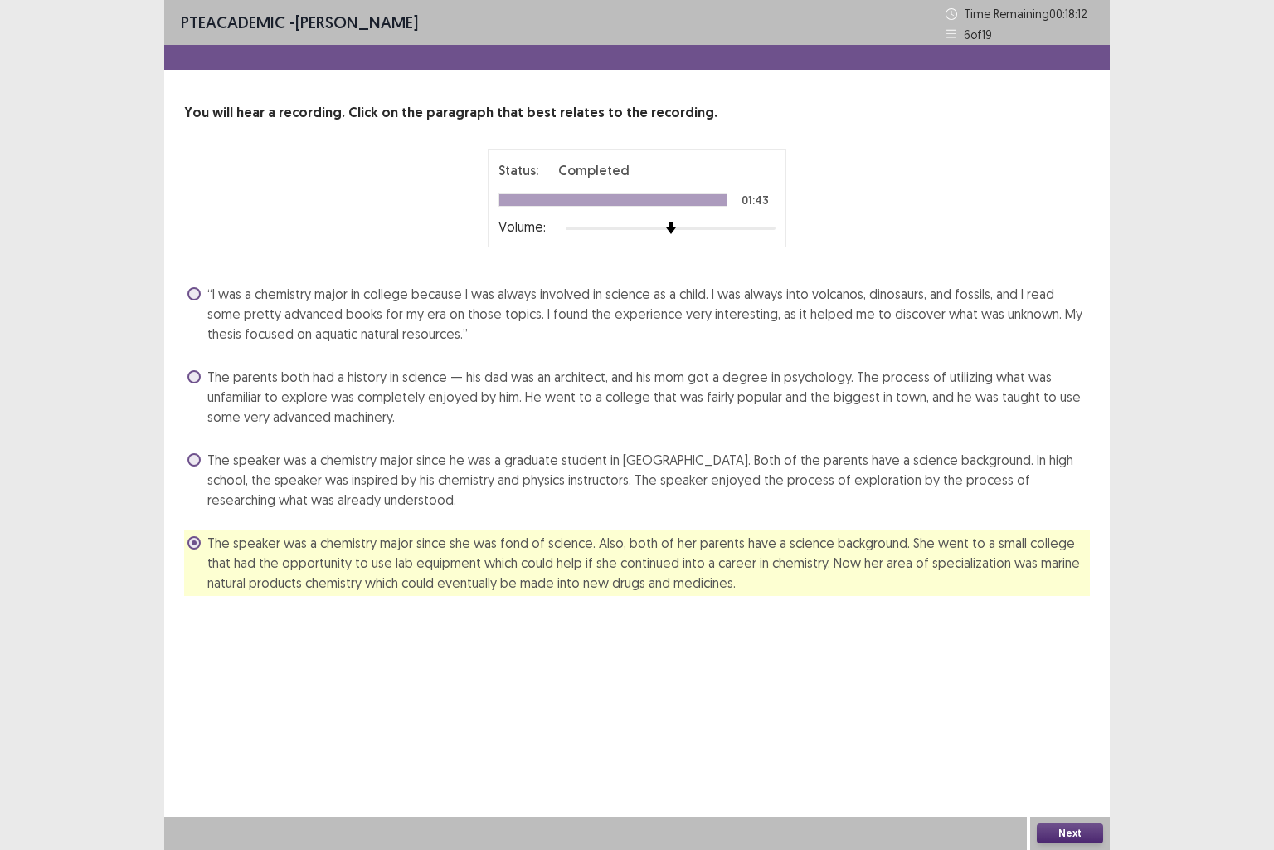
click at [1074, 709] on button "Next" at bounding box center [1070, 833] width 66 height 20
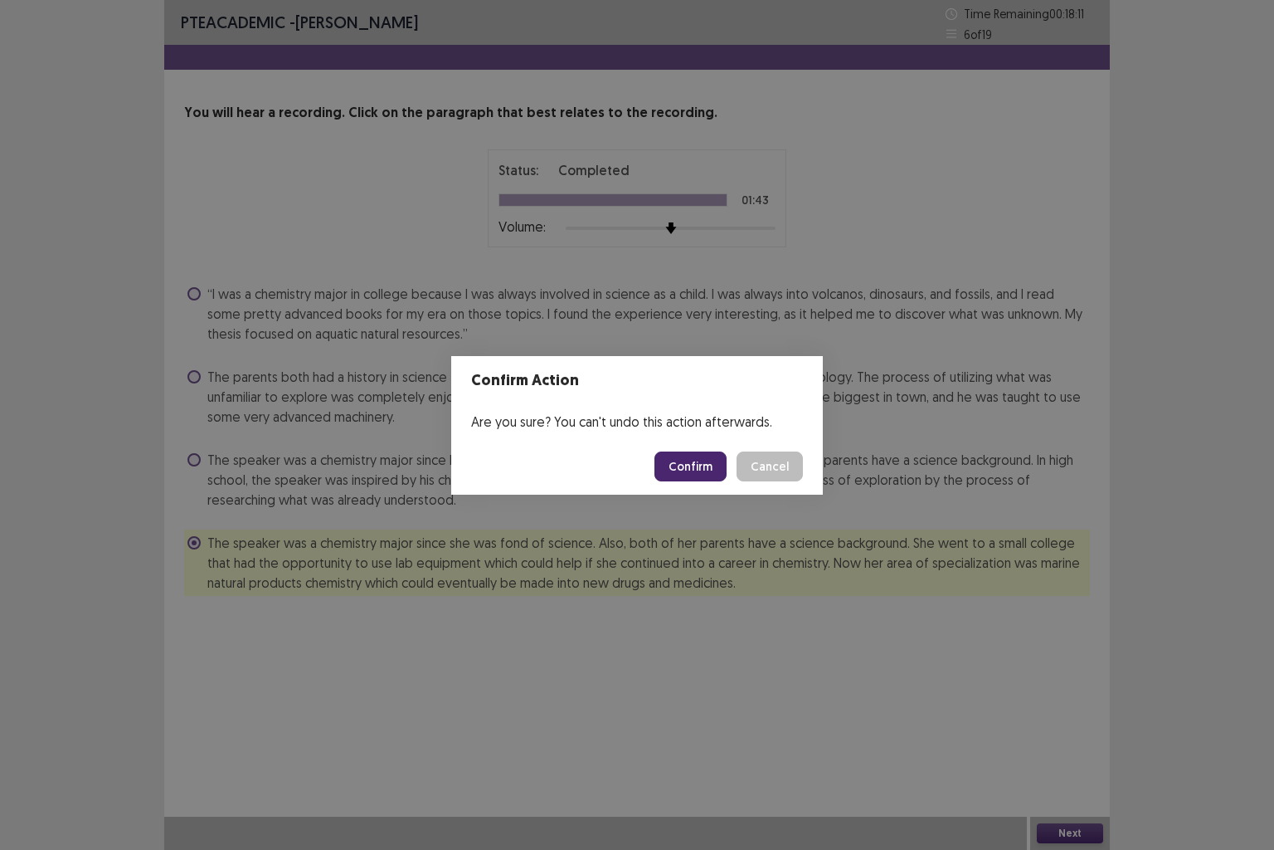
click at [694, 456] on button "Confirm" at bounding box center [691, 466] width 72 height 30
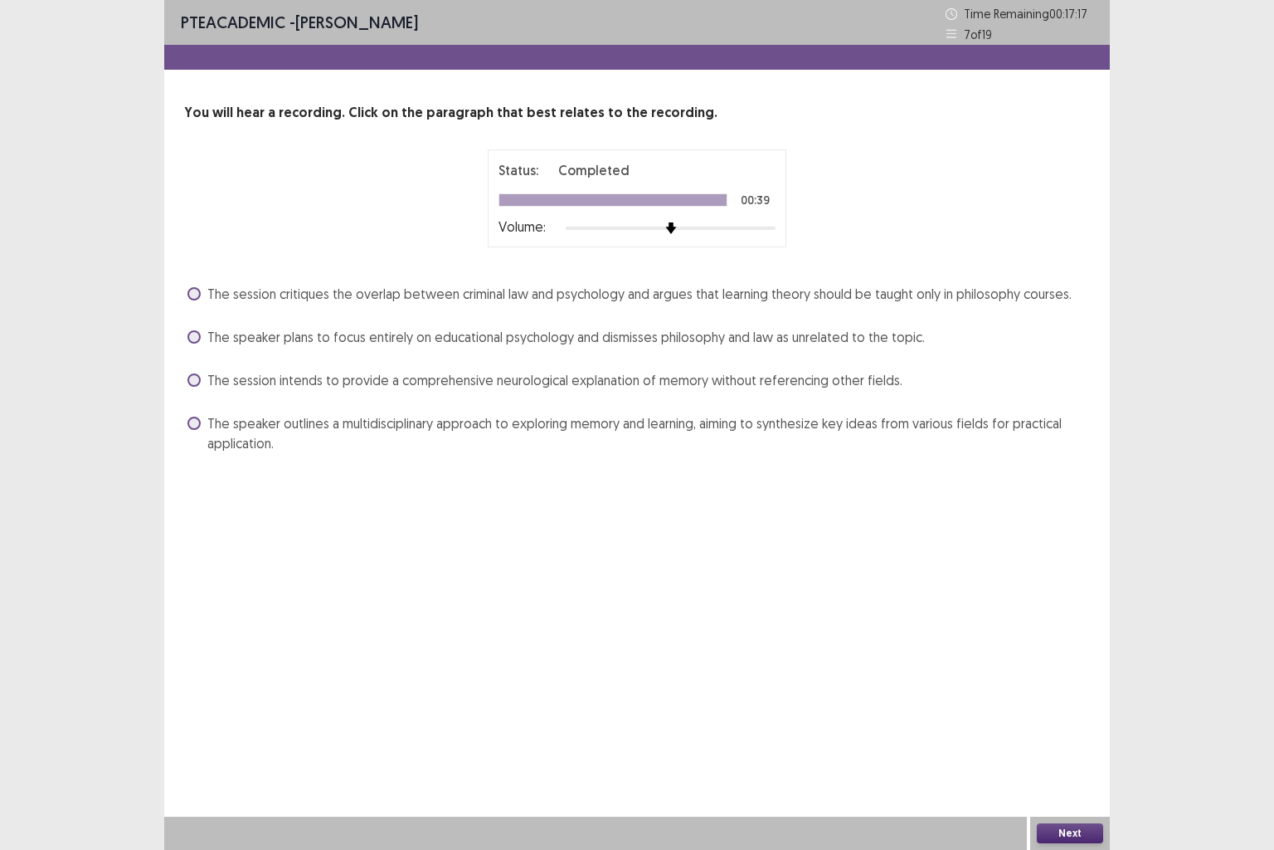
click at [196, 336] on span at bounding box center [194, 336] width 13 height 13
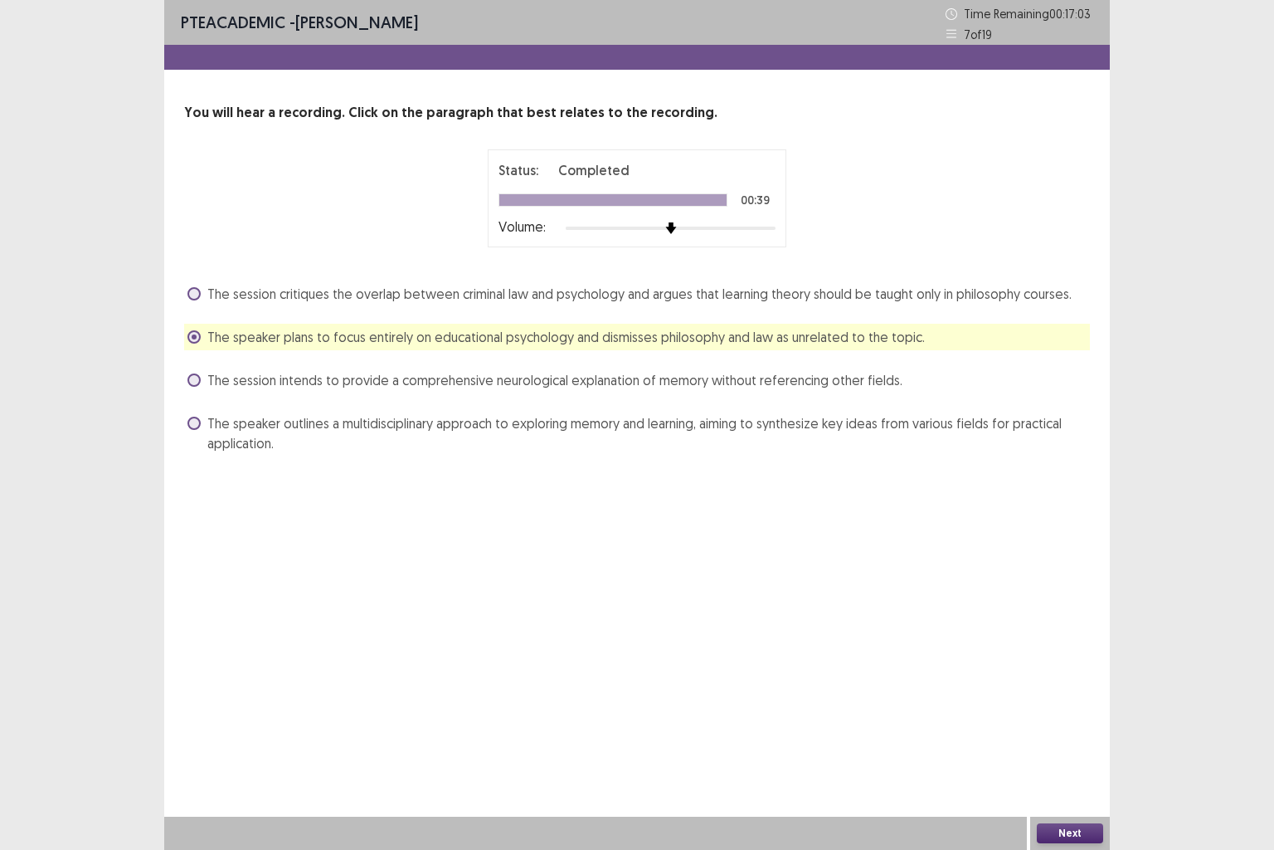
click at [1065, 709] on button "Next" at bounding box center [1070, 833] width 66 height 20
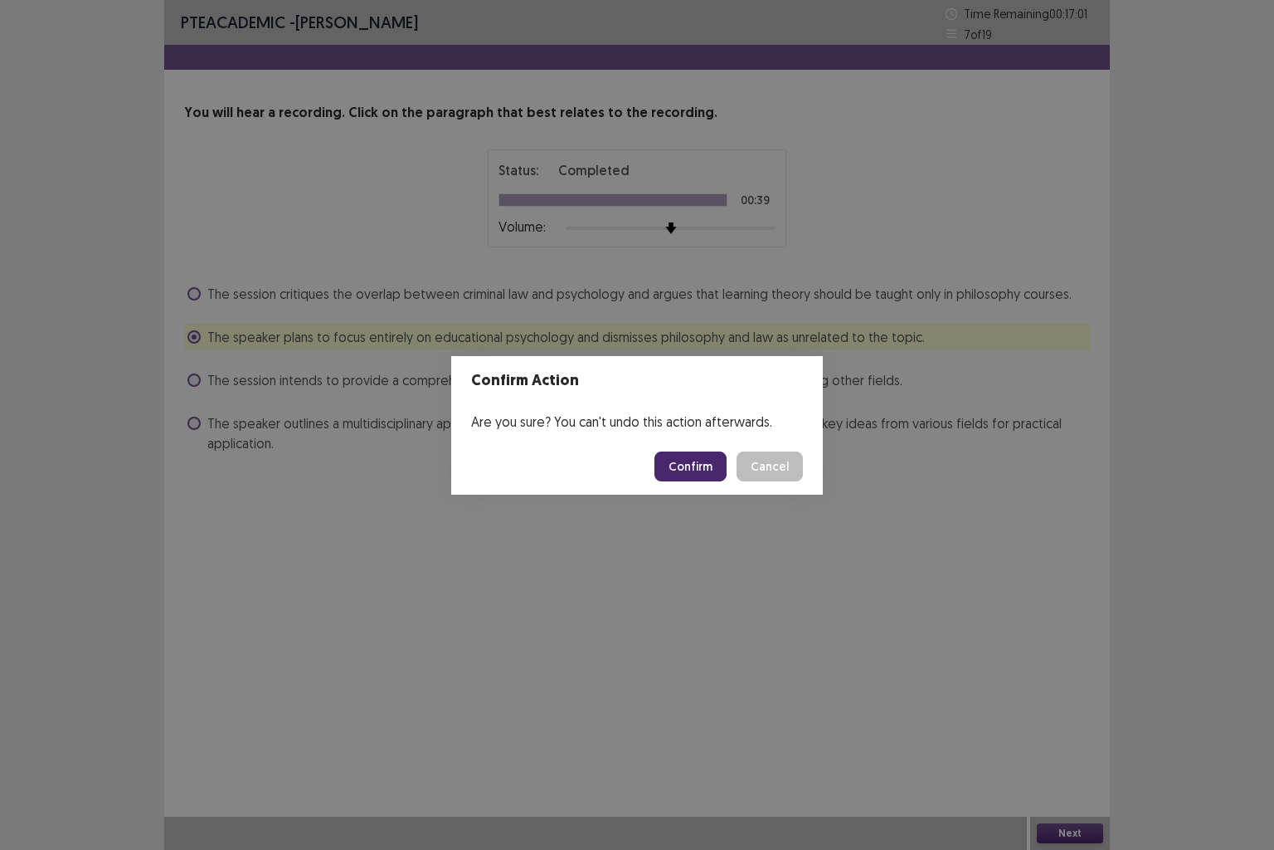
click at [699, 459] on button "Confirm" at bounding box center [691, 466] width 72 height 30
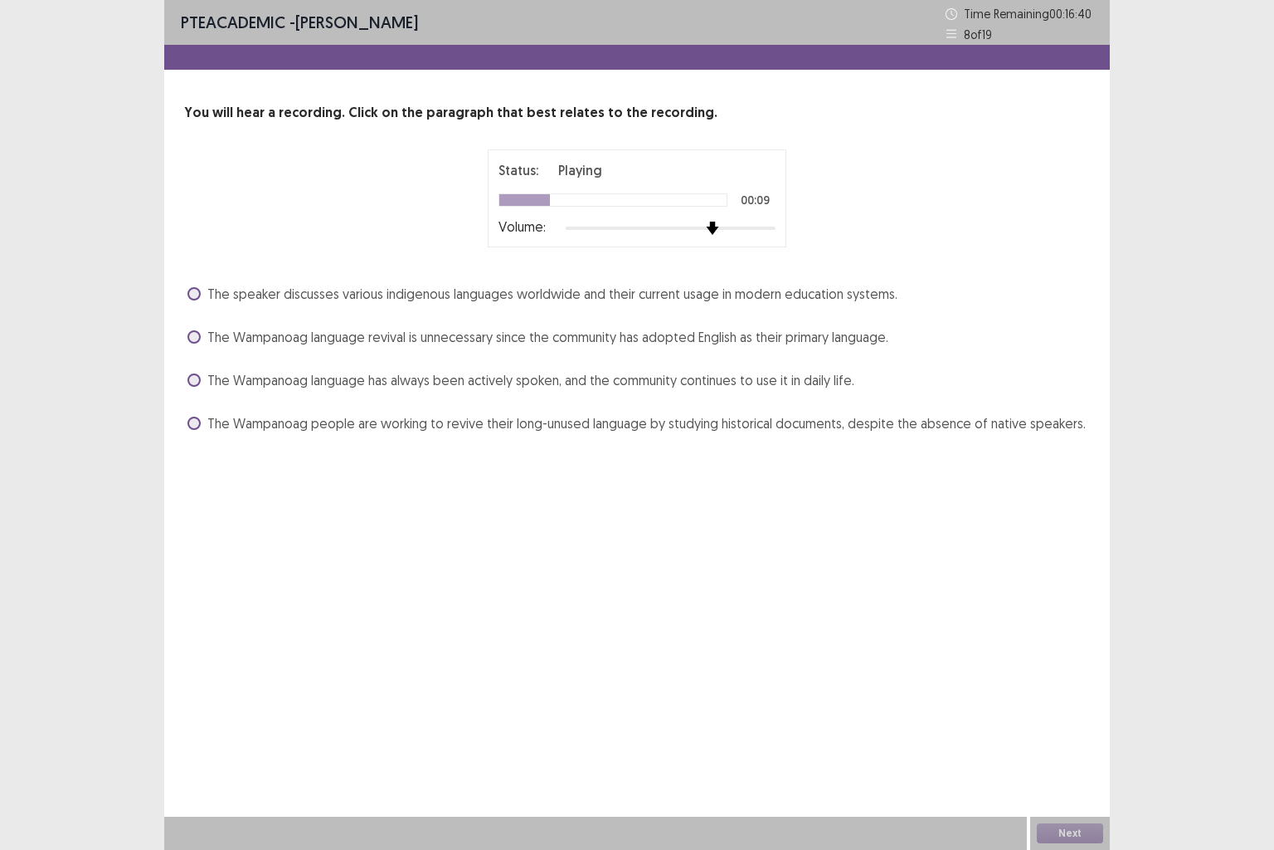
click at [709, 231] on div at bounding box center [671, 228] width 210 height 13
click at [194, 334] on span at bounding box center [194, 336] width 13 height 13
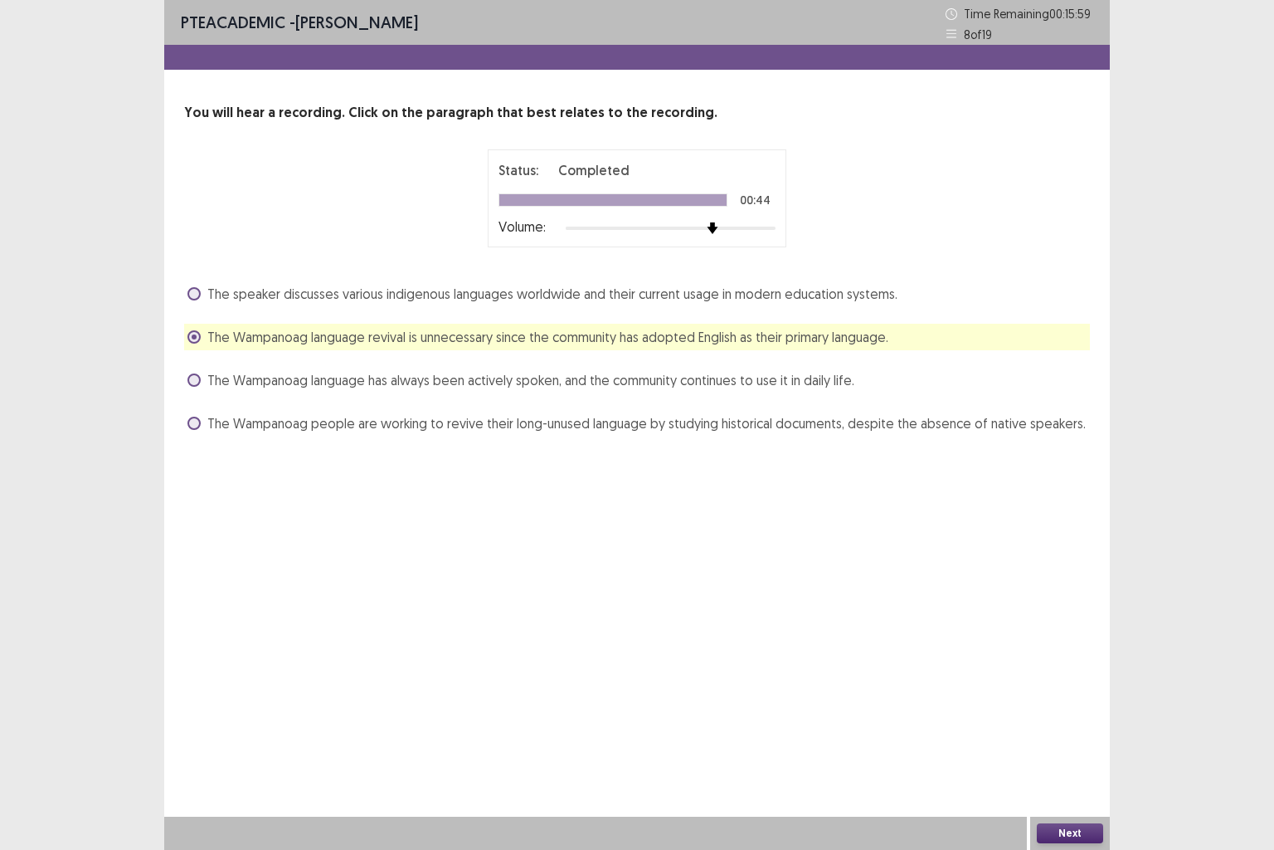
click at [202, 383] on label "The Wampanoag language has always been actively spoken, and the community conti…" at bounding box center [521, 380] width 667 height 20
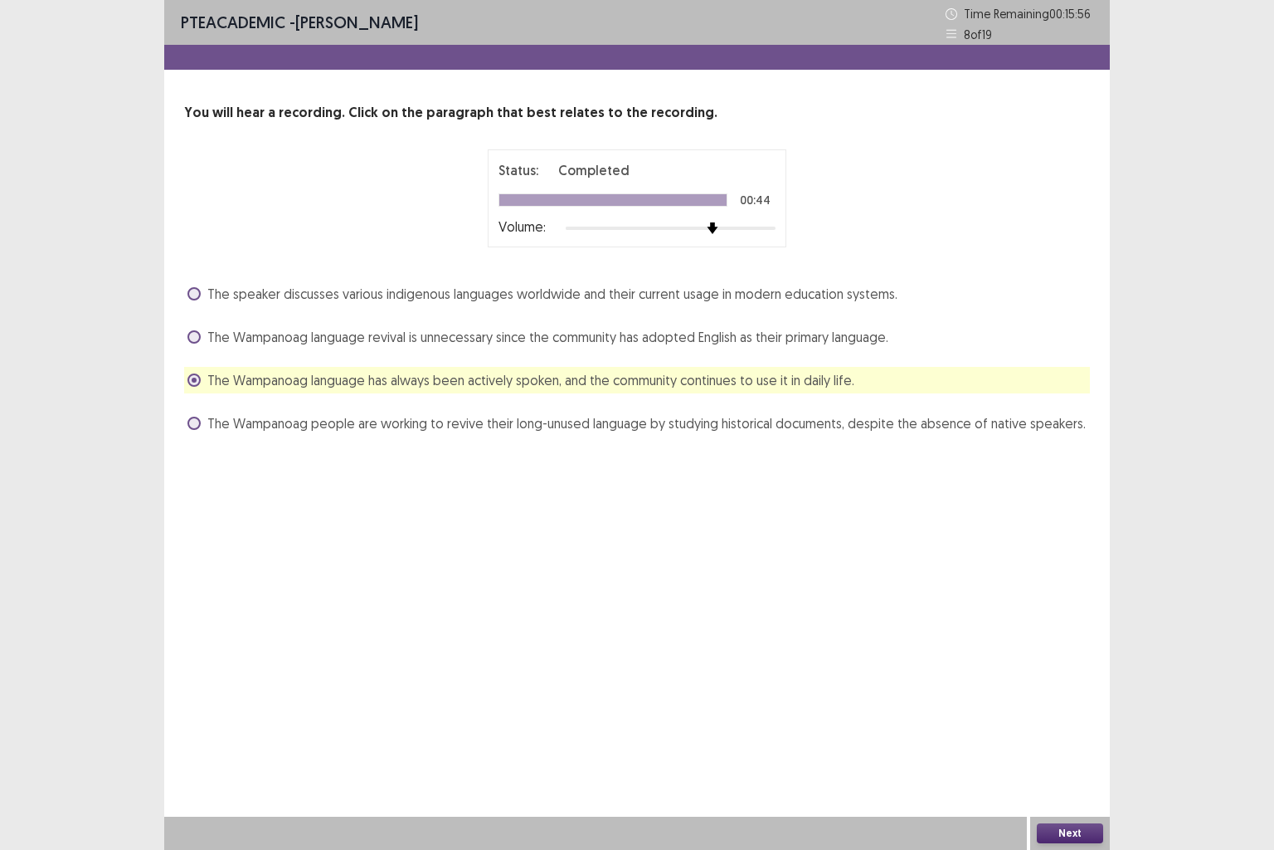
click at [1056, 709] on button "Next" at bounding box center [1070, 833] width 66 height 20
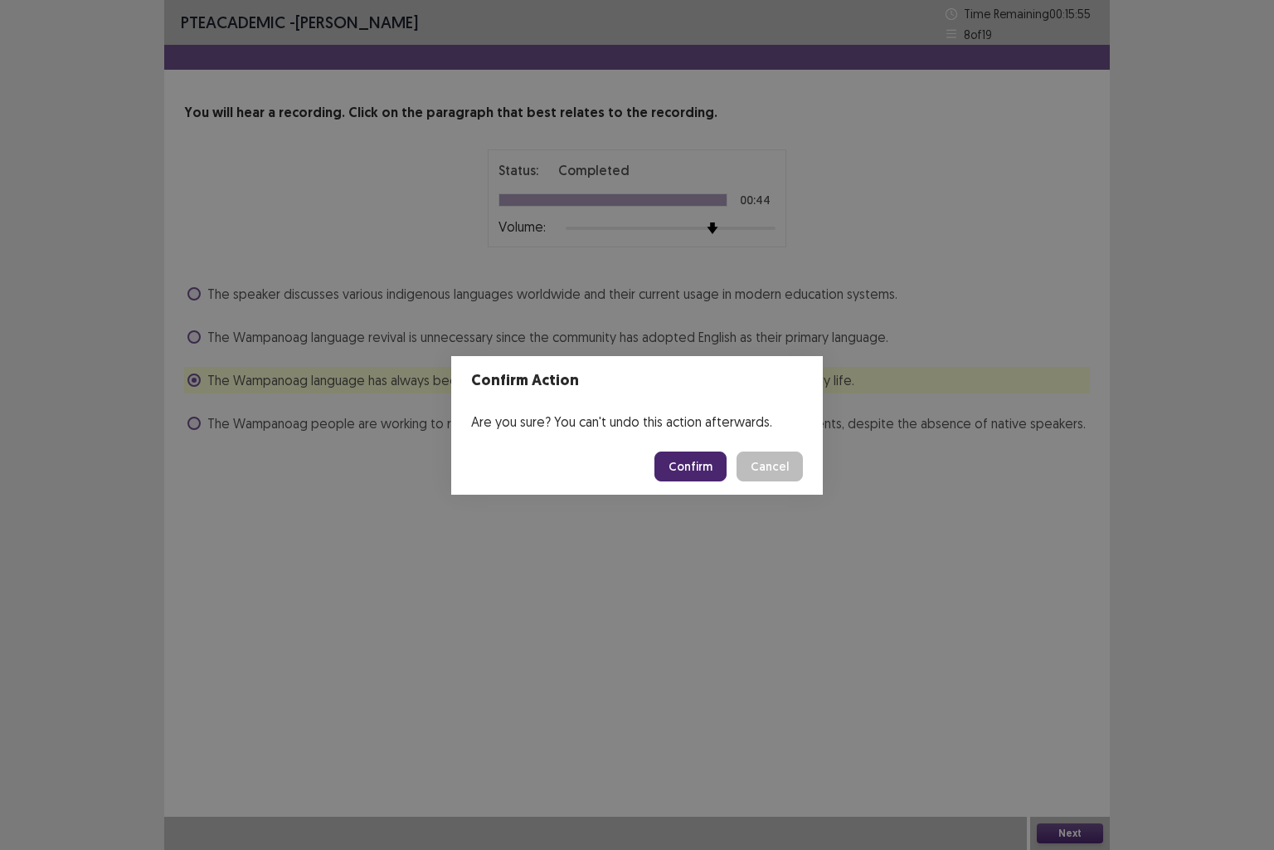
click at [704, 477] on button "Confirm" at bounding box center [691, 466] width 72 height 30
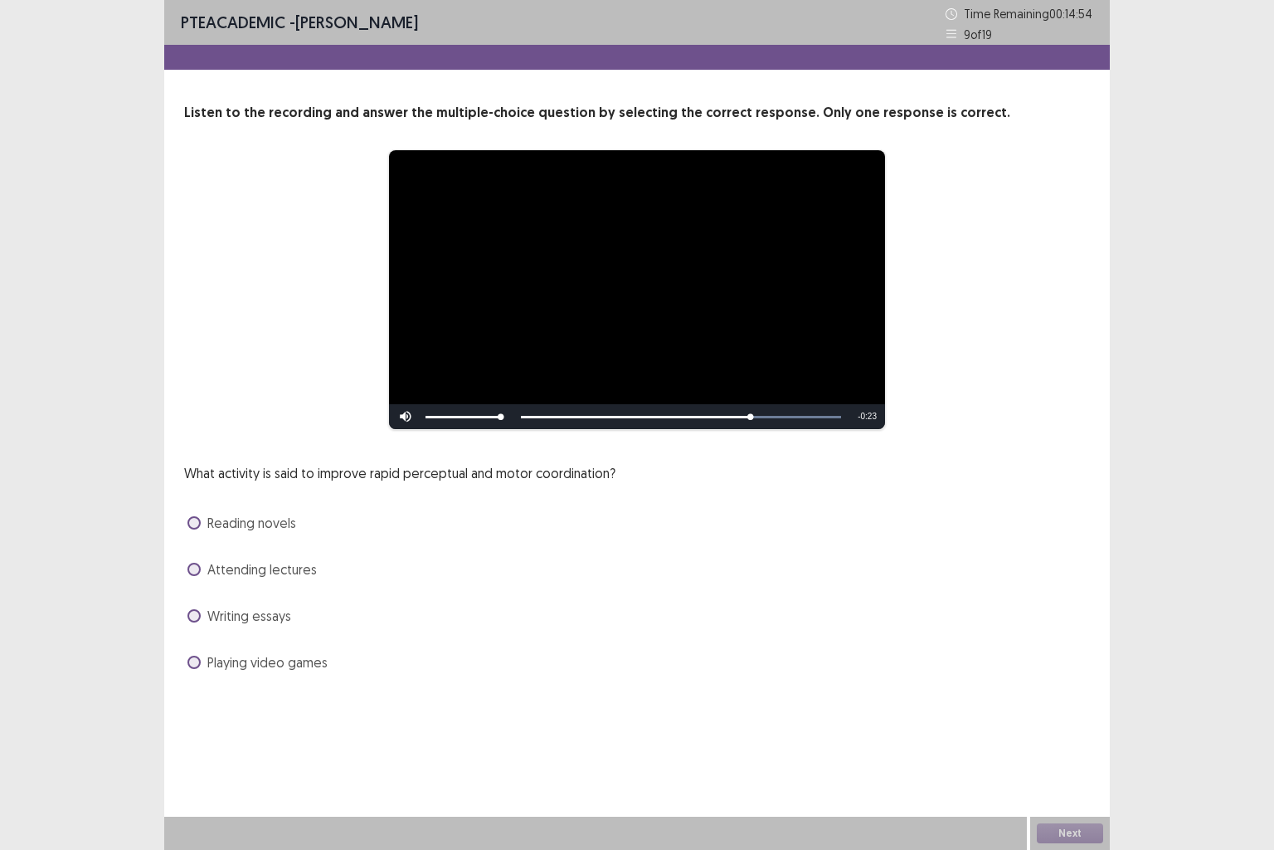
click at [192, 665] on span at bounding box center [194, 661] width 13 height 13
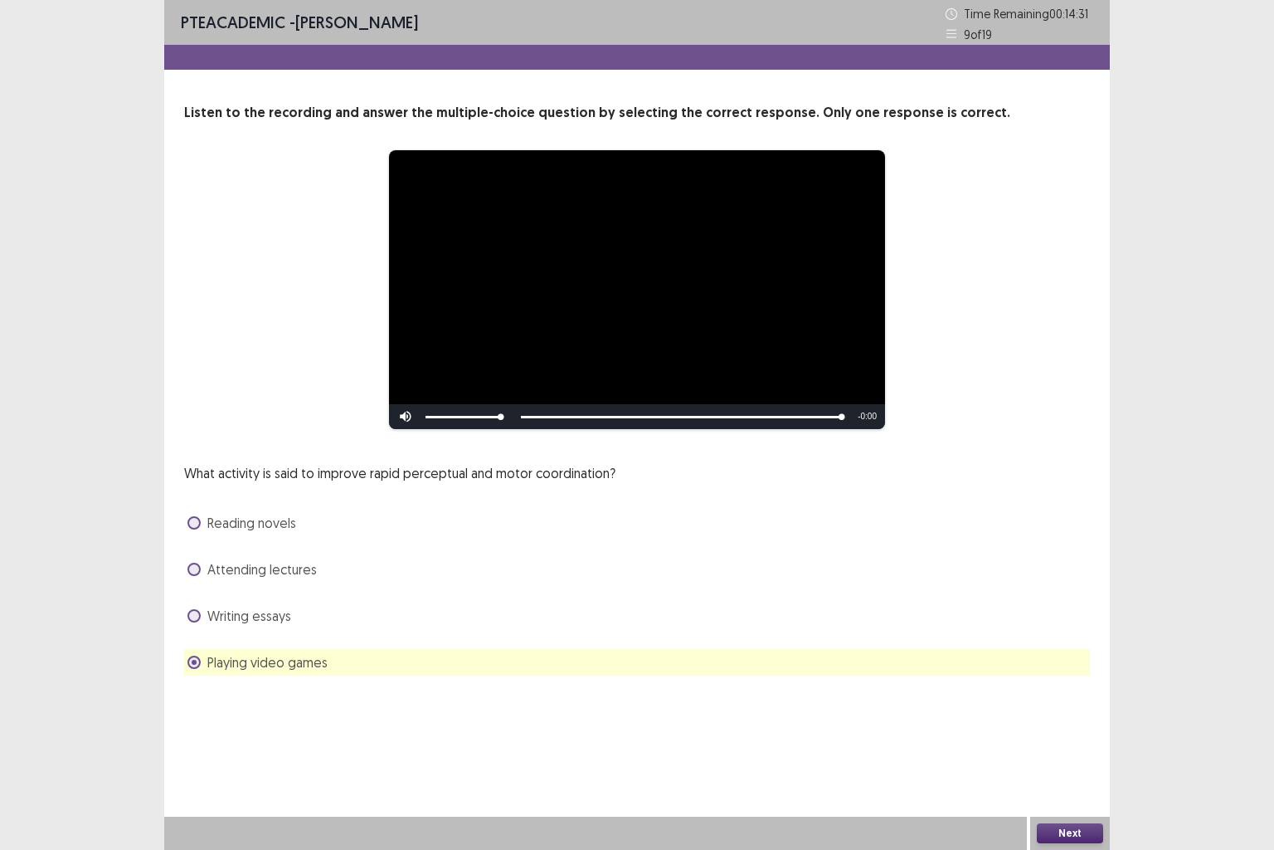
click at [1075, 709] on button "Next" at bounding box center [1070, 833] width 66 height 20
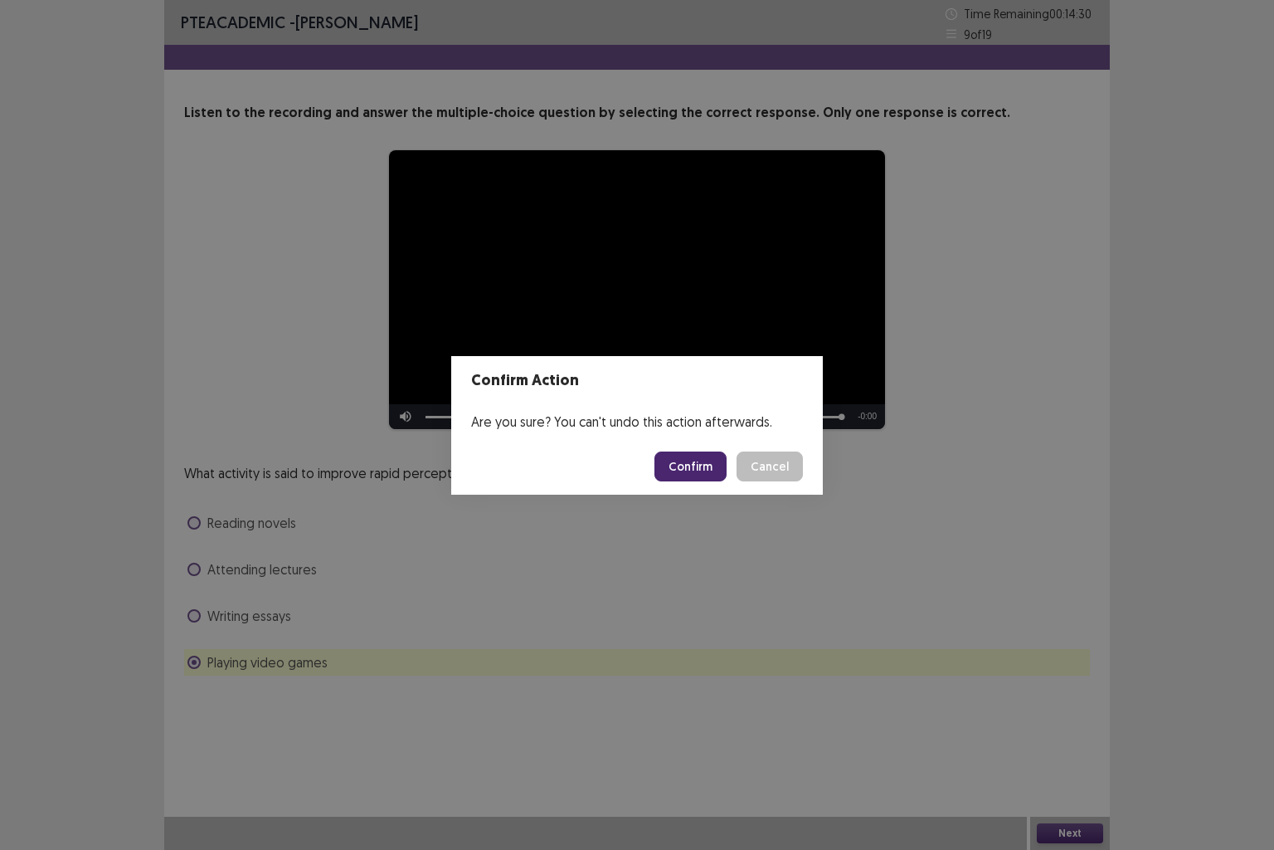
click at [673, 460] on button "Confirm" at bounding box center [691, 466] width 72 height 30
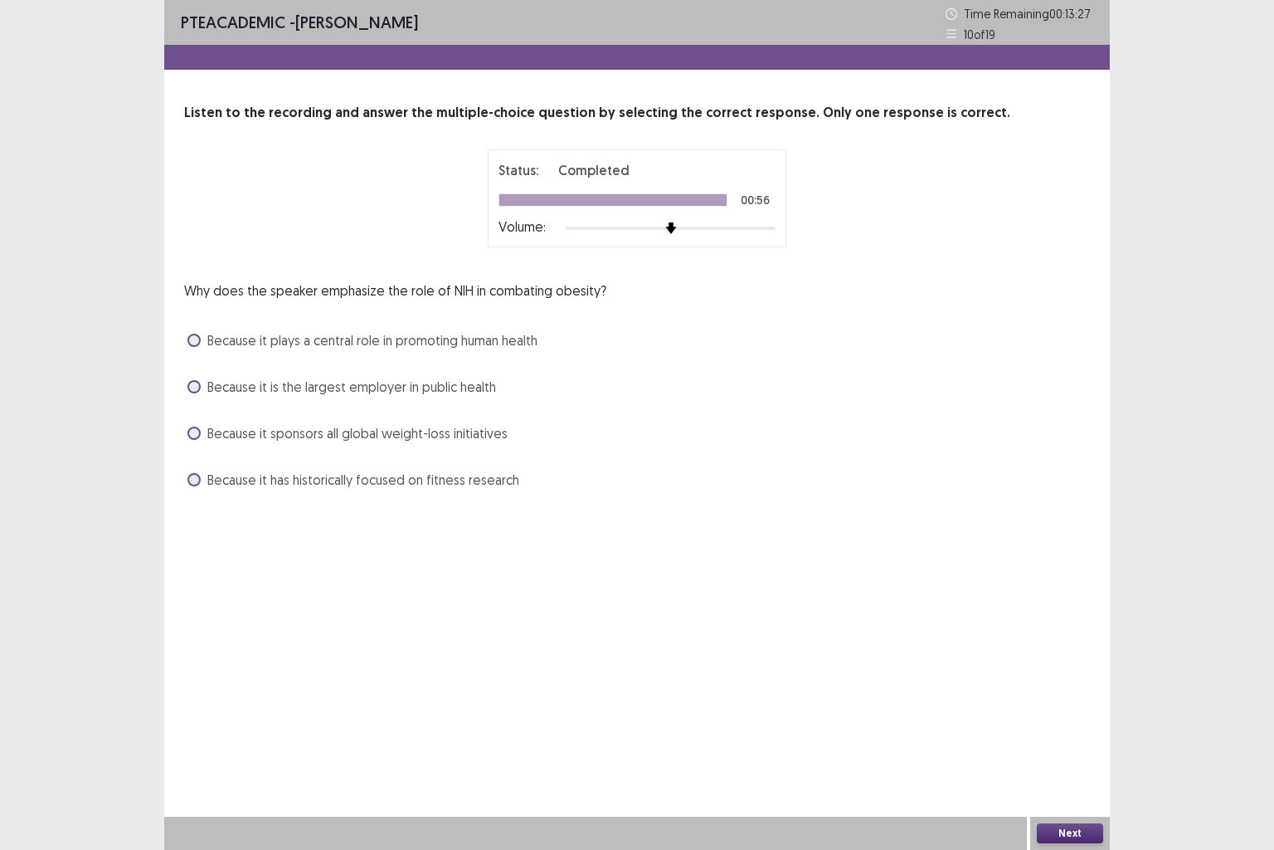
click at [198, 387] on span at bounding box center [194, 386] width 13 height 13
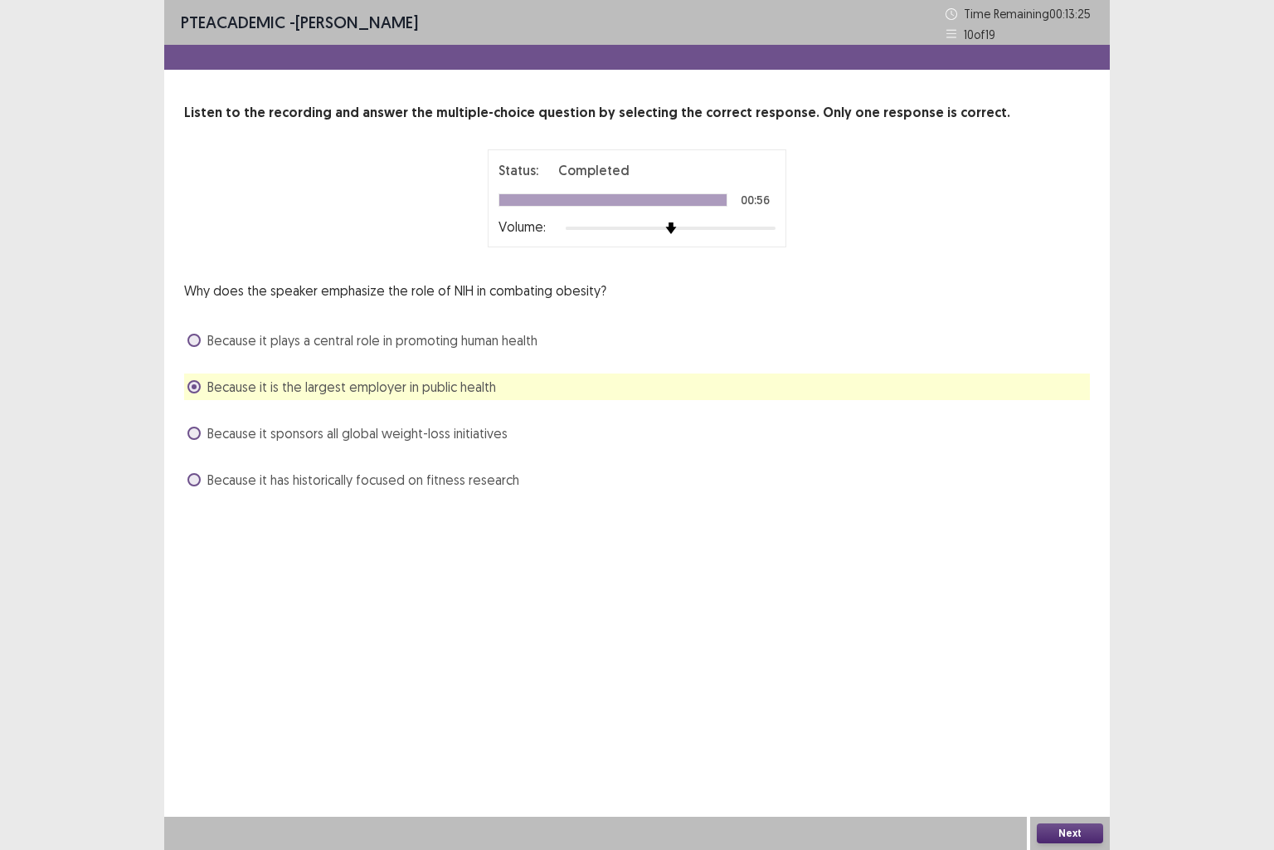
click at [1074, 709] on button "Next" at bounding box center [1070, 833] width 66 height 20
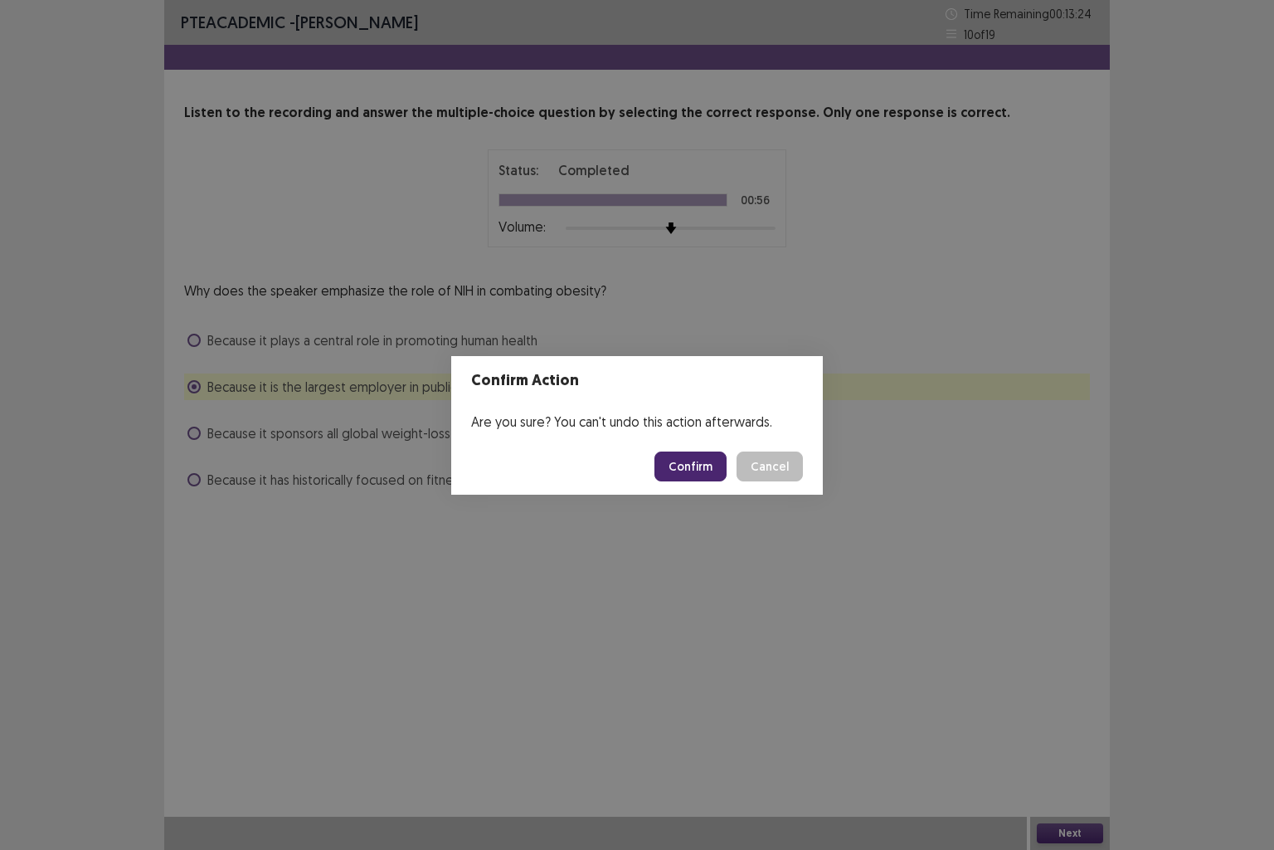
click at [680, 473] on button "Confirm" at bounding box center [691, 466] width 72 height 30
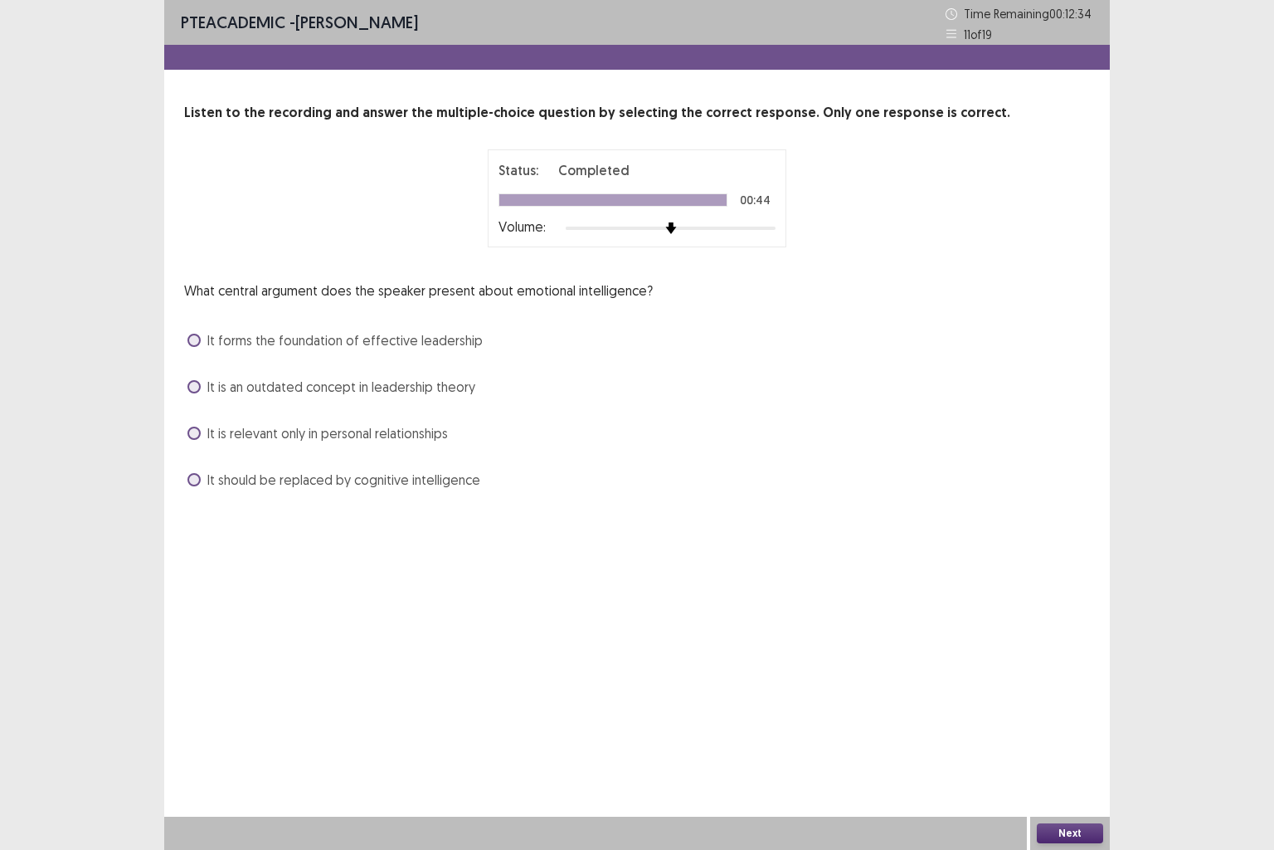
click at [193, 340] on span at bounding box center [194, 340] width 13 height 13
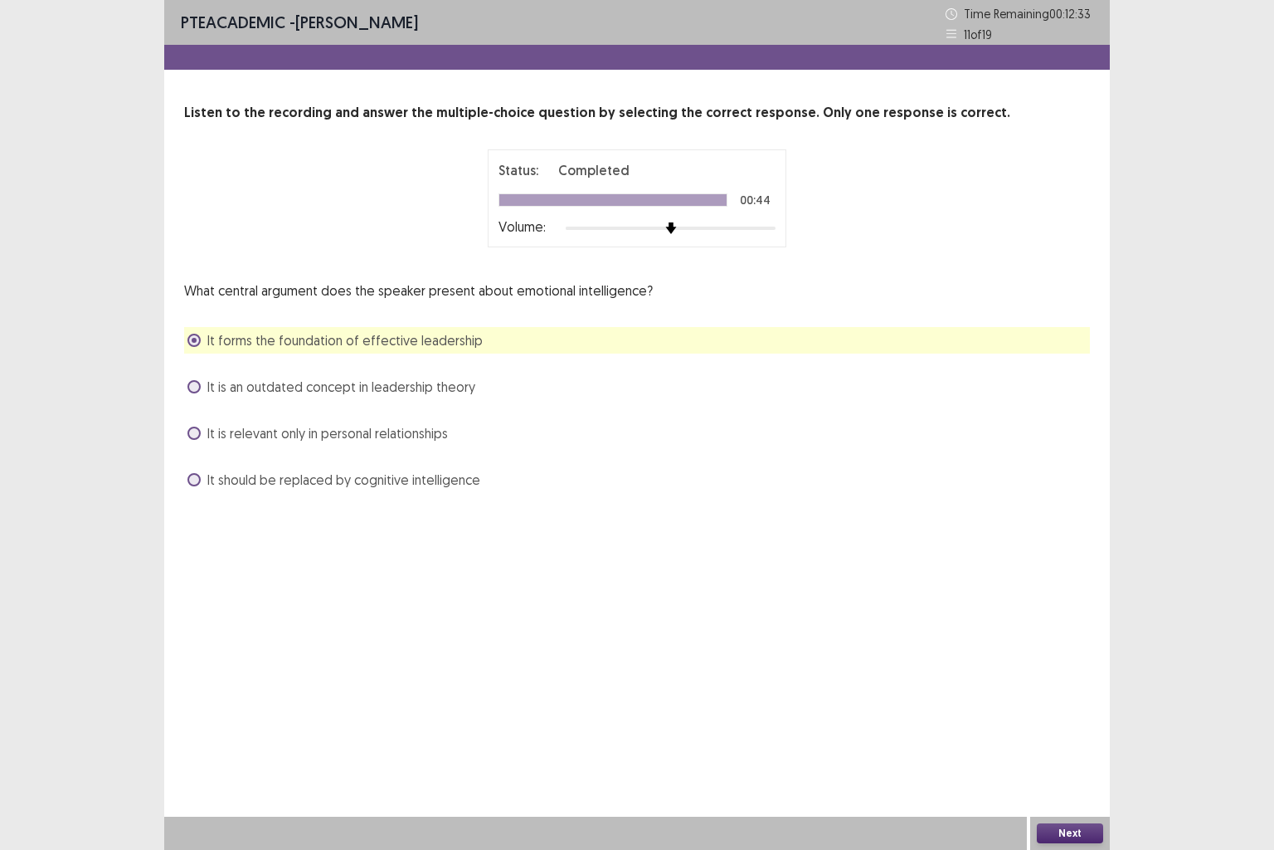
click at [1050, 709] on button "Next" at bounding box center [1070, 833] width 66 height 20
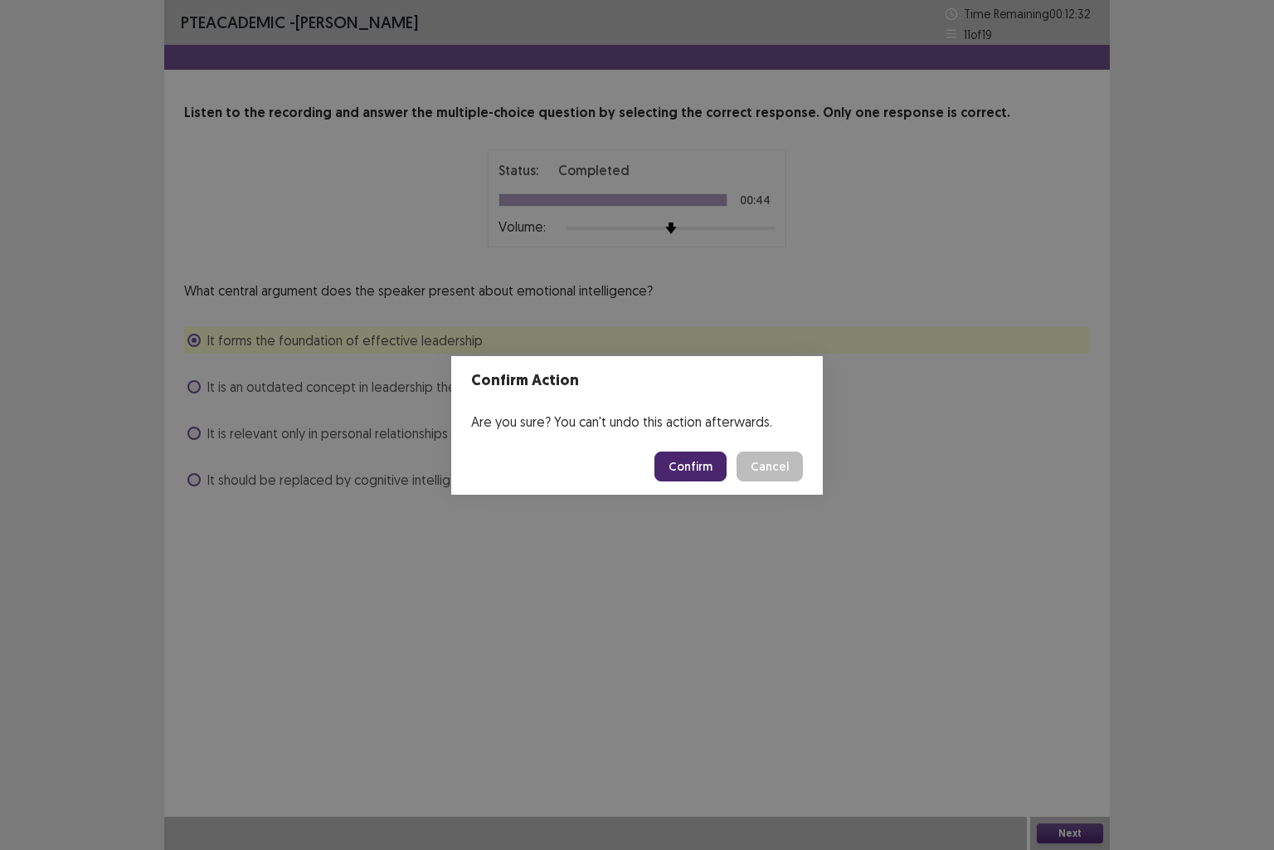
click at [689, 461] on button "Confirm" at bounding box center [691, 466] width 72 height 30
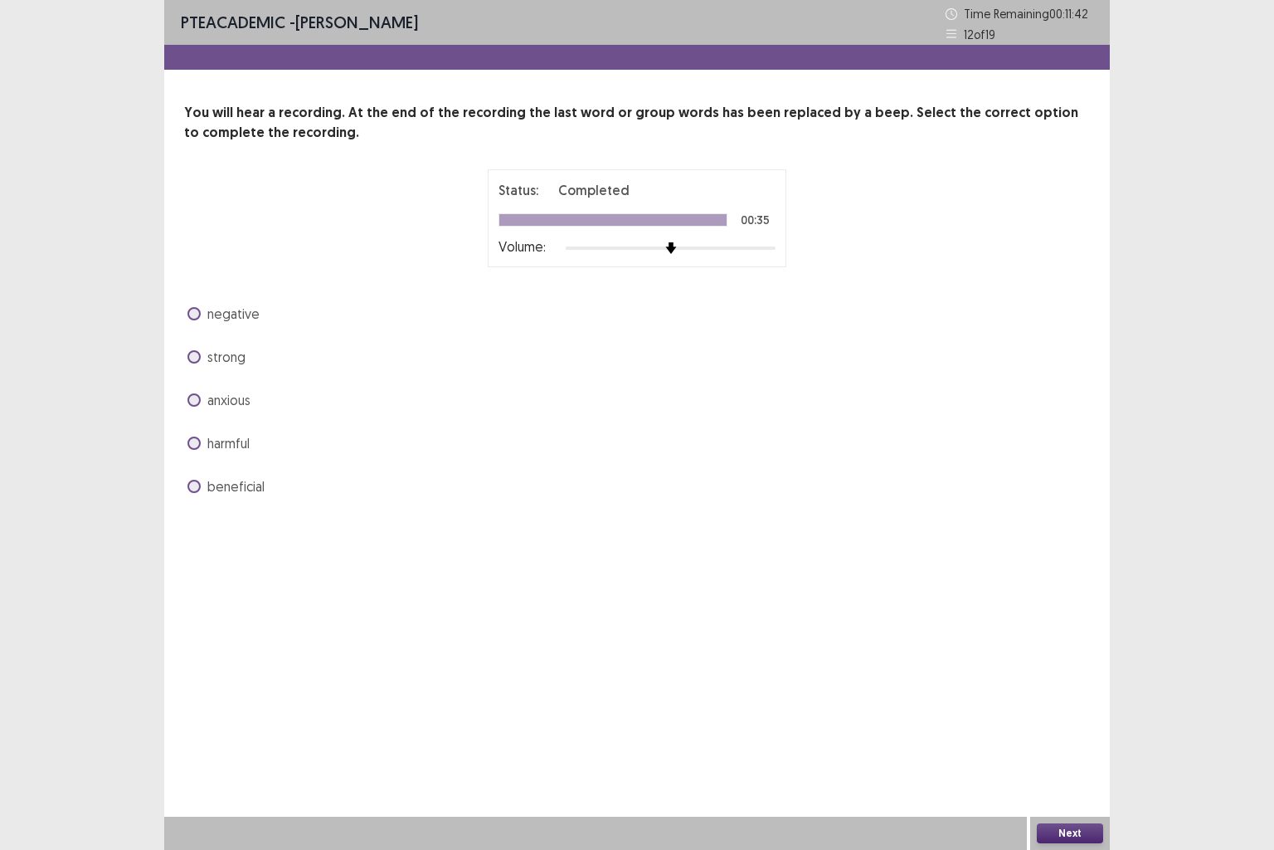
click at [198, 401] on span at bounding box center [194, 399] width 13 height 13
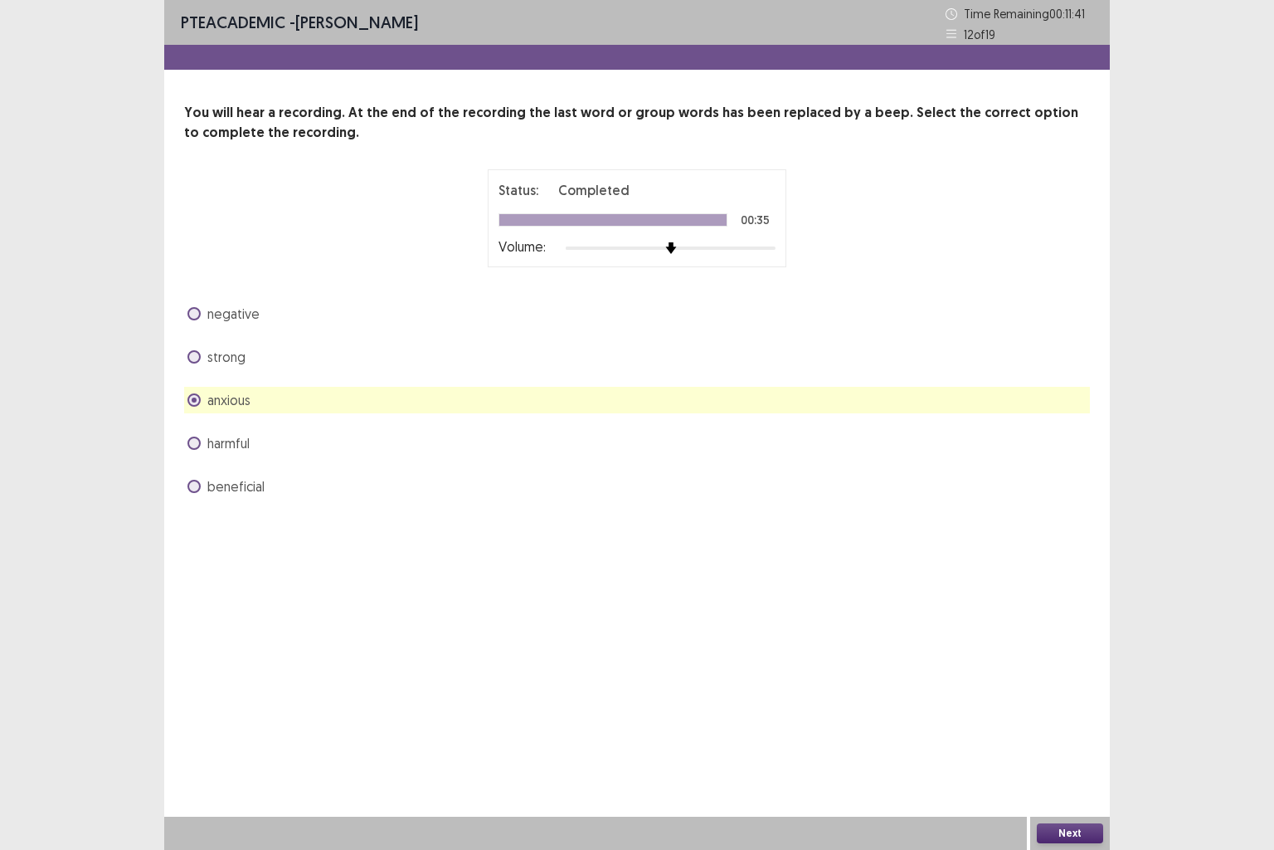
click at [1069, 709] on button "Next" at bounding box center [1070, 833] width 66 height 20
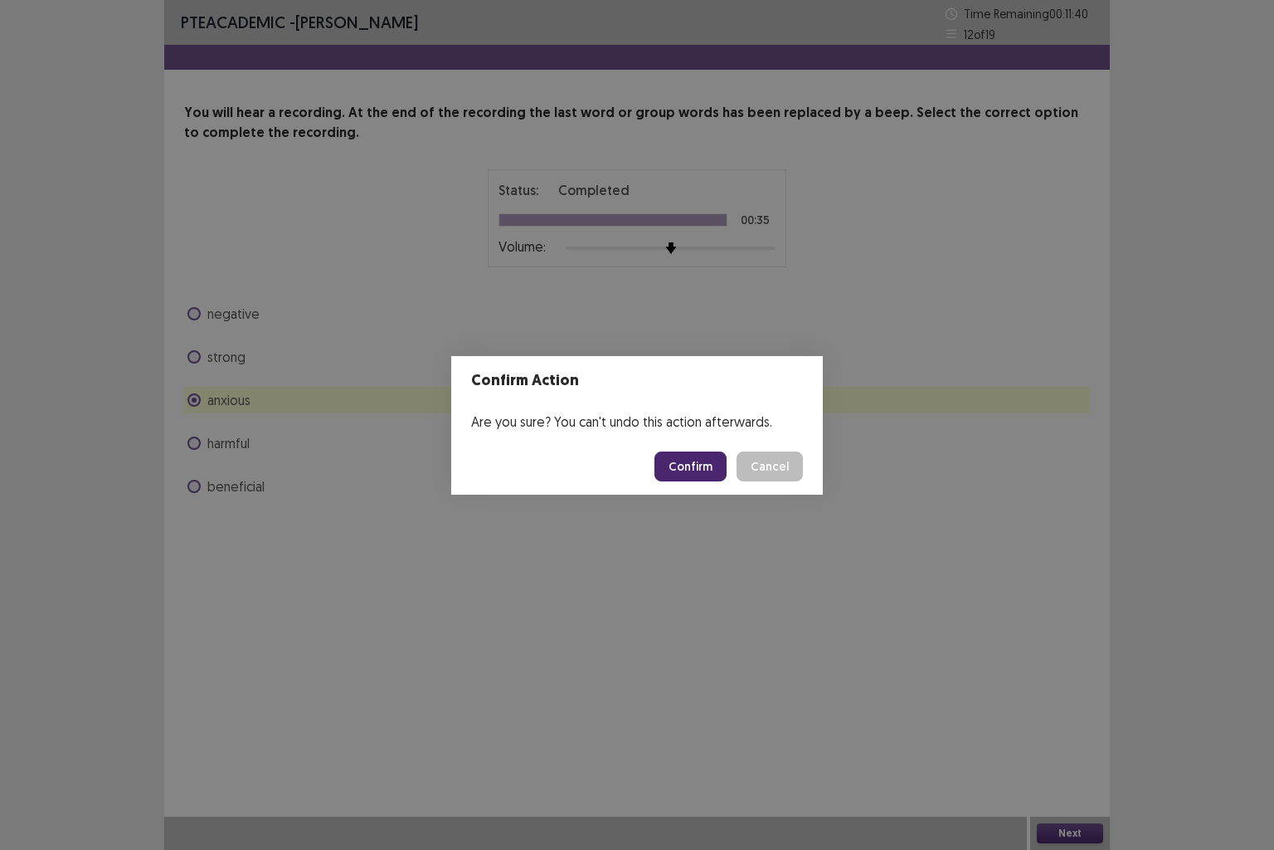
click at [684, 474] on button "Confirm" at bounding box center [691, 466] width 72 height 30
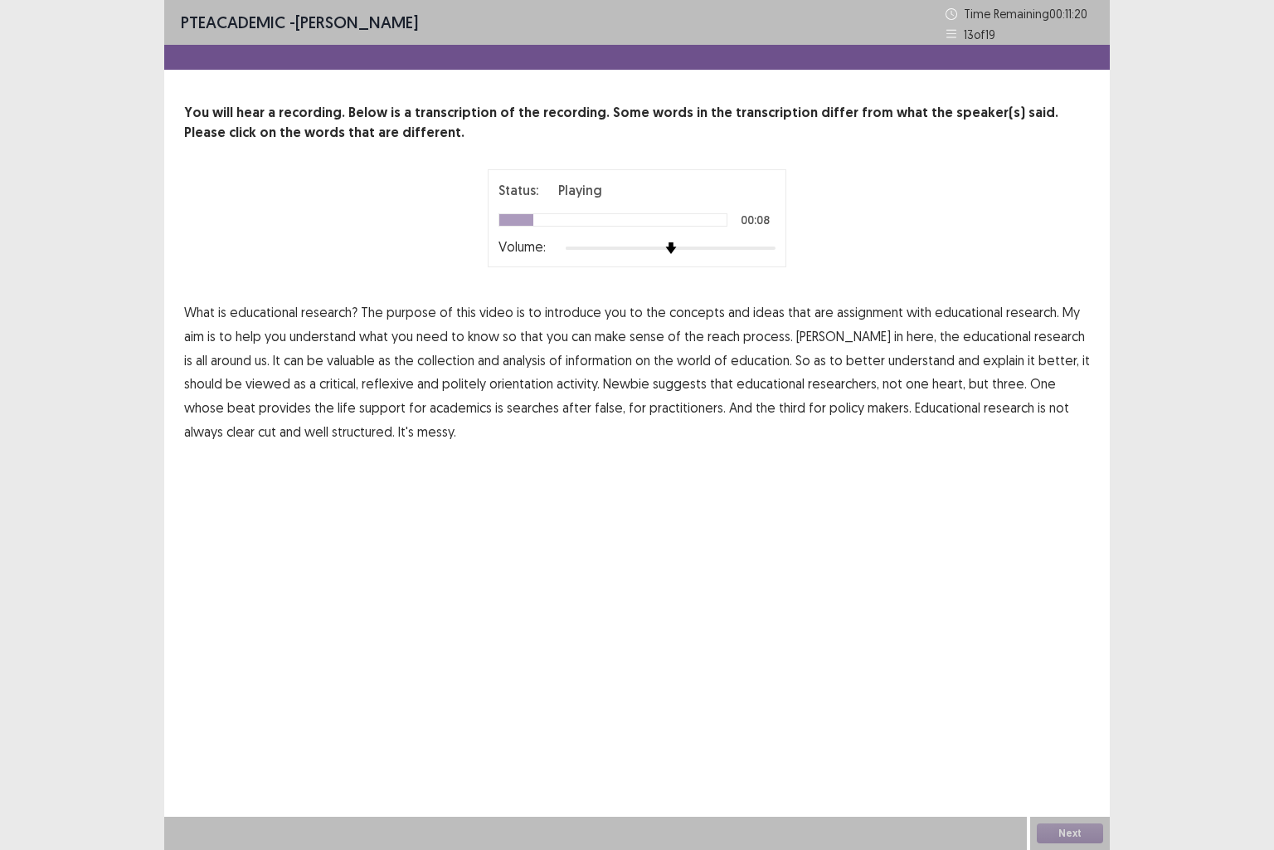
click at [837, 313] on span "assignment" at bounding box center [870, 312] width 66 height 20
click at [907, 339] on span "here," at bounding box center [922, 336] width 30 height 20
click at [327, 363] on span "valuable" at bounding box center [351, 360] width 48 height 20
click at [907, 339] on span "here," at bounding box center [922, 336] width 30 height 20
click at [613, 389] on span "Newbie" at bounding box center [626, 383] width 46 height 20
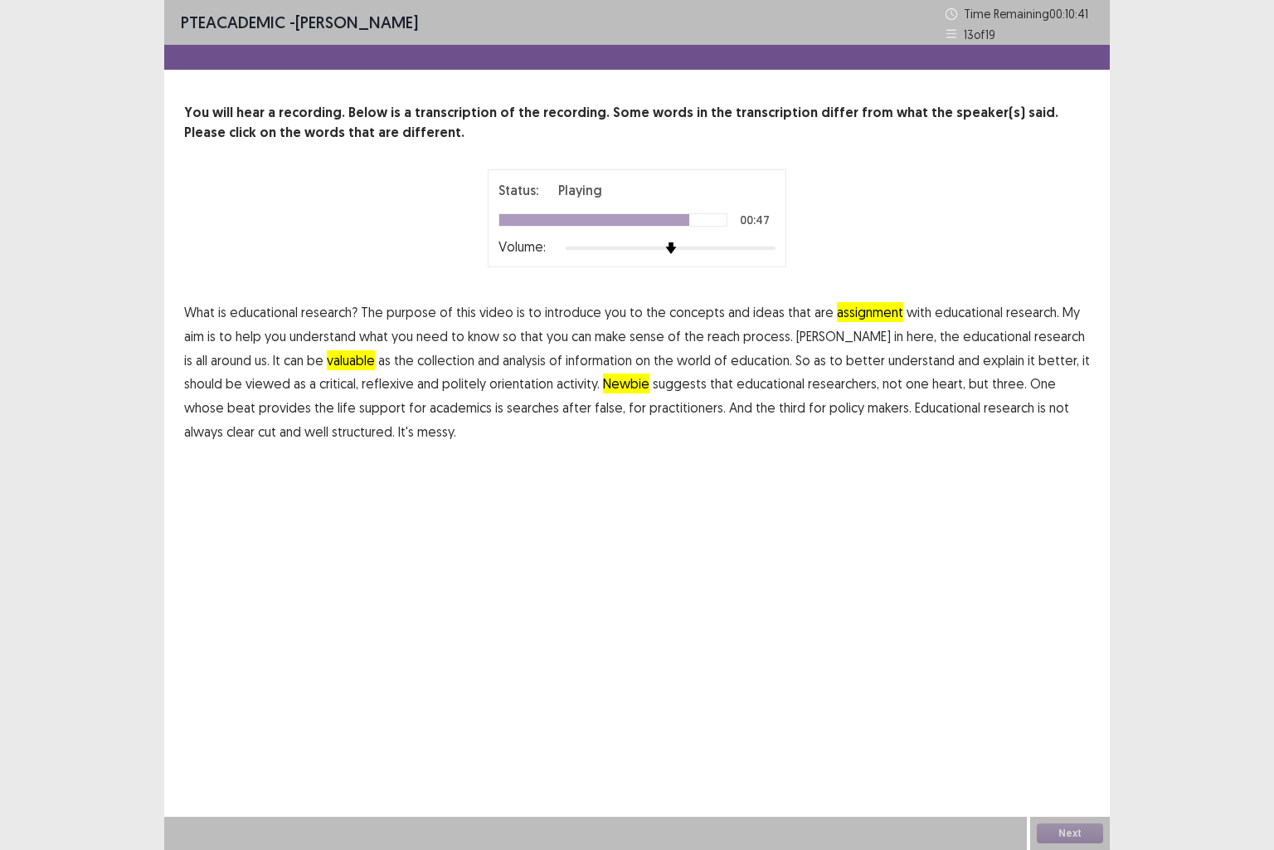
click at [595, 412] on span "false," at bounding box center [610, 407] width 31 height 20
click at [1069, 709] on button "Next" at bounding box center [1070, 833] width 66 height 20
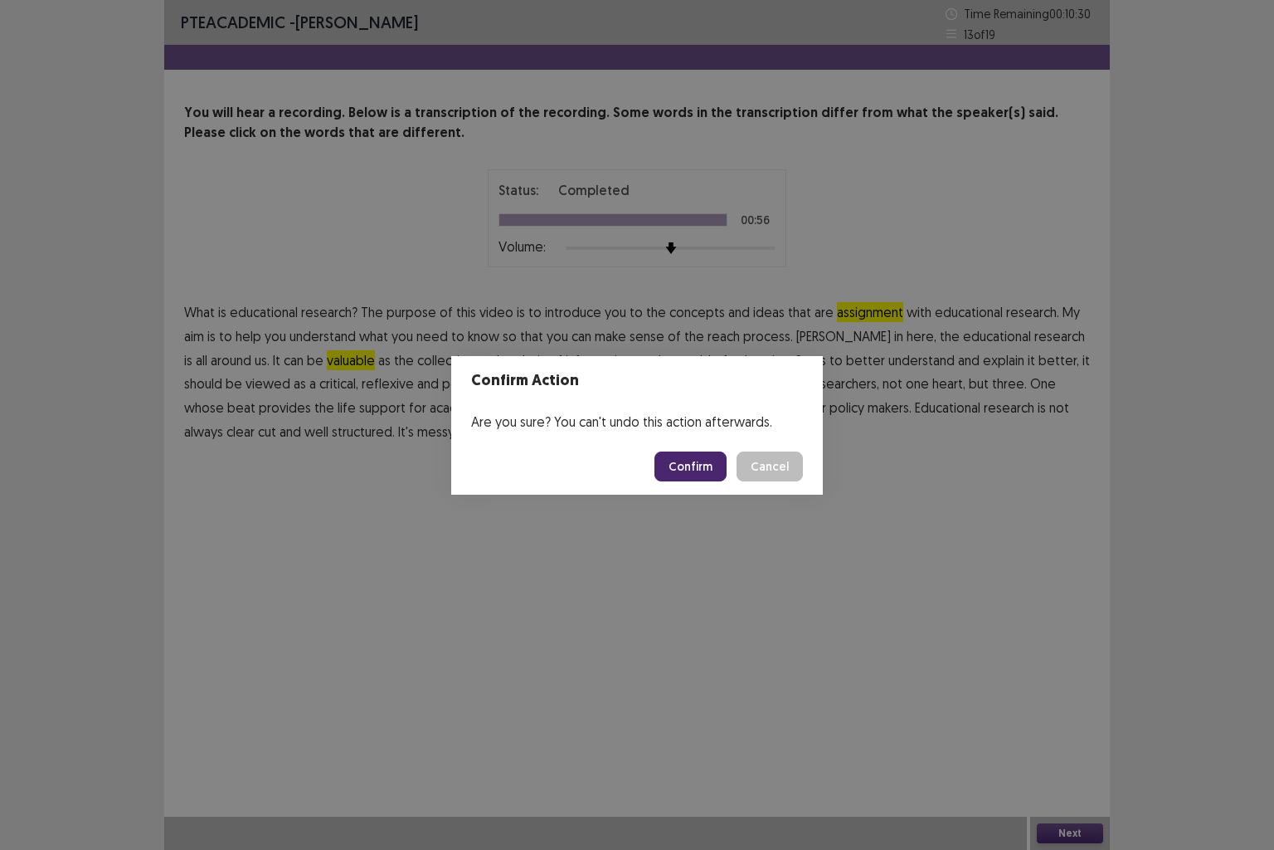
click at [691, 475] on button "Confirm" at bounding box center [691, 466] width 72 height 30
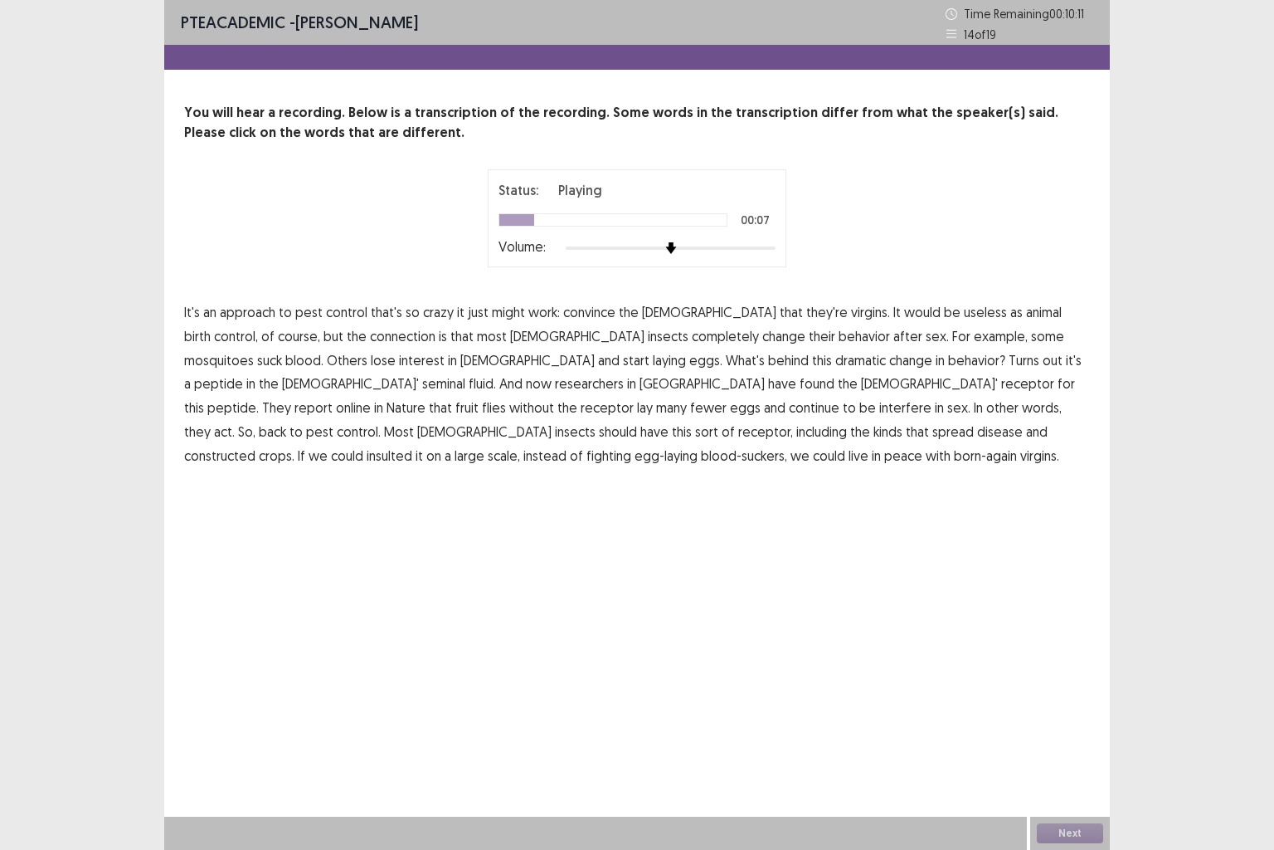
click at [1026, 314] on span "animal" at bounding box center [1044, 312] width 36 height 20
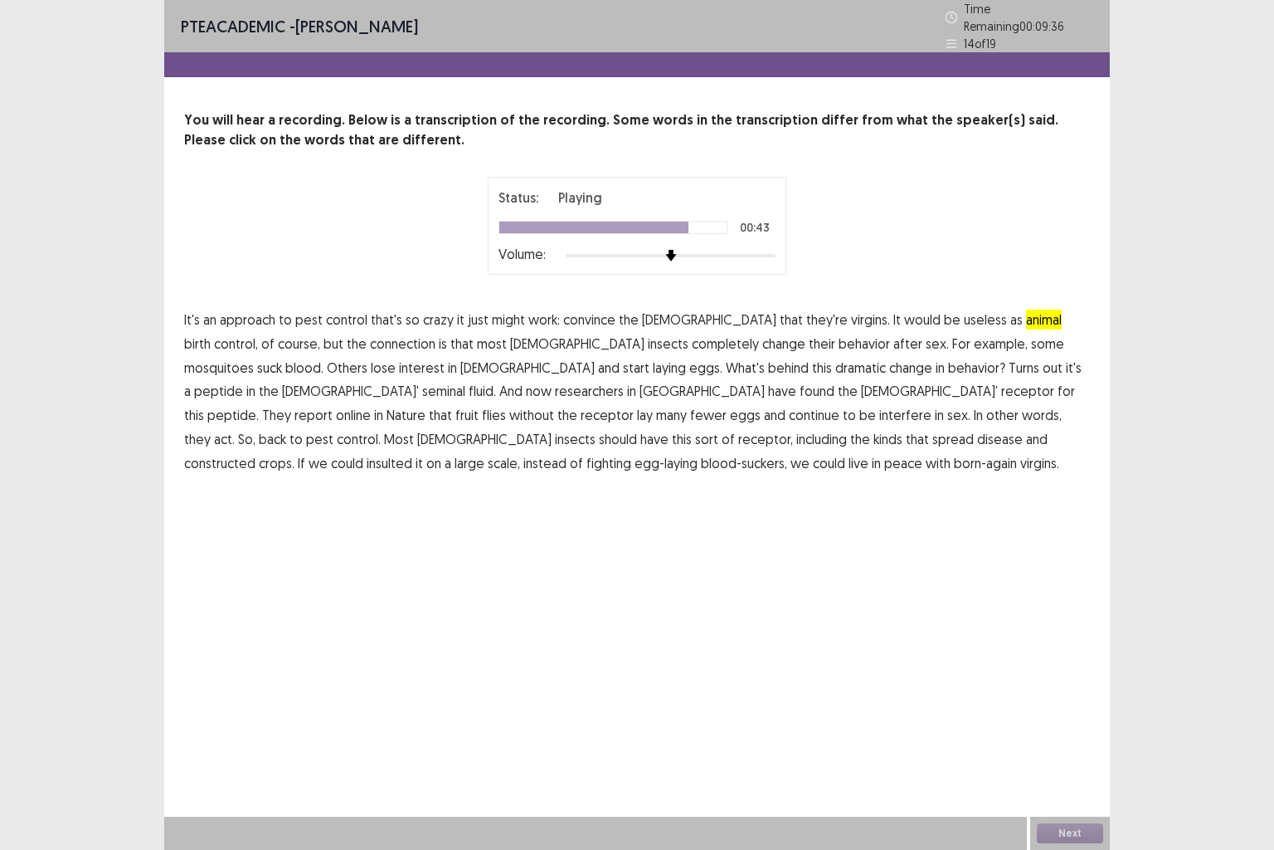
click at [256, 453] on span "constructed" at bounding box center [219, 463] width 71 height 20
click at [412, 453] on span "insulted" at bounding box center [390, 463] width 46 height 20
click at [1068, 709] on button "Next" at bounding box center [1070, 833] width 66 height 20
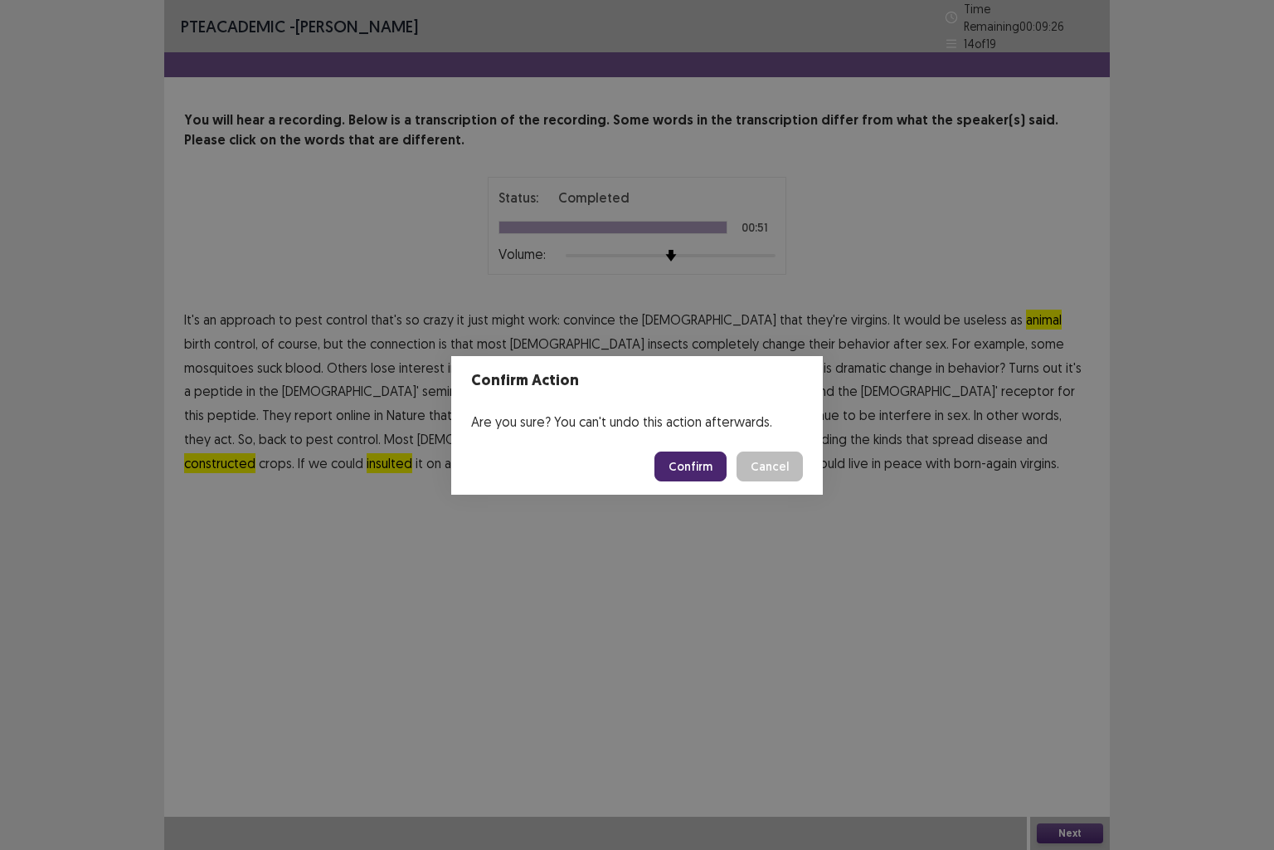
click at [680, 462] on button "Confirm" at bounding box center [691, 466] width 72 height 30
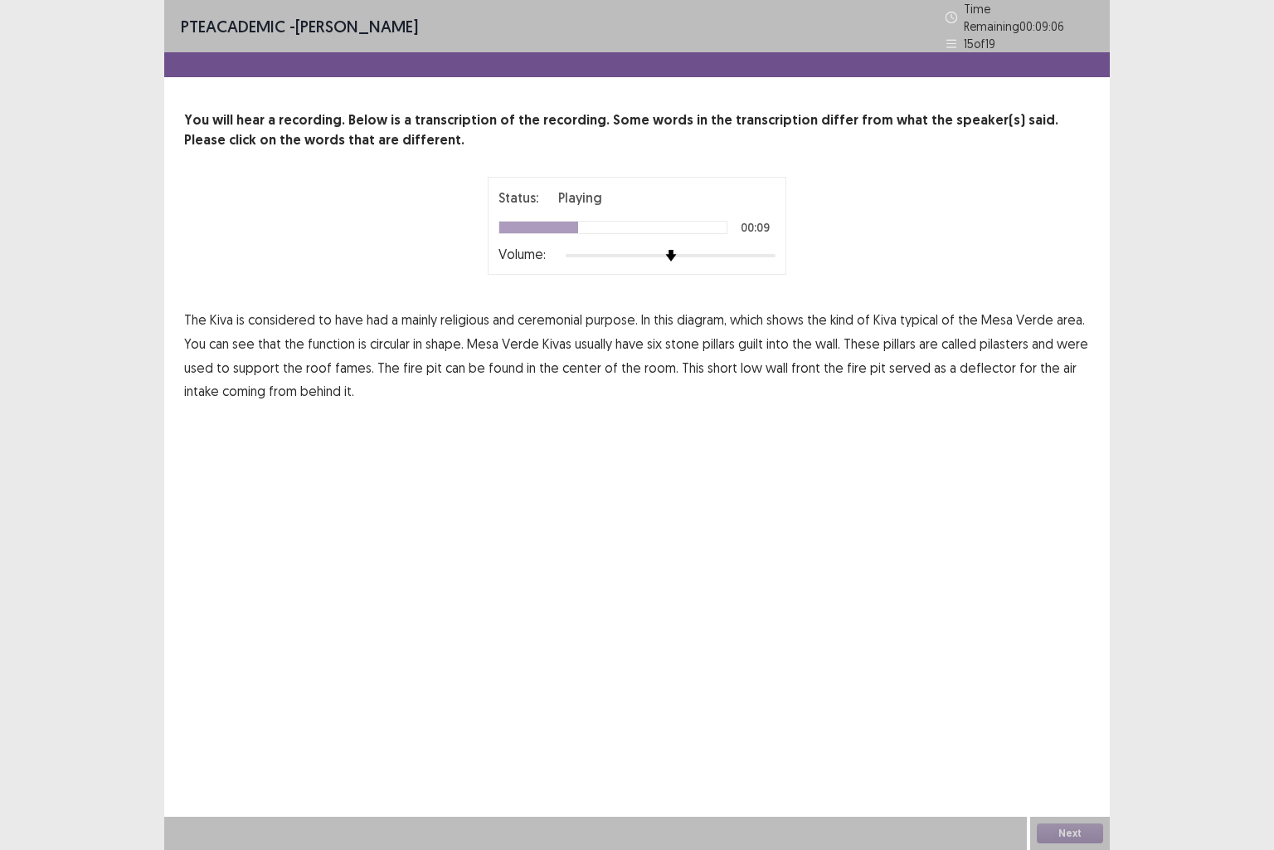
click at [328, 344] on span "function" at bounding box center [331, 344] width 47 height 20
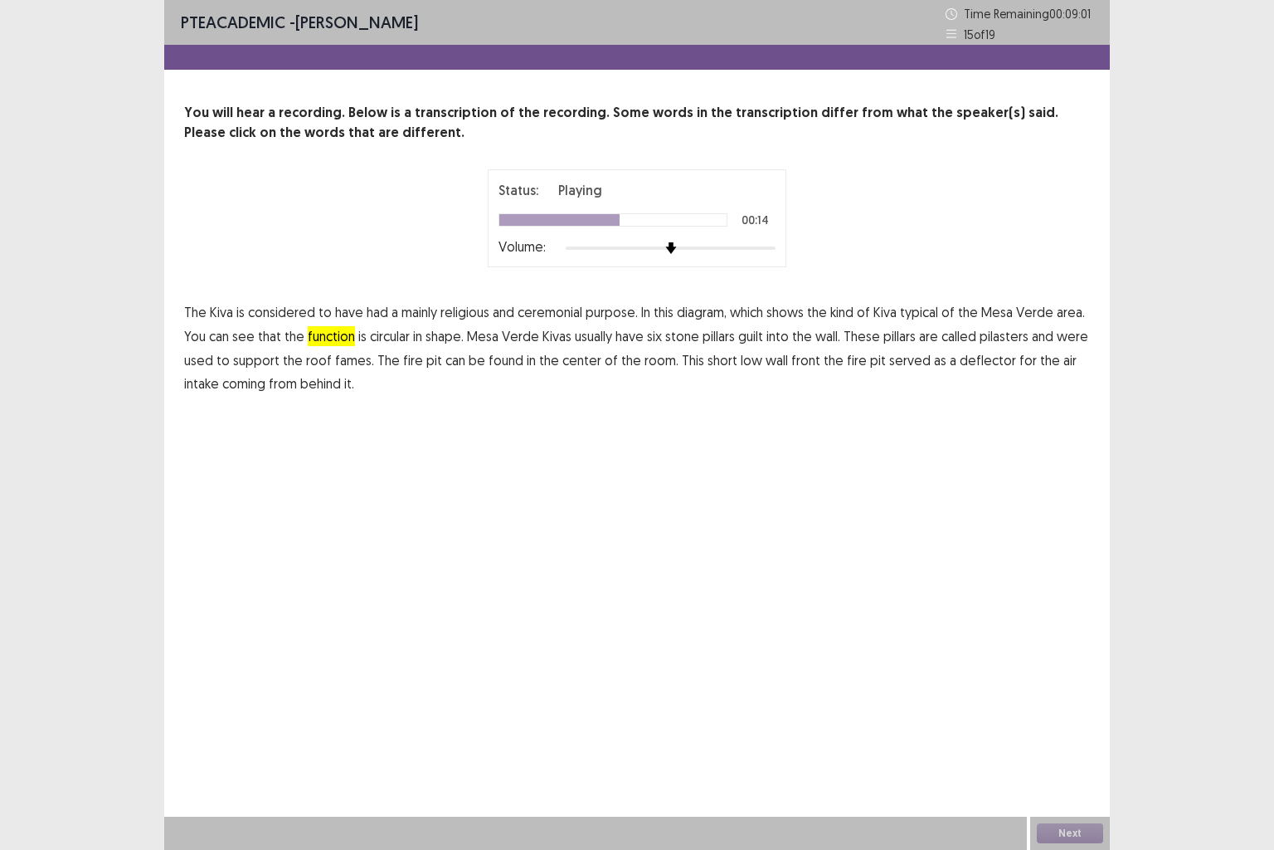
click at [752, 343] on span "guilt" at bounding box center [750, 336] width 25 height 20
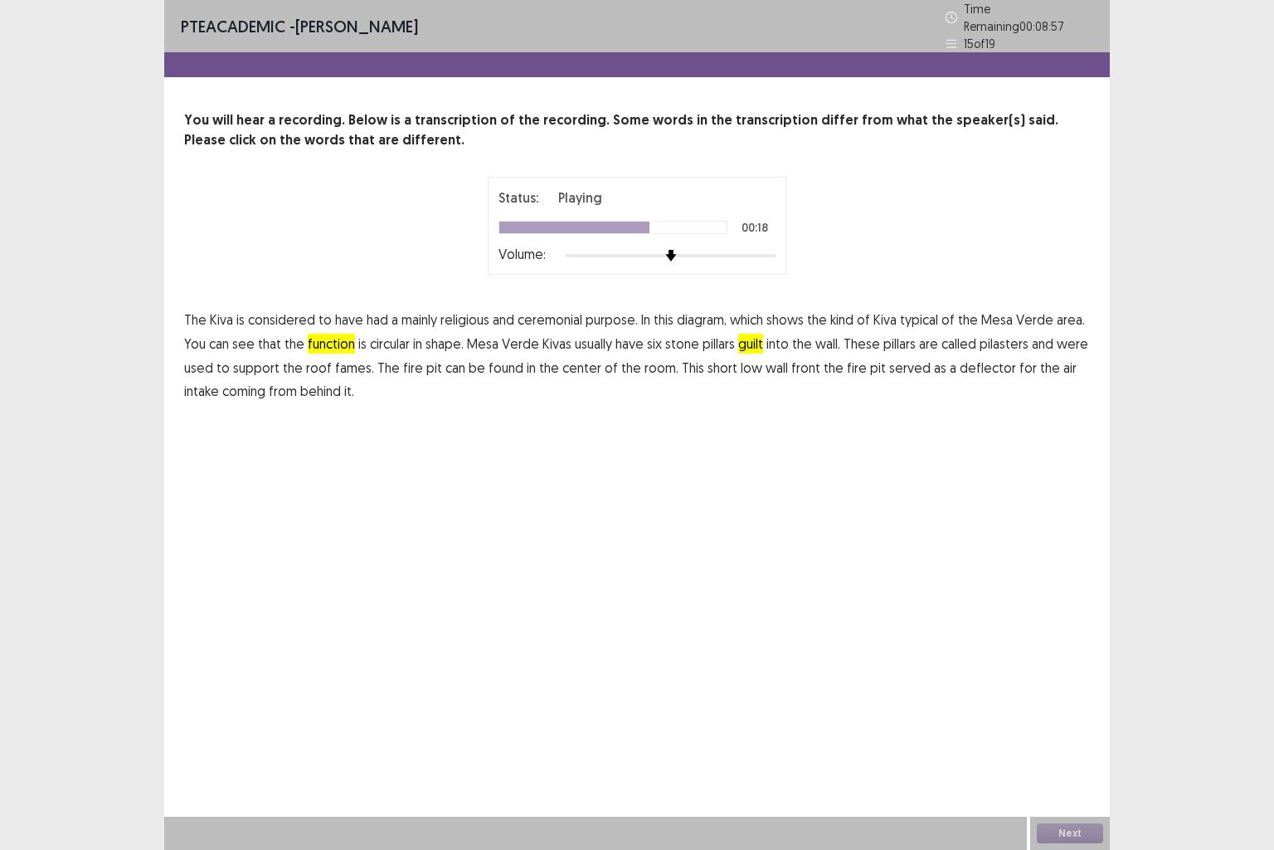
click at [339, 365] on span "fames." at bounding box center [354, 368] width 39 height 20
click at [802, 362] on span "front" at bounding box center [806, 368] width 29 height 20
click at [751, 334] on span "guilt" at bounding box center [750, 344] width 25 height 20
click at [1082, 709] on button "Next" at bounding box center [1070, 833] width 66 height 20
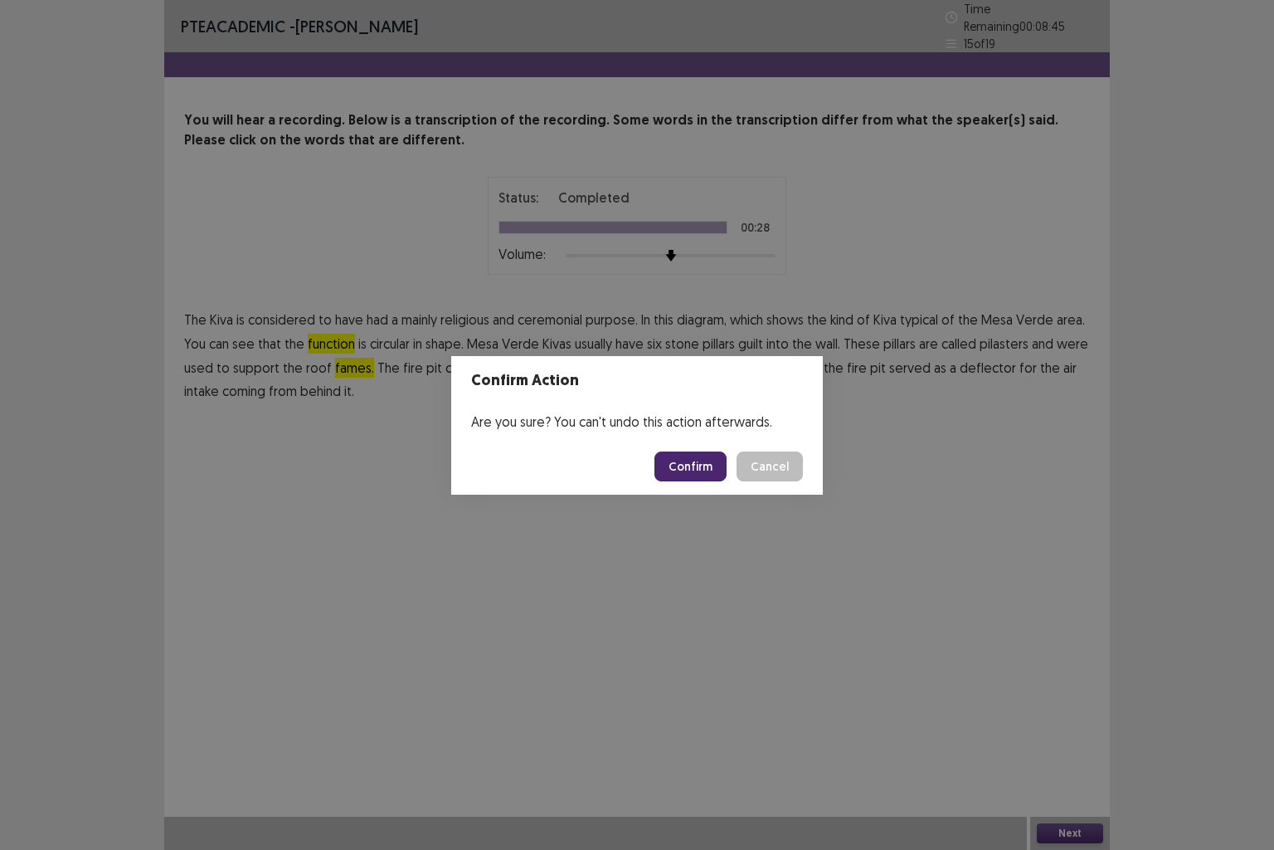
click at [675, 467] on button "Confirm" at bounding box center [691, 466] width 72 height 30
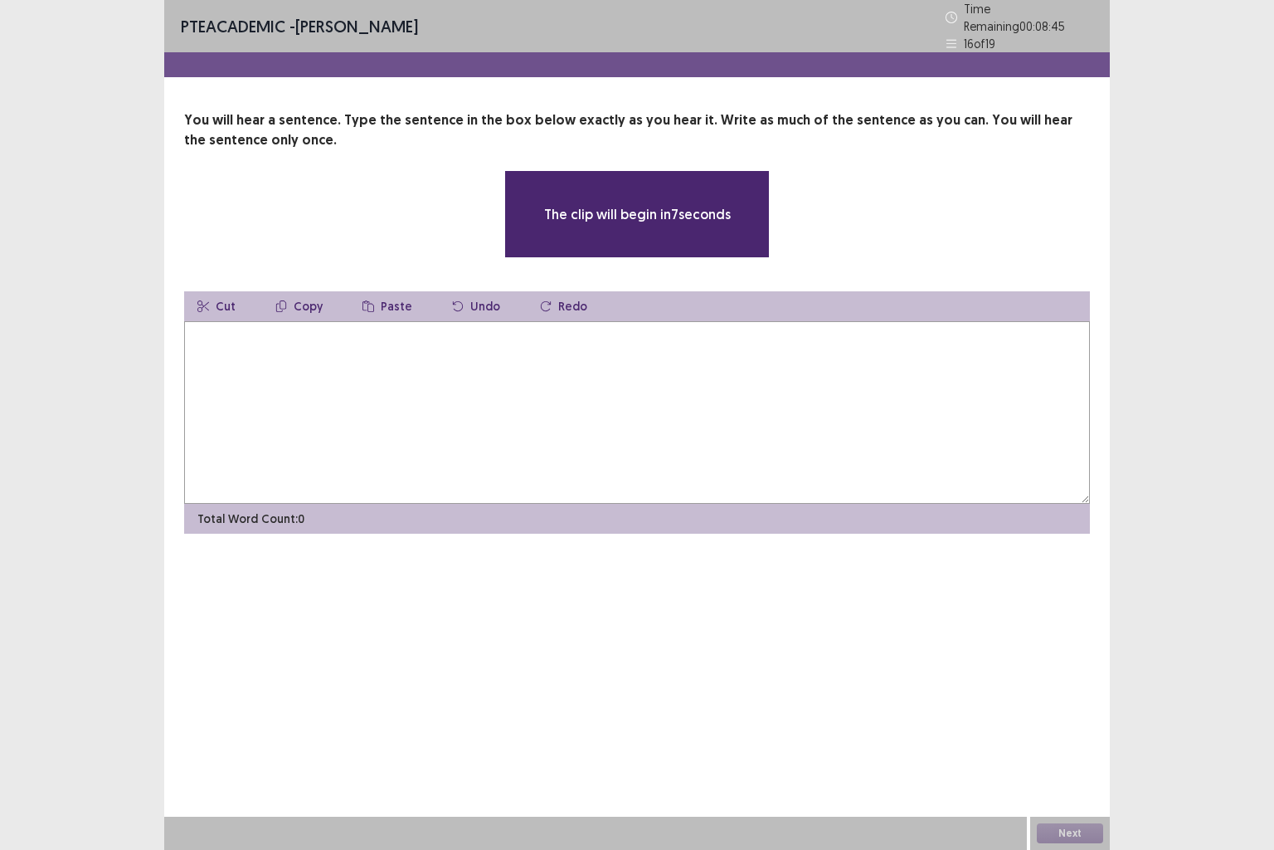
click at [424, 388] on textarea at bounding box center [637, 412] width 906 height 183
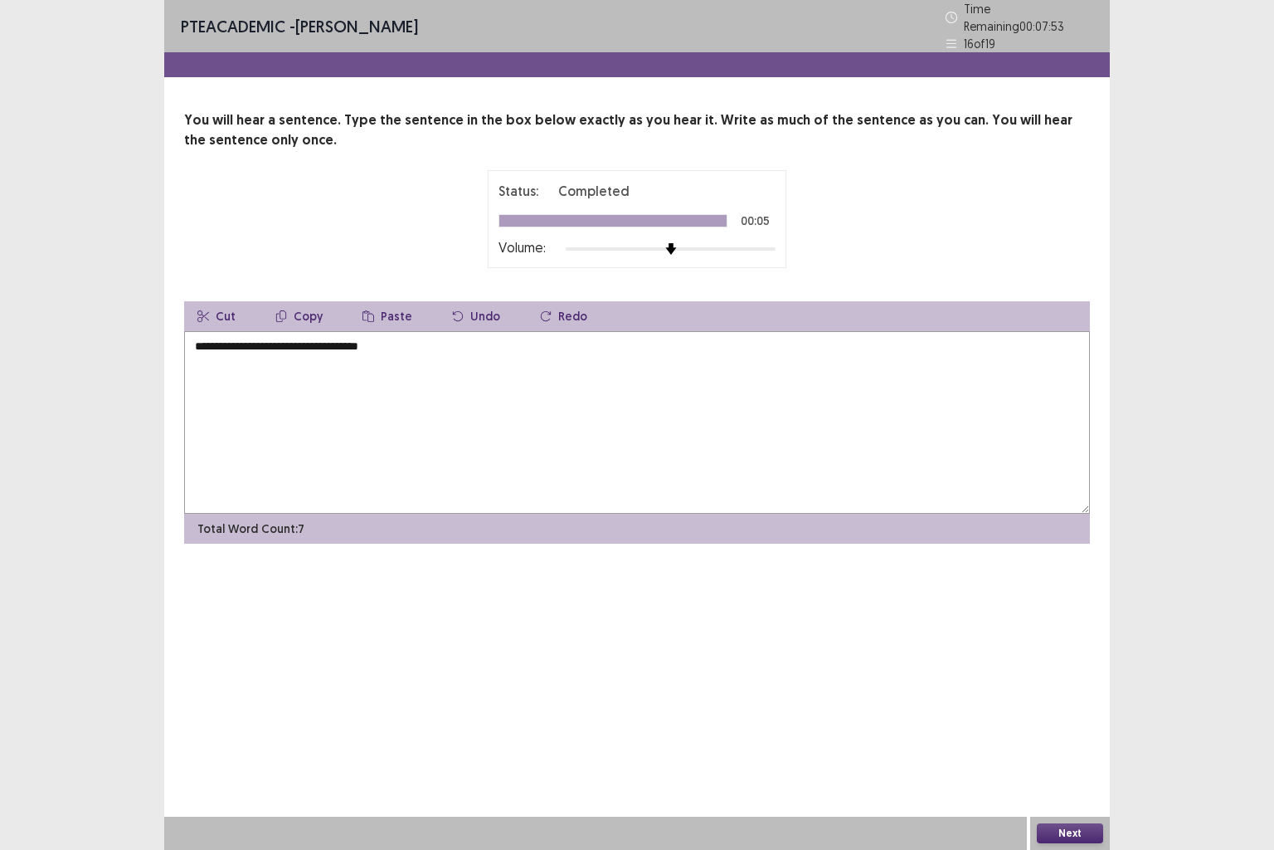
click at [299, 345] on textarea "**********" at bounding box center [637, 422] width 906 height 183
click at [311, 344] on textarea "**********" at bounding box center [637, 422] width 906 height 183
type textarea "**********"
click at [1057, 709] on button "Next" at bounding box center [1070, 833] width 66 height 20
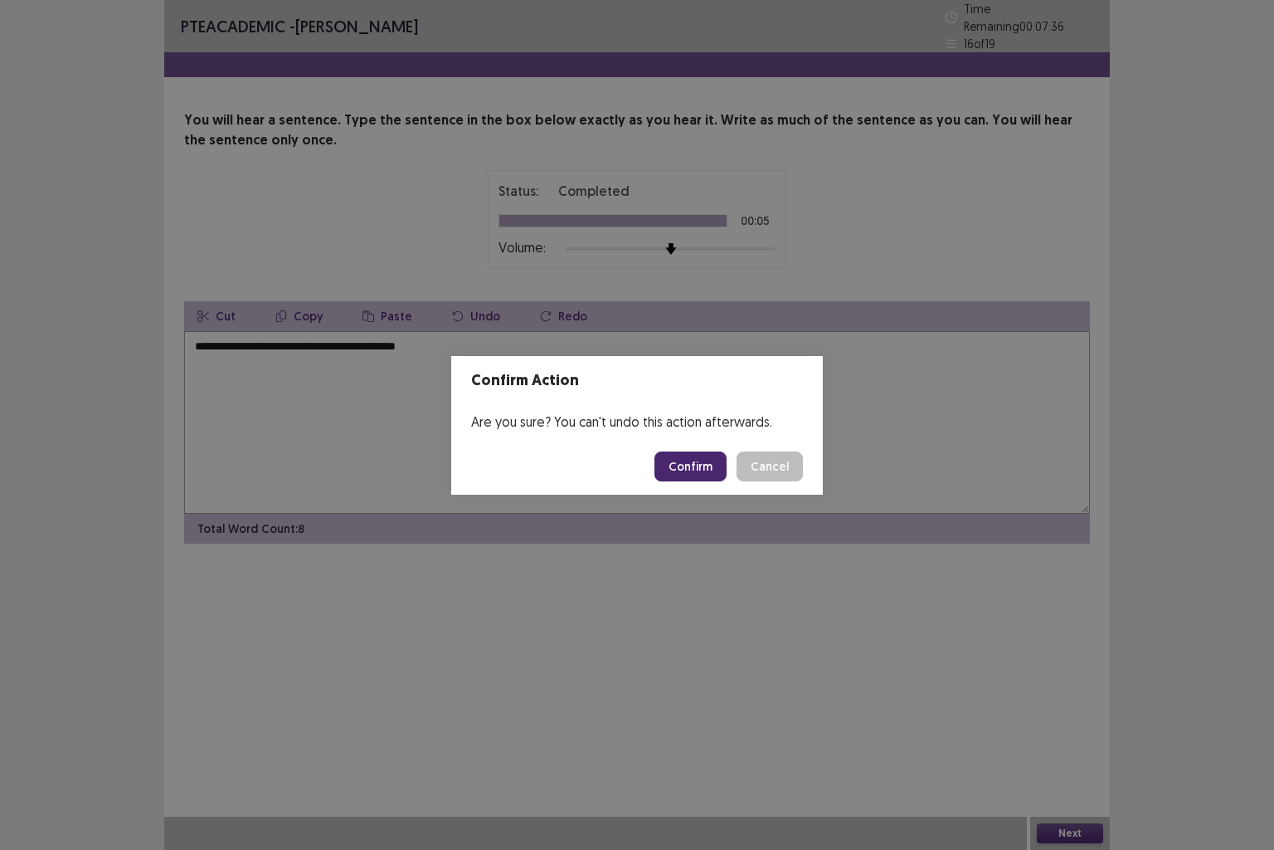
click at [696, 465] on button "Confirm" at bounding box center [691, 466] width 72 height 30
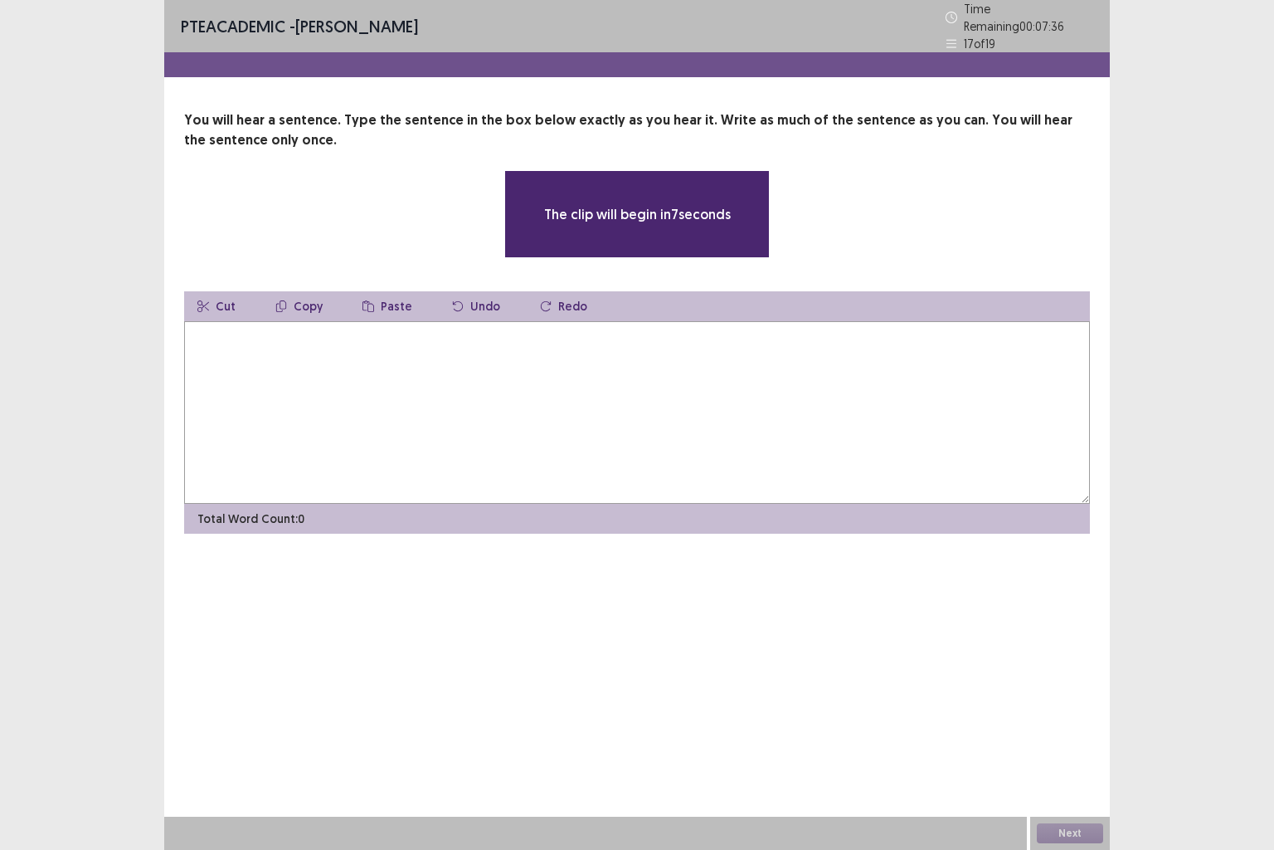
click at [555, 385] on textarea at bounding box center [637, 412] width 906 height 183
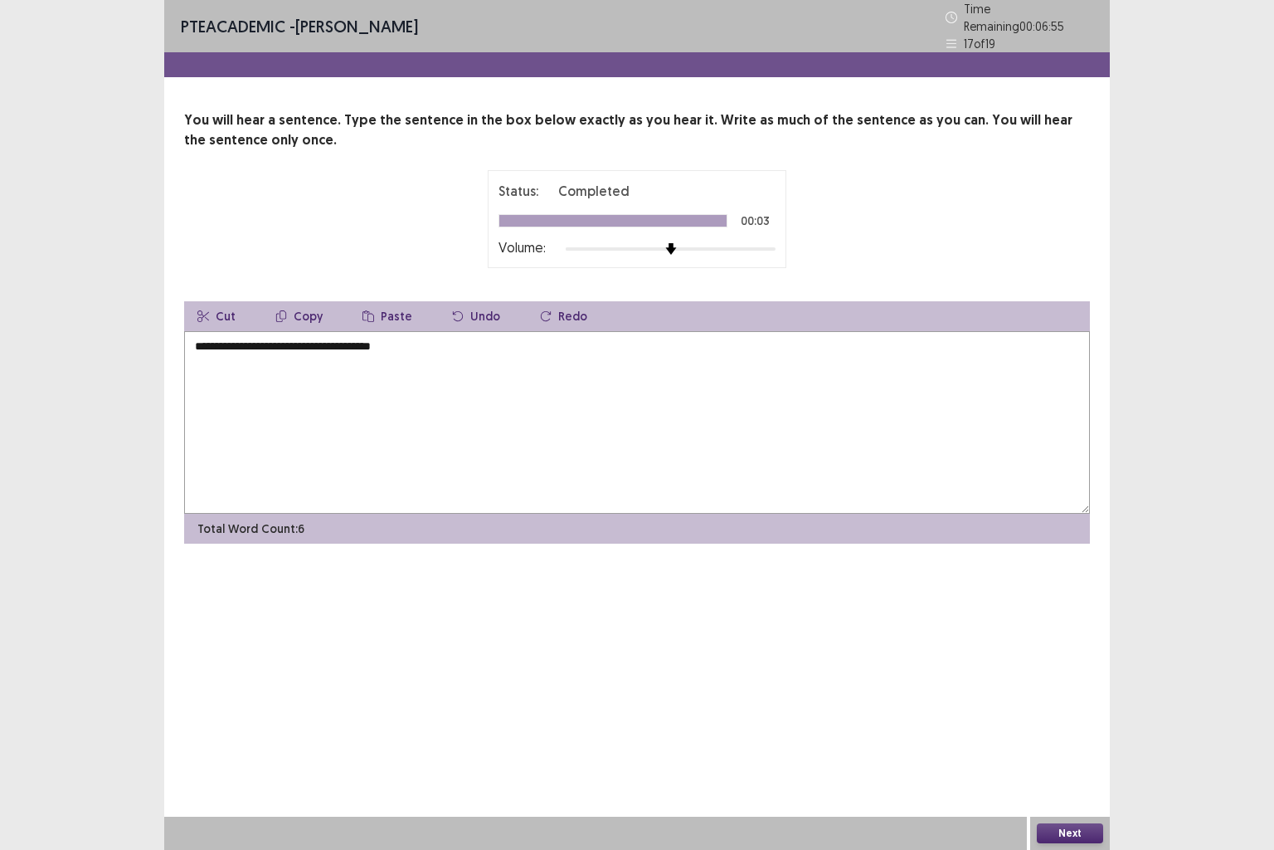
drag, startPoint x: 324, startPoint y: 339, endPoint x: 272, endPoint y: 337, distance: 52.3
click at [272, 337] on textarea "**********" at bounding box center [637, 422] width 906 height 183
type textarea "**********"
click at [1070, 709] on button "Next" at bounding box center [1070, 833] width 66 height 20
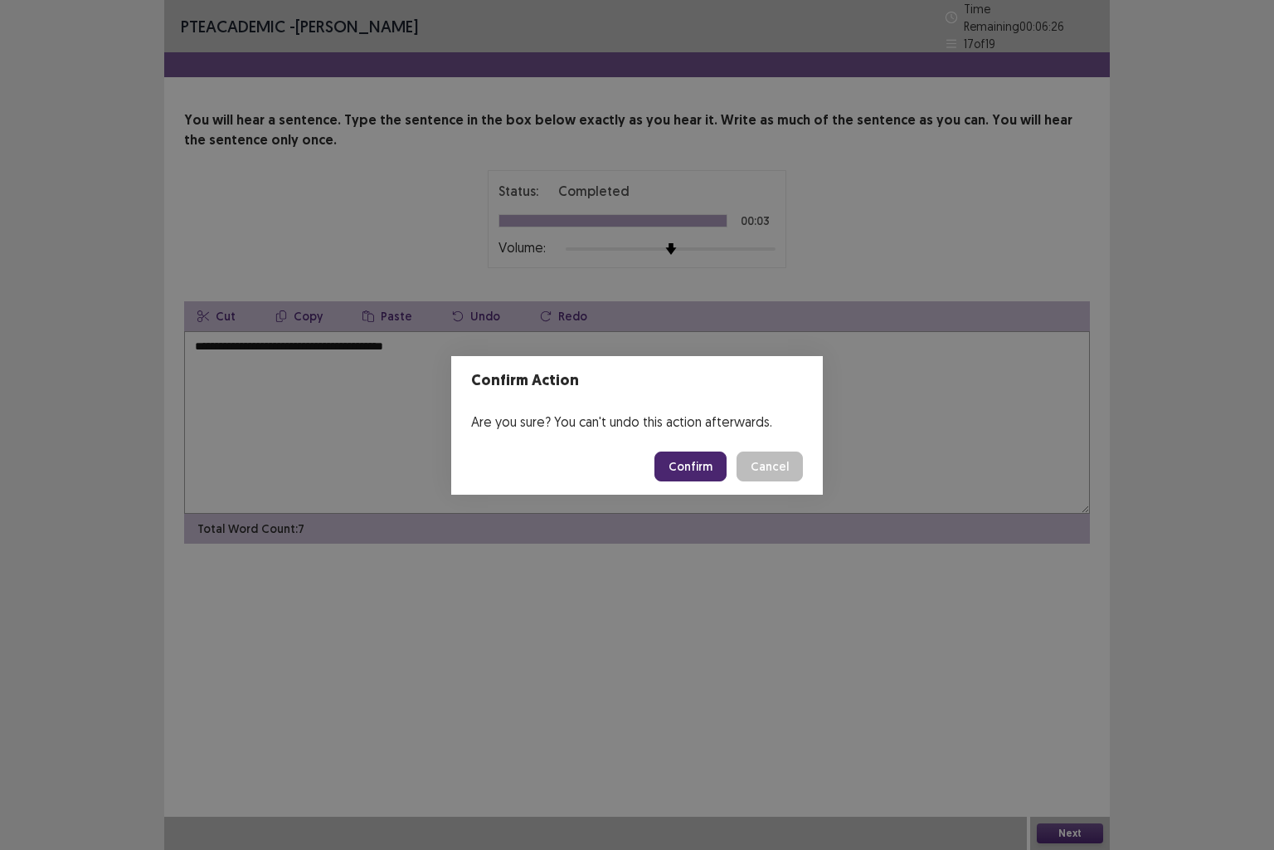
click at [678, 465] on button "Confirm" at bounding box center [691, 466] width 72 height 30
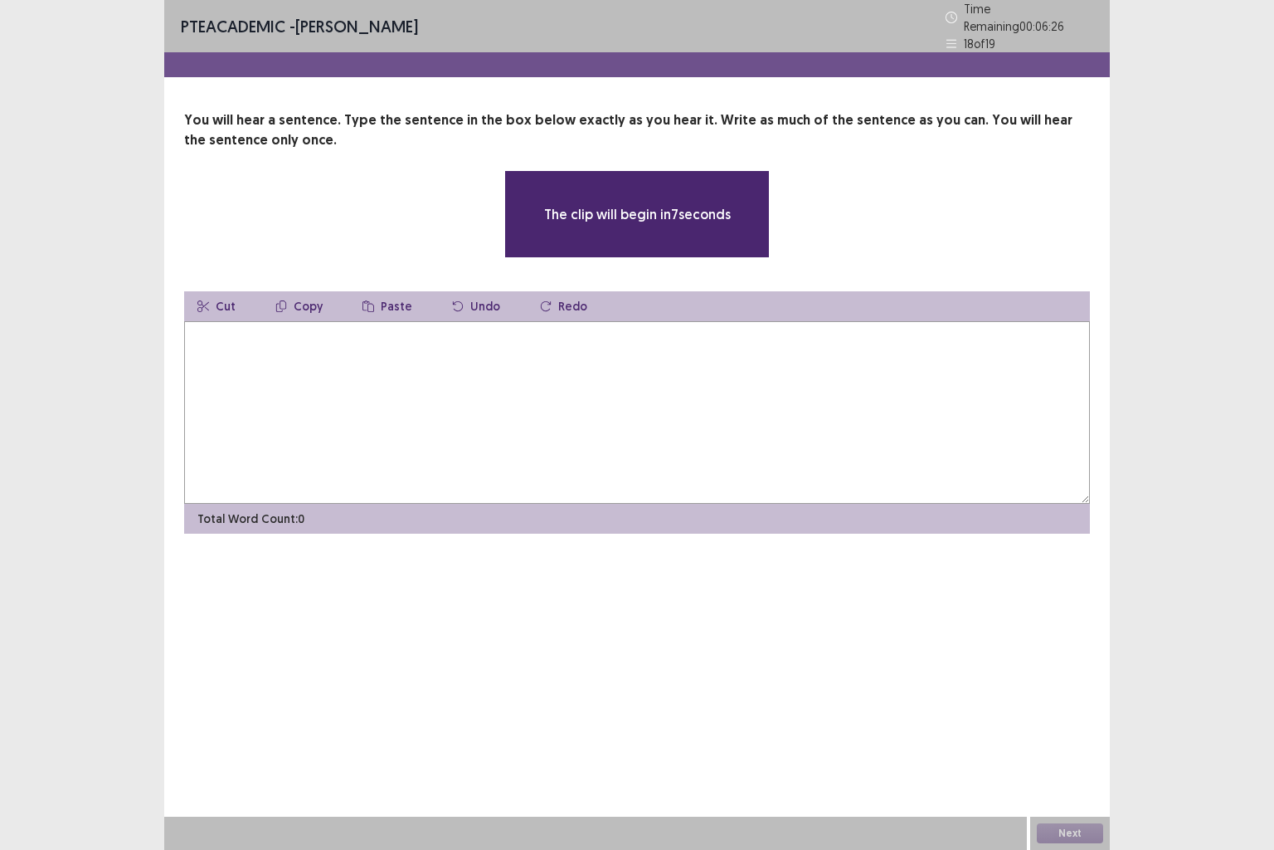
click at [417, 378] on textarea at bounding box center [637, 412] width 906 height 183
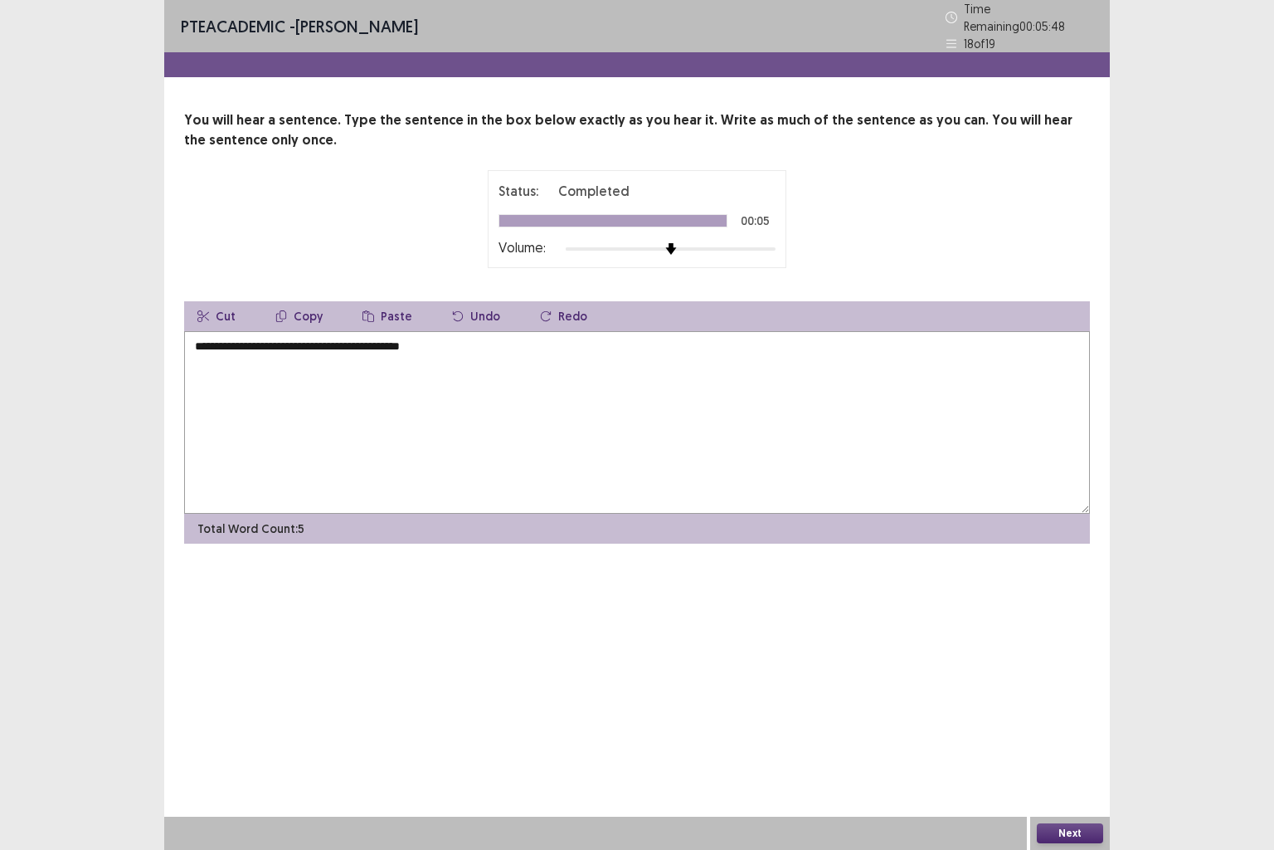
click at [298, 339] on textarea "**********" at bounding box center [637, 422] width 906 height 183
click at [436, 344] on textarea "**********" at bounding box center [637, 422] width 906 height 183
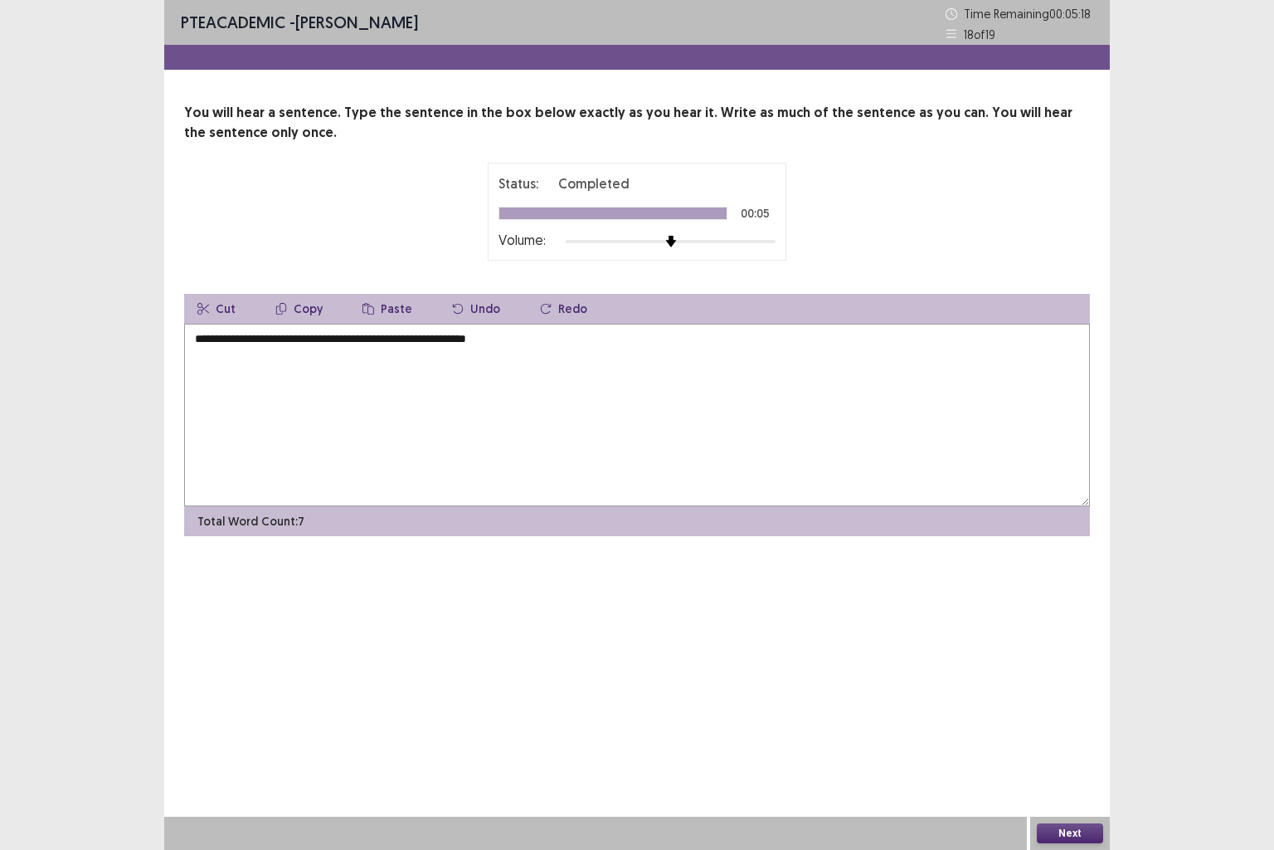
type textarea "**********"
click at [1071, 709] on button "Next" at bounding box center [1070, 833] width 66 height 20
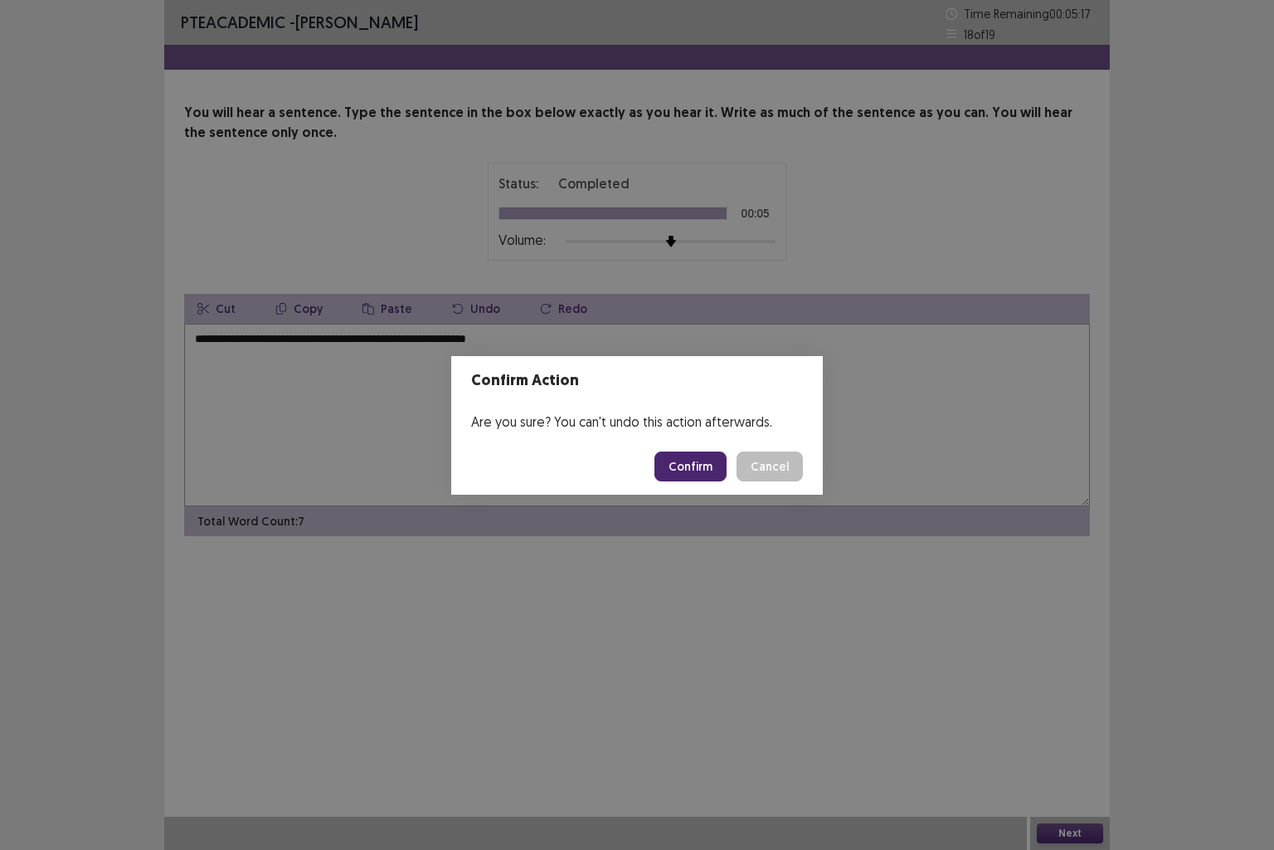
click at [685, 475] on button "Confirm" at bounding box center [691, 466] width 72 height 30
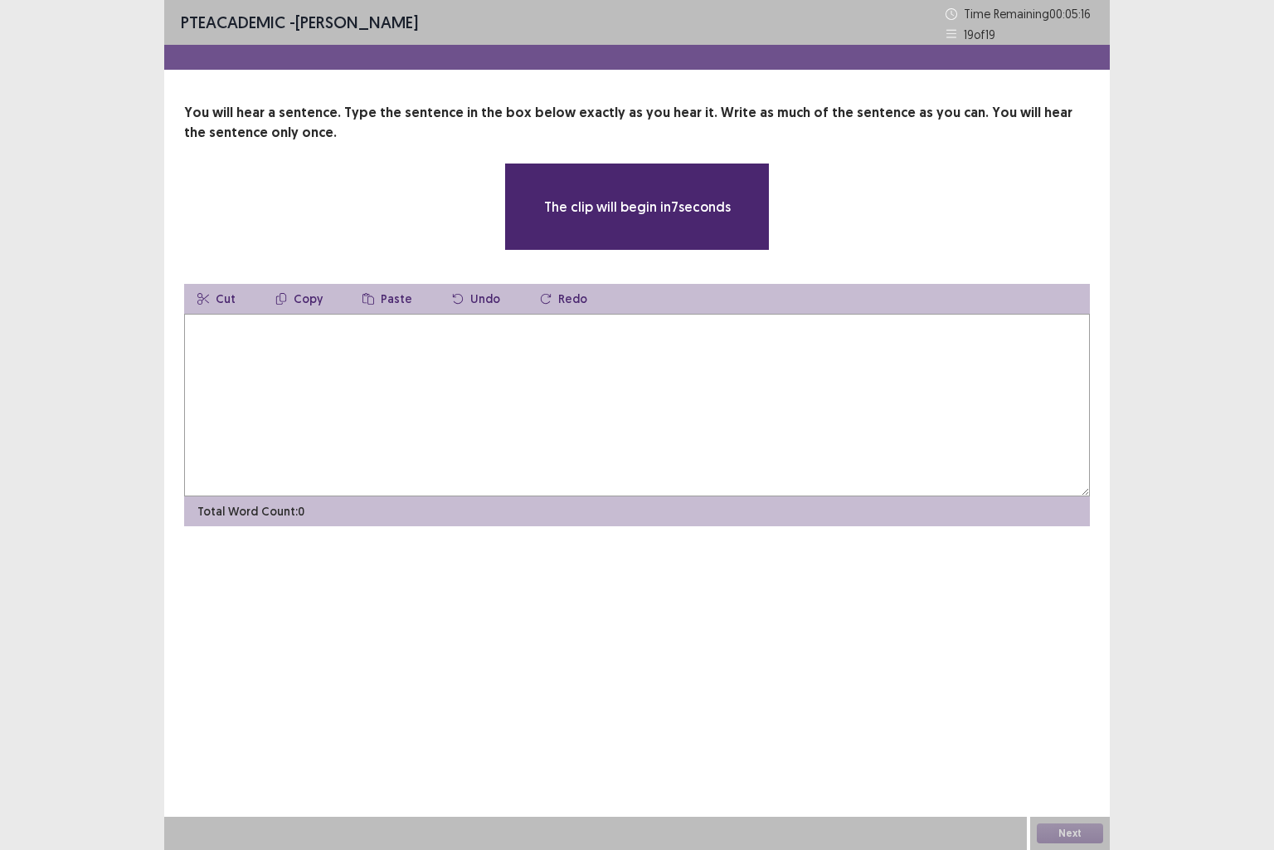
click at [397, 412] on textarea at bounding box center [637, 405] width 906 height 183
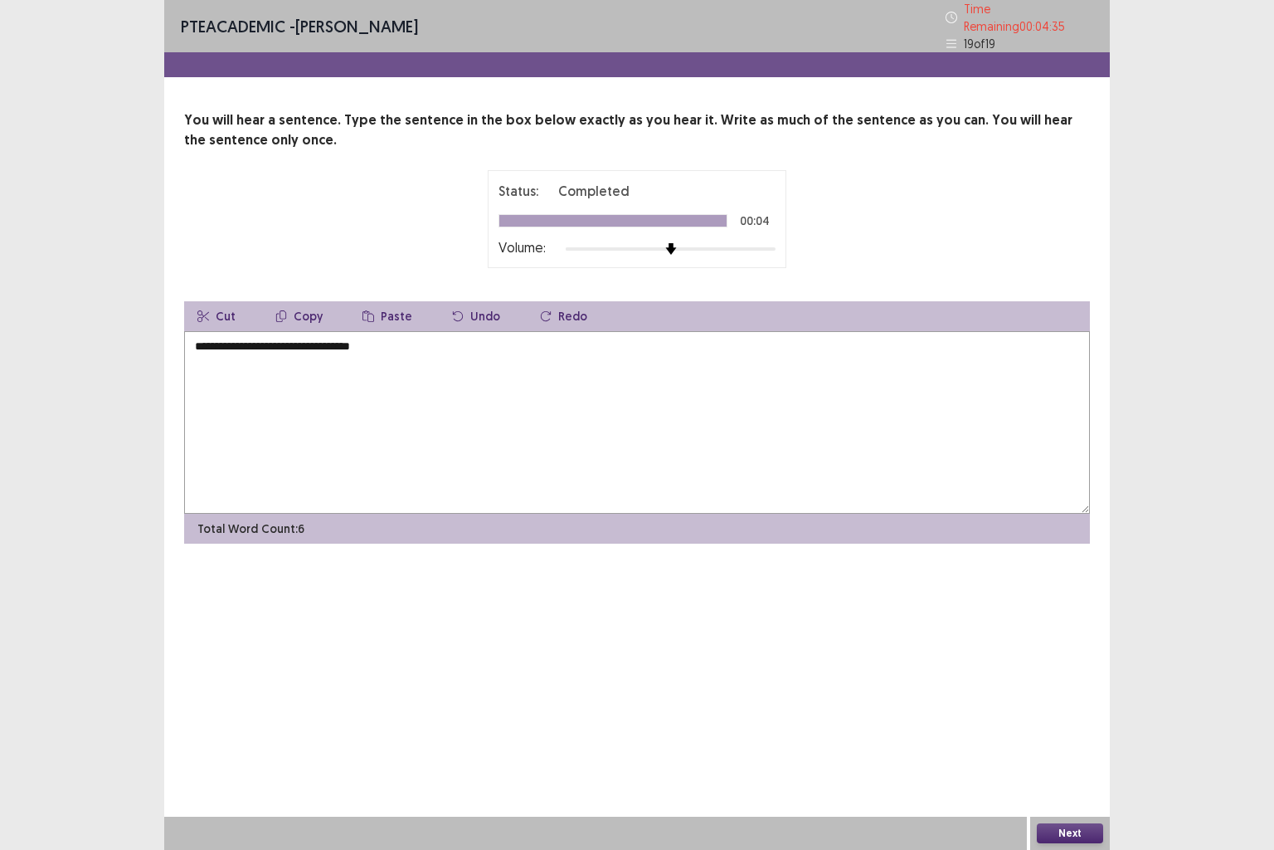
type textarea "**********"
click at [1065, 709] on button "Next" at bounding box center [1070, 833] width 66 height 20
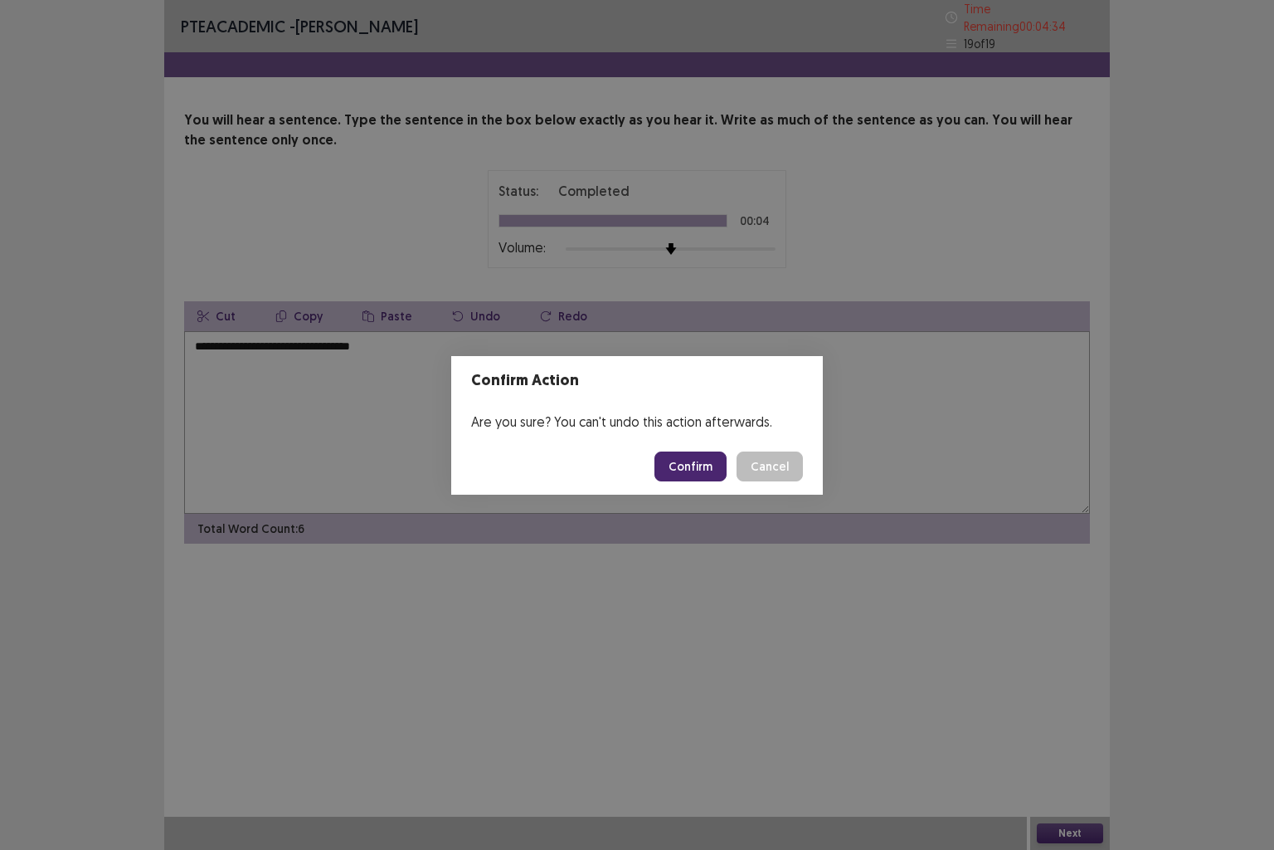
click at [694, 470] on button "Confirm" at bounding box center [691, 466] width 72 height 30
